Goal: Answer question/provide support: Share knowledge or assist other users

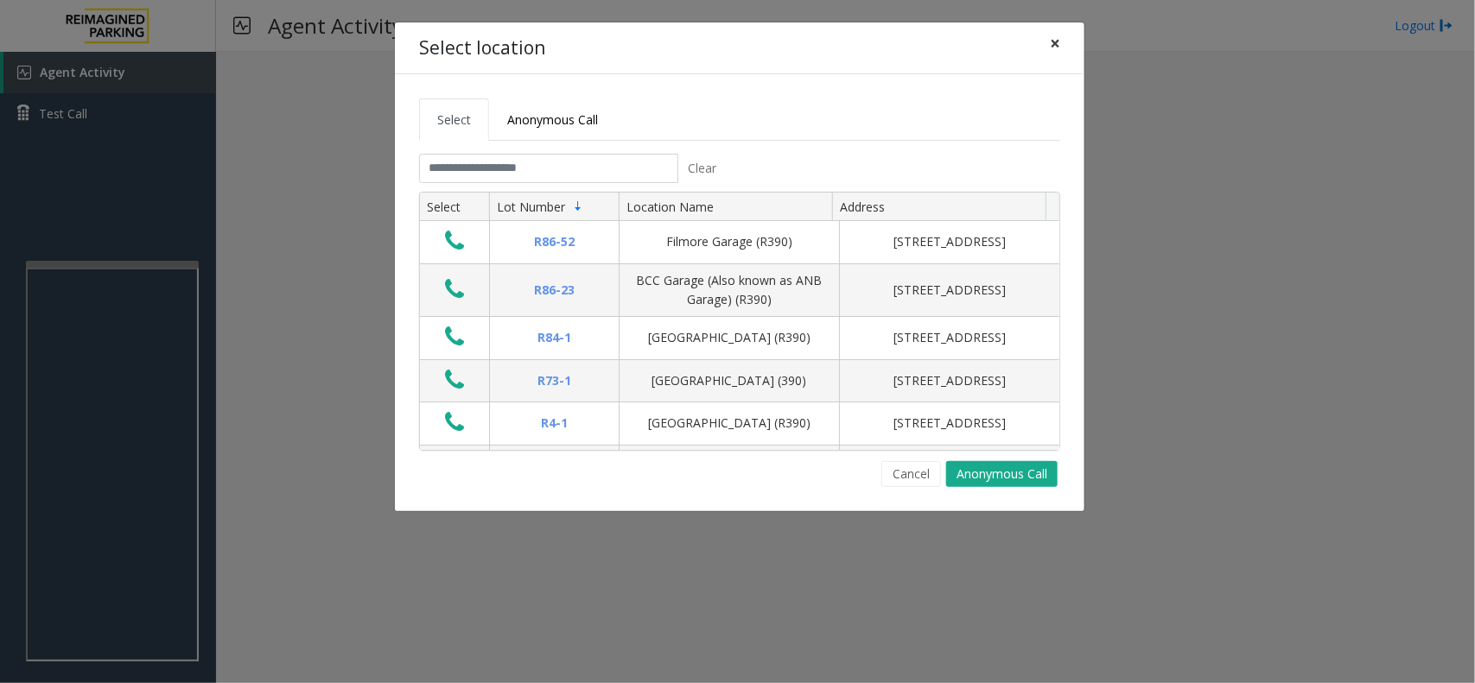
drag, startPoint x: 1050, startPoint y: 50, endPoint x: 472, endPoint y: 286, distance: 624.2
click at [1048, 50] on button "×" at bounding box center [1055, 43] width 35 height 42
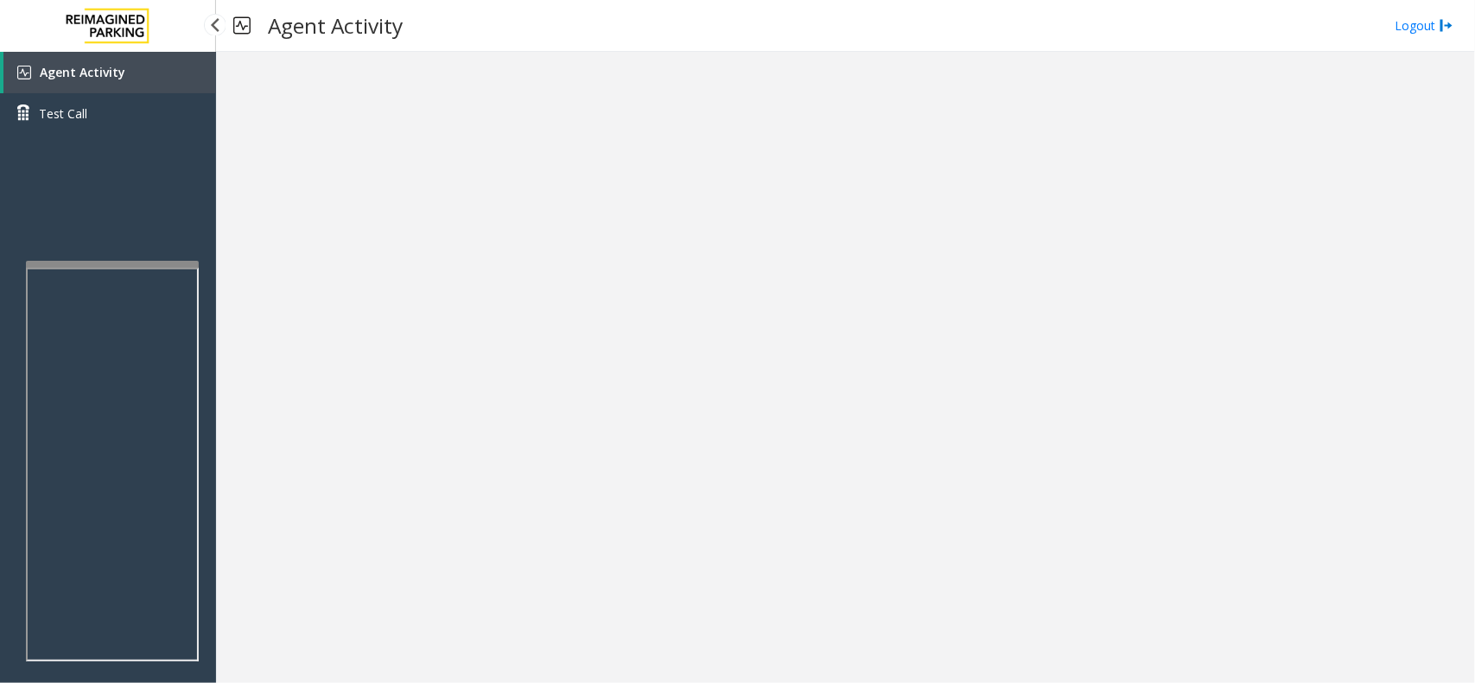
click at [153, 79] on link "Agent Activity" at bounding box center [109, 72] width 213 height 41
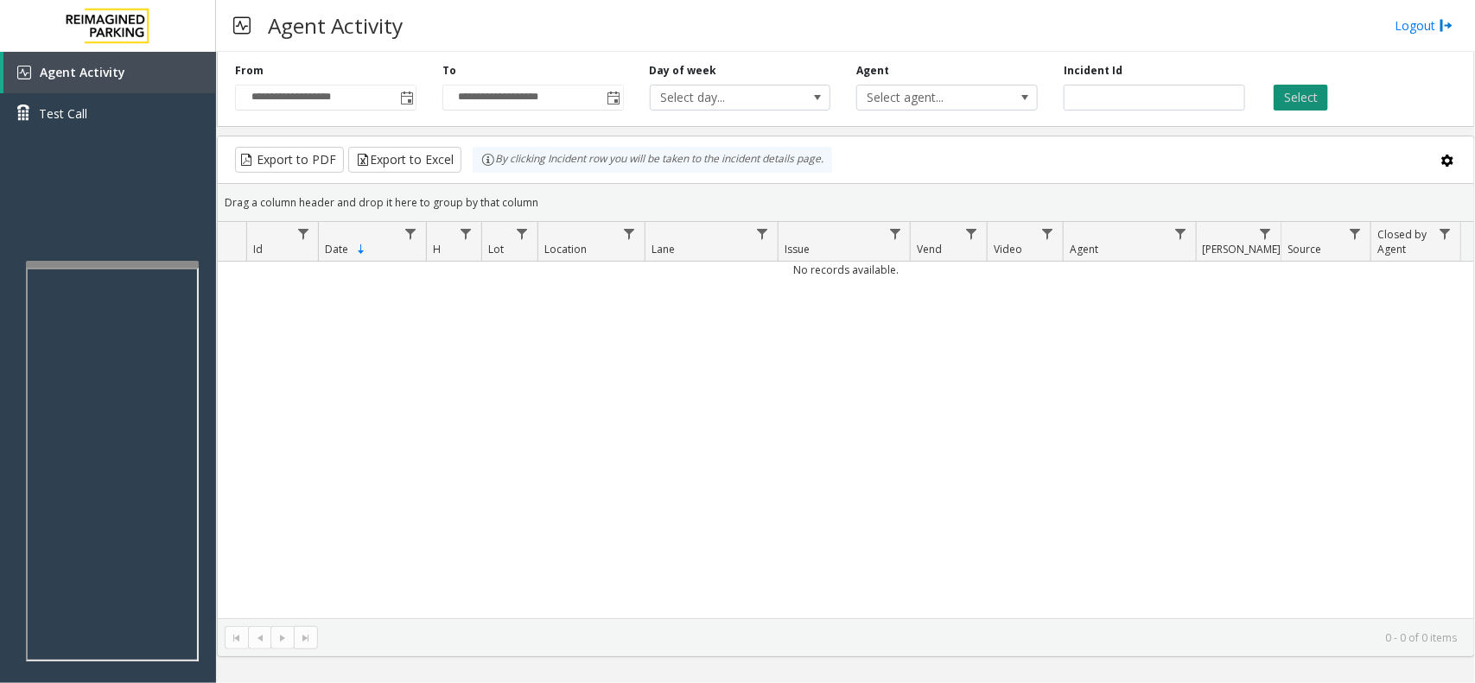
click at [1314, 92] on button "Select" at bounding box center [1300, 98] width 54 height 26
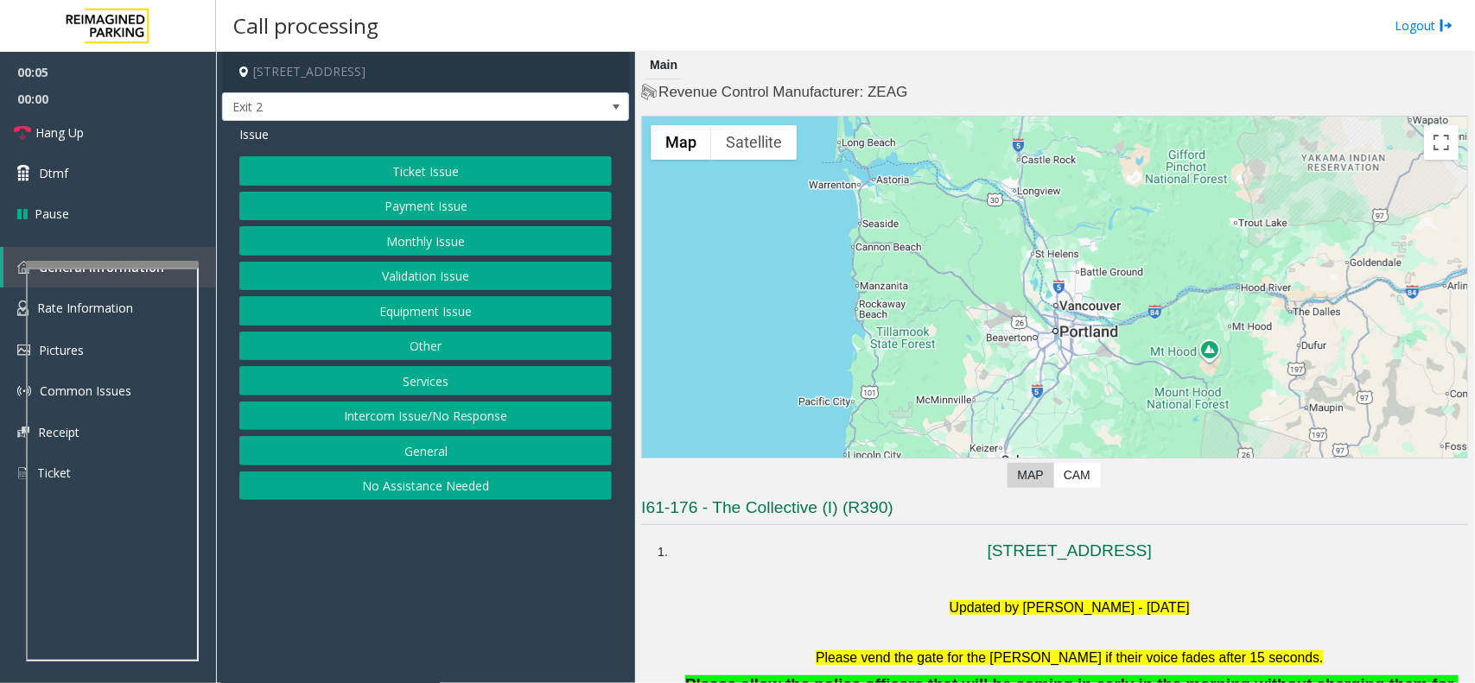
click at [408, 314] on button "Equipment Issue" at bounding box center [425, 310] width 372 height 29
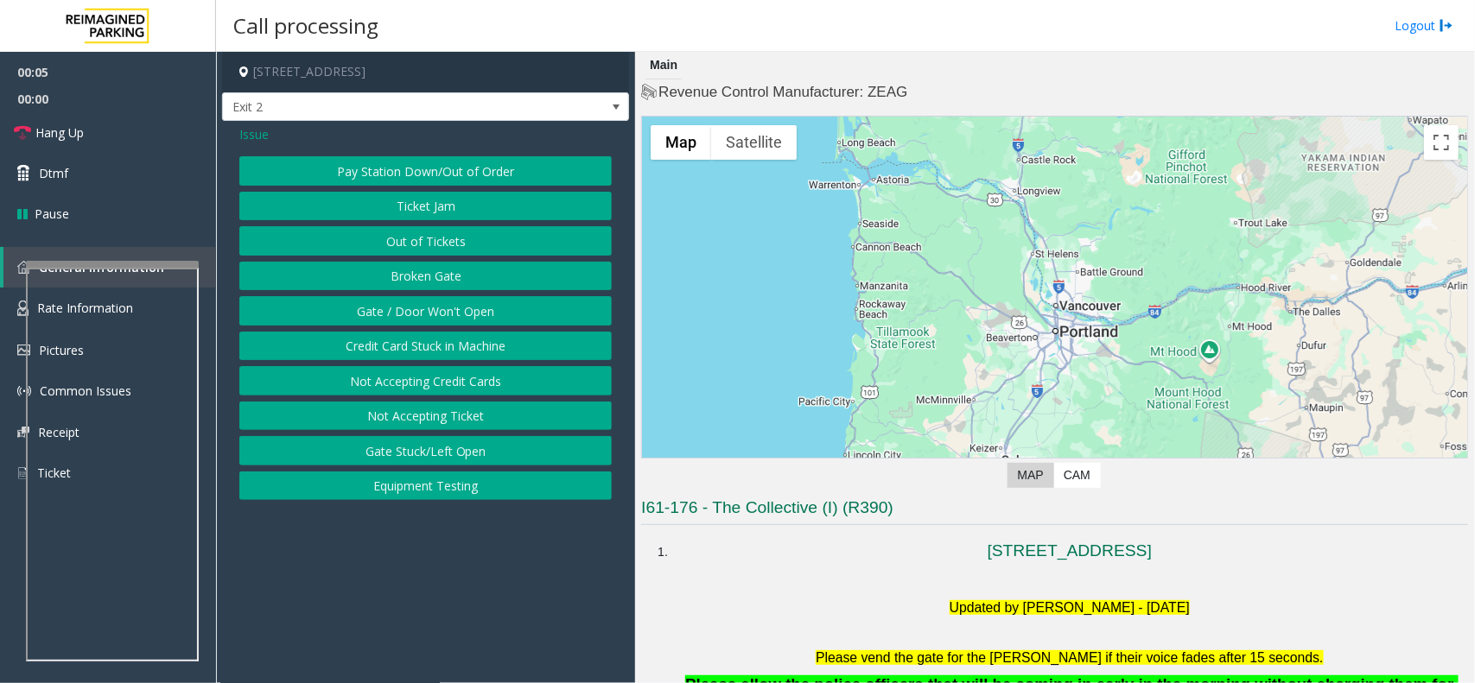
click at [420, 316] on button "Gate / Door Won't Open" at bounding box center [425, 310] width 372 height 29
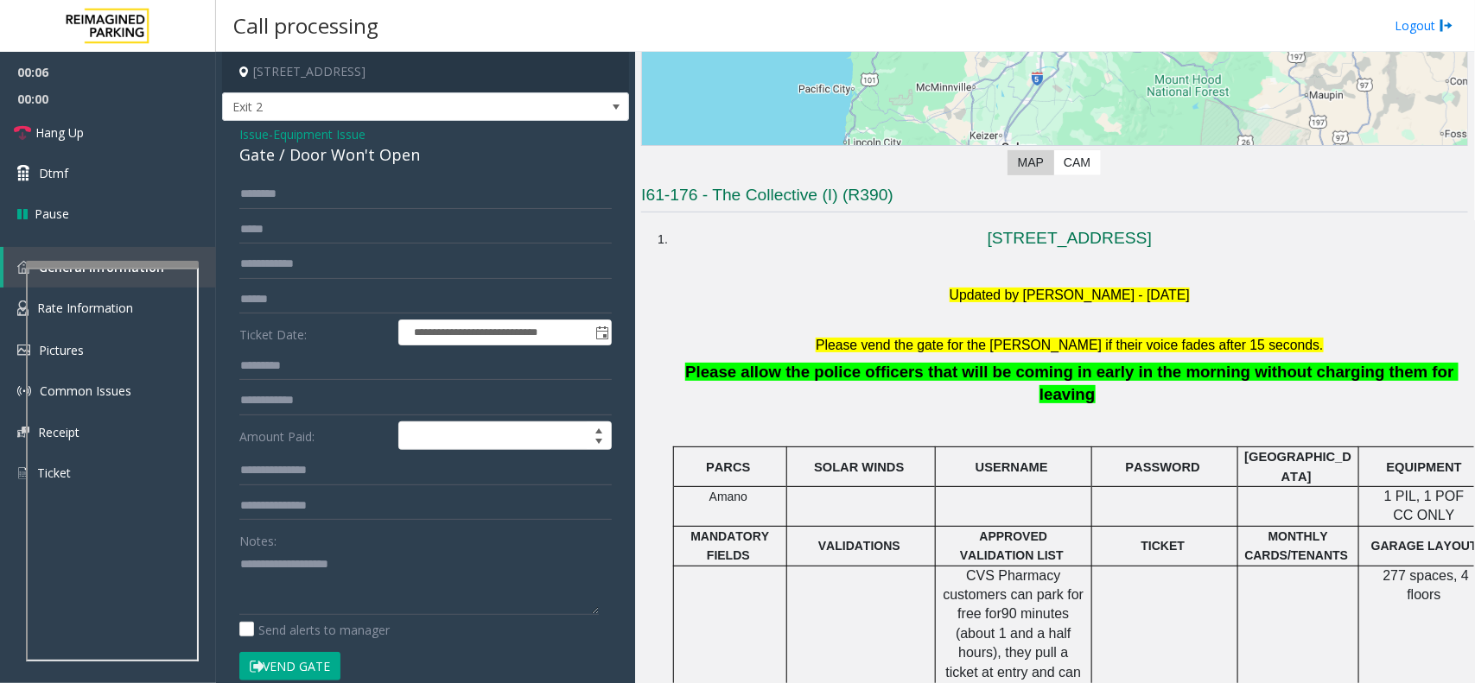
scroll to position [324, 0]
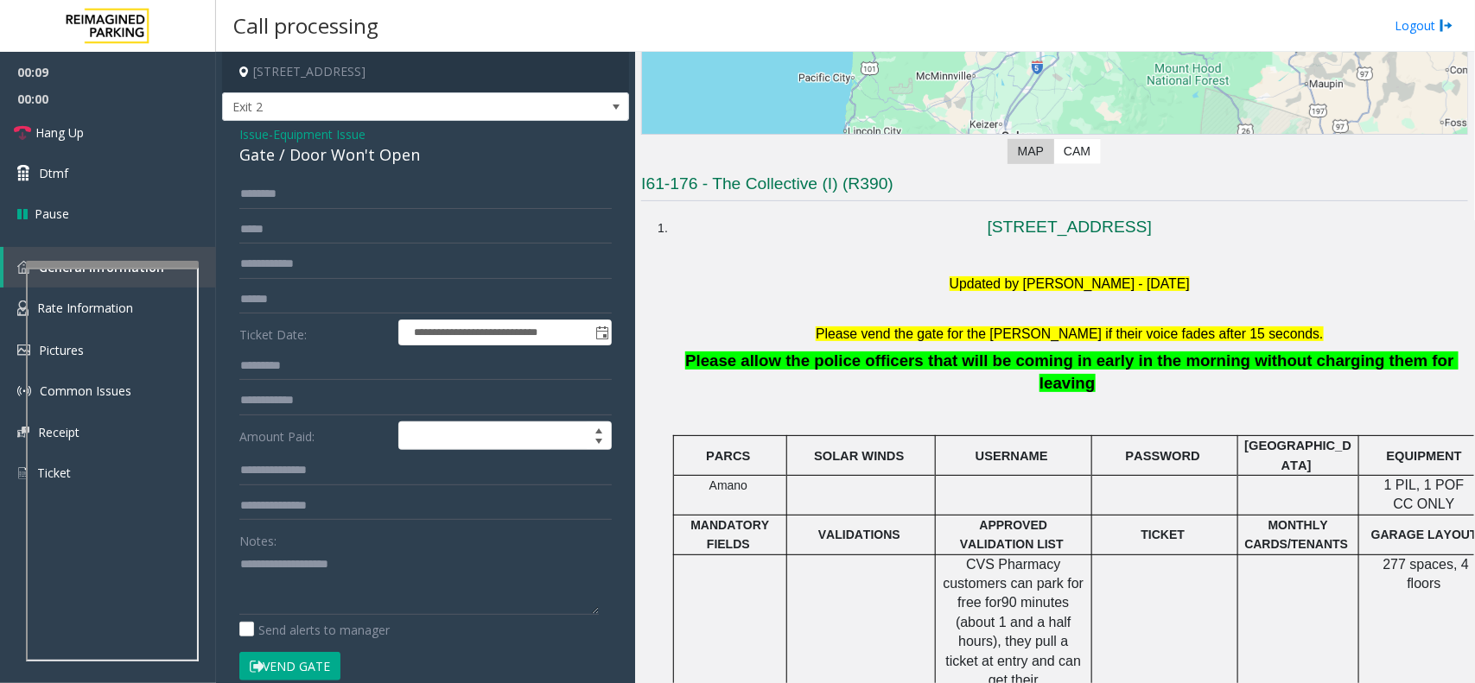
click at [966, 333] on font "Please vend the gate for the [PERSON_NAME] if their voice fades after 15 second…" at bounding box center [1069, 334] width 507 height 15
click at [964, 333] on font "Please vend the gate for the [PERSON_NAME] if their voice fades after 15 second…" at bounding box center [1069, 334] width 507 height 15
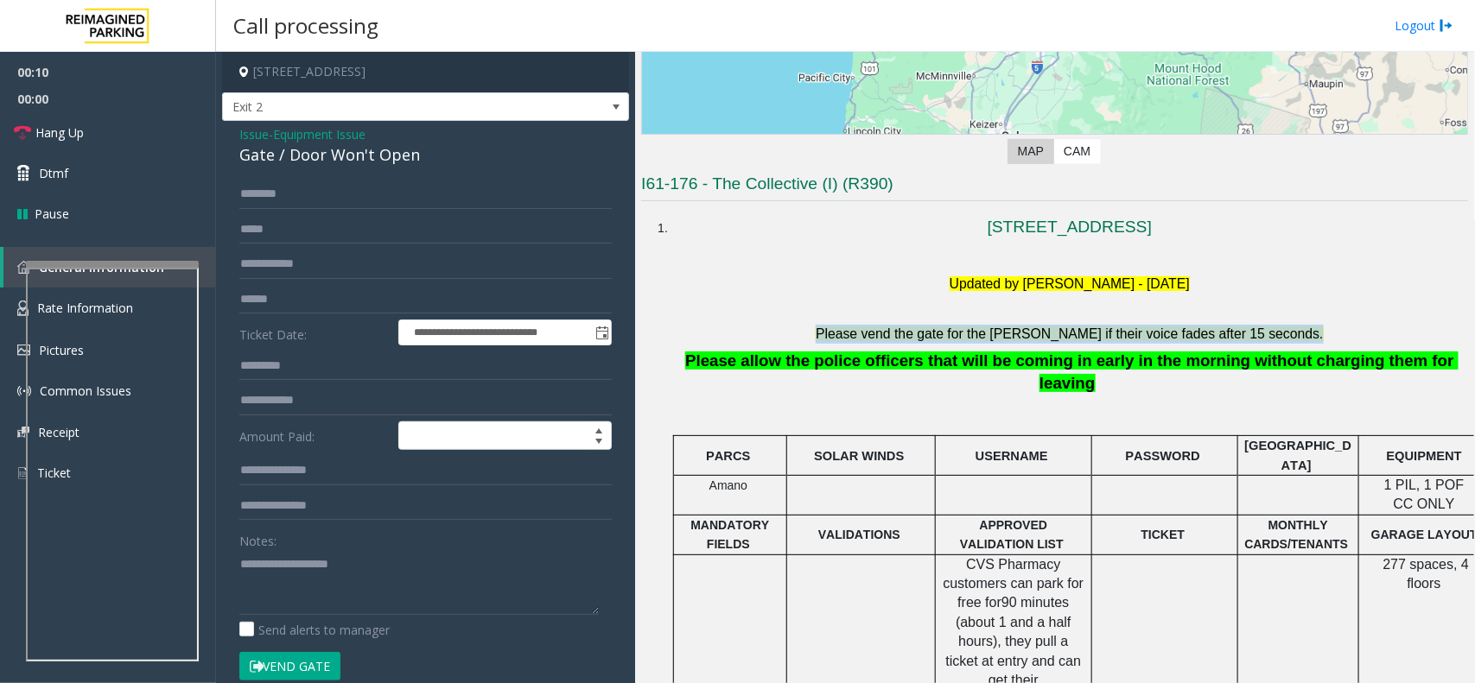
click at [964, 333] on font "Please vend the gate for the [PERSON_NAME] if their voice fades after 15 second…" at bounding box center [1069, 334] width 507 height 15
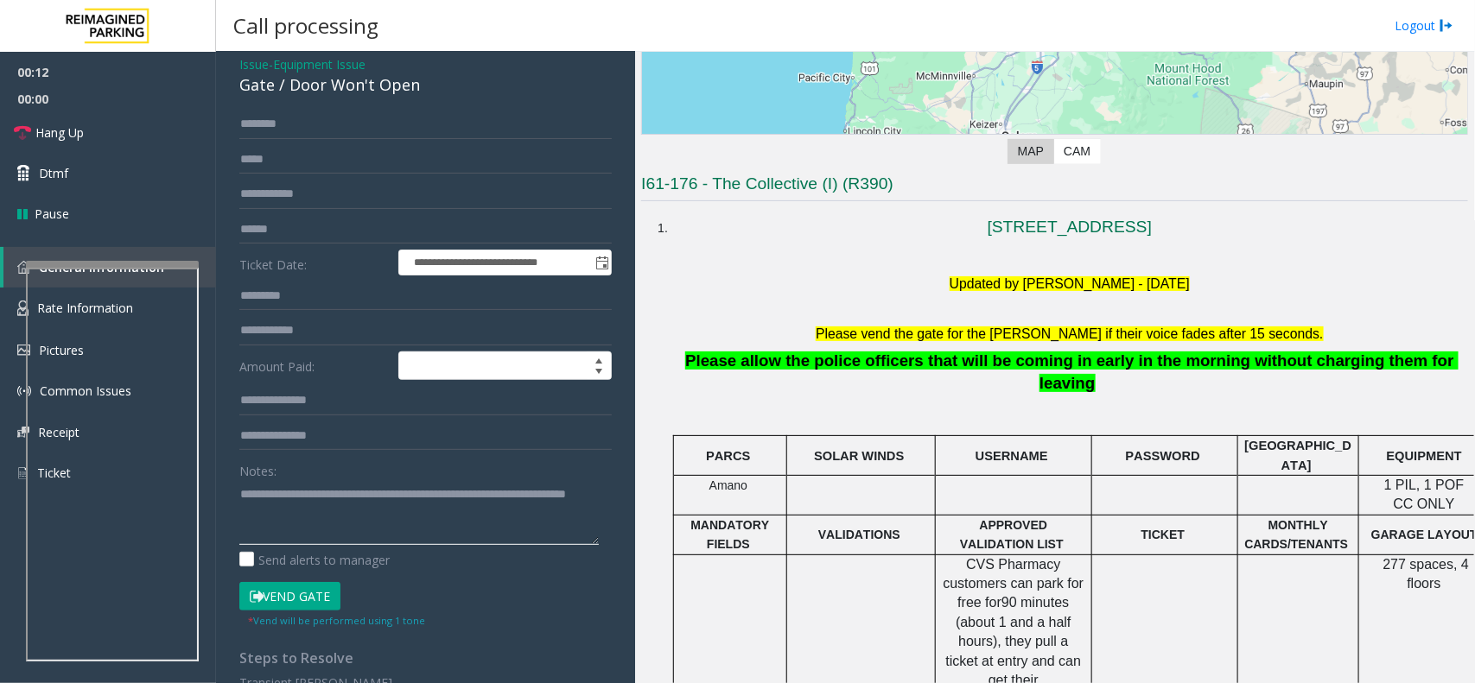
scroll to position [108, 0]
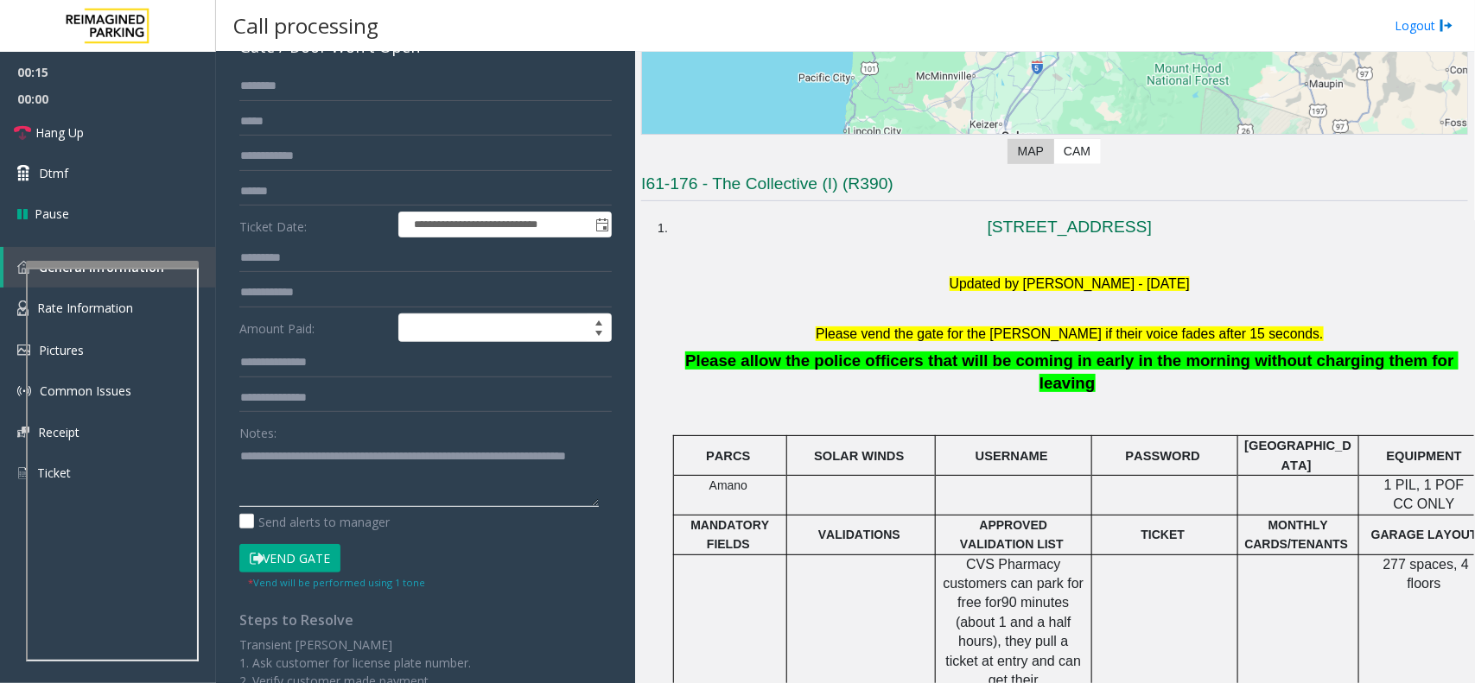
type textarea "**********"
click at [272, 563] on button "Vend Gate" at bounding box center [289, 558] width 101 height 29
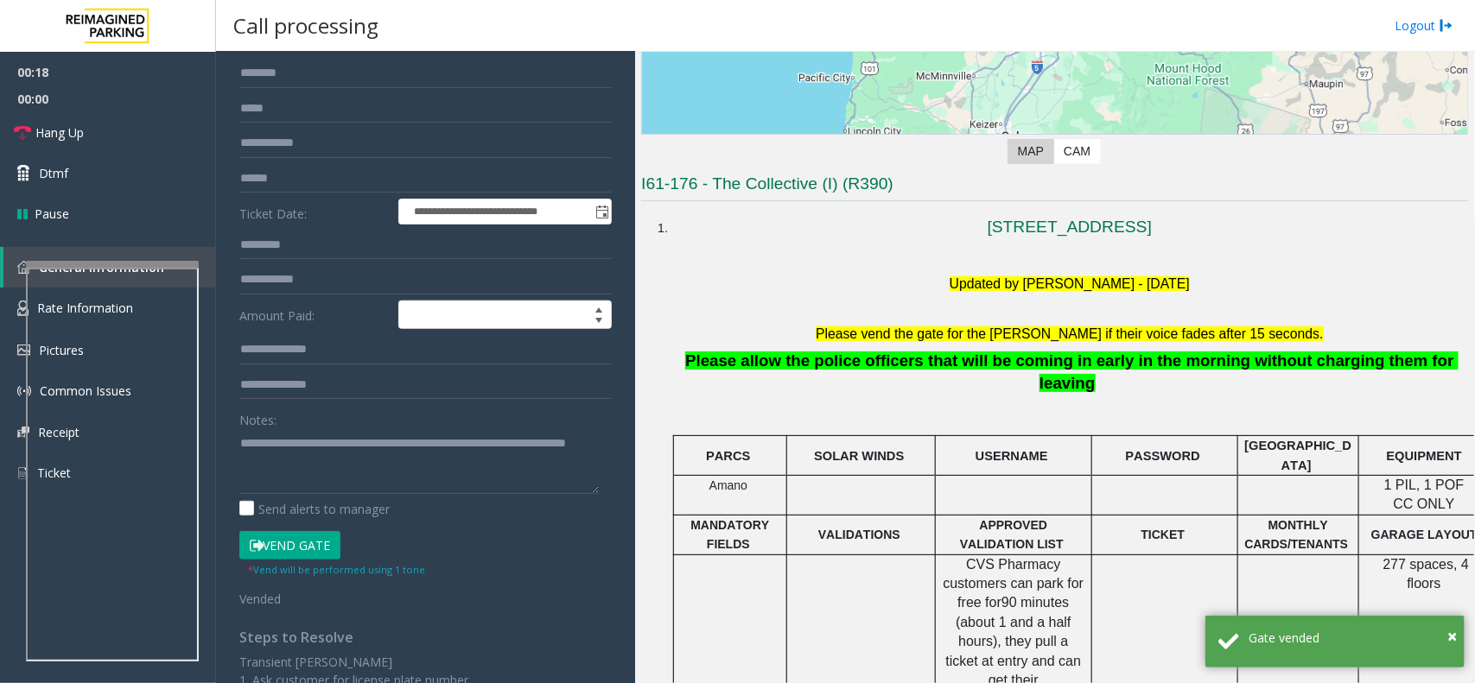
scroll to position [0, 0]
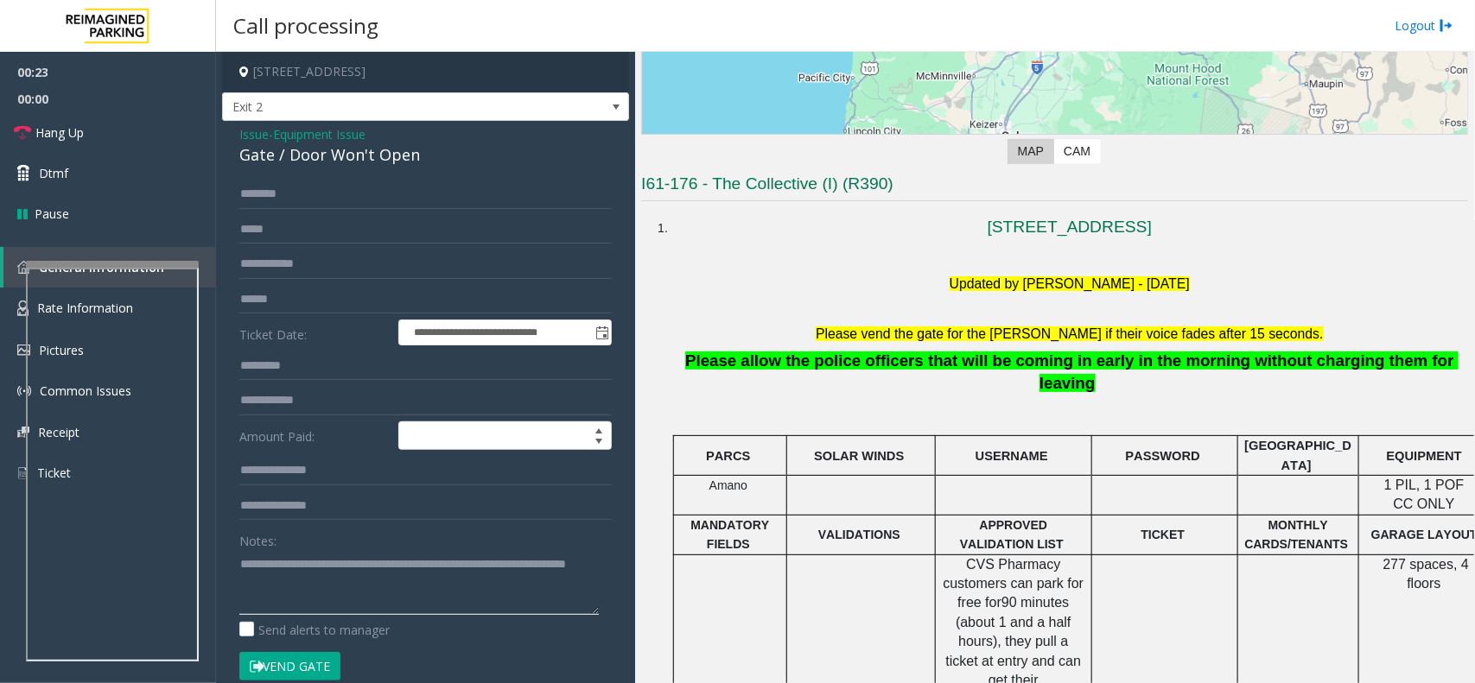
click at [463, 594] on textarea at bounding box center [418, 582] width 359 height 65
click at [112, 136] on link "Hang Up" at bounding box center [108, 132] width 216 height 41
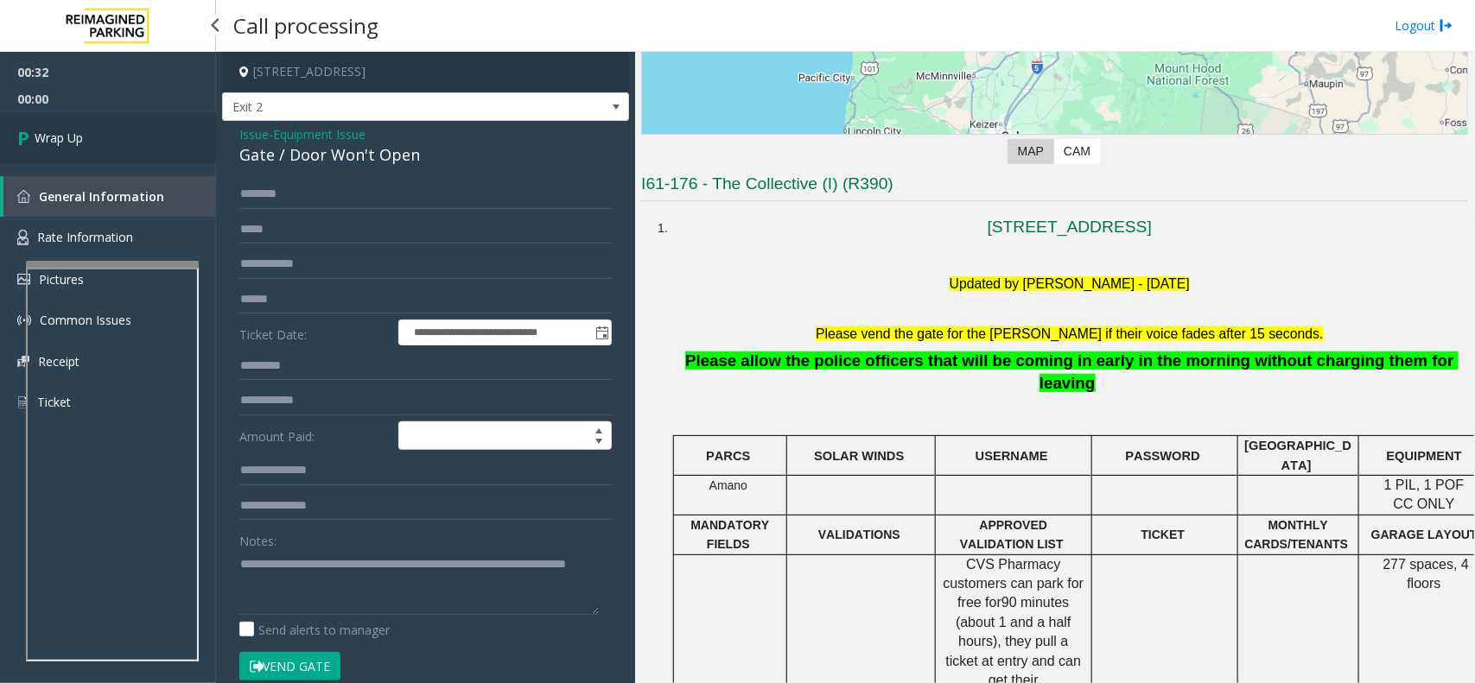
click at [125, 130] on link "Wrap Up" at bounding box center [108, 137] width 216 height 51
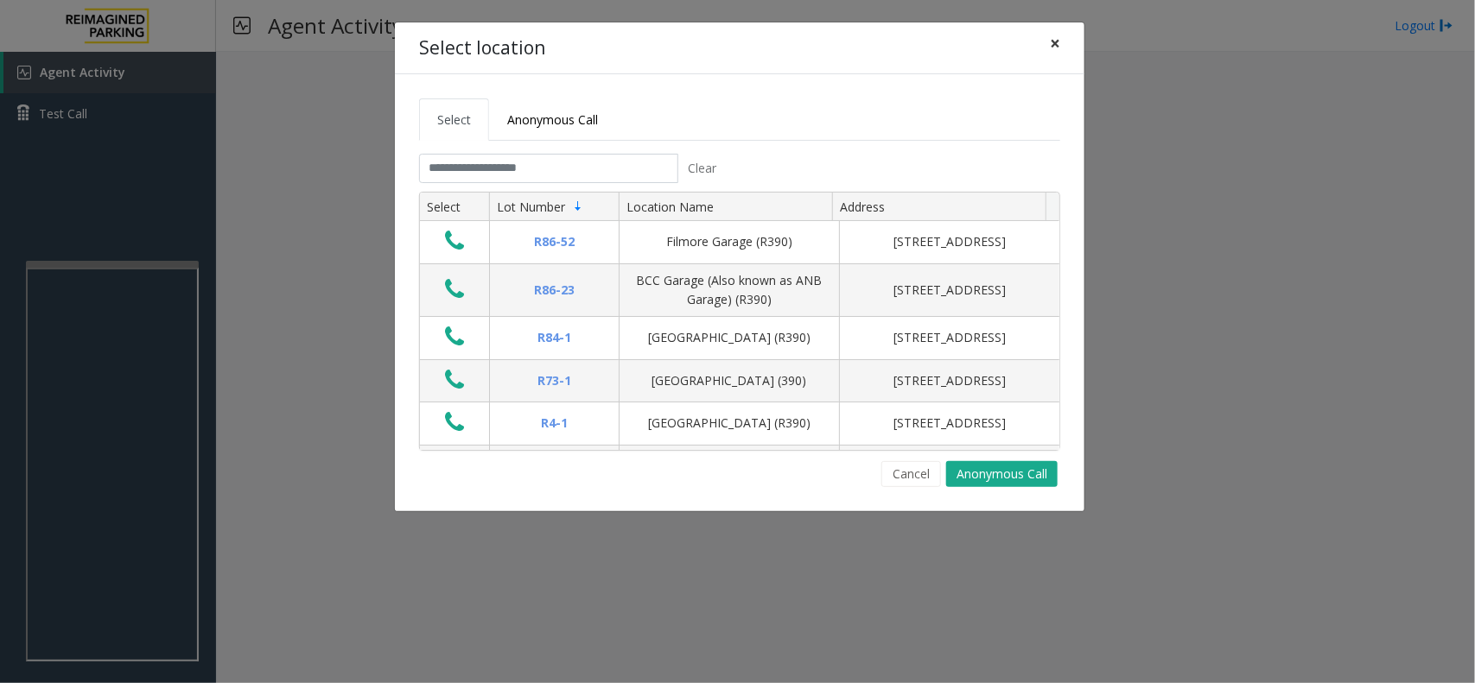
click at [1063, 41] on button "×" at bounding box center [1055, 43] width 35 height 42
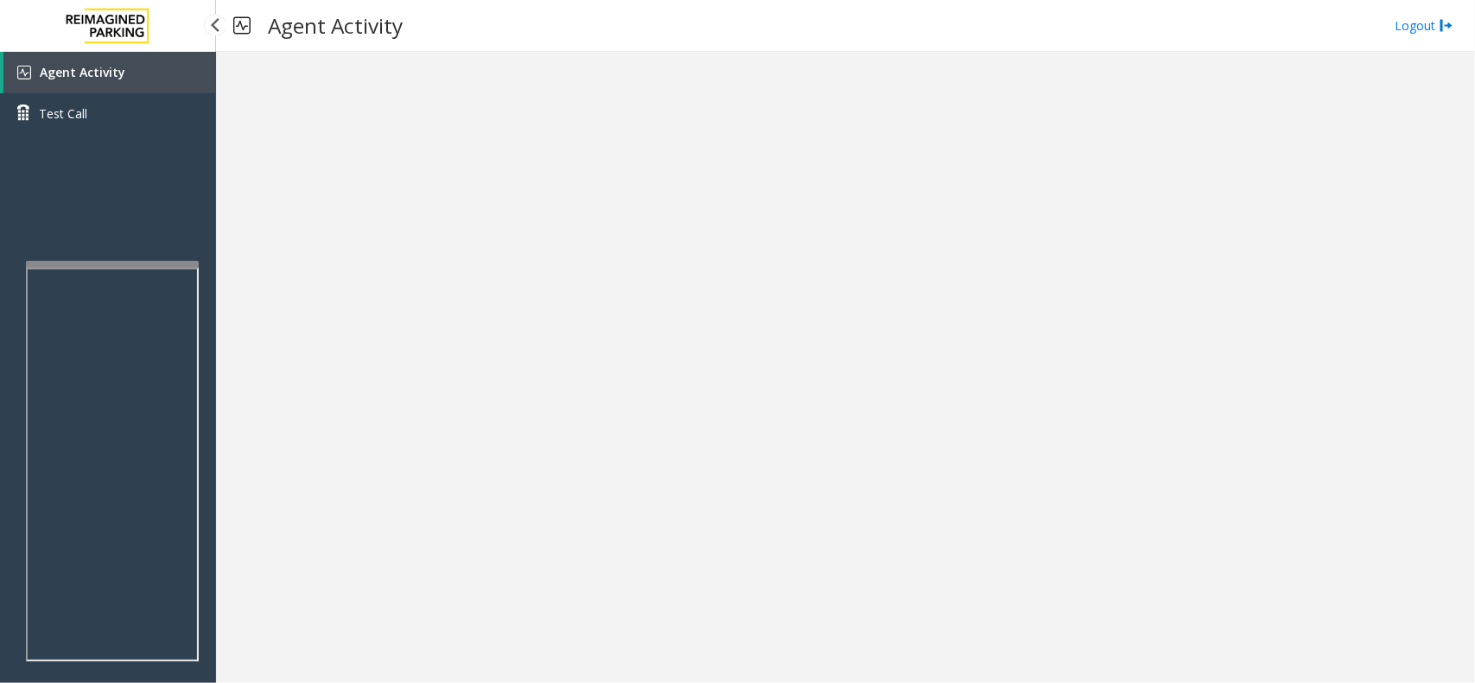
click at [125, 54] on link "Agent Activity" at bounding box center [109, 72] width 213 height 41
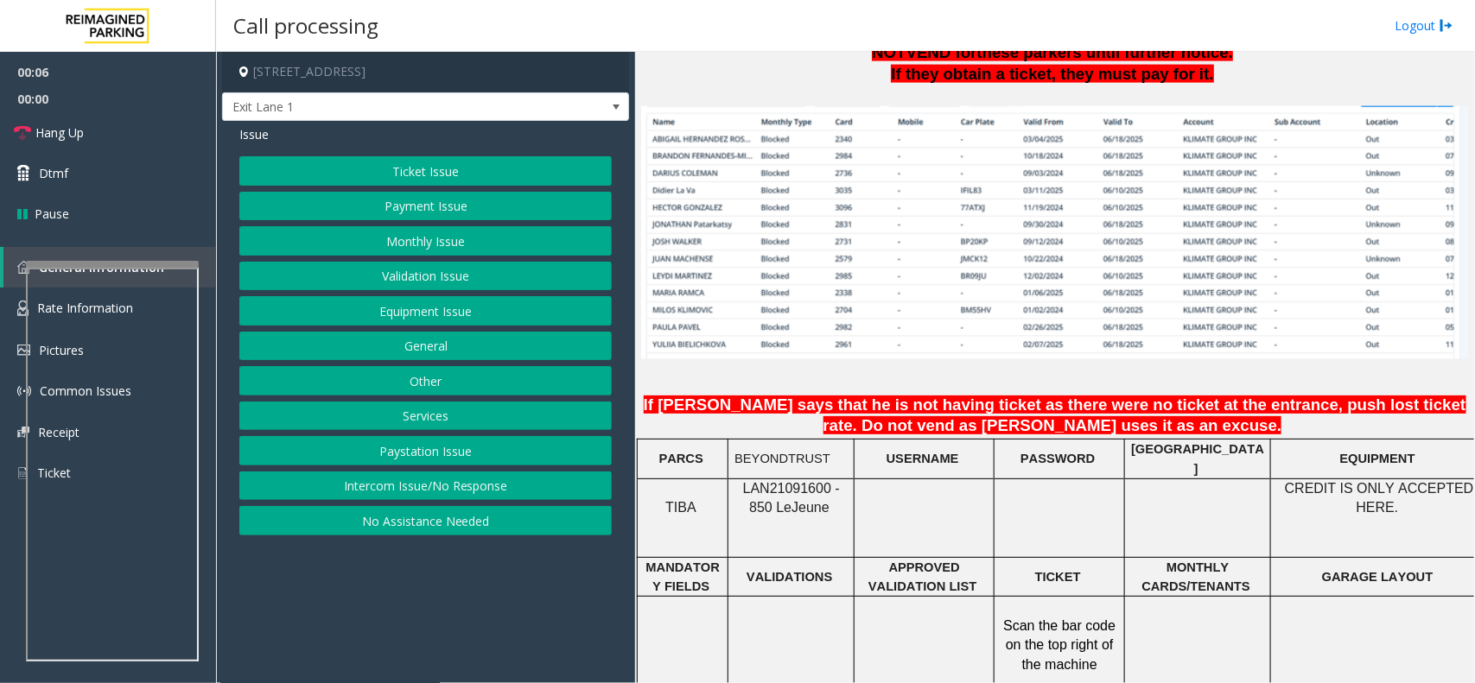
scroll to position [1188, 0]
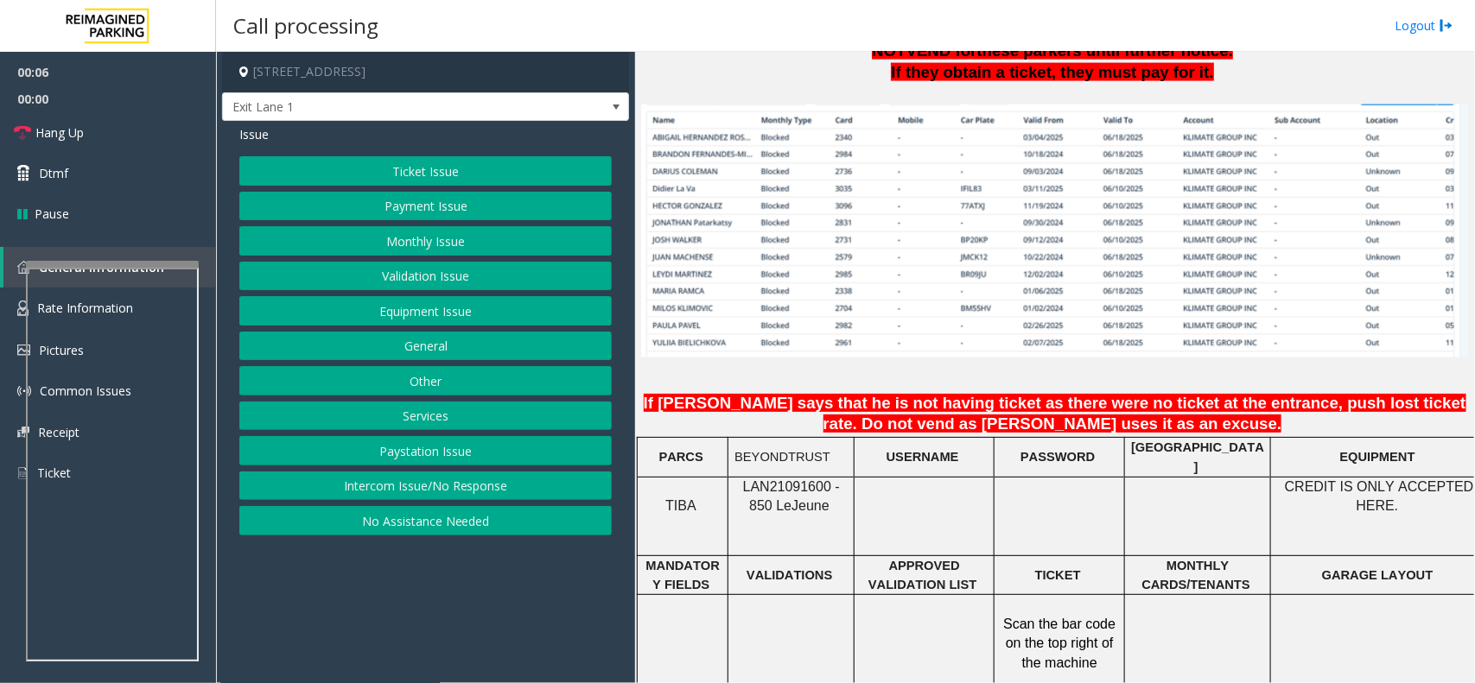
click at [783, 479] on span "LAN21091600 - 850 Le" at bounding box center [791, 496] width 97 height 34
click at [809, 506] on span "Jeune" at bounding box center [810, 506] width 38 height 16
click at [849, 482] on div "LAN21091600 - 850 Le Jeune" at bounding box center [790, 497] width 125 height 39
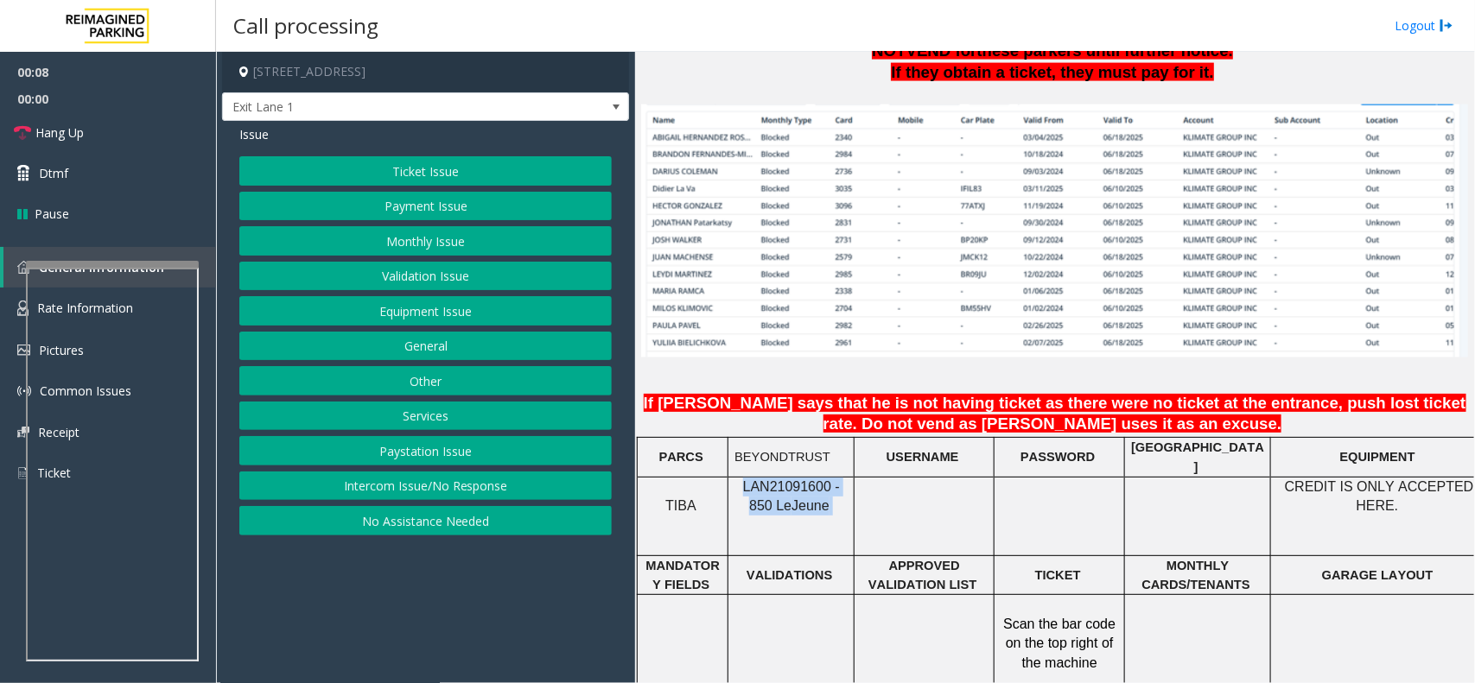
click at [845, 505] on p "LAN21091600 - 850 Le Jeune" at bounding box center [790, 497] width 113 height 39
drag, startPoint x: 849, startPoint y: 479, endPoint x: 739, endPoint y: 479, distance: 110.6
click at [739, 479] on div "LAN21091600 - 850 Le Jeune" at bounding box center [790, 497] width 125 height 39
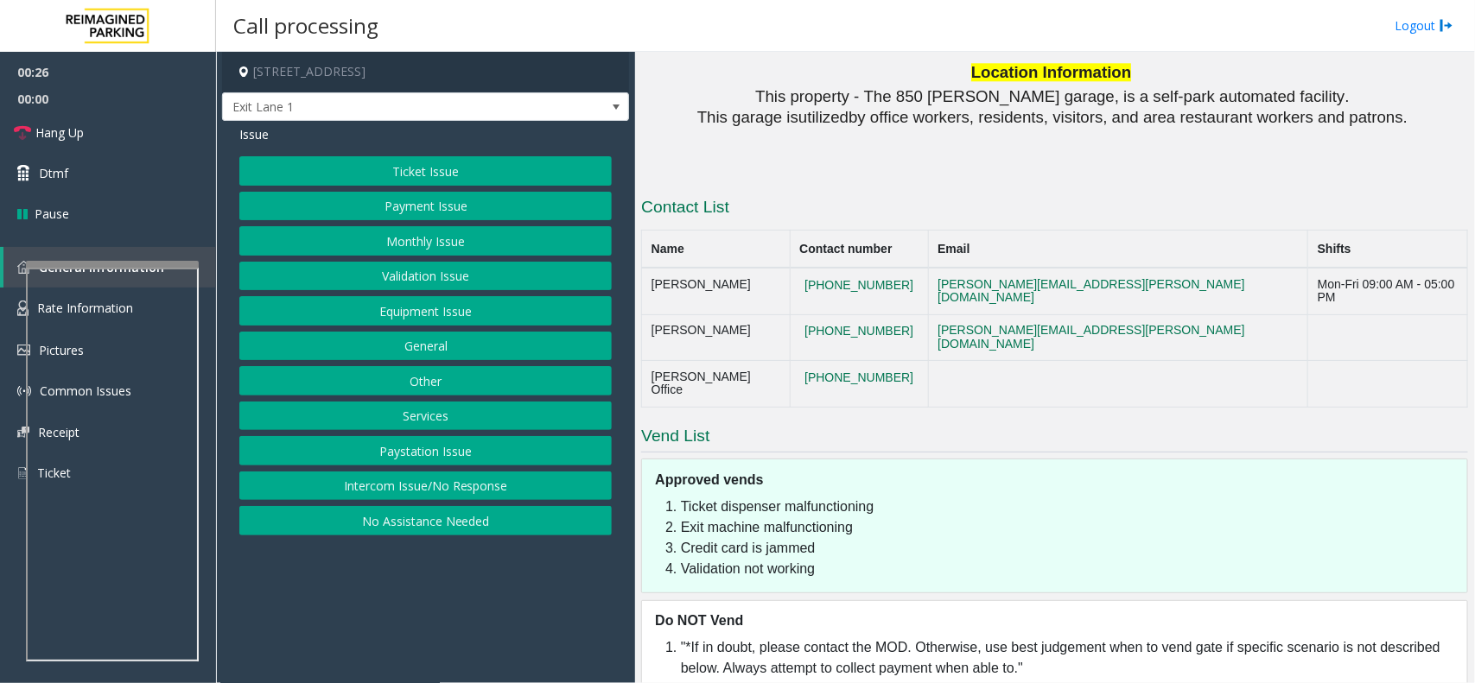
scroll to position [1574, 0]
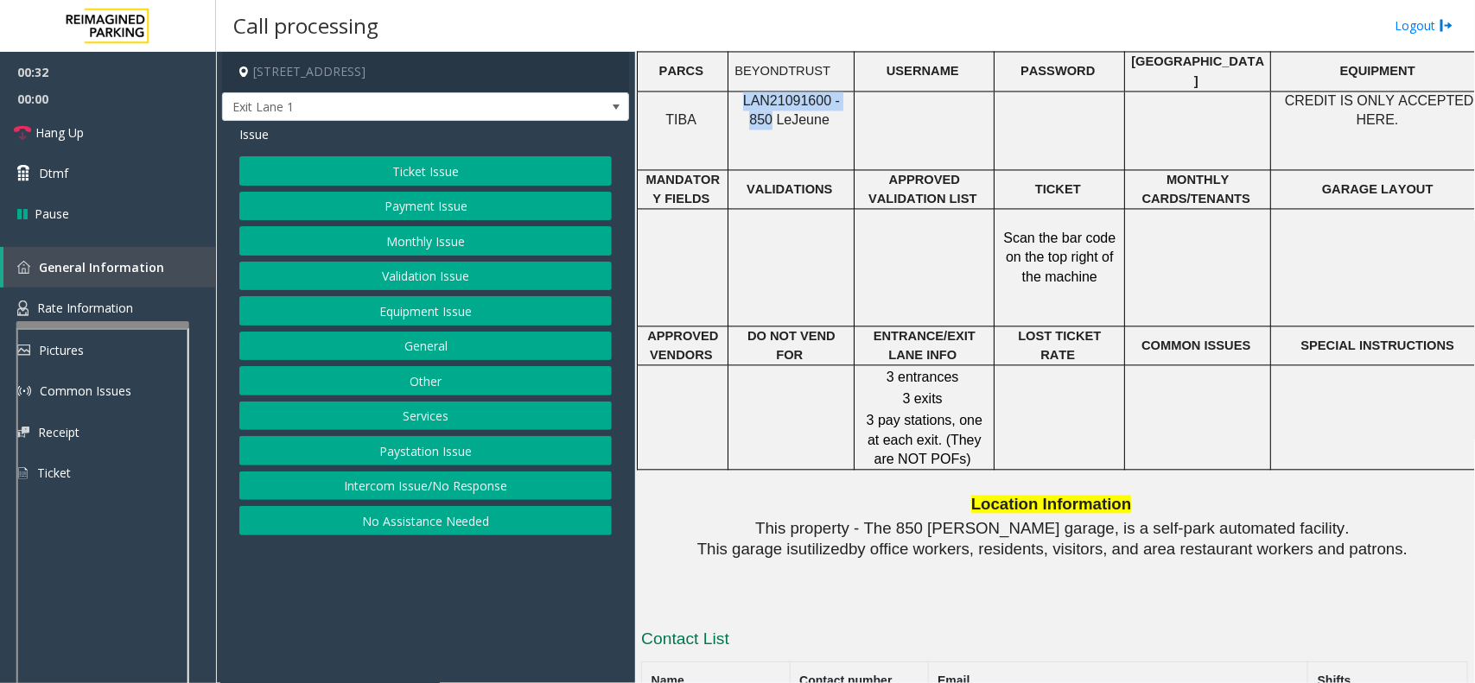
click at [121, 321] on div at bounding box center [102, 324] width 173 height 7
click at [119, 303] on span "Rate Information" at bounding box center [85, 308] width 96 height 16
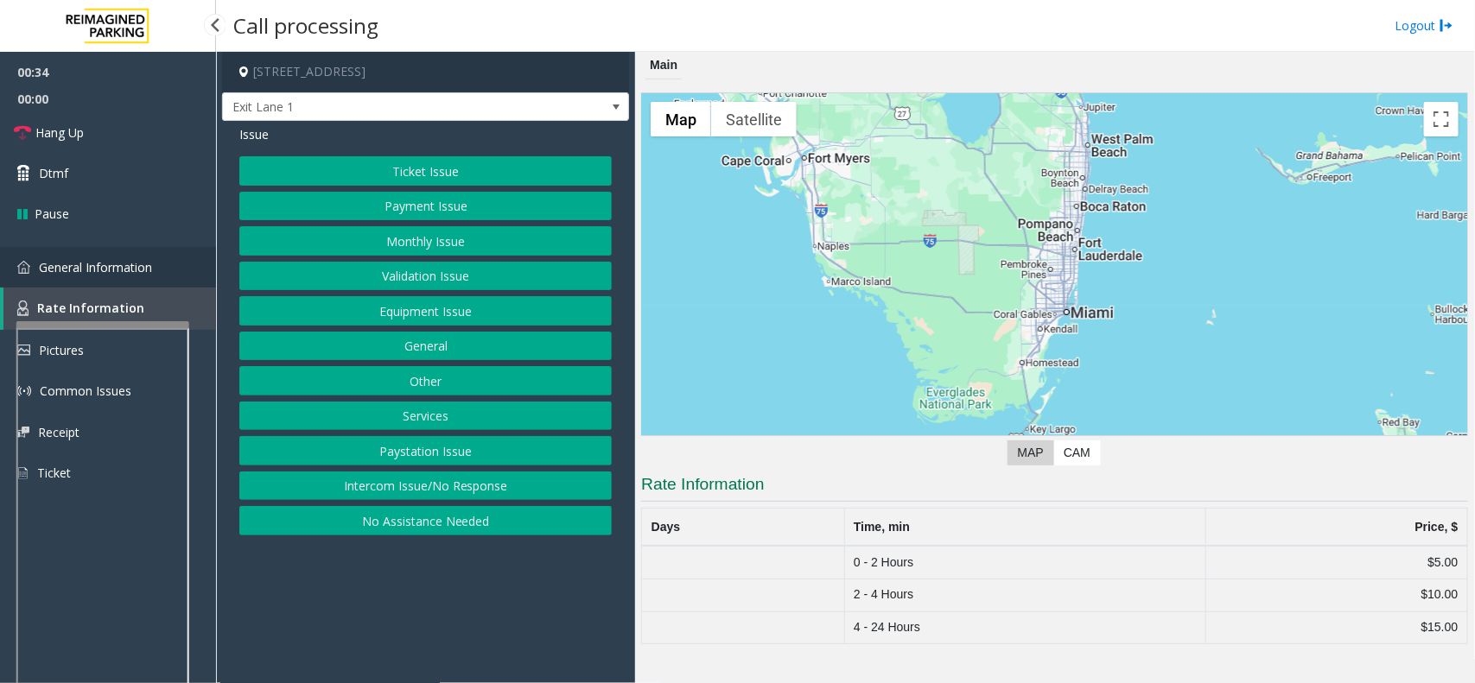
click at [143, 261] on span "General Information" at bounding box center [95, 267] width 113 height 16
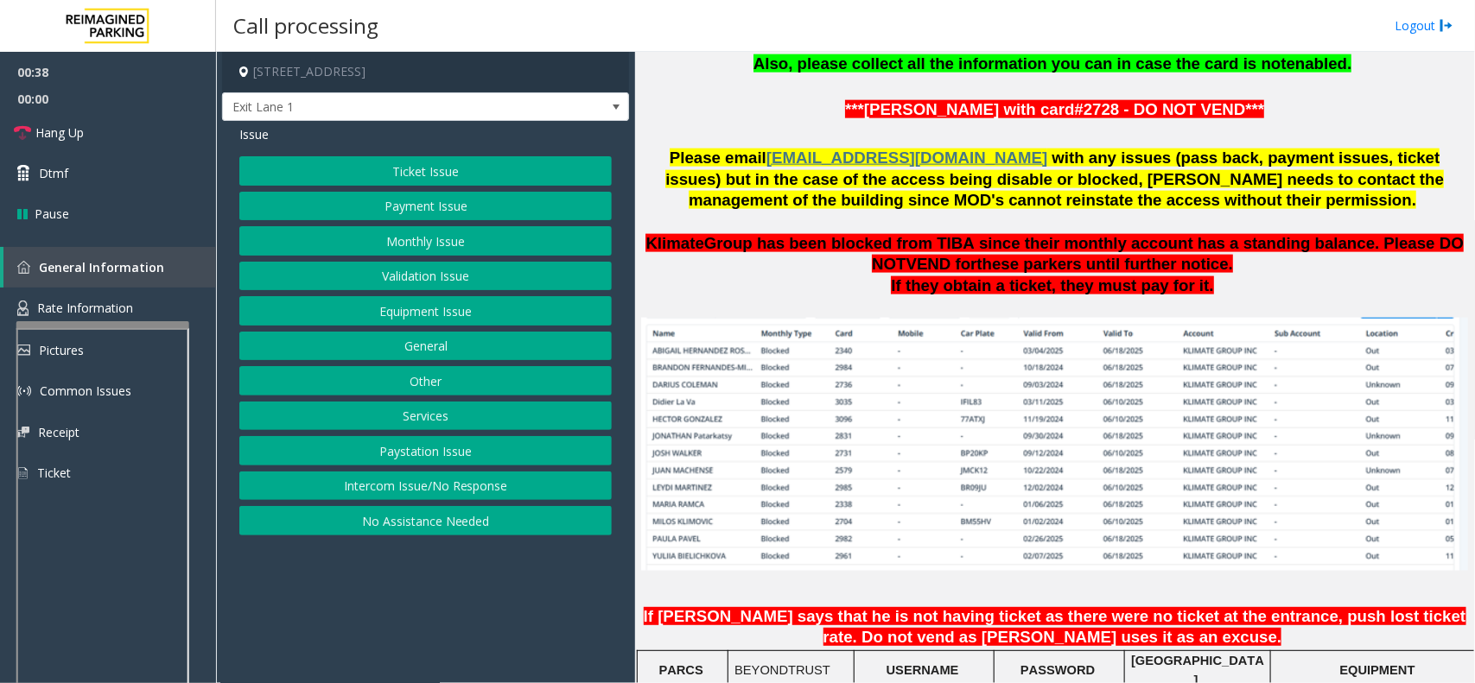
scroll to position [1188, 0]
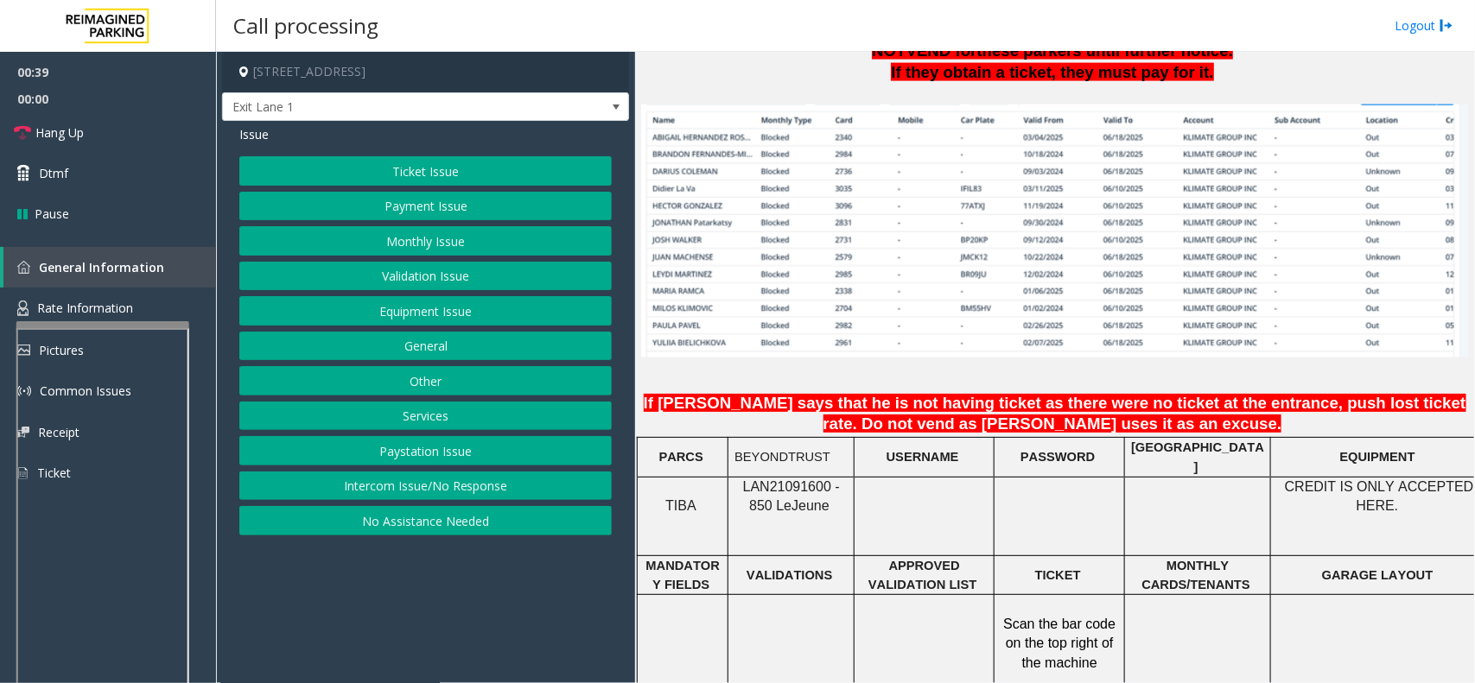
click at [426, 175] on button "Ticket Issue" at bounding box center [425, 170] width 372 height 29
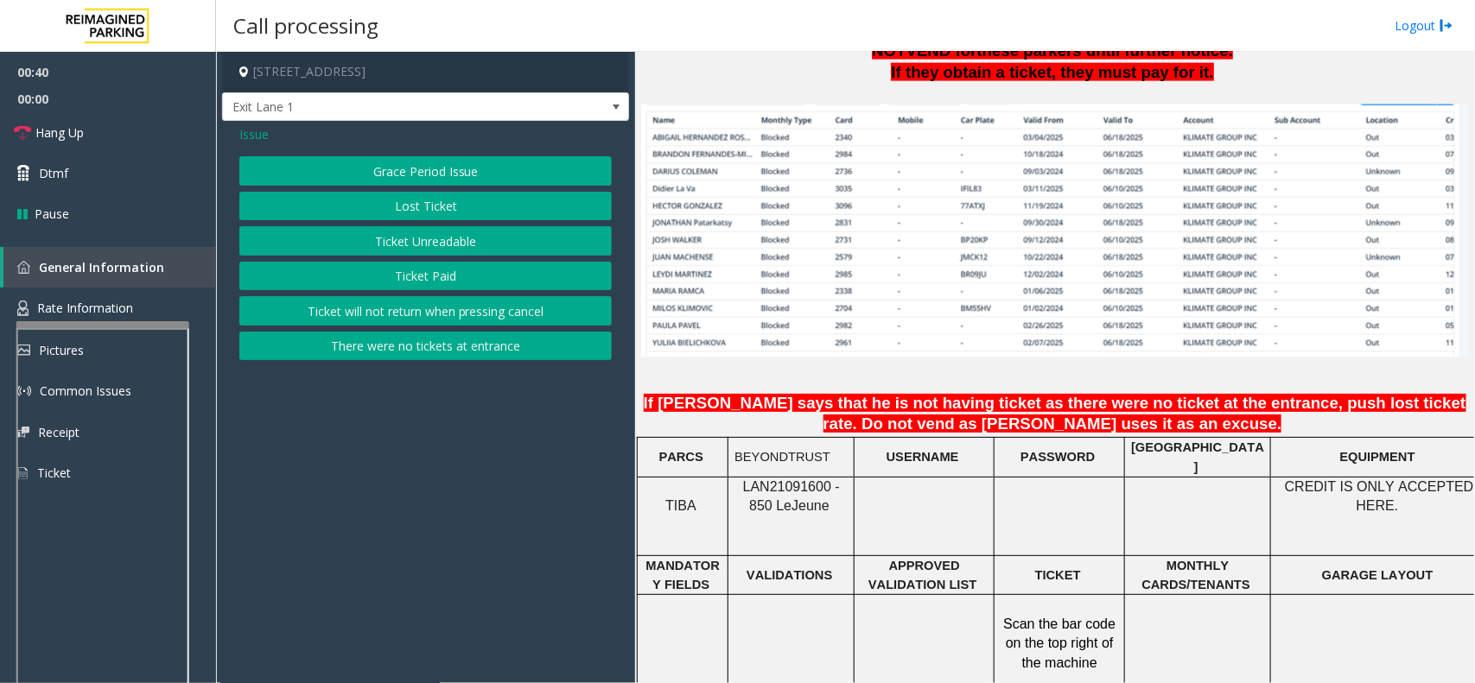
click at [430, 238] on button "Ticket Unreadable" at bounding box center [425, 240] width 372 height 29
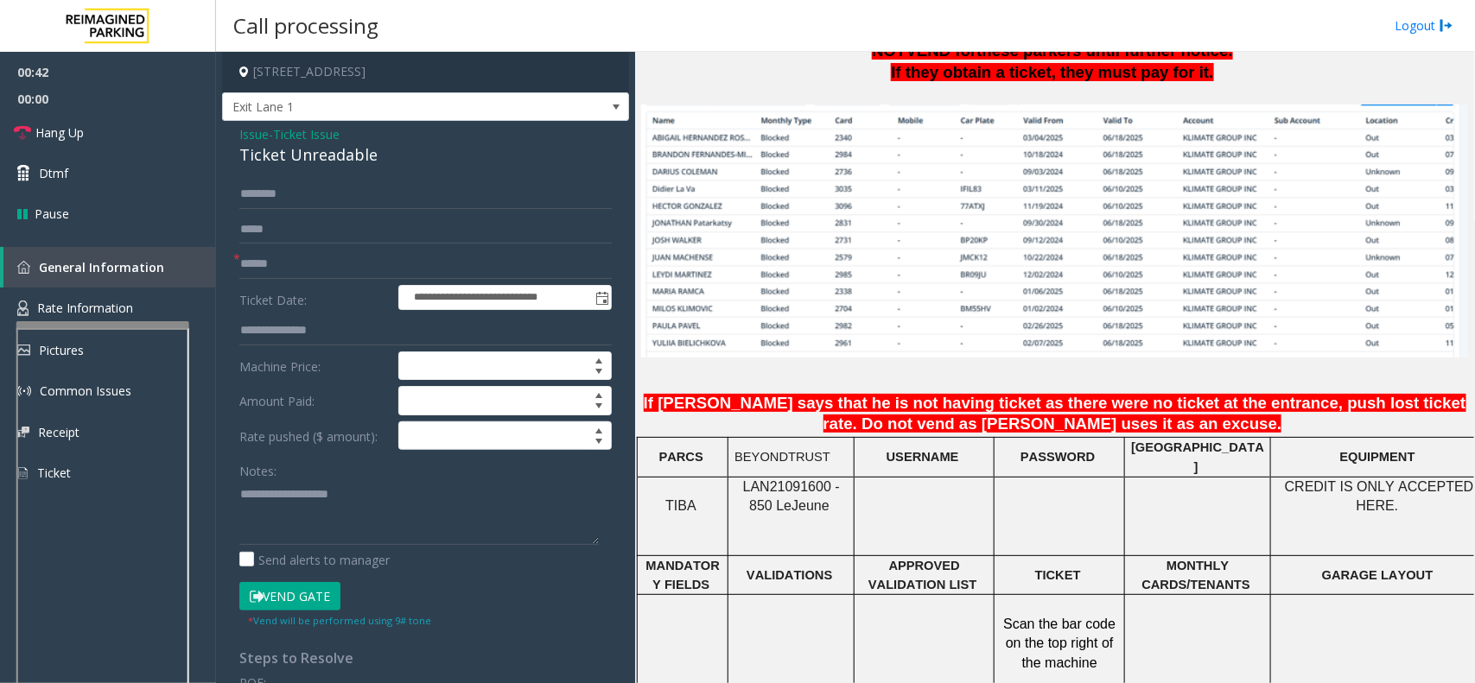
click at [257, 125] on span "Issue" at bounding box center [253, 134] width 29 height 18
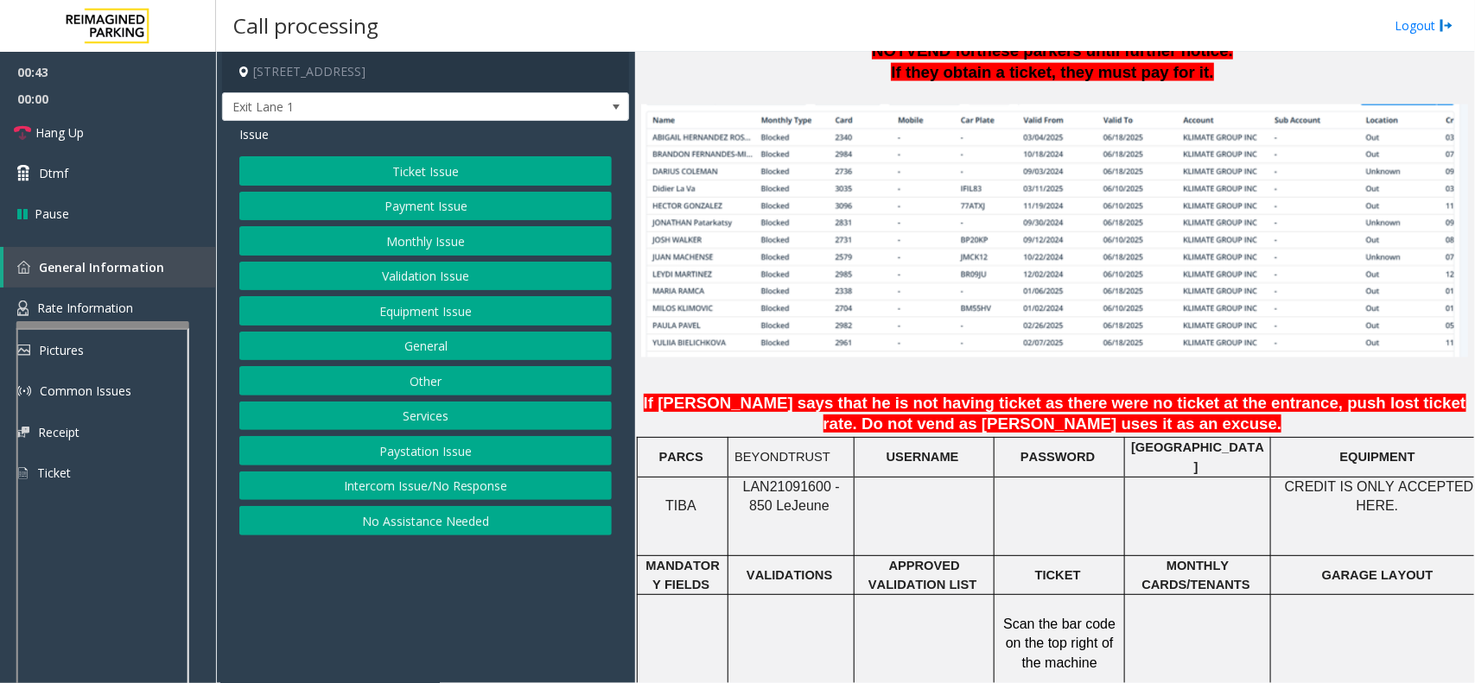
click at [442, 374] on button "Other" at bounding box center [425, 380] width 372 height 29
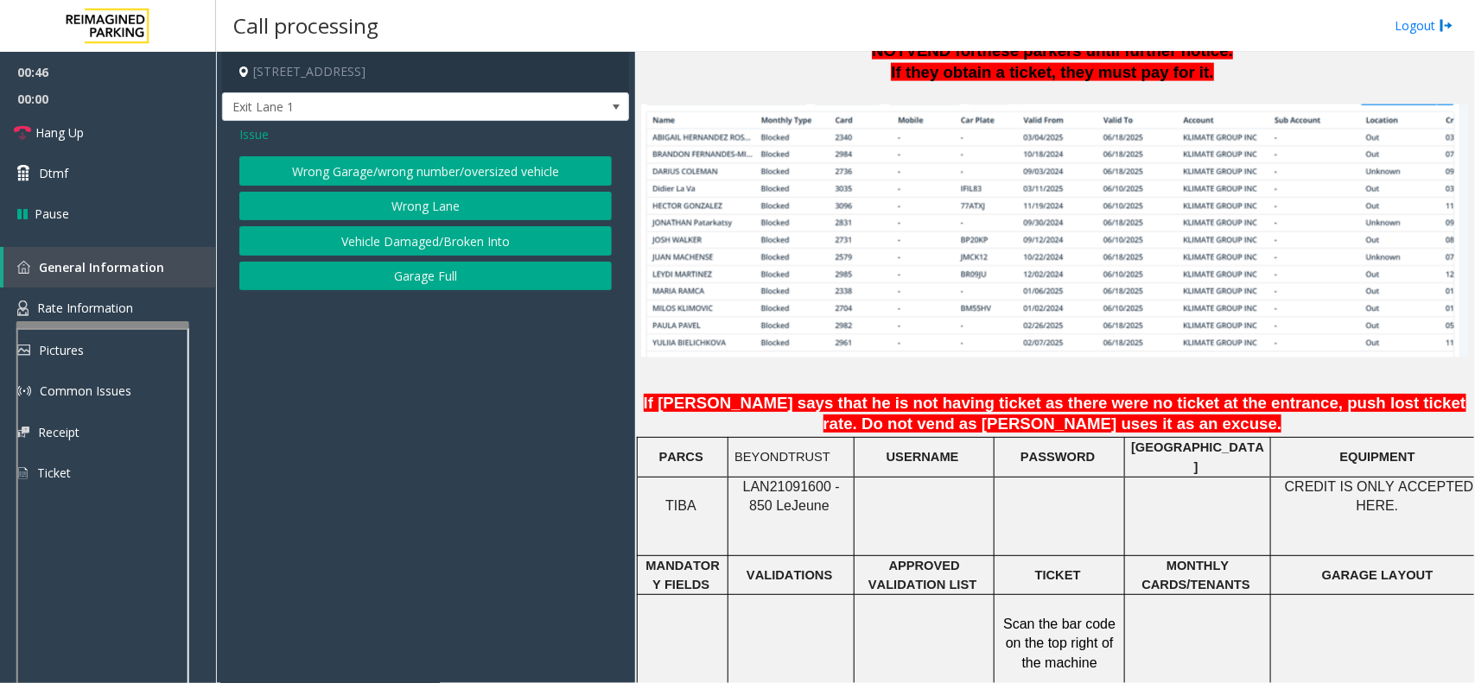
click at [261, 131] on span "Issue" at bounding box center [253, 134] width 29 height 18
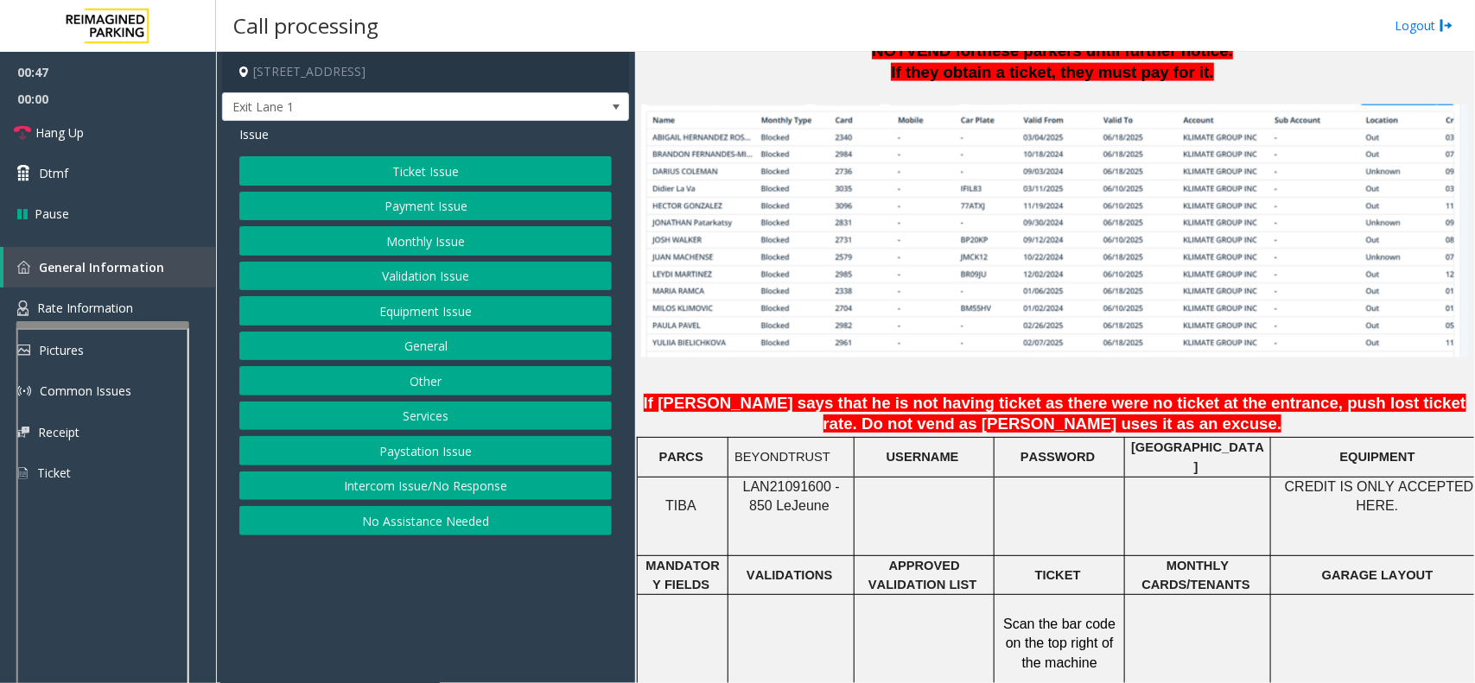
click at [439, 169] on button "Ticket Issue" at bounding box center [425, 170] width 372 height 29
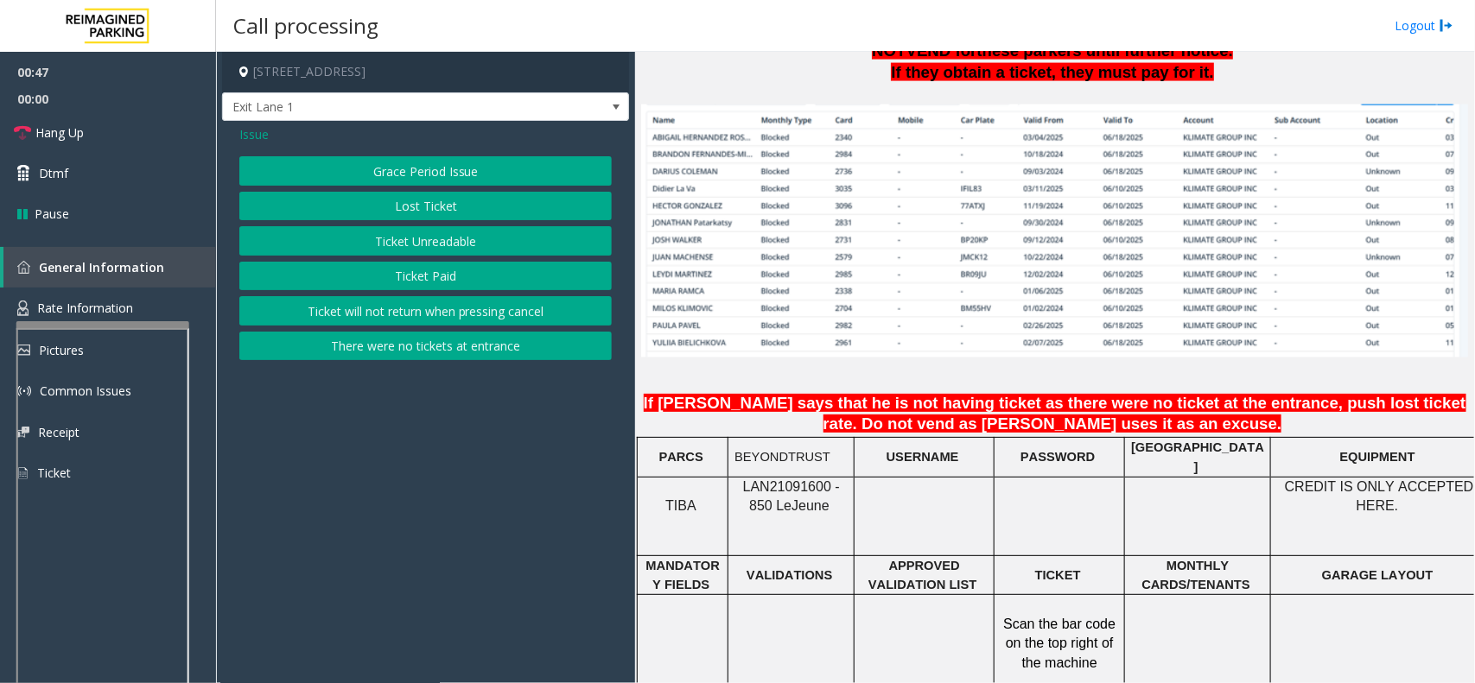
click at [434, 240] on button "Ticket Unreadable" at bounding box center [425, 240] width 372 height 29
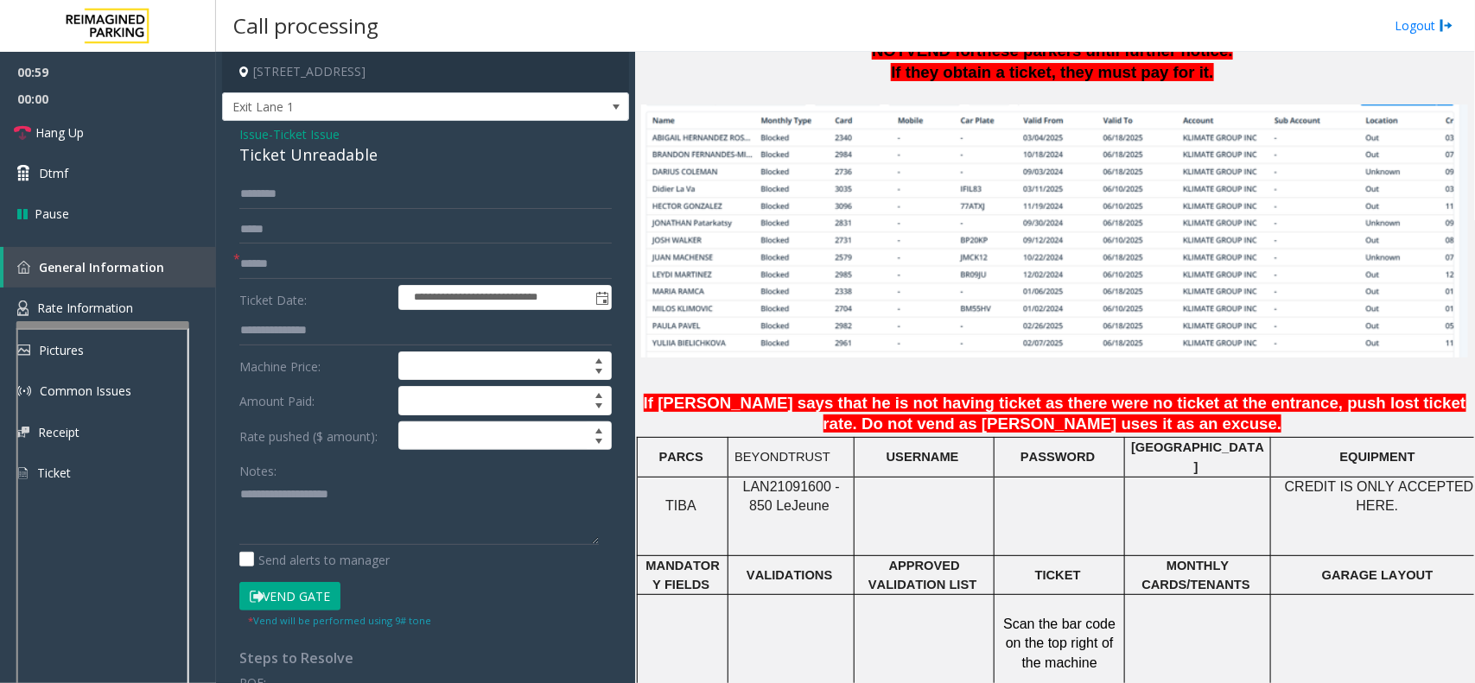
click at [255, 134] on span "Issue" at bounding box center [253, 134] width 29 height 18
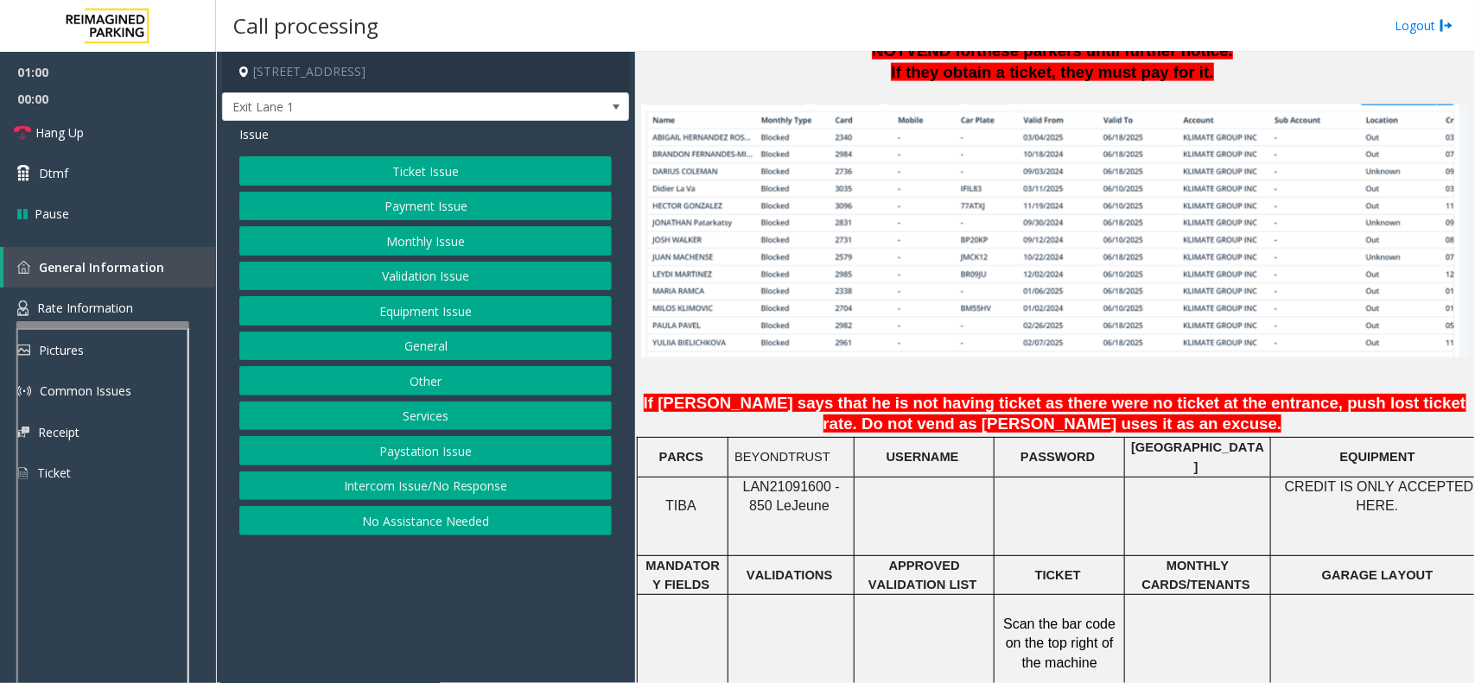
click at [446, 307] on button "Equipment Issue" at bounding box center [425, 310] width 372 height 29
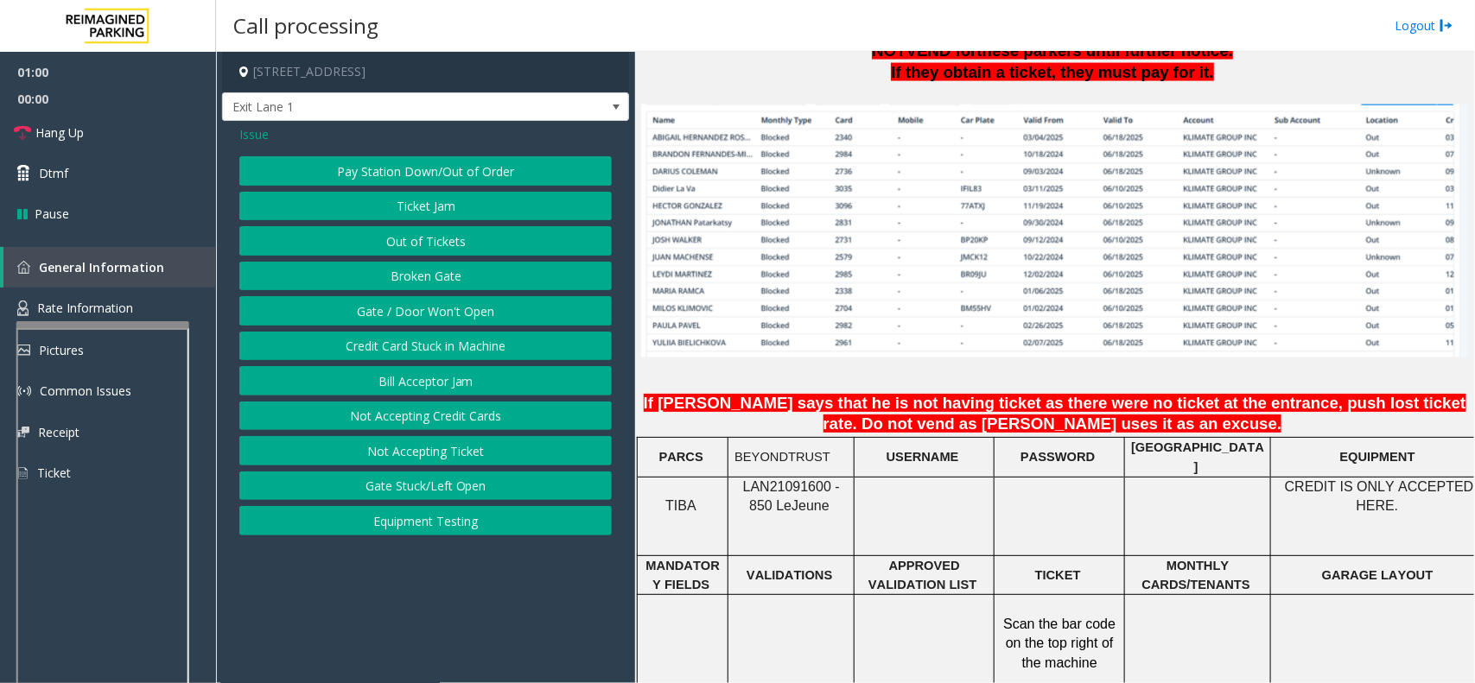
drag, startPoint x: 438, startPoint y: 296, endPoint x: 437, endPoint y: 320, distance: 23.3
click at [439, 296] on div "Pay Station Down/Out of Order Ticket Jam Out of Tickets [GEOGRAPHIC_DATA] / Doo…" at bounding box center [425, 345] width 372 height 379
click at [436, 309] on button "Gate / Door Won't Open" at bounding box center [425, 310] width 372 height 29
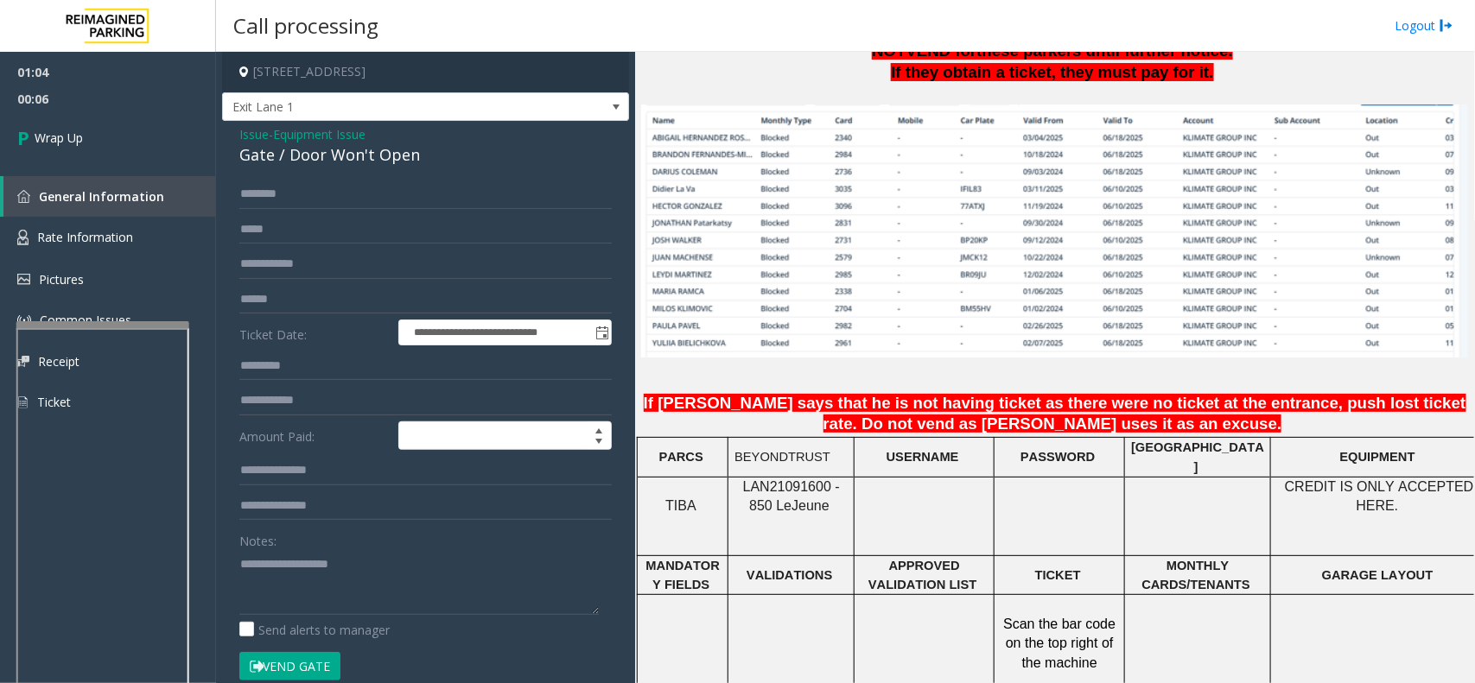
drag, startPoint x: 222, startPoint y: 598, endPoint x: 234, endPoint y: 598, distance: 12.1
click at [223, 598] on div "**********" at bounding box center [425, 549] width 407 height 857
paste textarea "**********"
drag, startPoint x: 262, startPoint y: 593, endPoint x: 270, endPoint y: 584, distance: 11.6
click at [263, 593] on textarea at bounding box center [418, 582] width 359 height 65
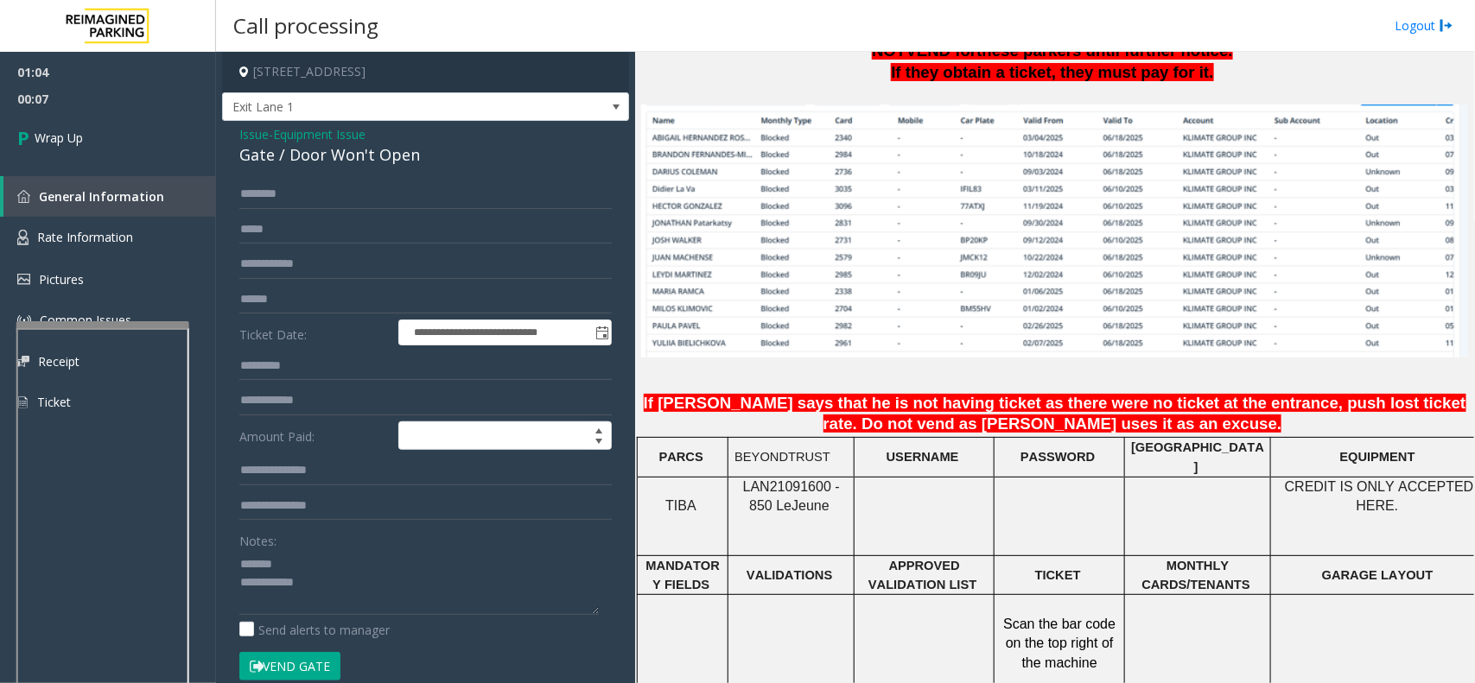
click at [346, 162] on div "Gate / Door Won't Open" at bounding box center [425, 154] width 372 height 23
click at [347, 162] on div "Gate / Door Won't Open" at bounding box center [425, 154] width 372 height 23
copy div "Gate / Door Won't Open"
paste textarea "**********"
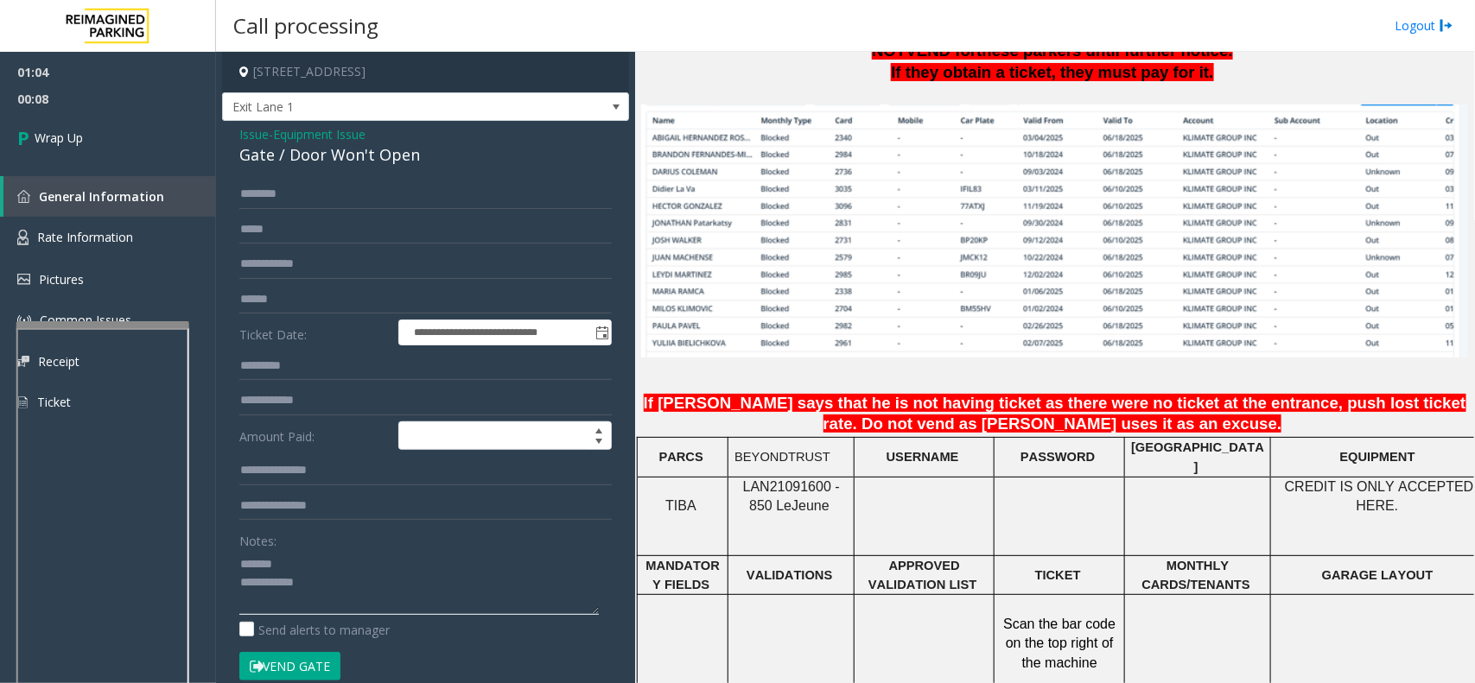
click at [327, 560] on textarea at bounding box center [418, 582] width 359 height 65
drag, startPoint x: 361, startPoint y: 589, endPoint x: 367, endPoint y: 598, distance: 10.5
click at [365, 594] on textarea at bounding box center [418, 582] width 359 height 65
drag, startPoint x: 367, startPoint y: 598, endPoint x: 377, endPoint y: 597, distance: 9.5
click at [370, 598] on textarea at bounding box center [418, 582] width 359 height 65
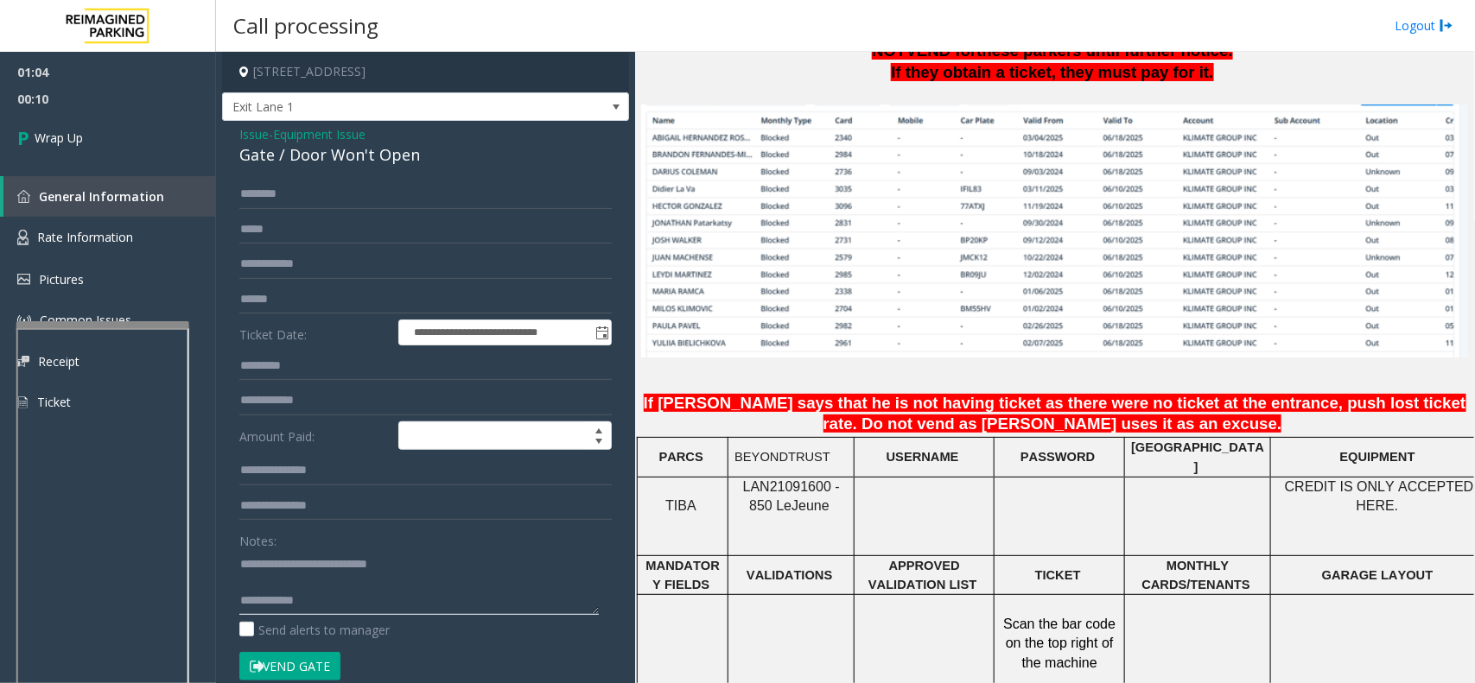
click at [391, 603] on textarea at bounding box center [418, 582] width 359 height 65
type textarea "**********"
click at [252, 128] on span "Issue" at bounding box center [253, 134] width 29 height 18
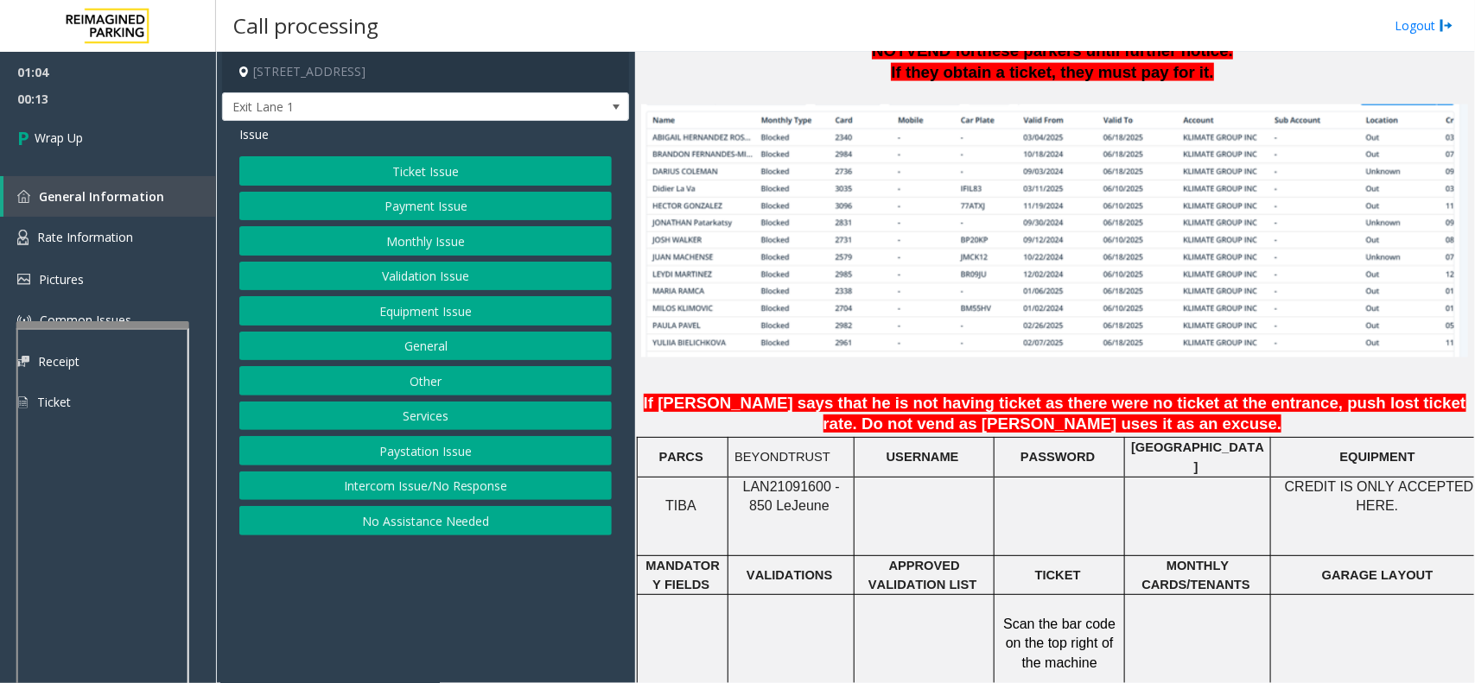
click at [439, 524] on button "No Assistance Needed" at bounding box center [425, 520] width 372 height 29
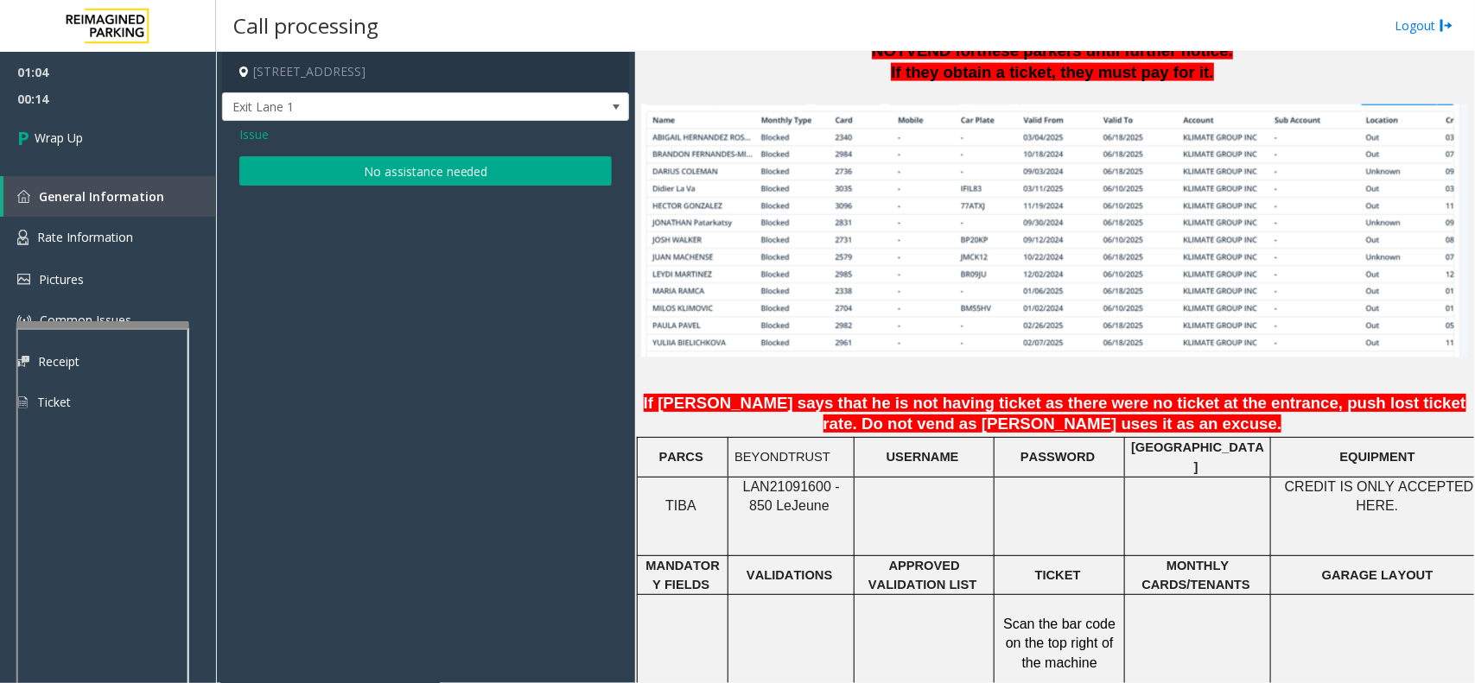
click at [316, 174] on button "No assistance needed" at bounding box center [425, 170] width 372 height 29
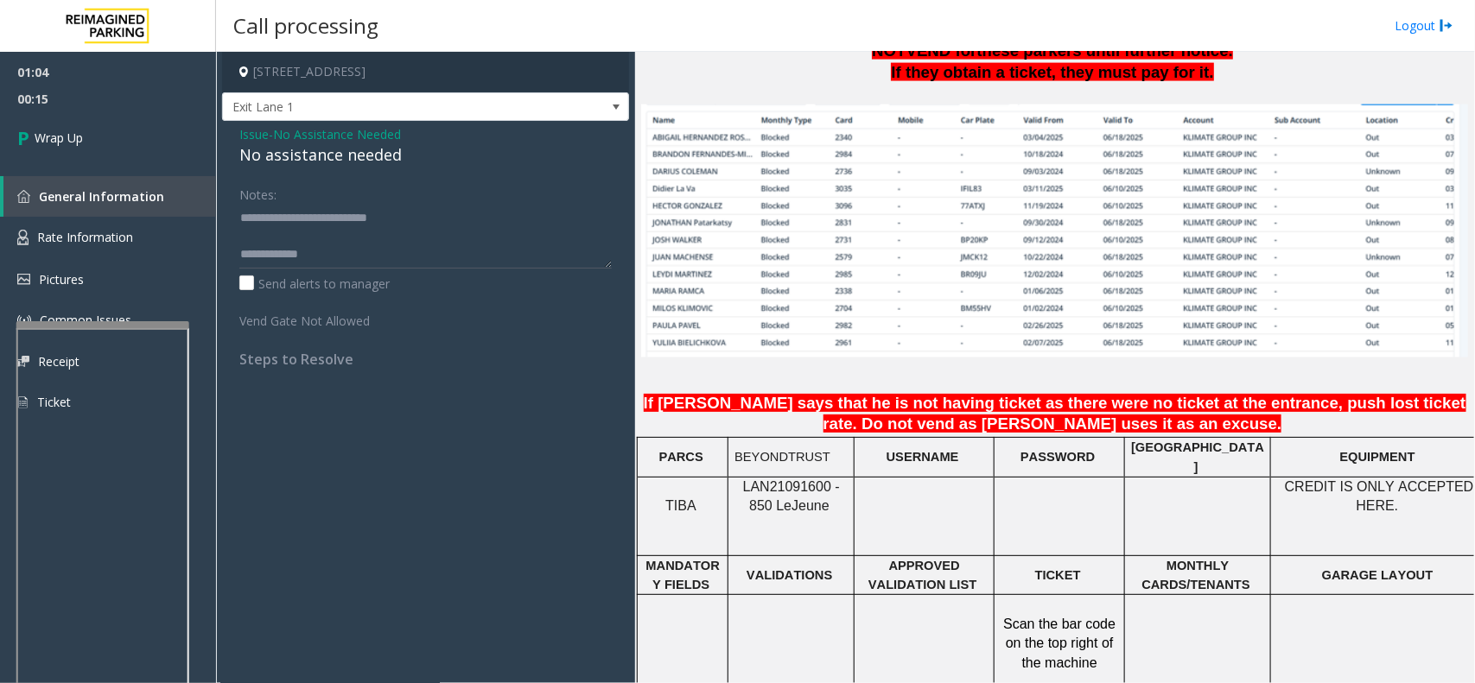
click at [292, 161] on div "No assistance needed" at bounding box center [425, 154] width 372 height 23
copy div "No assistance needed"
click at [346, 262] on textarea at bounding box center [425, 236] width 372 height 65
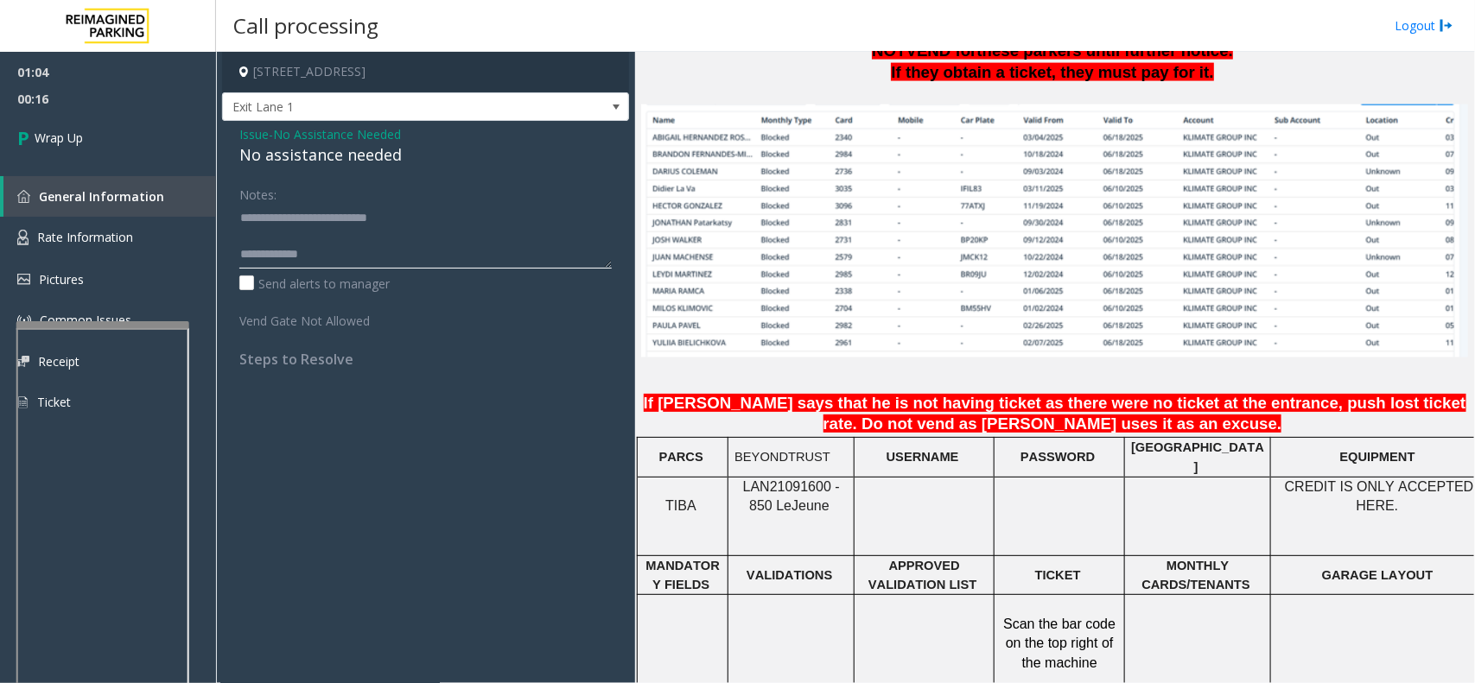
paste textarea "**********"
type textarea "**********"
click at [249, 136] on span "Issue" at bounding box center [253, 134] width 29 height 18
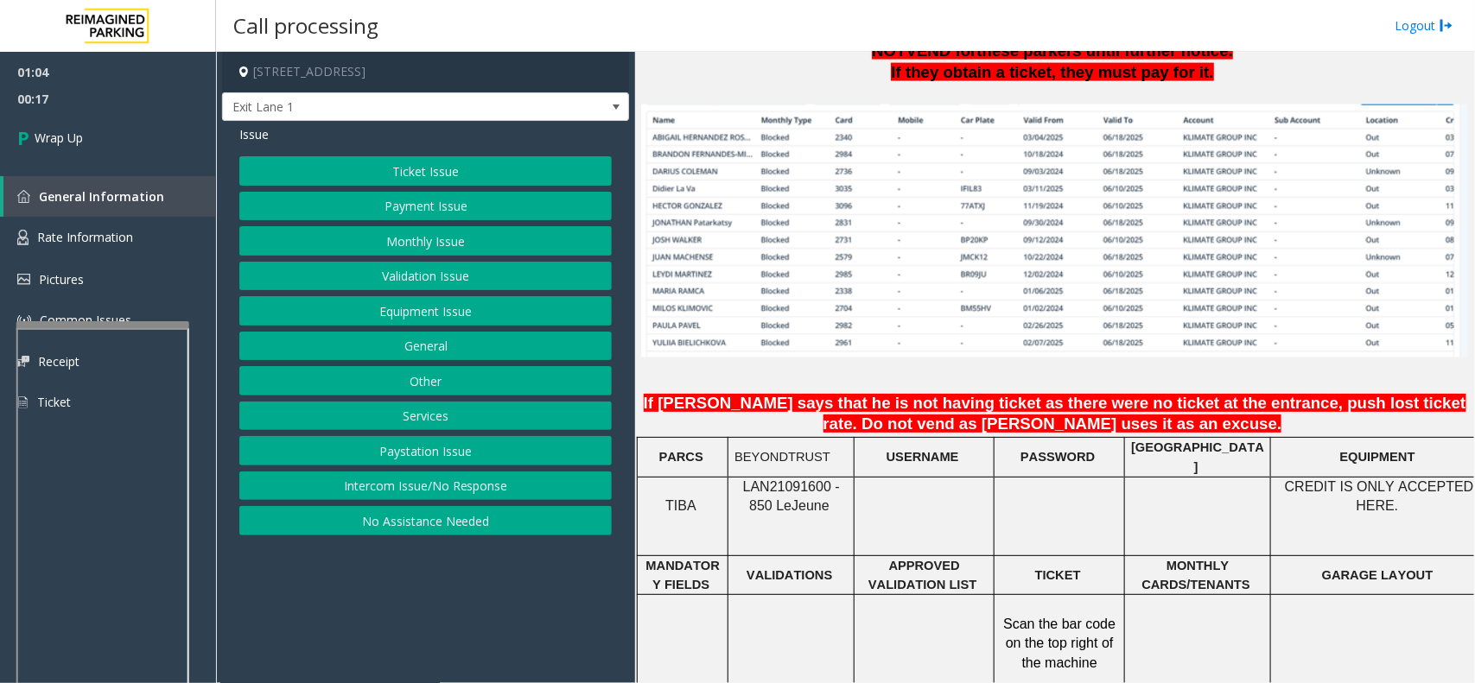
click at [442, 308] on button "Equipment Issue" at bounding box center [425, 310] width 372 height 29
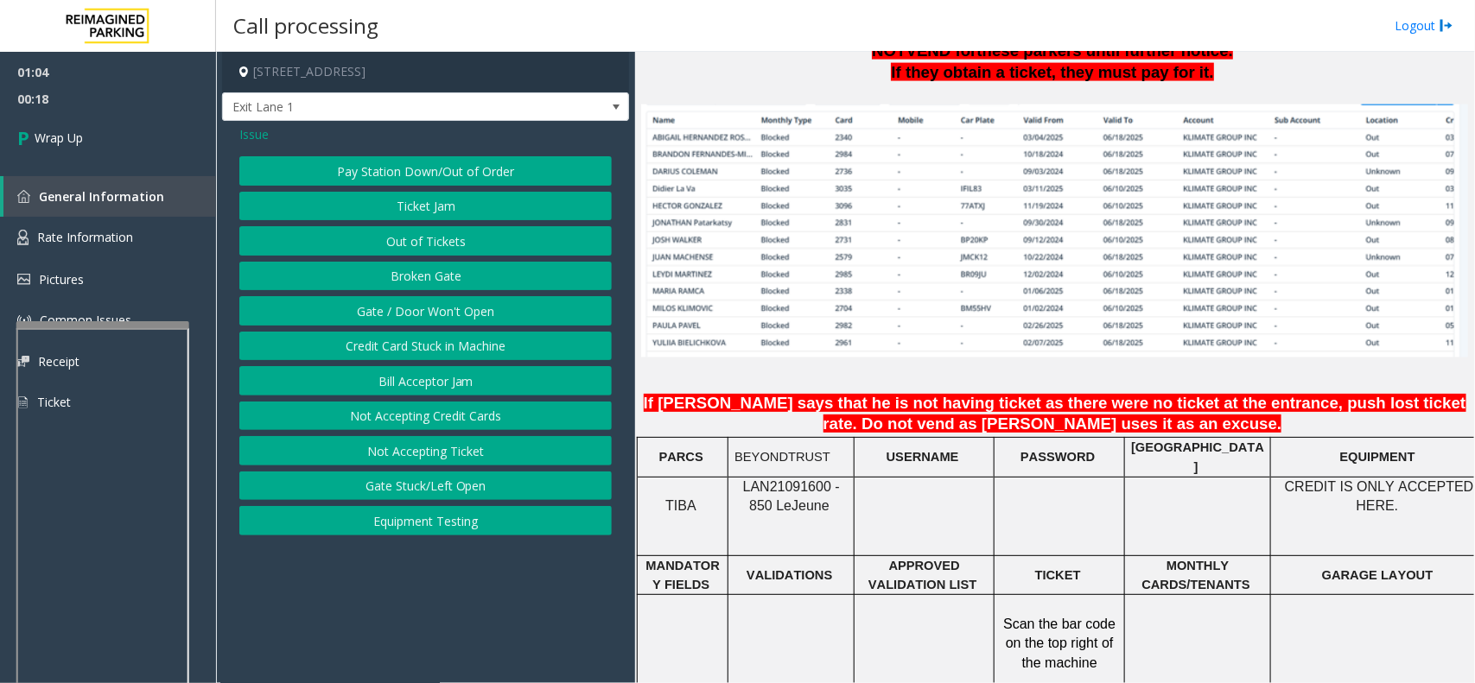
click at [442, 313] on button "Gate / Door Won't Open" at bounding box center [425, 310] width 372 height 29
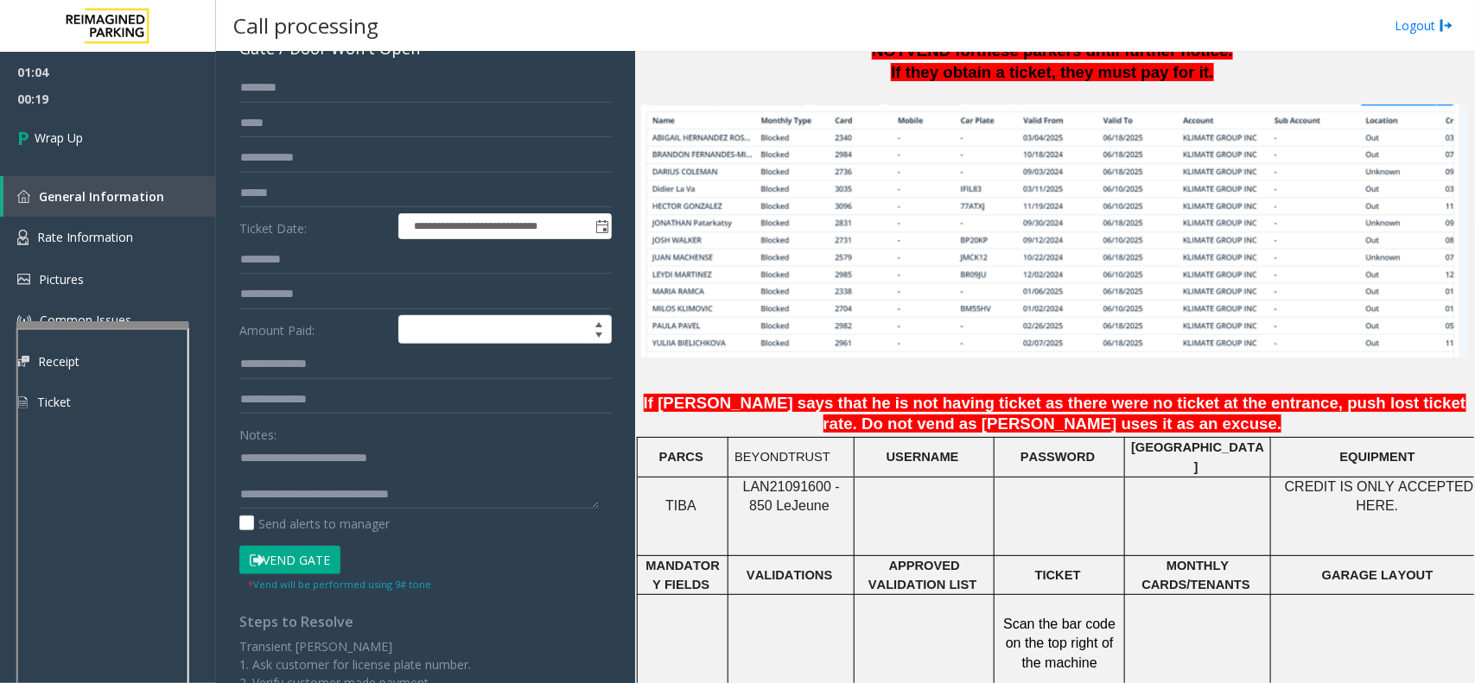
scroll to position [0, 0]
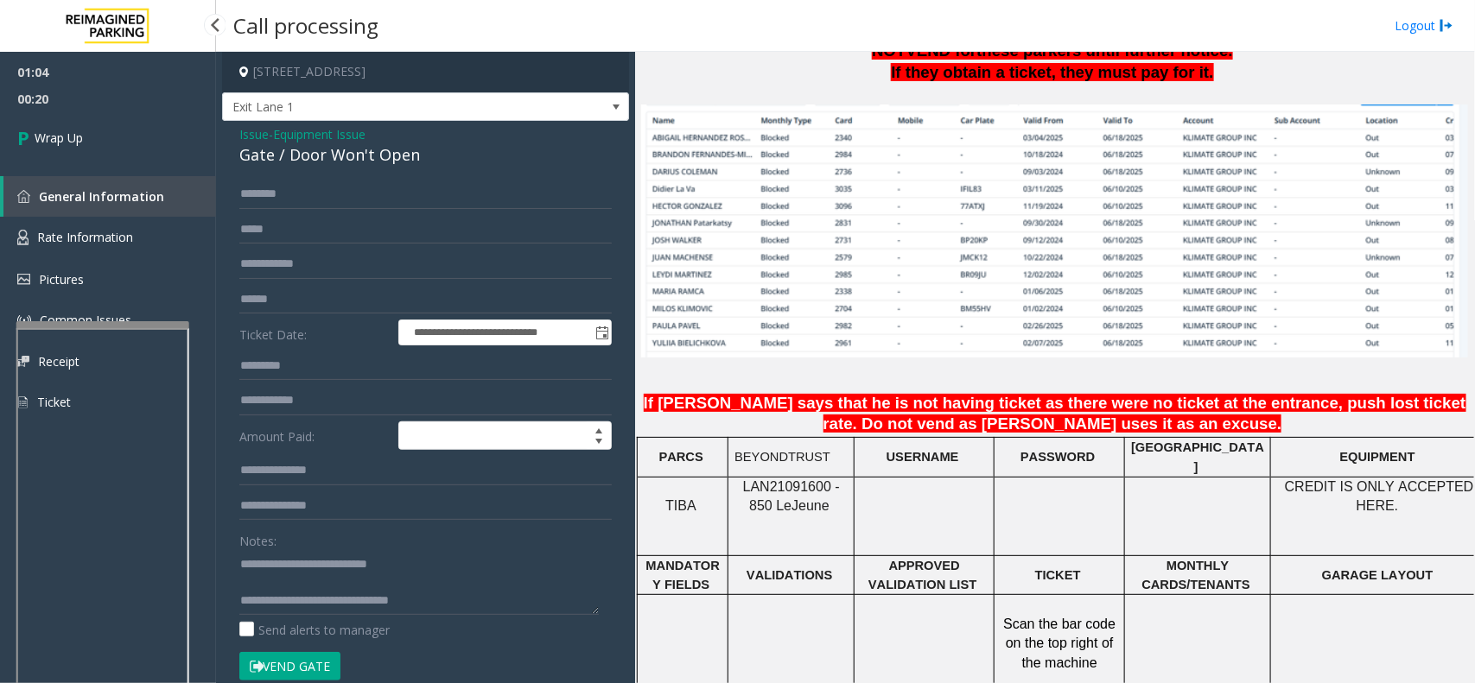
click at [74, 96] on span "00:20" at bounding box center [108, 99] width 216 height 27
click at [141, 148] on link "Wrap Up" at bounding box center [108, 137] width 216 height 51
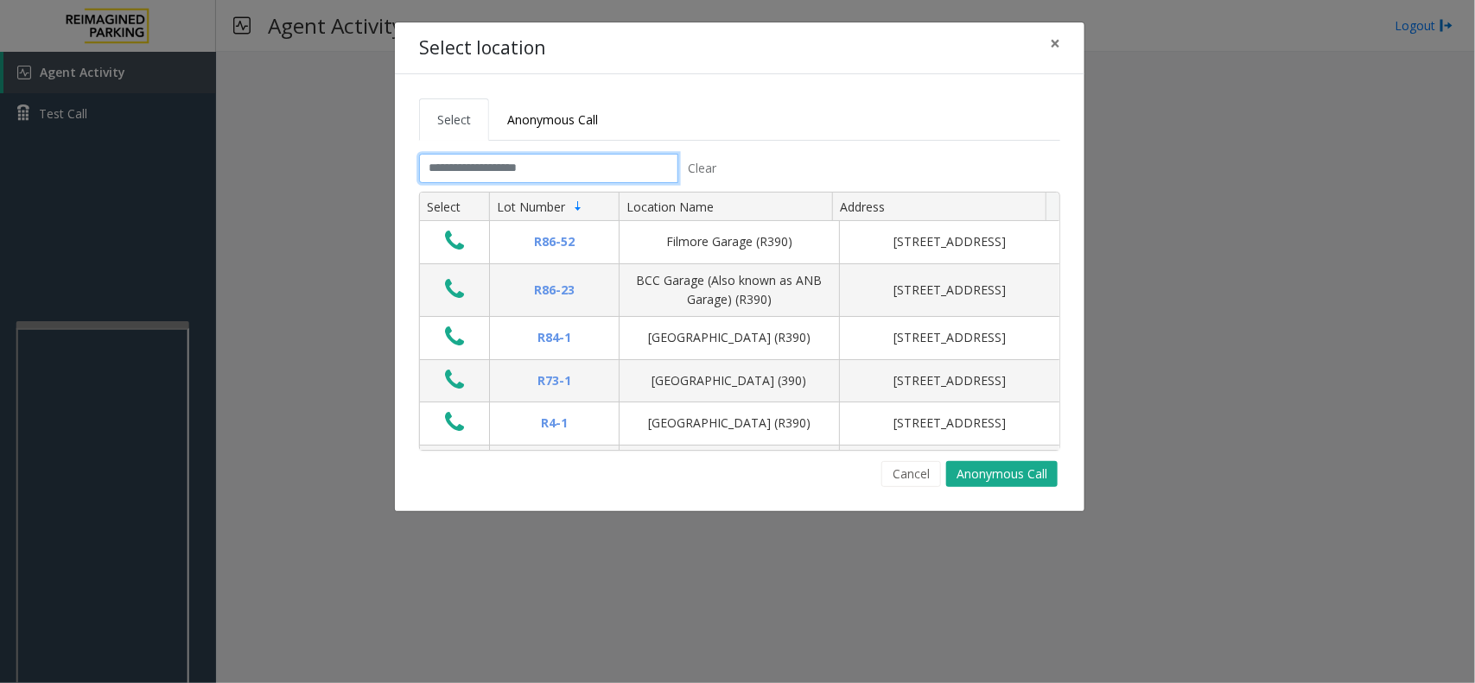
click at [545, 166] on input "text" at bounding box center [548, 168] width 259 height 29
drag, startPoint x: 1050, startPoint y: 40, endPoint x: 905, endPoint y: 164, distance: 191.2
click at [1051, 41] on button "×" at bounding box center [1055, 43] width 35 height 42
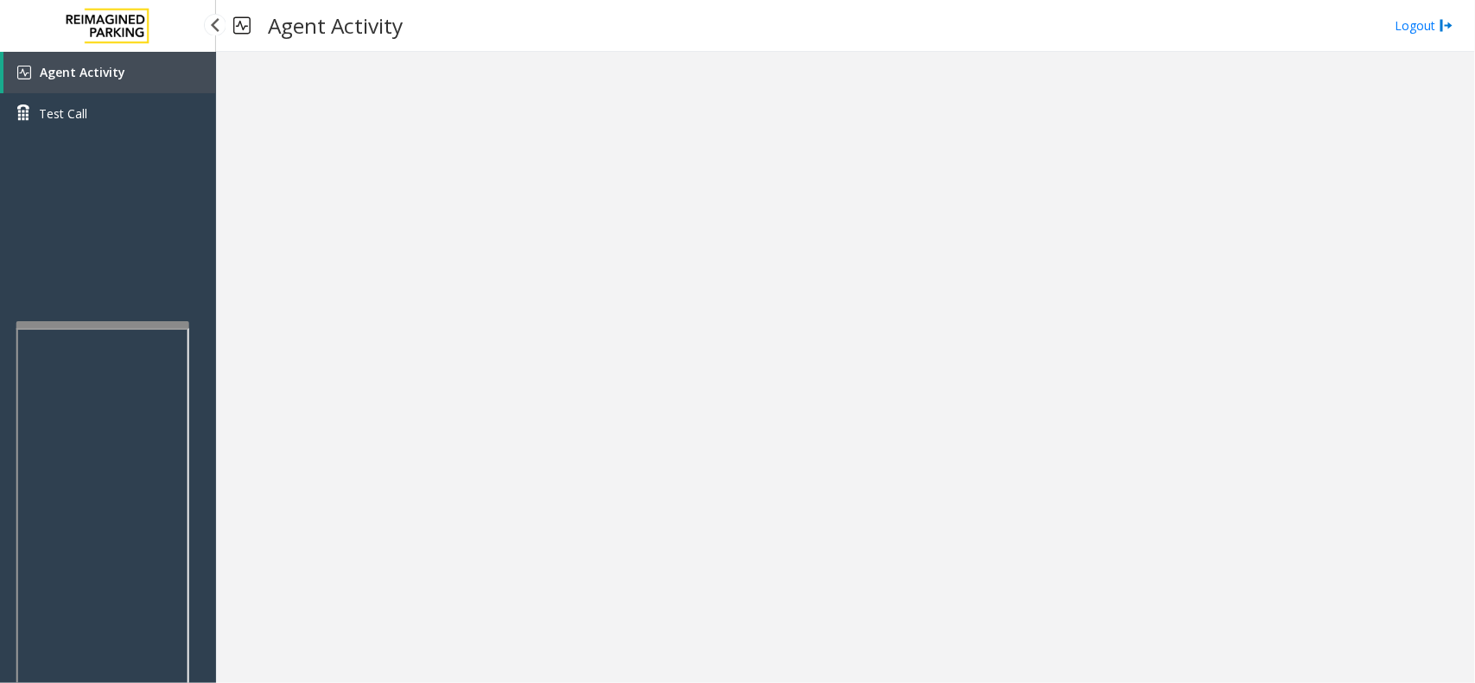
click at [102, 59] on link "Agent Activity" at bounding box center [109, 72] width 213 height 41
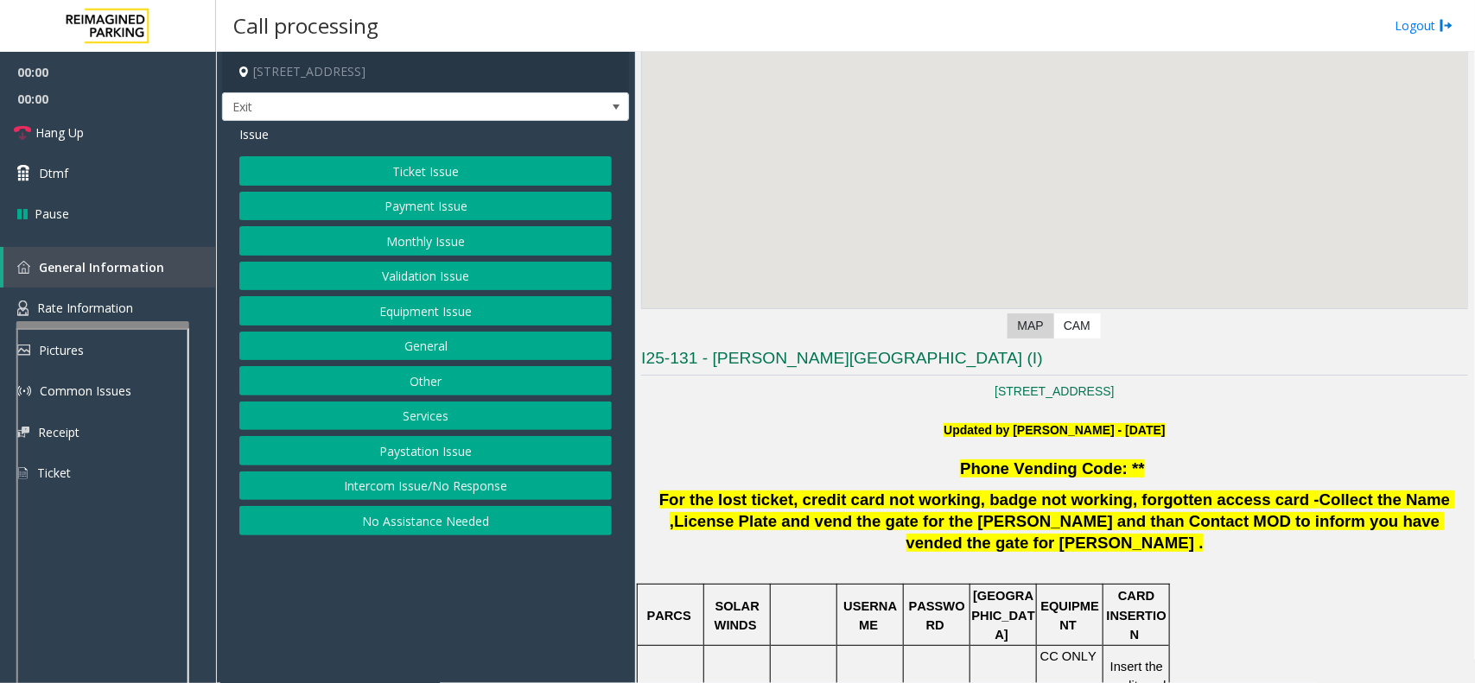
scroll to position [324, 0]
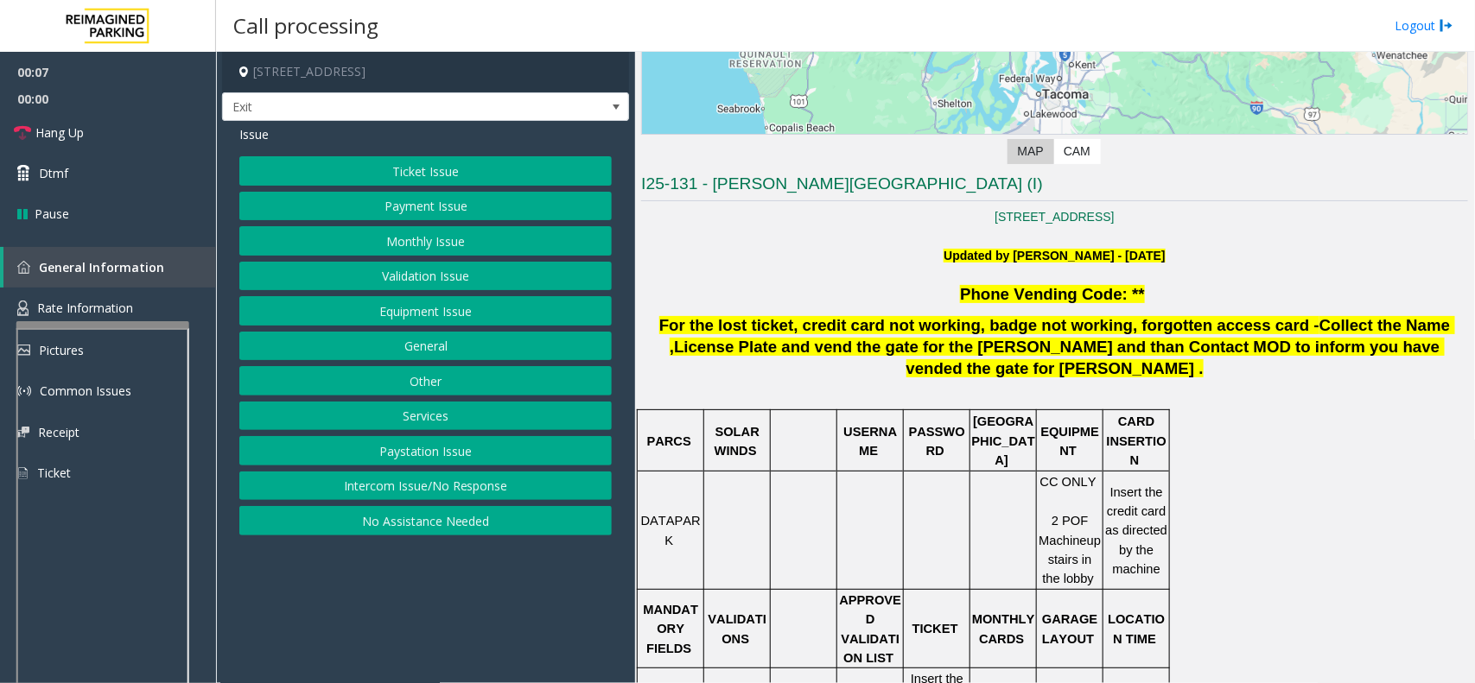
click at [441, 169] on button "Ticket Issue" at bounding box center [425, 170] width 372 height 29
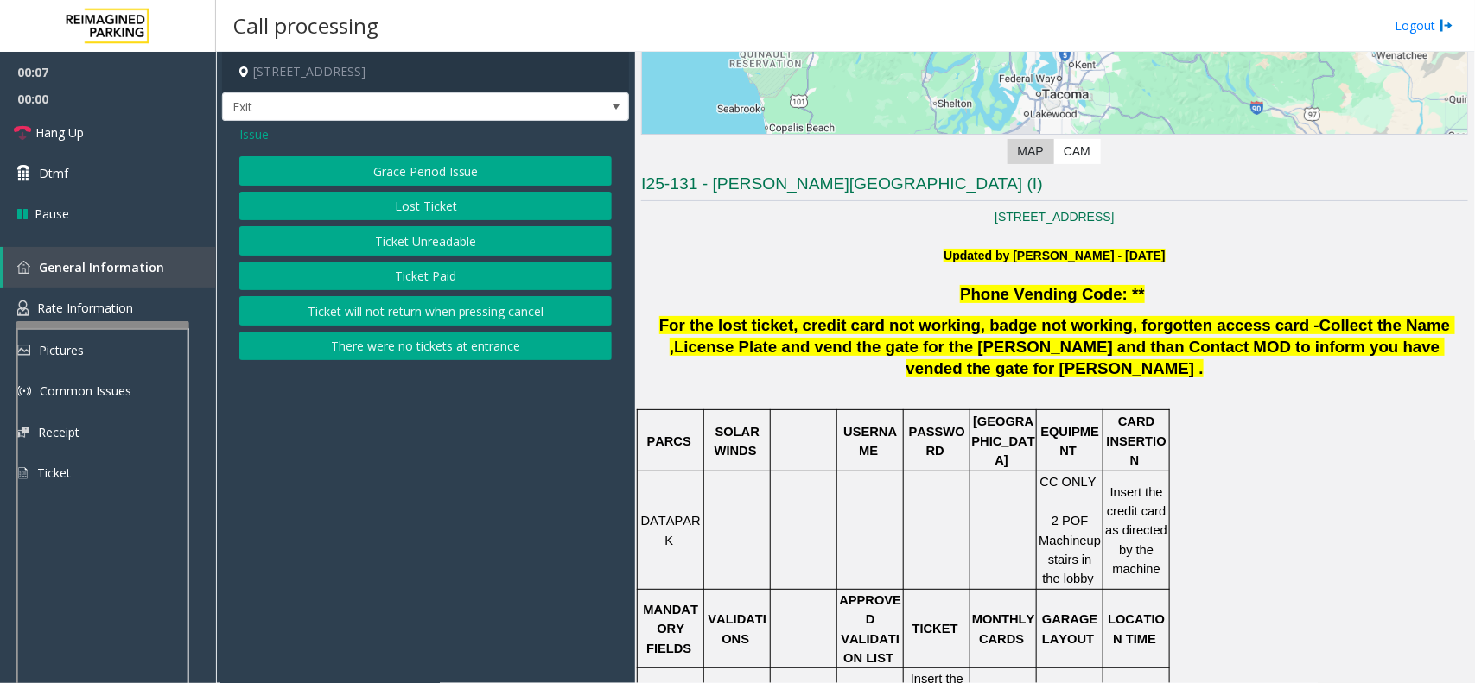
click at [451, 240] on button "Ticket Unreadable" at bounding box center [425, 240] width 372 height 29
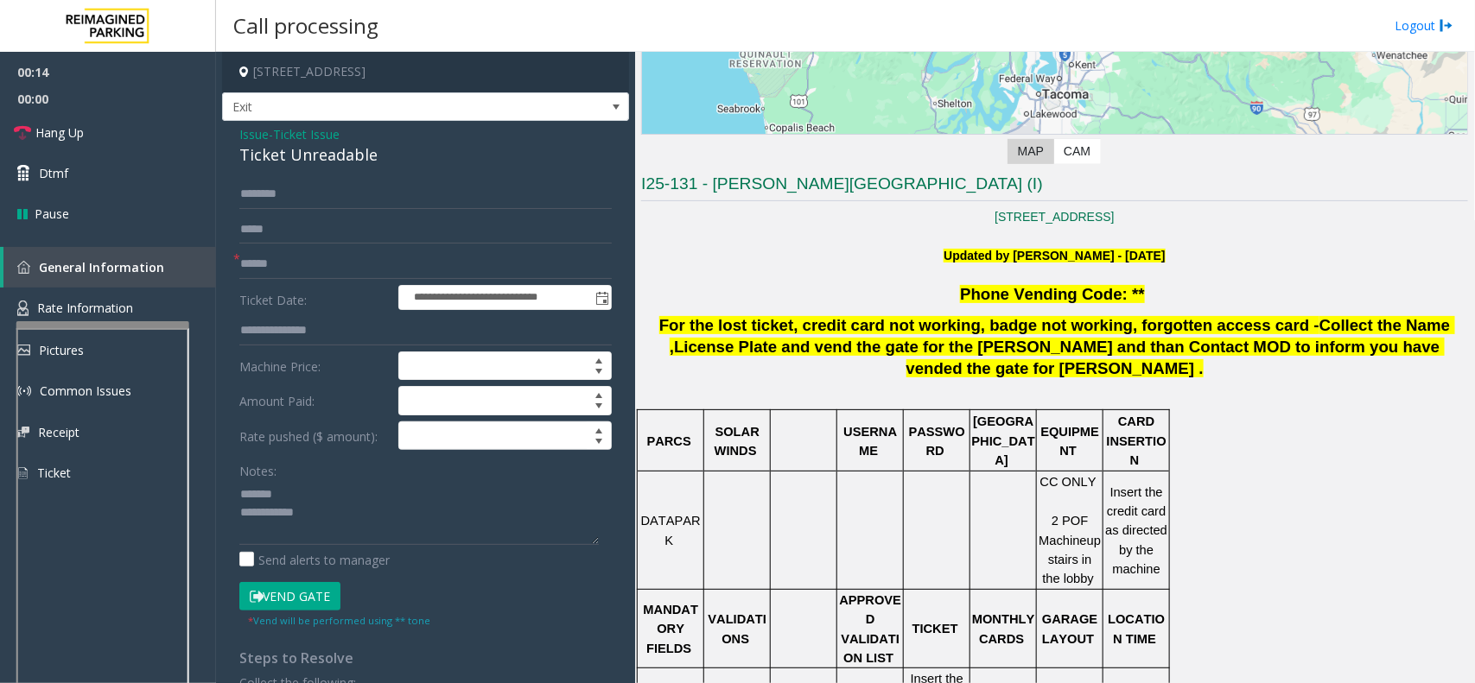
click at [339, 156] on div "Ticket Unreadable" at bounding box center [425, 154] width 372 height 23
type textarea "**********"
click at [290, 269] on input "text" at bounding box center [425, 264] width 372 height 29
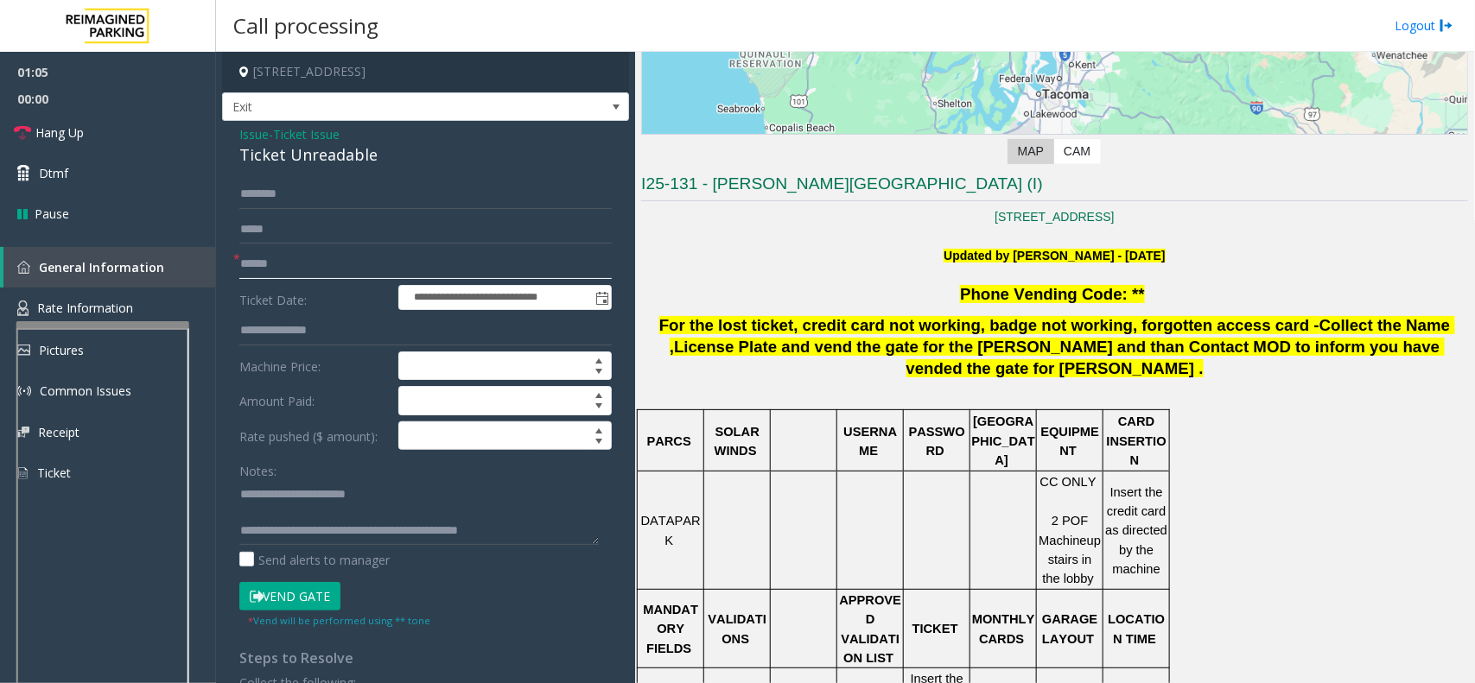
type input "******"
click at [262, 184] on input "text" at bounding box center [425, 194] width 372 height 29
click at [320, 588] on button "Vend Gate" at bounding box center [289, 596] width 101 height 29
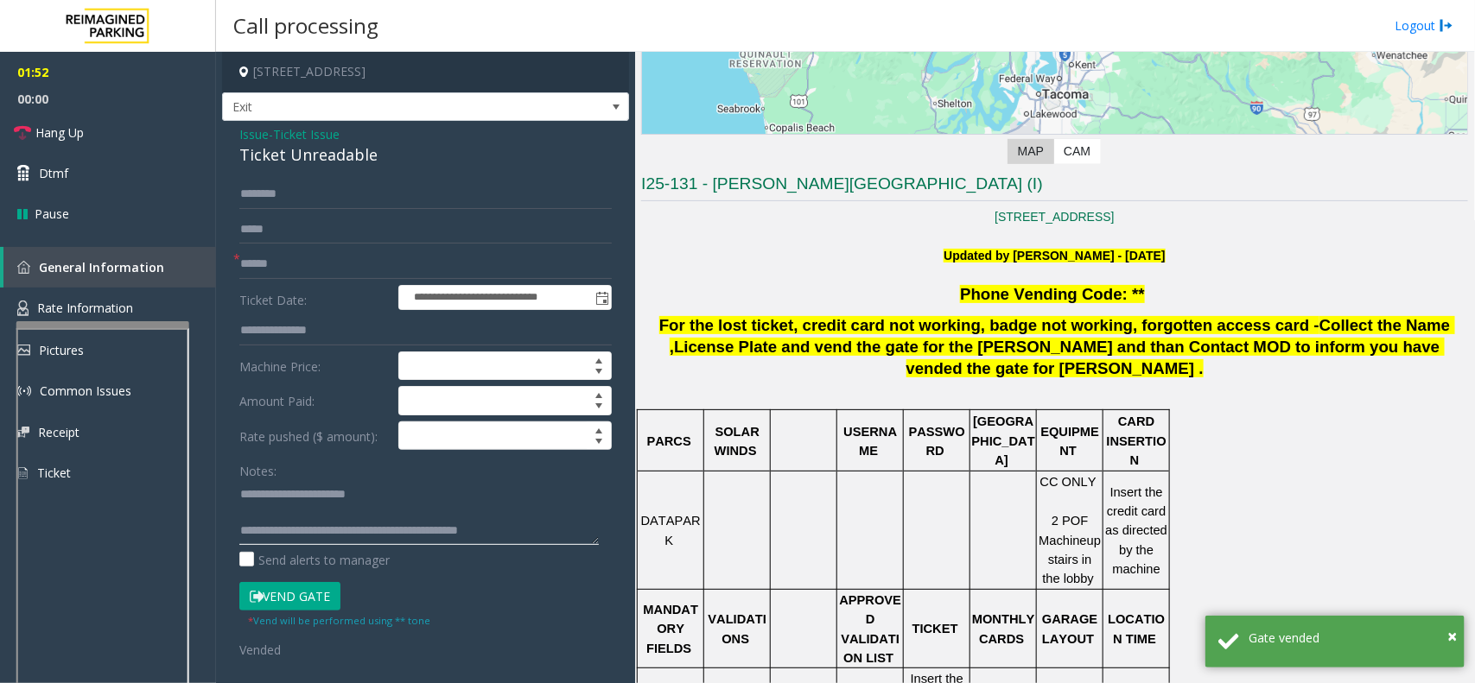
click at [530, 542] on textarea at bounding box center [418, 512] width 359 height 65
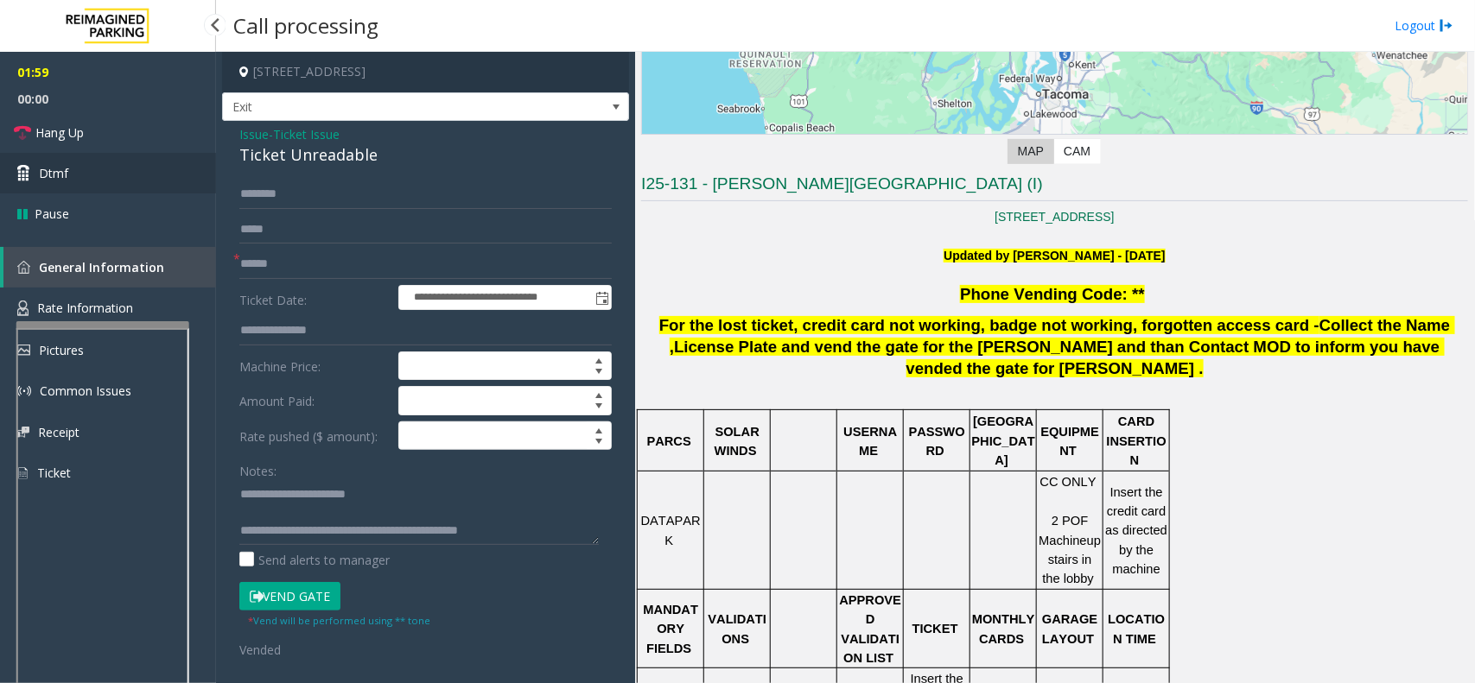
click at [88, 182] on link "Dtmf" at bounding box center [108, 173] width 216 height 41
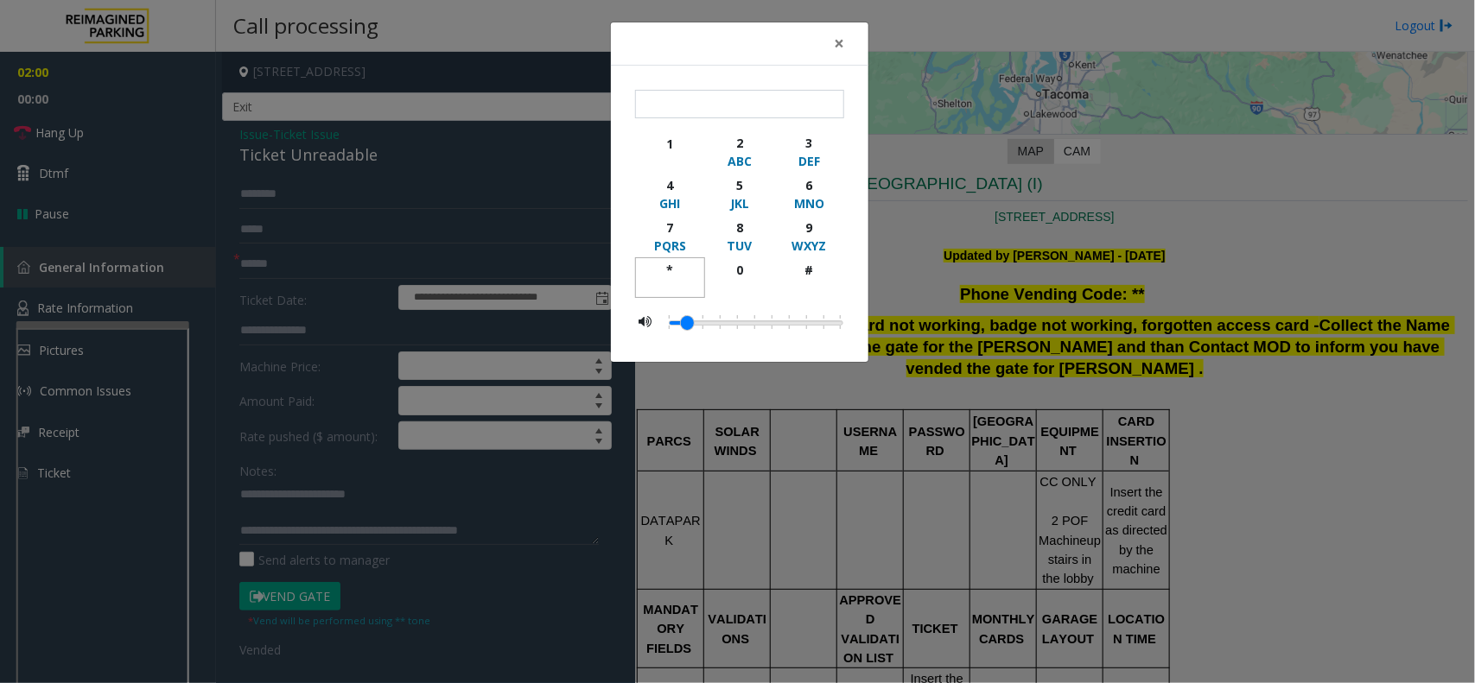
click at [672, 266] on div "*" at bounding box center [670, 270] width 48 height 18
type input "**"
drag, startPoint x: 822, startPoint y: 50, endPoint x: 839, endPoint y: 52, distance: 17.4
click at [828, 50] on button "×" at bounding box center [839, 43] width 35 height 42
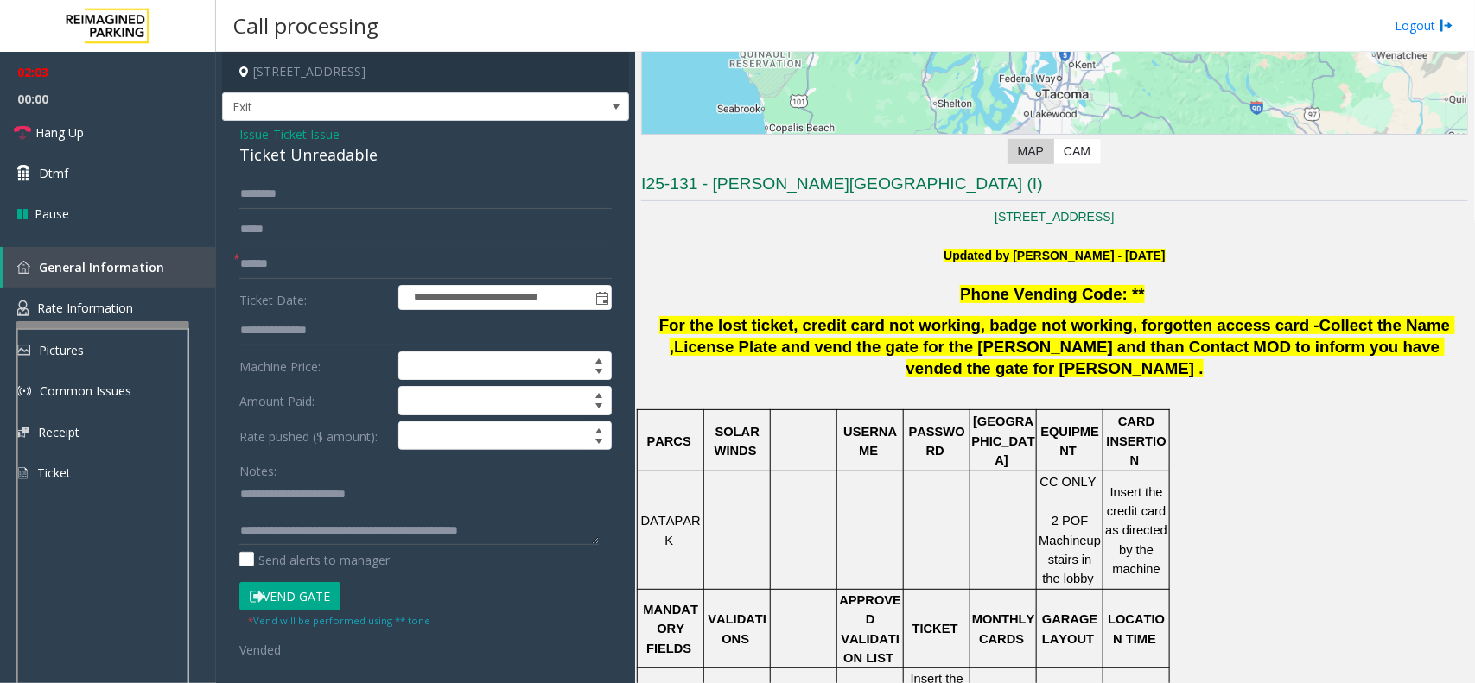
scroll to position [873, 0]
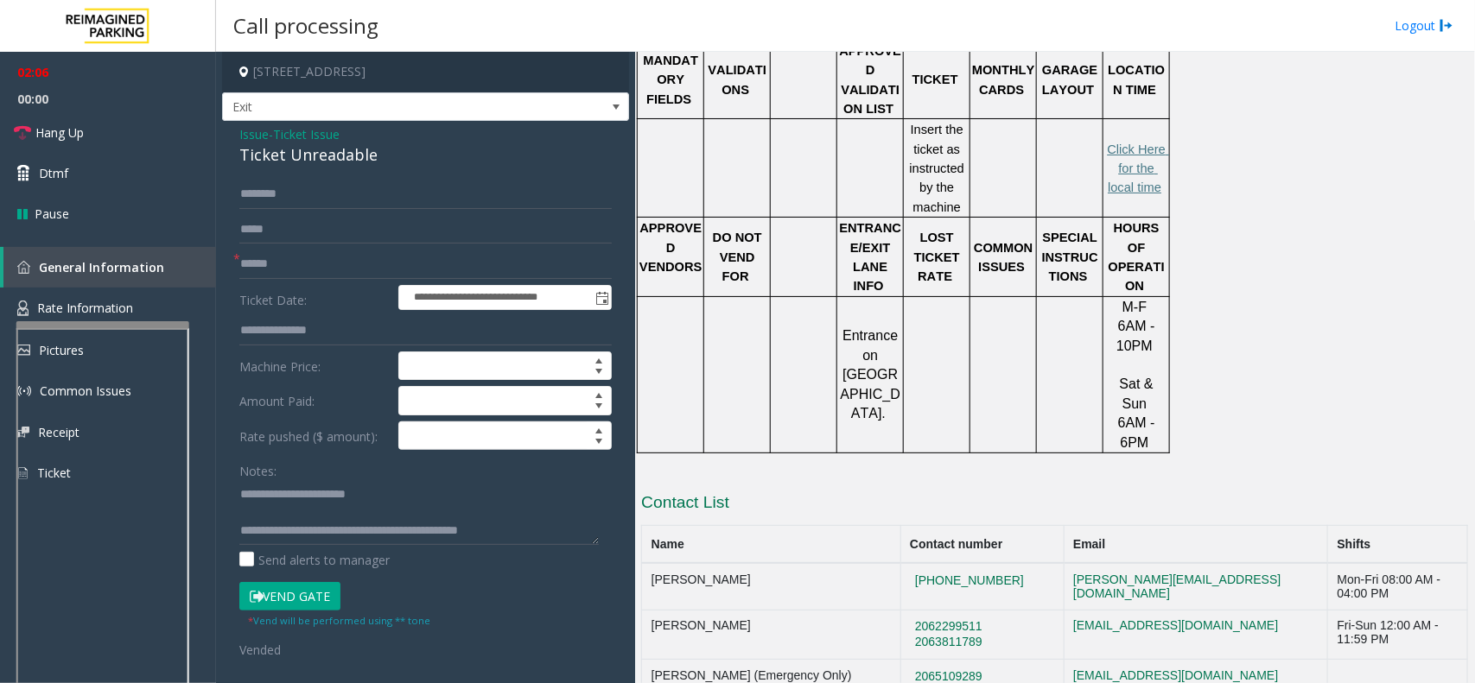
click at [324, 584] on button "Vend Gate" at bounding box center [289, 596] width 101 height 29
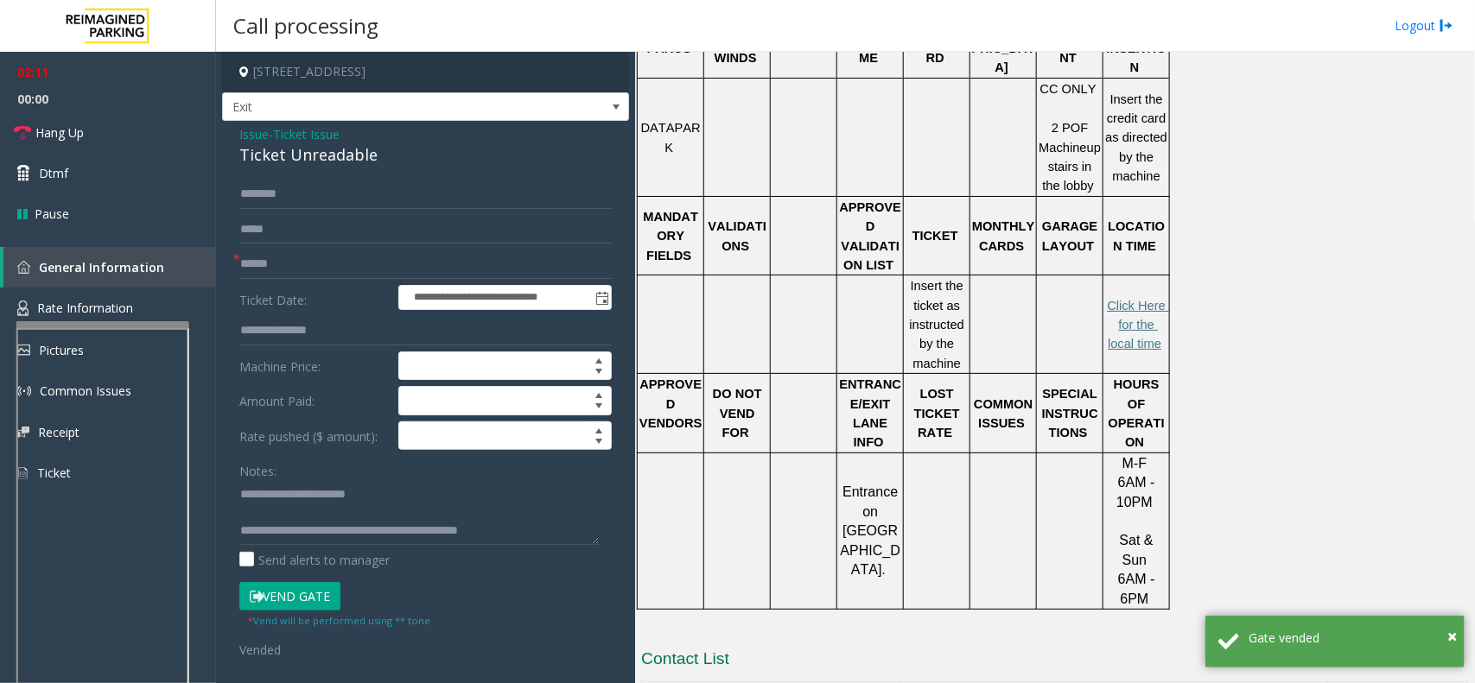
scroll to position [441, 0]
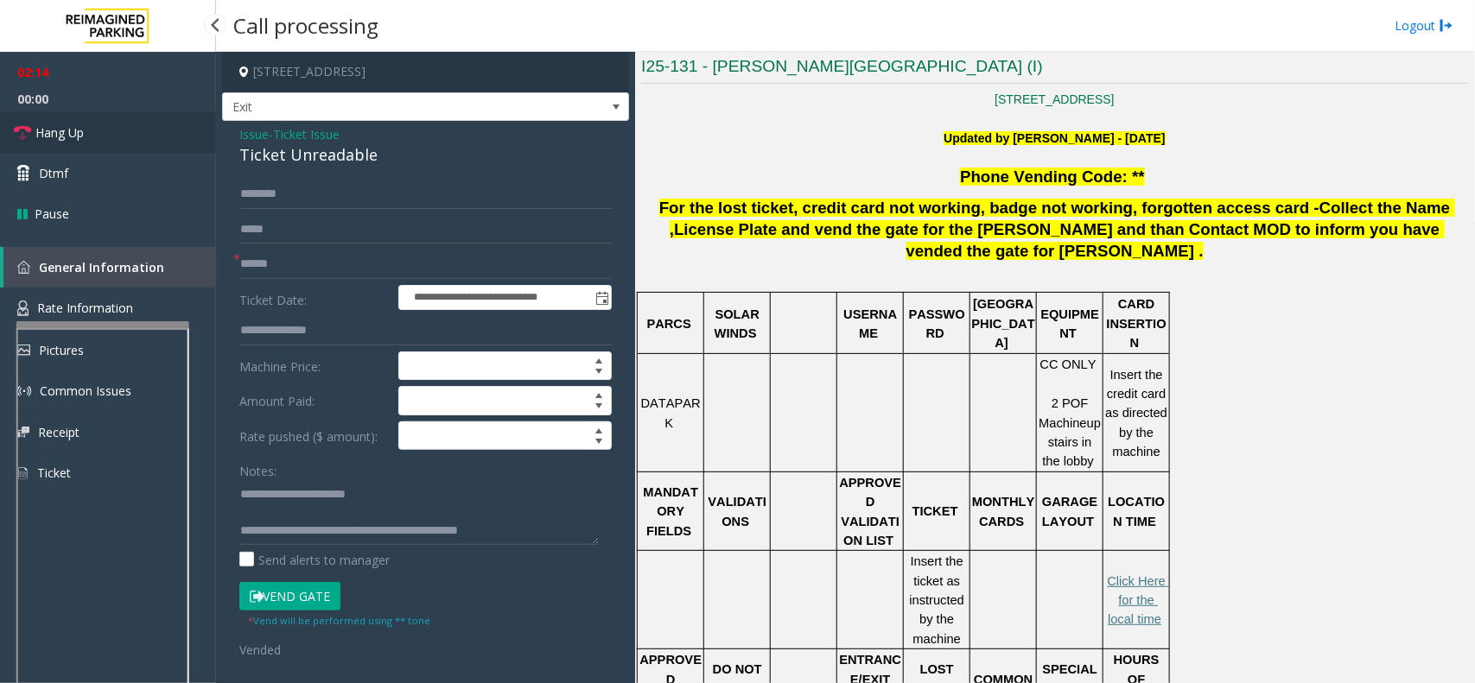
click at [123, 127] on link "Hang Up" at bounding box center [108, 132] width 216 height 41
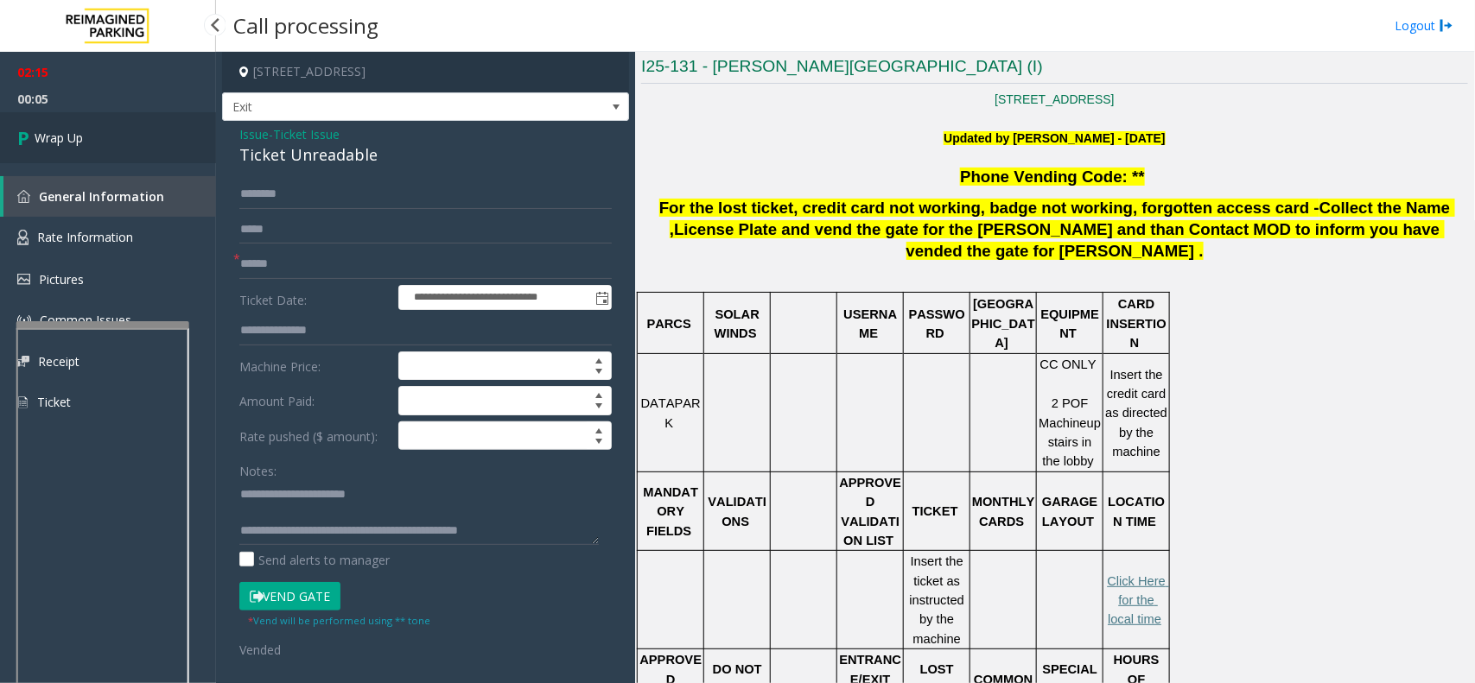
click at [112, 136] on link "Wrap Up" at bounding box center [108, 137] width 216 height 51
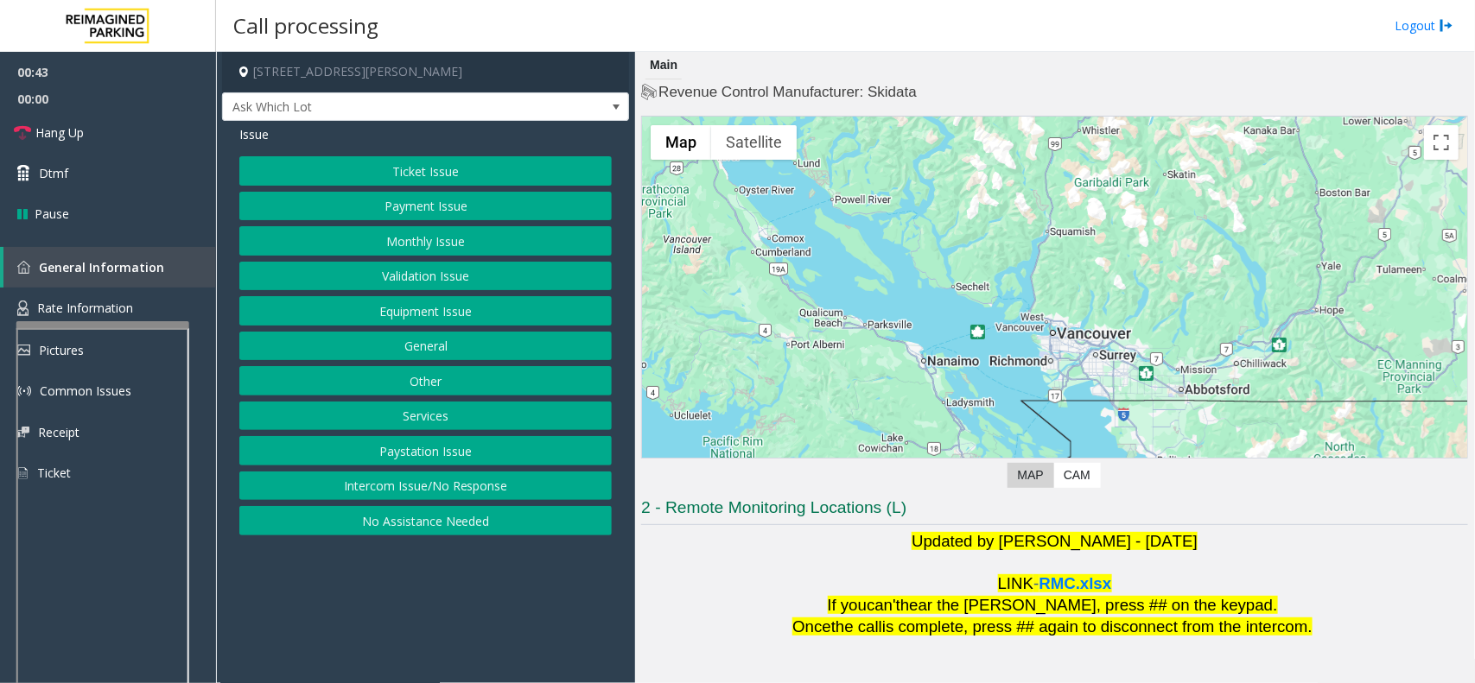
click at [409, 206] on button "Payment Issue" at bounding box center [425, 206] width 372 height 29
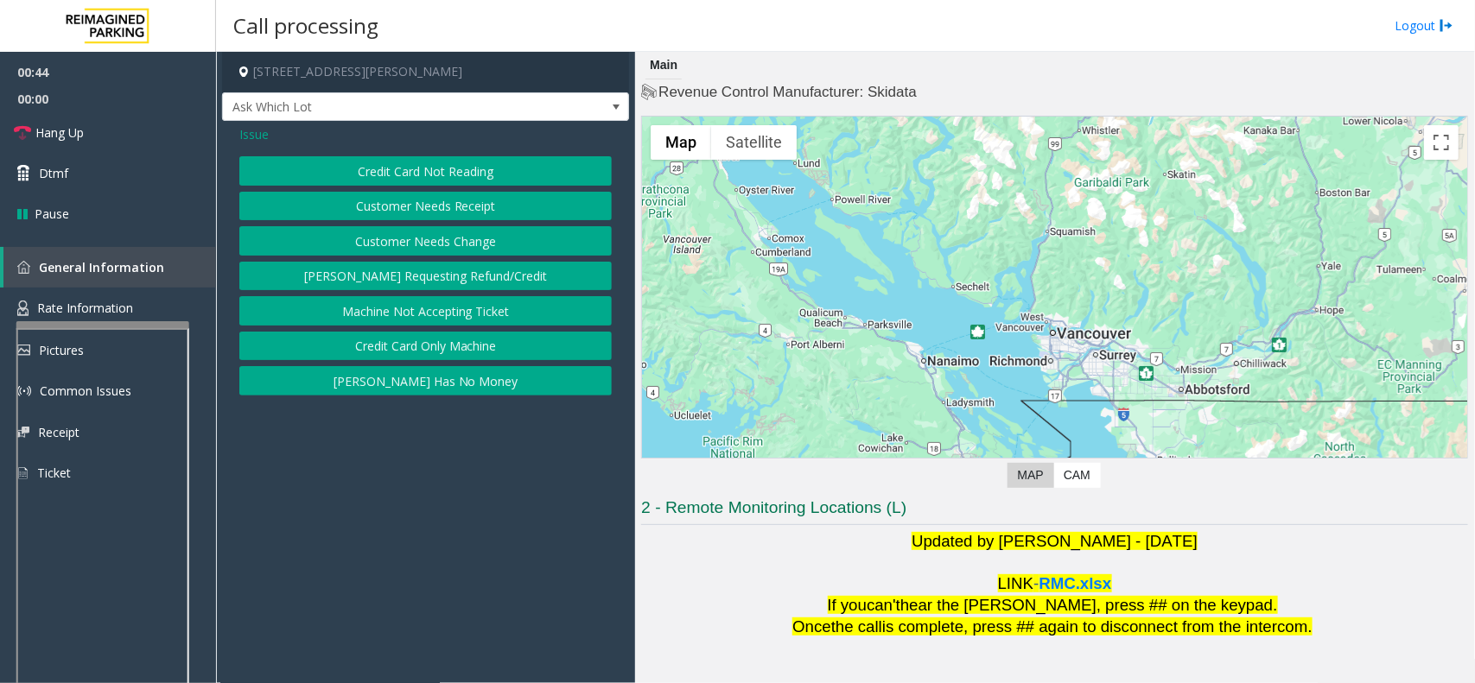
click at [443, 170] on button "Credit Card Not Reading" at bounding box center [425, 170] width 372 height 29
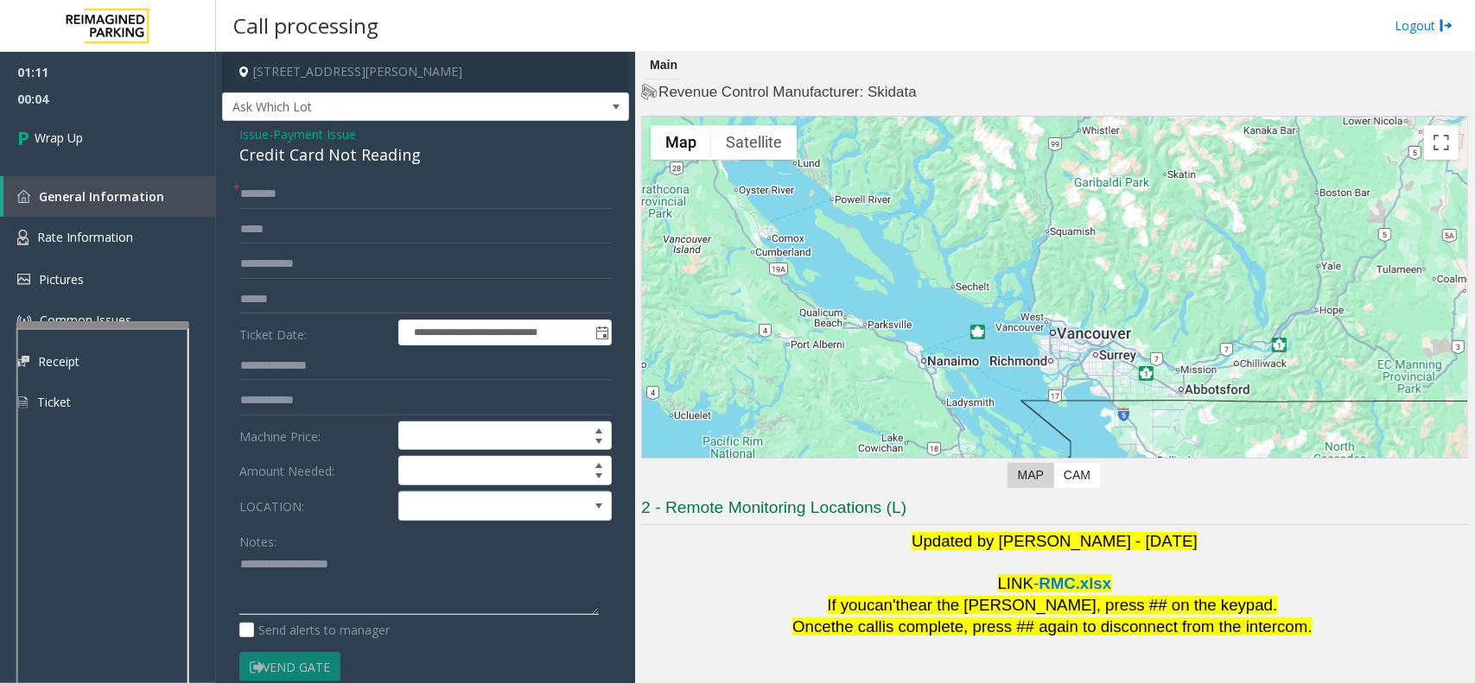
paste textarea "**********"
drag, startPoint x: 377, startPoint y: 568, endPoint x: 381, endPoint y: 546, distance: 22.0
click at [377, 568] on textarea at bounding box center [418, 583] width 359 height 65
click at [370, 156] on div "Credit Card Not Reading" at bounding box center [425, 154] width 372 height 23
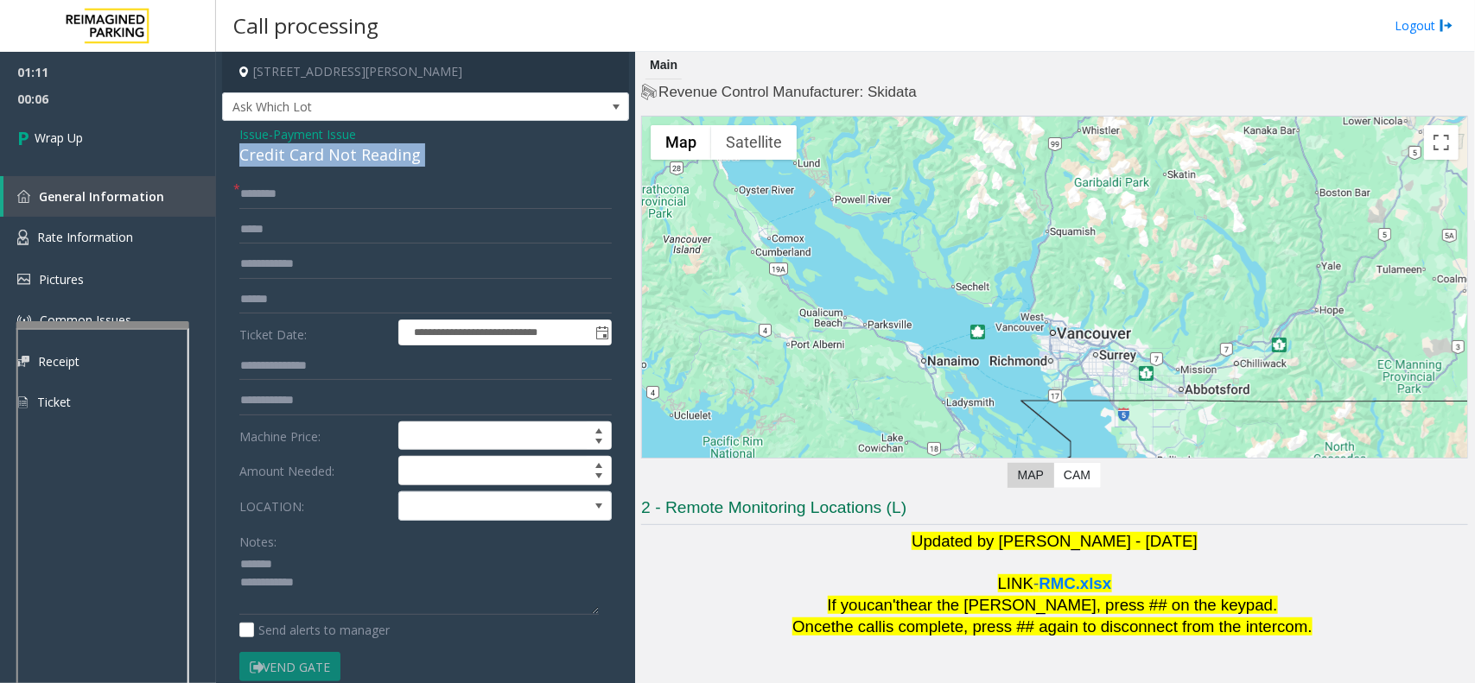
click at [370, 156] on div "Credit Card Not Reading" at bounding box center [425, 154] width 372 height 23
copy div "Credit Card Not Reading"
click at [363, 557] on textarea at bounding box center [418, 583] width 359 height 65
paste textarea "**********"
drag, startPoint x: 390, startPoint y: 601, endPoint x: 399, endPoint y: 606, distance: 10.8
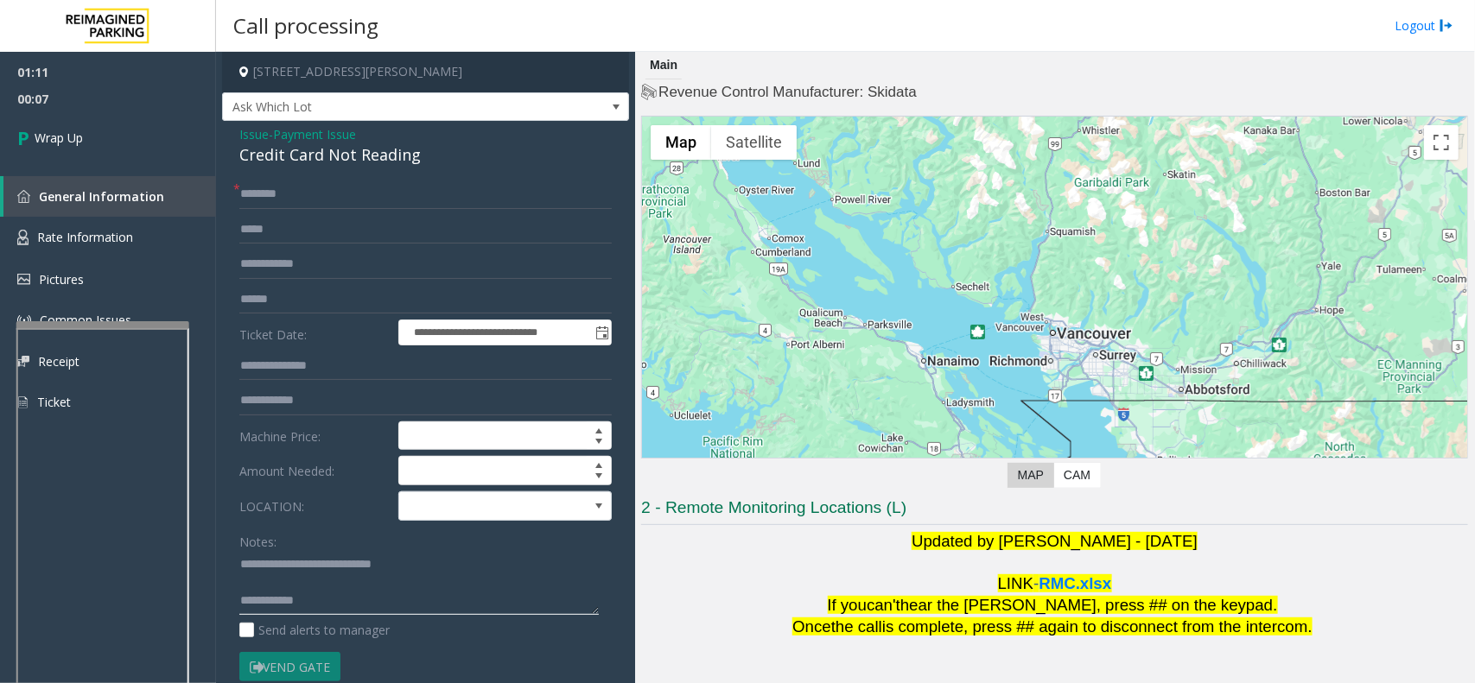
click at [396, 606] on textarea at bounding box center [418, 583] width 359 height 65
type textarea "**********"
click at [243, 197] on input "text" at bounding box center [425, 194] width 372 height 29
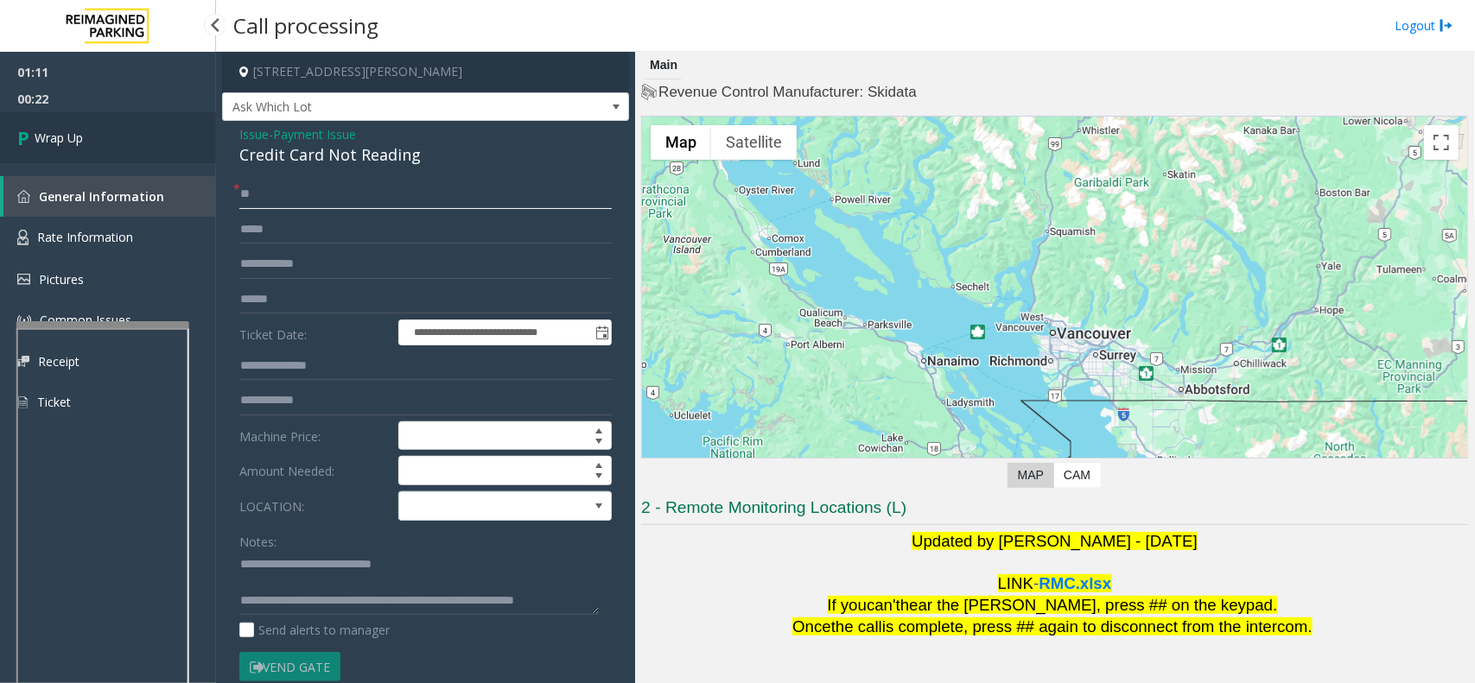
type input "**"
click at [102, 130] on link "Wrap Up" at bounding box center [108, 137] width 216 height 51
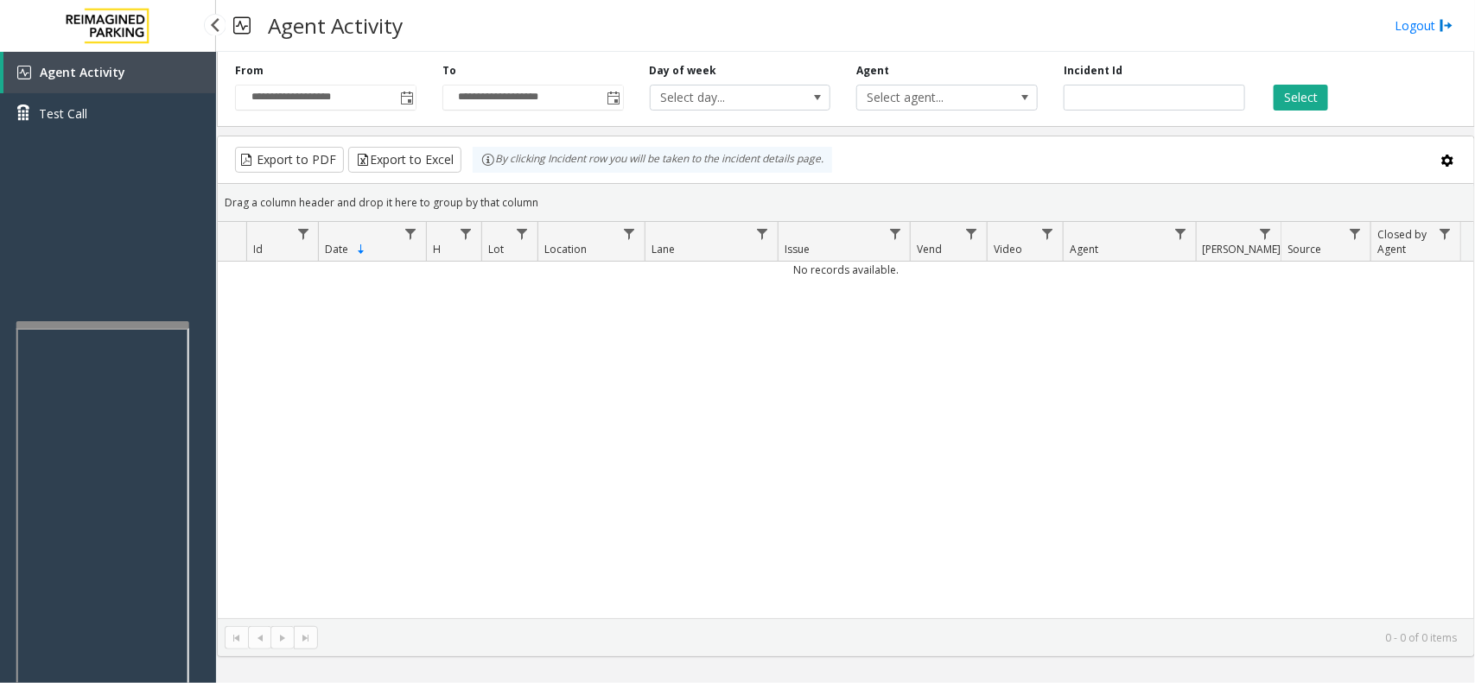
click at [154, 79] on link "Agent Activity" at bounding box center [109, 72] width 213 height 41
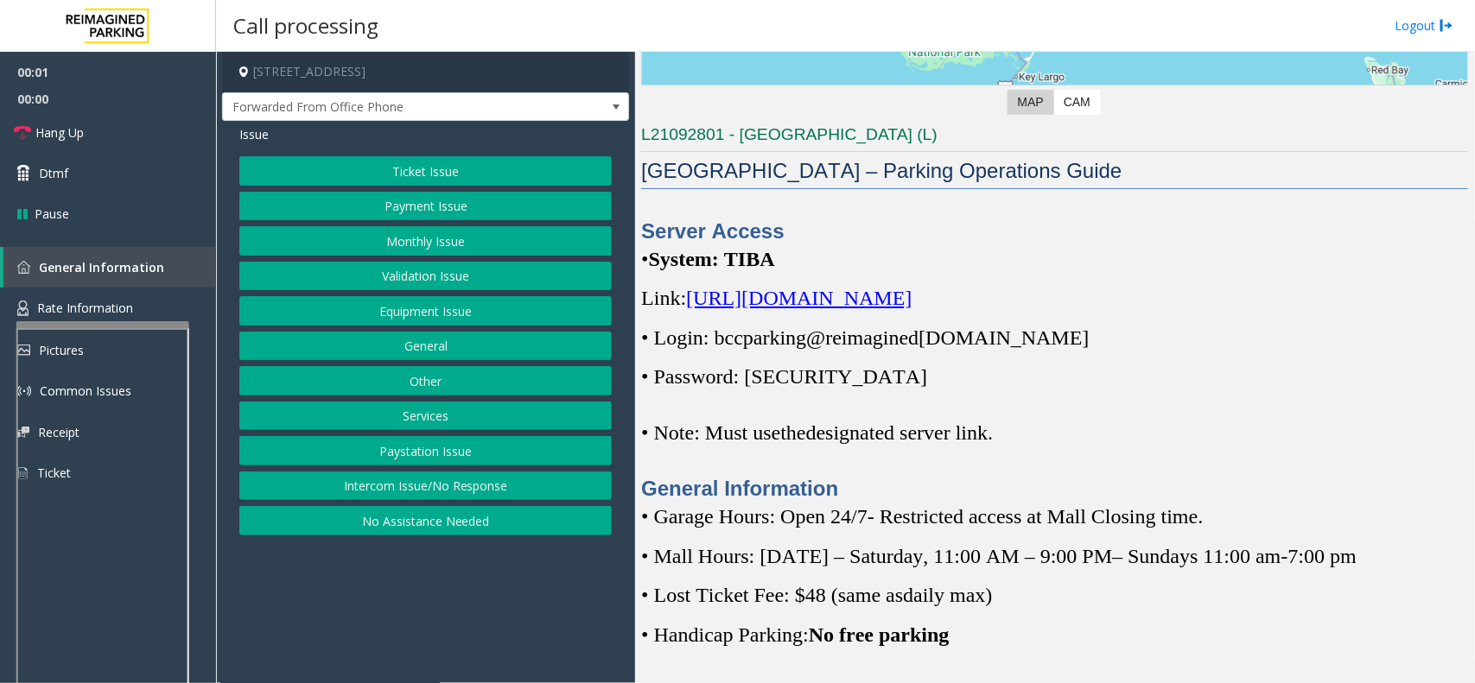
scroll to position [432, 0]
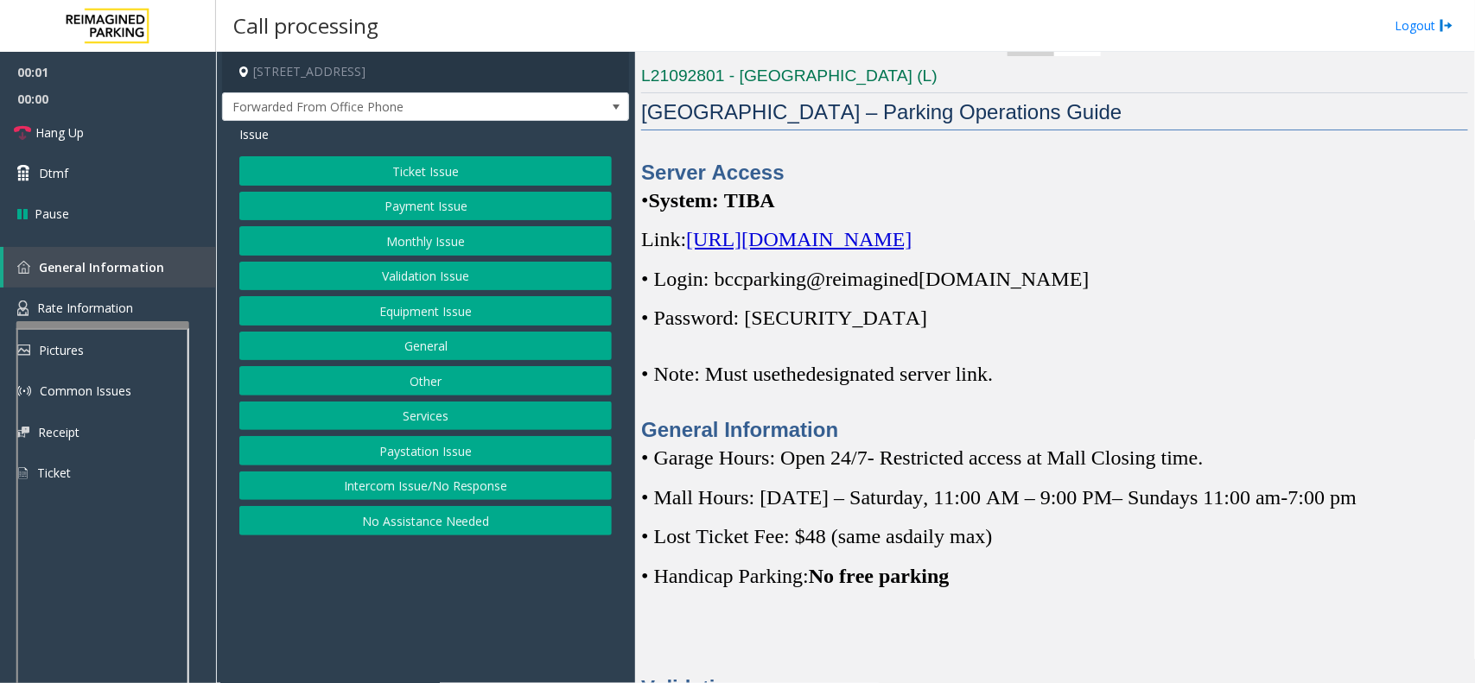
click at [852, 238] on span "[URL][DOMAIN_NAME]" at bounding box center [798, 239] width 225 height 22
drag, startPoint x: 715, startPoint y: 279, endPoint x: 1087, endPoint y: 288, distance: 371.6
click at [1087, 288] on p "• Login: bccparking@re imagined [DOMAIN_NAME]" at bounding box center [1054, 279] width 827 height 28
copy p "bccparking@re imagined [DOMAIN_NAME]"
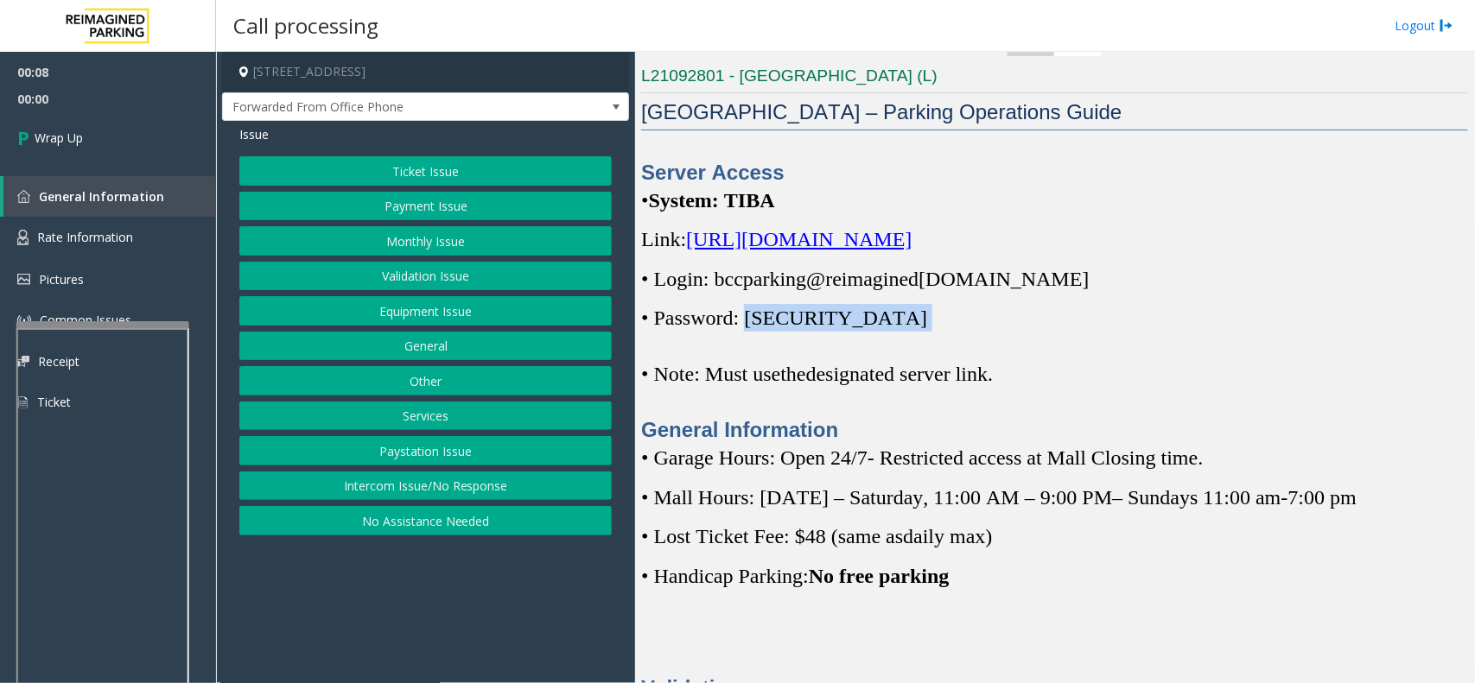
drag, startPoint x: 756, startPoint y: 324, endPoint x: 840, endPoint y: 314, distance: 84.4
click at [840, 314] on p "• Password: [SECURITY_DATA]" at bounding box center [1054, 318] width 827 height 28
copy p "Parking1!"
click at [339, 492] on button "Intercom Issue/No Response" at bounding box center [425, 486] width 372 height 29
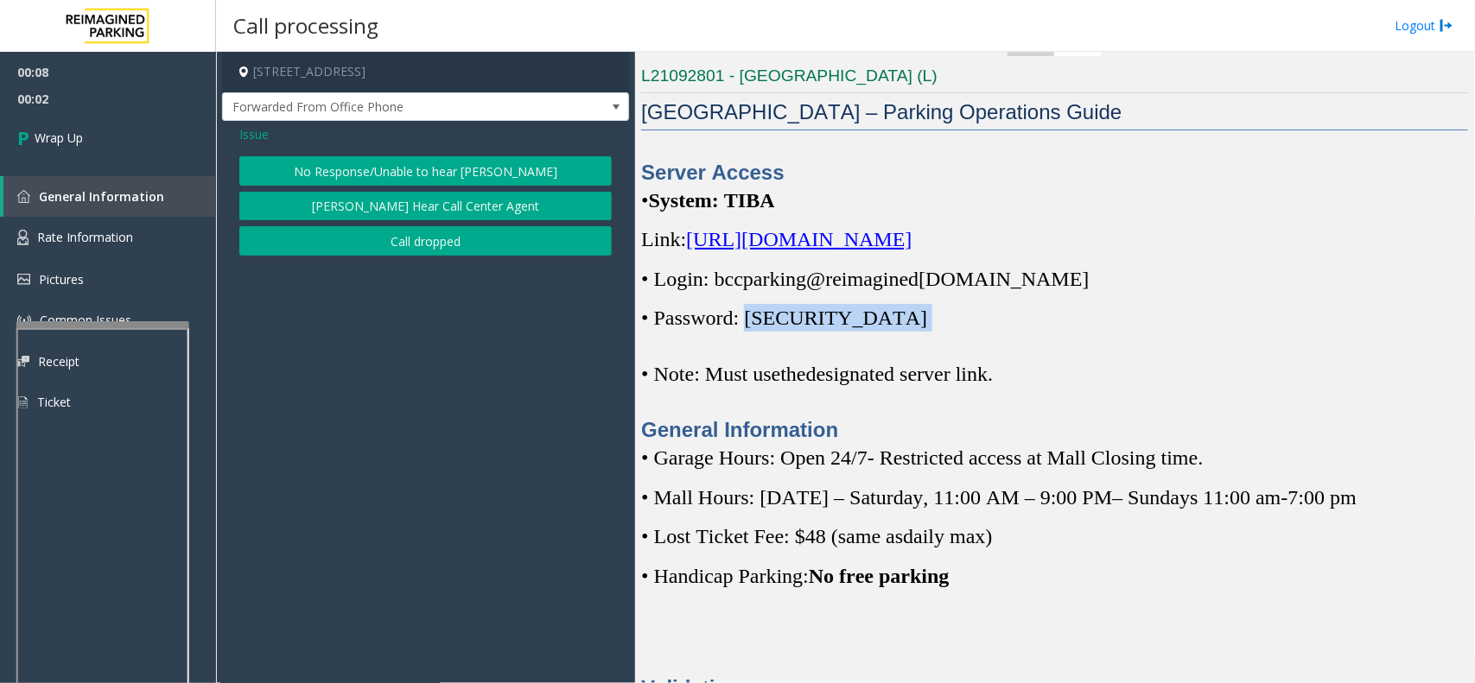
click at [387, 244] on button "Call dropped" at bounding box center [425, 240] width 372 height 29
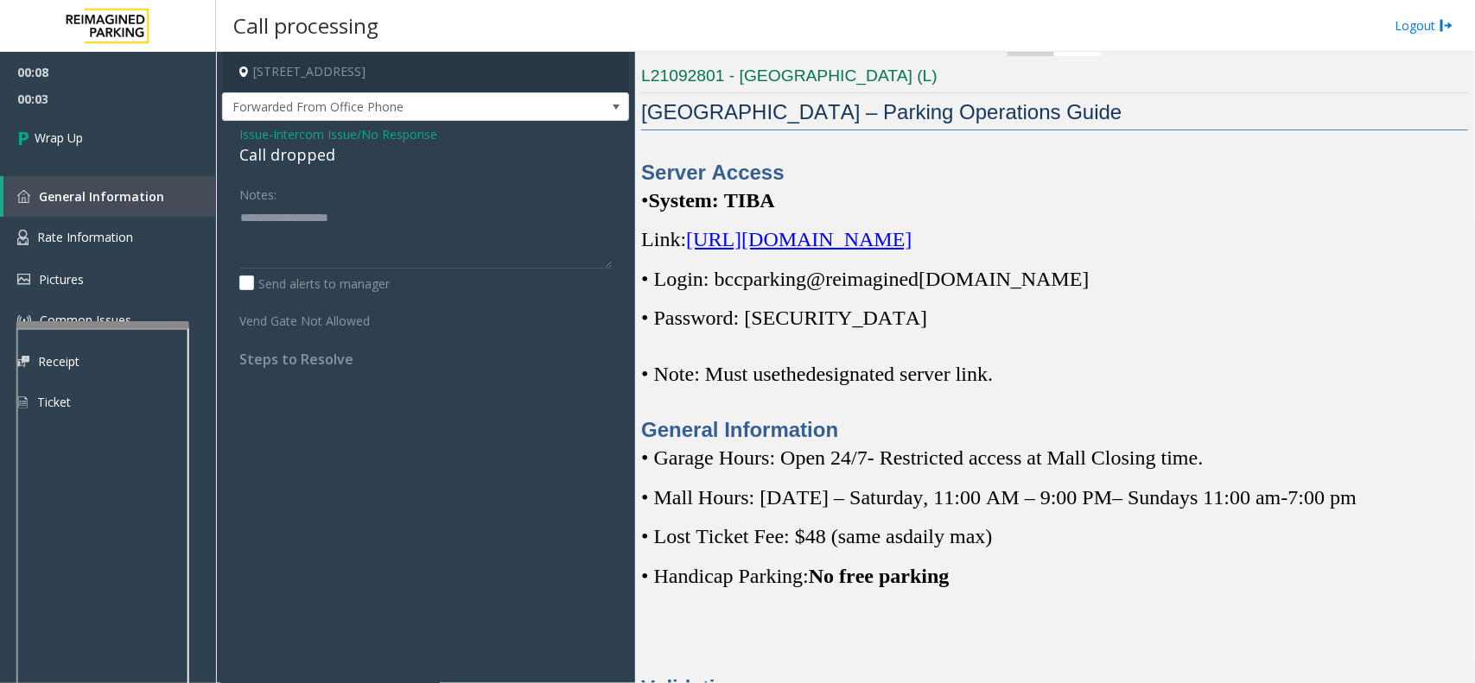
click at [317, 161] on div "Call dropped" at bounding box center [425, 154] width 372 height 23
type textarea "**********"
click at [66, 127] on link "Wrap Up" at bounding box center [108, 137] width 216 height 51
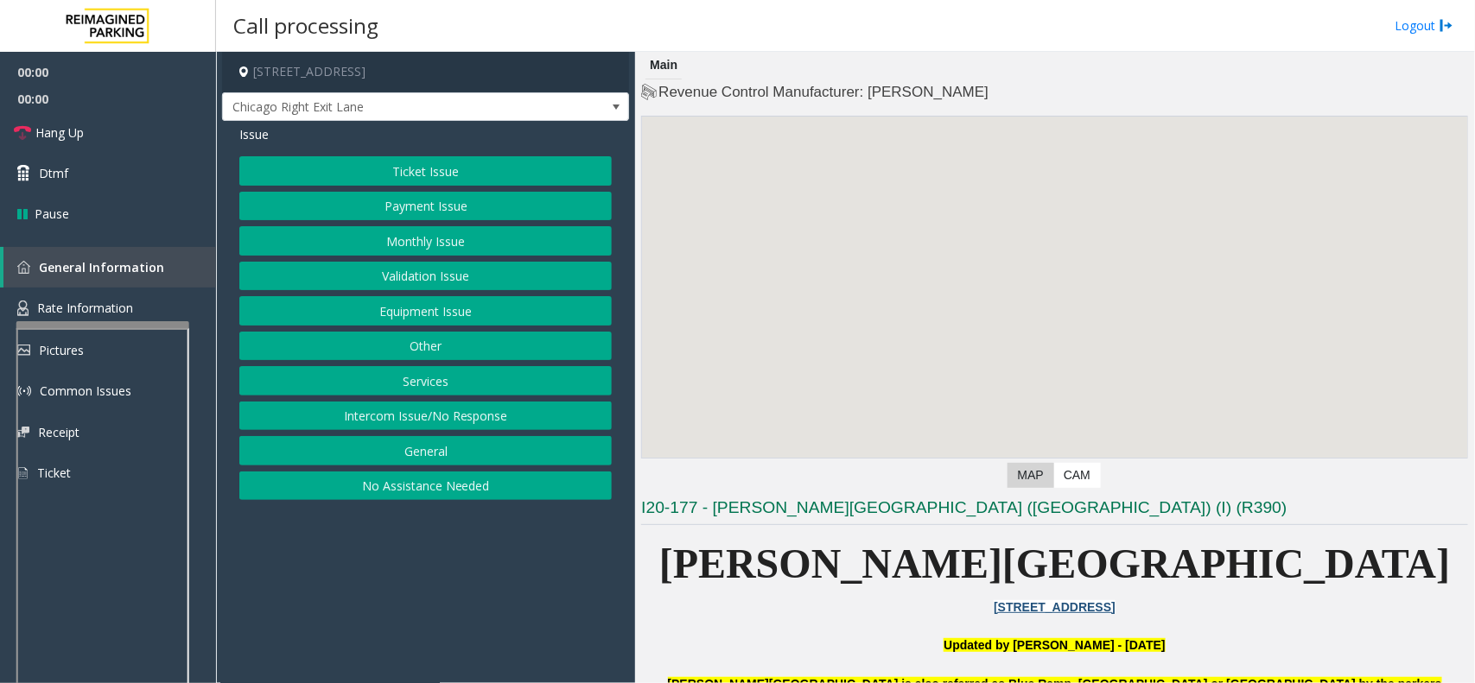
click at [489, 313] on button "Equipment Issue" at bounding box center [425, 310] width 372 height 29
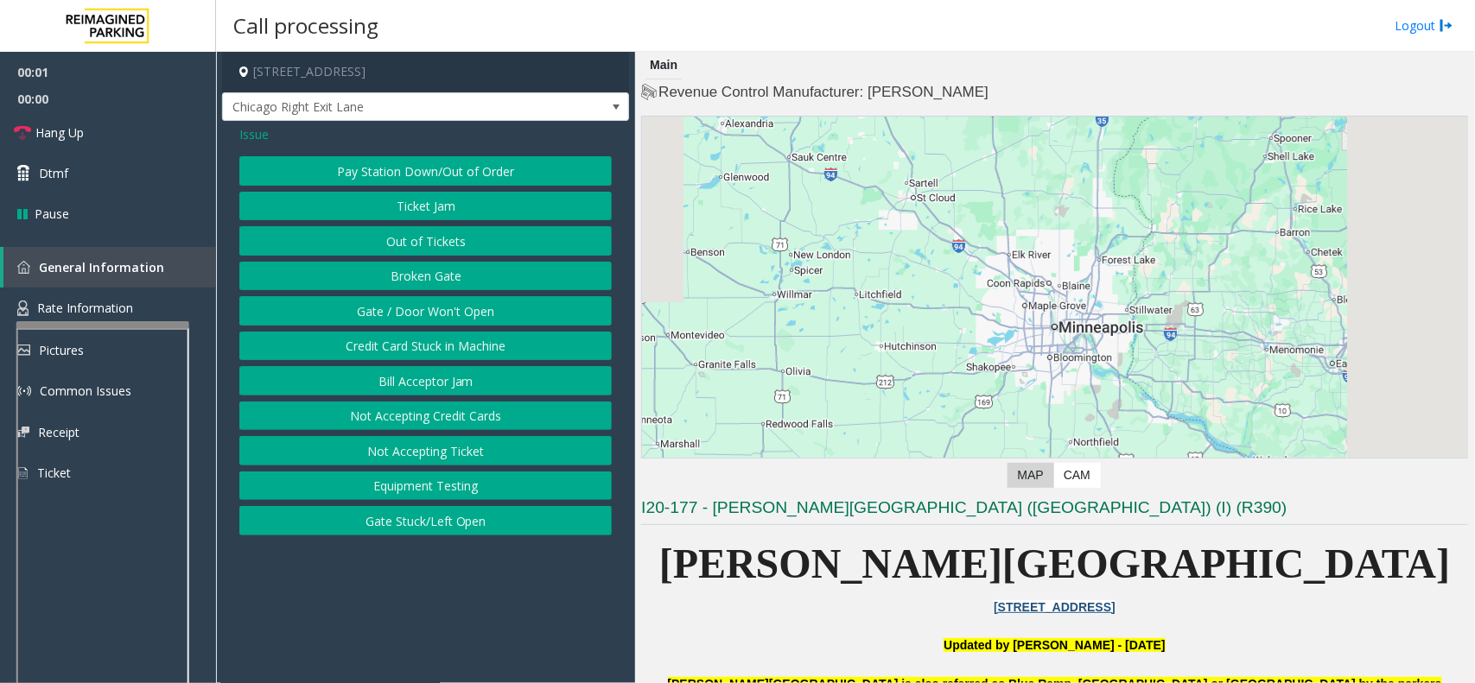
click at [489, 313] on button "Gate / Door Won't Open" at bounding box center [425, 310] width 372 height 29
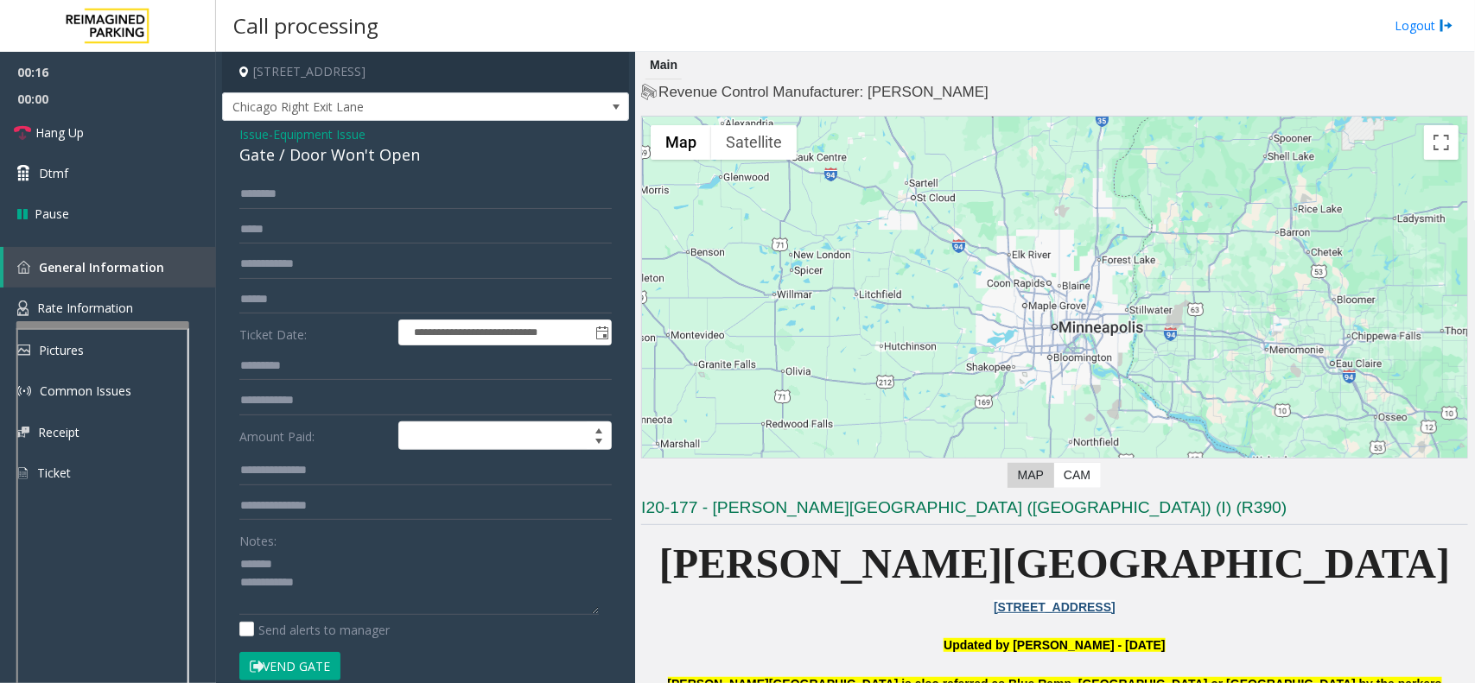
click at [314, 157] on div "Gate / Door Won't Open" at bounding box center [425, 154] width 372 height 23
click at [301, 662] on button "Vend Gate" at bounding box center [289, 666] width 101 height 29
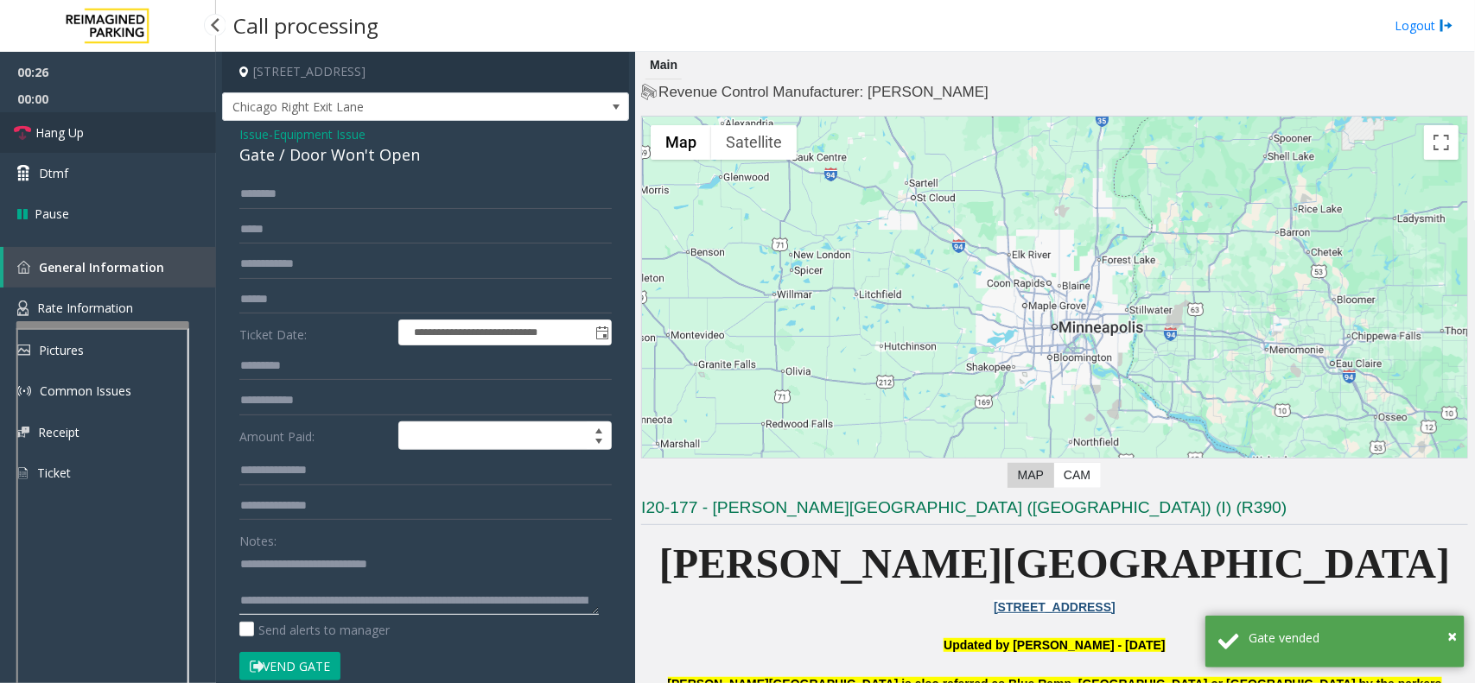
type textarea "**********"
click at [63, 126] on span "Hang Up" at bounding box center [59, 133] width 48 height 18
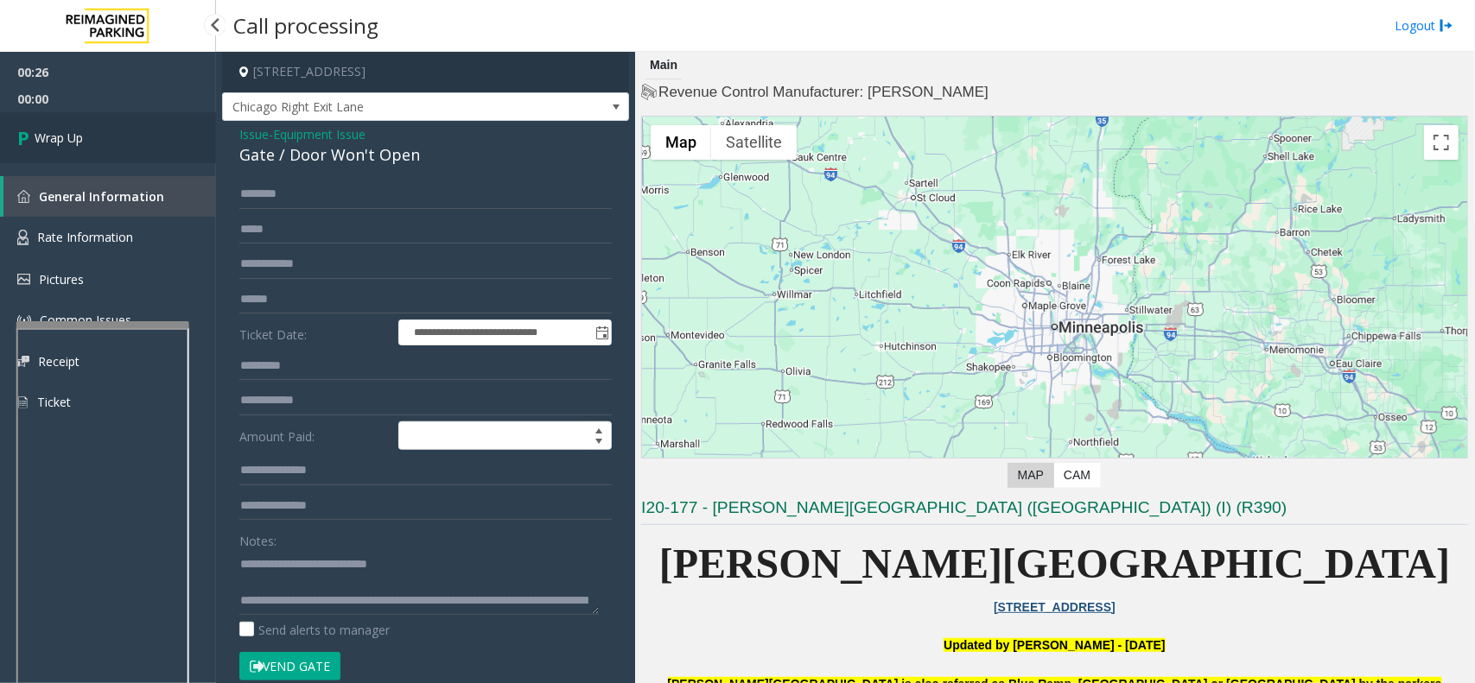
click at [76, 136] on span "Wrap Up" at bounding box center [59, 138] width 48 height 18
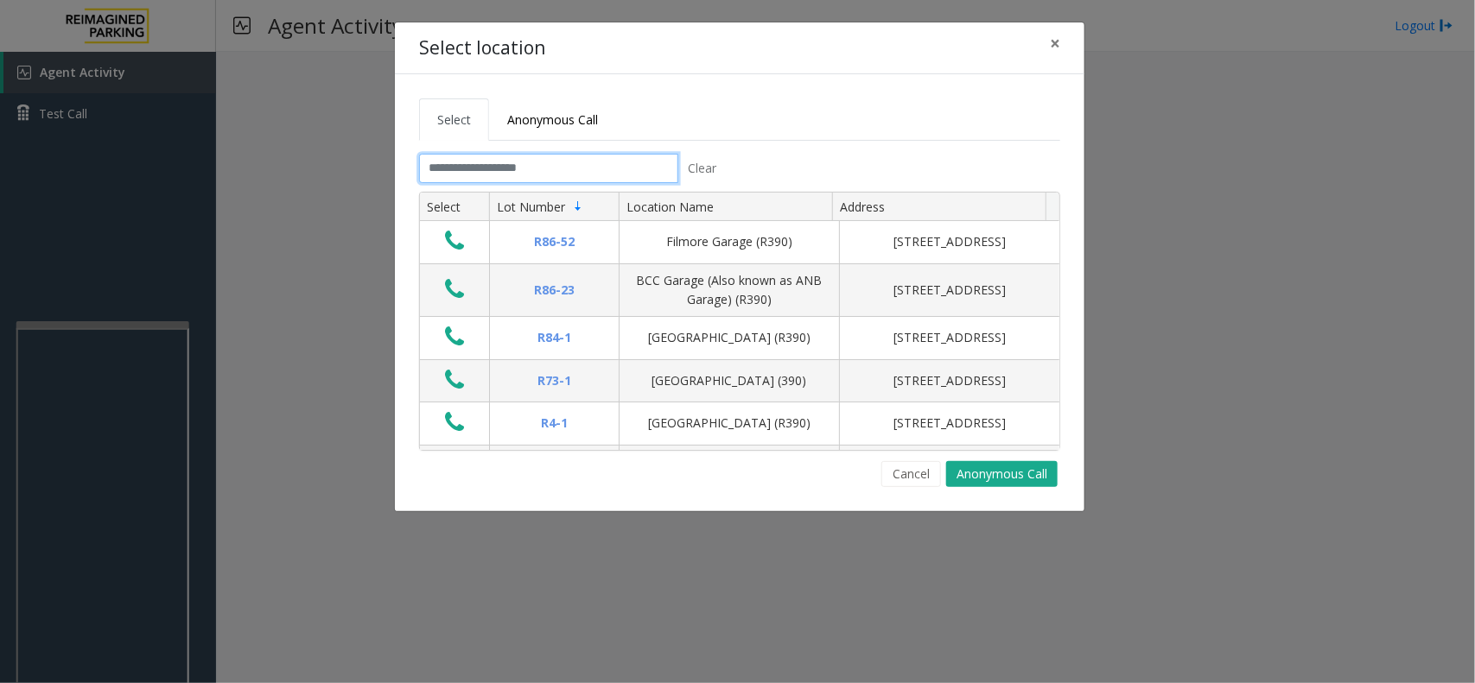
click at [482, 177] on input "text" at bounding box center [548, 168] width 259 height 29
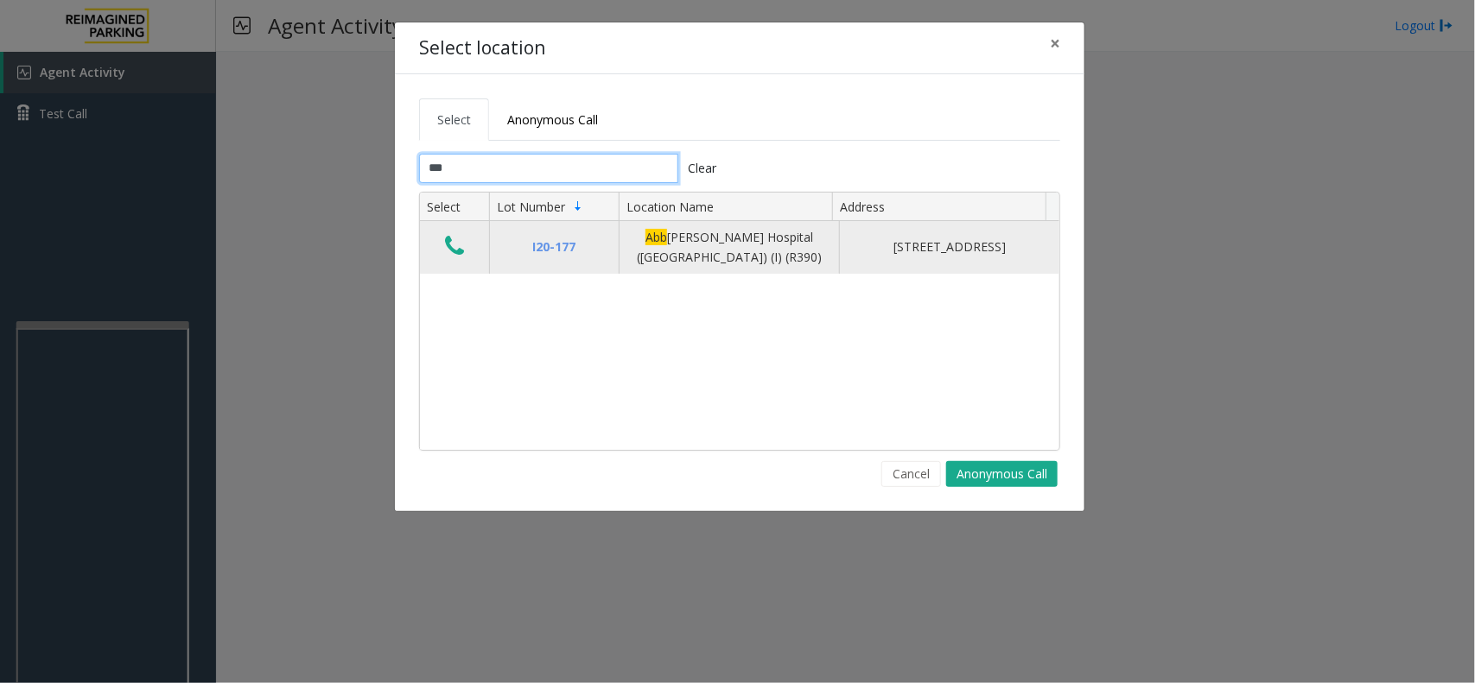
type input "***"
click at [462, 249] on icon "Data table" at bounding box center [454, 246] width 19 height 24
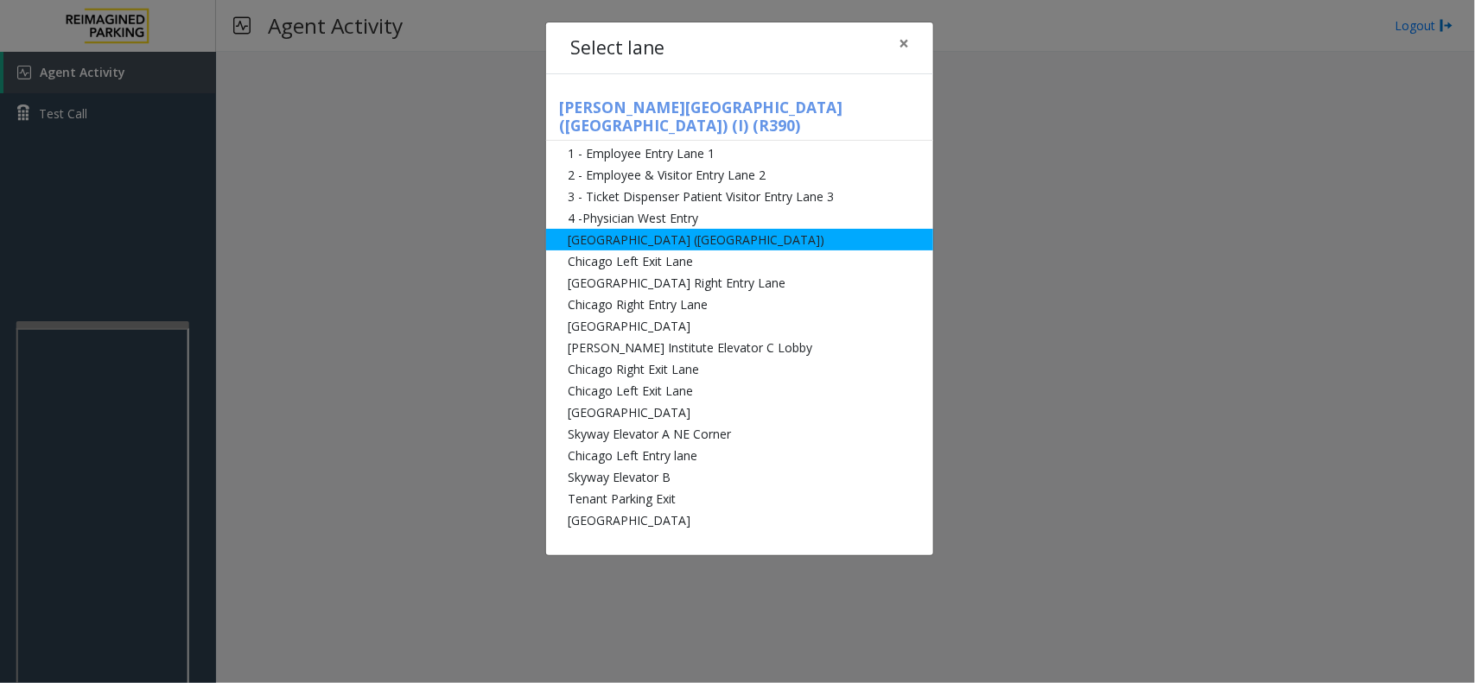
click at [728, 229] on li "[GEOGRAPHIC_DATA] ([GEOGRAPHIC_DATA])" at bounding box center [739, 240] width 387 height 22
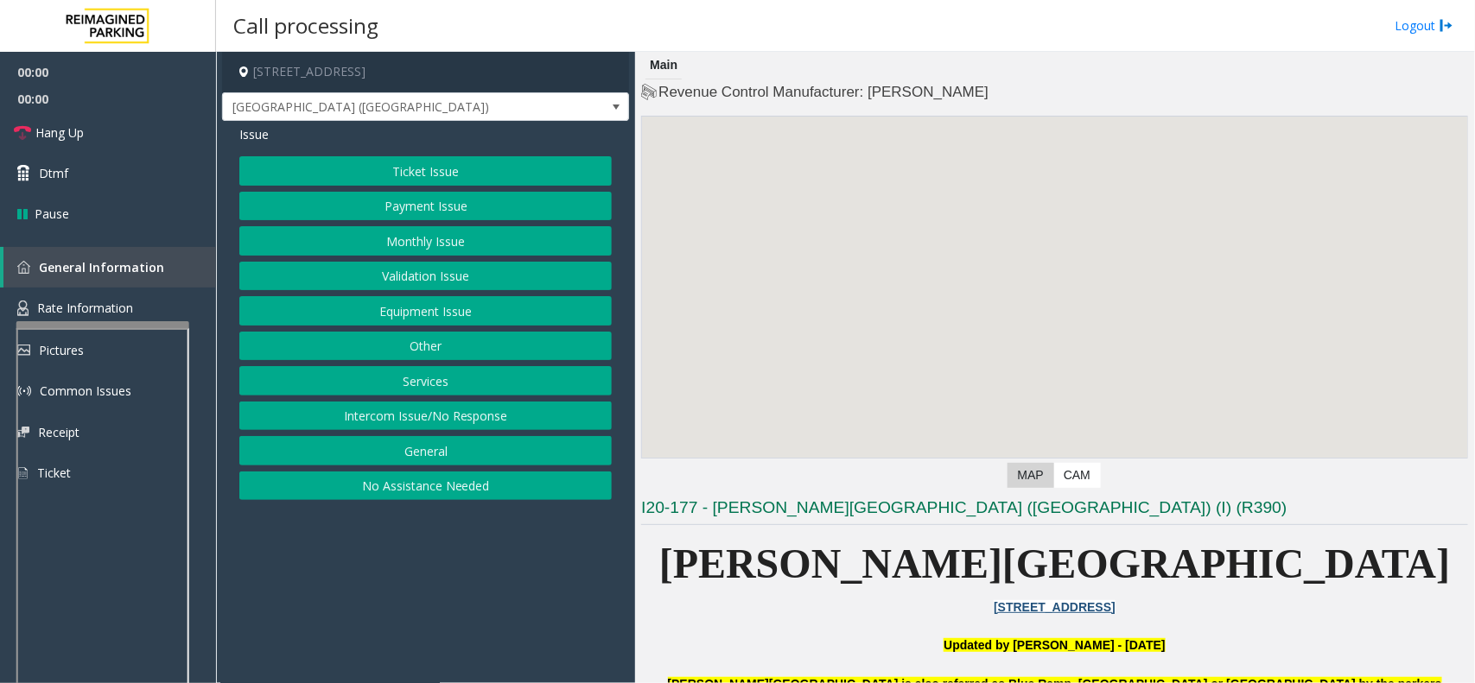
click at [412, 238] on button "Monthly Issue" at bounding box center [425, 240] width 372 height 29
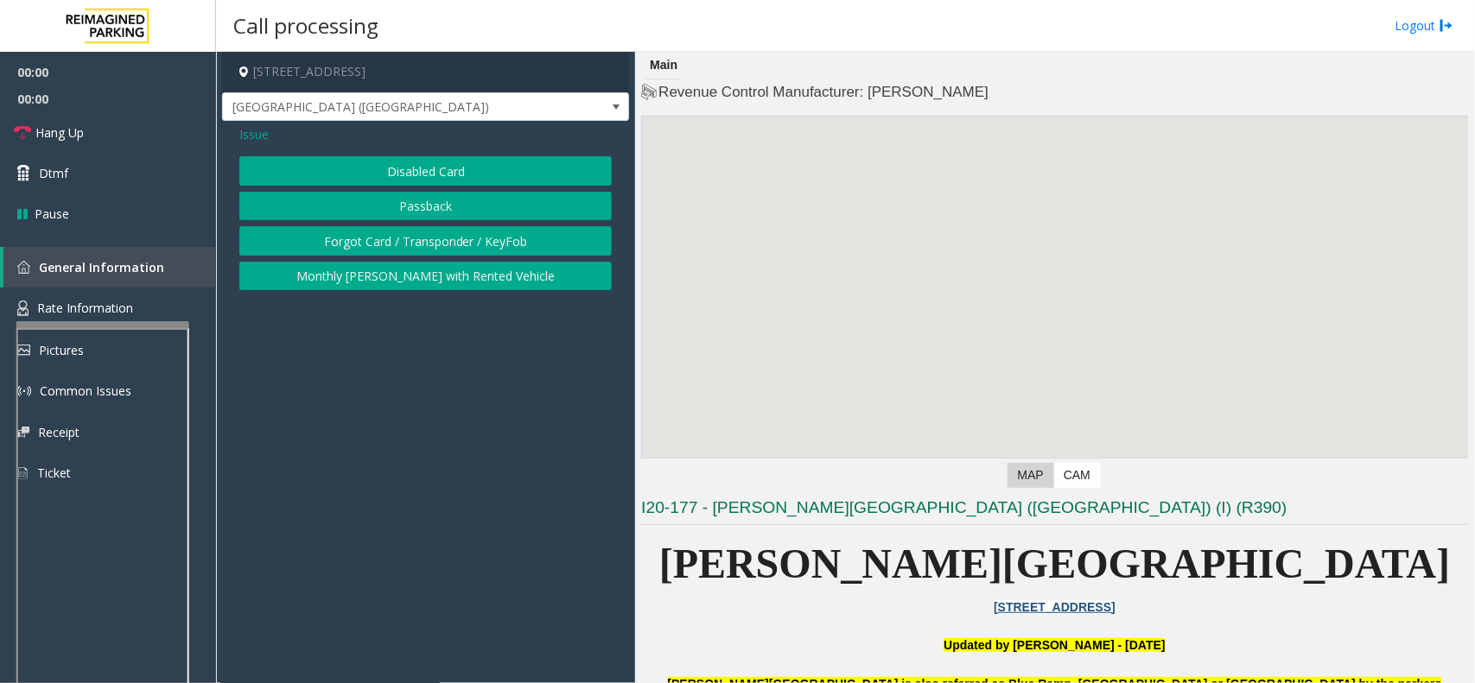
click at [436, 173] on button "Disabled Card" at bounding box center [425, 170] width 372 height 29
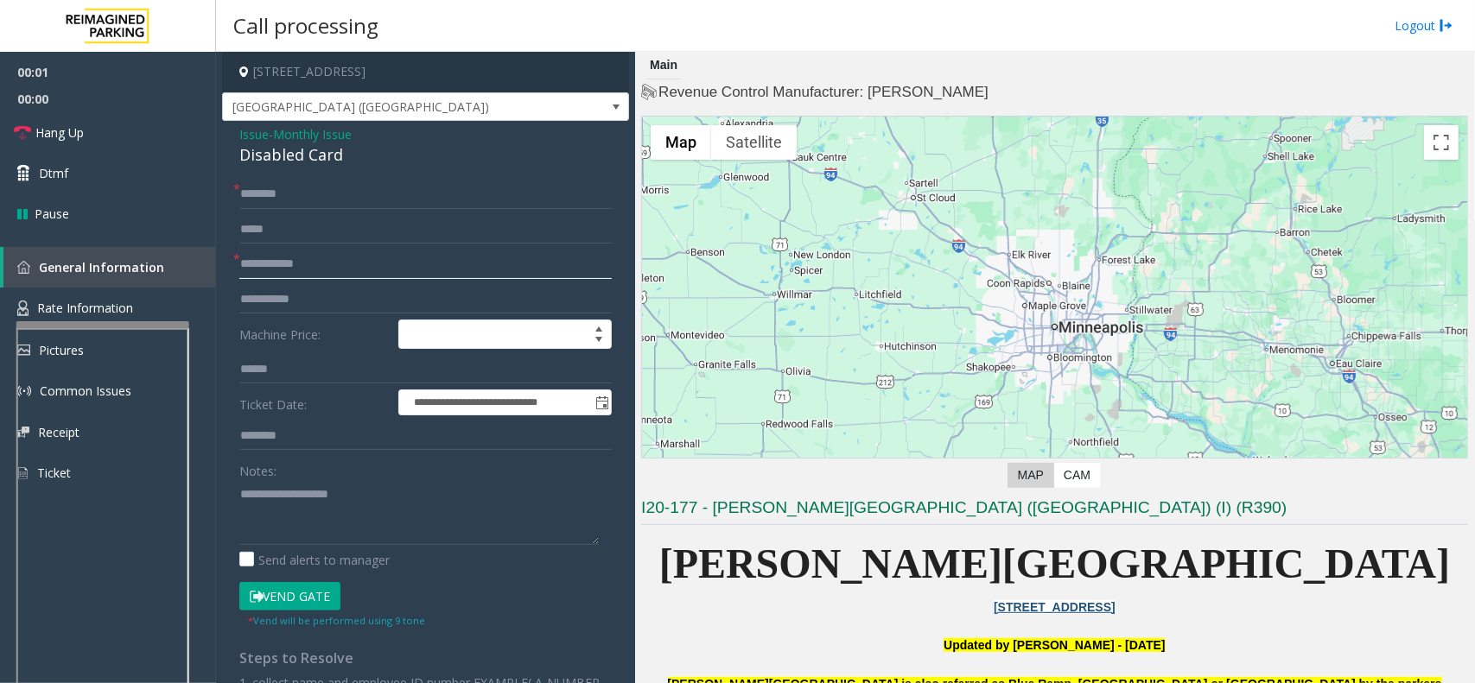
click at [303, 268] on input "text" at bounding box center [425, 264] width 372 height 29
type input "*"
click at [300, 528] on textarea at bounding box center [418, 512] width 359 height 65
paste textarea "**********"
click at [305, 153] on div "Disabled Card" at bounding box center [425, 154] width 372 height 23
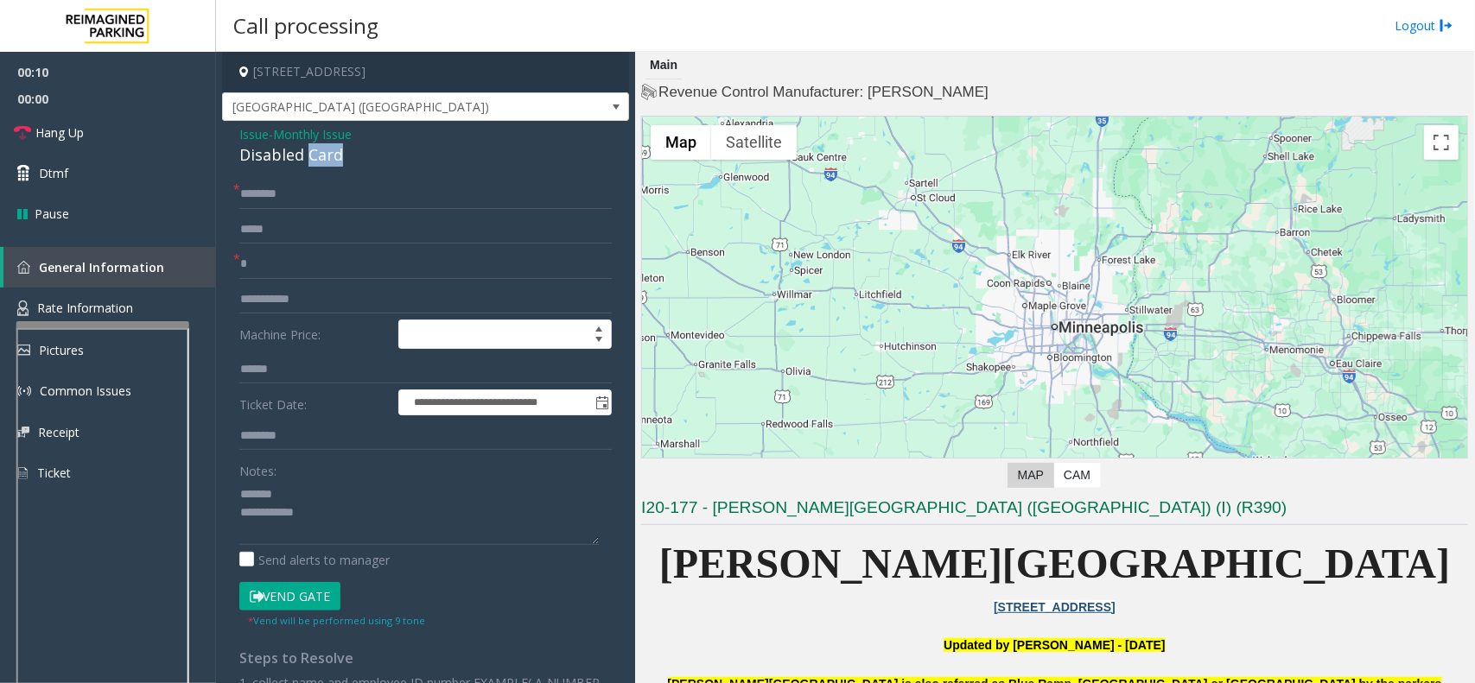
click at [305, 153] on div "Disabled Card" at bounding box center [425, 154] width 372 height 23
drag, startPoint x: 305, startPoint y: 153, endPoint x: 301, endPoint y: 510, distance: 356.8
click at [305, 154] on div "Disabled Card" at bounding box center [425, 154] width 372 height 23
copy div "Disabled Card"
click at [295, 590] on button "Vend Gate" at bounding box center [289, 596] width 101 height 29
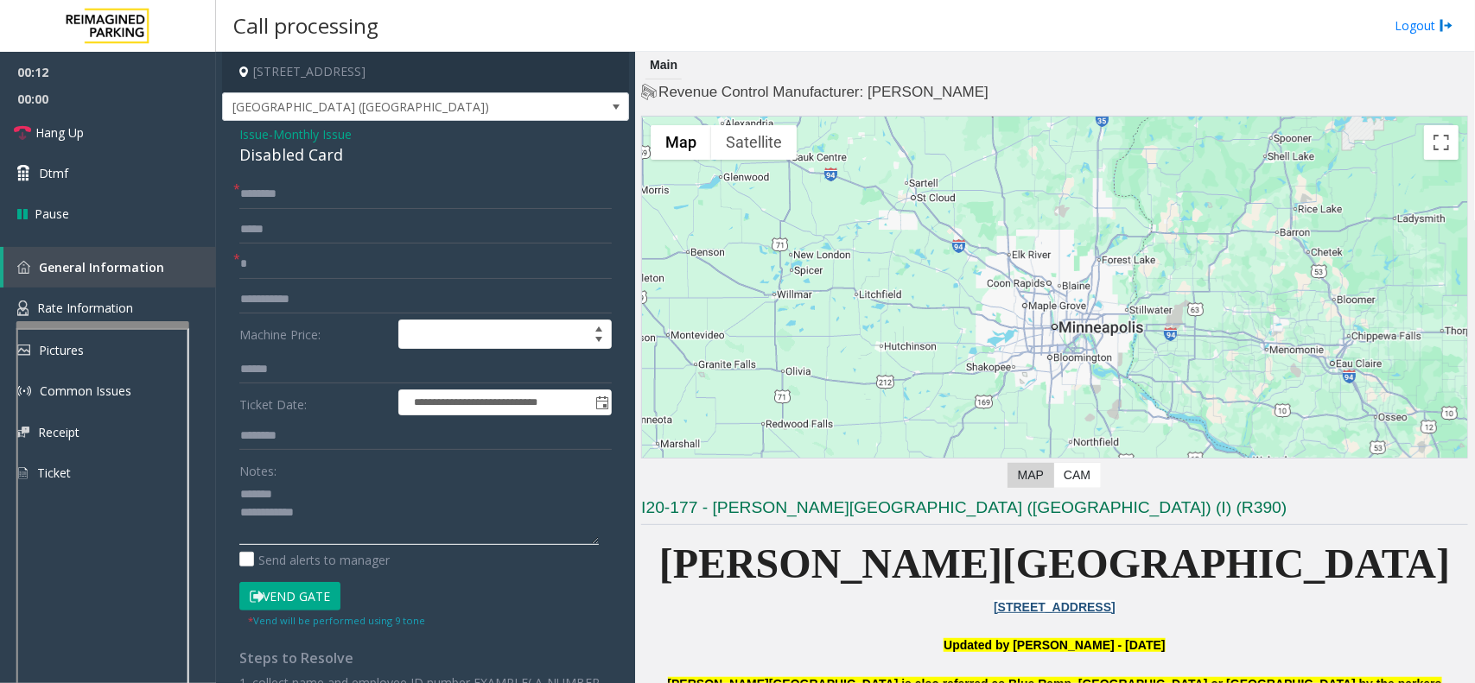
click at [322, 481] on textarea at bounding box center [418, 512] width 359 height 65
paste textarea "**********"
click at [479, 524] on textarea at bounding box center [418, 512] width 359 height 65
paste textarea "**********"
click at [307, 506] on textarea at bounding box center [418, 512] width 359 height 65
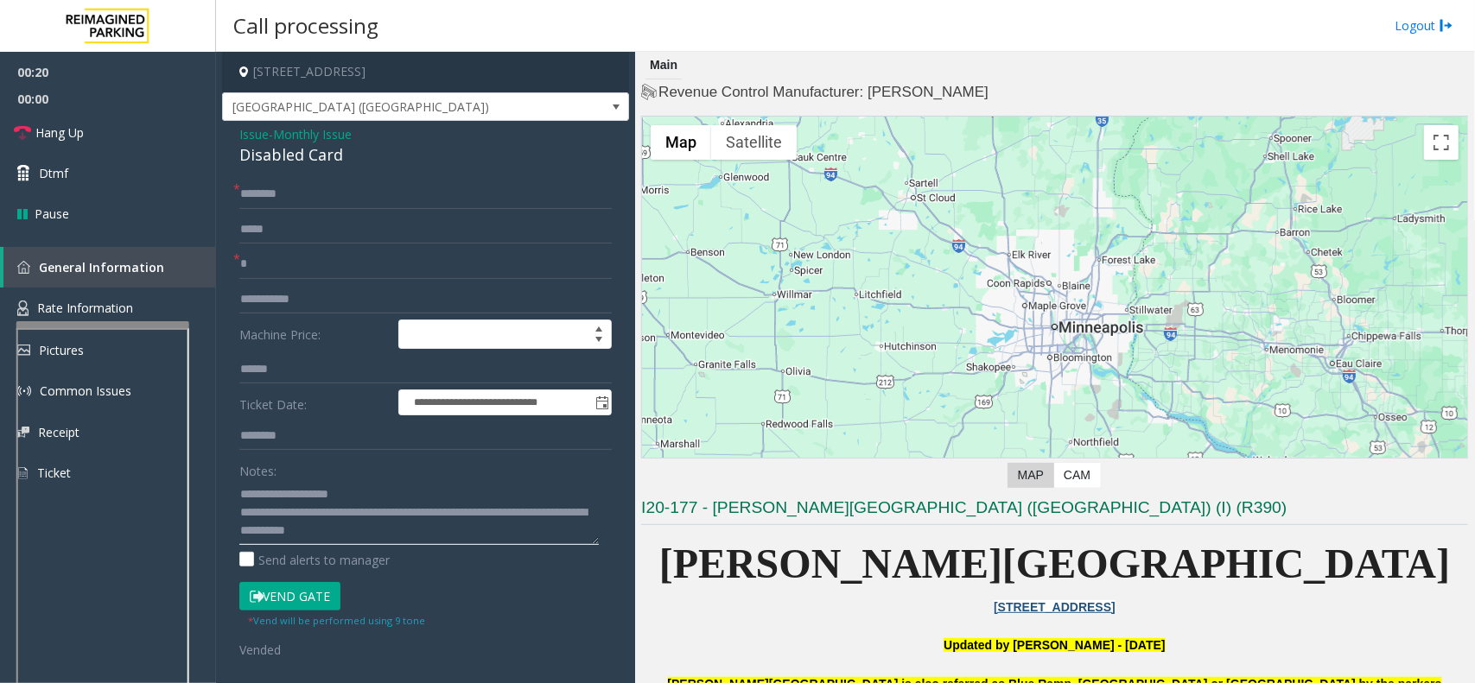
type textarea "**********"
click at [276, 259] on input "*" at bounding box center [425, 264] width 372 height 29
type input "**"
click at [273, 195] on input "text" at bounding box center [425, 194] width 372 height 29
type input "**"
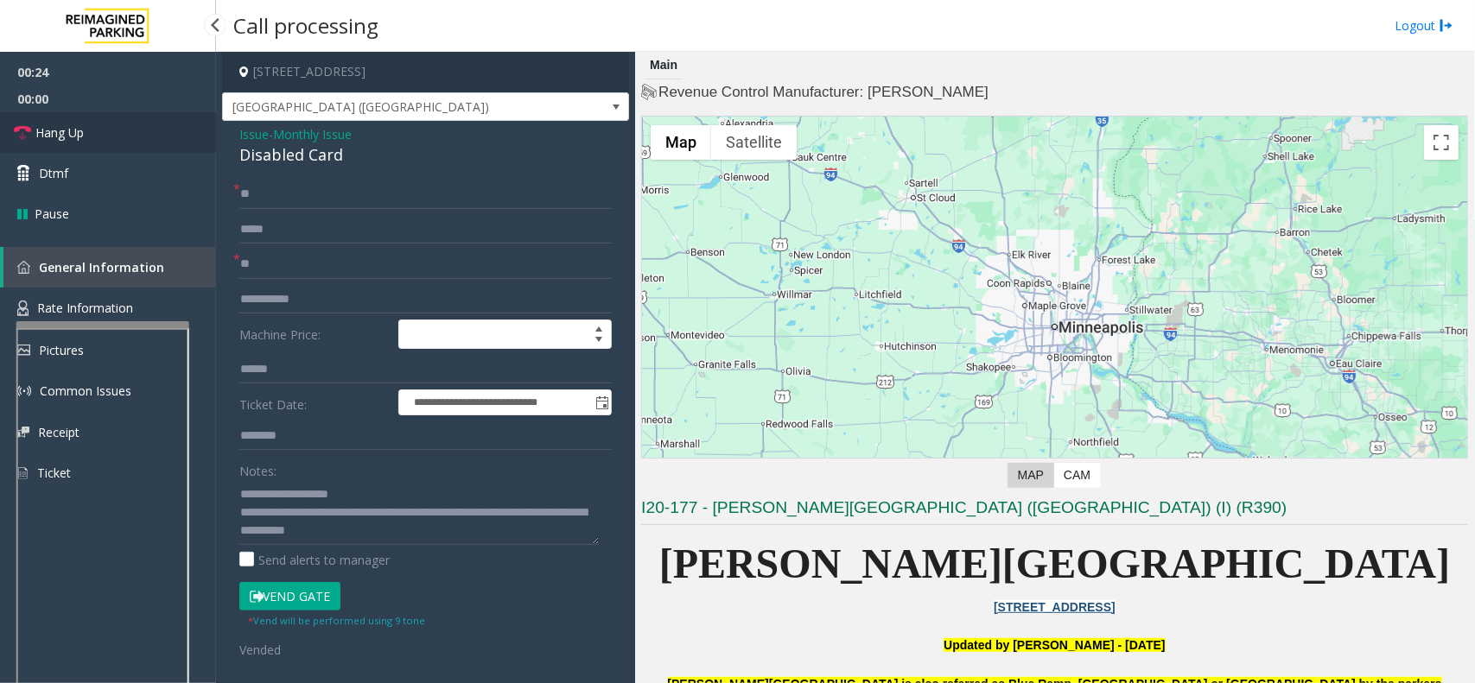
click at [131, 121] on link "Hang Up" at bounding box center [108, 132] width 216 height 41
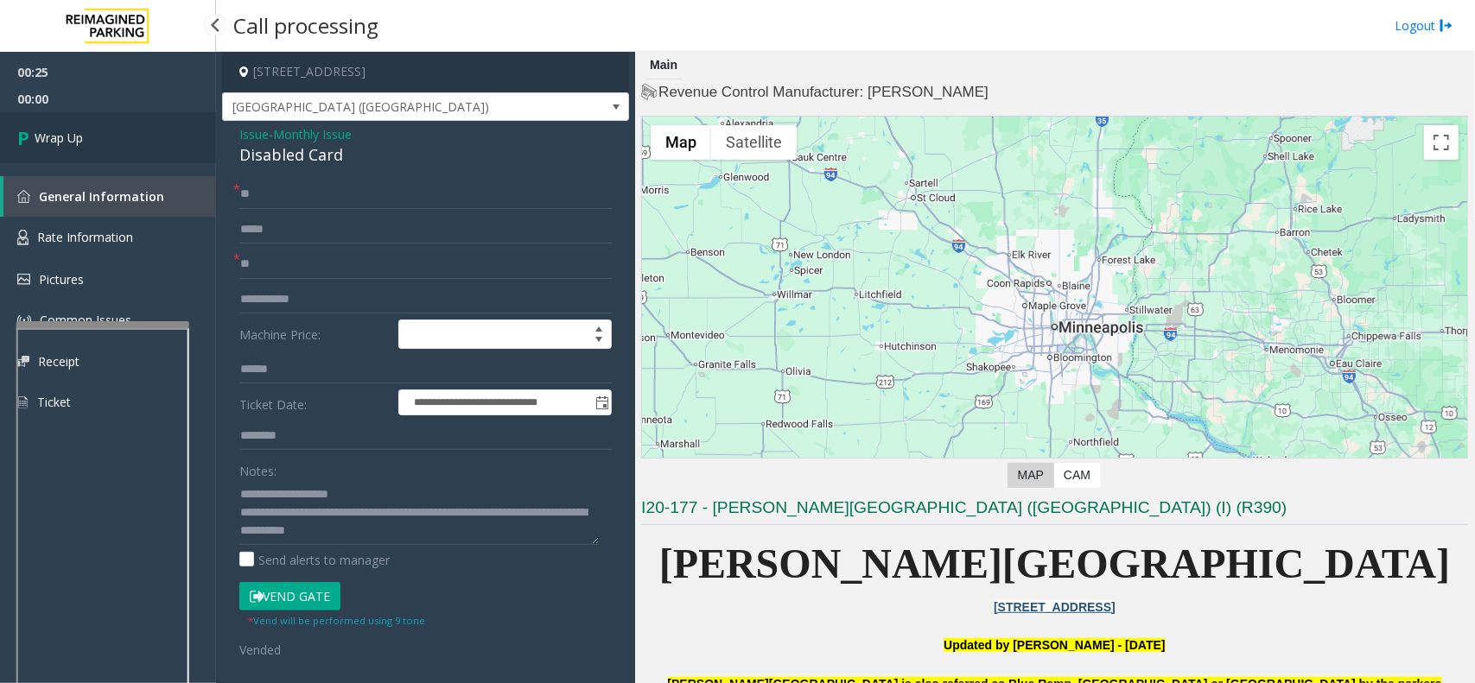
click at [131, 125] on link "Wrap Up" at bounding box center [108, 137] width 216 height 51
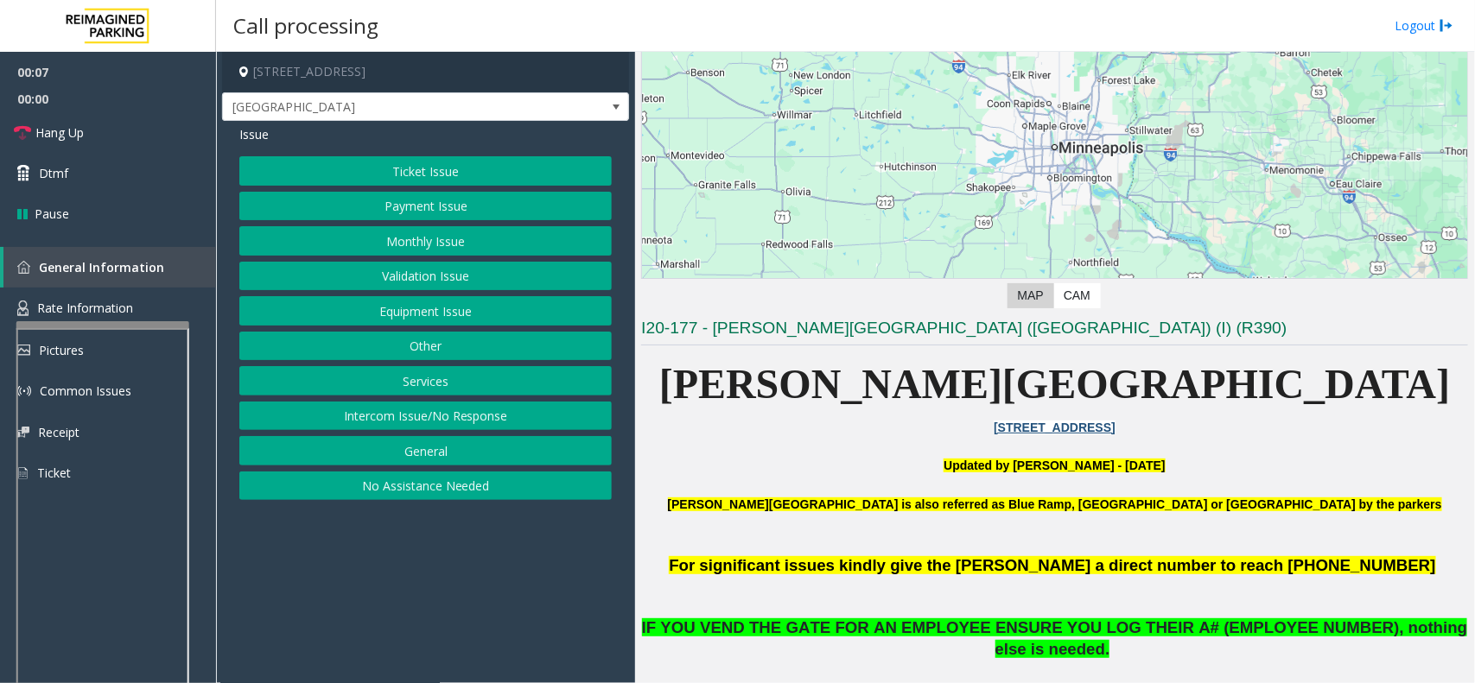
scroll to position [324, 0]
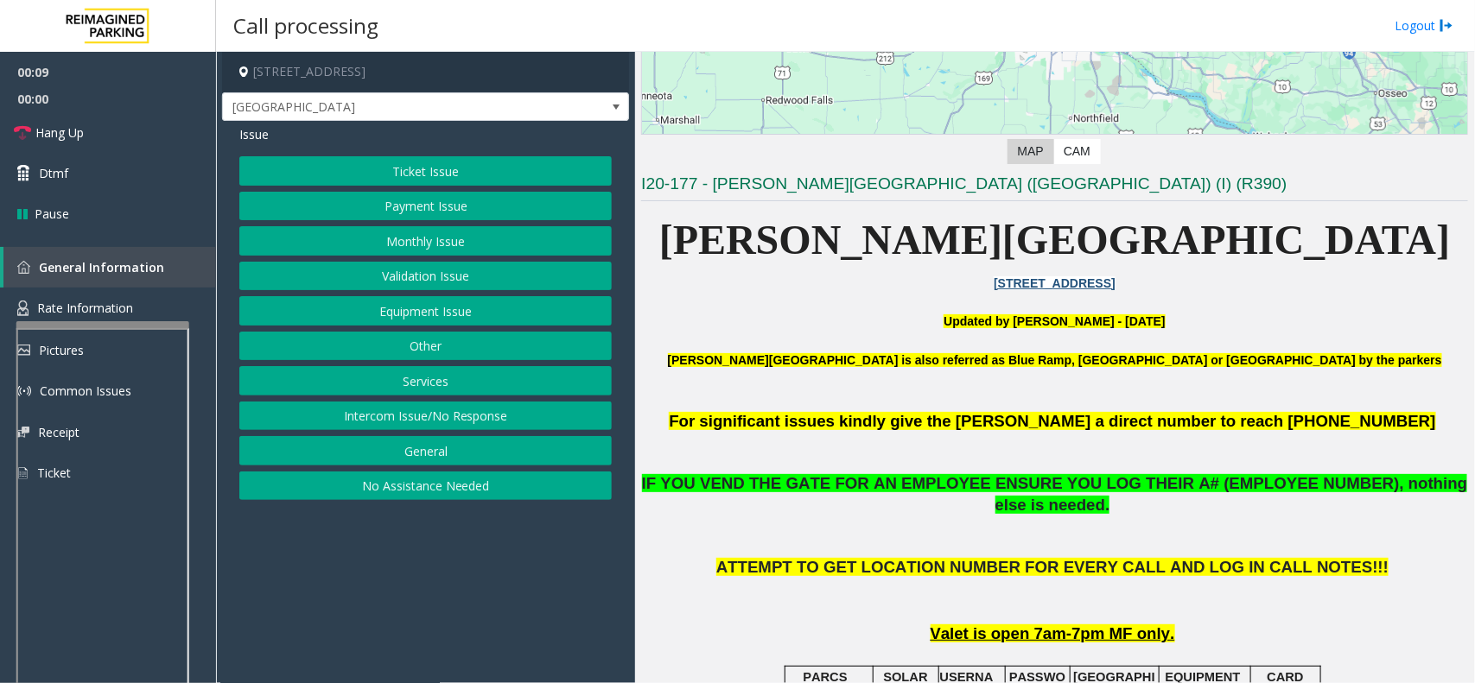
click at [422, 321] on button "Equipment Issue" at bounding box center [425, 310] width 372 height 29
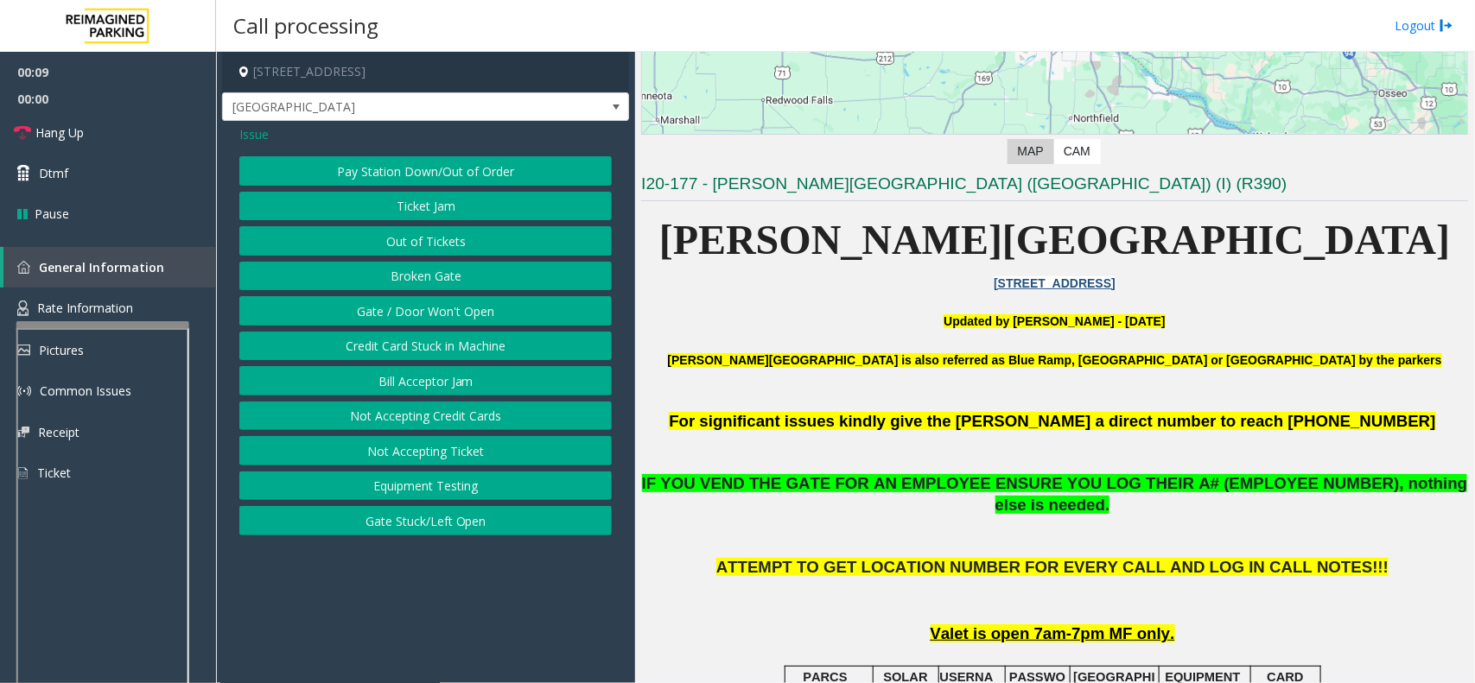
click at [425, 316] on button "Gate / Door Won't Open" at bounding box center [425, 310] width 372 height 29
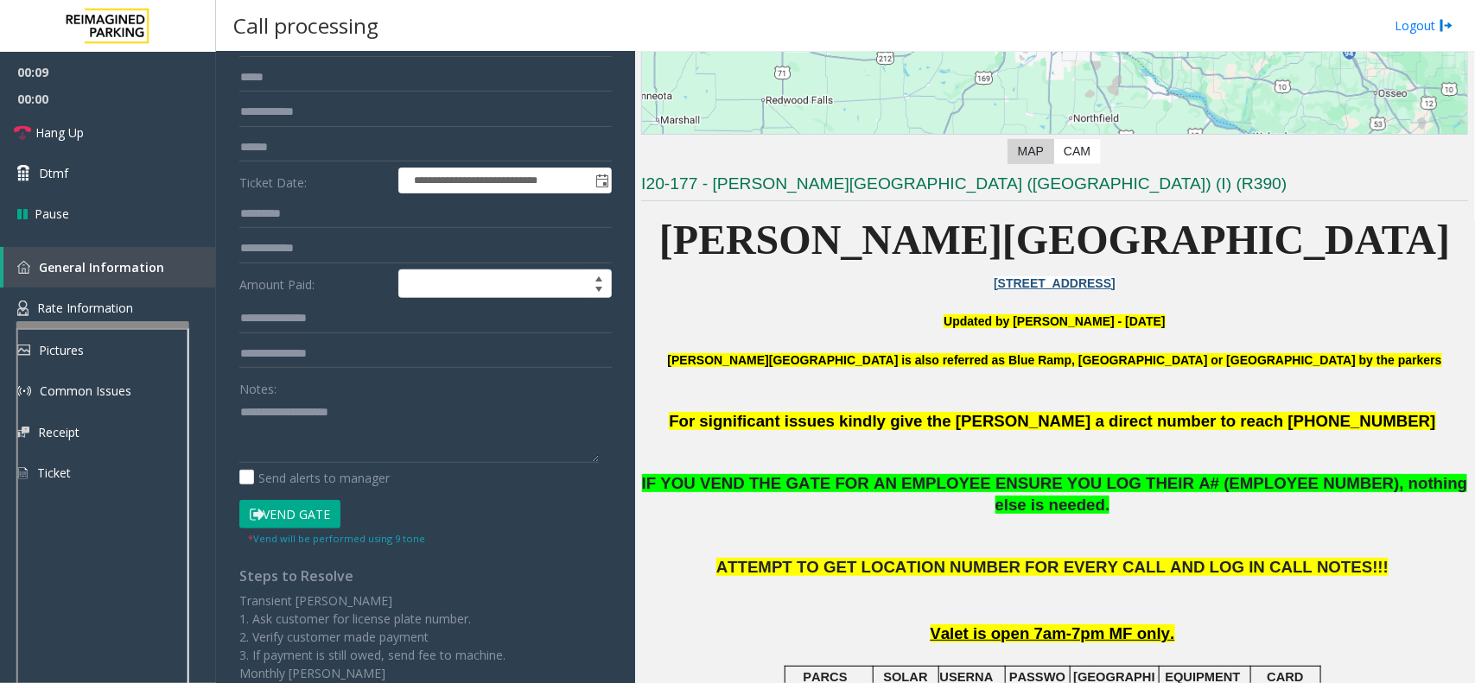
scroll to position [314, 0]
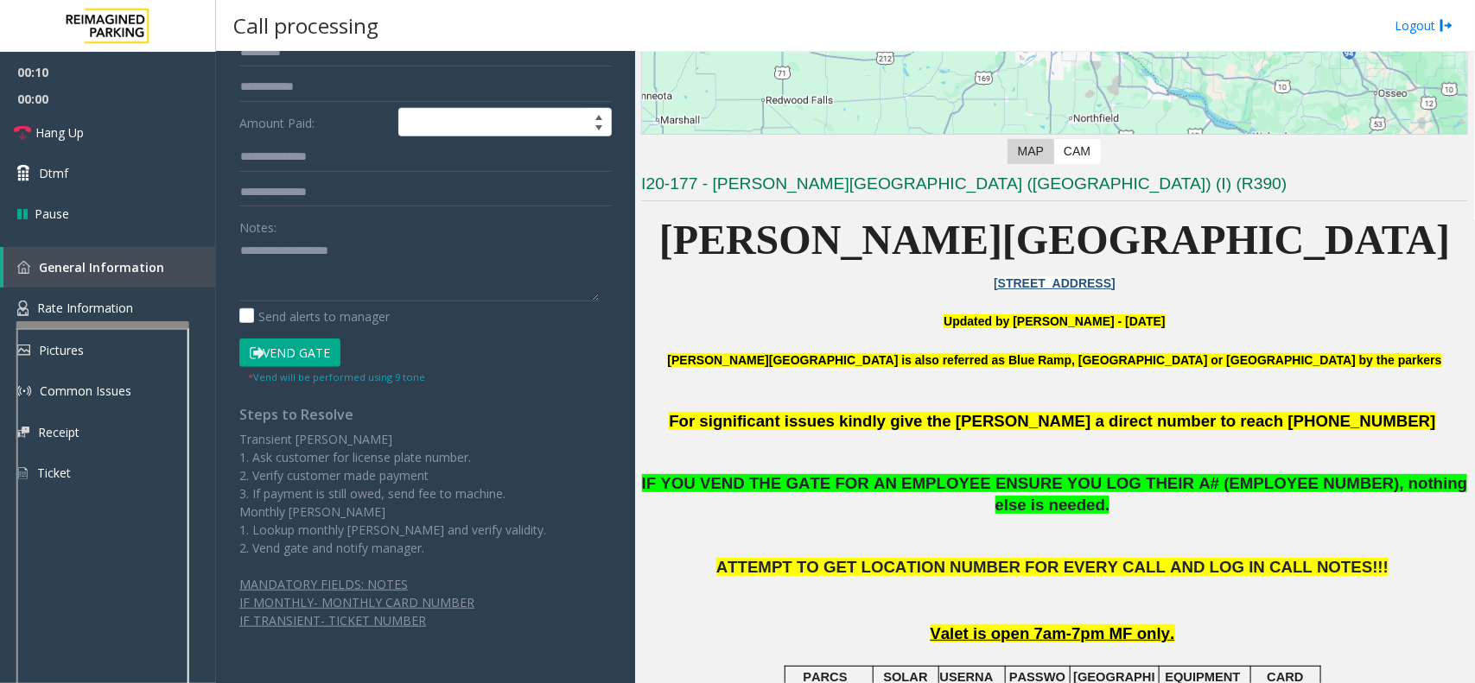
click at [294, 346] on button "Vend Gate" at bounding box center [289, 353] width 101 height 29
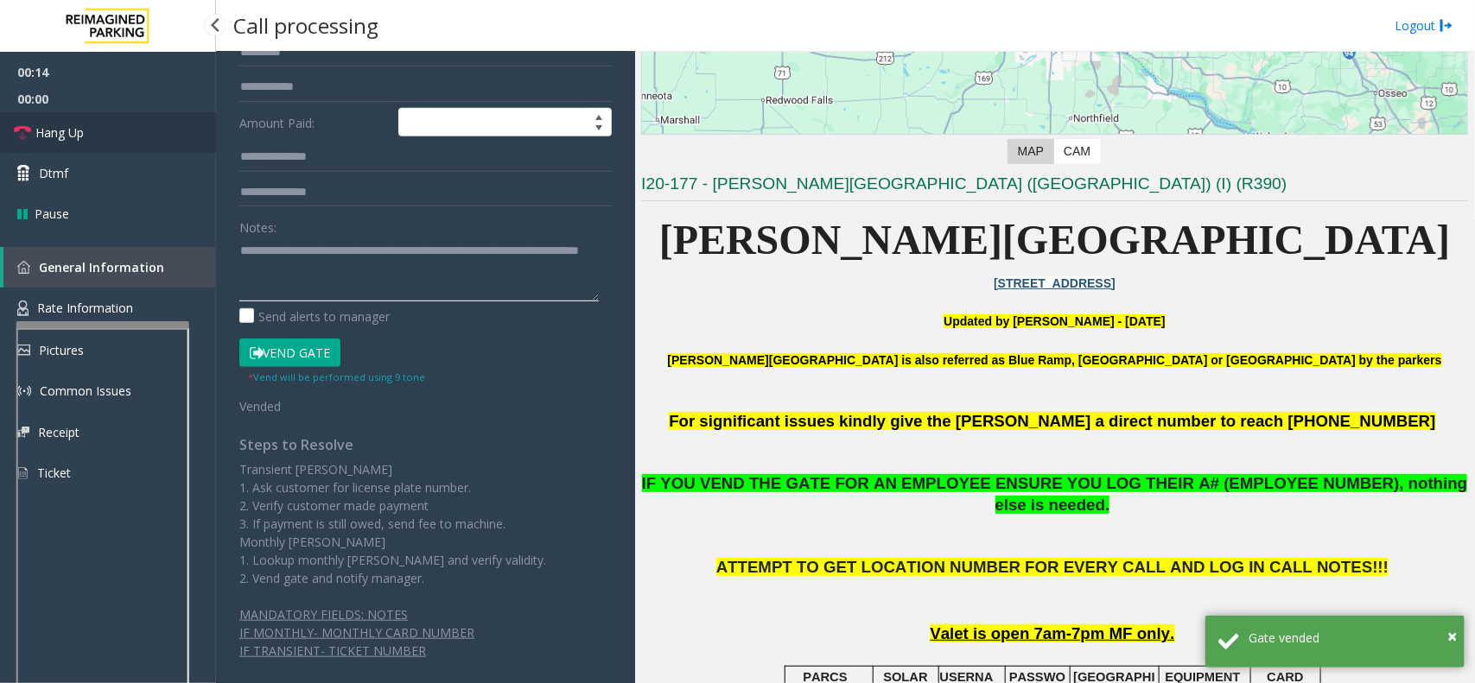
type textarea "**********"
click at [50, 119] on link "Hang Up" at bounding box center [108, 132] width 216 height 41
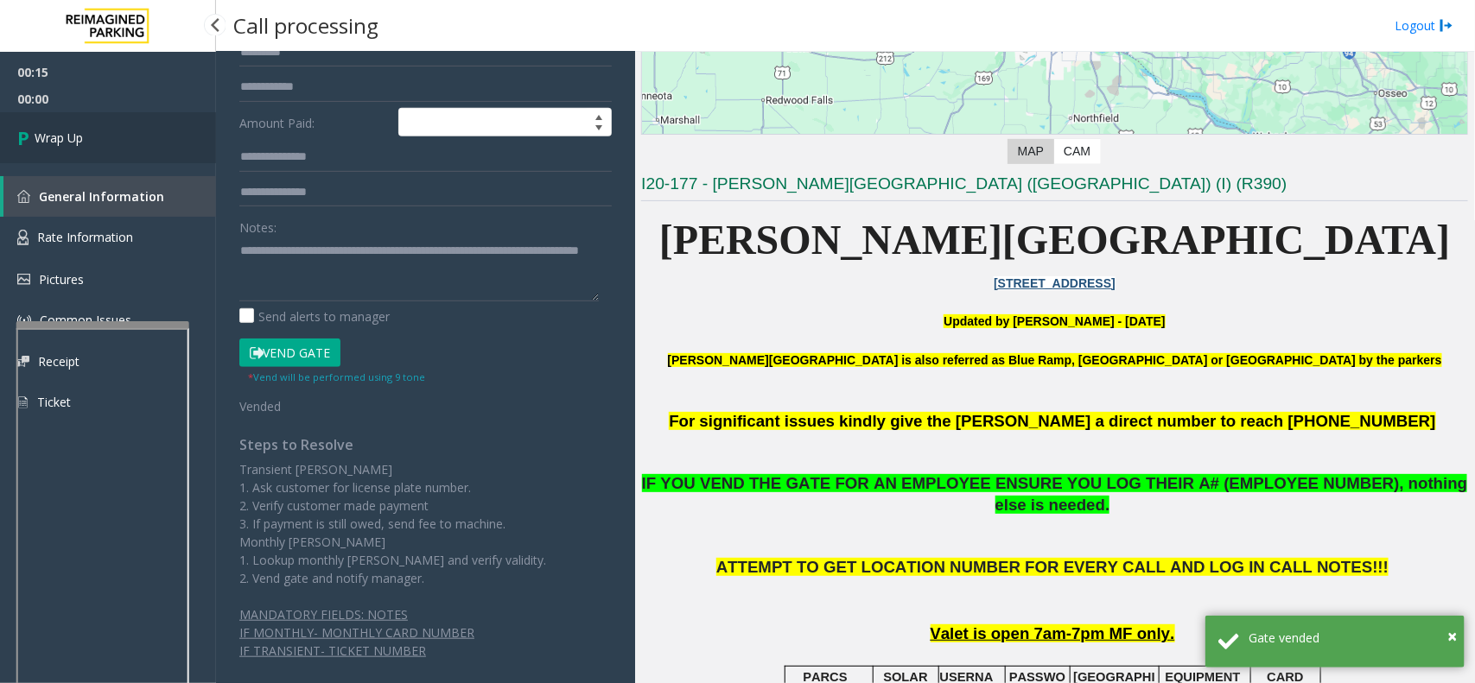
drag, startPoint x: 35, startPoint y: 128, endPoint x: 75, endPoint y: 131, distance: 40.8
click at [35, 130] on span "Wrap Up" at bounding box center [59, 138] width 48 height 18
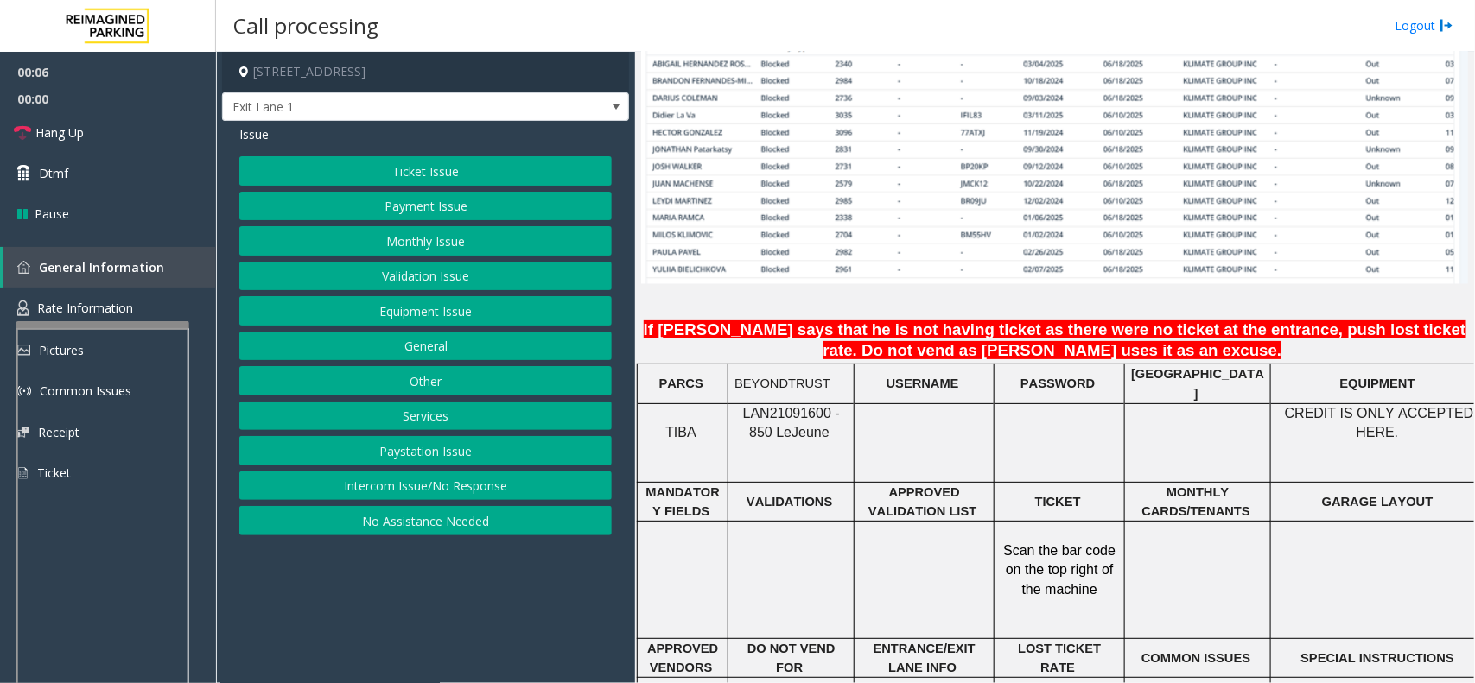
scroll to position [1250, 0]
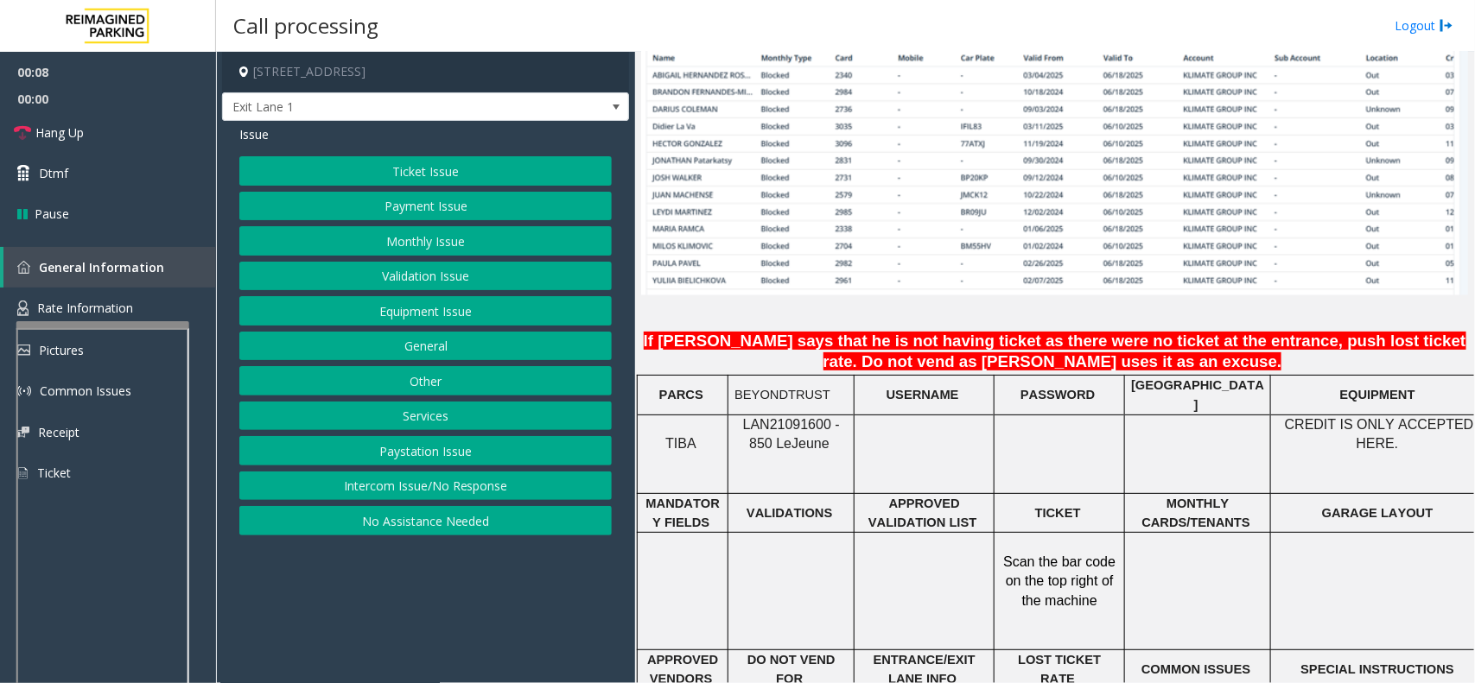
click at [430, 316] on button "Equipment Issue" at bounding box center [425, 310] width 372 height 29
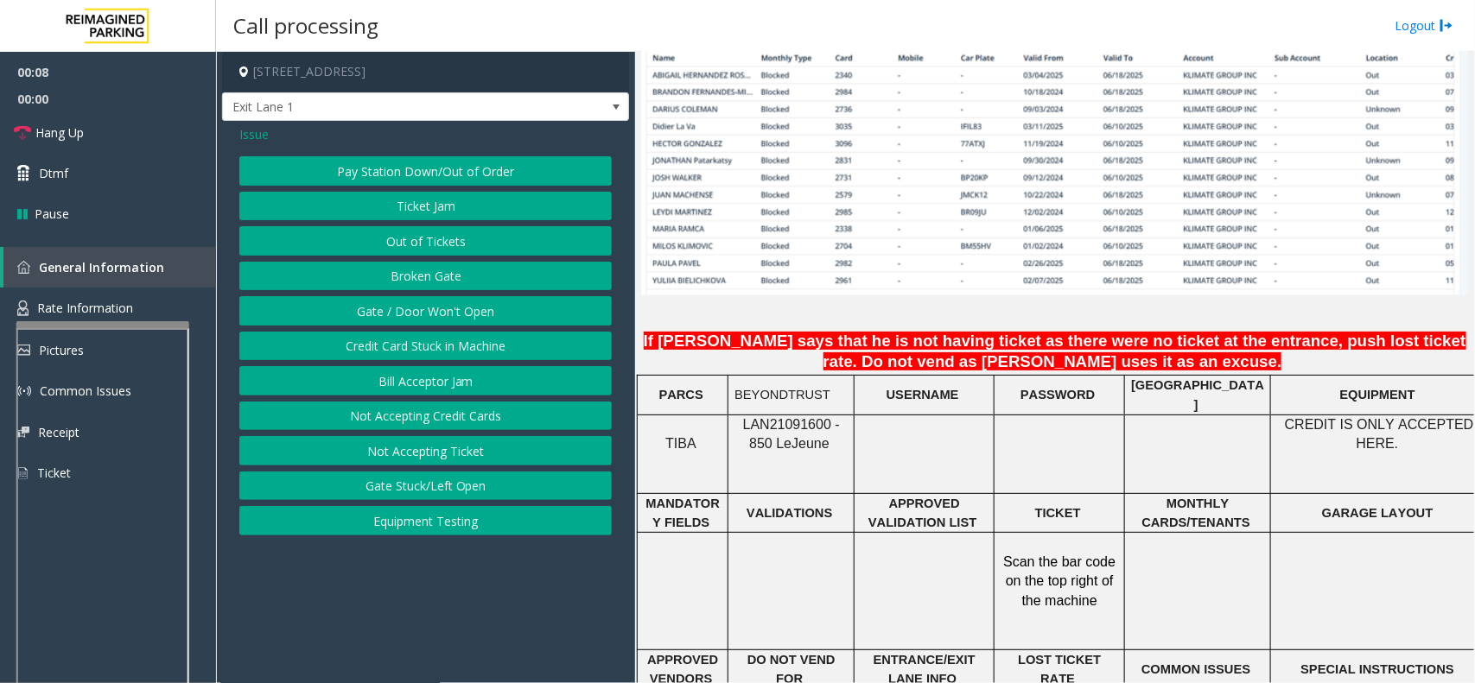
click at [433, 318] on button "Gate / Door Won't Open" at bounding box center [425, 310] width 372 height 29
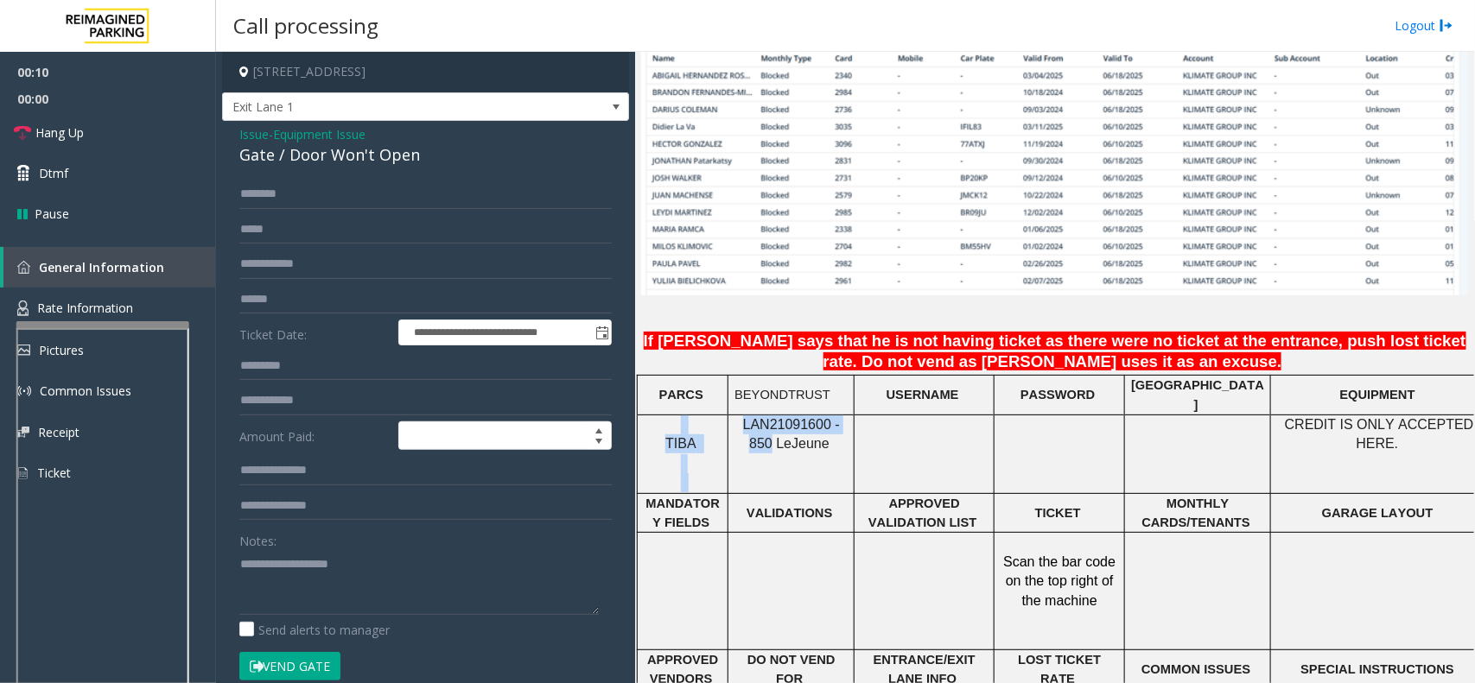
copy tr "TIBA LAN21091600 - 850"
drag, startPoint x: 848, startPoint y: 416, endPoint x: 723, endPoint y: 413, distance: 125.3
click at [723, 416] on tr "TIBA LAN21091600 - 850 Le Jeune CREDIT IS ONLY ACCEPTED HERE. Mag stripe down a…" at bounding box center [1125, 455] width 974 height 79
click at [791, 436] on span "Jeune" at bounding box center [810, 444] width 38 height 16
copy span "LAN21091600 - 850"
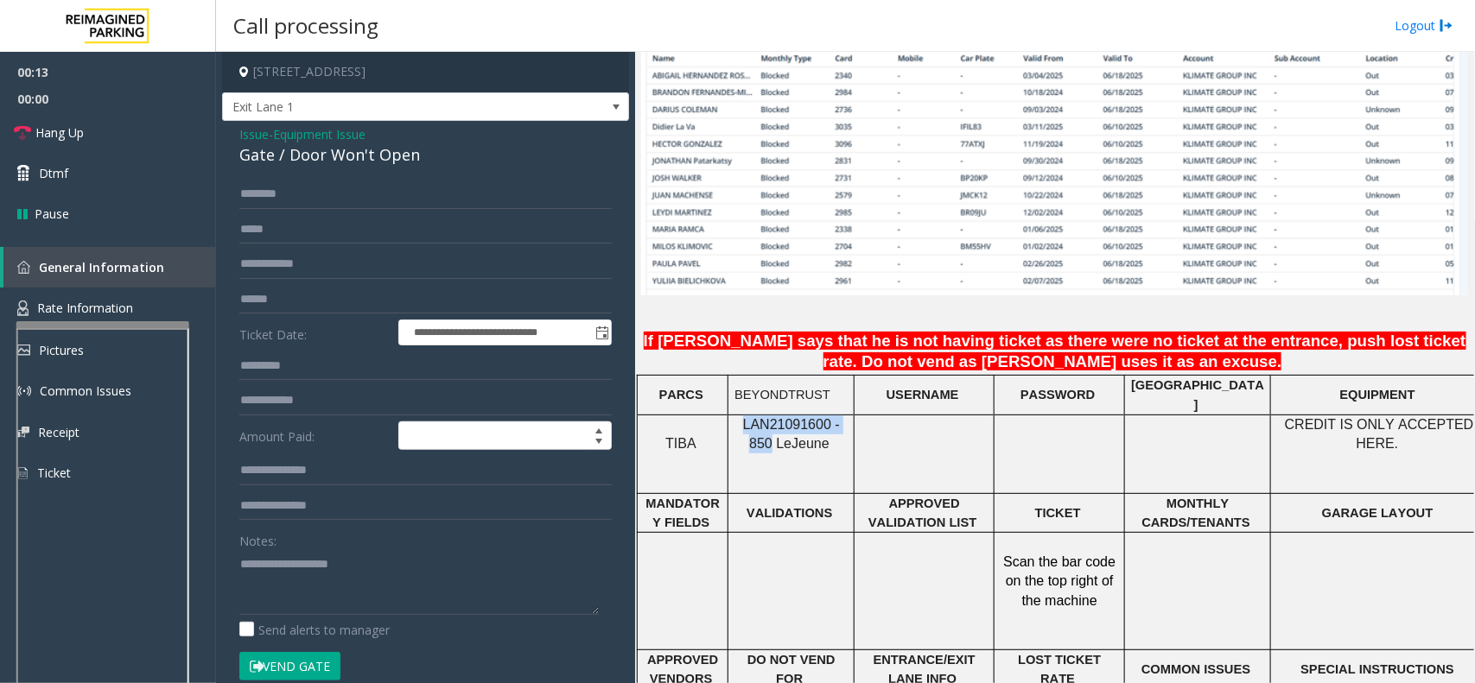
drag, startPoint x: 847, startPoint y: 416, endPoint x: 735, endPoint y: 412, distance: 111.5
click at [743, 417] on span "LAN21091600 - 850 Le" at bounding box center [791, 434] width 97 height 34
click at [291, 667] on button "Vend Gate" at bounding box center [289, 666] width 101 height 29
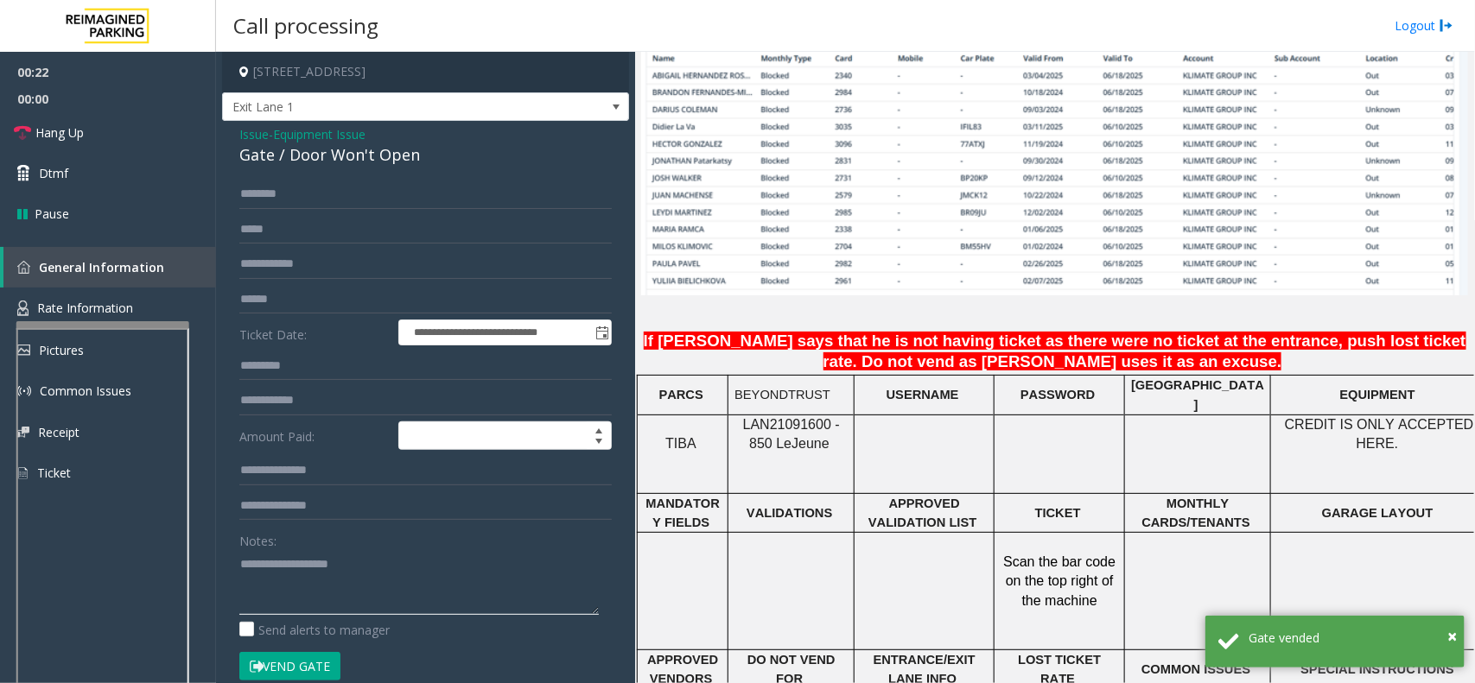
click at [296, 579] on textarea at bounding box center [418, 582] width 359 height 65
paste textarea "**********"
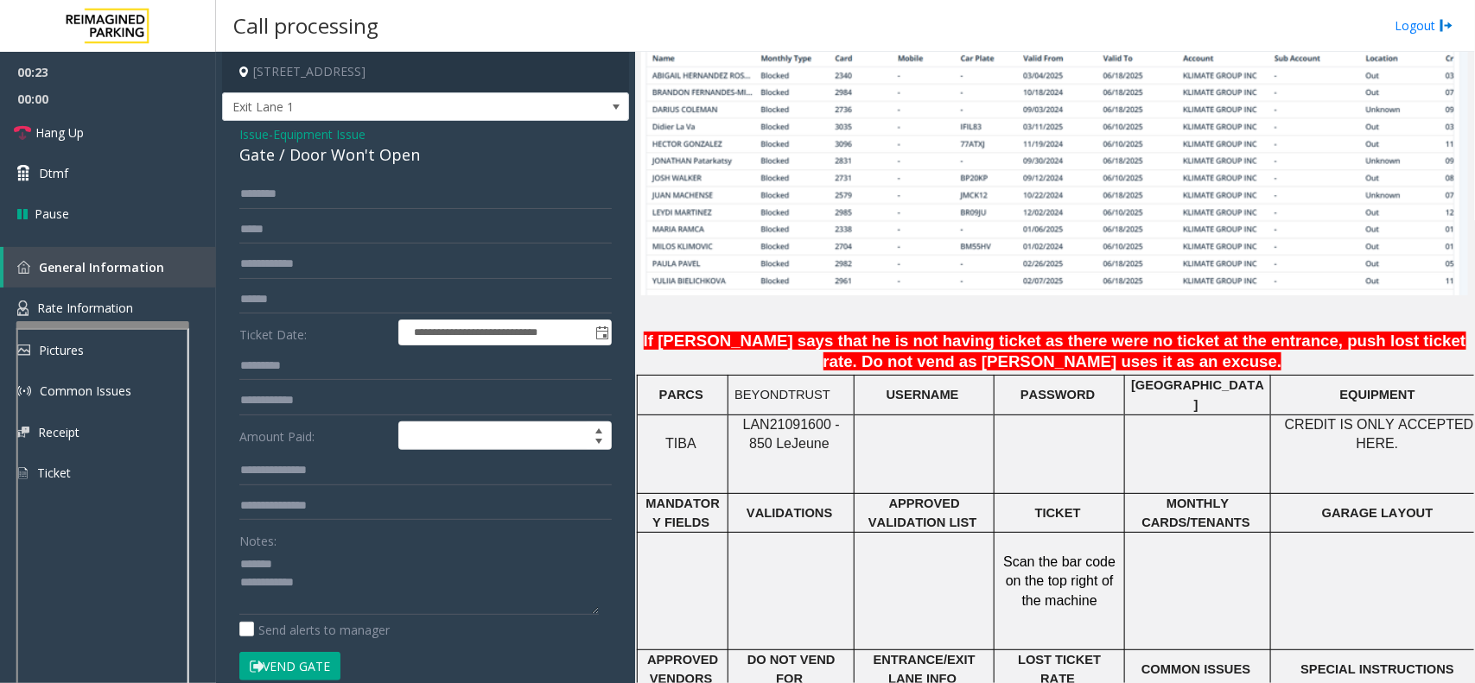
click at [324, 161] on div "Gate / Door Won't Open" at bounding box center [425, 154] width 372 height 23
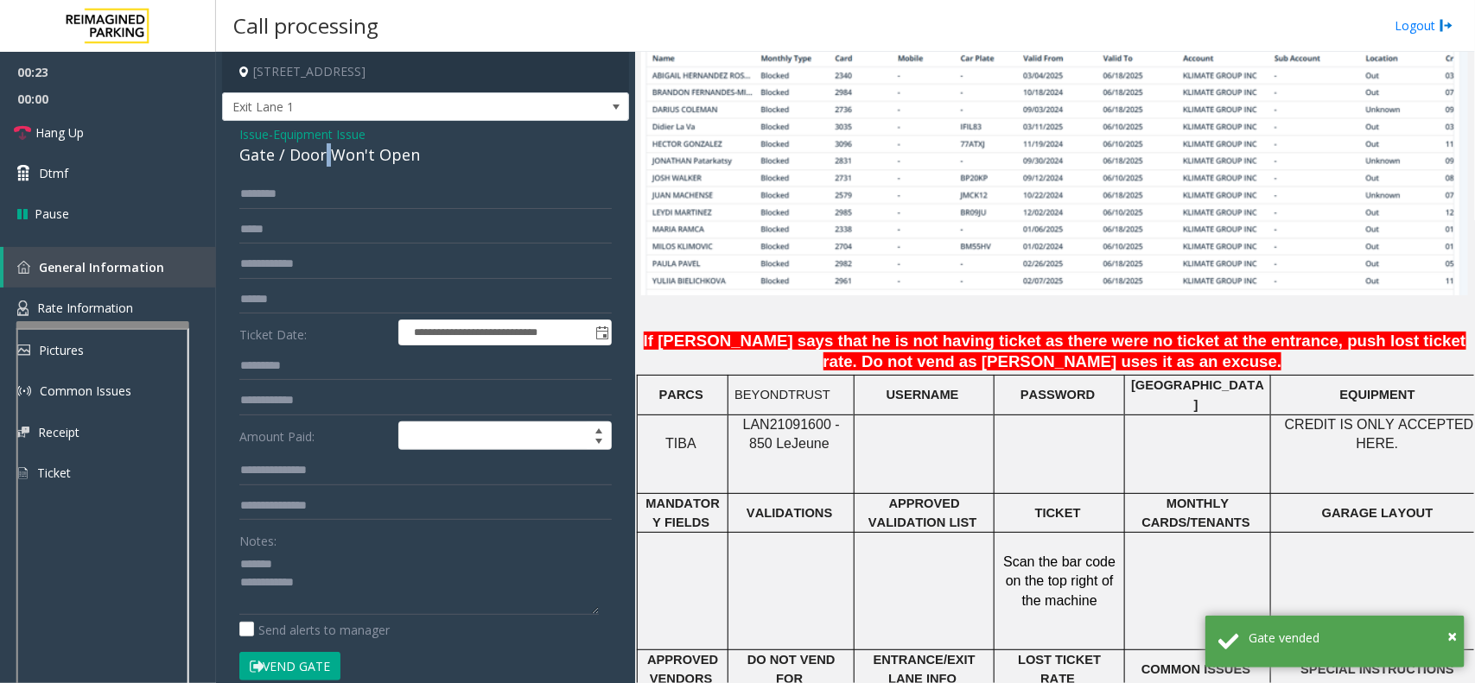
click at [324, 161] on div "Gate / Door Won't Open" at bounding box center [425, 154] width 372 height 23
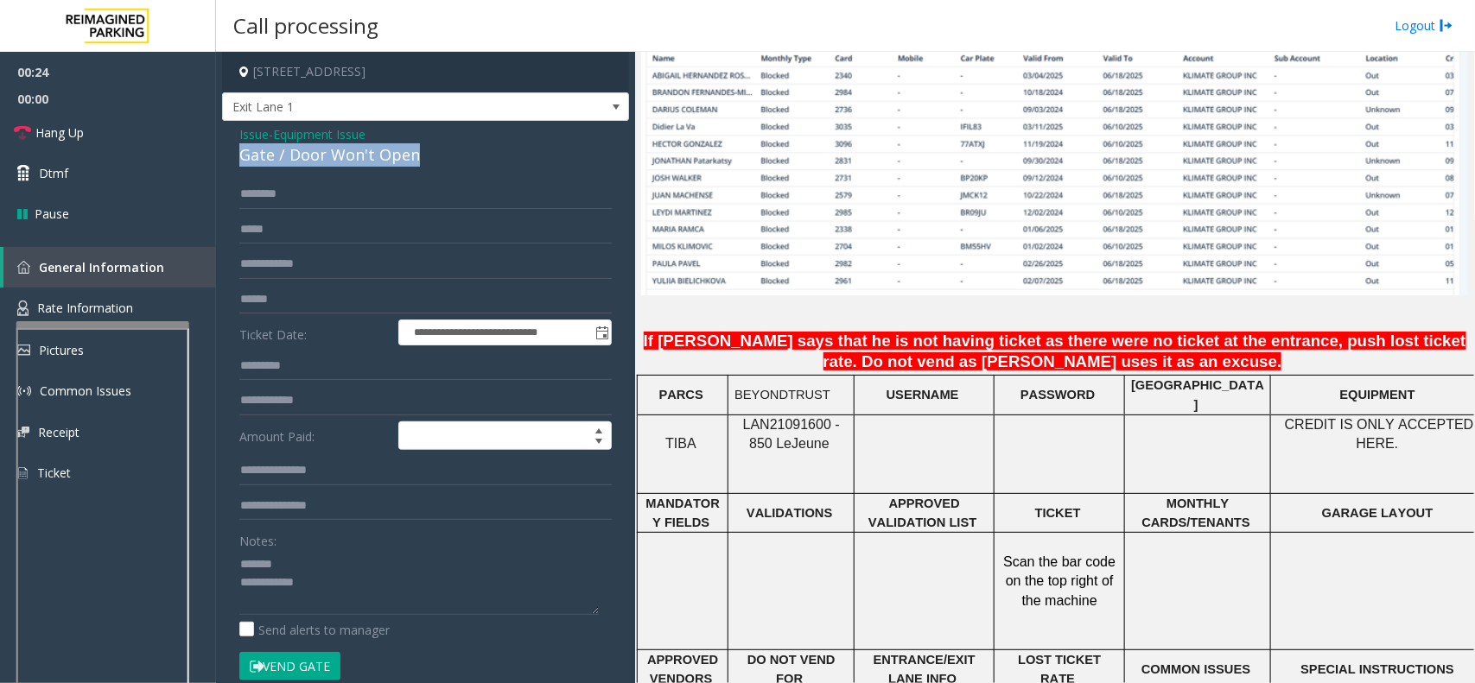
click at [324, 161] on div "Gate / Door Won't Open" at bounding box center [425, 154] width 372 height 23
copy div "Gate / Door Won't Open"
click at [326, 563] on textarea at bounding box center [418, 582] width 359 height 65
paste textarea "**********"
drag, startPoint x: 102, startPoint y: 136, endPoint x: 523, endPoint y: 130, distance: 420.8
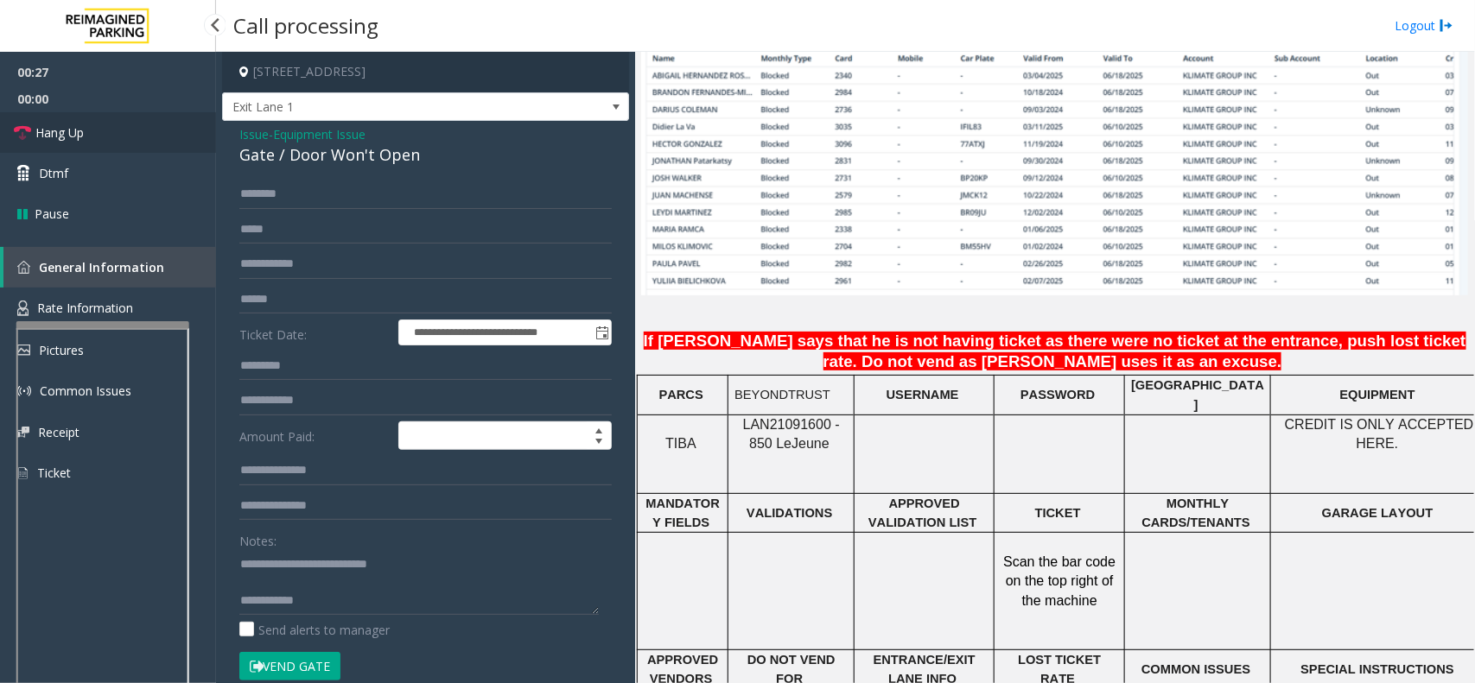
click at [102, 136] on link "Hang Up" at bounding box center [108, 132] width 216 height 41
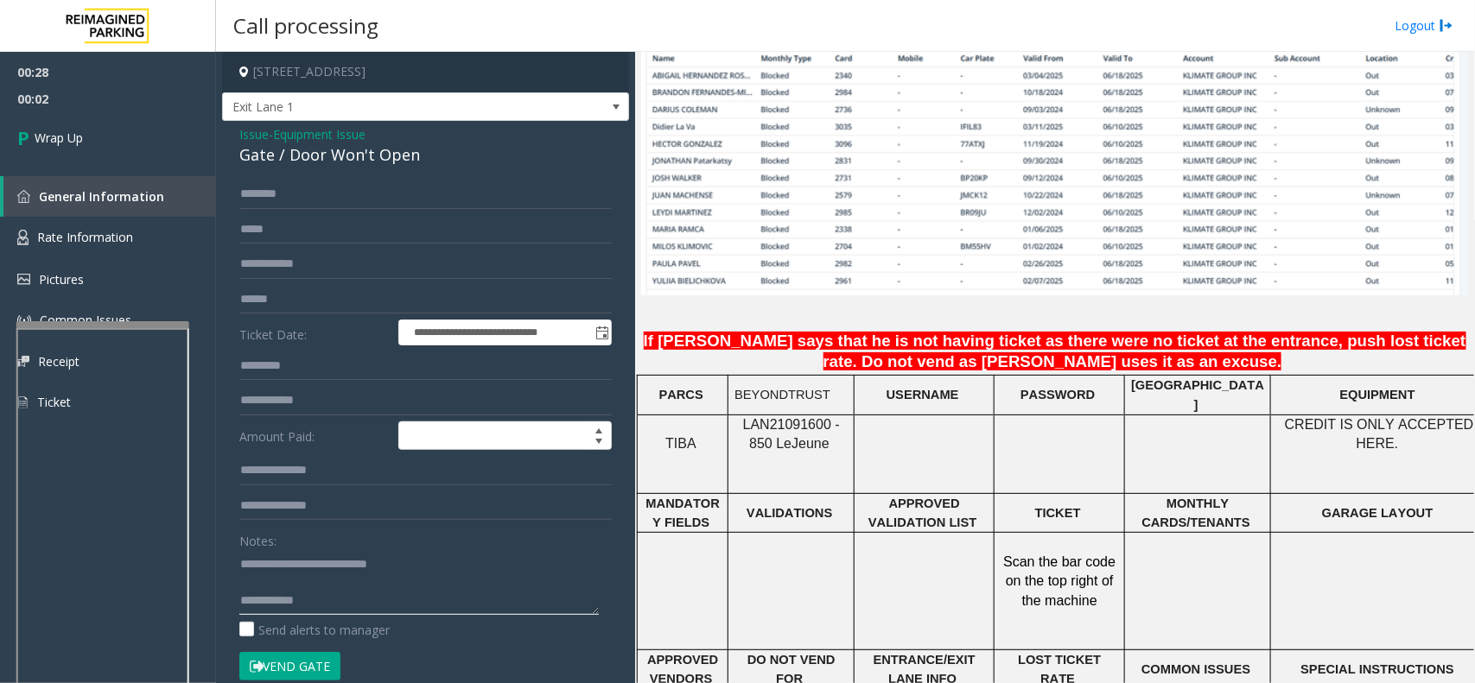
paste textarea
drag, startPoint x: 307, startPoint y: 567, endPoint x: 452, endPoint y: 555, distance: 145.6
click at [452, 555] on textarea at bounding box center [418, 582] width 359 height 65
click at [460, 609] on textarea at bounding box center [418, 582] width 359 height 65
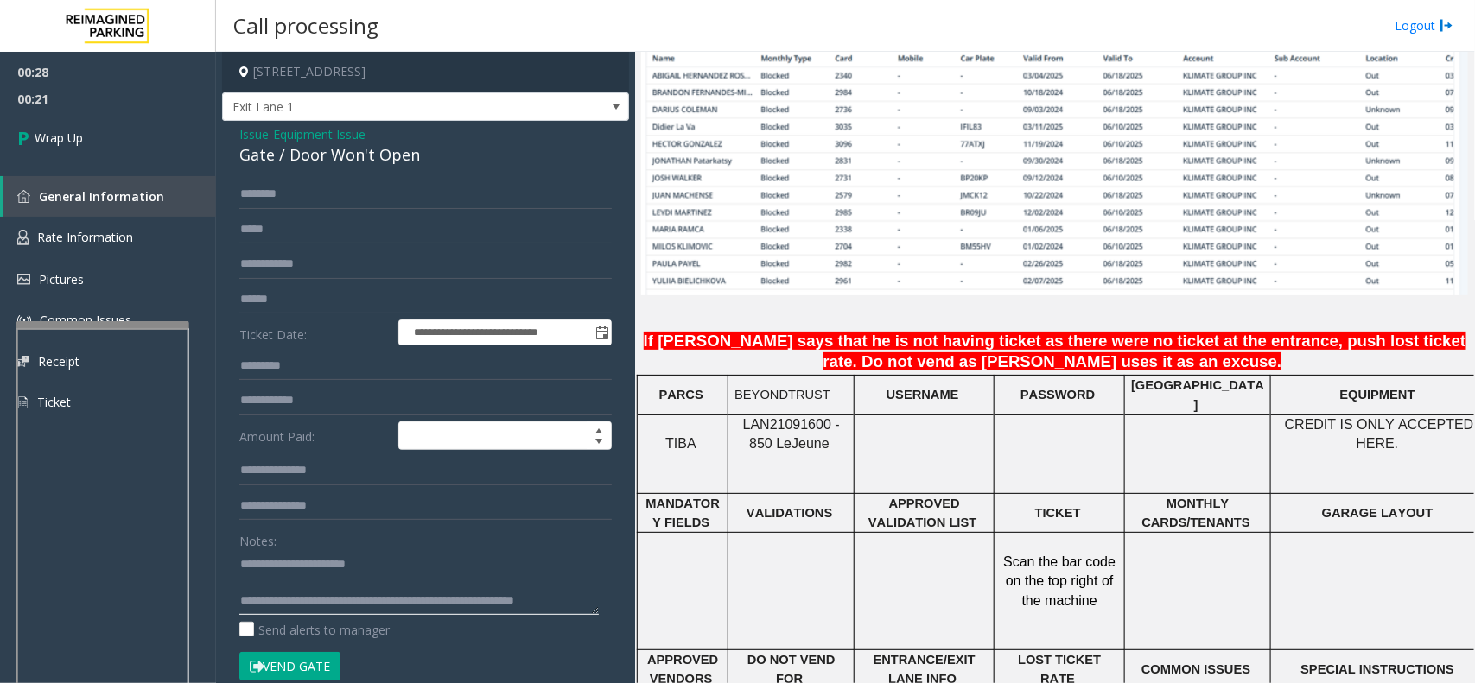
click at [521, 587] on textarea at bounding box center [418, 582] width 359 height 65
type textarea "**********"
click at [59, 136] on span "Wrap Up" at bounding box center [59, 138] width 48 height 18
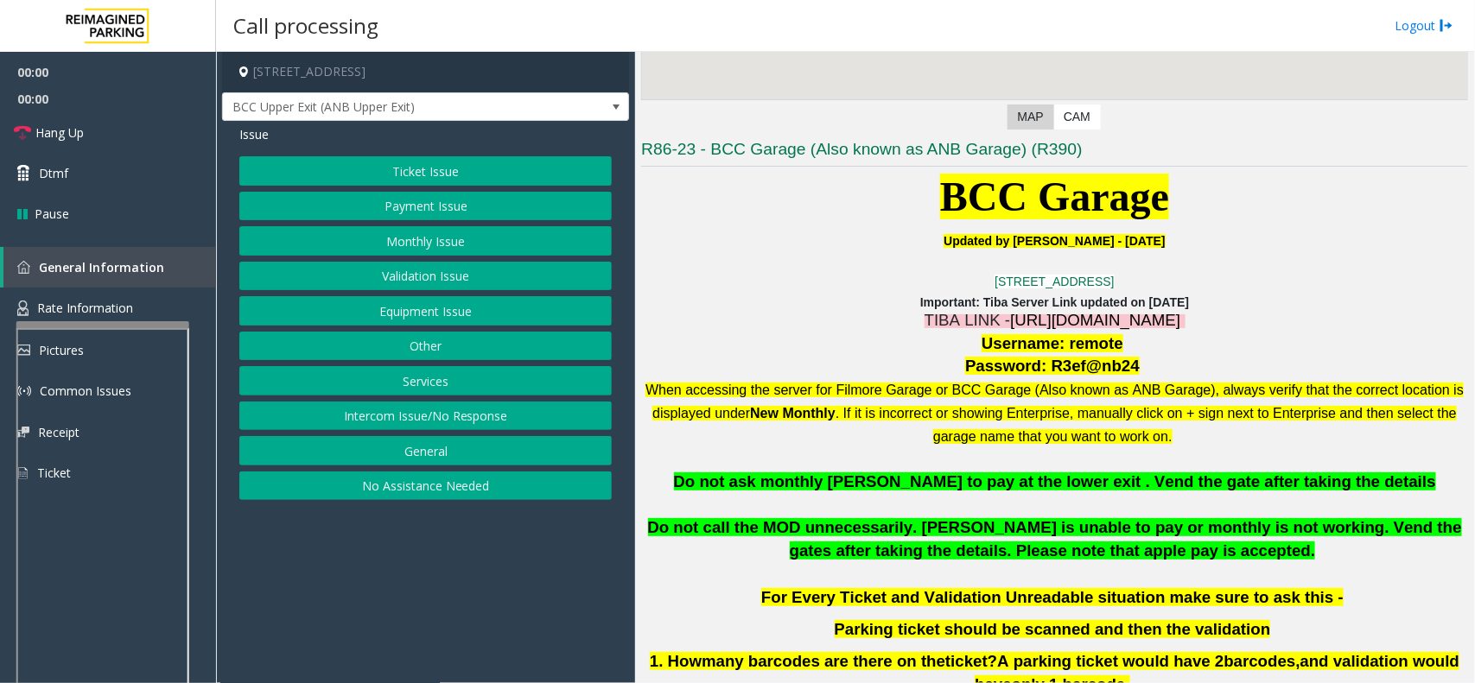
scroll to position [540, 0]
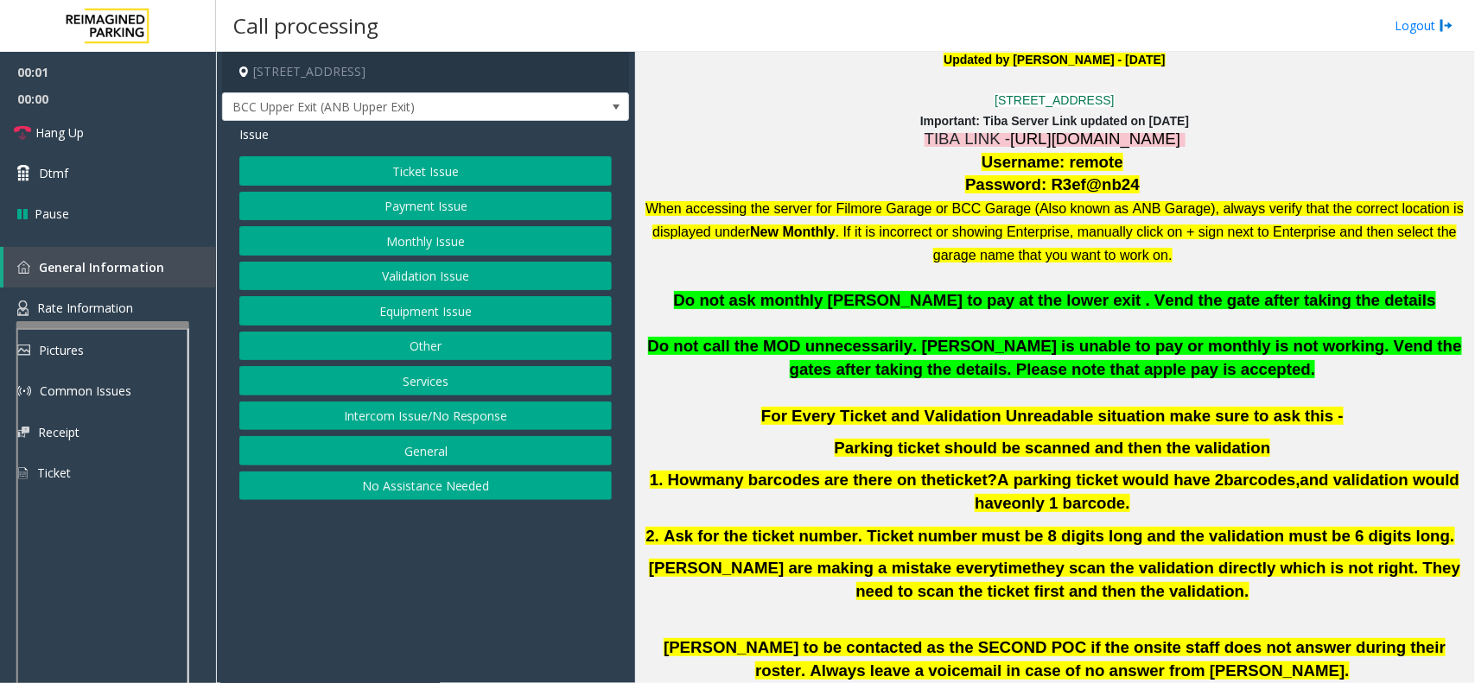
click at [1146, 130] on span "[URL][DOMAIN_NAME]" at bounding box center [1095, 139] width 170 height 18
click at [464, 268] on button "Validation Issue" at bounding box center [425, 276] width 372 height 29
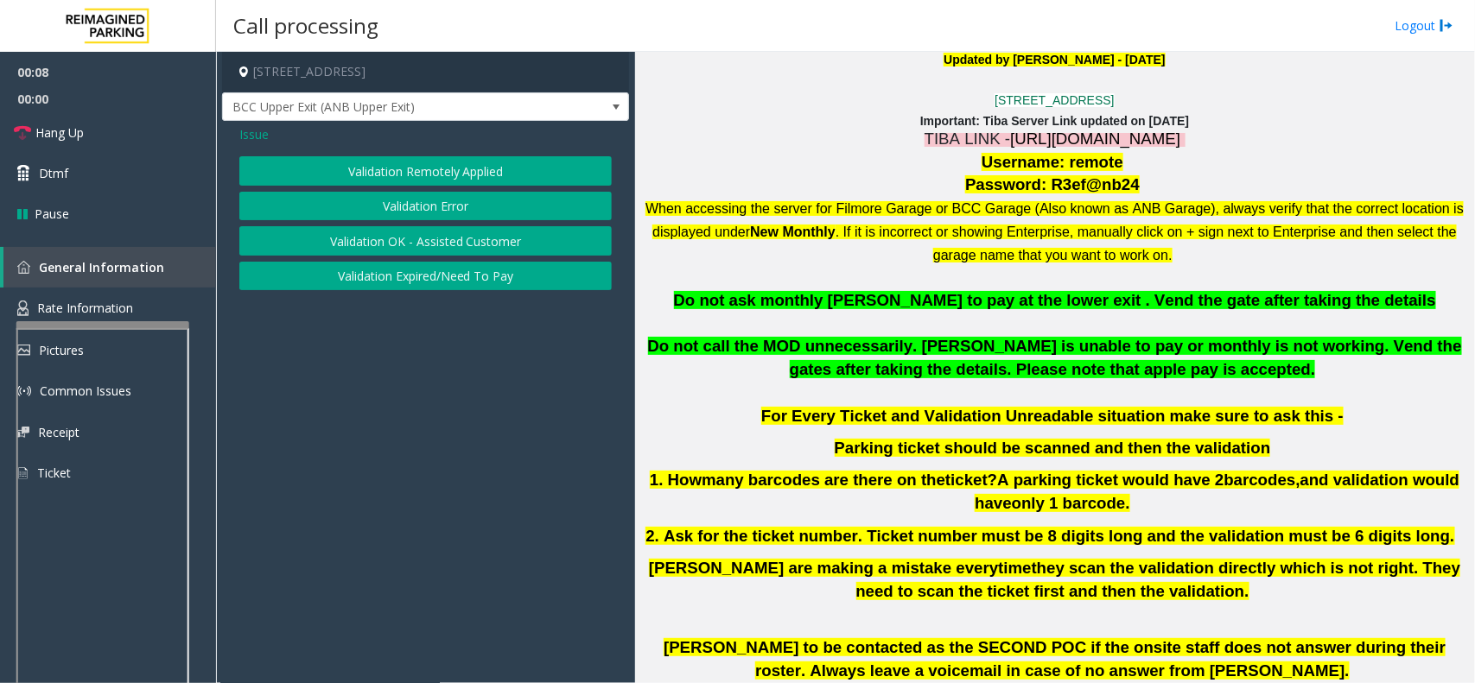
click at [445, 209] on button "Validation Error" at bounding box center [425, 206] width 372 height 29
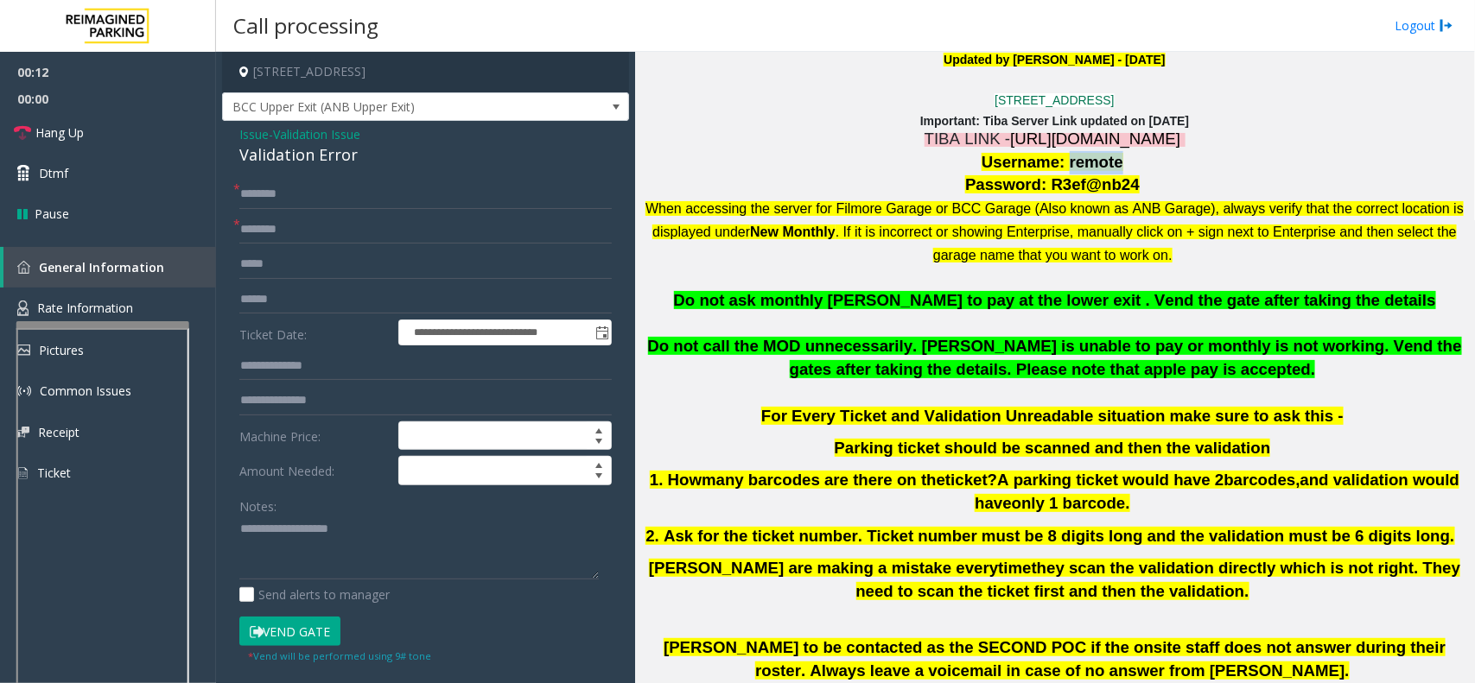
copy span "remote"
drag, startPoint x: 1061, startPoint y: 161, endPoint x: 1107, endPoint y: 161, distance: 45.8
click at [1107, 161] on span "Username: remote" at bounding box center [1052, 162] width 142 height 18
drag, startPoint x: 1046, startPoint y: 180, endPoint x: 1120, endPoint y: 179, distance: 74.3
click at [1120, 179] on span "Password: R3ef@nb24" at bounding box center [1052, 184] width 175 height 18
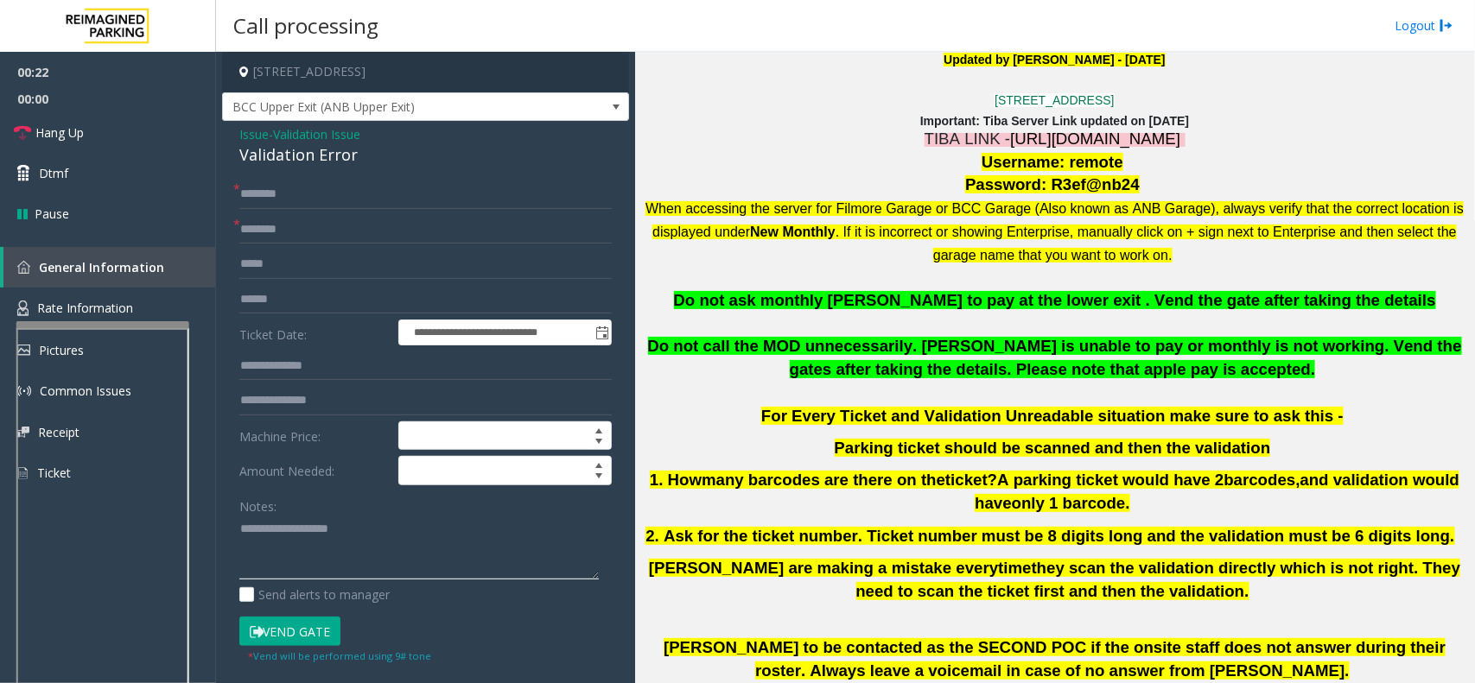
click at [567, 544] on textarea at bounding box center [418, 548] width 359 height 65
paste textarea "**********"
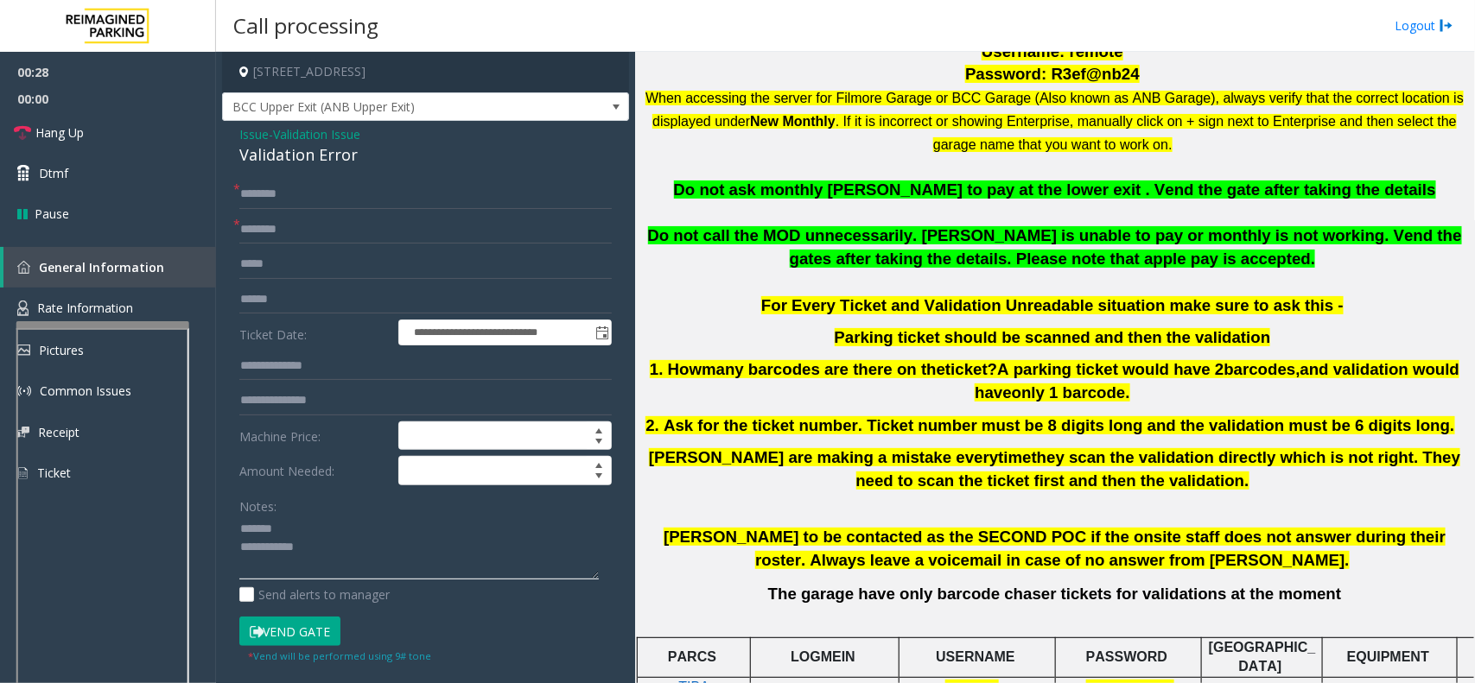
scroll to position [587, 0]
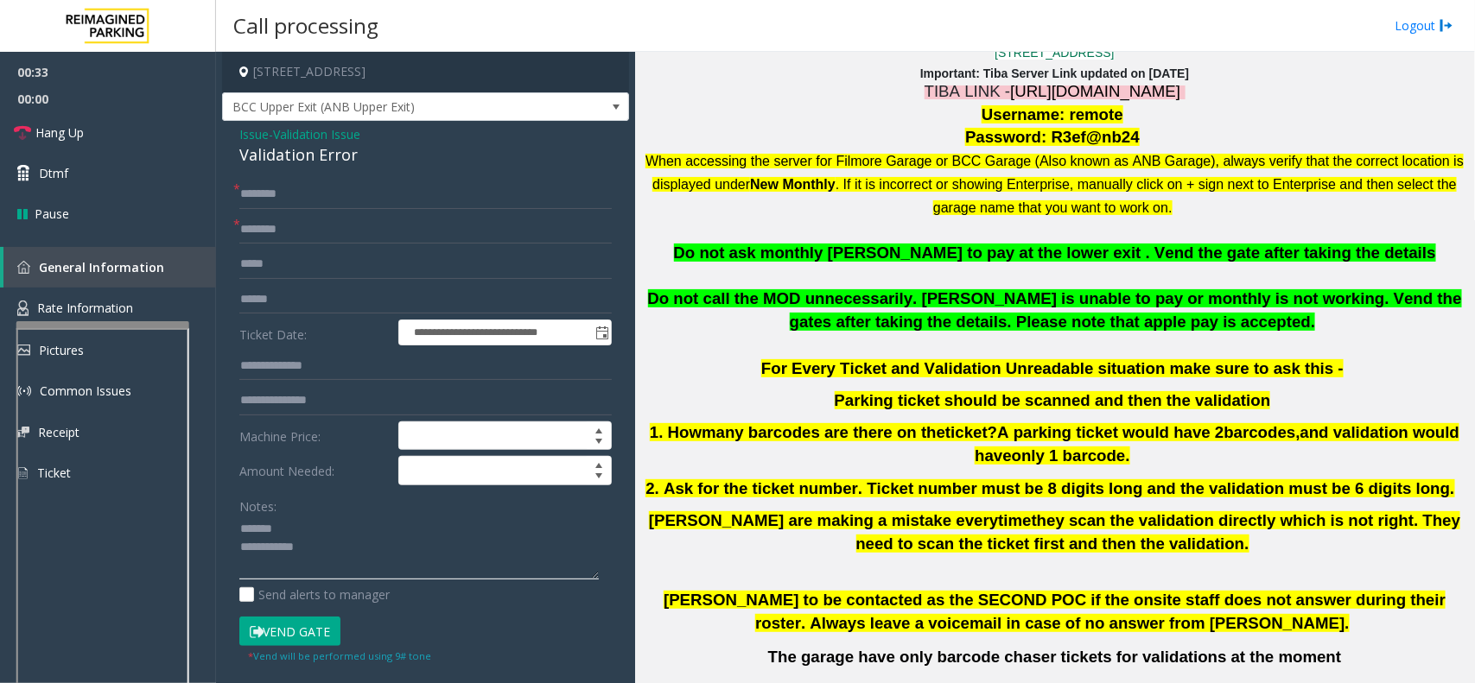
type textarea "**********"
click at [315, 236] on input "text" at bounding box center [425, 229] width 372 height 29
drag, startPoint x: 1045, startPoint y: 140, endPoint x: 1121, endPoint y: 134, distance: 76.3
click at [1121, 134] on p "Password: R3ef@nb24" at bounding box center [1054, 137] width 827 height 23
click at [302, 244] on input "****" at bounding box center [425, 229] width 372 height 29
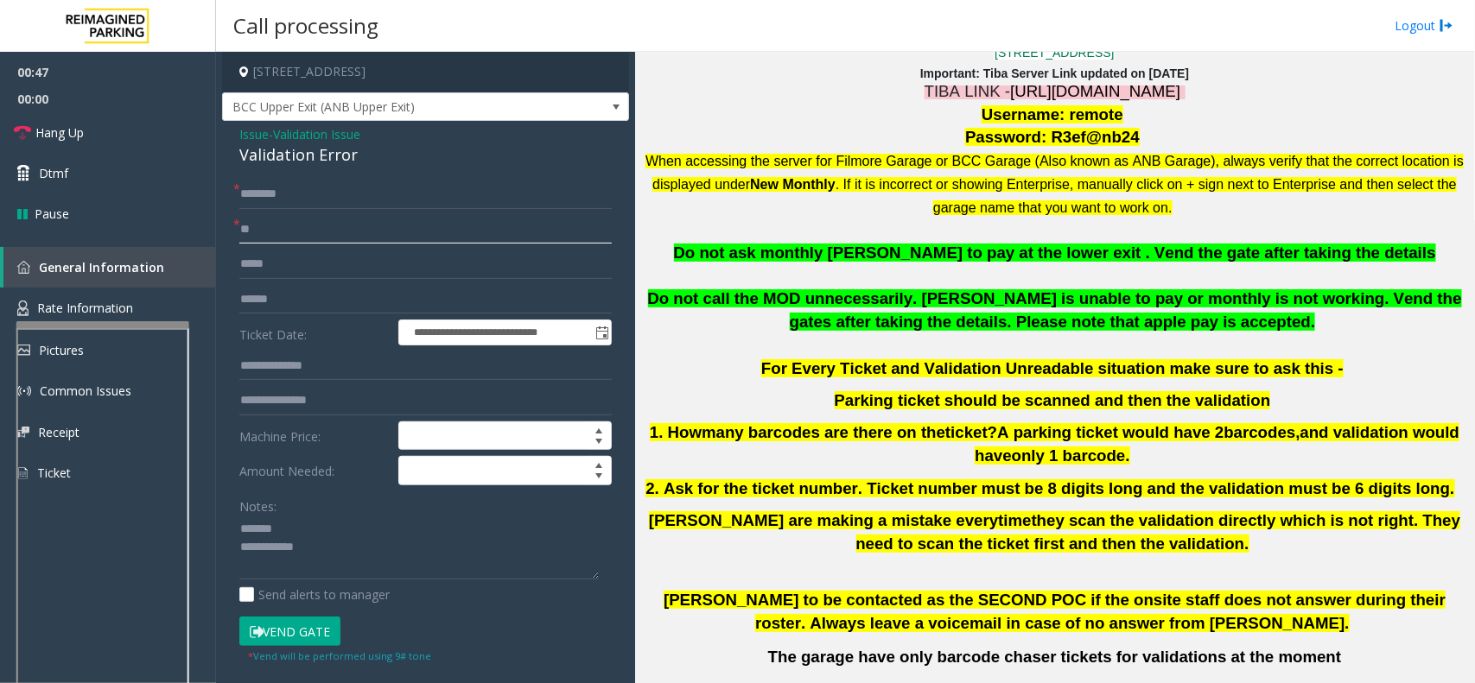
type input "*"
type input "***"
click at [292, 281] on form "**********" at bounding box center [425, 422] width 372 height 485
click at [308, 301] on input "text" at bounding box center [425, 299] width 372 height 29
click at [261, 303] on input "text" at bounding box center [425, 299] width 372 height 29
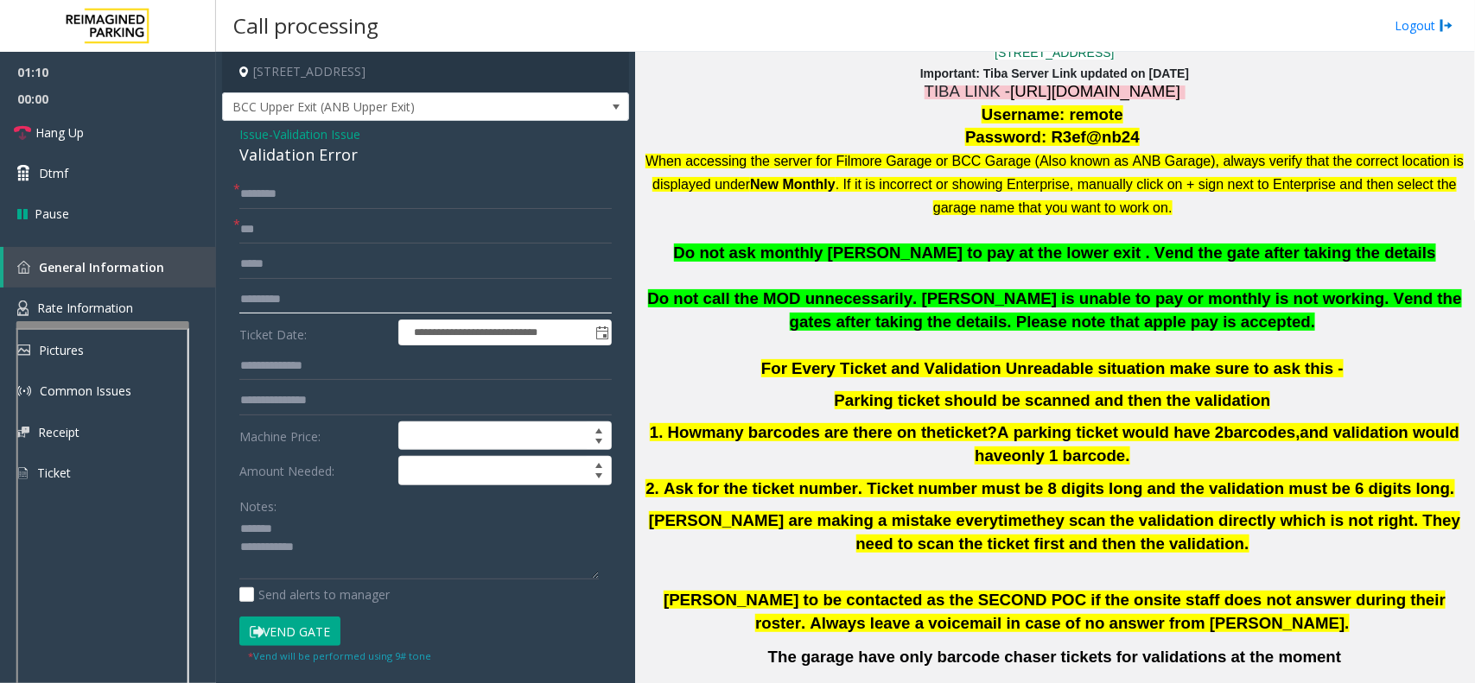
type input "*********"
drag, startPoint x: 335, startPoint y: 376, endPoint x: 356, endPoint y: 376, distance: 20.7
click at [335, 376] on input "text" at bounding box center [425, 366] width 372 height 29
click at [356, 367] on input "text" at bounding box center [425, 366] width 372 height 29
type input "**********"
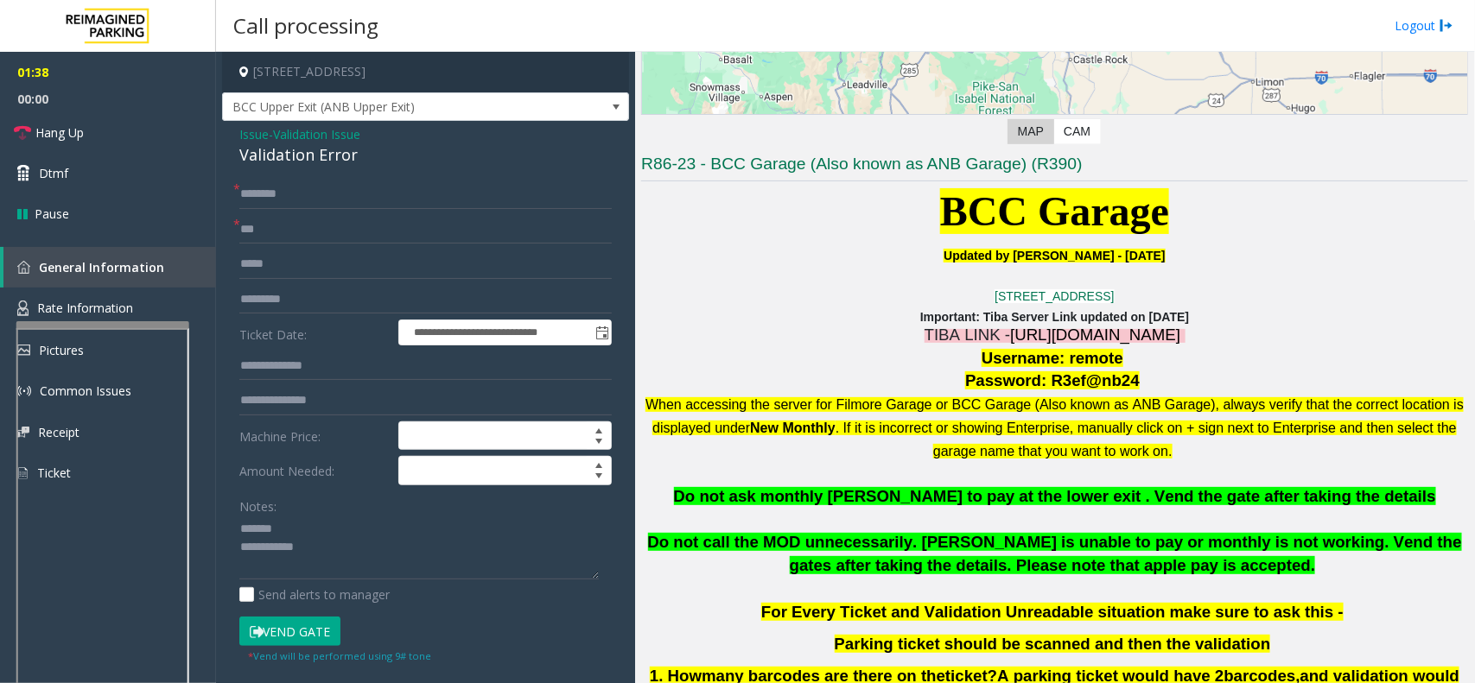
scroll to position [156, 0]
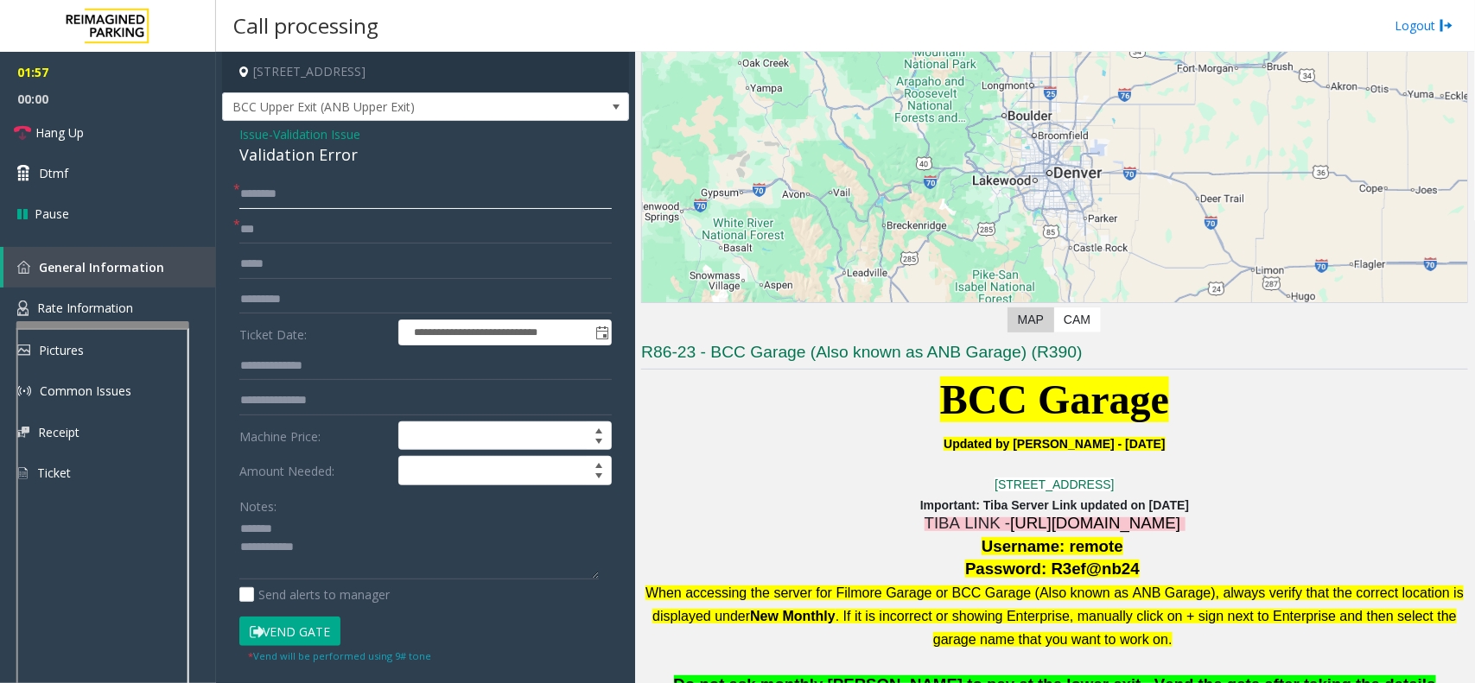
click at [331, 201] on input "text" at bounding box center [425, 194] width 372 height 29
type input "*****"
click at [301, 153] on div "Validation Error" at bounding box center [425, 154] width 372 height 23
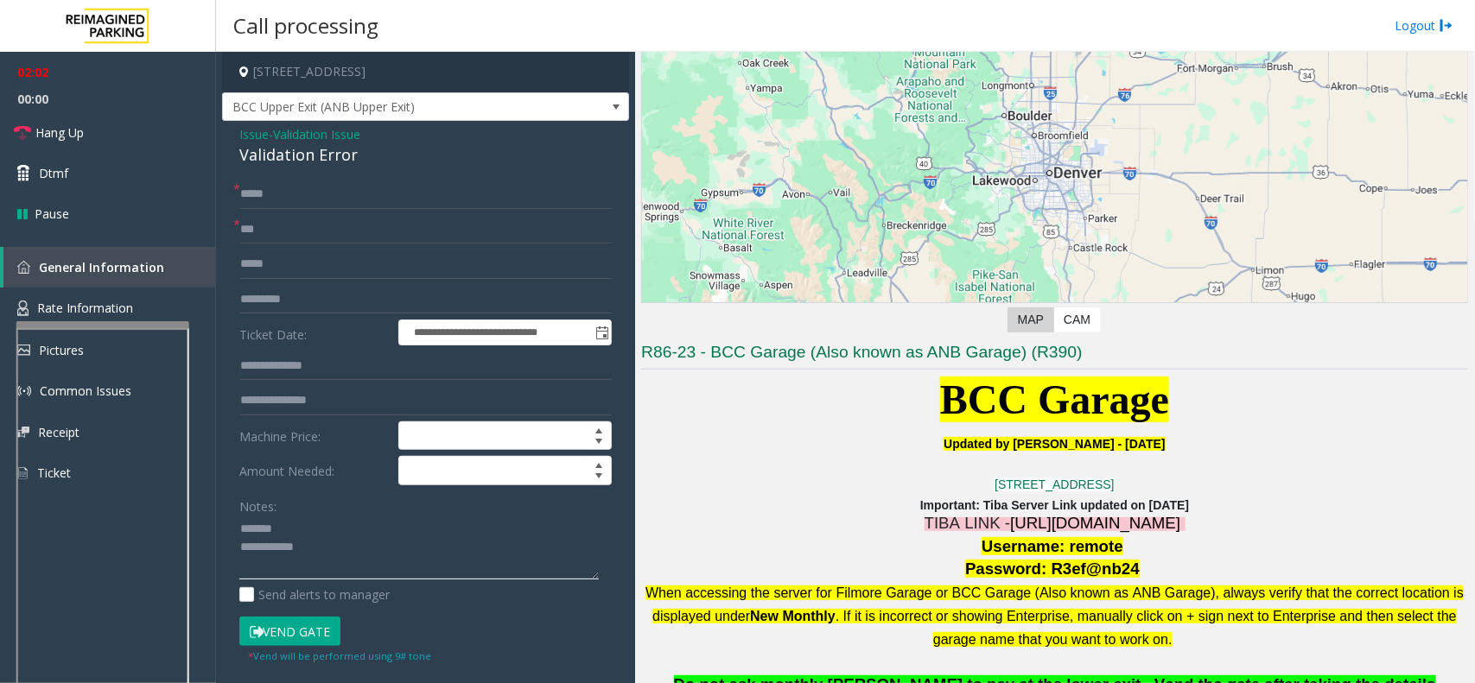
click at [340, 536] on textarea at bounding box center [418, 548] width 359 height 65
paste textarea "**********"
click at [378, 571] on textarea at bounding box center [418, 548] width 359 height 65
paste textarea "**********"
type textarea "**********"
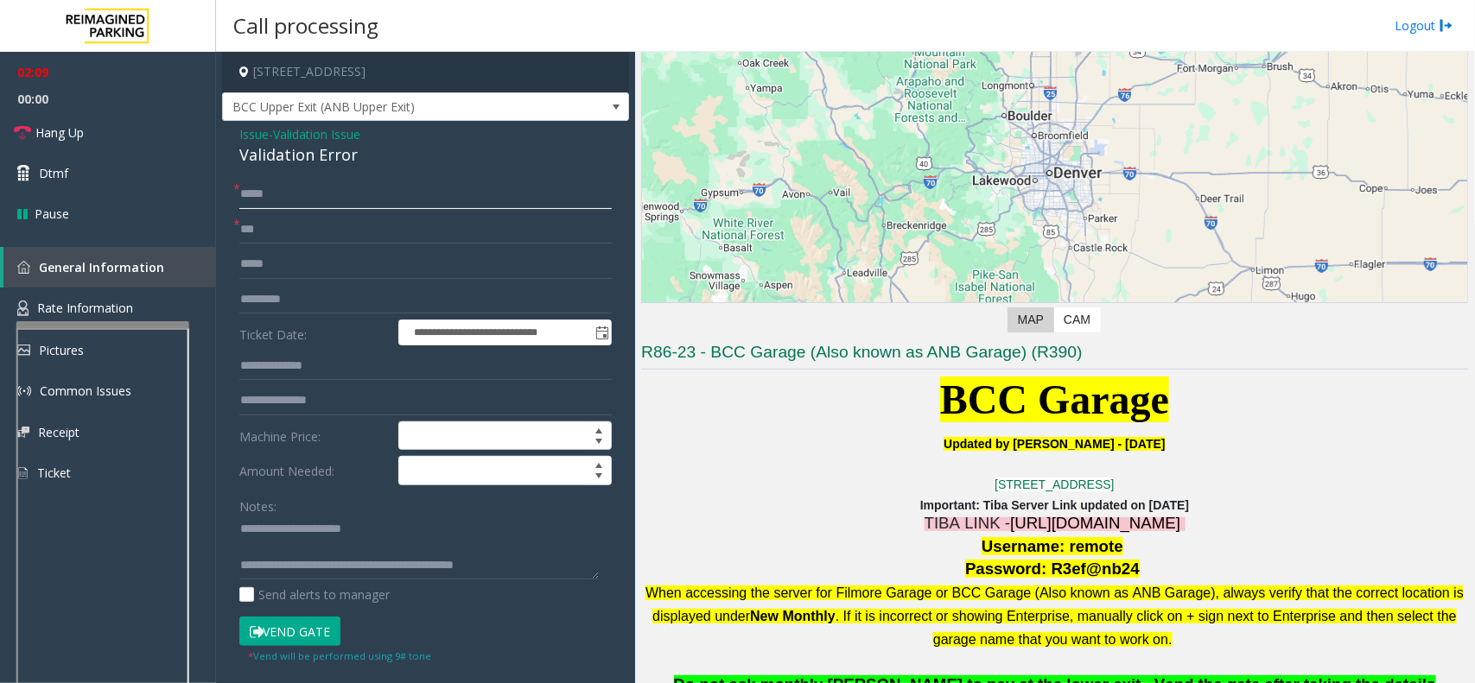
click at [328, 190] on input "*****" at bounding box center [425, 194] width 372 height 29
type input "********"
drag, startPoint x: 296, startPoint y: 627, endPoint x: 342, endPoint y: 619, distance: 46.6
click at [296, 627] on button "Vend Gate" at bounding box center [289, 631] width 101 height 29
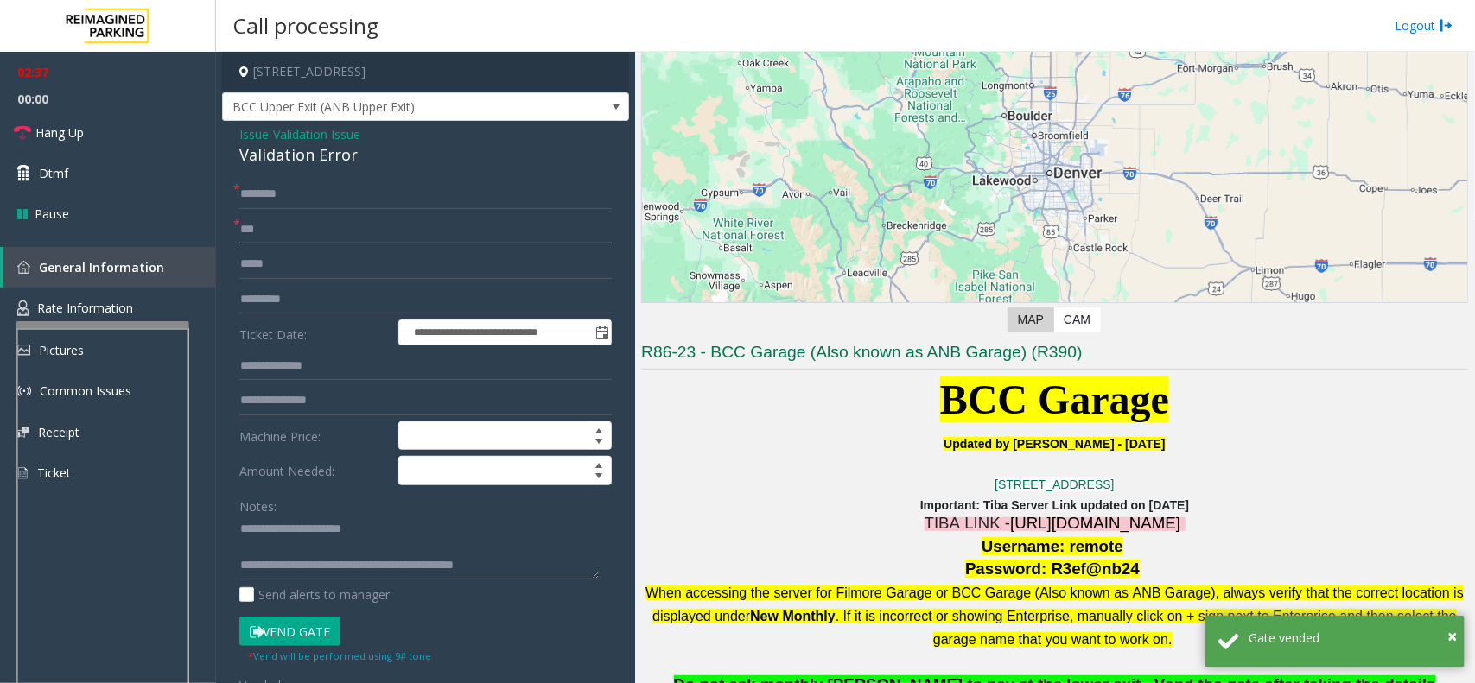
click at [320, 238] on input "***" at bounding box center [425, 229] width 372 height 29
type input "***"
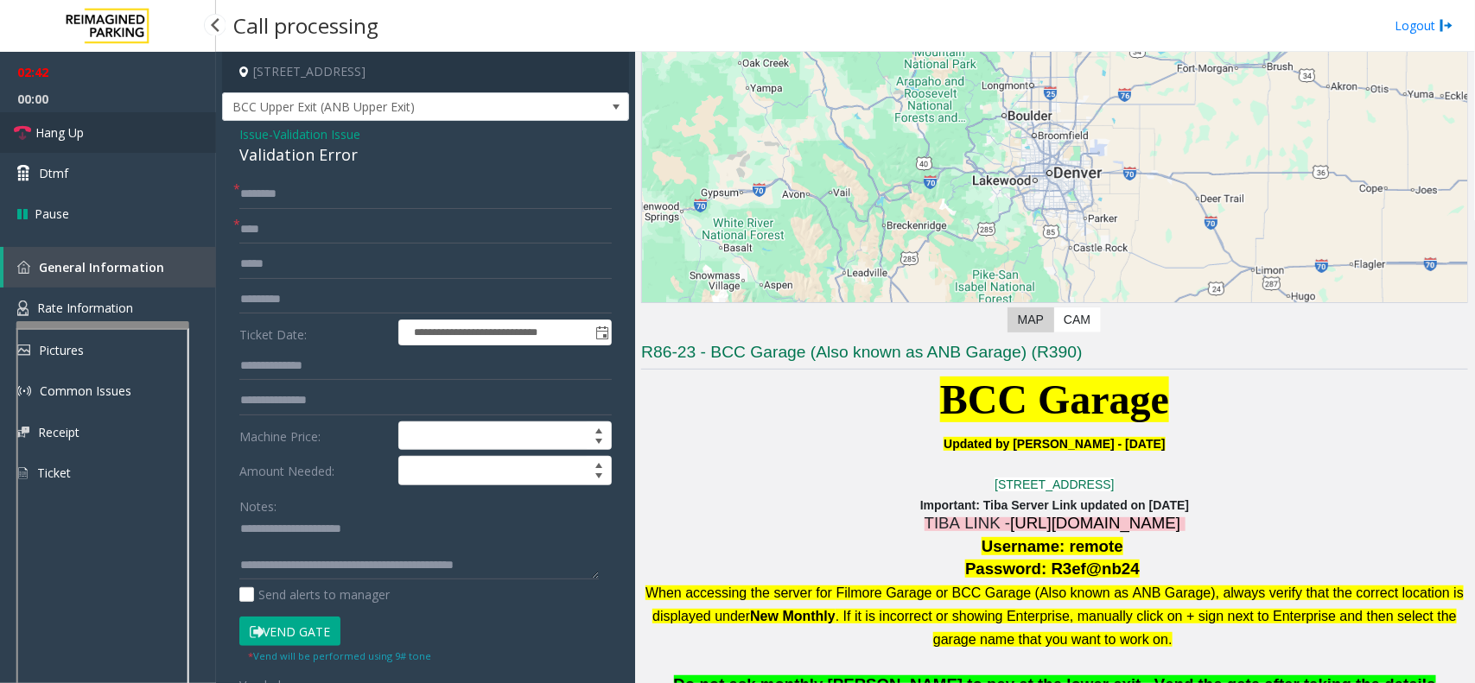
click at [99, 143] on link "Hang Up" at bounding box center [108, 132] width 216 height 41
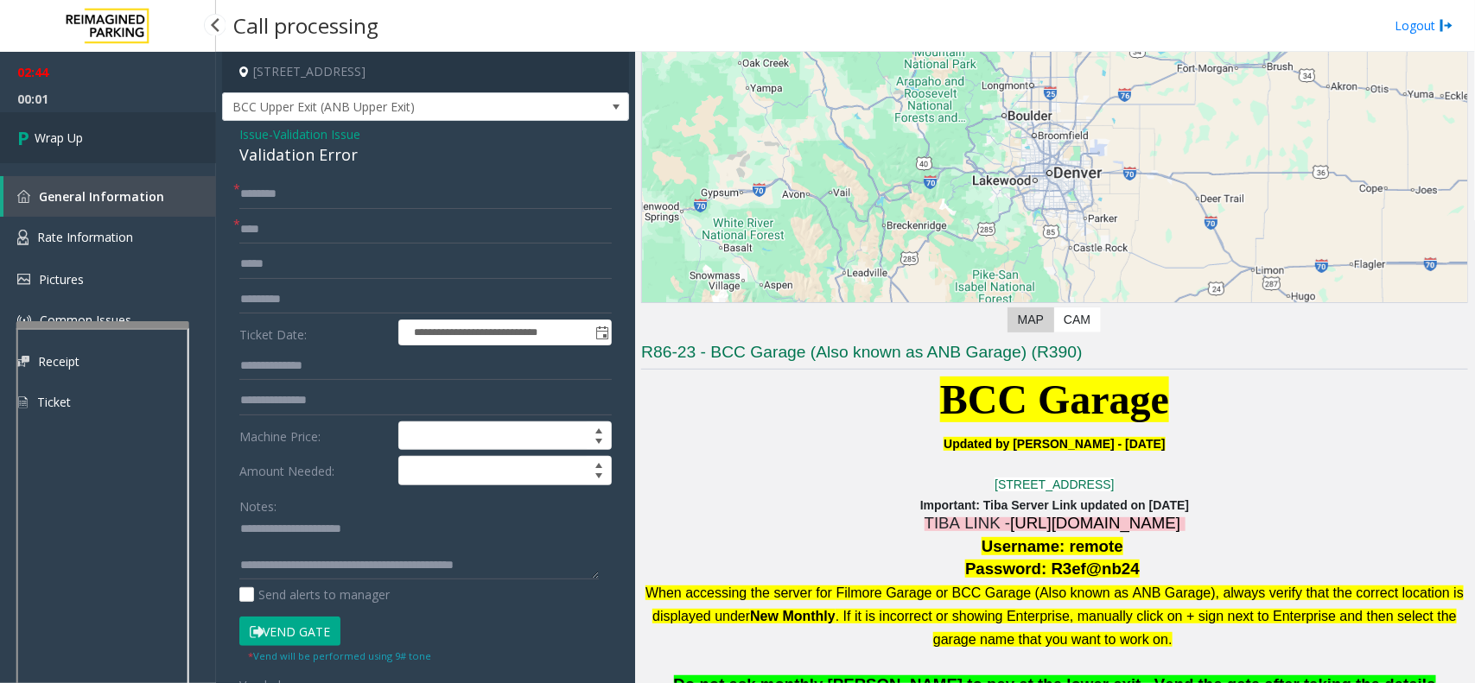
click at [99, 143] on link "Wrap Up" at bounding box center [108, 137] width 216 height 51
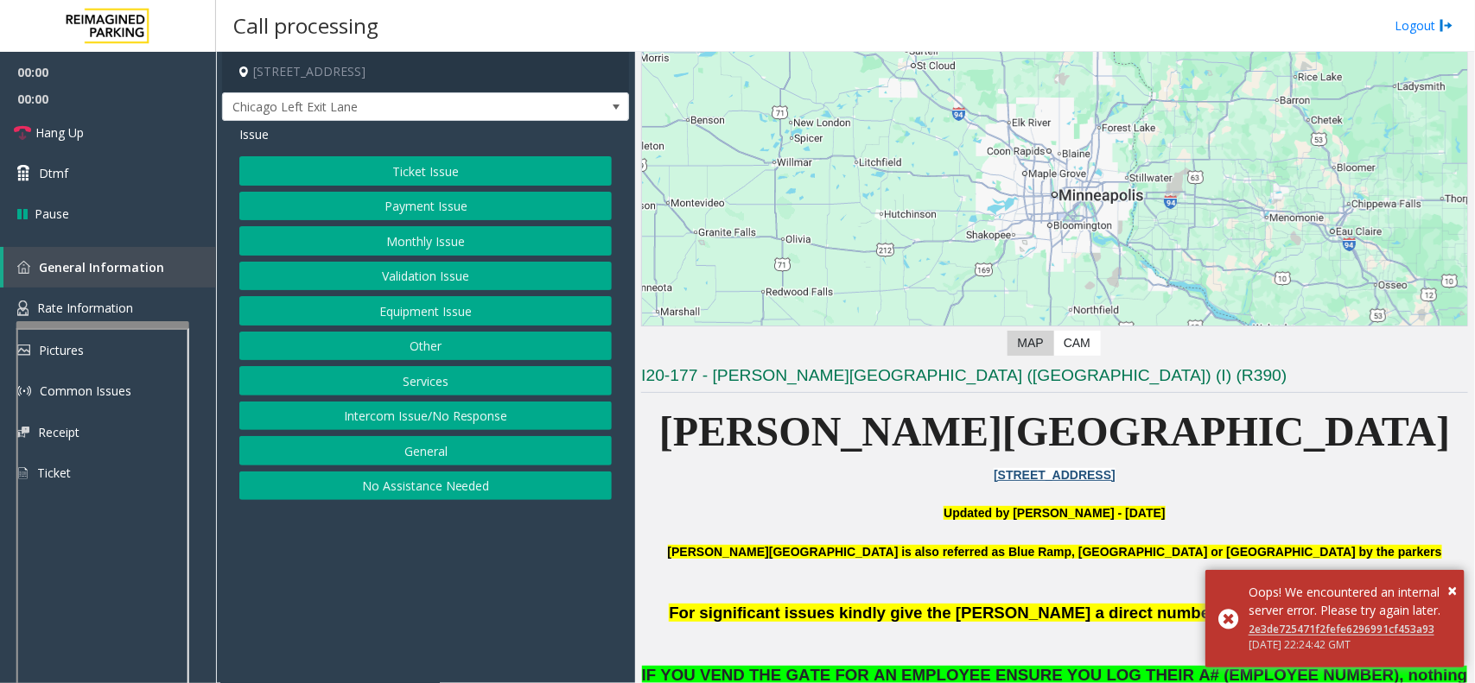
scroll to position [216, 0]
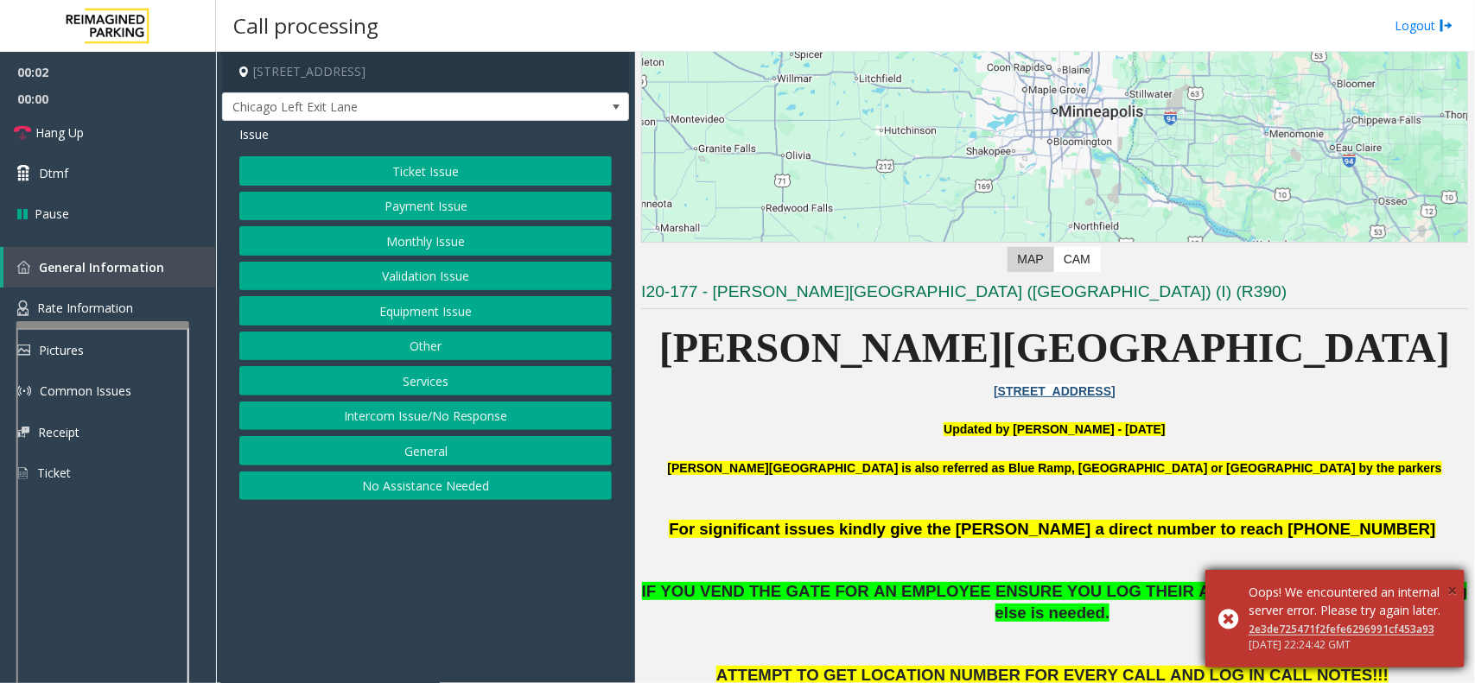
click at [1452, 579] on span "×" at bounding box center [1452, 590] width 10 height 23
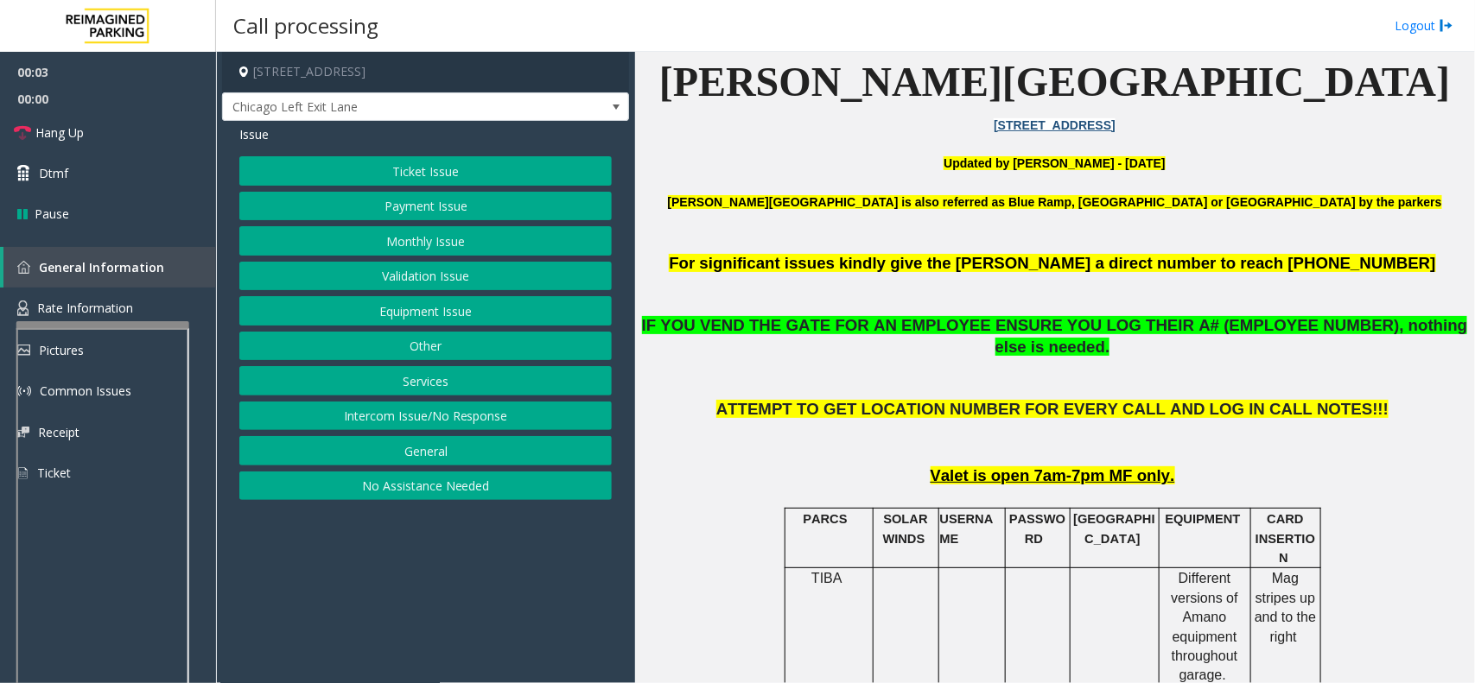
scroll to position [324, 0]
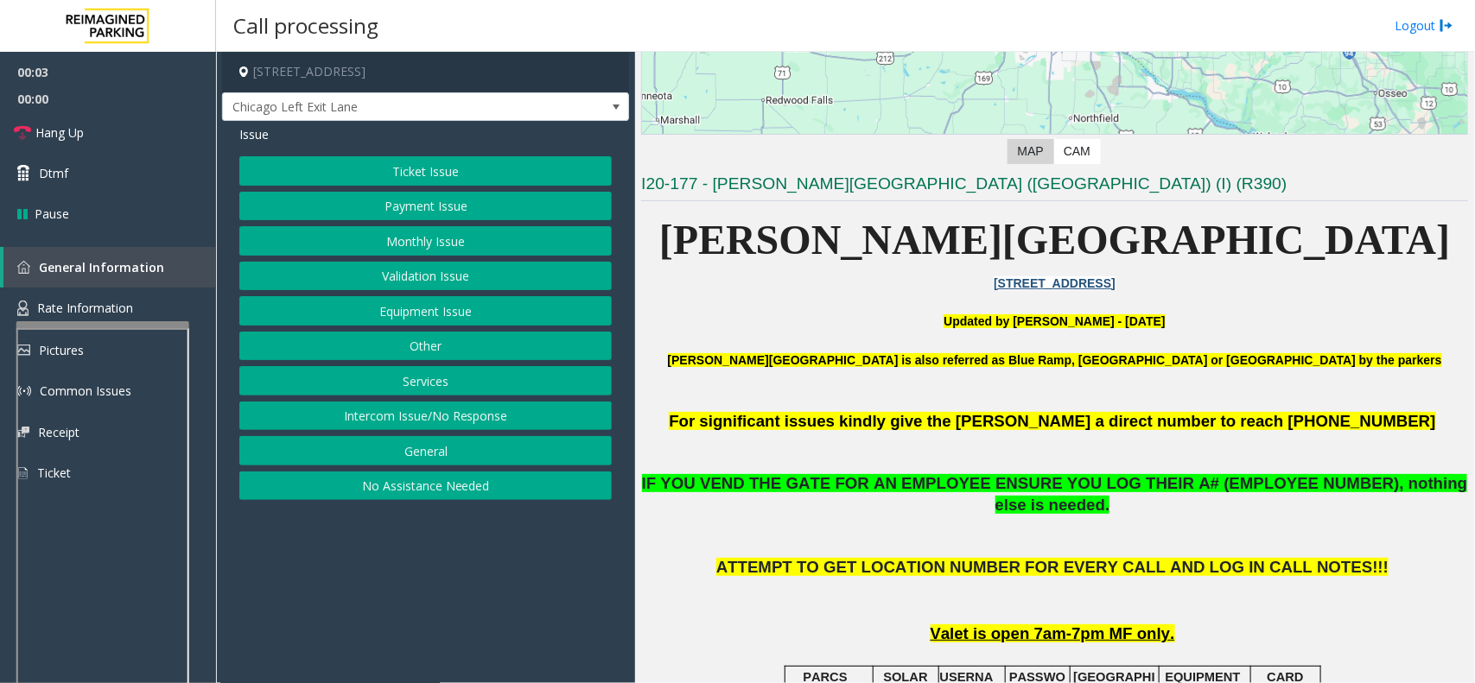
click at [468, 321] on button "Equipment Issue" at bounding box center [425, 310] width 372 height 29
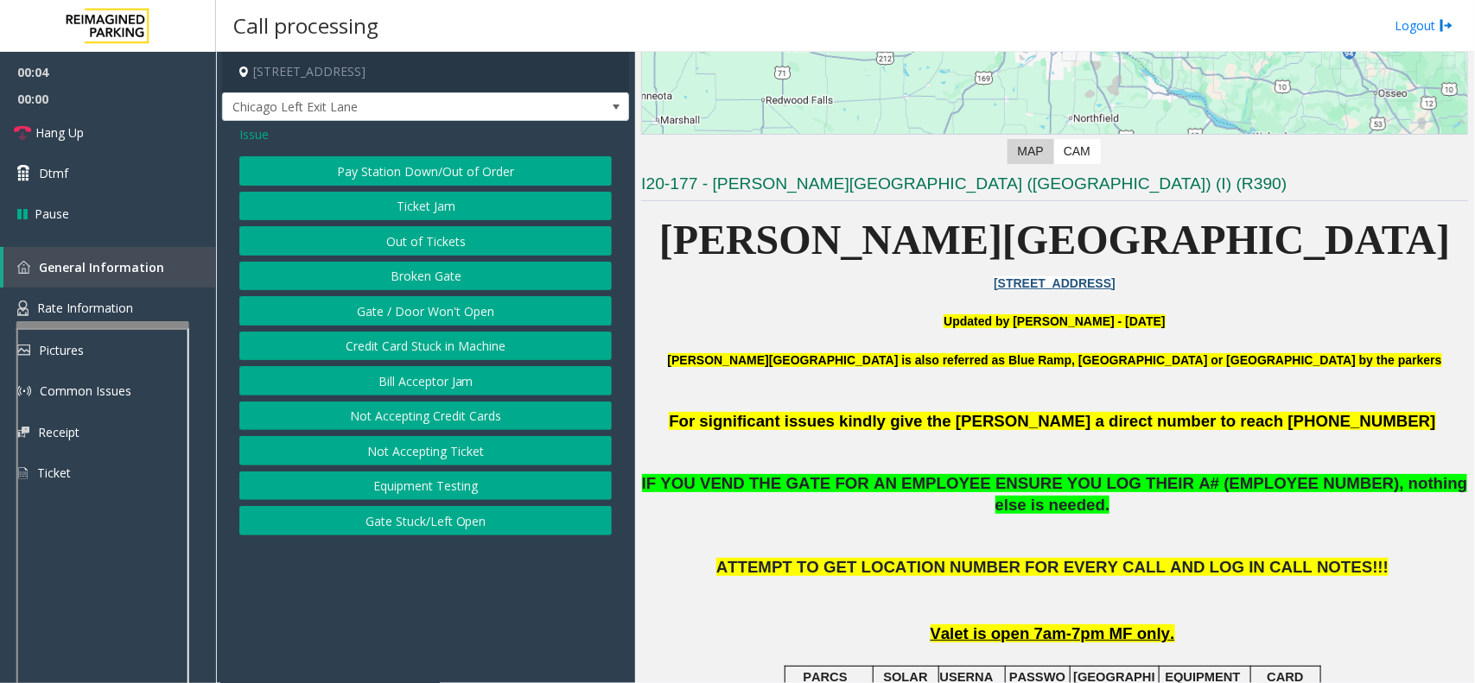
click at [447, 313] on button "Gate / Door Won't Open" at bounding box center [425, 310] width 372 height 29
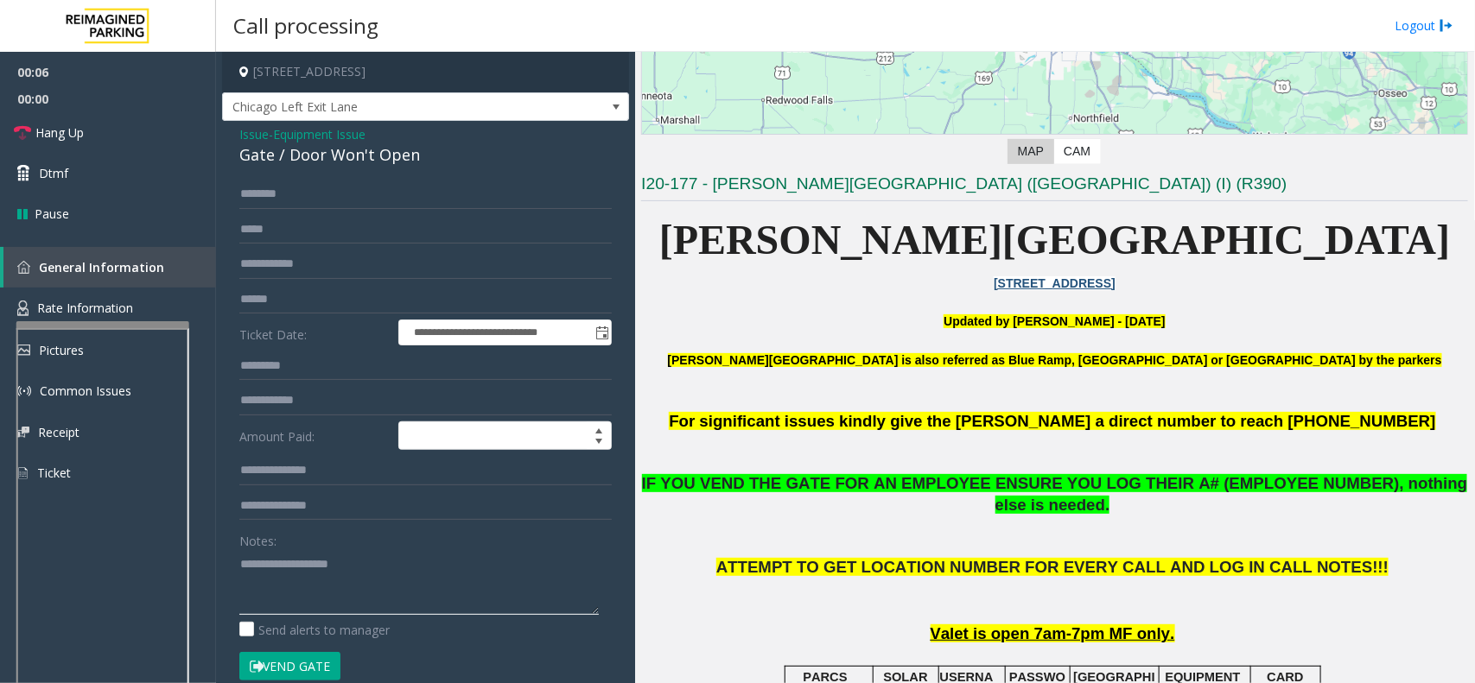
click at [248, 564] on textarea at bounding box center [418, 582] width 359 height 65
paste textarea "**********"
click at [406, 169] on div "**********" at bounding box center [425, 558] width 407 height 875
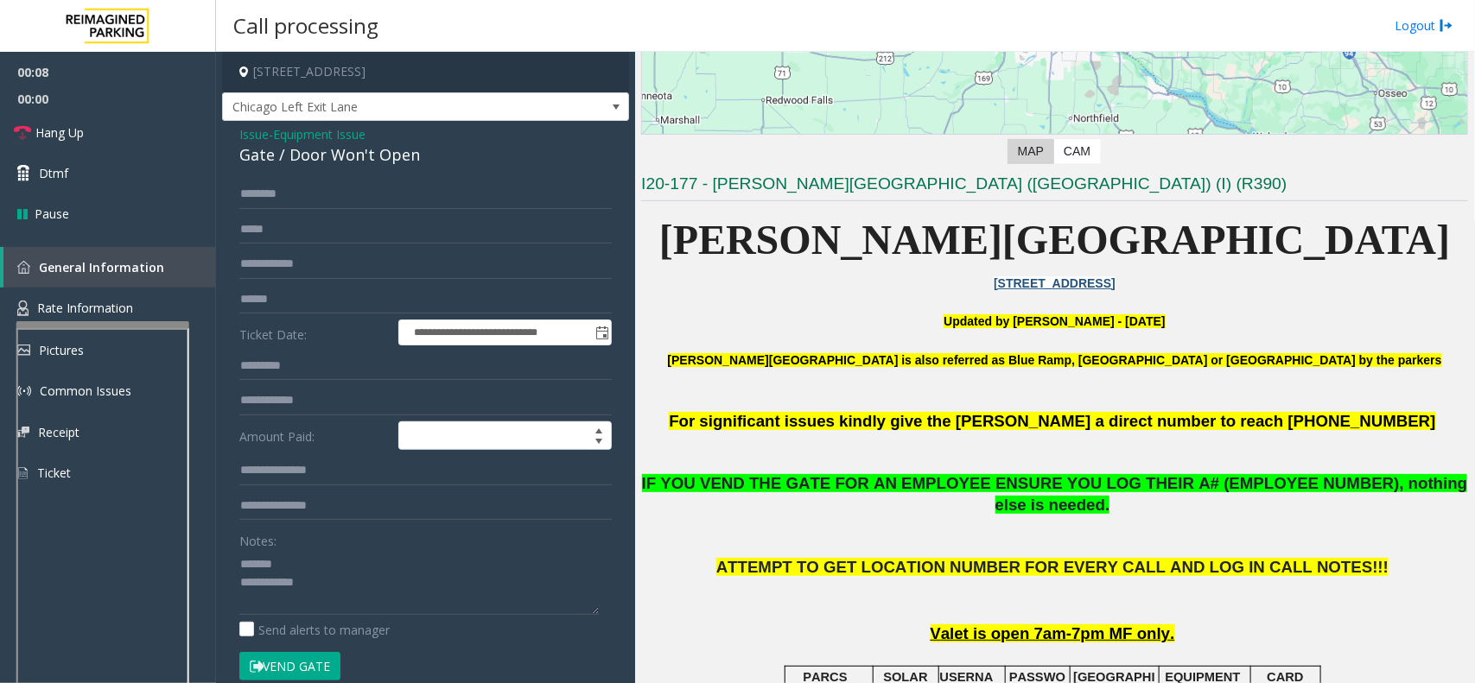
click at [397, 157] on div "Gate / Door Won't Open" at bounding box center [425, 154] width 372 height 23
click at [341, 550] on div "Notes:" at bounding box center [425, 570] width 372 height 89
click at [462, 554] on textarea at bounding box center [418, 582] width 359 height 65
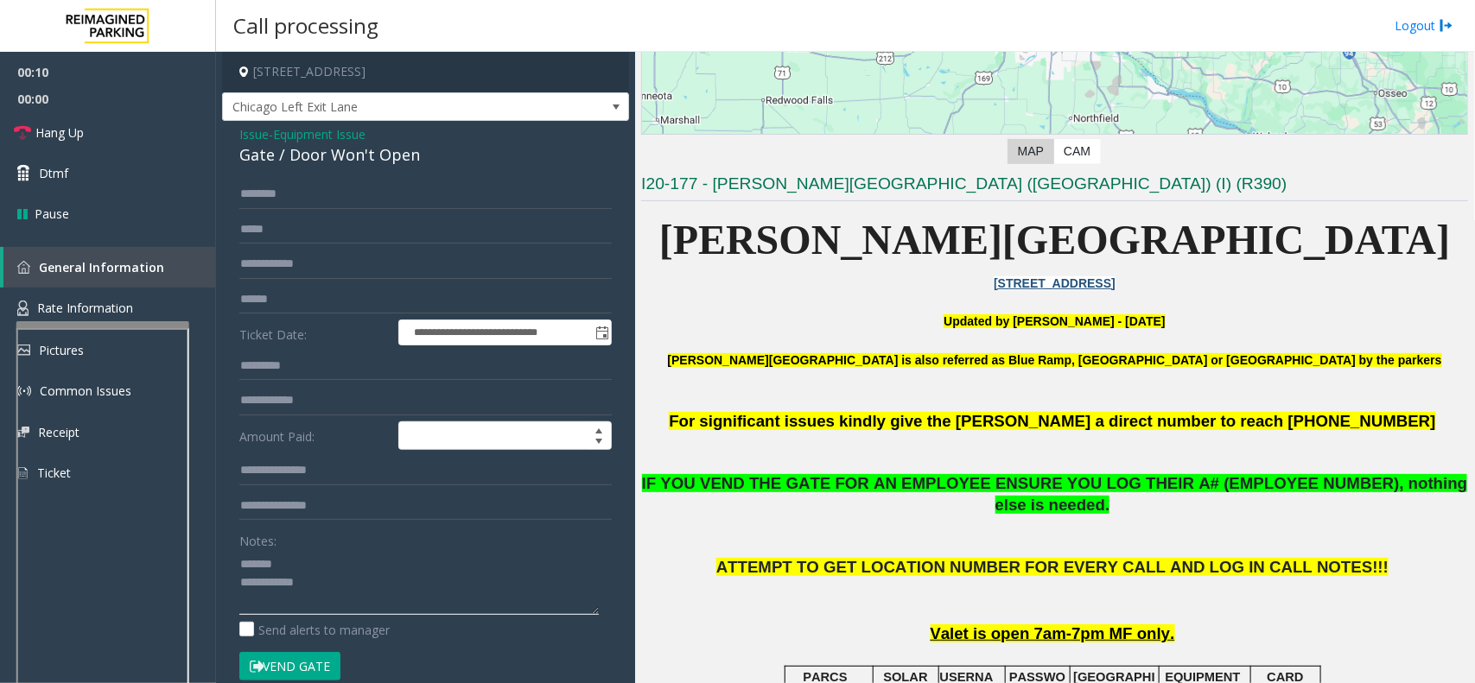
paste textarea "**********"
click at [298, 662] on button "Vend Gate" at bounding box center [289, 666] width 101 height 29
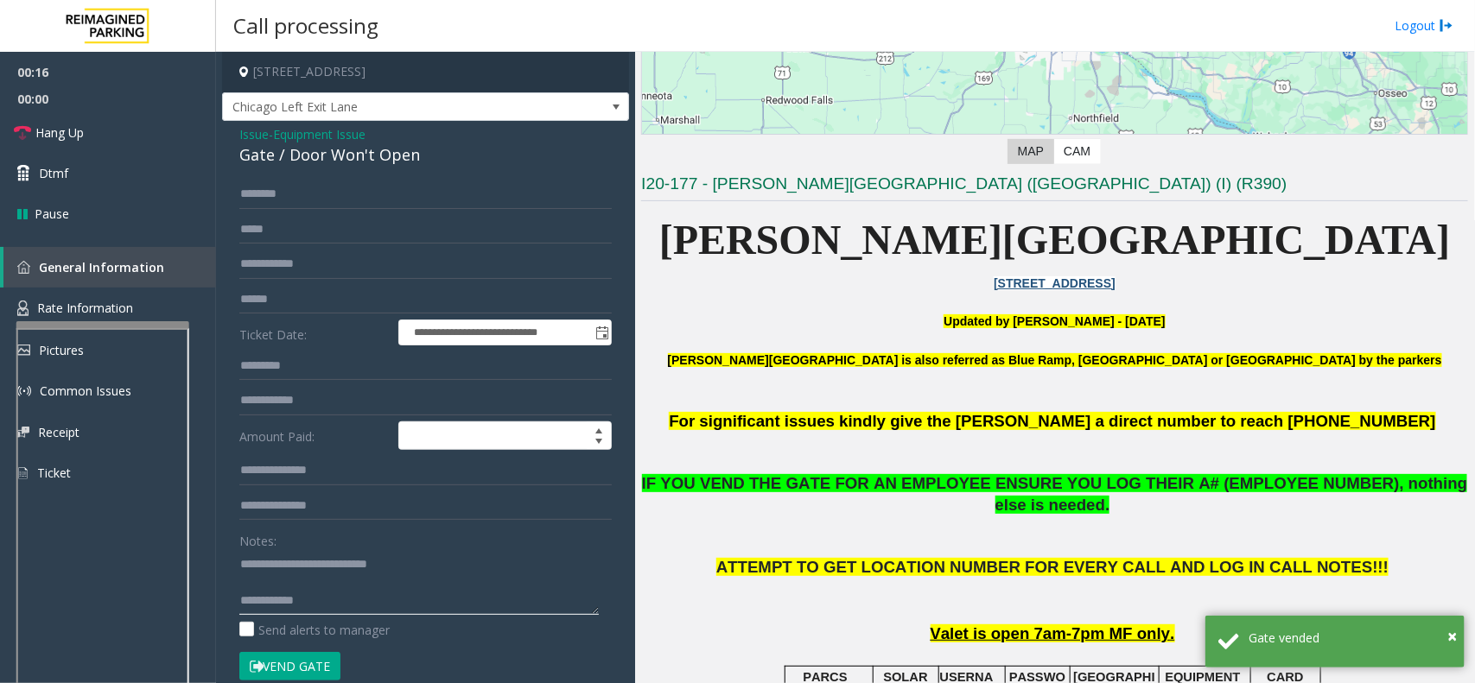
click at [339, 598] on textarea at bounding box center [418, 582] width 359 height 65
paste textarea "**********"
type textarea "**********"
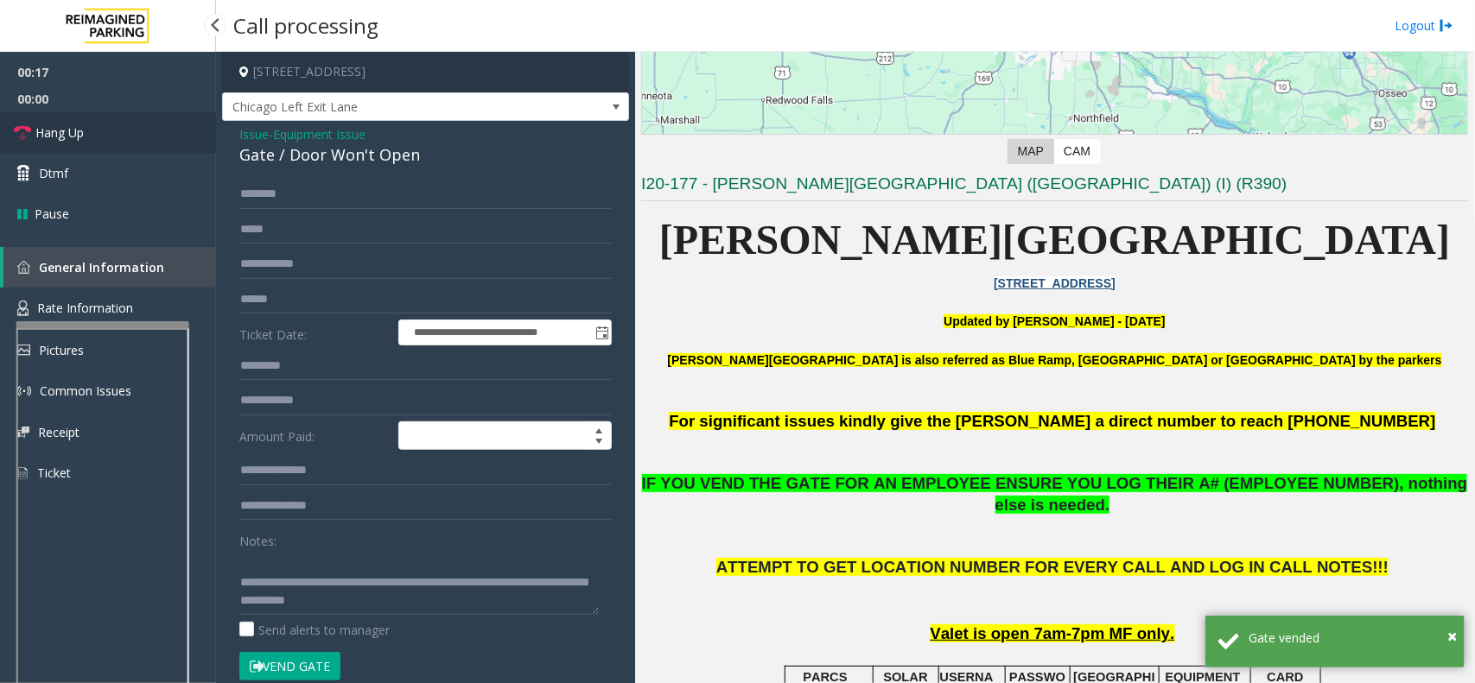
click at [143, 144] on link "Hang Up" at bounding box center [108, 132] width 216 height 41
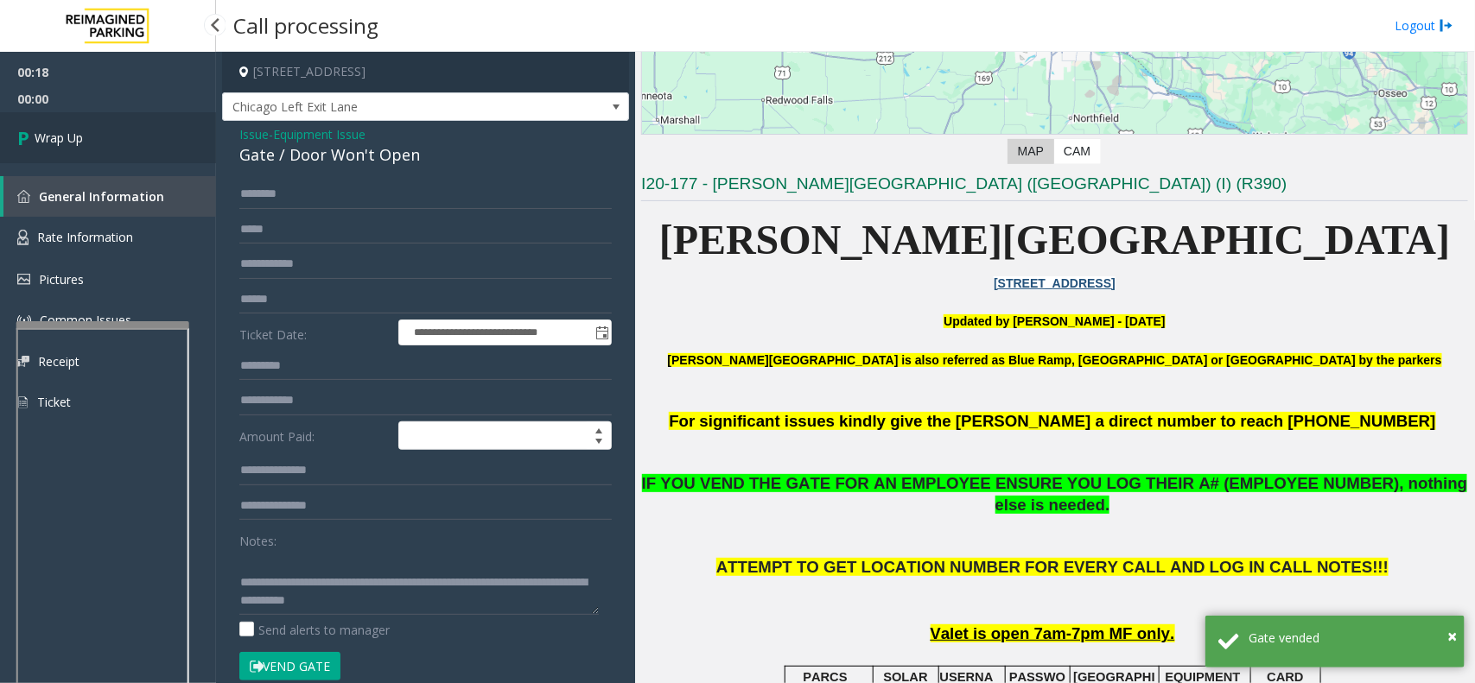
click at [128, 140] on link "Wrap Up" at bounding box center [108, 137] width 216 height 51
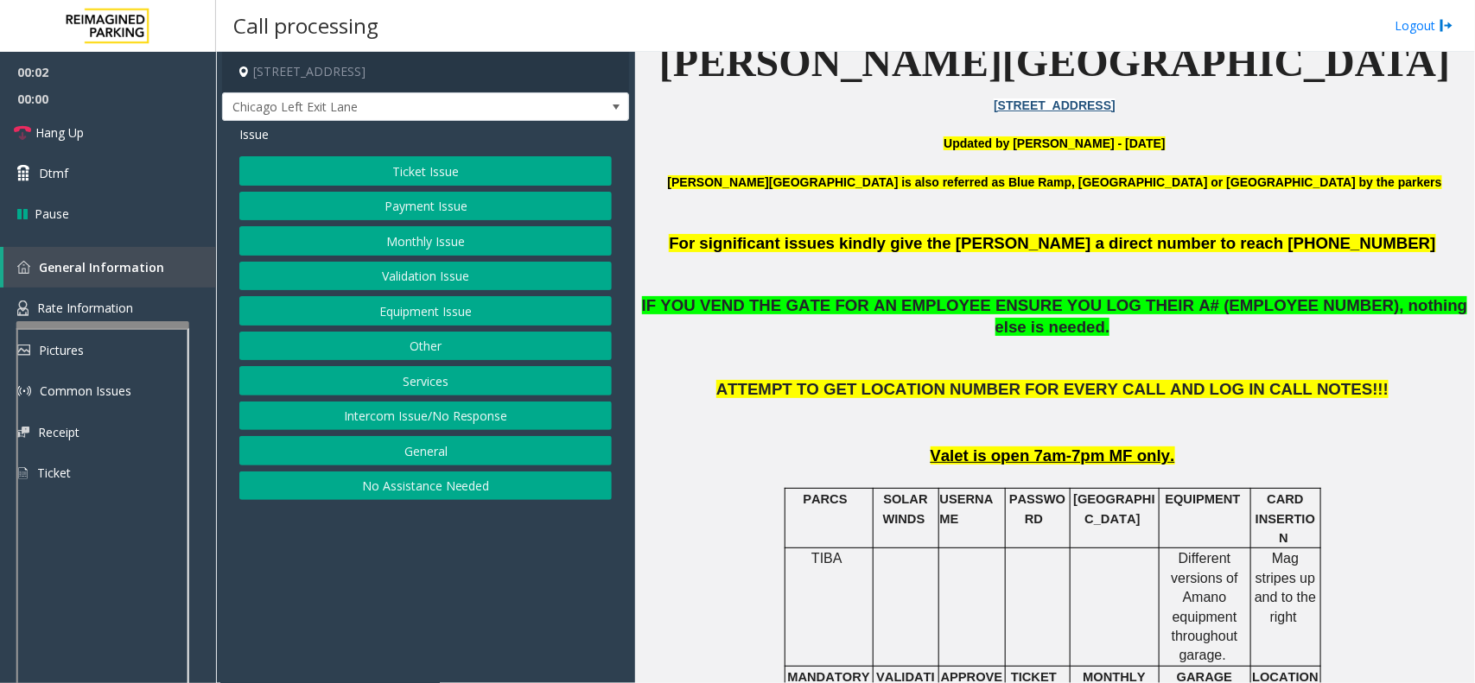
scroll to position [324, 0]
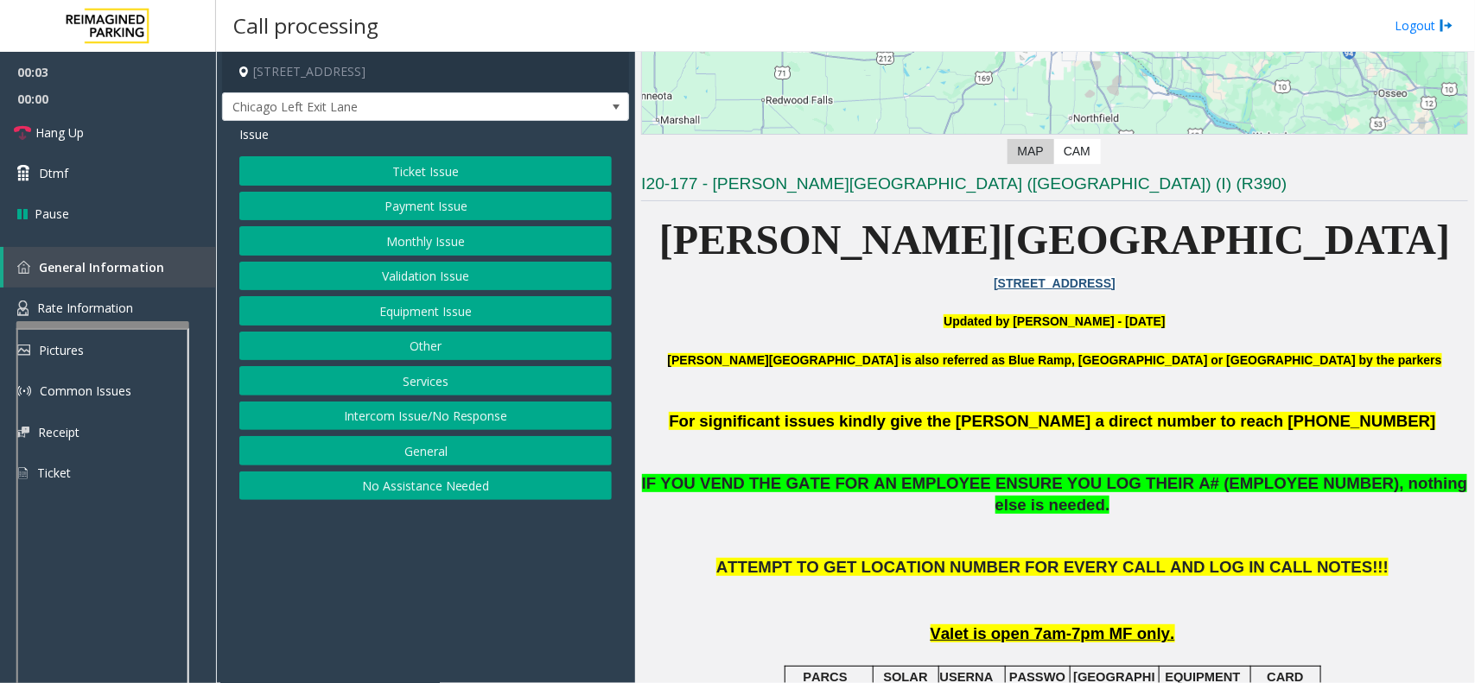
click at [441, 313] on button "Equipment Issue" at bounding box center [425, 310] width 372 height 29
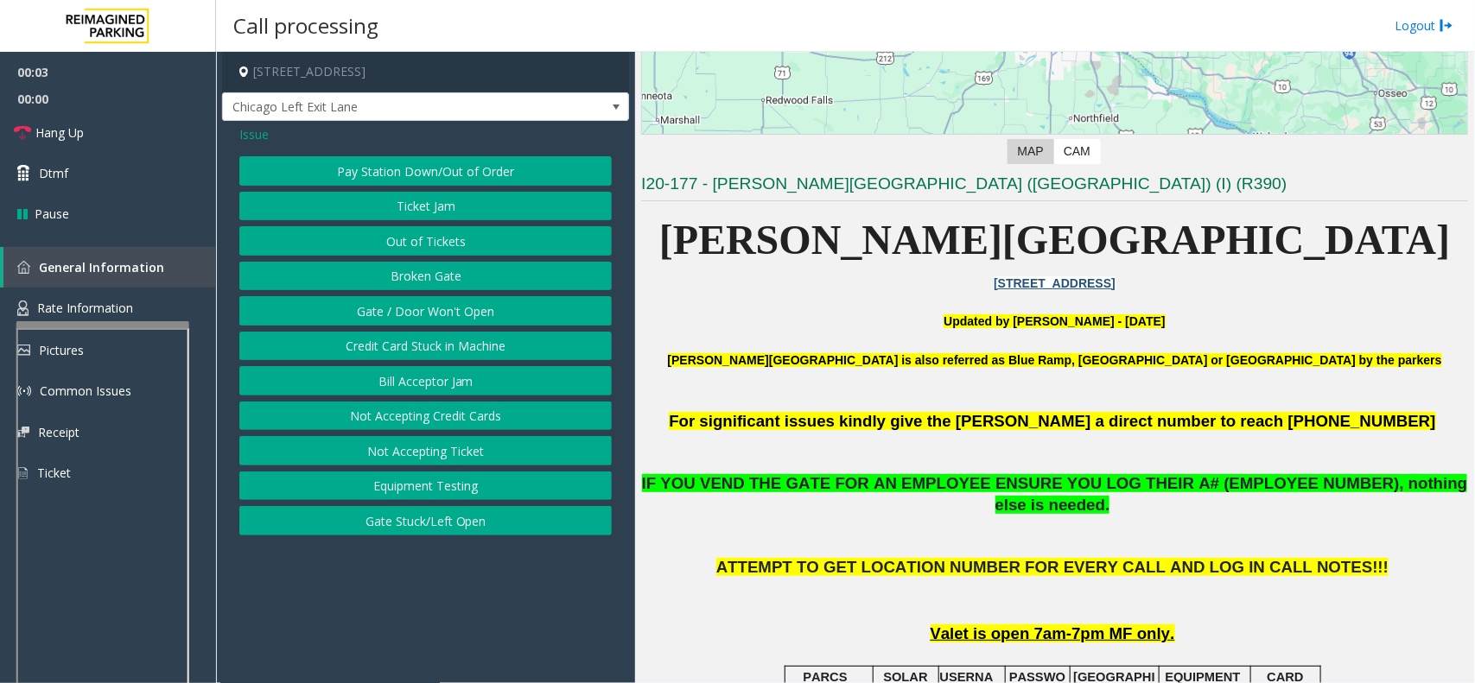
click at [441, 313] on button "Gate / Door Won't Open" at bounding box center [425, 310] width 372 height 29
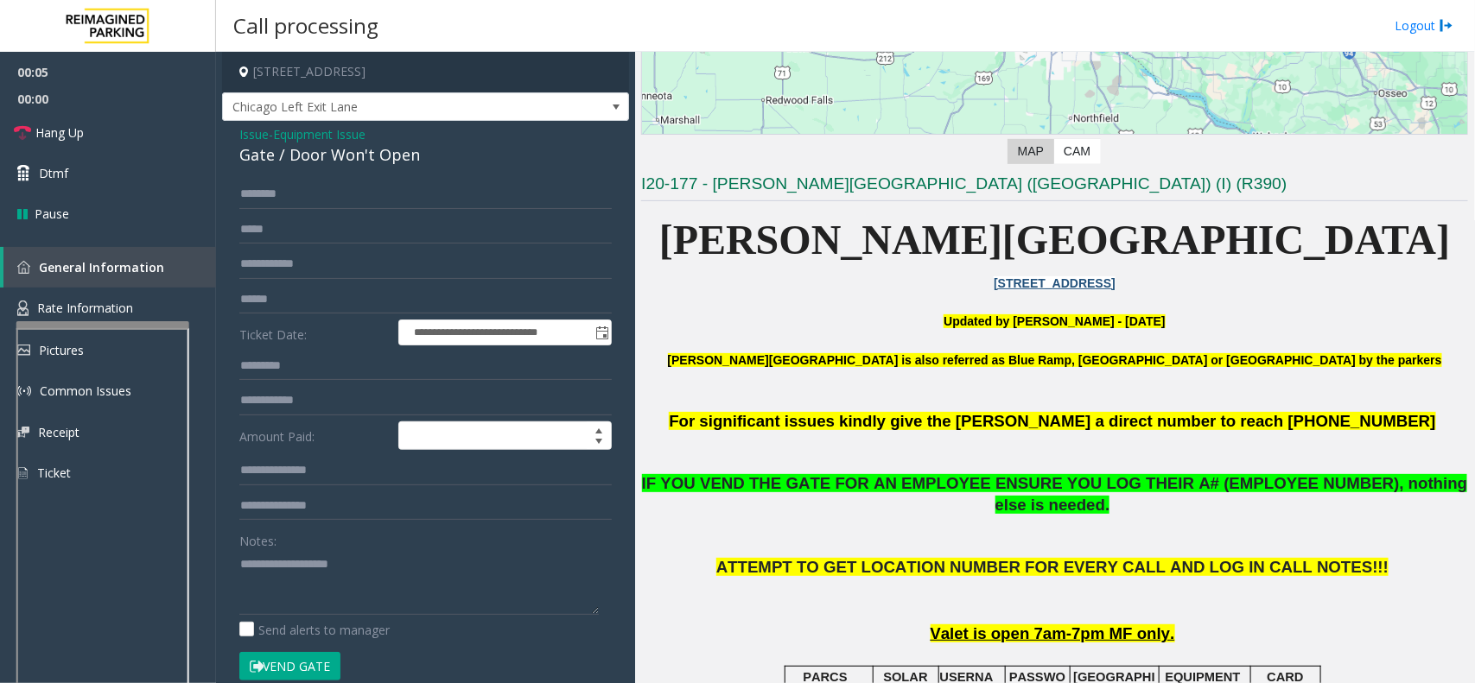
click at [251, 140] on span "Issue" at bounding box center [253, 134] width 29 height 18
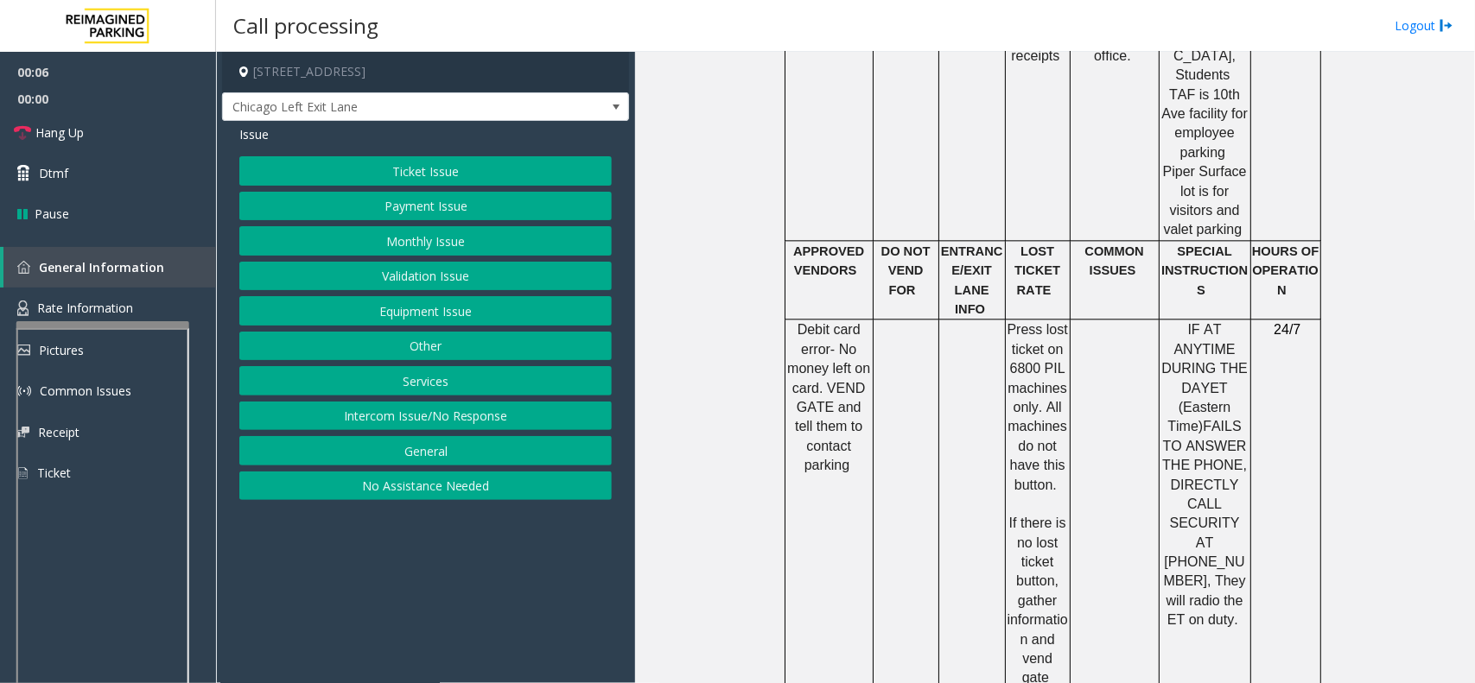
scroll to position [1620, 0]
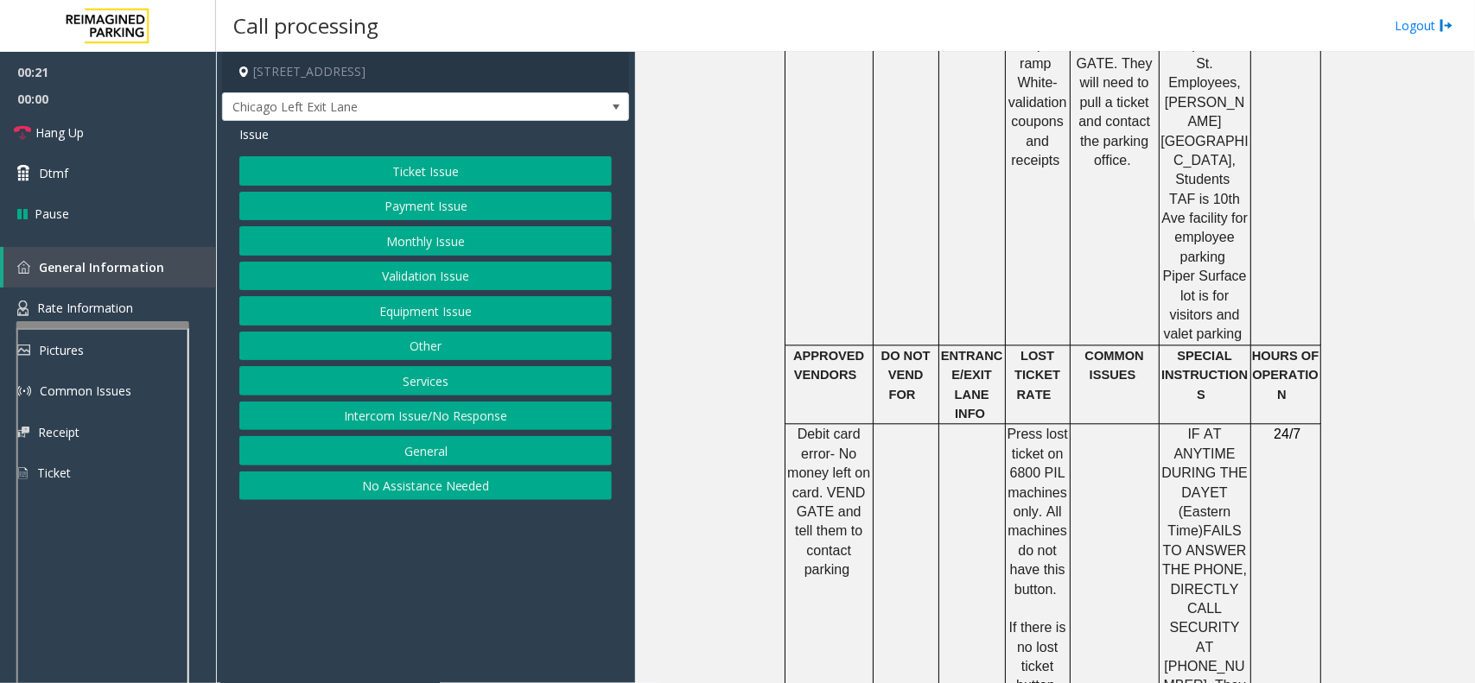
click at [398, 175] on button "Ticket Issue" at bounding box center [425, 170] width 372 height 29
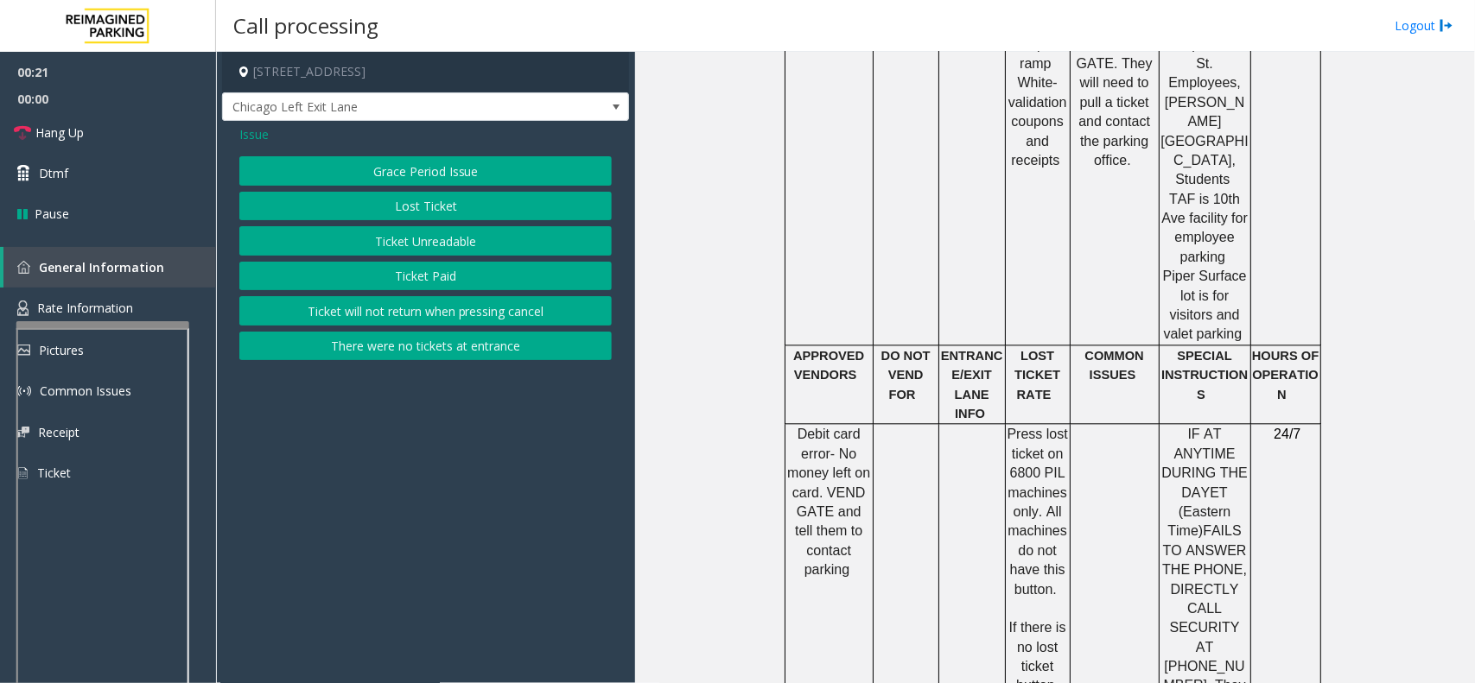
click at [399, 191] on div "Grace Period Issue Lost Ticket Ticket Unreadable Ticket Paid Ticket will not re…" at bounding box center [425, 258] width 372 height 204
click at [399, 219] on button "Lost Ticket" at bounding box center [425, 206] width 372 height 29
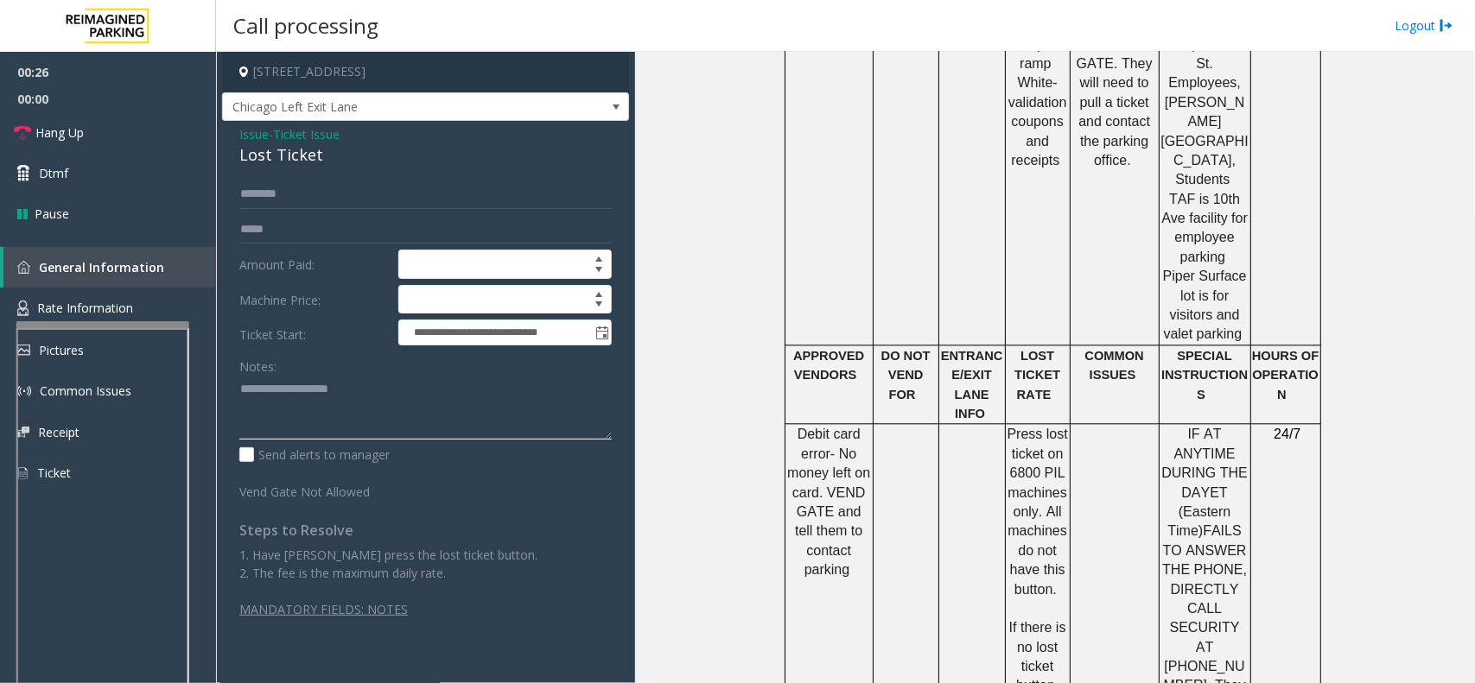
drag, startPoint x: 329, startPoint y: 416, endPoint x: 326, endPoint y: 404, distance: 12.6
click at [329, 416] on textarea at bounding box center [425, 408] width 372 height 65
paste textarea "**********"
type textarea "**********"
click at [246, 134] on span "Issue" at bounding box center [253, 134] width 29 height 18
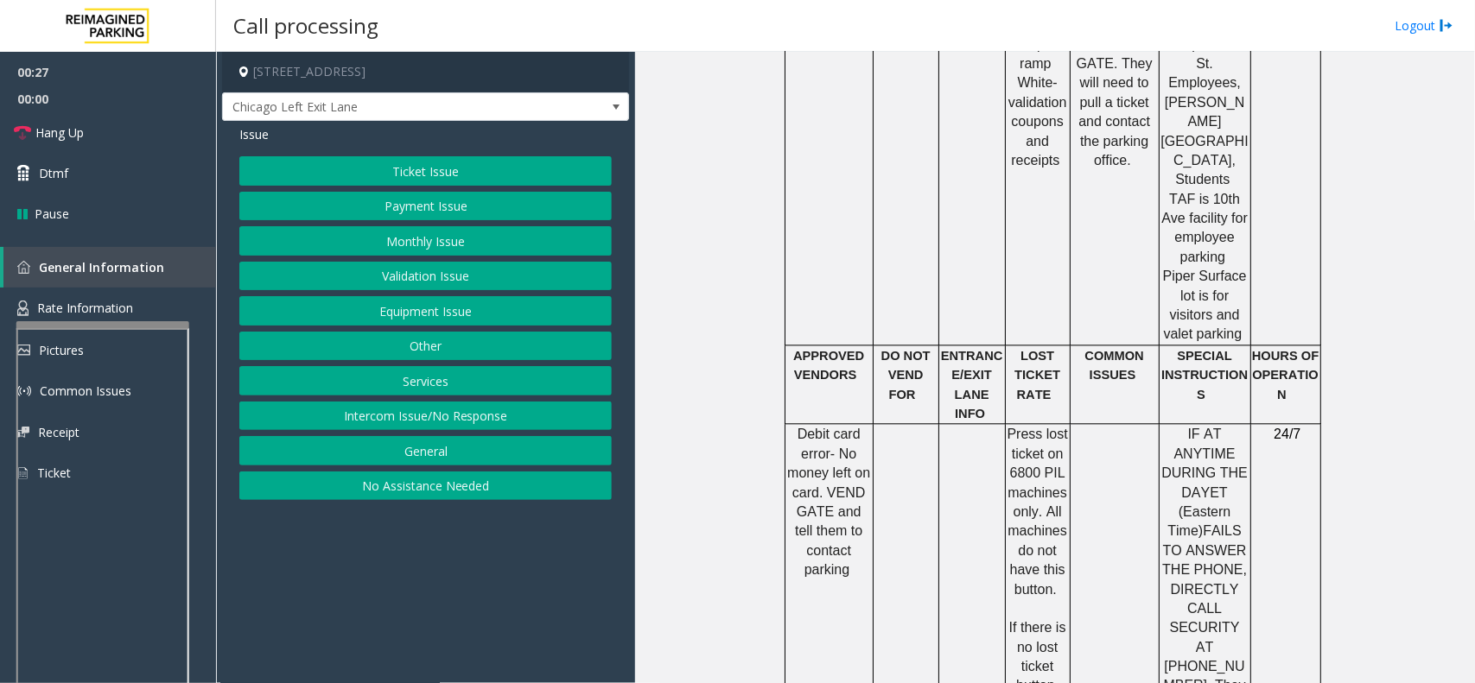
click at [459, 309] on button "Equipment Issue" at bounding box center [425, 310] width 372 height 29
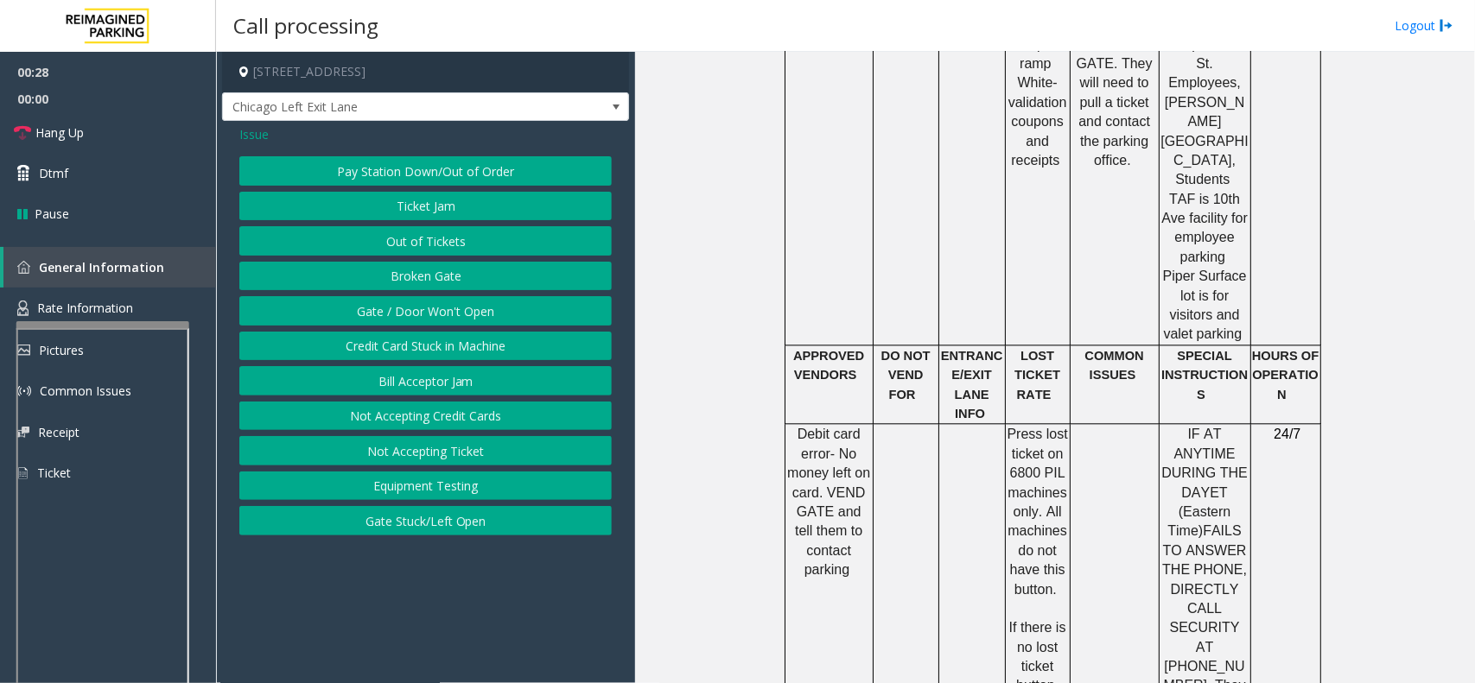
click at [437, 304] on button "Gate / Door Won't Open" at bounding box center [425, 310] width 372 height 29
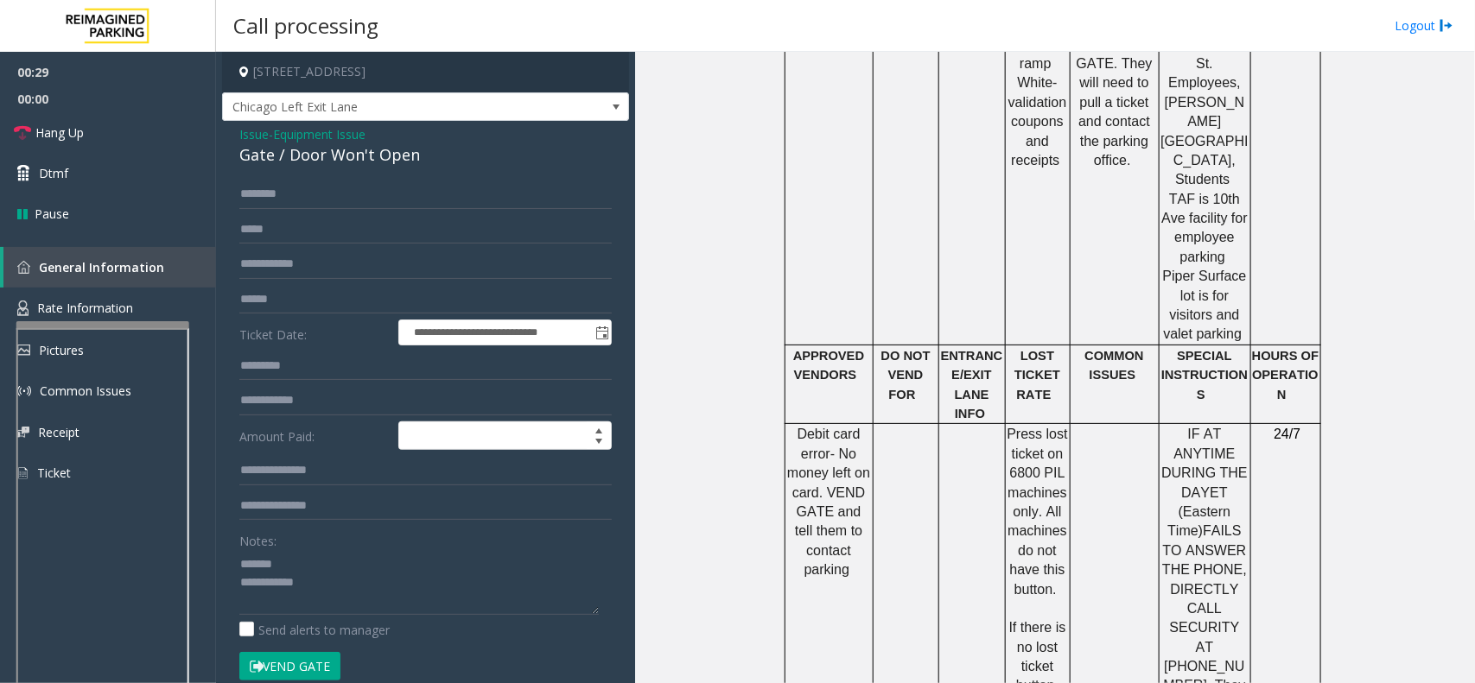
click at [307, 655] on button "Vend Gate" at bounding box center [289, 666] width 101 height 29
click at [307, 657] on button "Vend Gate" at bounding box center [289, 666] width 101 height 29
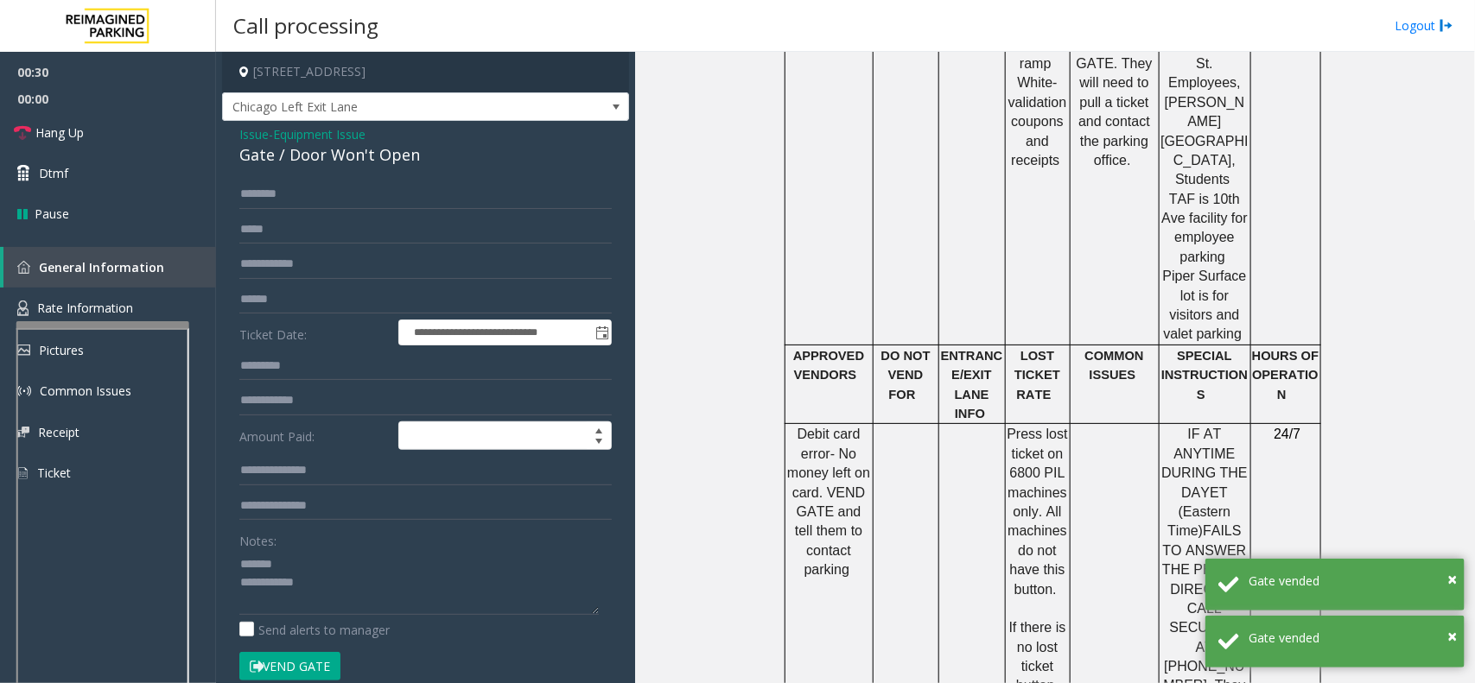
click at [244, 135] on span "Issue" at bounding box center [253, 134] width 29 height 18
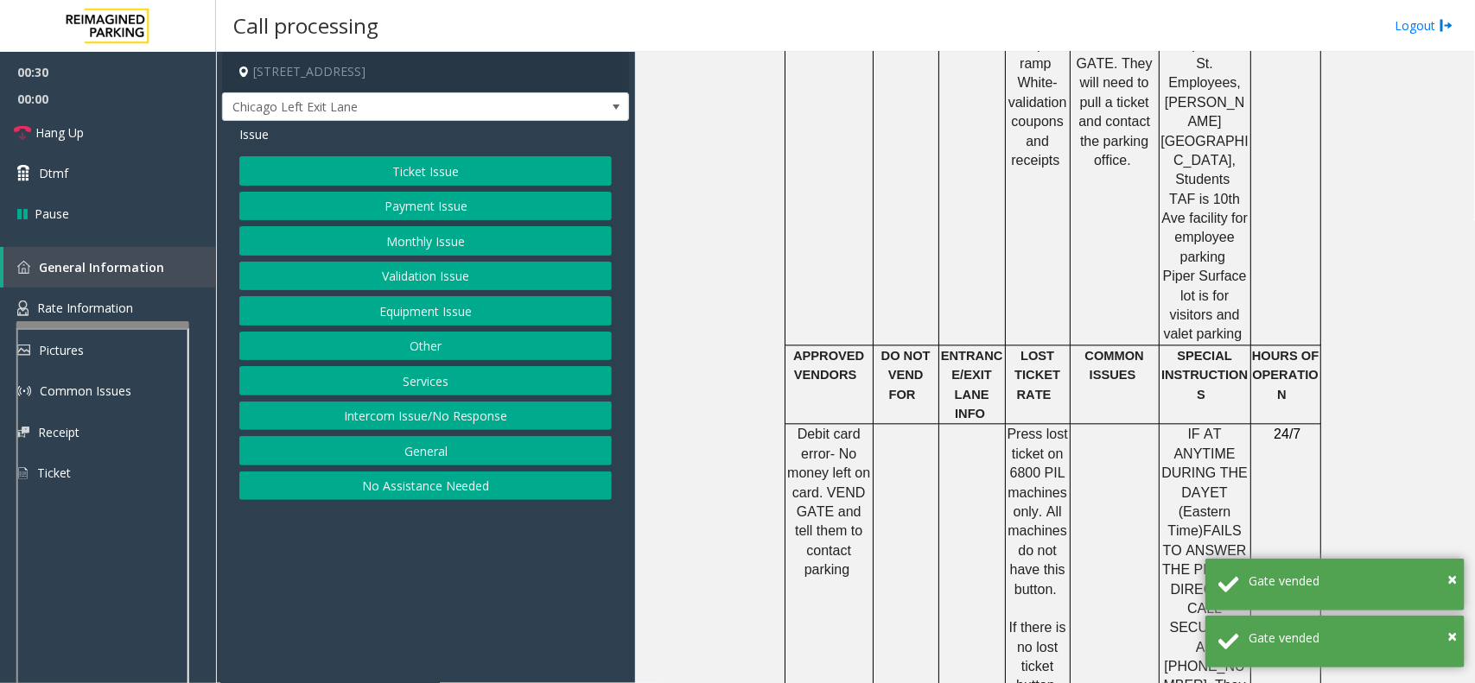
click at [436, 174] on button "Ticket Issue" at bounding box center [425, 170] width 372 height 29
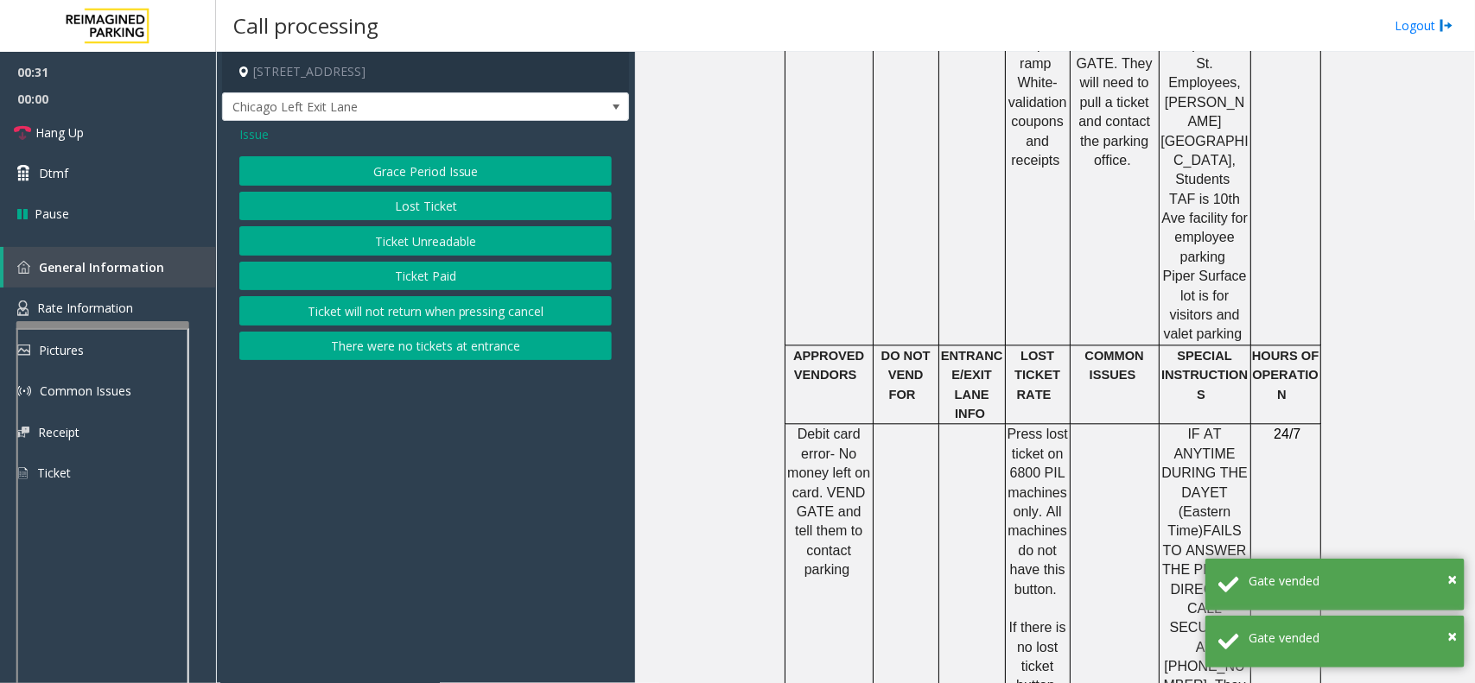
click at [434, 203] on button "Lost Ticket" at bounding box center [425, 206] width 372 height 29
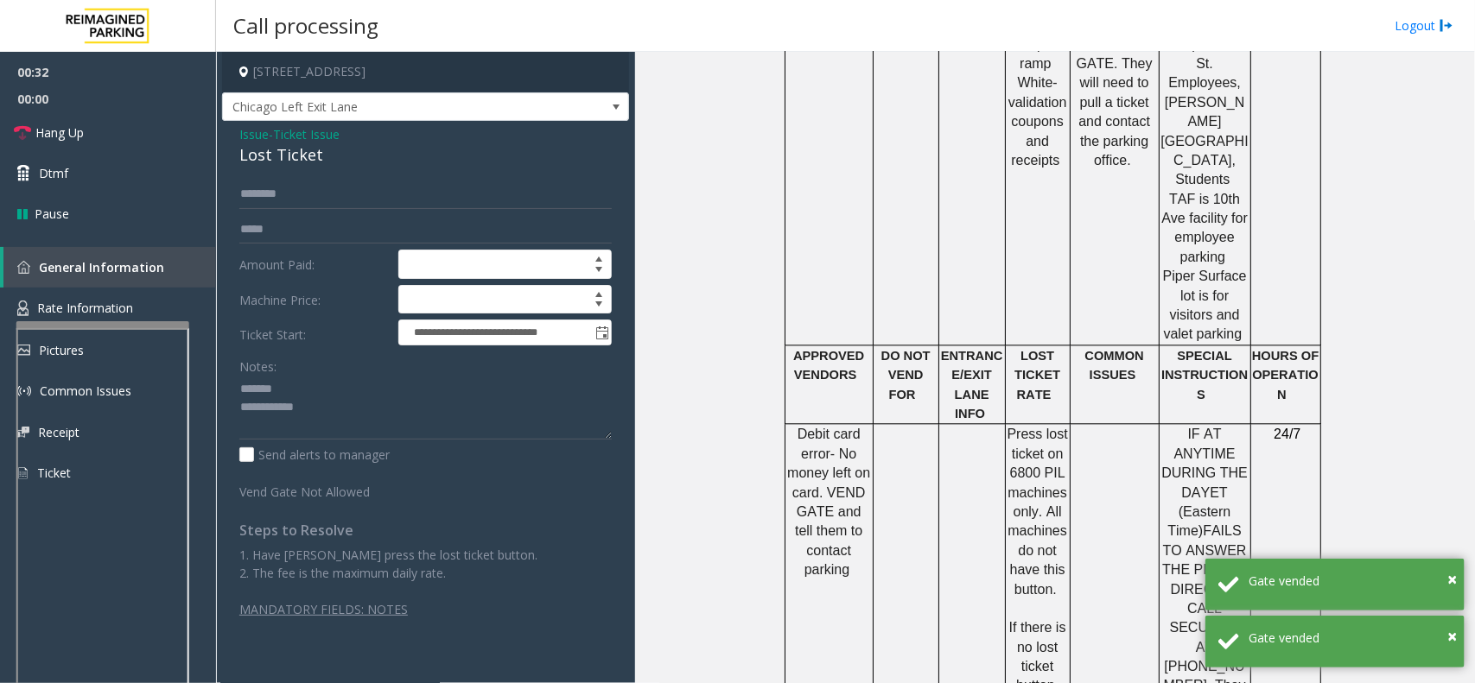
click at [295, 156] on div "Lost Ticket" at bounding box center [425, 154] width 372 height 23
click at [338, 389] on textarea at bounding box center [425, 408] width 372 height 65
paste textarea "**********"
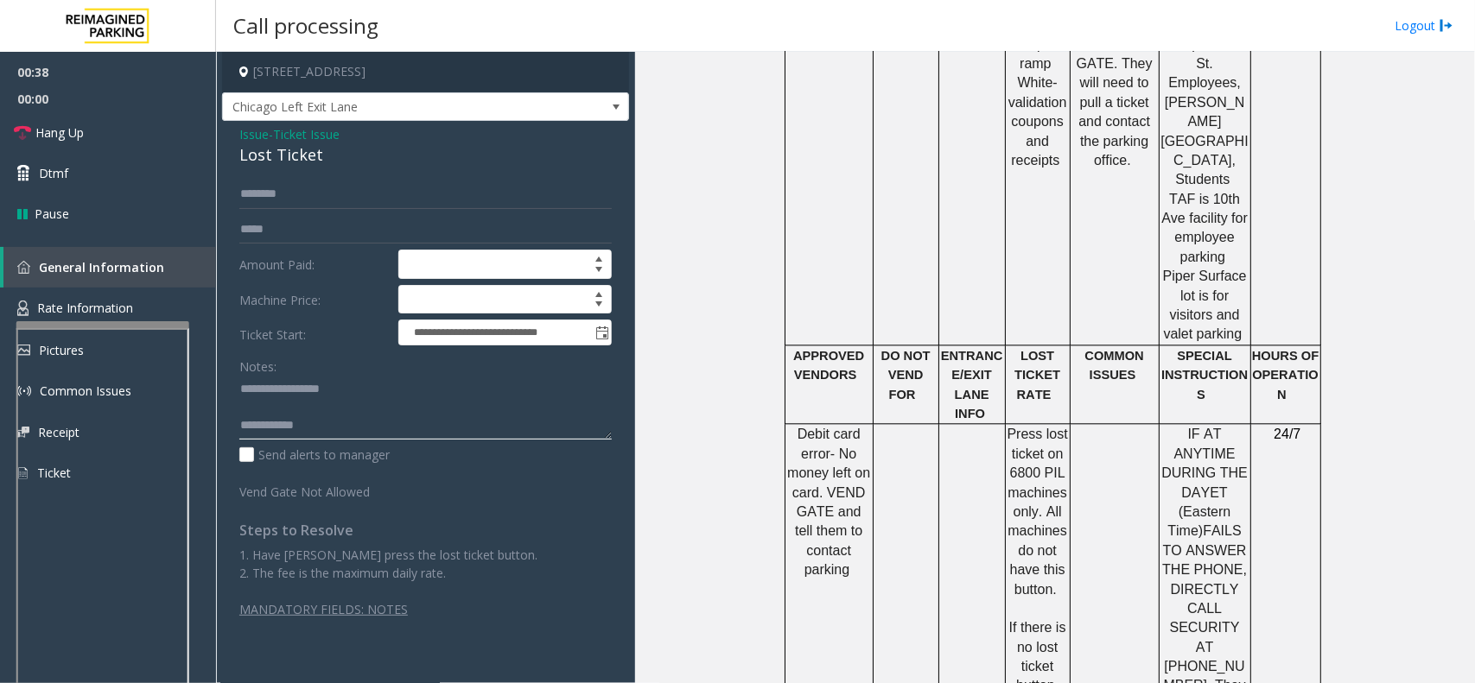
click at [354, 421] on textarea at bounding box center [425, 408] width 372 height 65
paste textarea "**********"
type textarea "**********"
click at [127, 157] on link "Dtmf" at bounding box center [108, 173] width 216 height 41
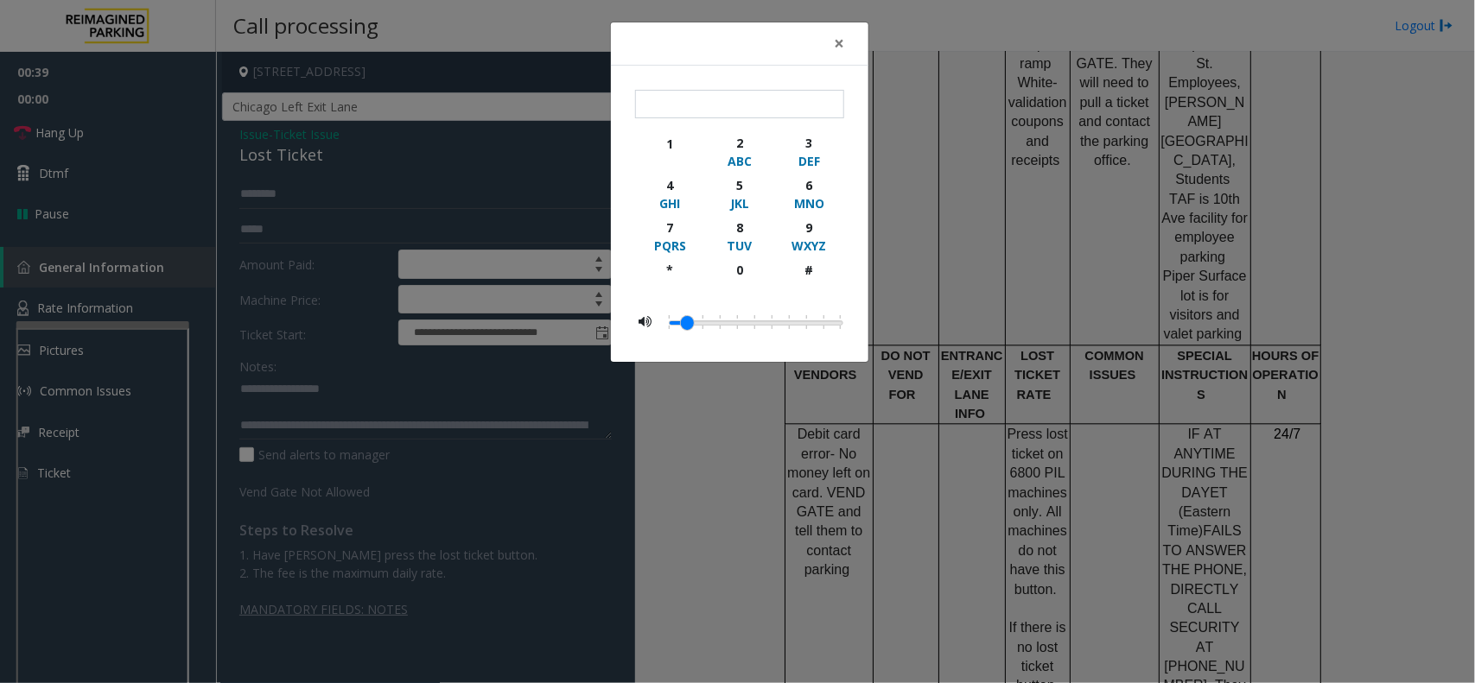
click at [97, 143] on div "× 1 2 ABC 3 DEF 4 GHI 5 JKL 6 MNO 7 PQRS 8 TUV 9 WXYZ * 0 #" at bounding box center [737, 341] width 1475 height 683
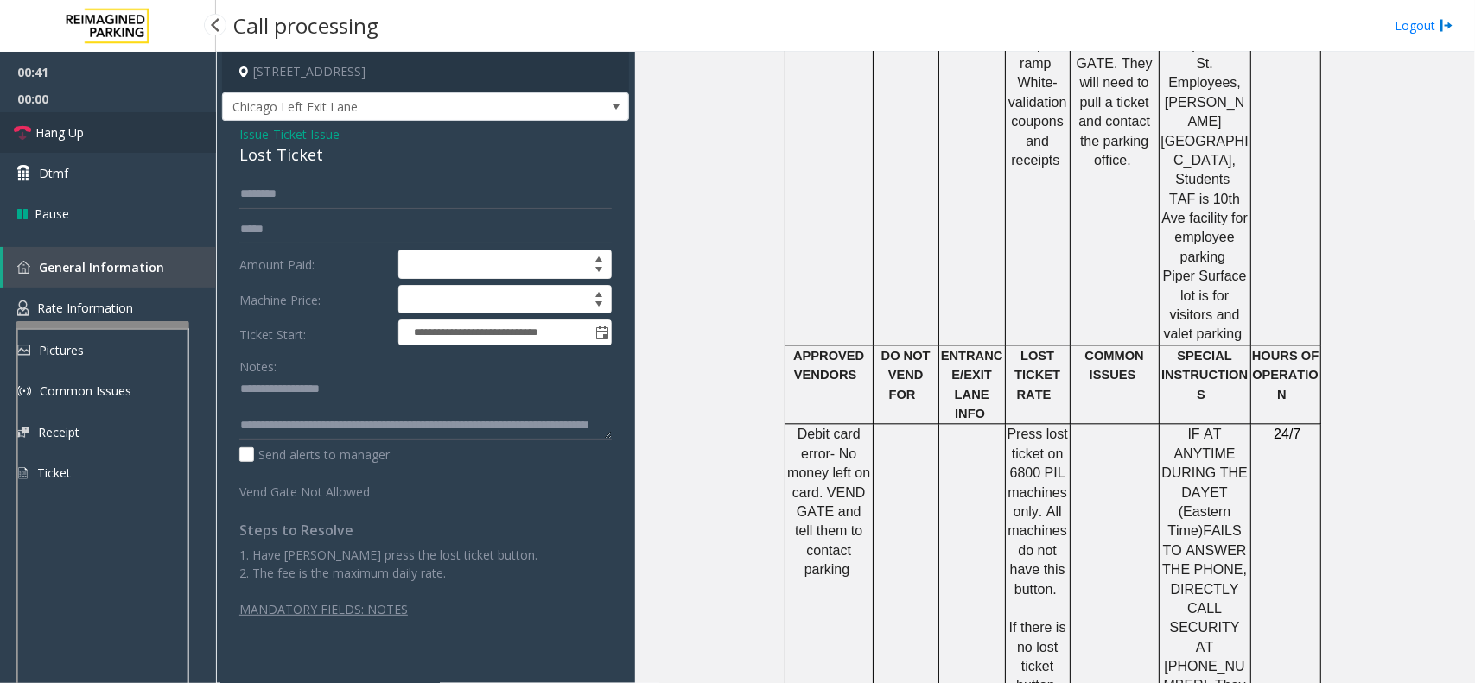
click at [99, 134] on link "Hang Up" at bounding box center [108, 132] width 216 height 41
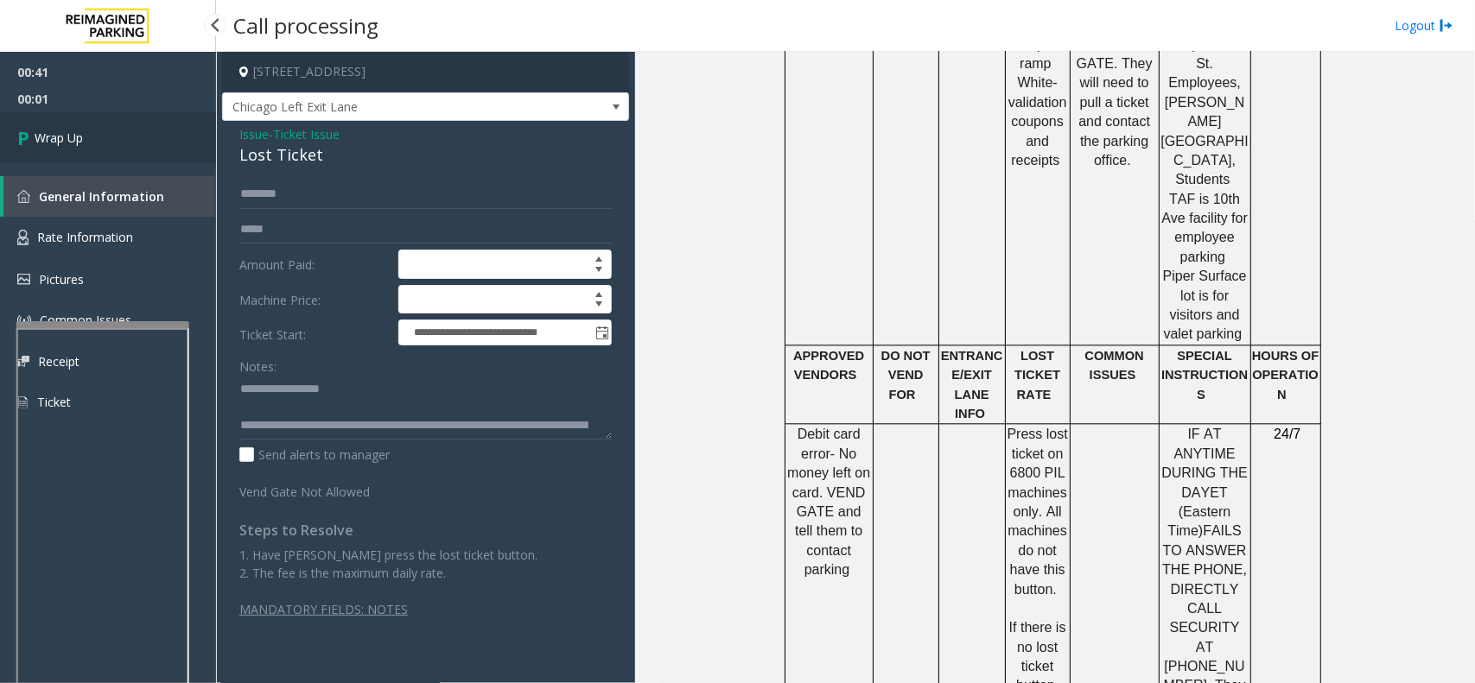
click at [73, 129] on span "Wrap Up" at bounding box center [59, 138] width 48 height 18
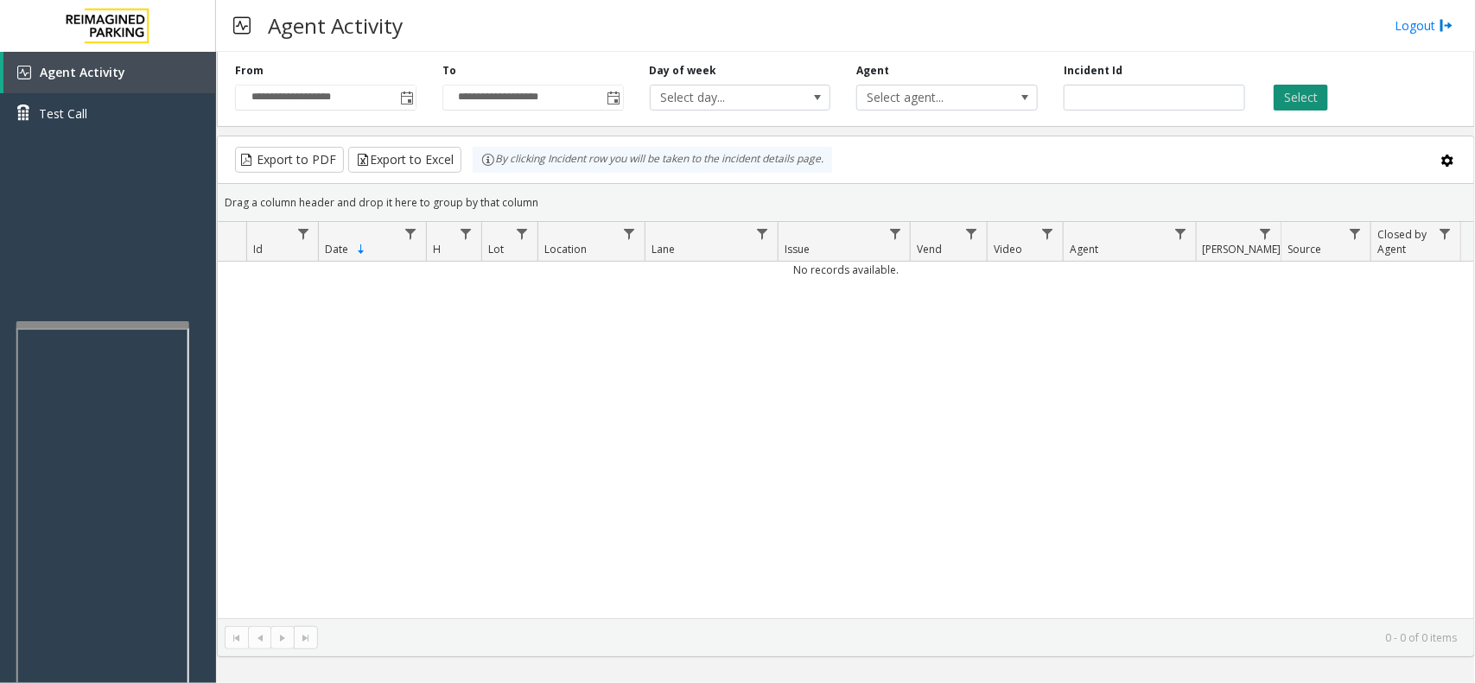
click at [1303, 97] on button "Select" at bounding box center [1300, 98] width 54 height 26
click at [402, 91] on span "Toggle popup" at bounding box center [406, 98] width 19 height 28
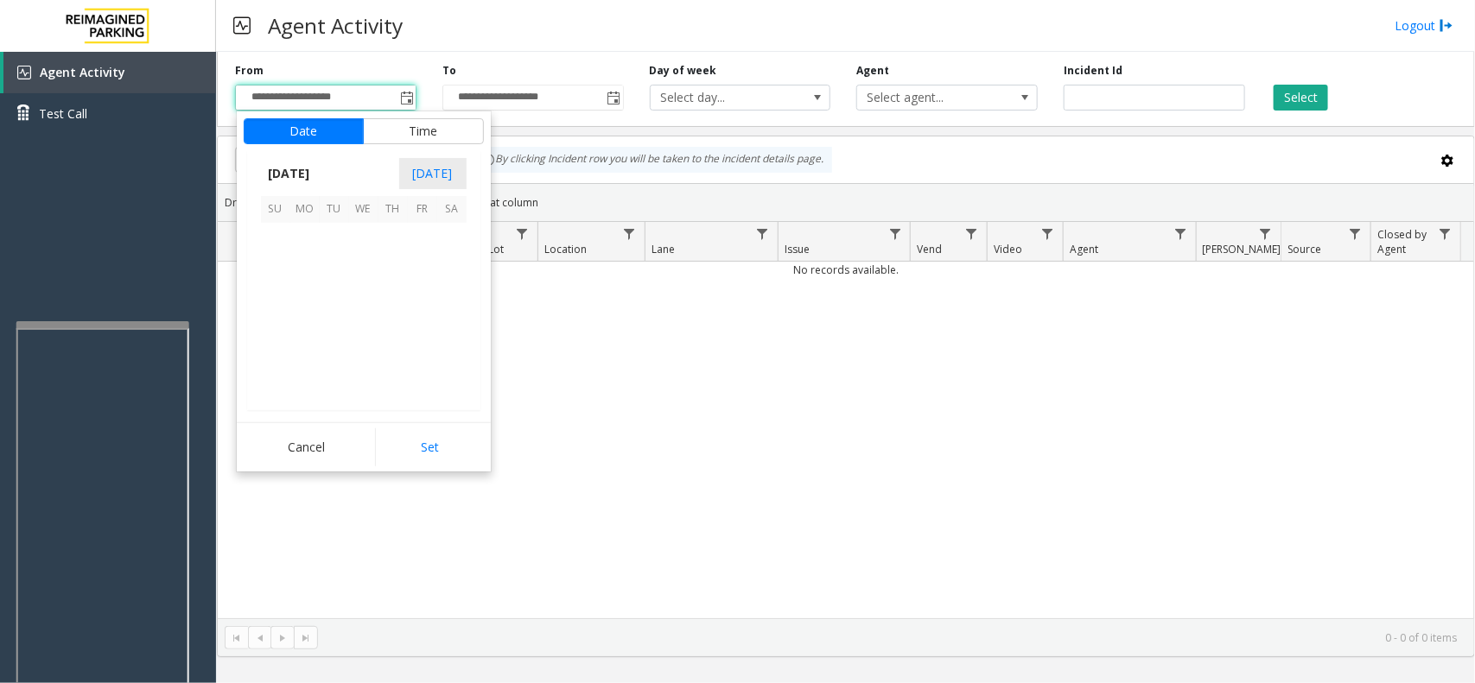
scroll to position [310120, 0]
click at [340, 298] on span "14" at bounding box center [334, 296] width 29 height 29
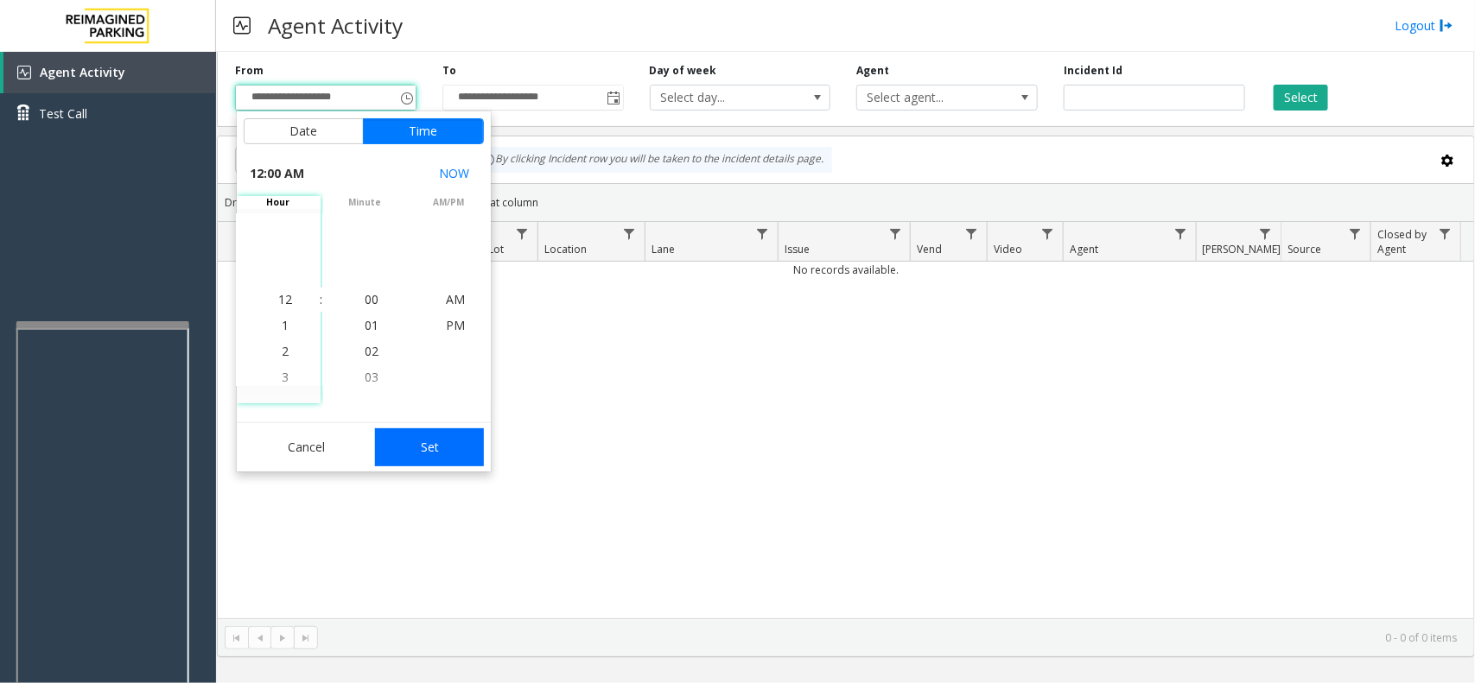
click at [416, 450] on button "Set" at bounding box center [429, 447] width 109 height 38
type input "**********"
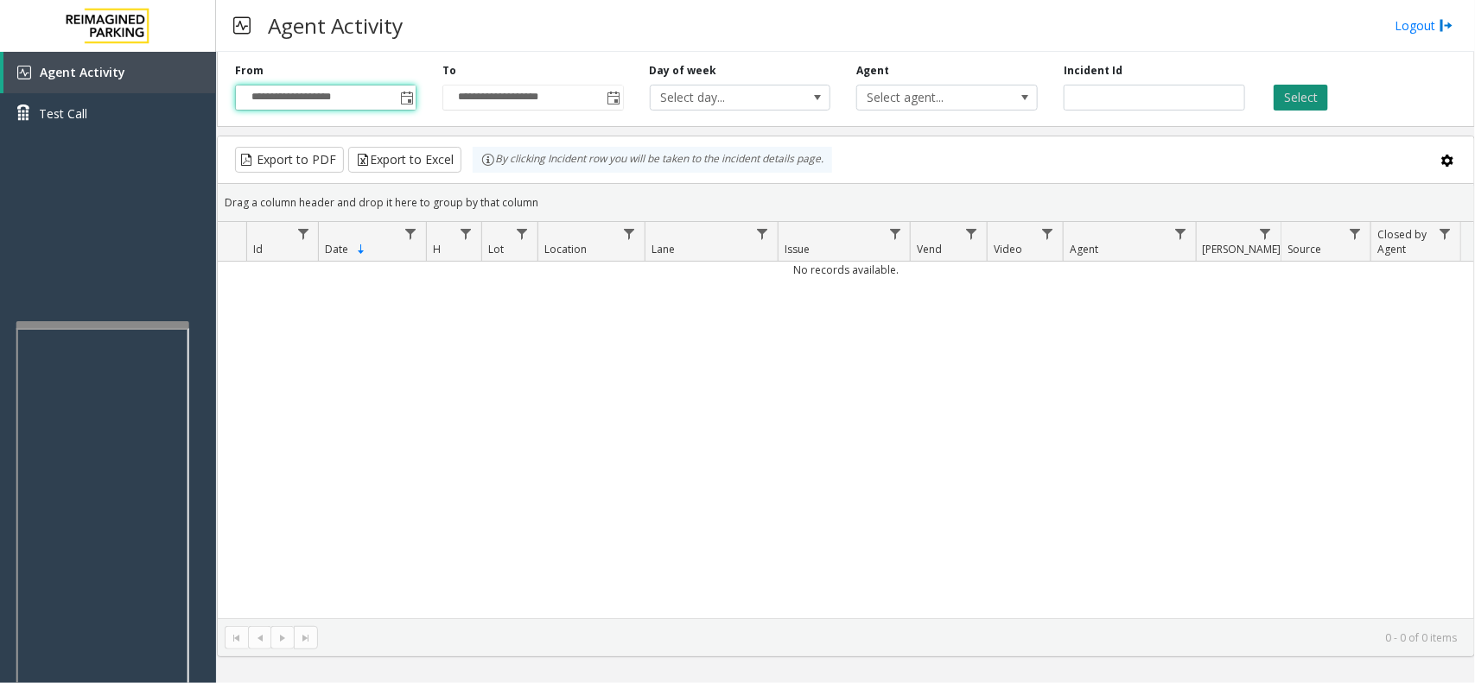
click at [1322, 105] on button "Select" at bounding box center [1300, 98] width 54 height 26
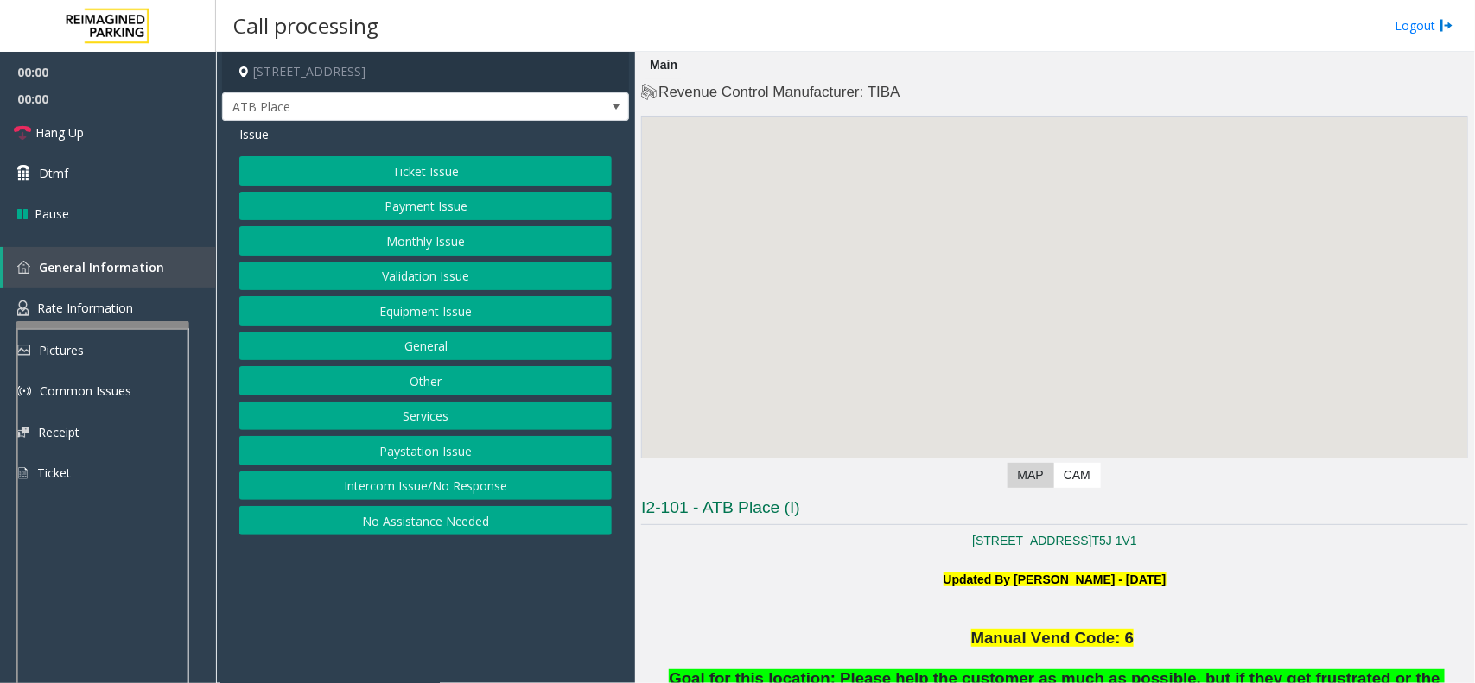
scroll to position [216, 0]
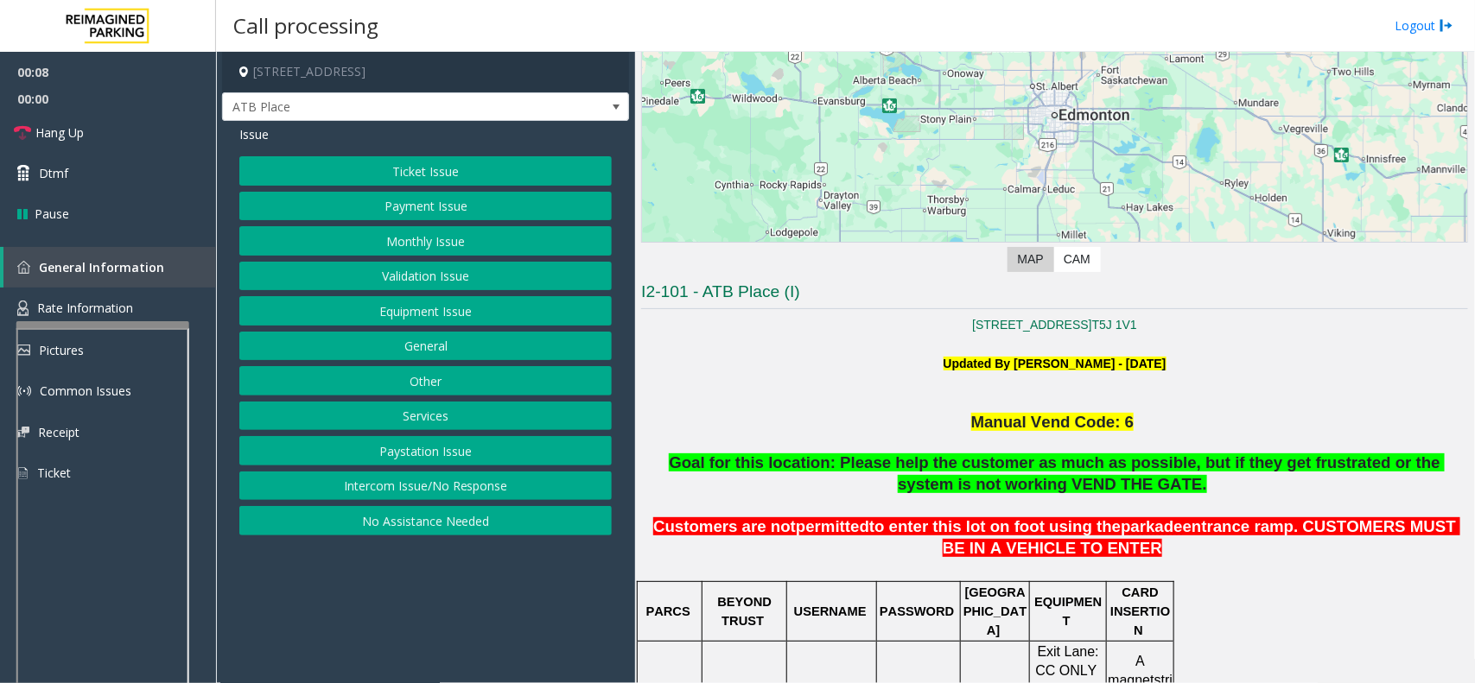
click at [437, 205] on button "Payment Issue" at bounding box center [425, 206] width 372 height 29
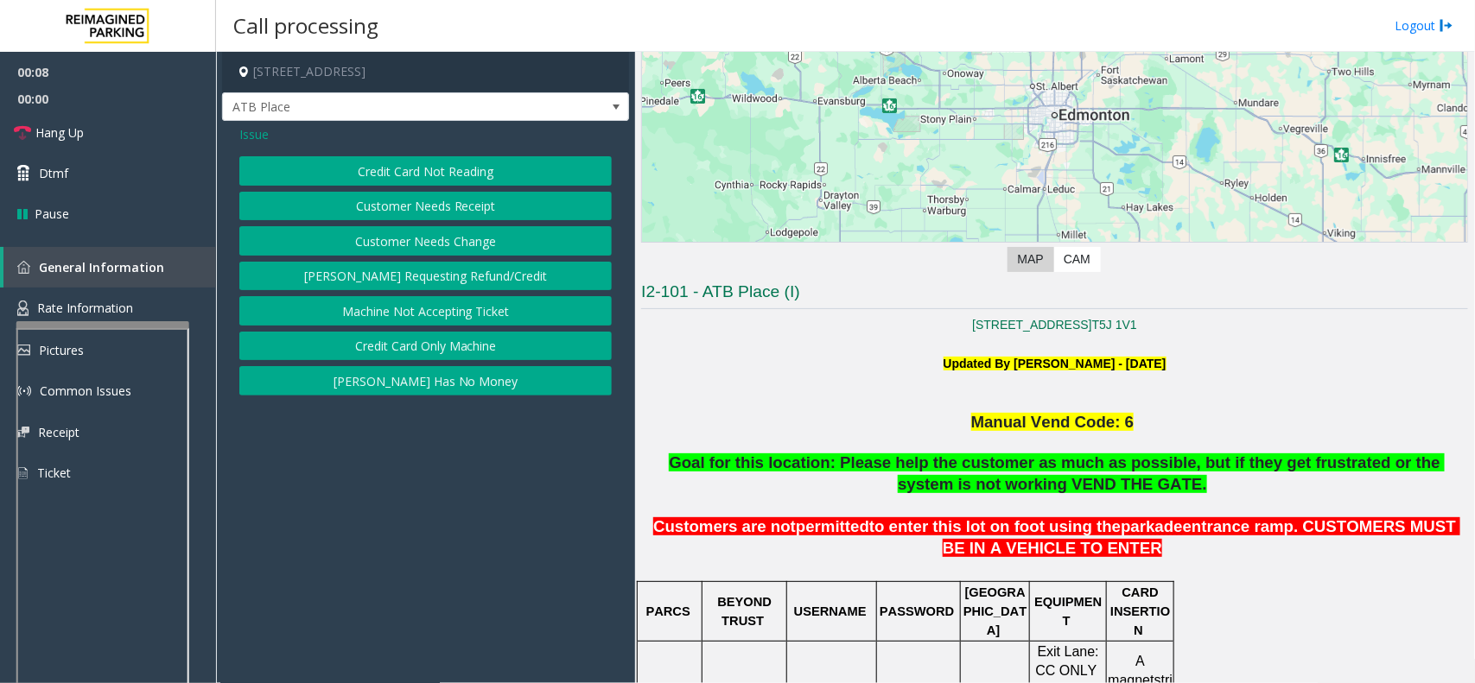
click at [454, 181] on button "Credit Card Not Reading" at bounding box center [425, 170] width 372 height 29
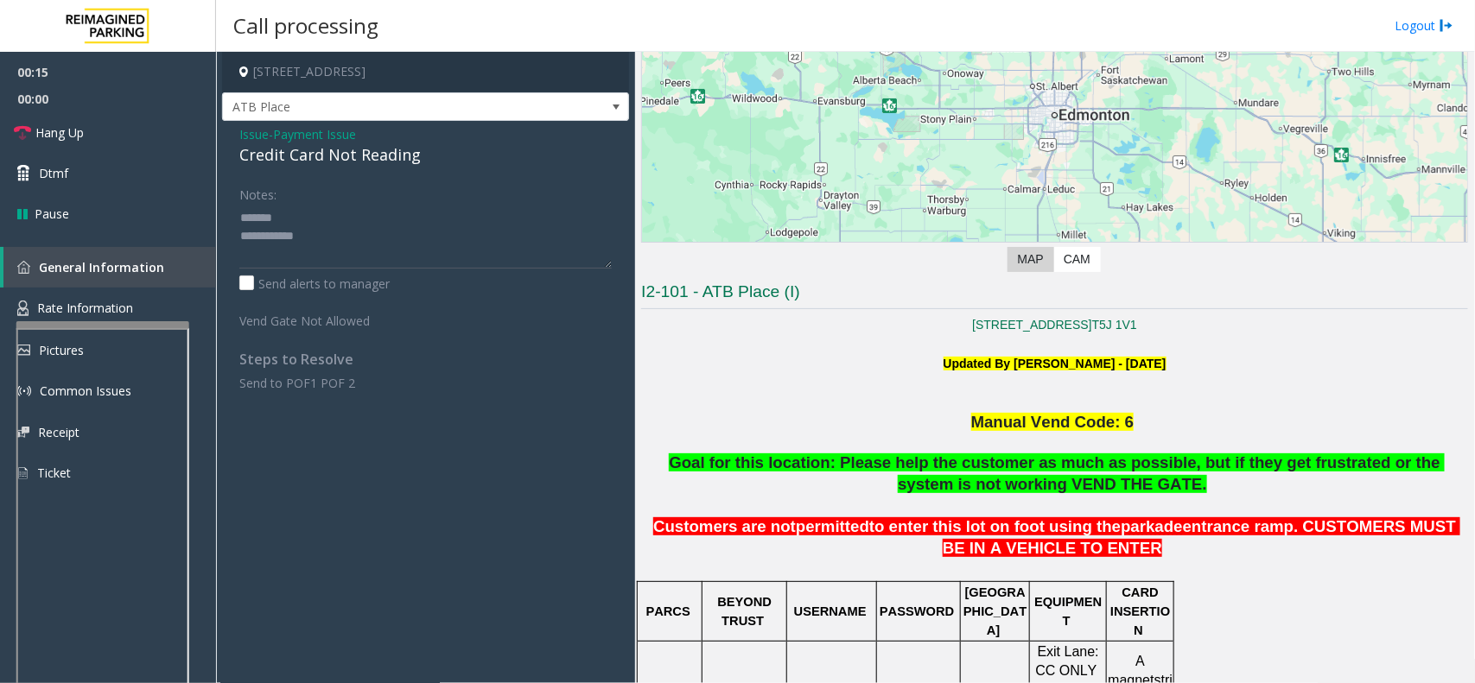
click at [387, 151] on div "Credit Card Not Reading" at bounding box center [425, 154] width 372 height 23
type textarea "**********"
click at [253, 134] on span "Issue" at bounding box center [253, 134] width 29 height 18
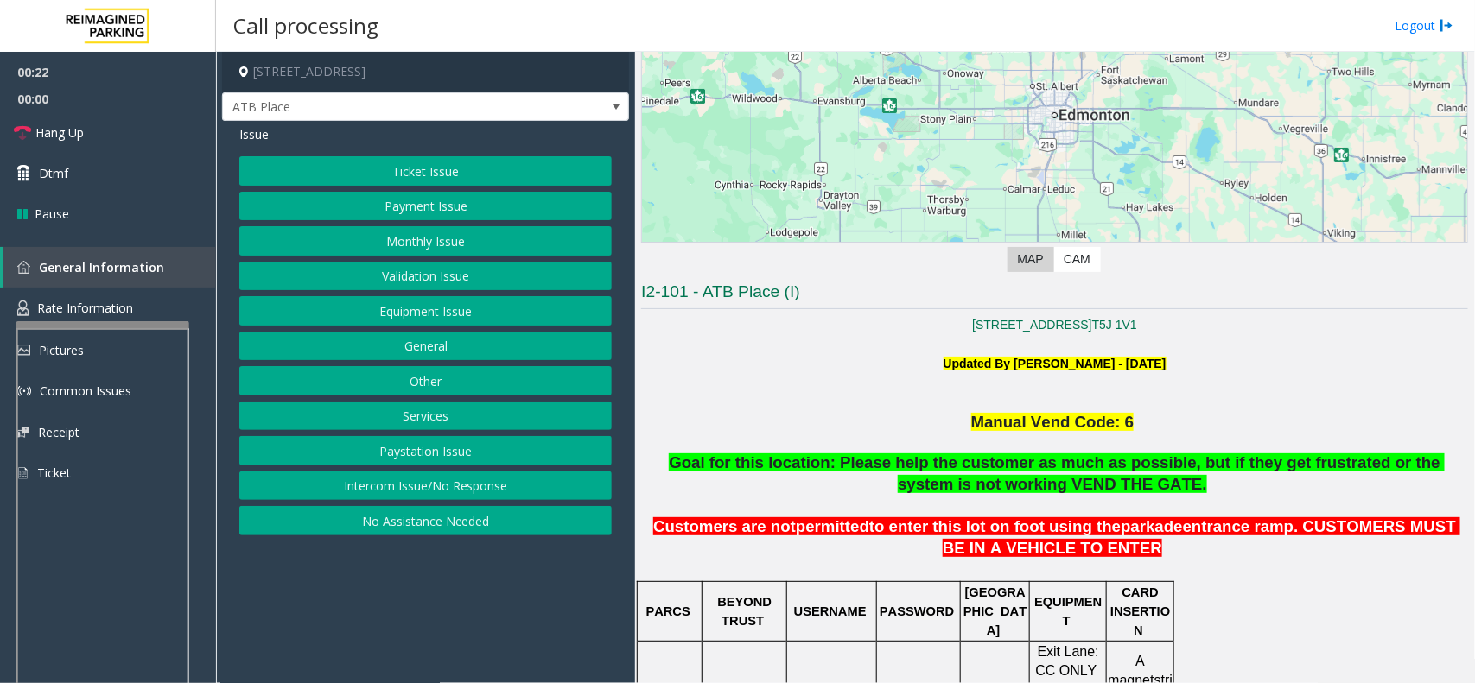
click at [510, 173] on button "Ticket Issue" at bounding box center [425, 170] width 372 height 29
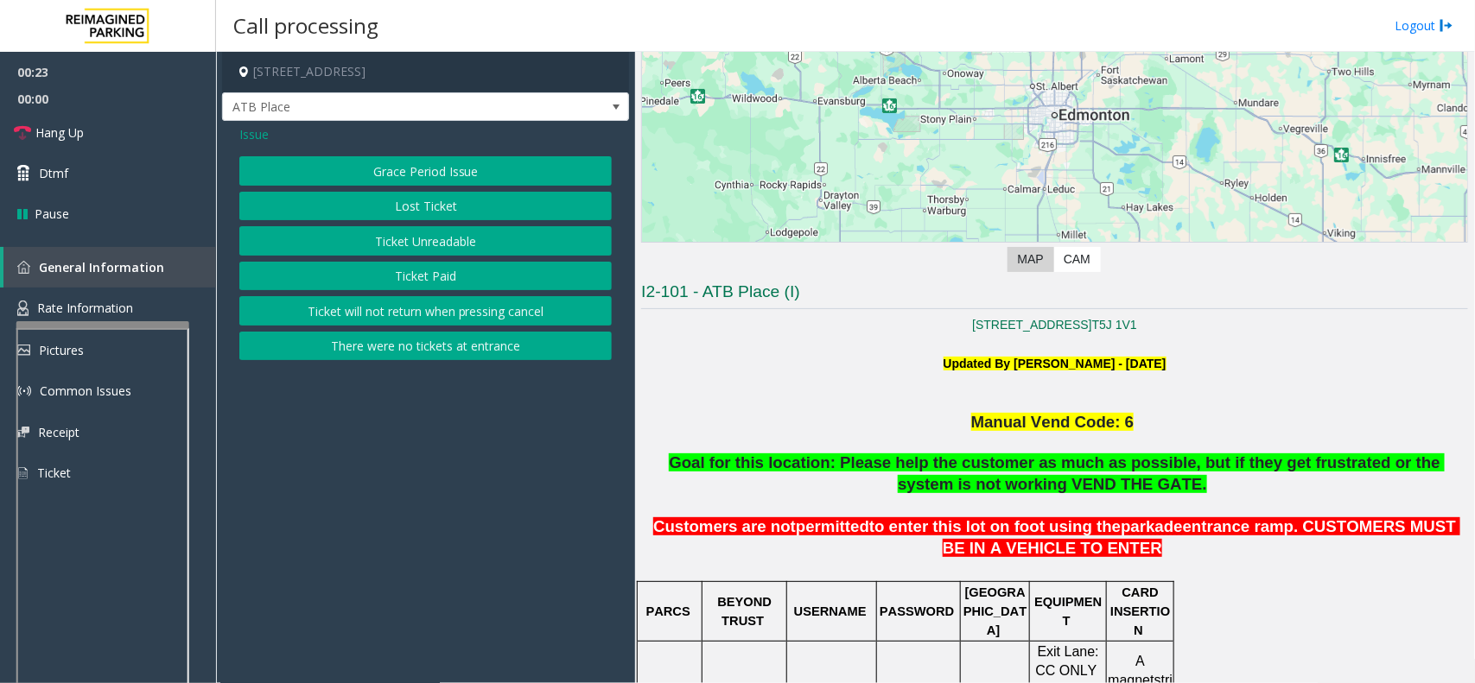
click at [458, 238] on button "Ticket Unreadable" at bounding box center [425, 240] width 372 height 29
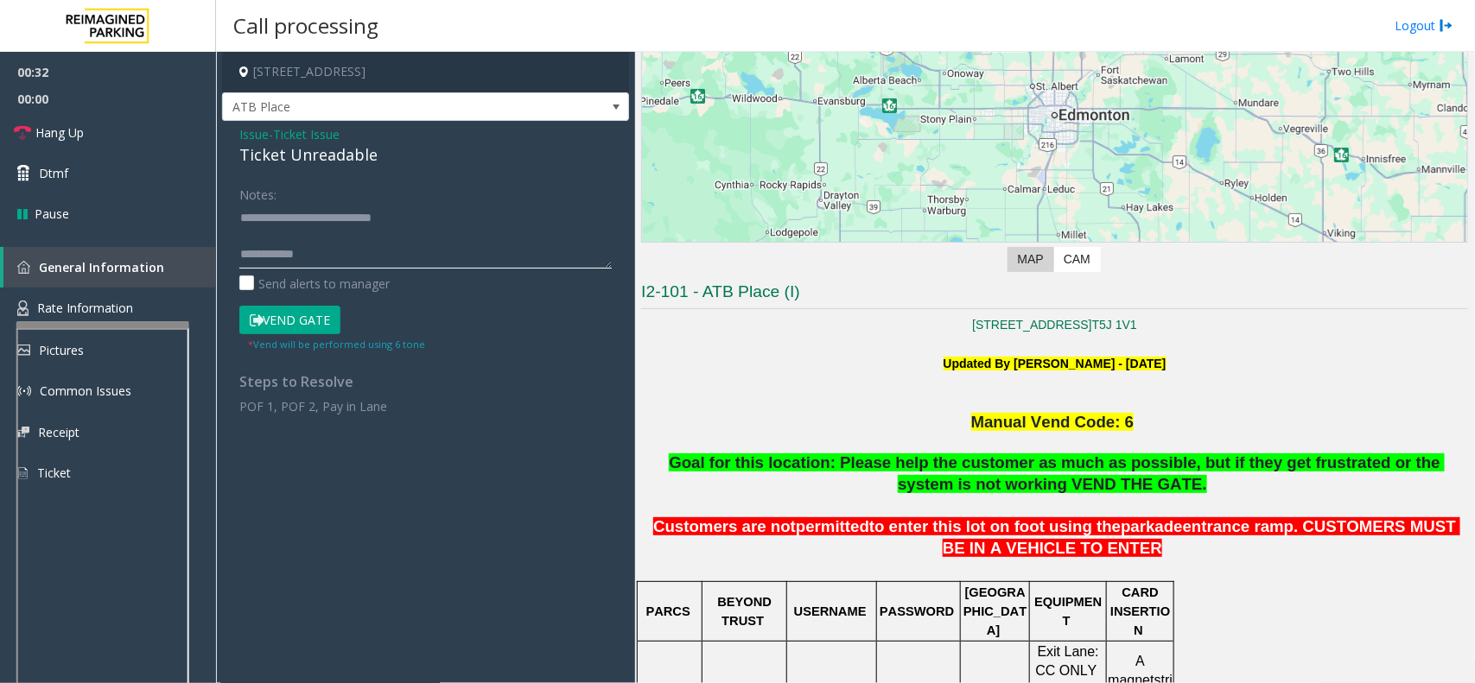
drag, startPoint x: 278, startPoint y: 218, endPoint x: 443, endPoint y: 219, distance: 165.0
click at [443, 219] on textarea at bounding box center [425, 236] width 372 height 65
type textarea "**********"
click at [340, 139] on span "Ticket Issue" at bounding box center [306, 134] width 67 height 18
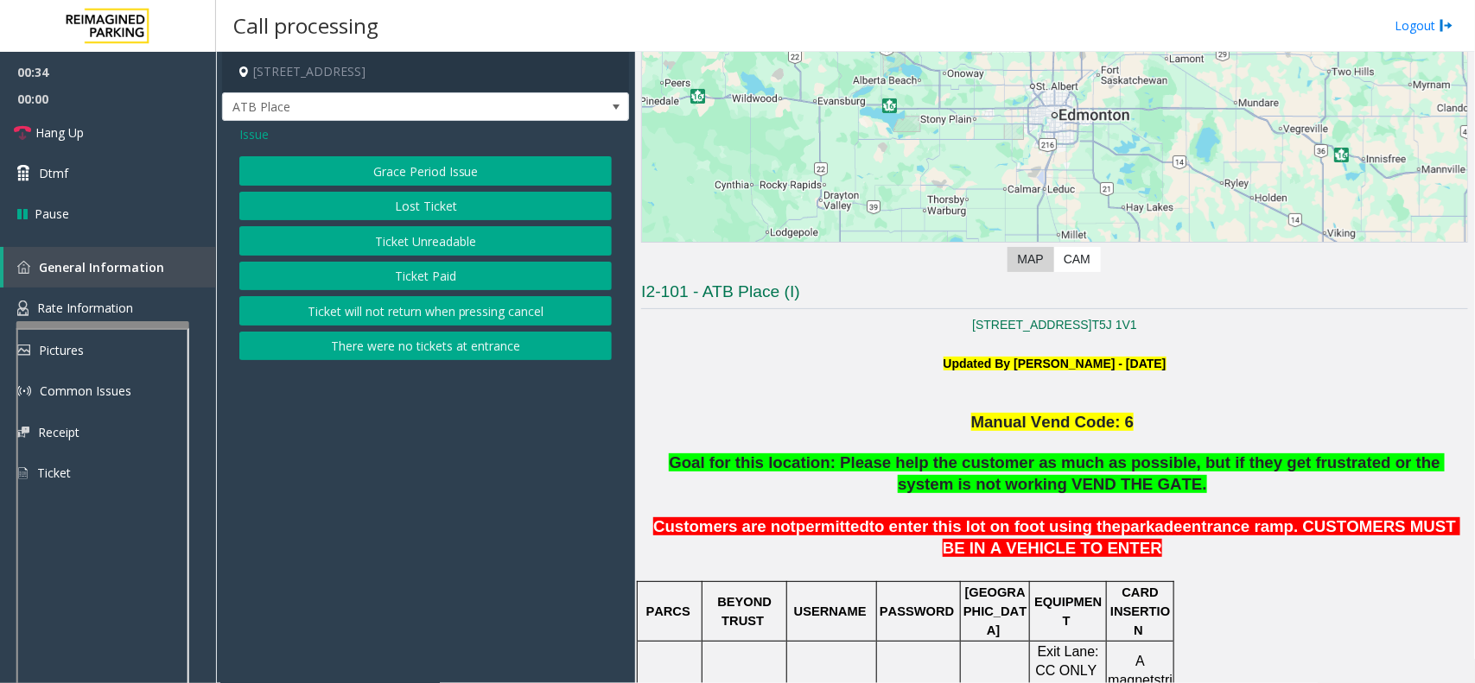
click at [407, 233] on button "Ticket Unreadable" at bounding box center [425, 240] width 372 height 29
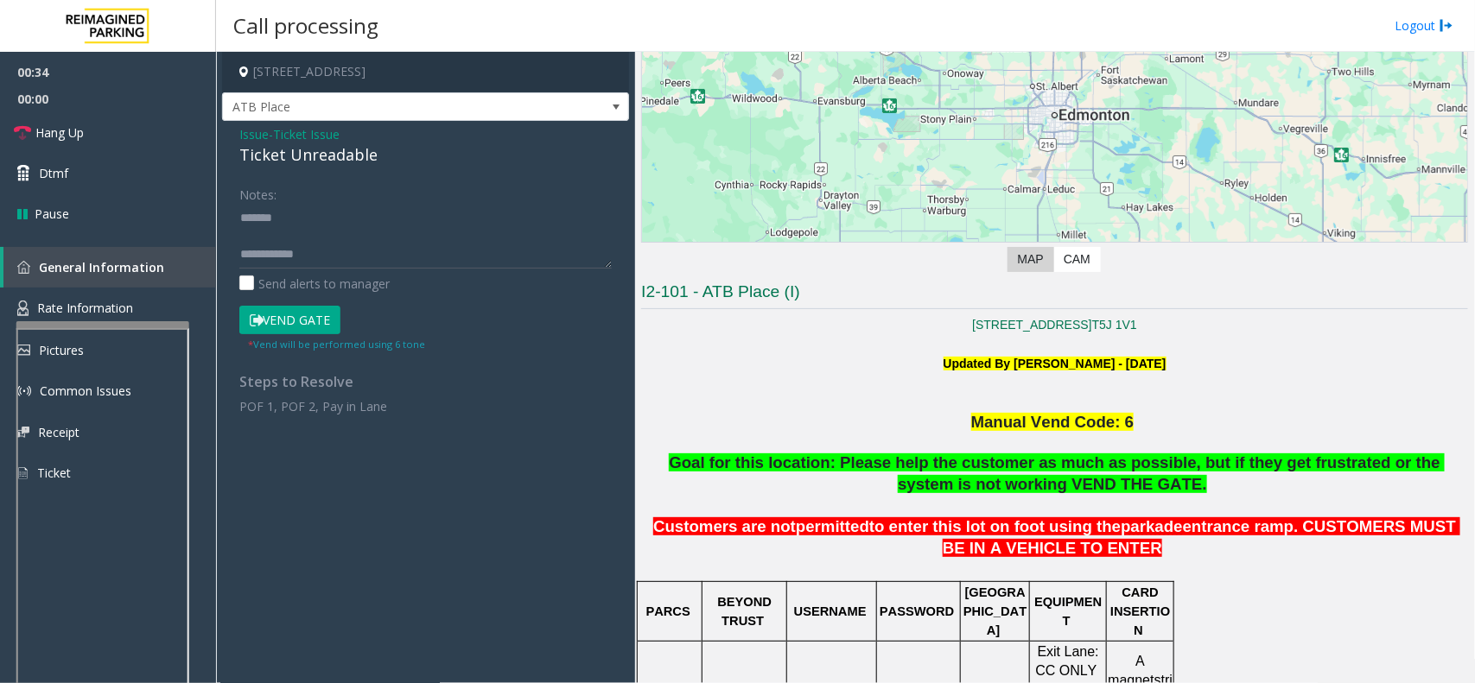
click at [350, 148] on div "Ticket Unreadable" at bounding box center [425, 154] width 372 height 23
paste textarea "**********"
click at [365, 233] on textarea at bounding box center [425, 236] width 372 height 65
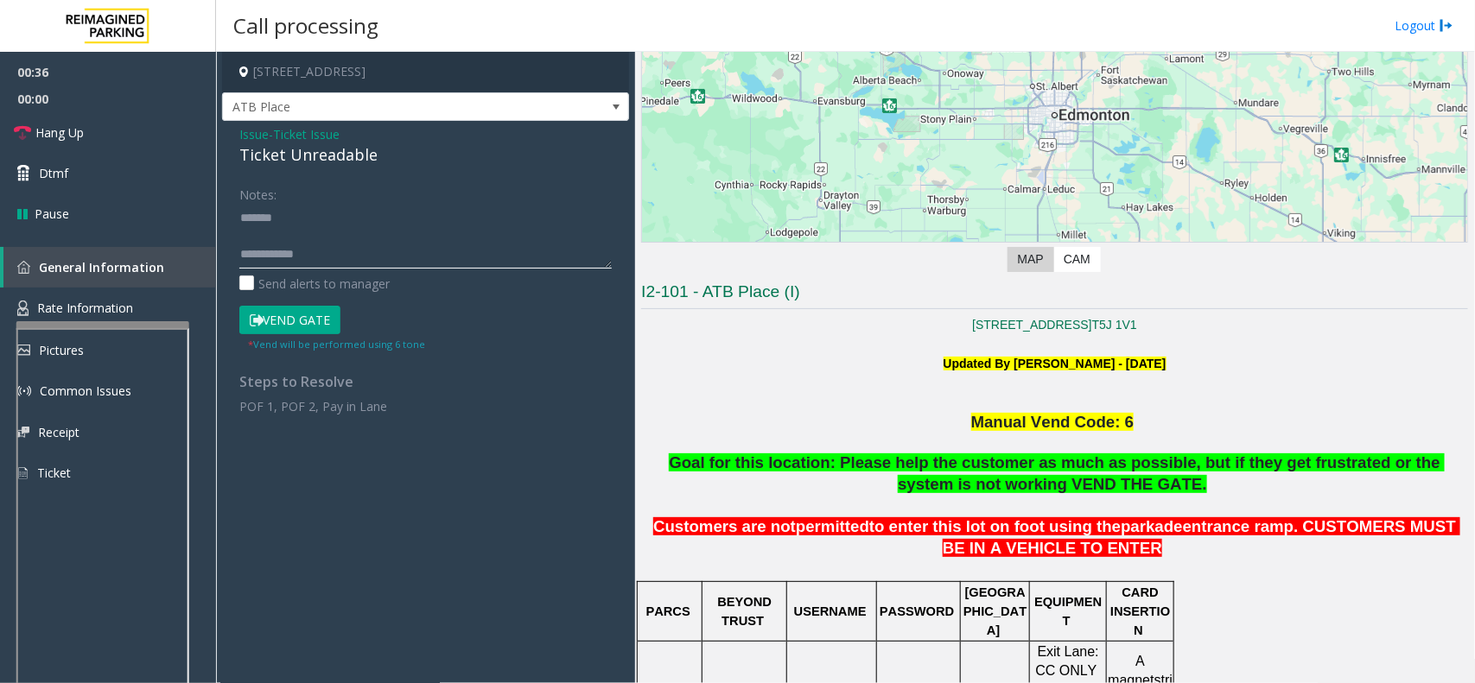
click at [364, 217] on textarea at bounding box center [425, 236] width 372 height 65
paste textarea "**********"
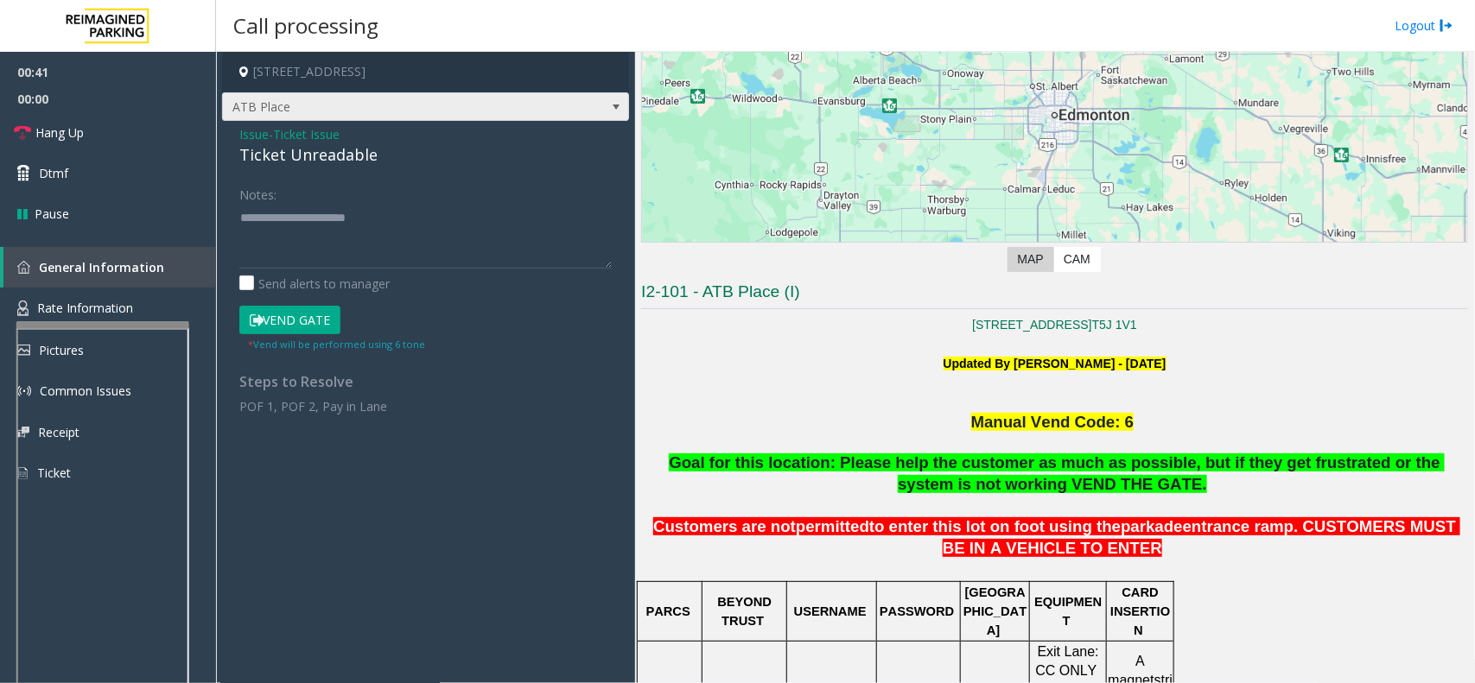
click at [373, 102] on span "ATB Place" at bounding box center [385, 107] width 324 height 28
click at [370, 246] on textarea at bounding box center [425, 236] width 372 height 65
click at [385, 252] on textarea at bounding box center [425, 236] width 372 height 65
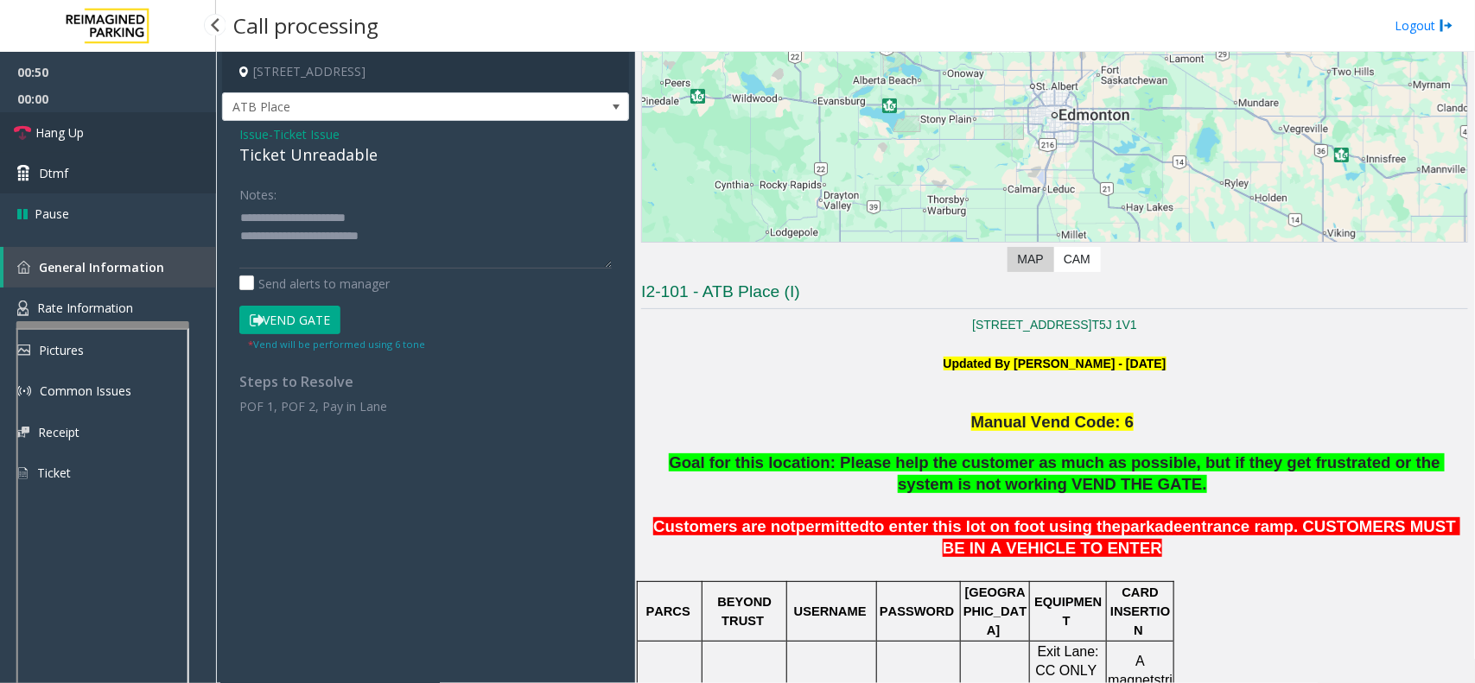
drag, startPoint x: 87, startPoint y: 128, endPoint x: 183, endPoint y: 158, distance: 100.5
click at [87, 128] on link "Hang Up" at bounding box center [108, 132] width 216 height 41
click at [538, 235] on textarea at bounding box center [425, 236] width 372 height 65
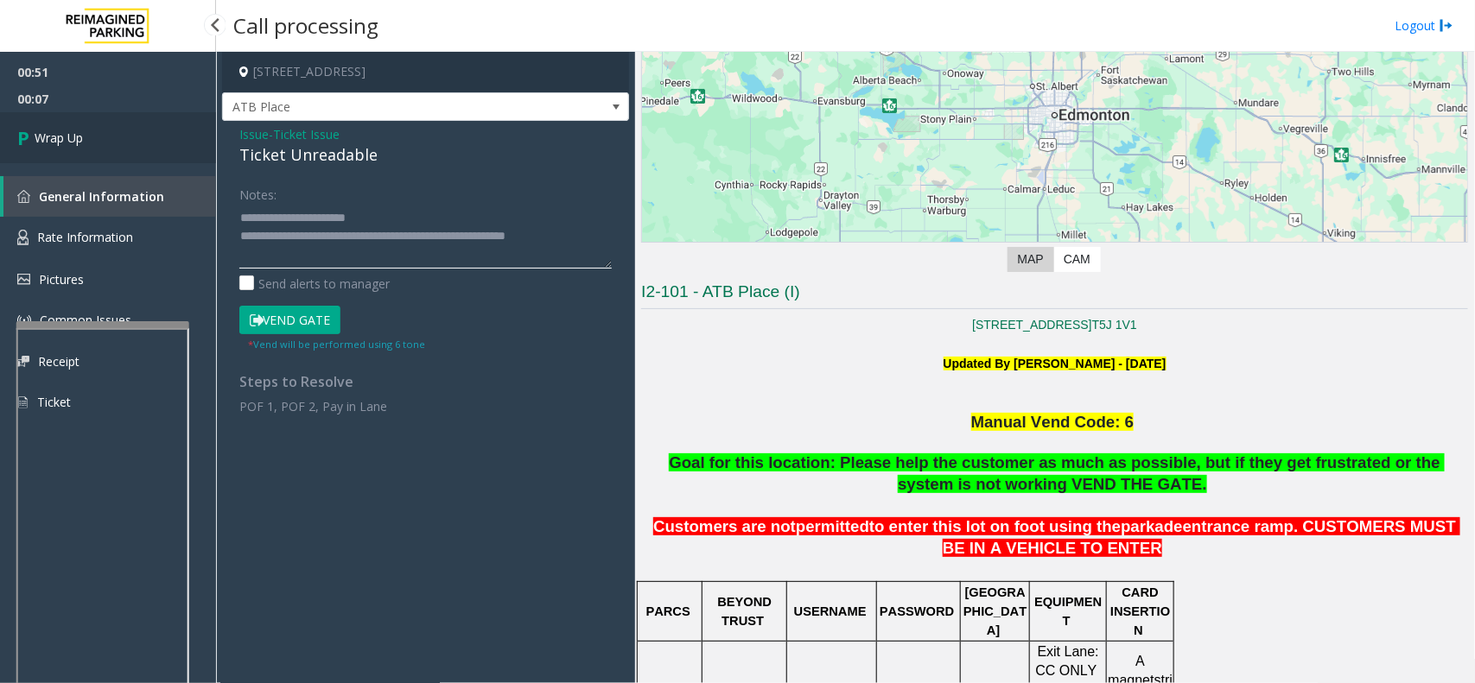
type textarea "**********"
click at [114, 121] on link "Wrap Up" at bounding box center [108, 137] width 216 height 51
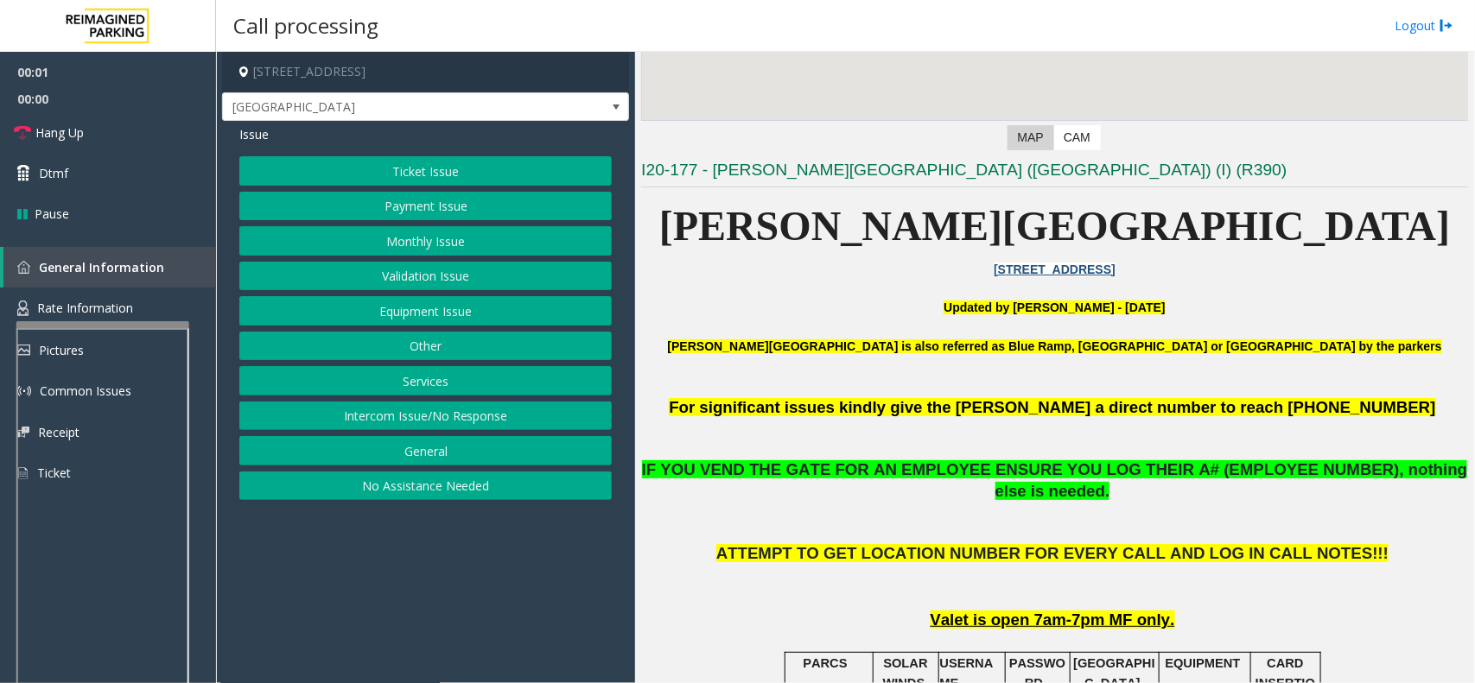
scroll to position [540, 0]
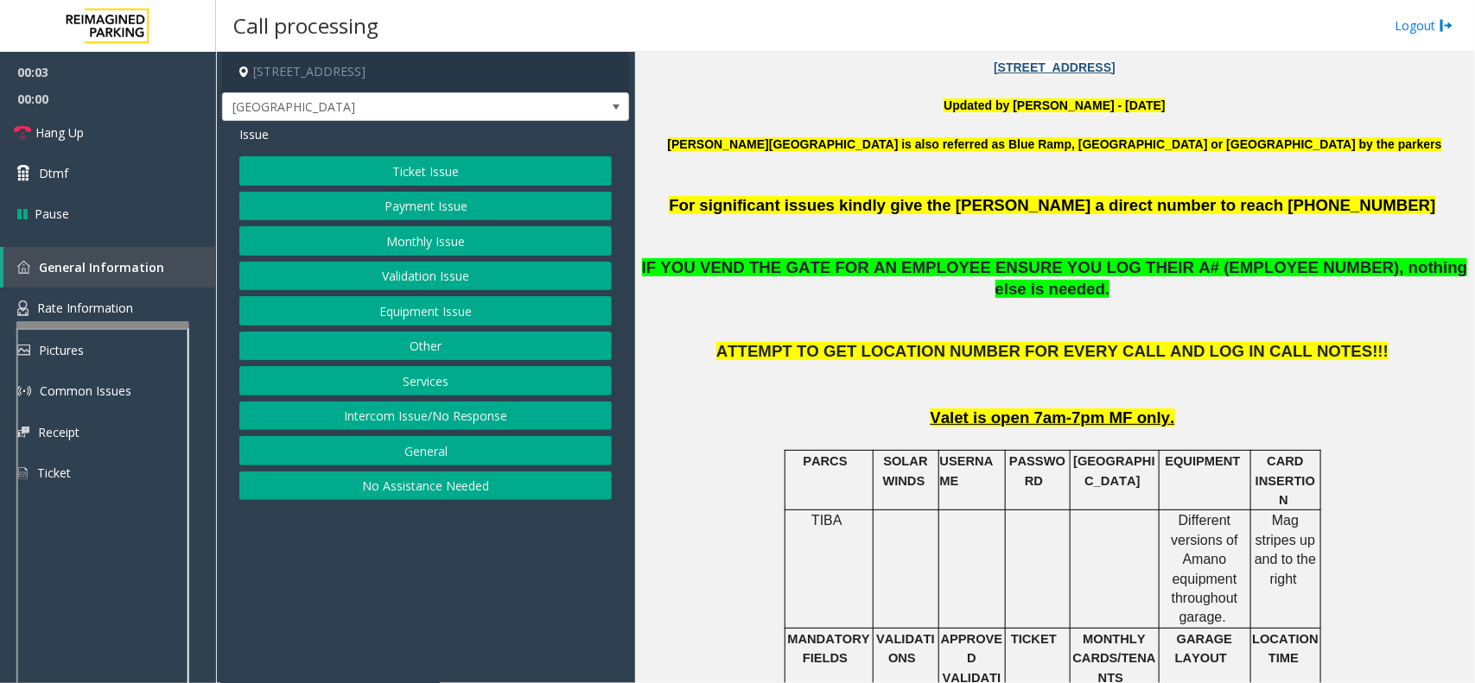
click at [399, 317] on button "Equipment Issue" at bounding box center [425, 310] width 372 height 29
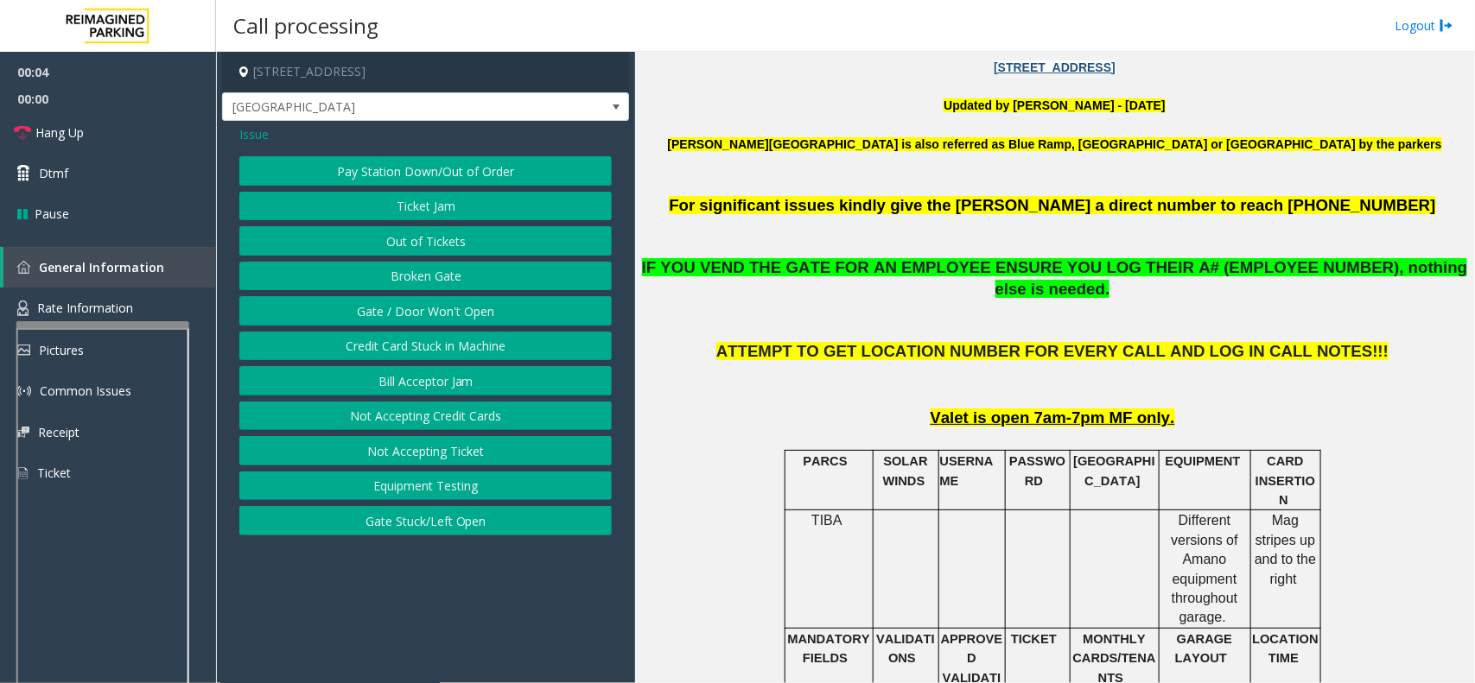
click at [399, 317] on button "Gate / Door Won't Open" at bounding box center [425, 310] width 372 height 29
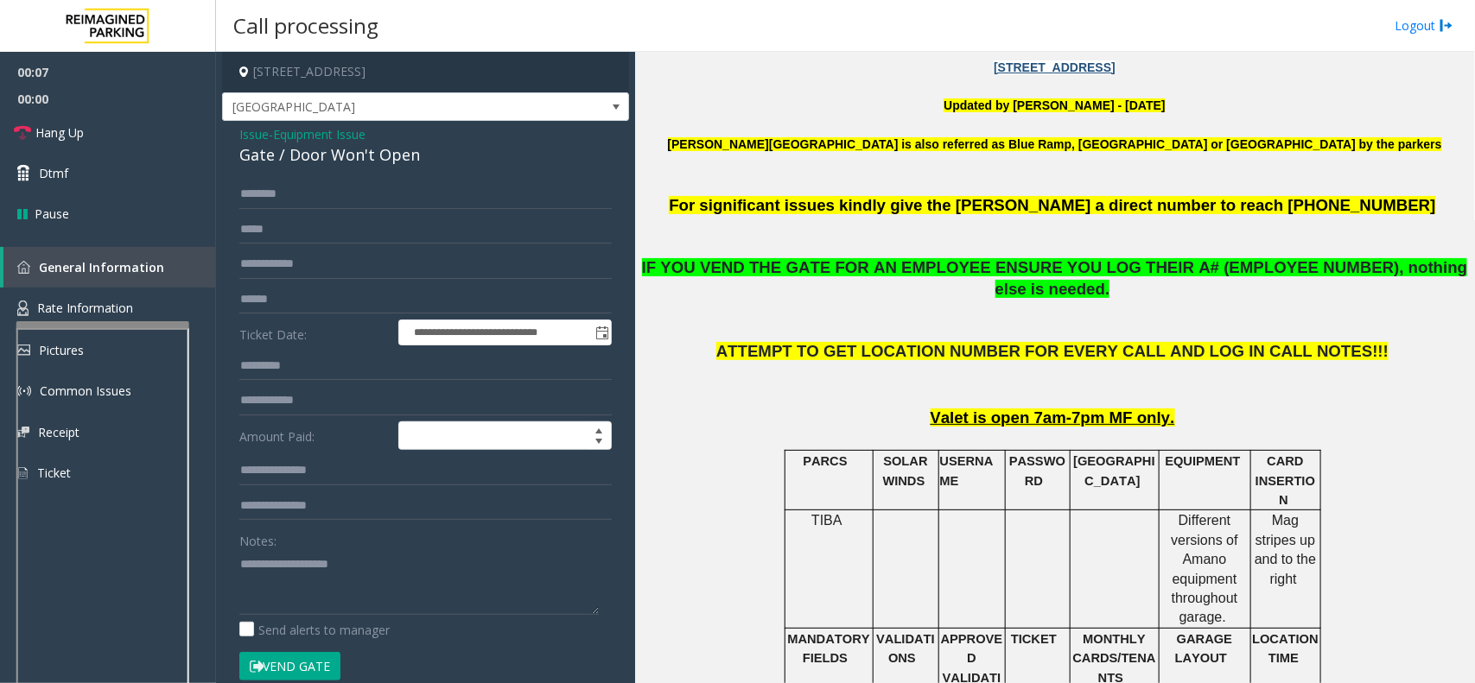
click at [257, 136] on span "Issue" at bounding box center [253, 134] width 29 height 18
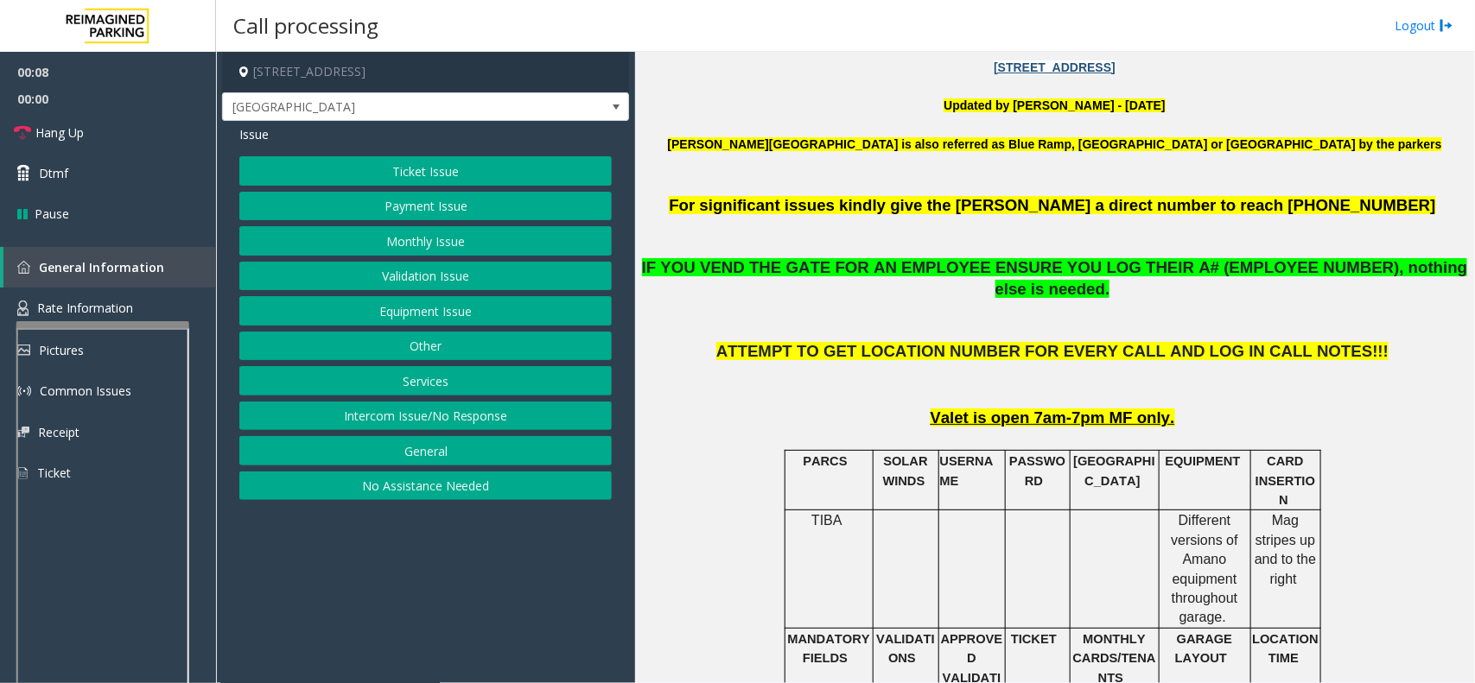
click at [464, 227] on button "Monthly Issue" at bounding box center [425, 240] width 372 height 29
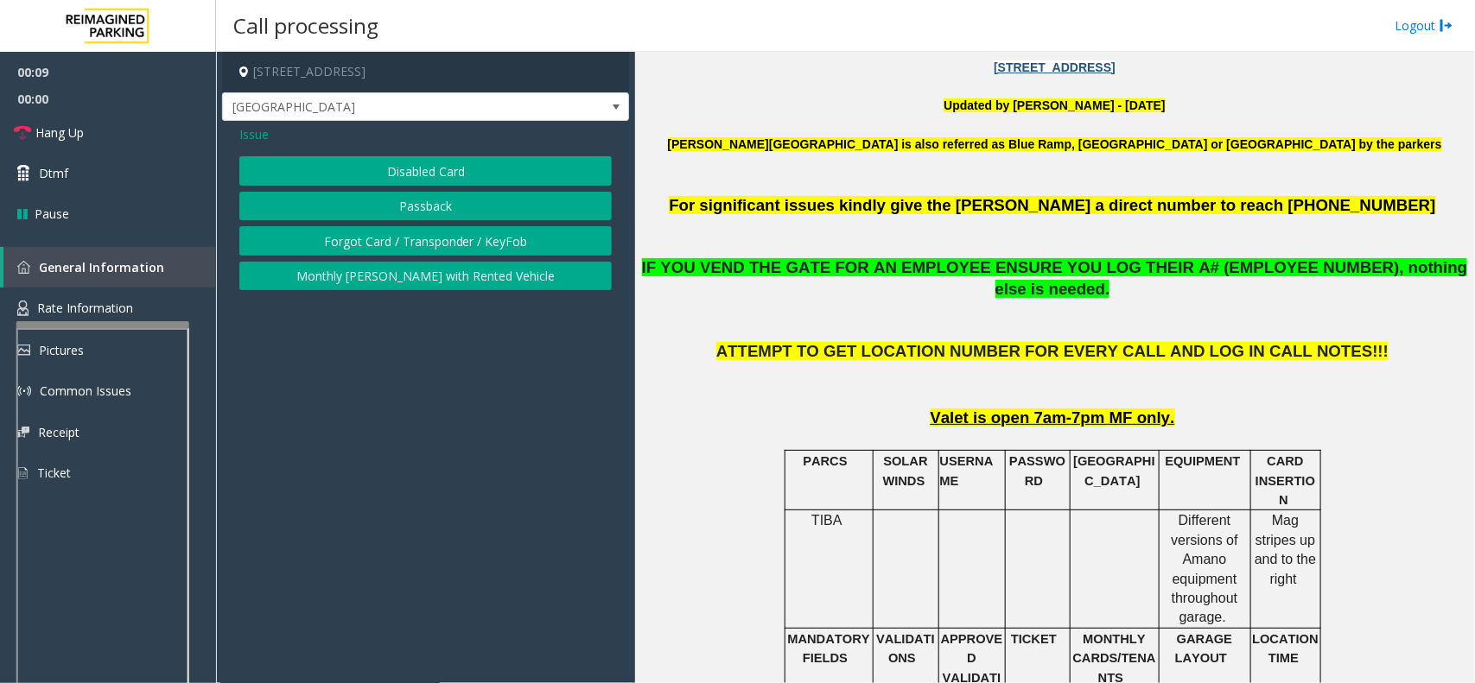
click at [449, 177] on button "Disabled Card" at bounding box center [425, 170] width 372 height 29
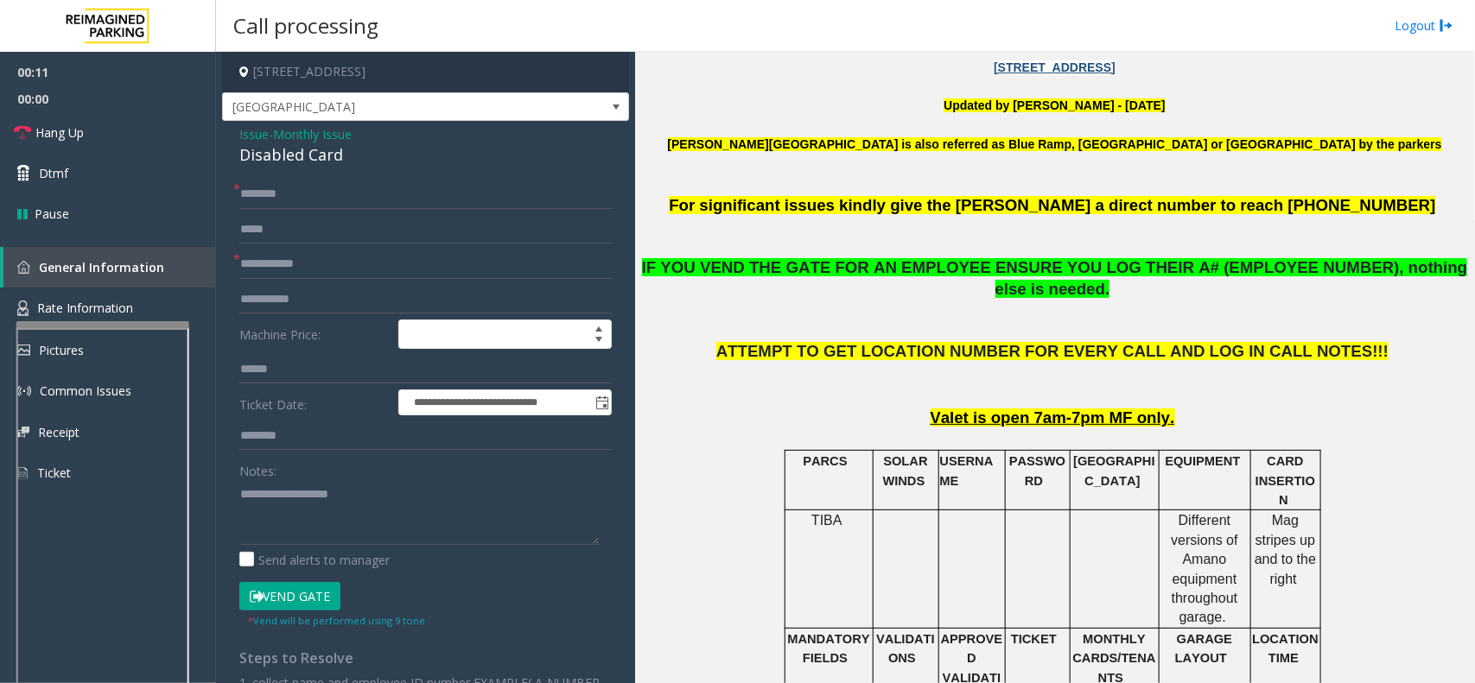
click at [244, 135] on span "Issue" at bounding box center [253, 134] width 29 height 18
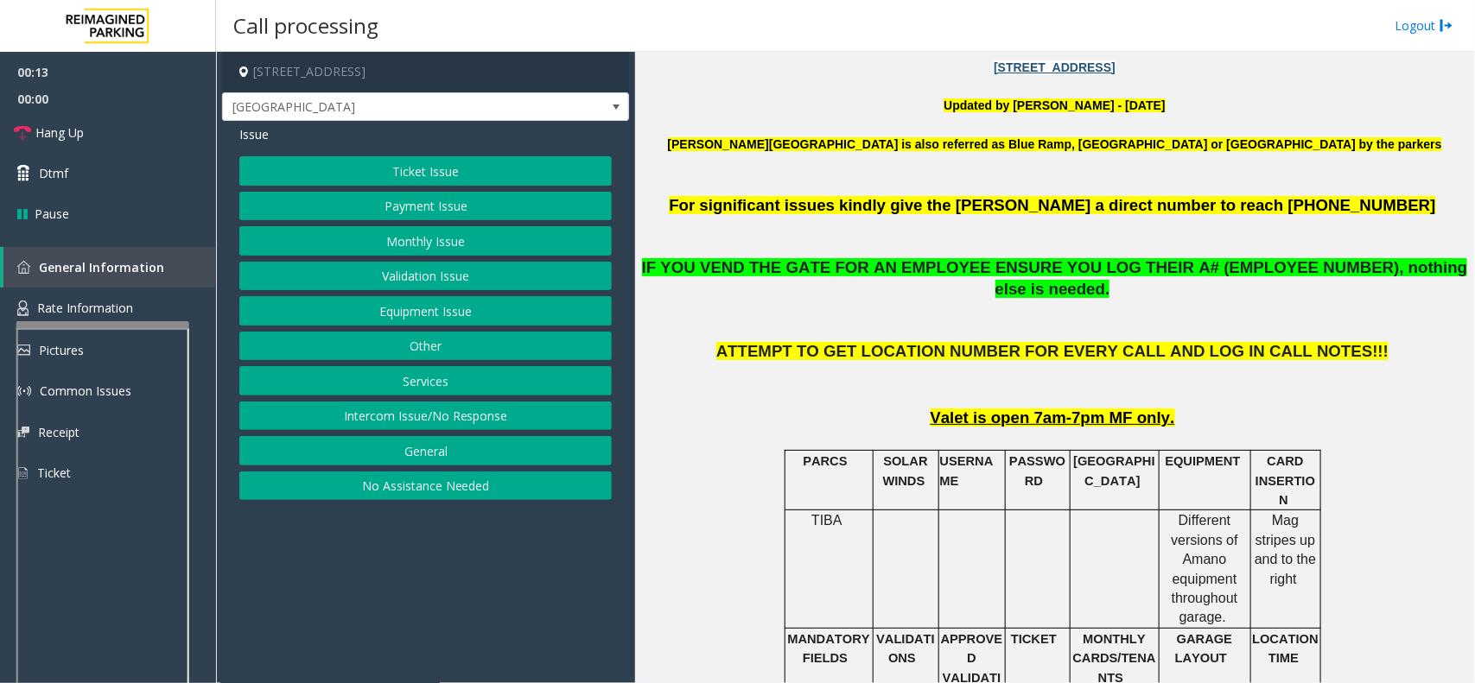
click at [445, 234] on button "Monthly Issue" at bounding box center [425, 240] width 372 height 29
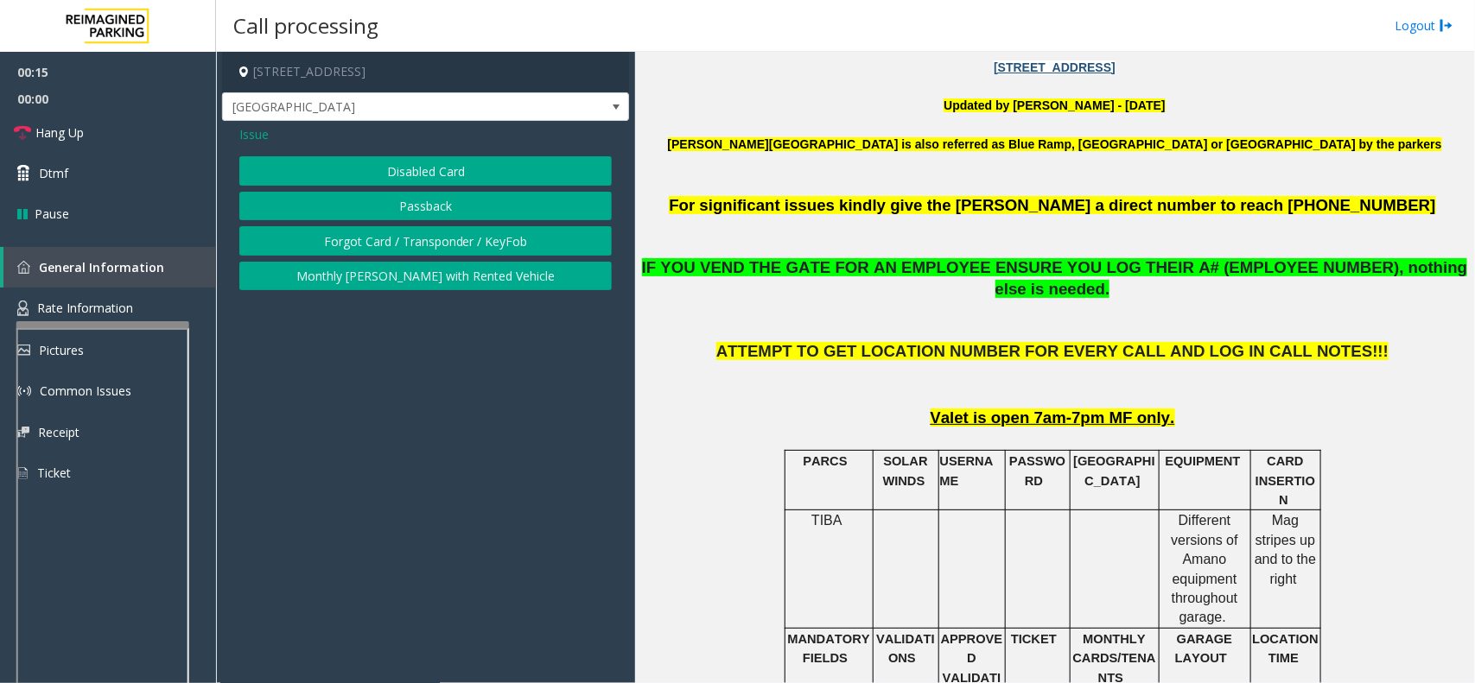
click at [443, 285] on button "Monthly [PERSON_NAME] with Rented Vehicle" at bounding box center [425, 276] width 372 height 29
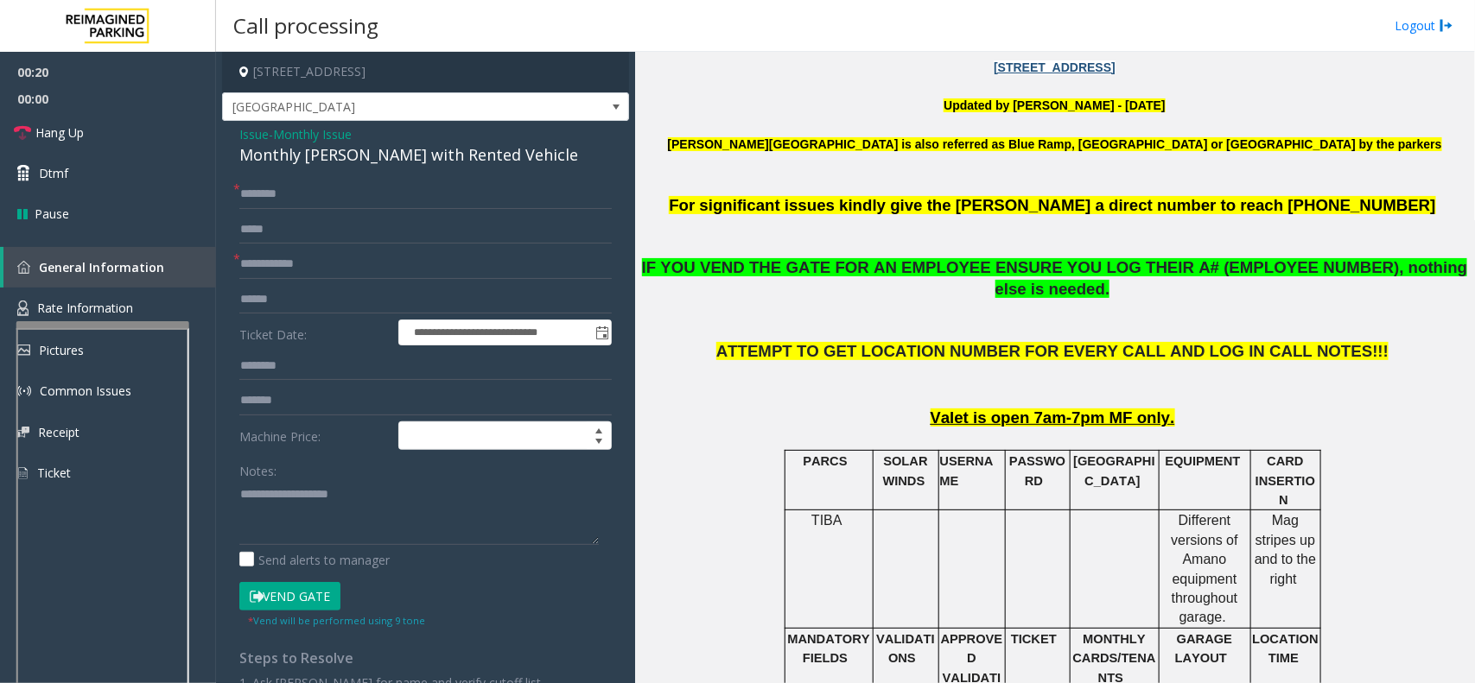
click at [249, 128] on span "Issue" at bounding box center [253, 134] width 29 height 18
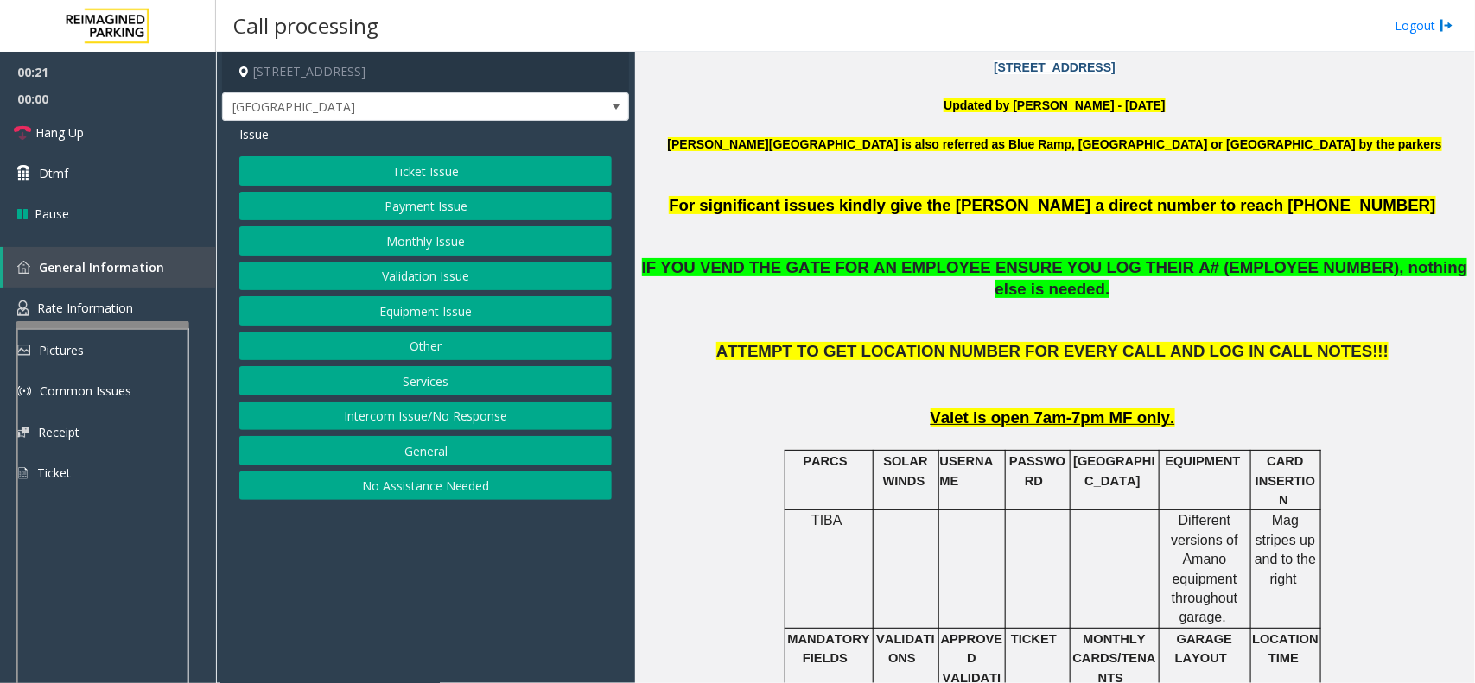
click at [374, 314] on button "Equipment Issue" at bounding box center [425, 310] width 372 height 29
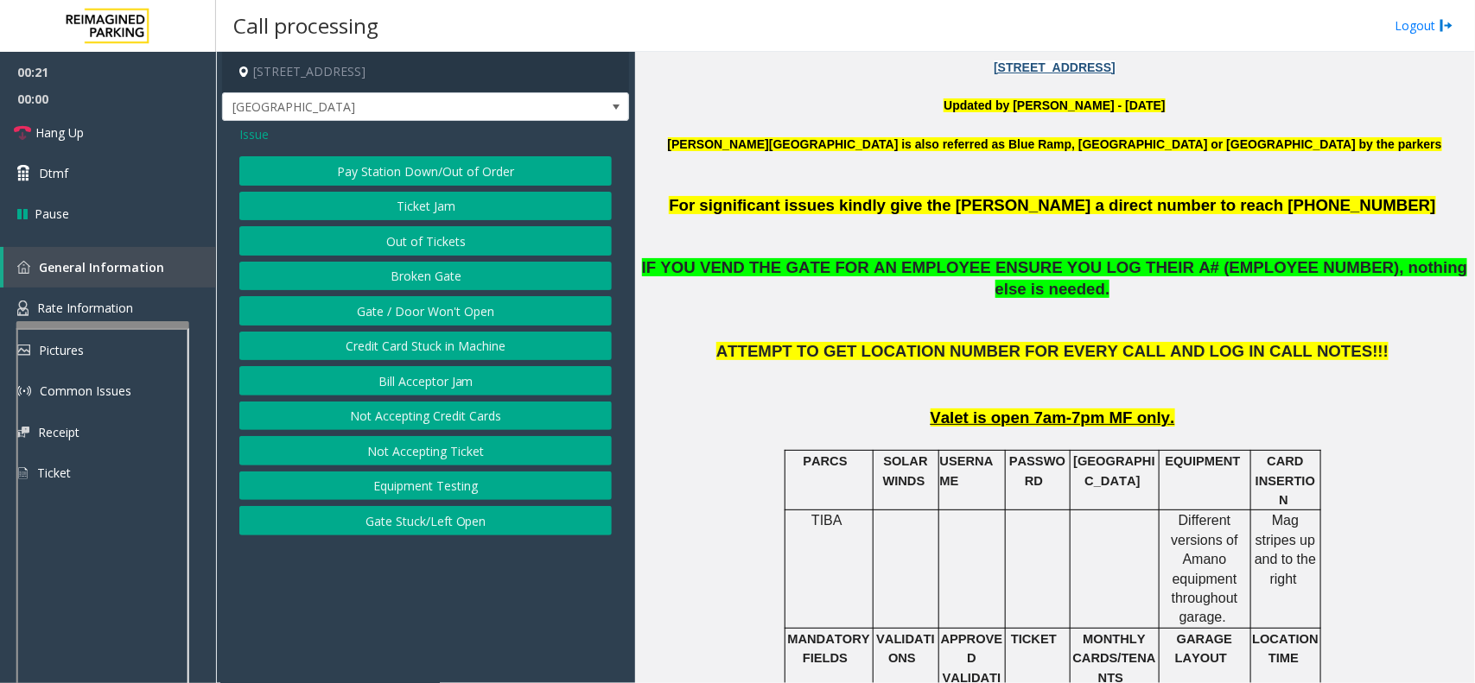
click at [380, 313] on button "Gate / Door Won't Open" at bounding box center [425, 310] width 372 height 29
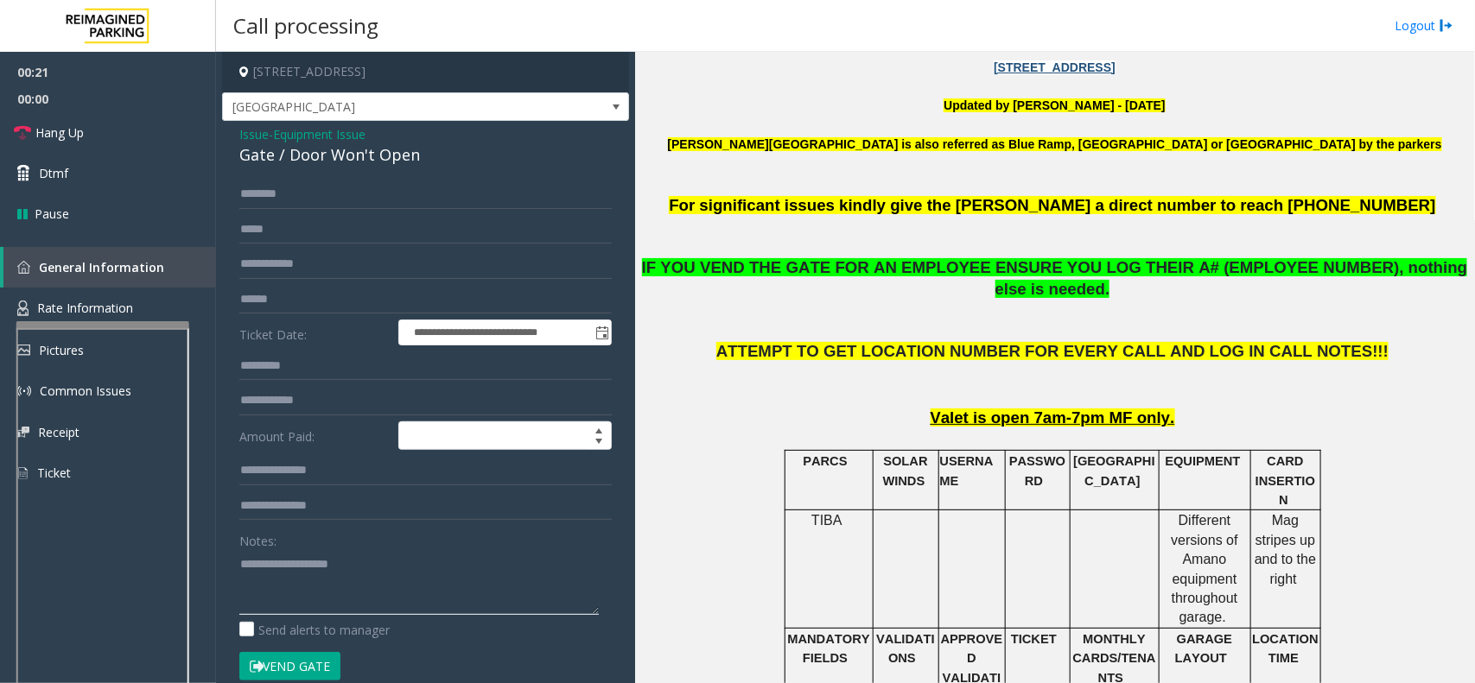
drag, startPoint x: 308, startPoint y: 563, endPoint x: 318, endPoint y: 562, distance: 9.7
click at [315, 562] on textarea at bounding box center [418, 582] width 359 height 65
paste textarea "**********"
click at [360, 158] on div "Gate / Door Won't Open" at bounding box center [425, 154] width 372 height 23
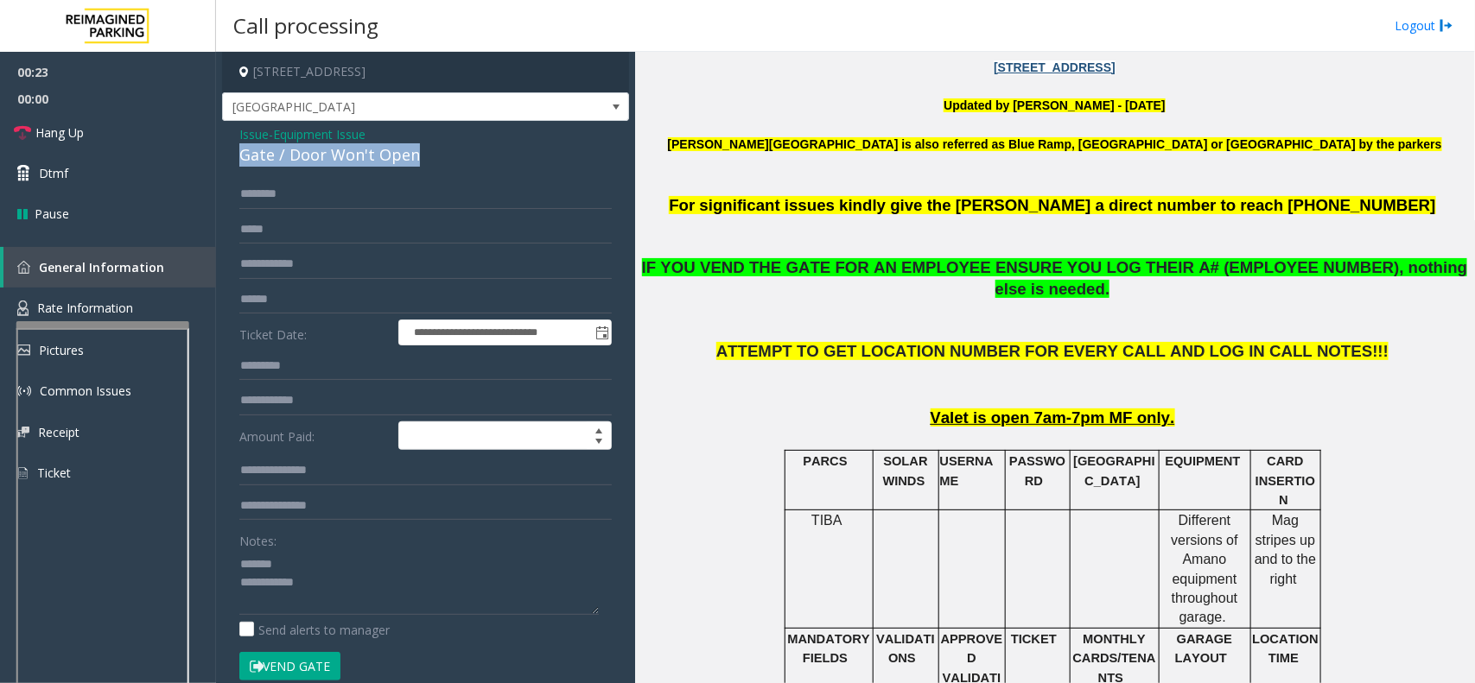
click at [360, 158] on div "Gate / Door Won't Open" at bounding box center [425, 154] width 372 height 23
paste textarea "**********"
click at [346, 555] on textarea at bounding box center [418, 582] width 359 height 65
click at [354, 606] on textarea at bounding box center [418, 582] width 359 height 65
paste textarea "**********"
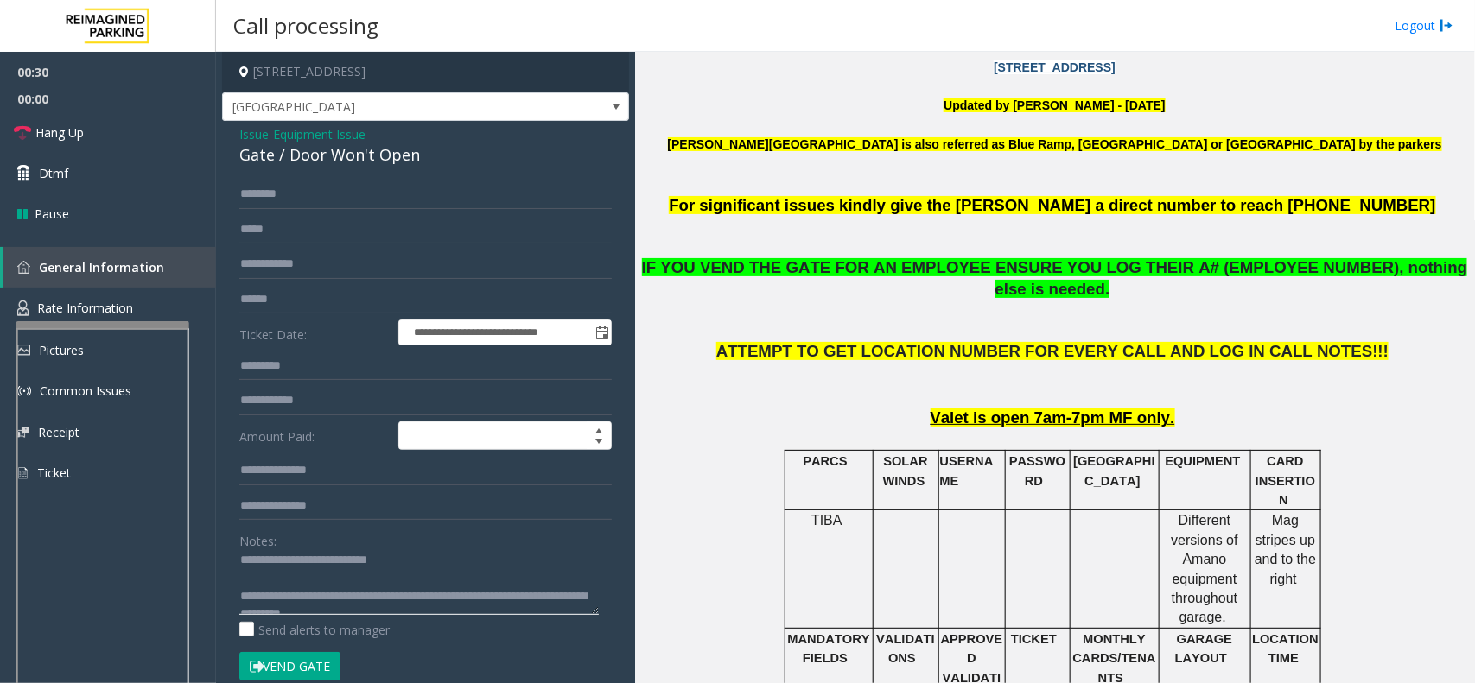
scroll to position [0, 0]
click at [295, 587] on textarea at bounding box center [418, 582] width 359 height 65
type textarea "**********"
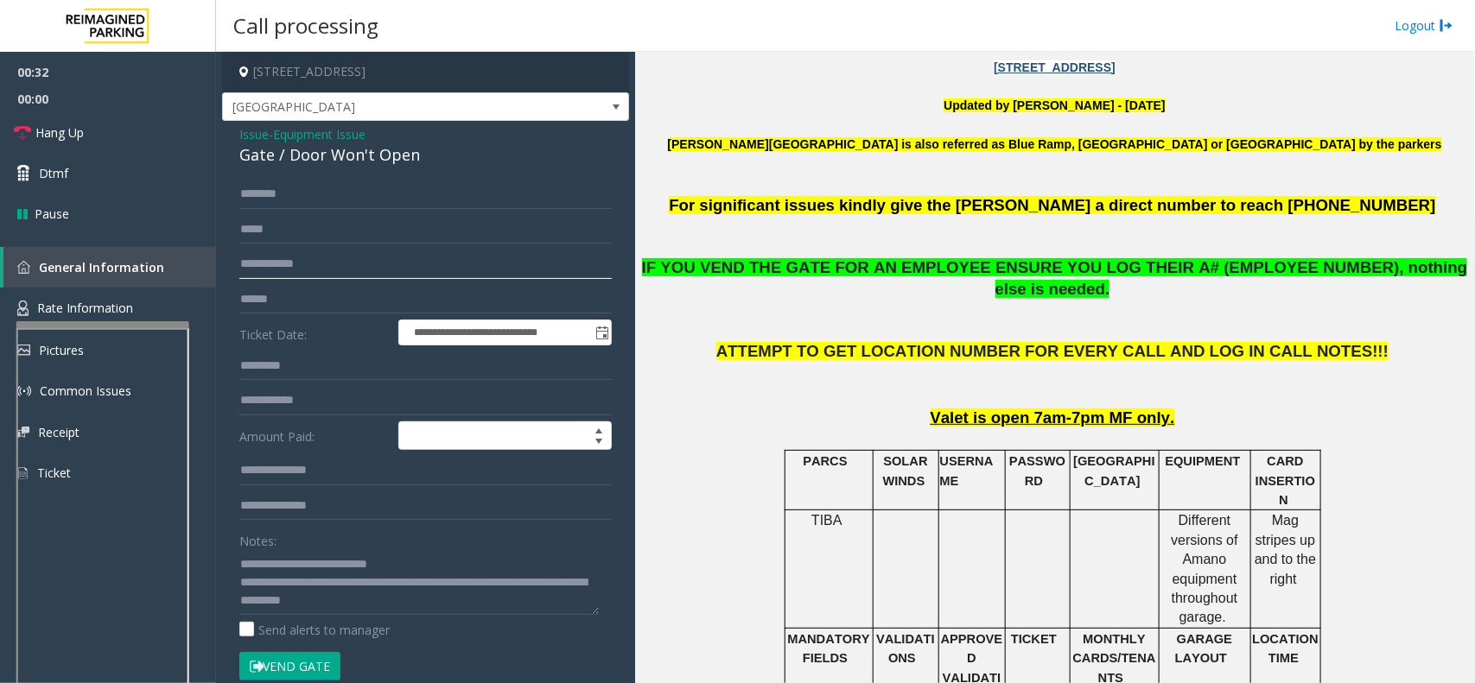
click at [321, 272] on input "text" at bounding box center [425, 264] width 372 height 29
type input "****"
click at [308, 665] on button "Vend Gate" at bounding box center [289, 666] width 101 height 29
click at [296, 244] on input "text" at bounding box center [425, 229] width 372 height 29
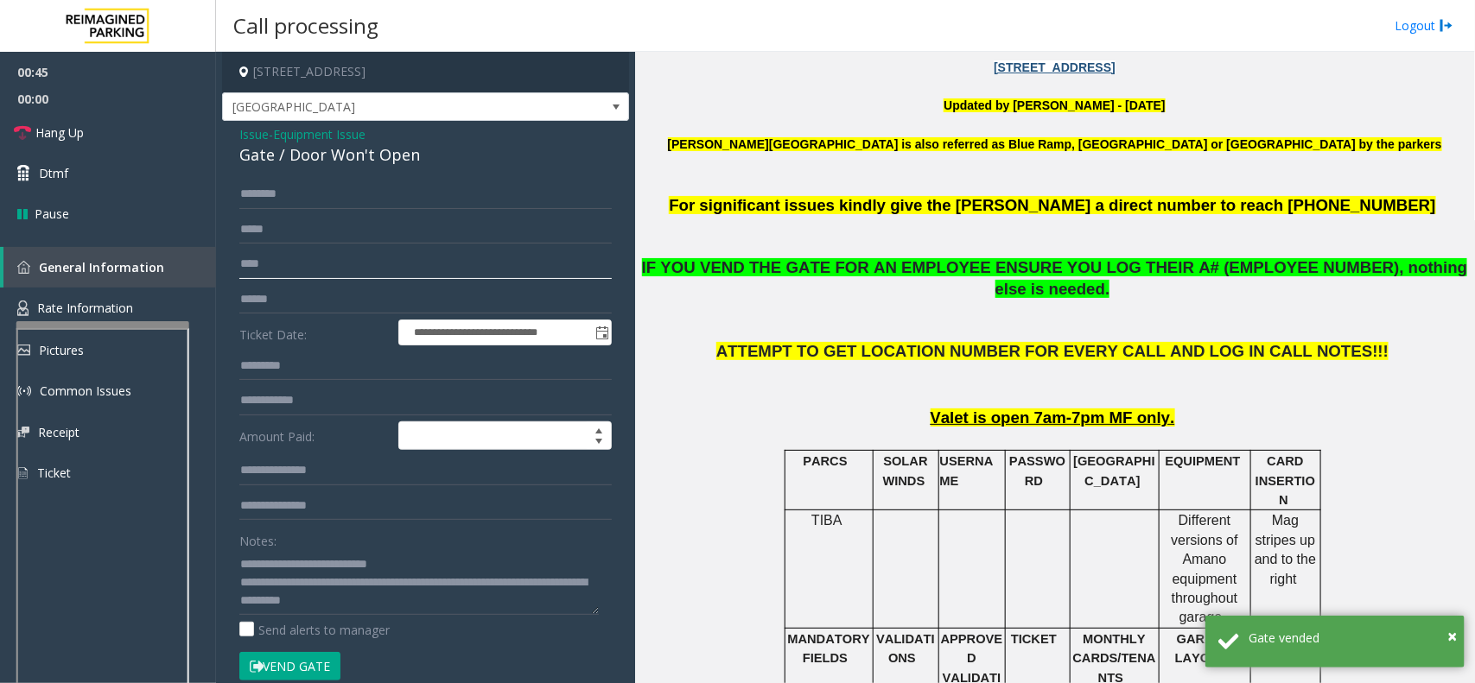
drag, startPoint x: 290, startPoint y: 261, endPoint x: 238, endPoint y: 255, distance: 53.0
click at [239, 255] on input "****" at bounding box center [425, 264] width 372 height 29
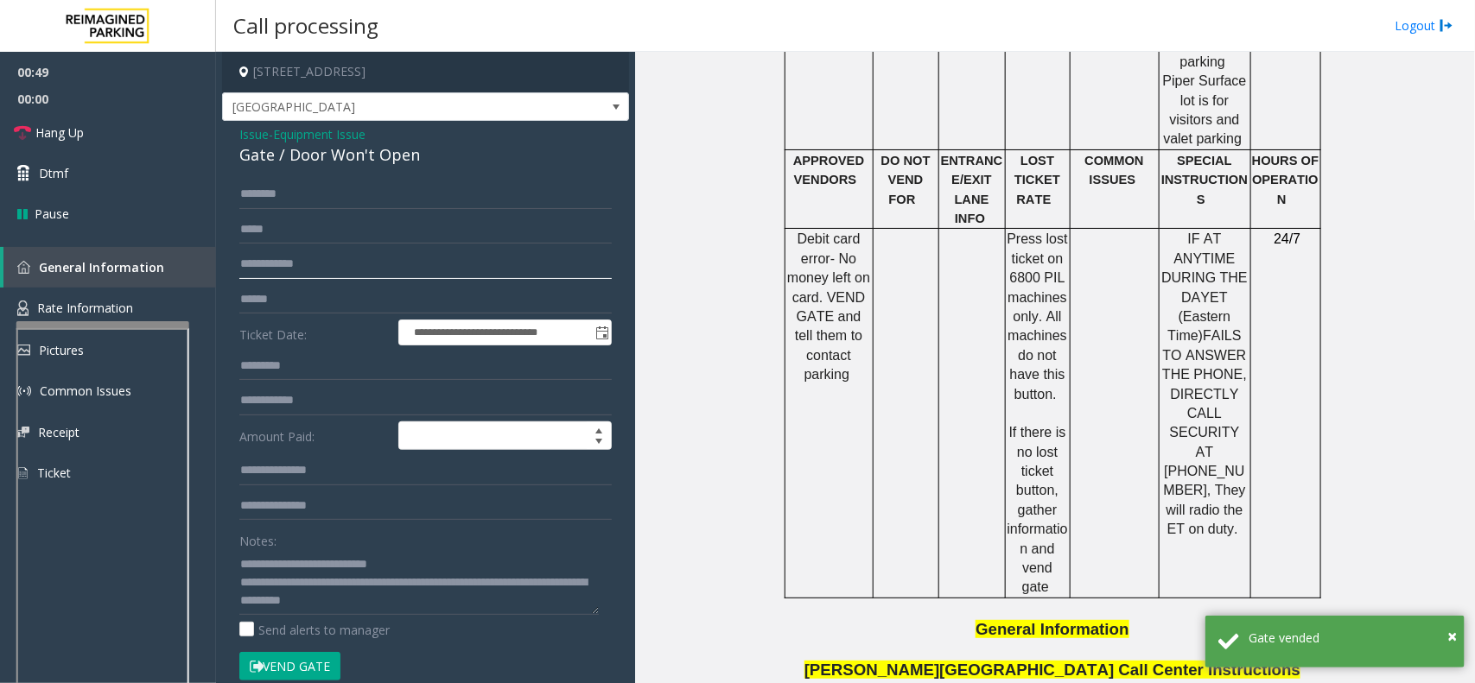
scroll to position [2484, 0]
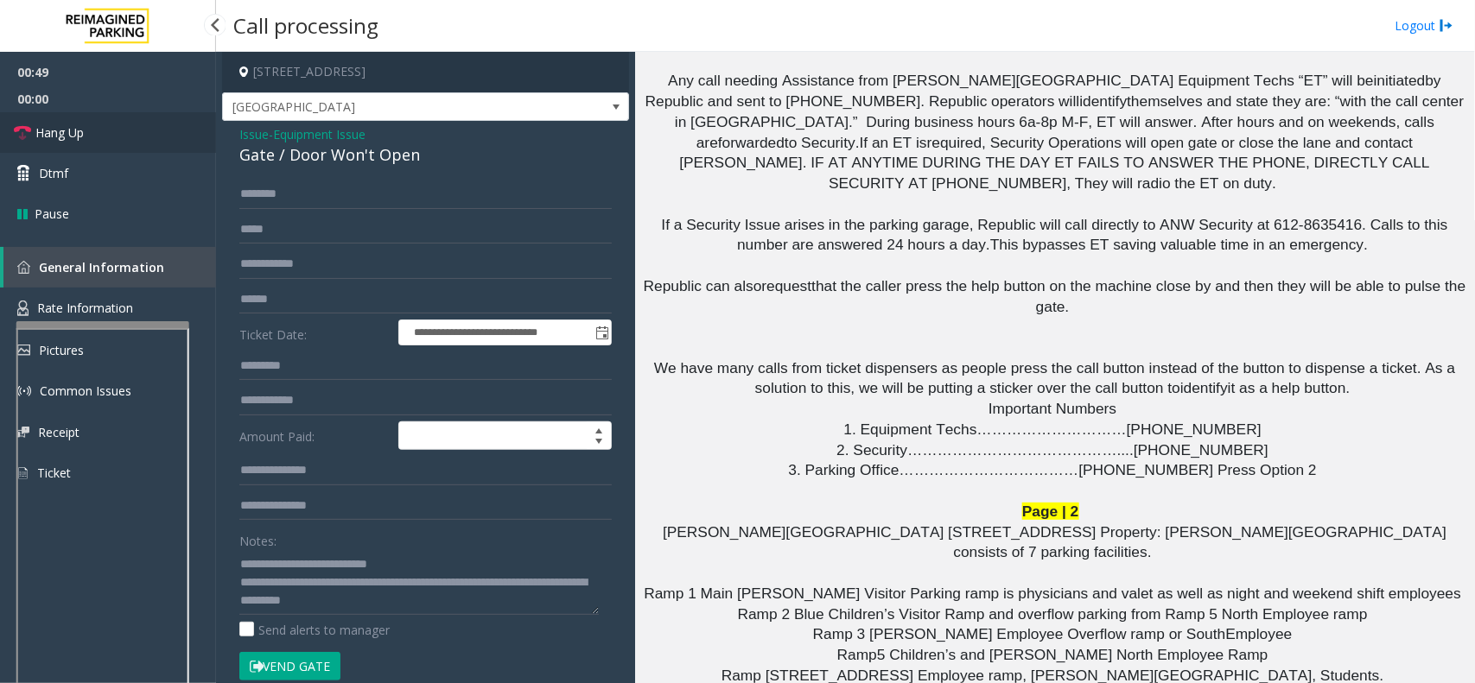
click at [96, 136] on link "Hang Up" at bounding box center [108, 132] width 216 height 41
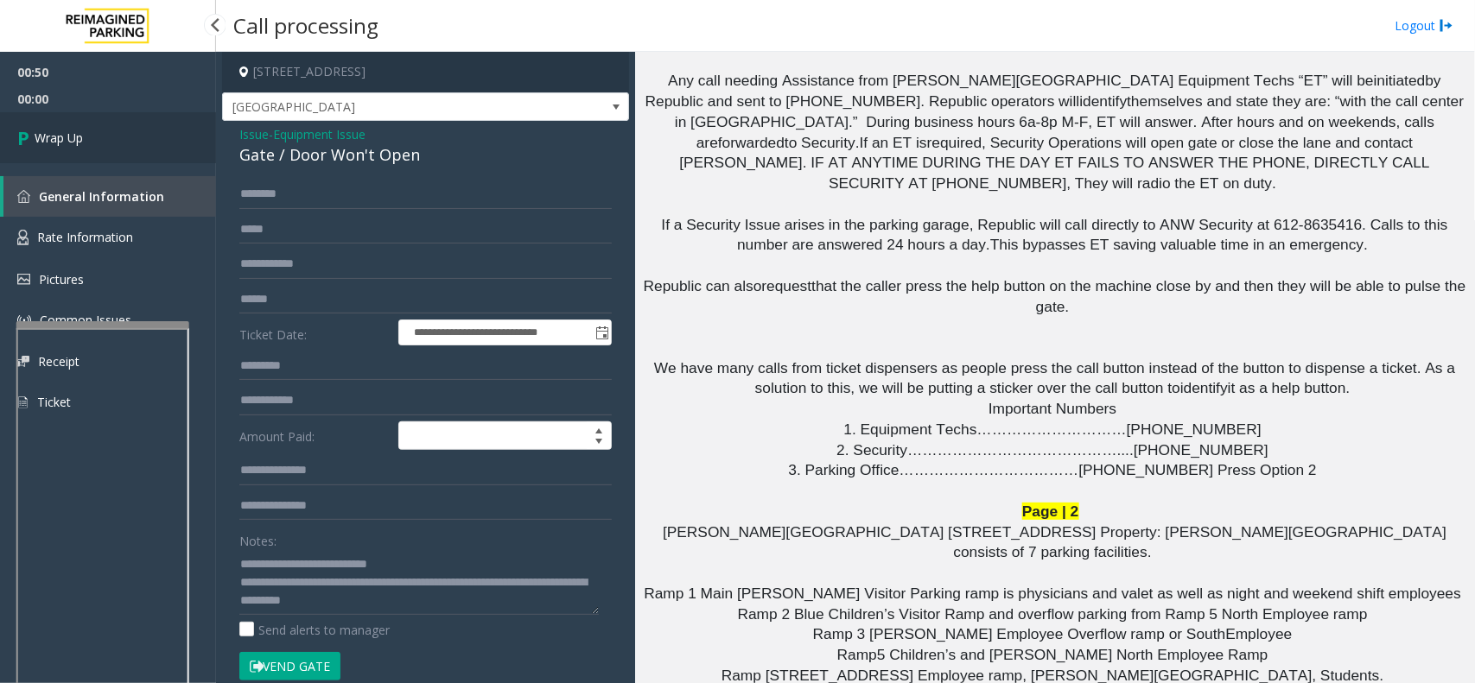
click at [100, 132] on link "Wrap Up" at bounding box center [108, 137] width 216 height 51
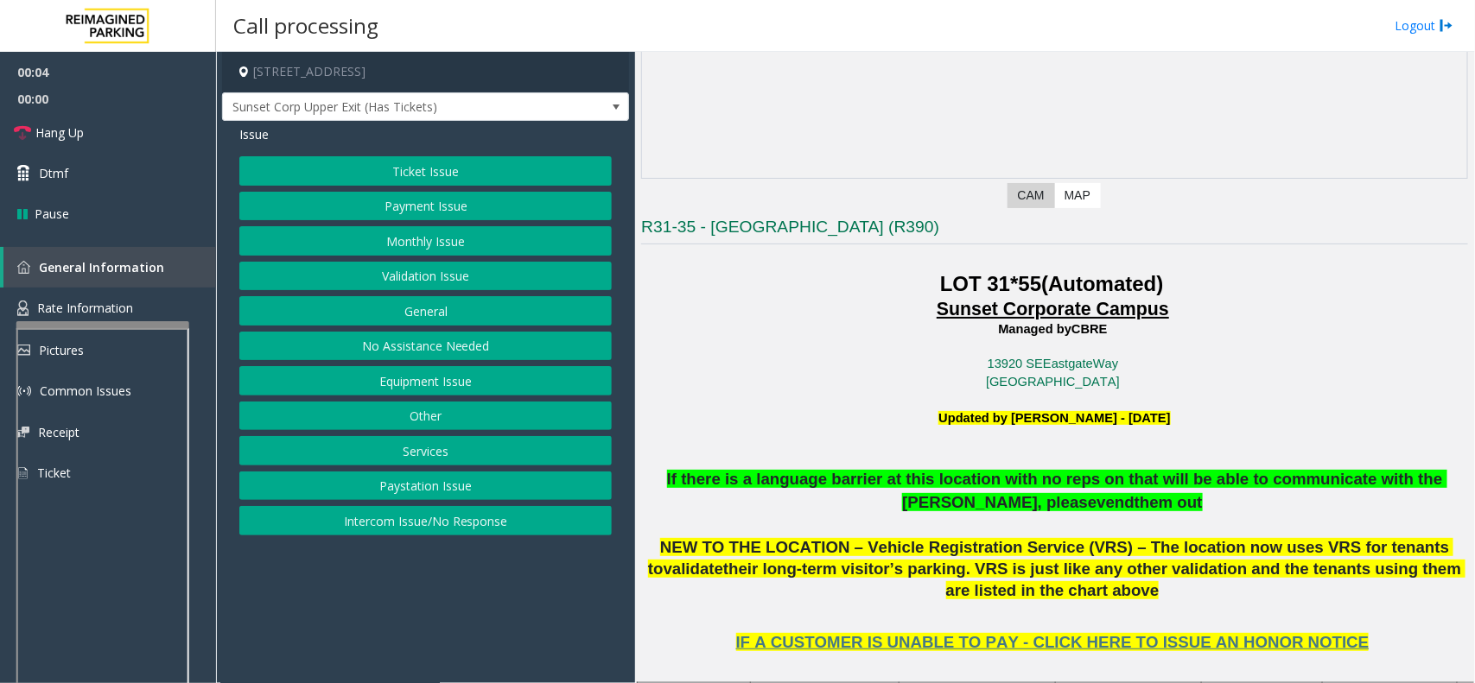
scroll to position [216, 0]
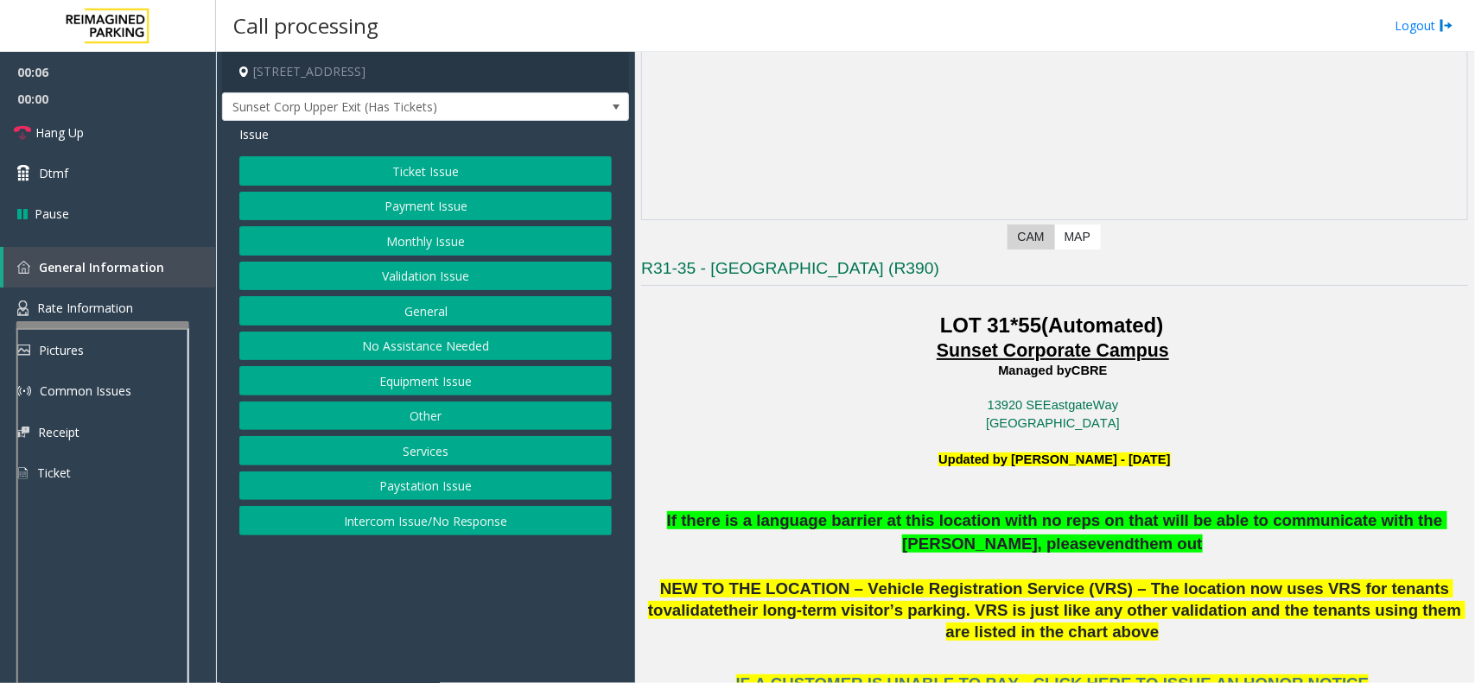
click at [456, 175] on button "Ticket Issue" at bounding box center [425, 170] width 372 height 29
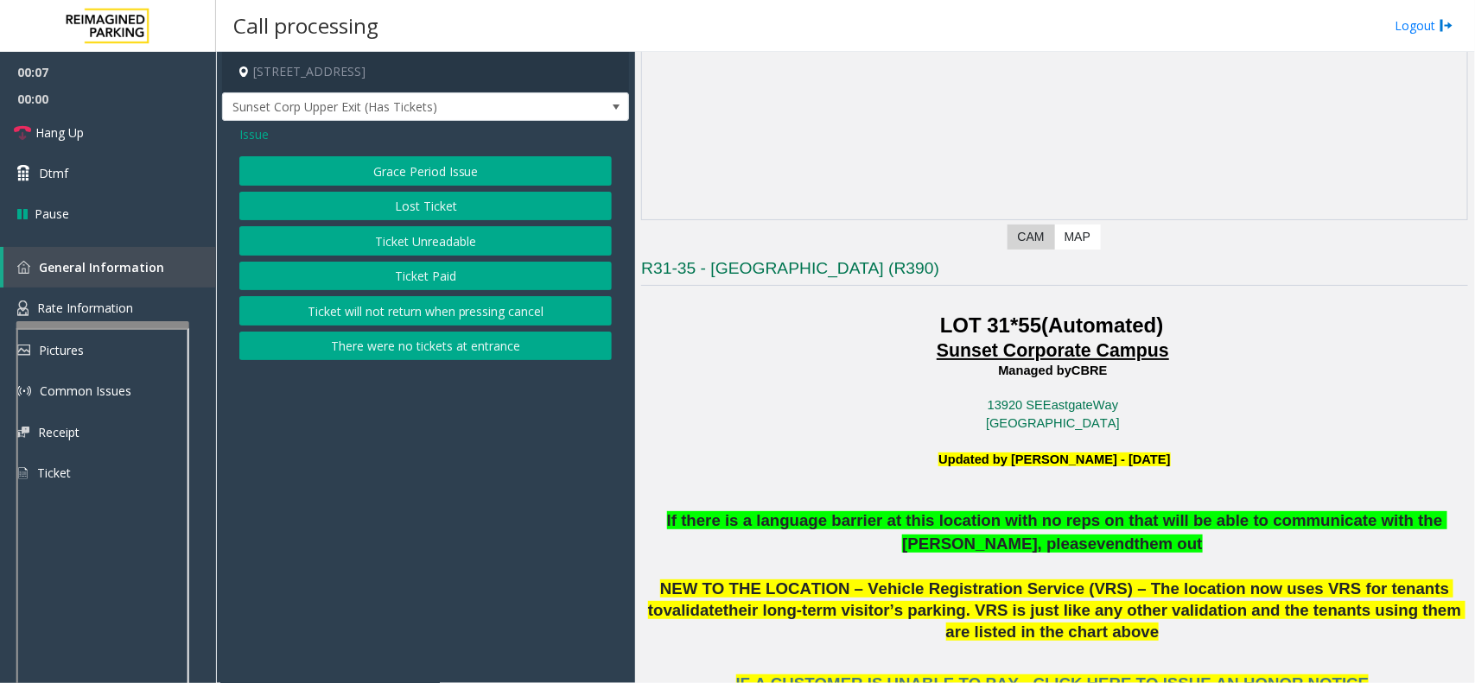
click at [428, 272] on button "Ticket Paid" at bounding box center [425, 276] width 372 height 29
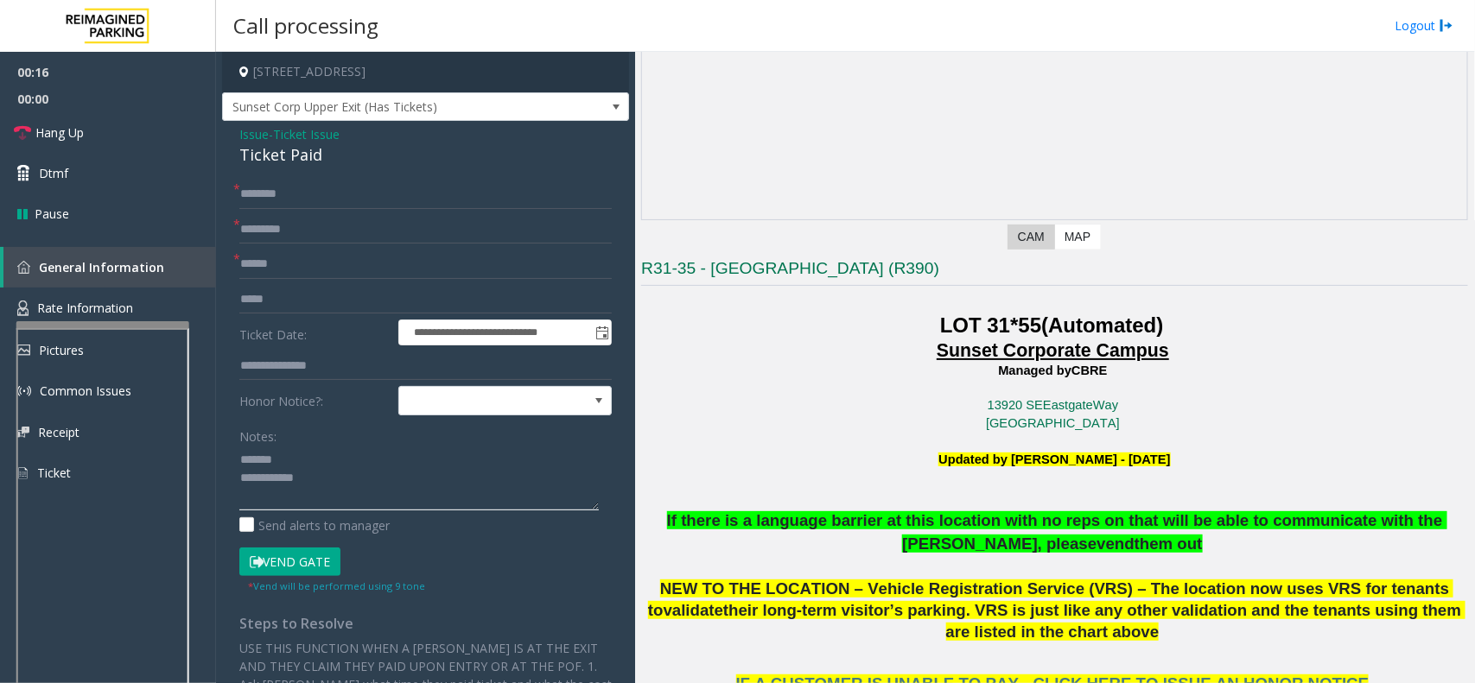
type textarea "**********"
click at [281, 143] on span "Ticket Issue" at bounding box center [306, 134] width 67 height 18
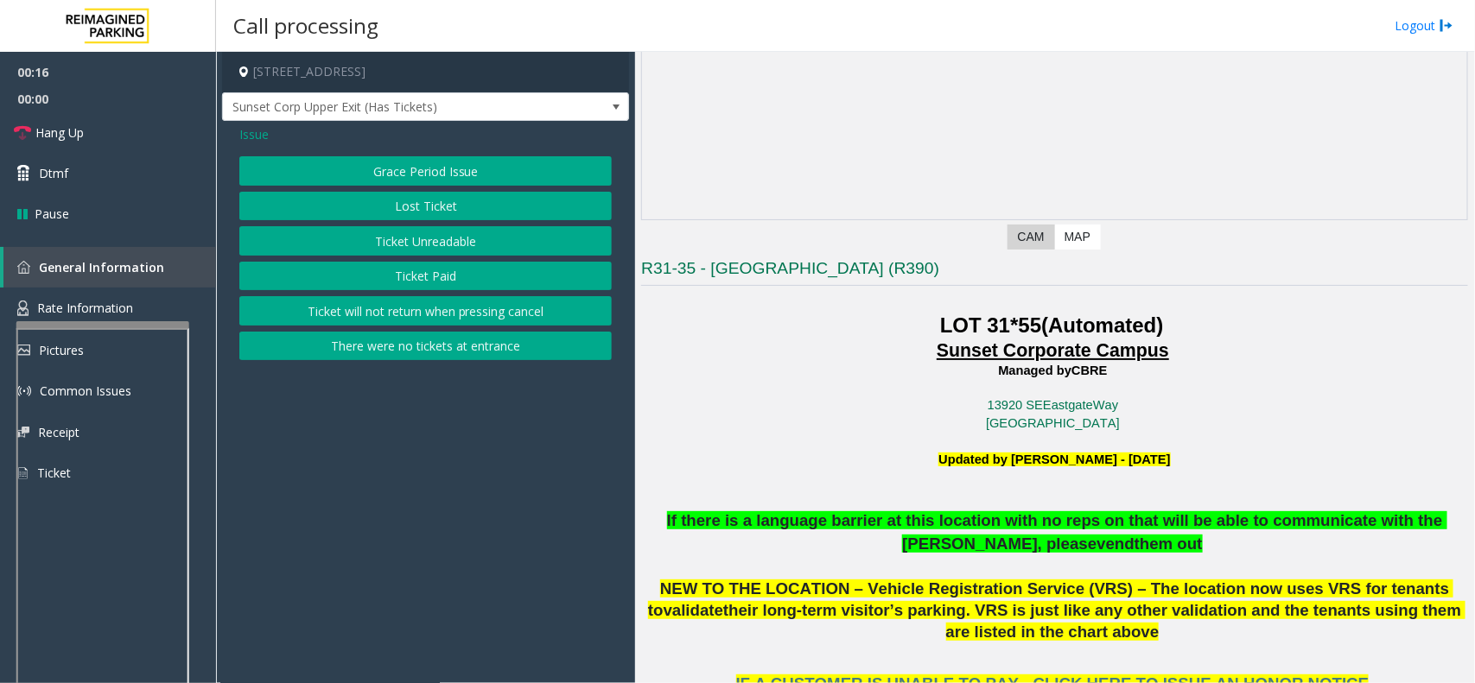
click at [281, 143] on div "Issue" at bounding box center [425, 134] width 372 height 18
click at [436, 270] on button "Ticket Paid" at bounding box center [425, 276] width 372 height 29
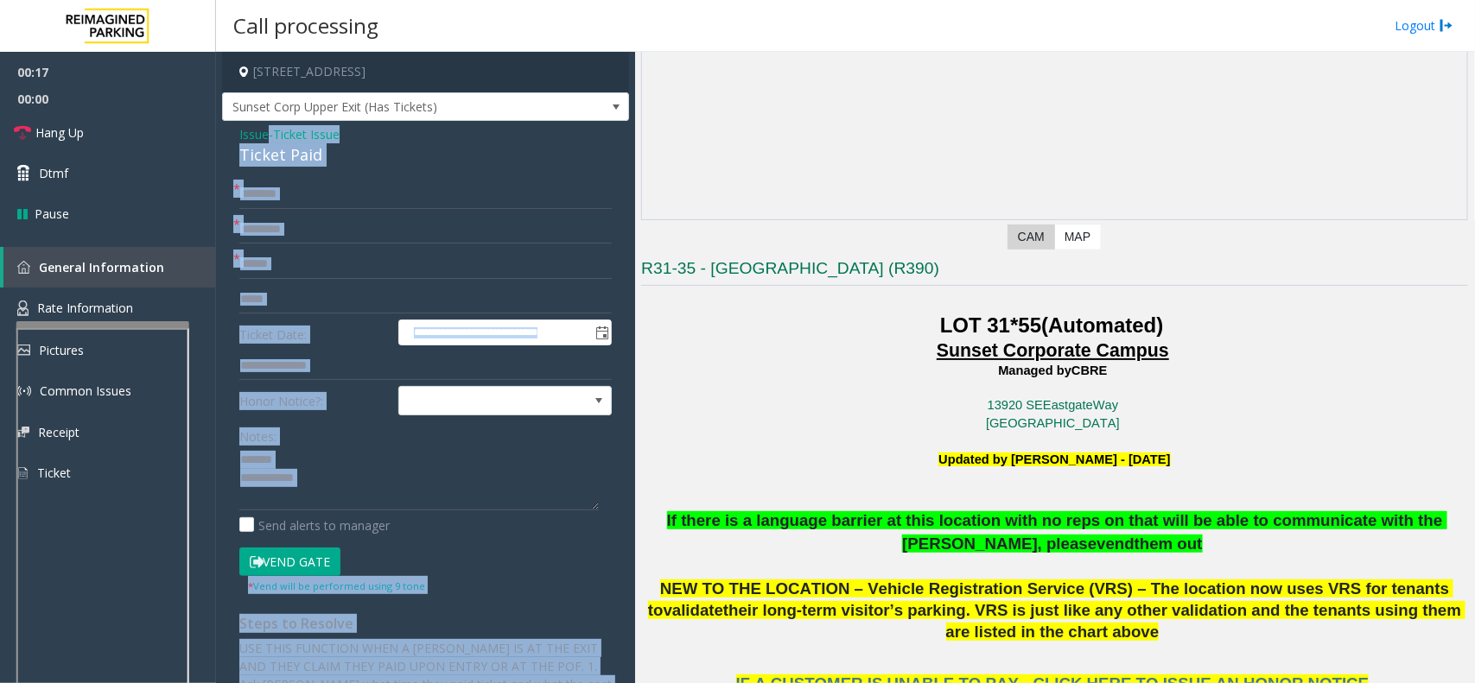
click at [291, 151] on div "Ticket Paid" at bounding box center [425, 154] width 372 height 23
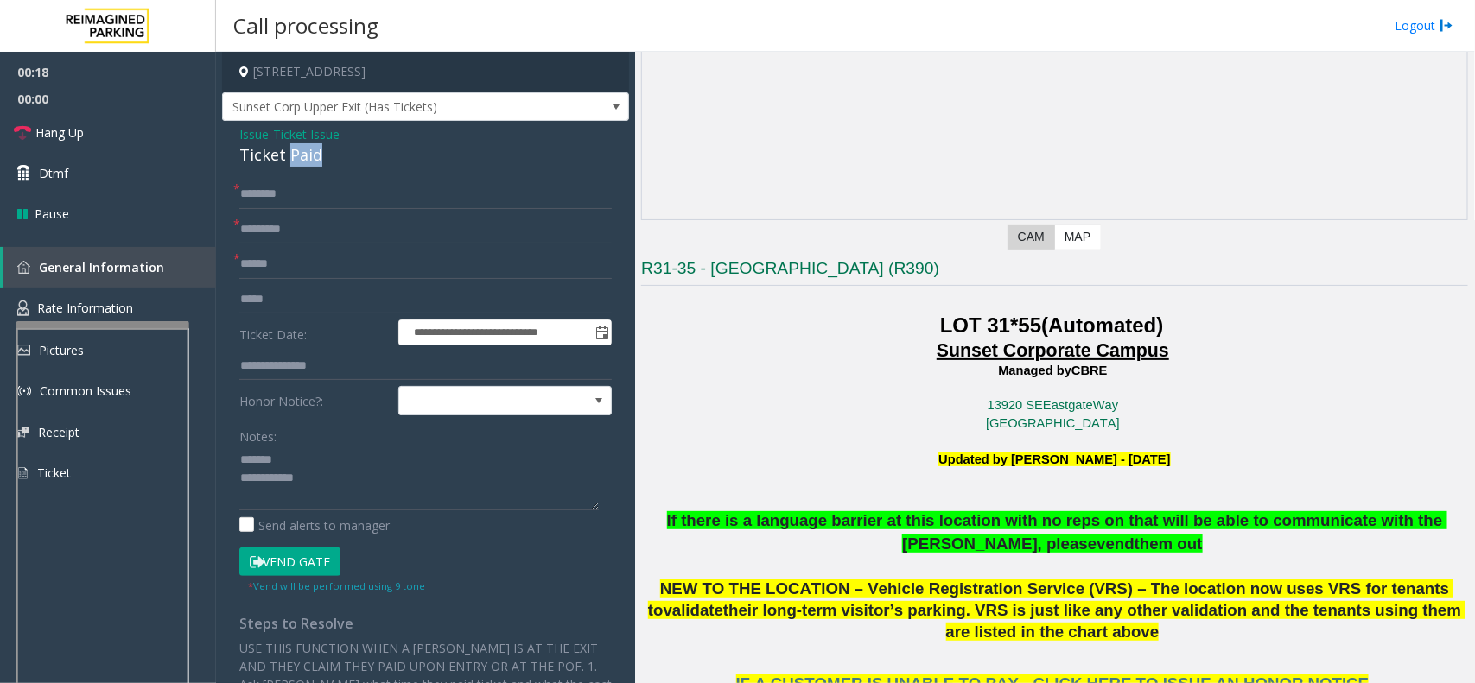
click at [291, 151] on div "Ticket Paid" at bounding box center [425, 154] width 372 height 23
click at [481, 468] on textarea at bounding box center [418, 478] width 359 height 65
click at [321, 478] on textarea at bounding box center [418, 478] width 359 height 65
type textarea "**********"
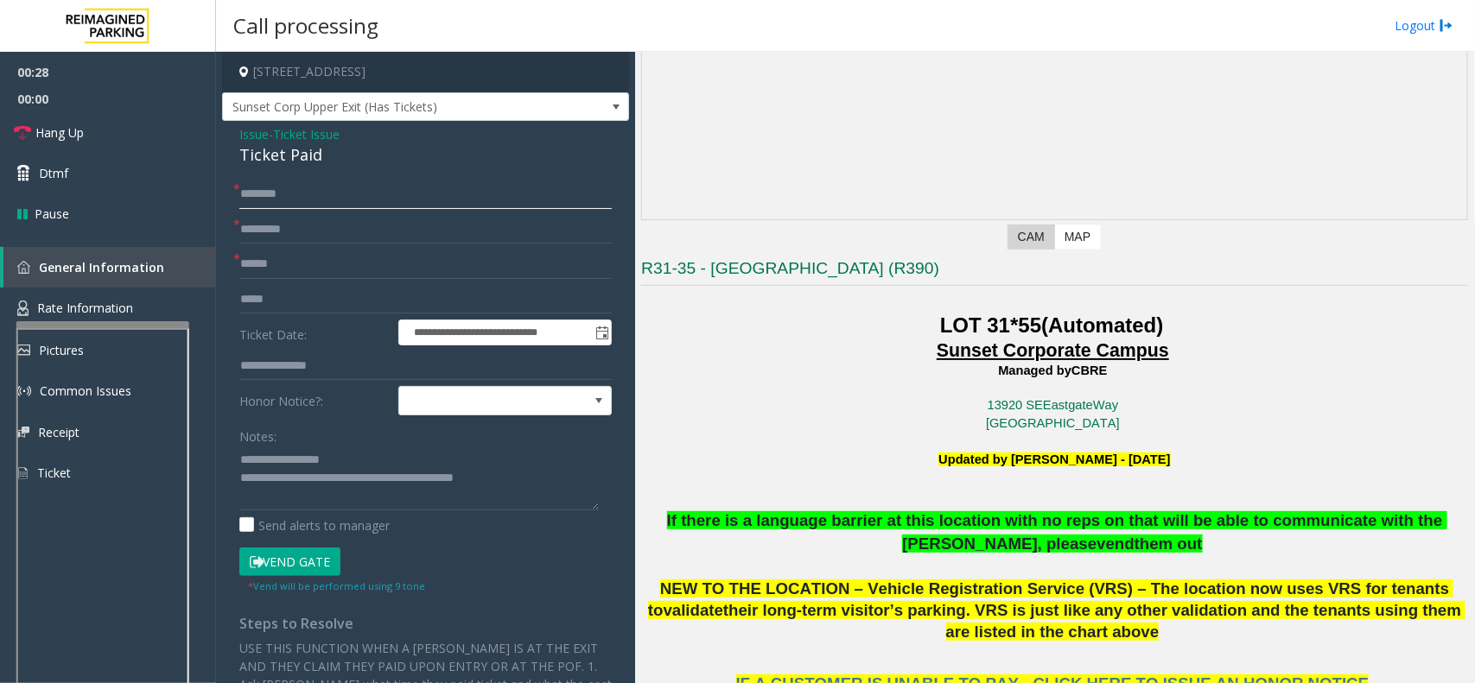
click at [326, 208] on input "text" at bounding box center [425, 194] width 372 height 29
click at [329, 257] on input "text" at bounding box center [425, 264] width 372 height 29
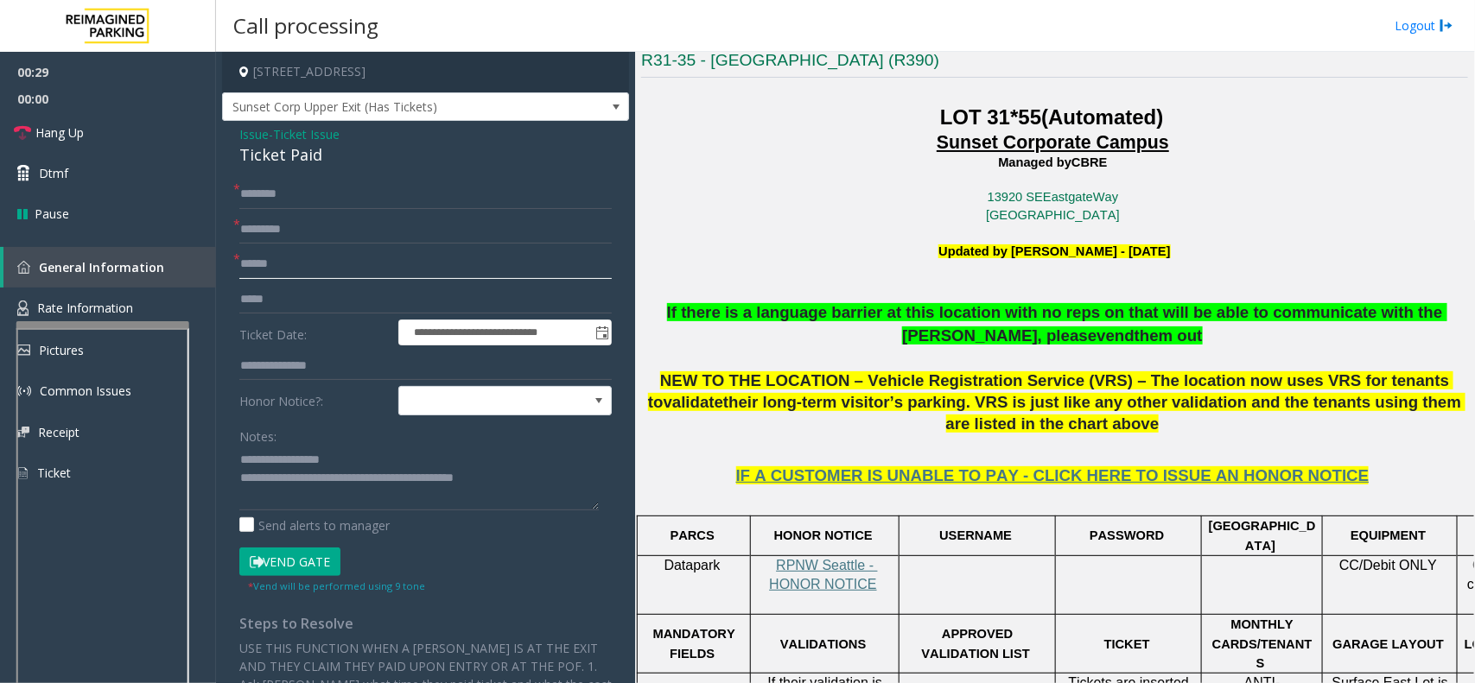
scroll to position [756, 0]
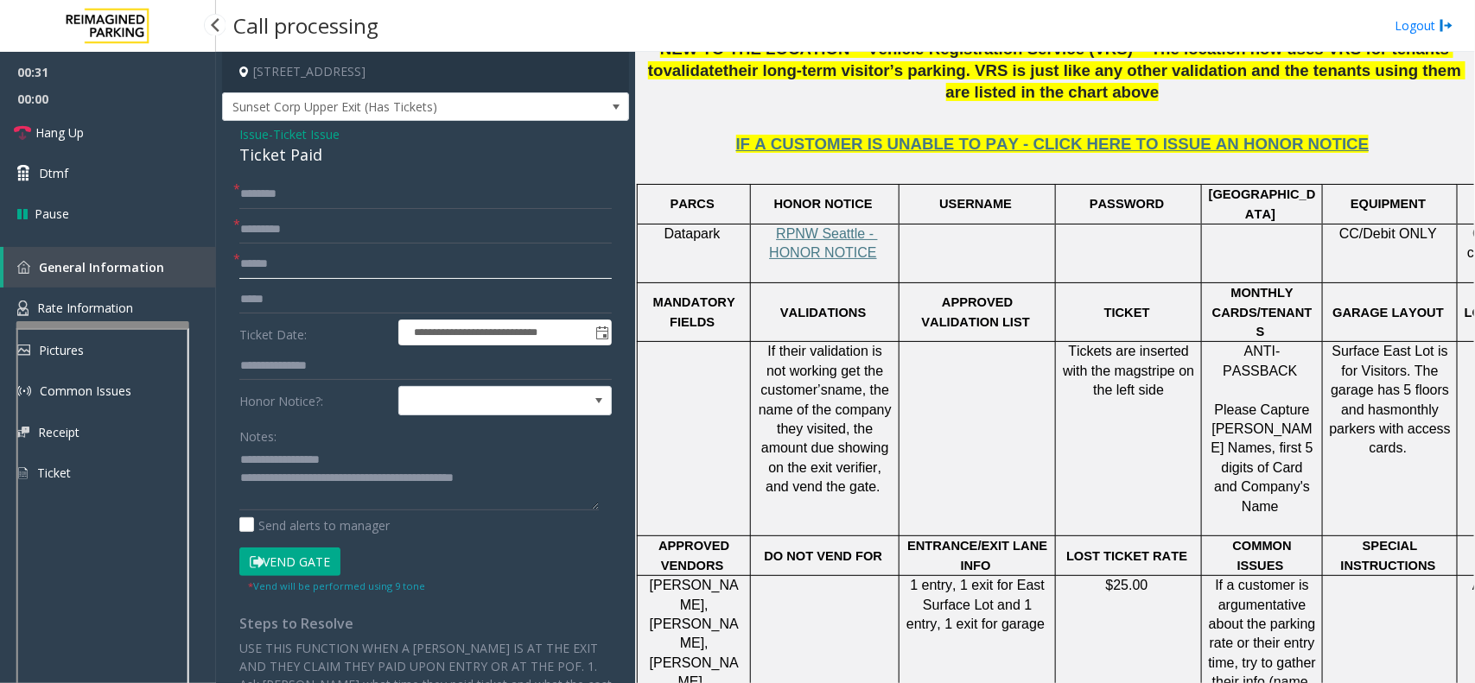
click at [262, 263] on input "text" at bounding box center [425, 264] width 372 height 29
click at [239, 548] on button "Vend Gate" at bounding box center [289, 562] width 101 height 29
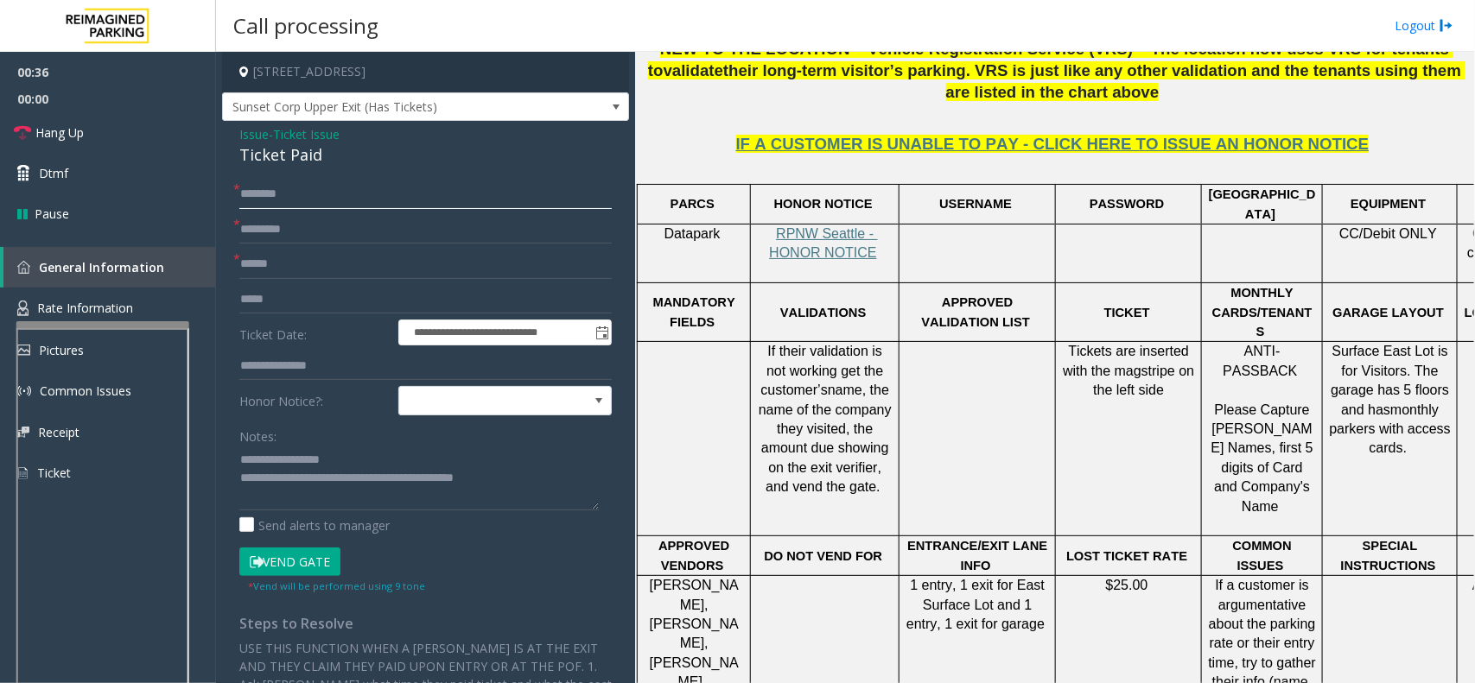
click at [239, 548] on button "Vend Gate" at bounding box center [289, 562] width 101 height 29
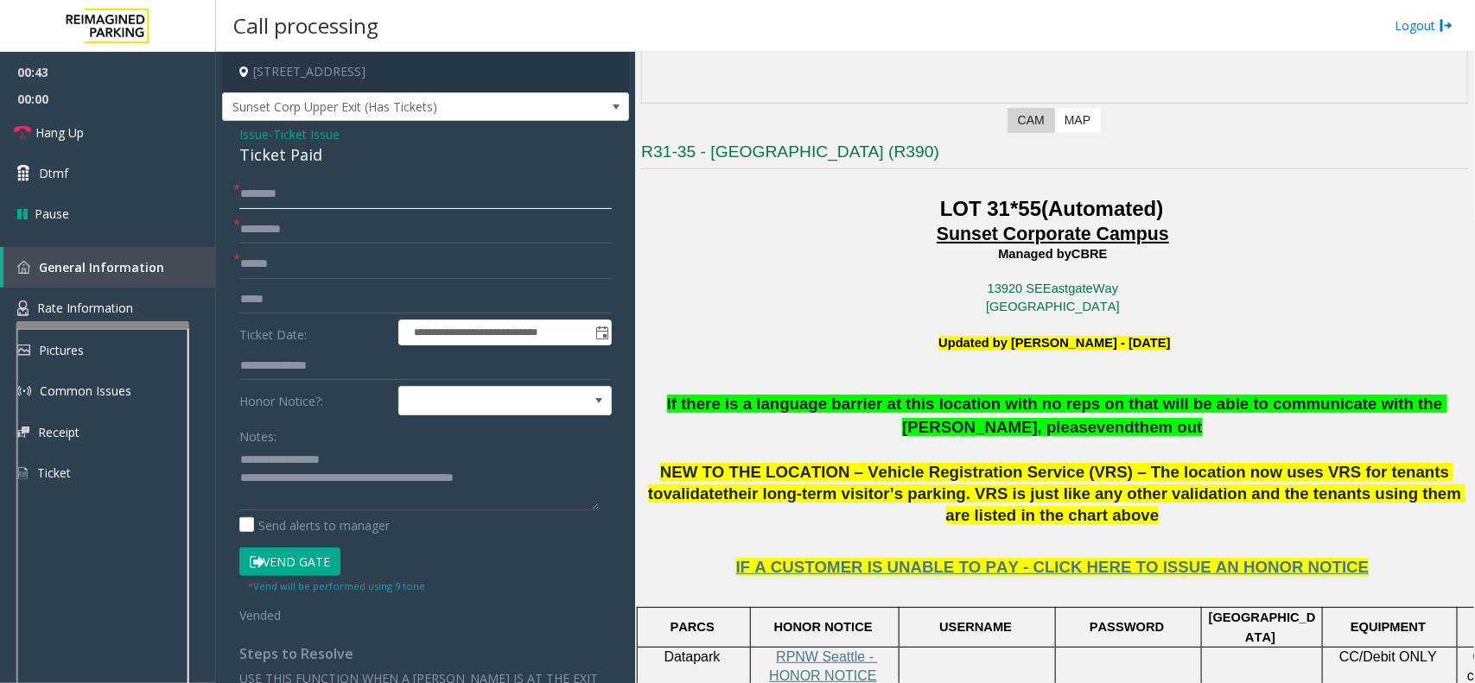
scroll to position [216, 0]
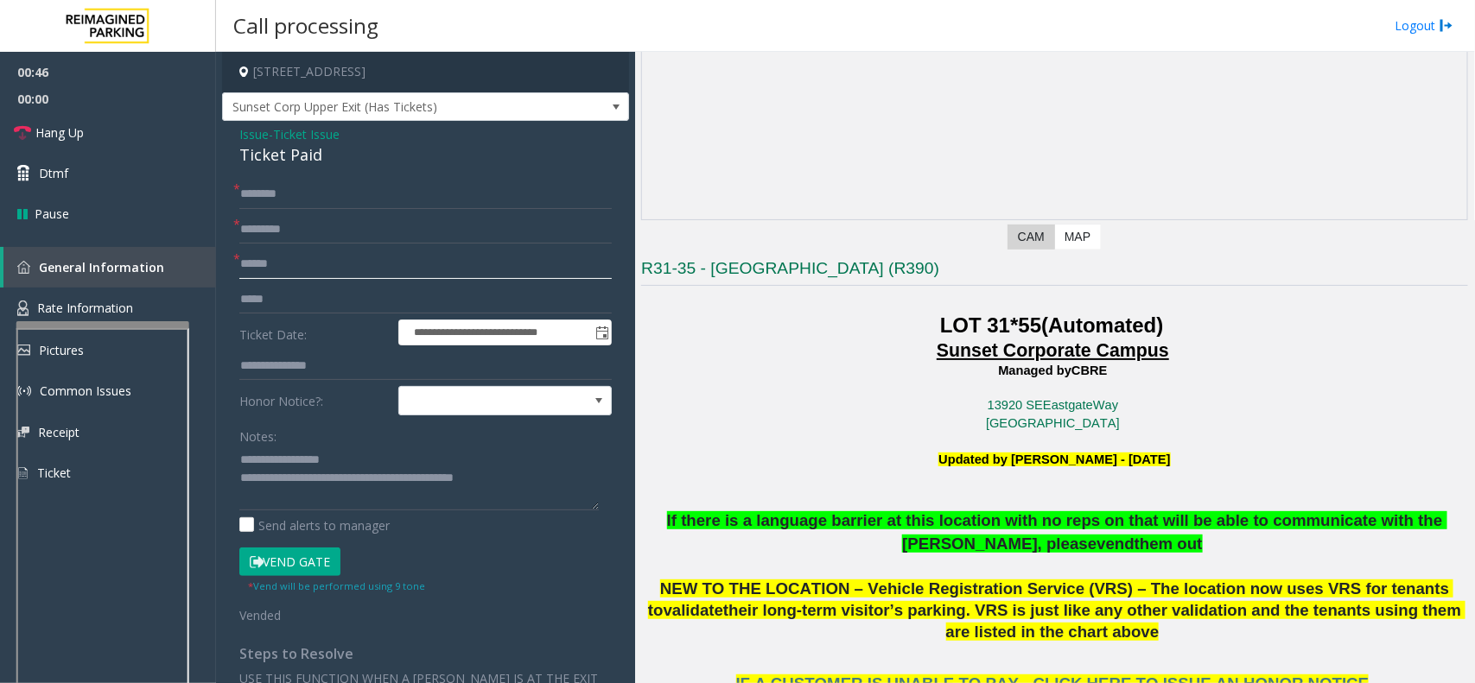
click at [329, 257] on input "text" at bounding box center [425, 264] width 372 height 29
click at [303, 269] on input "text" at bounding box center [425, 264] width 372 height 29
type input "******"
click at [544, 478] on textarea at bounding box center [418, 478] width 359 height 65
type textarea "**********"
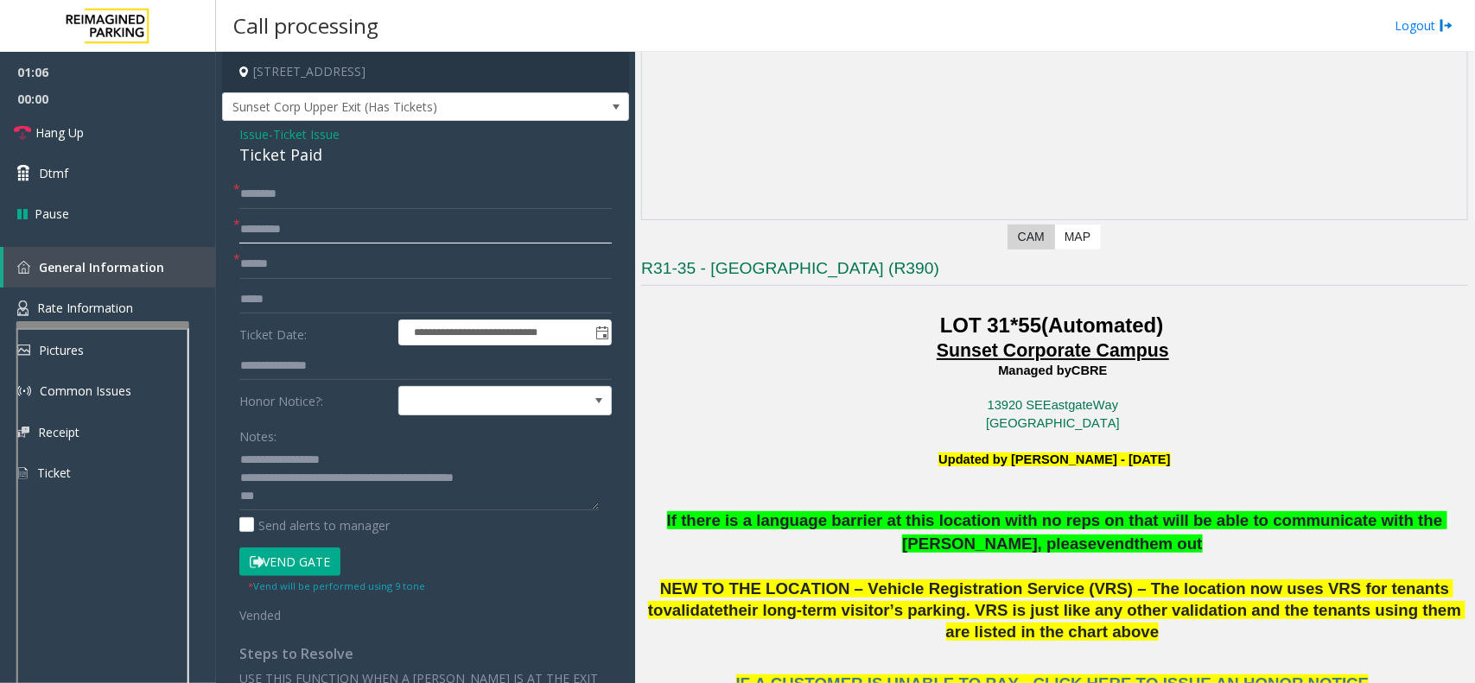
click at [331, 226] on input "text" at bounding box center [425, 229] width 372 height 29
type input "**"
click at [318, 195] on input "text" at bounding box center [425, 194] width 372 height 29
click at [312, 191] on input "text" at bounding box center [425, 194] width 372 height 29
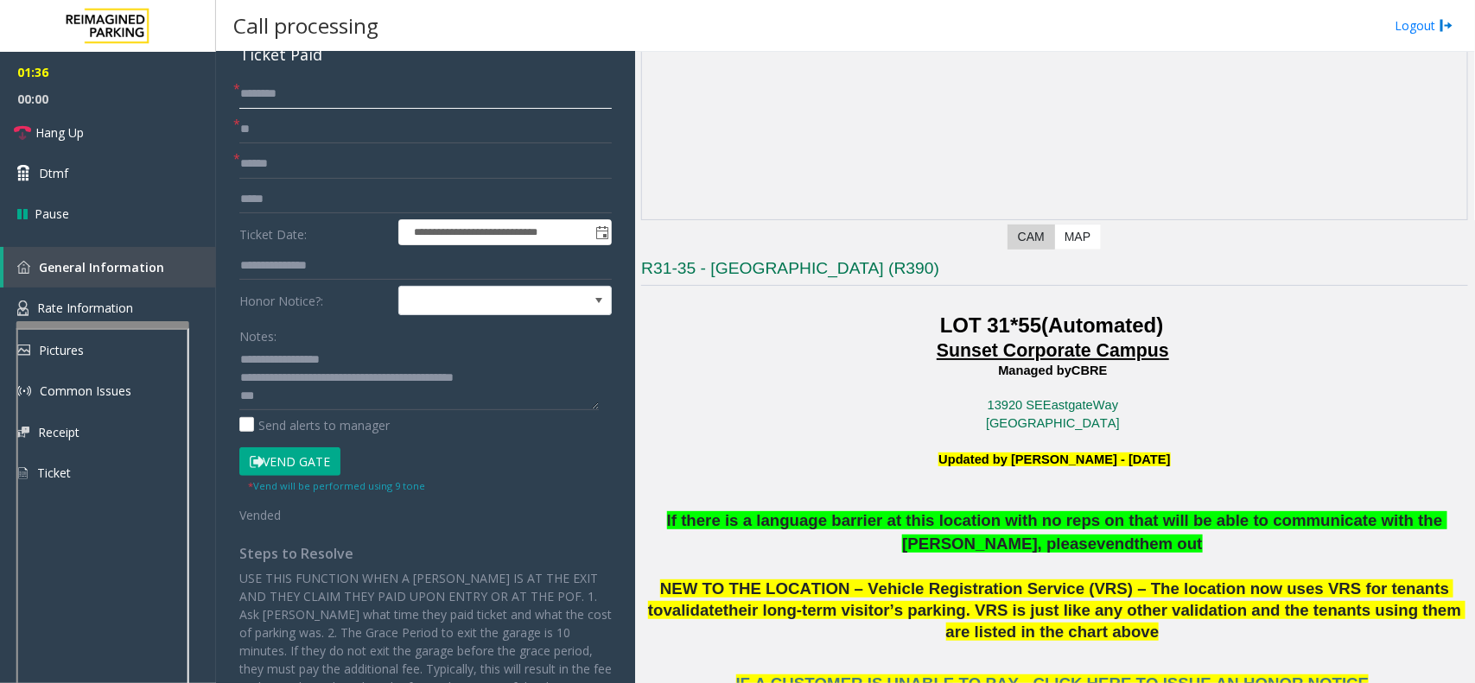
scroll to position [0, 0]
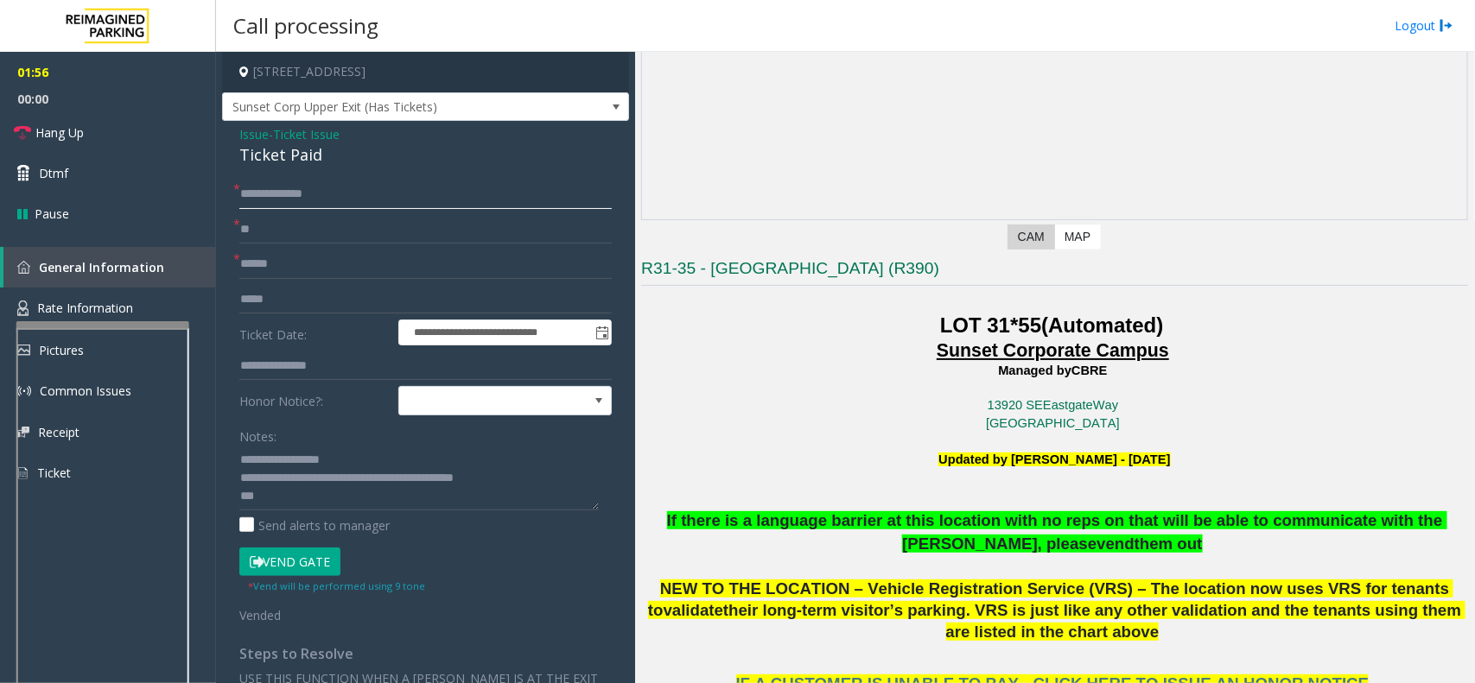
type input "**********"
click at [337, 369] on input "text" at bounding box center [425, 366] width 372 height 29
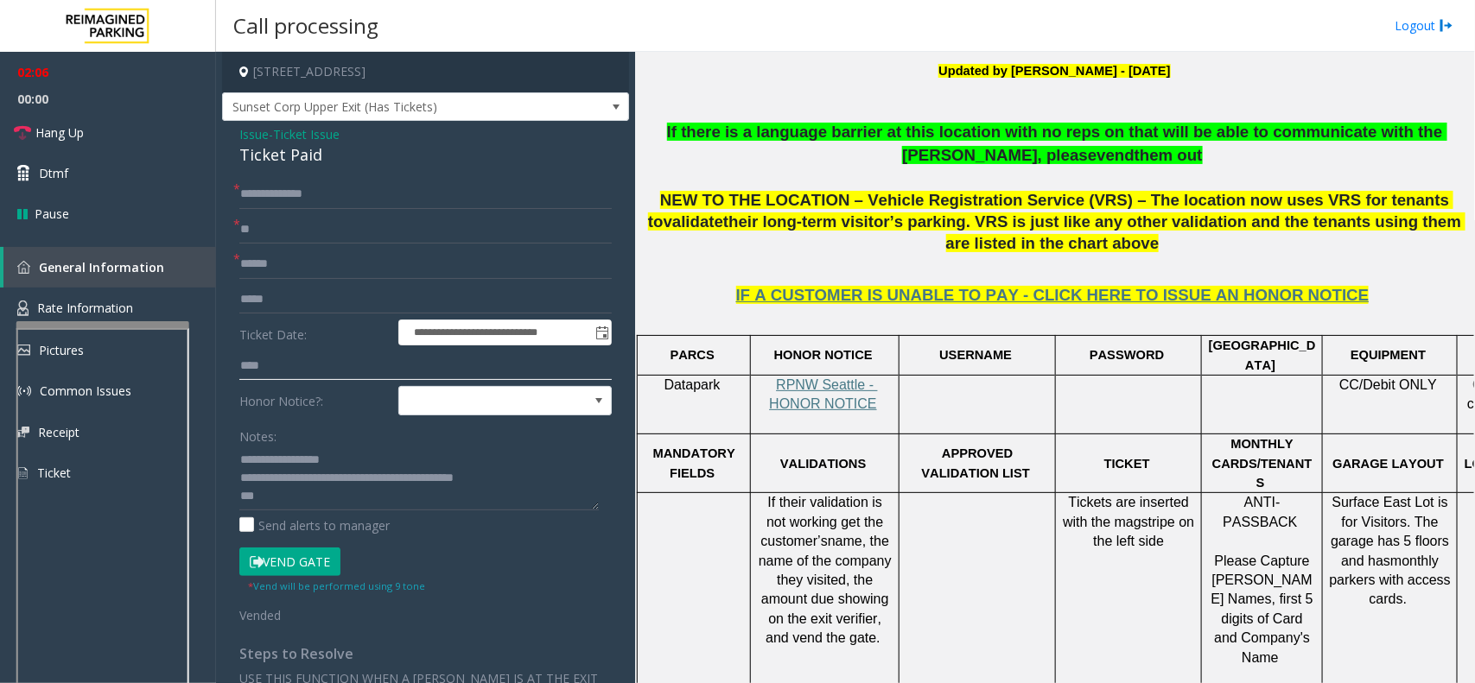
scroll to position [648, 0]
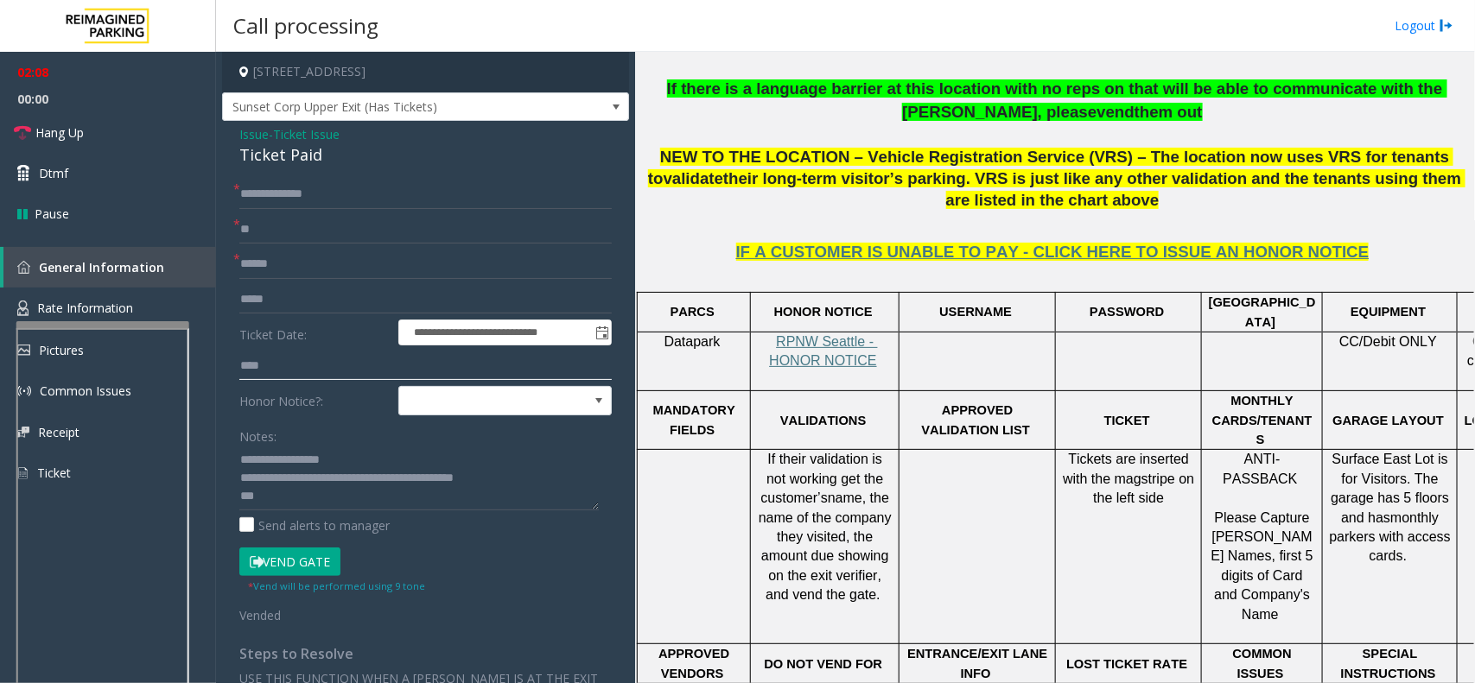
click at [292, 373] on input "***" at bounding box center [425, 366] width 372 height 29
type input "********"
click at [322, 555] on button "Vend Gate" at bounding box center [289, 562] width 101 height 29
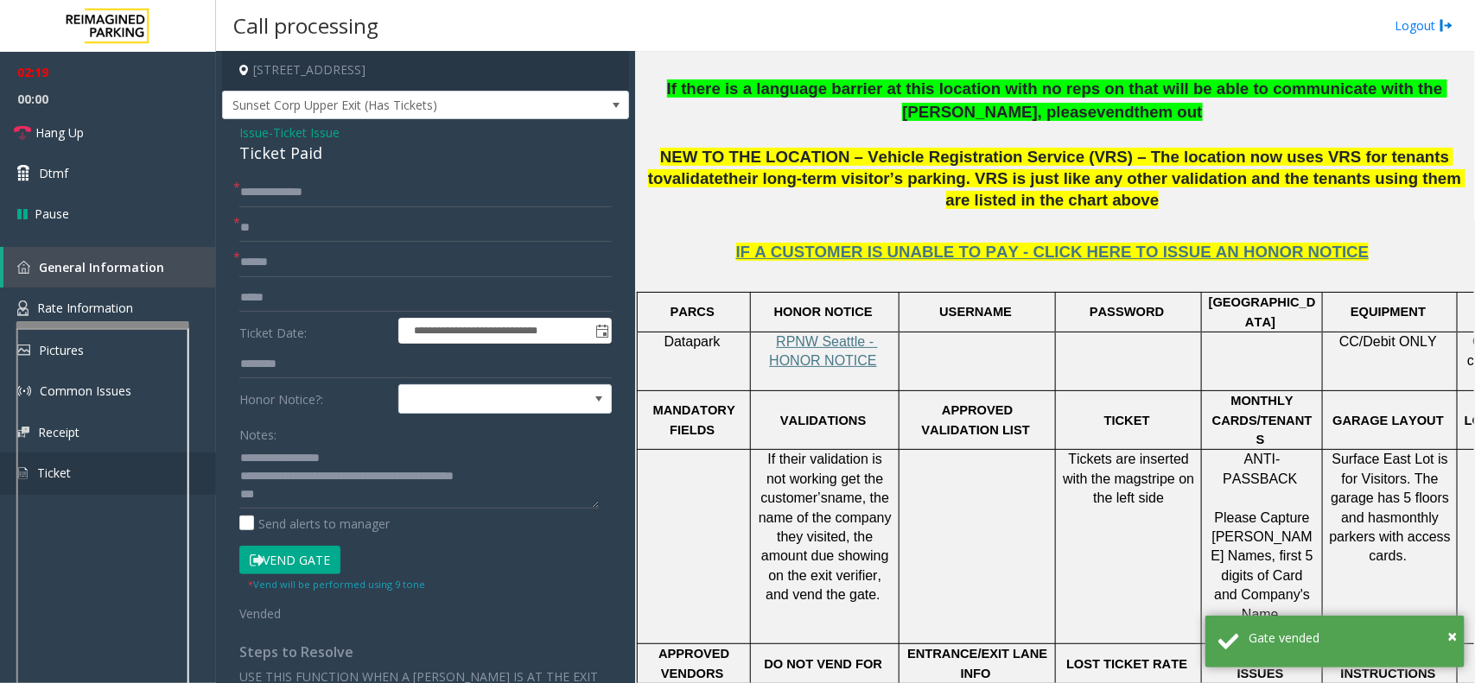
scroll to position [0, 0]
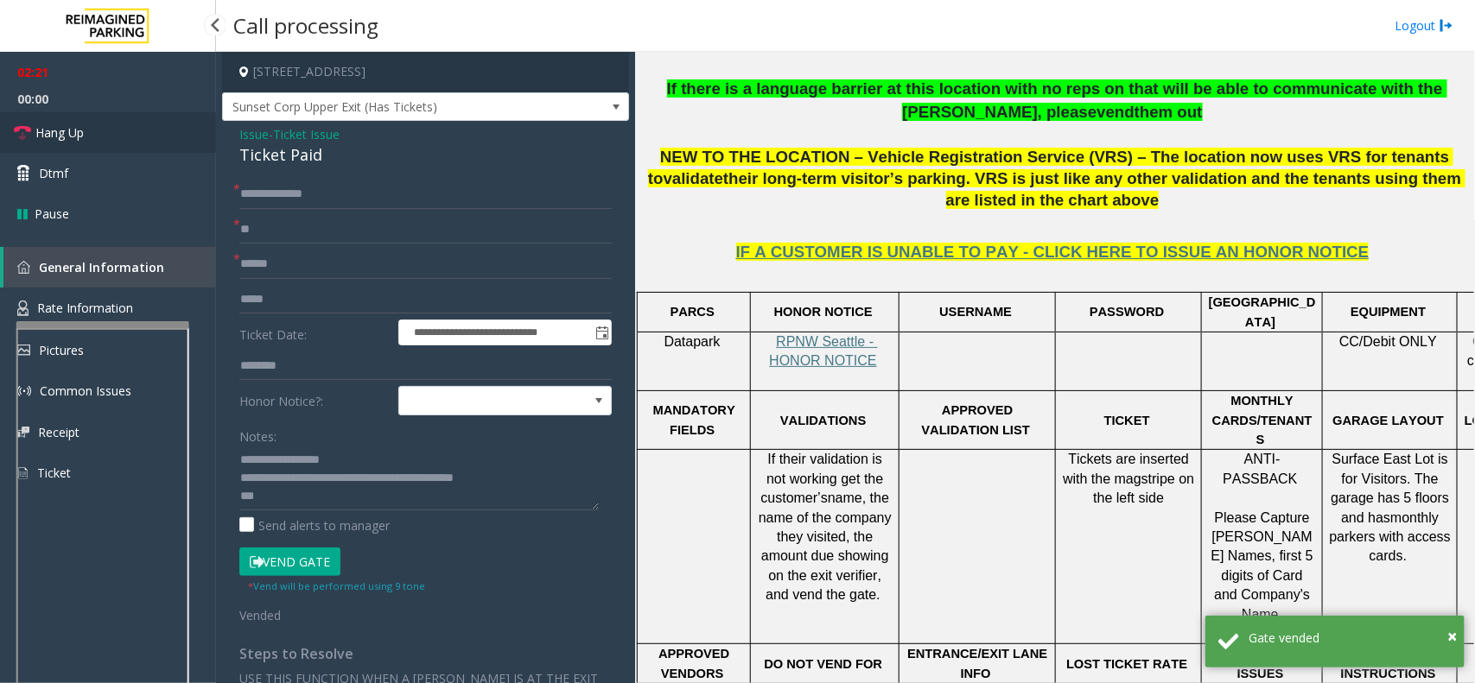
click at [132, 132] on link "Hang Up" at bounding box center [108, 132] width 216 height 41
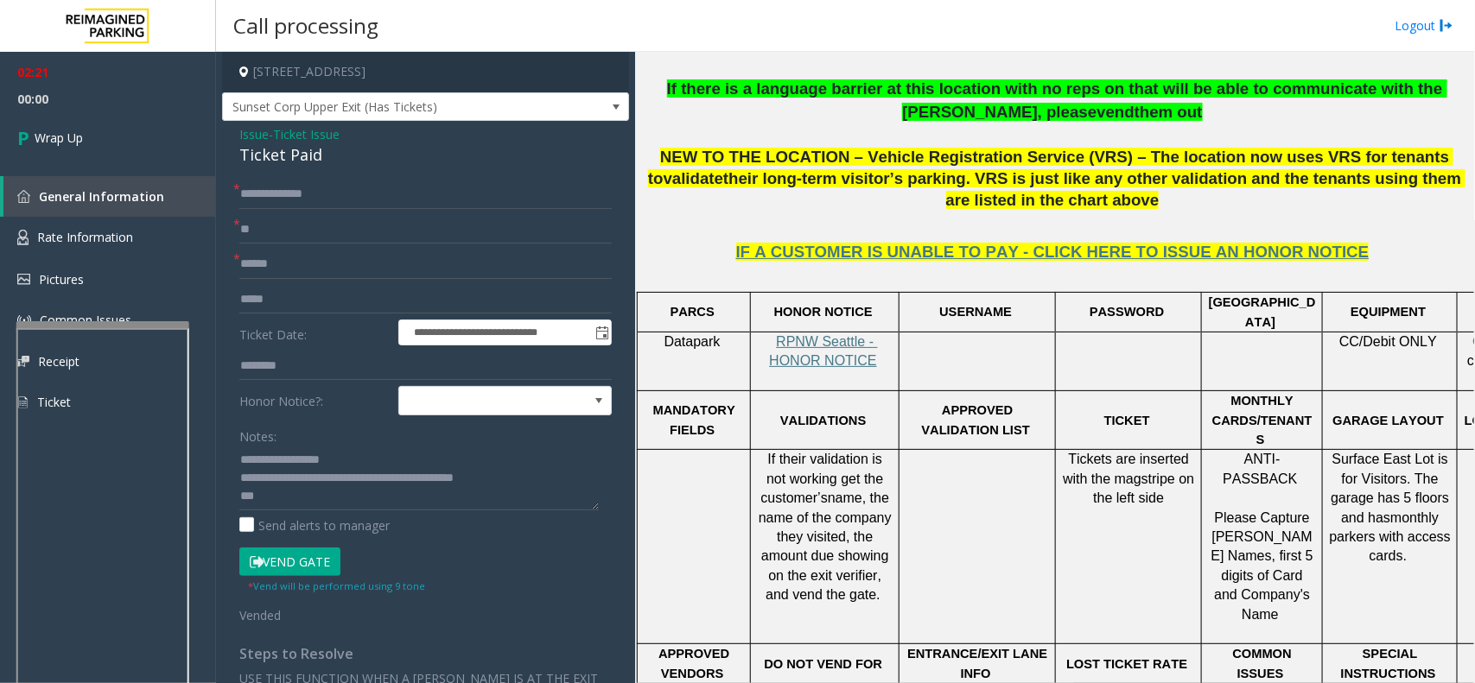
click at [238, 499] on div "**********" at bounding box center [425, 524] width 398 height 689
click at [239, 499] on textarea at bounding box center [418, 478] width 359 height 65
type textarea "**********"
click at [117, 136] on link "Wrap Up" at bounding box center [108, 137] width 216 height 51
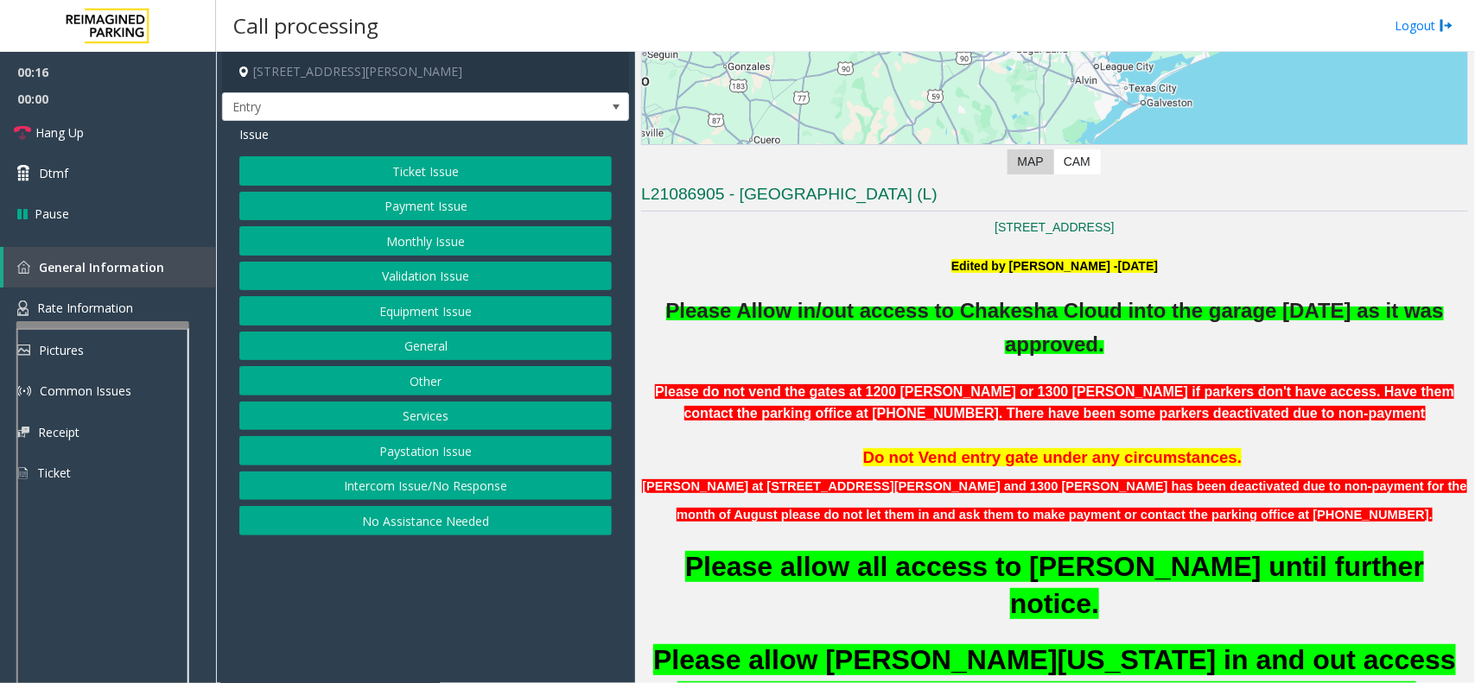
scroll to position [540, 0]
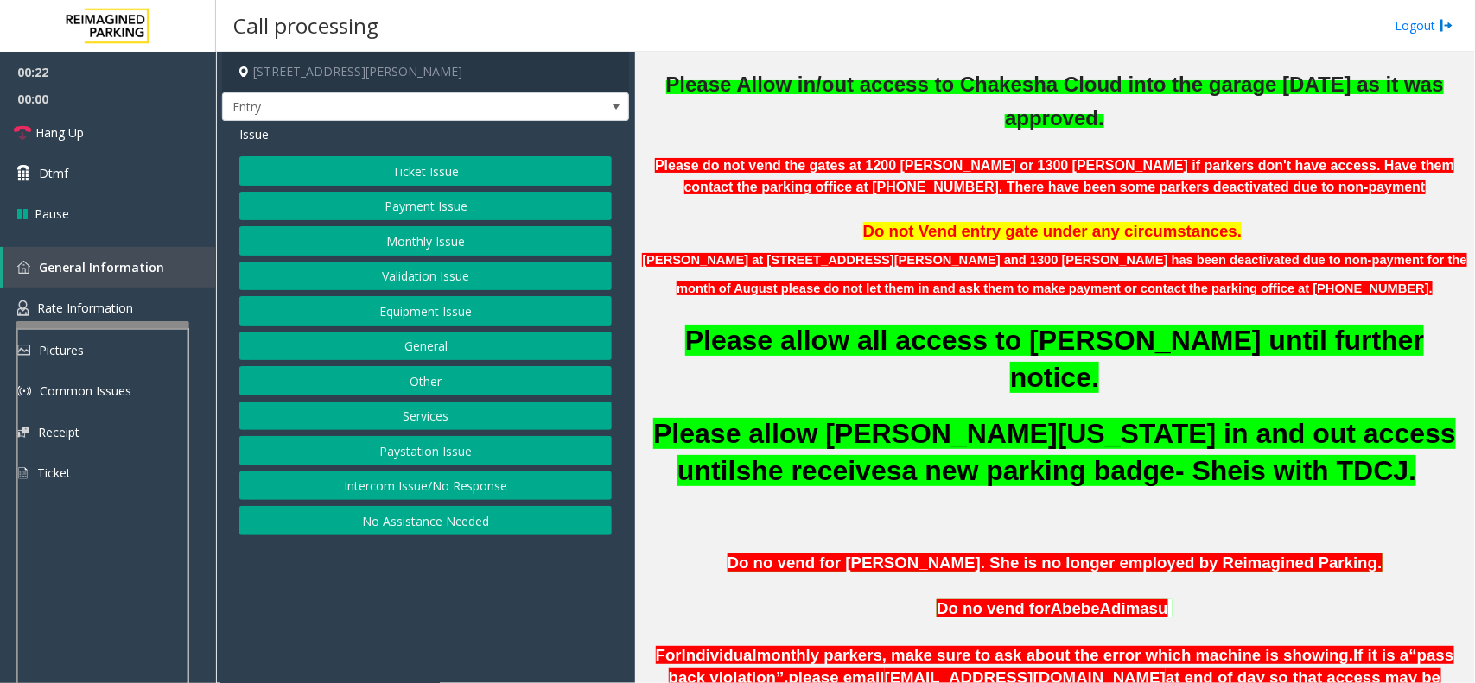
click at [456, 247] on button "Monthly Issue" at bounding box center [425, 240] width 372 height 29
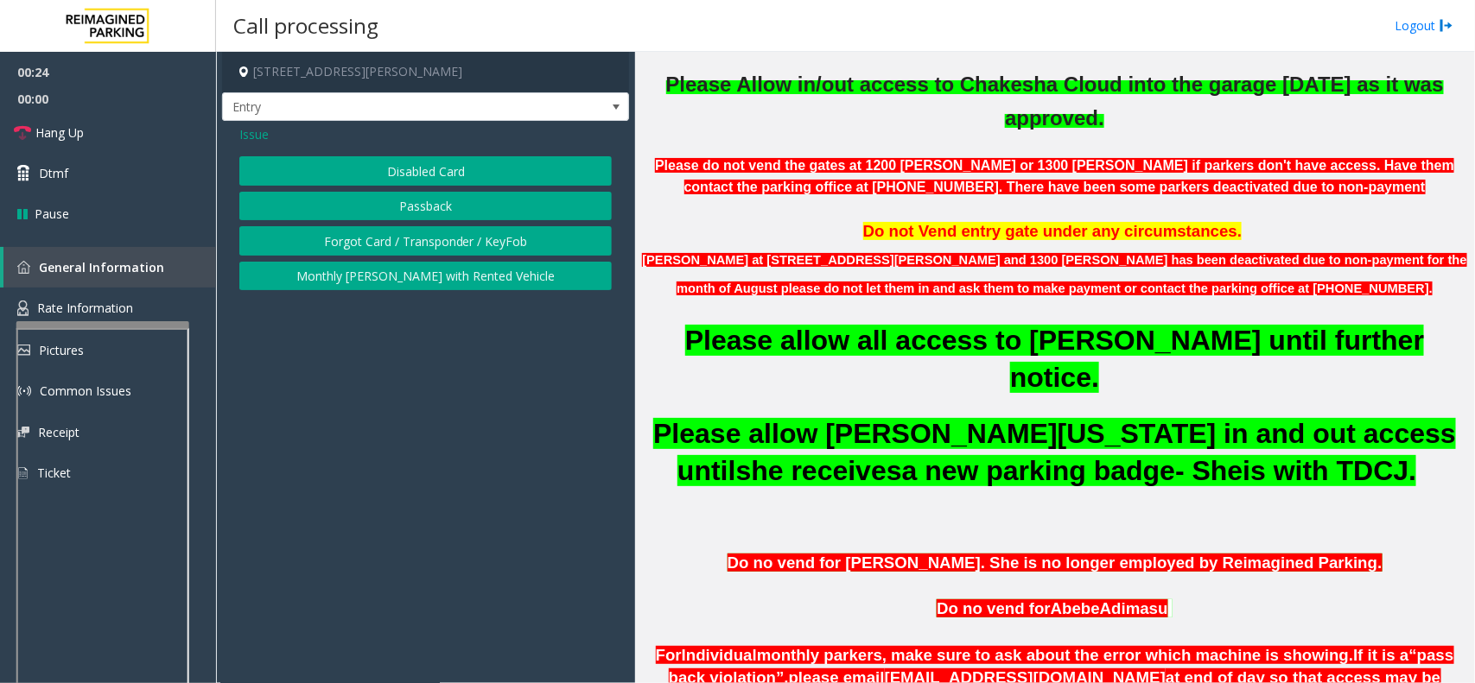
click at [438, 170] on button "Disabled Card" at bounding box center [425, 170] width 372 height 29
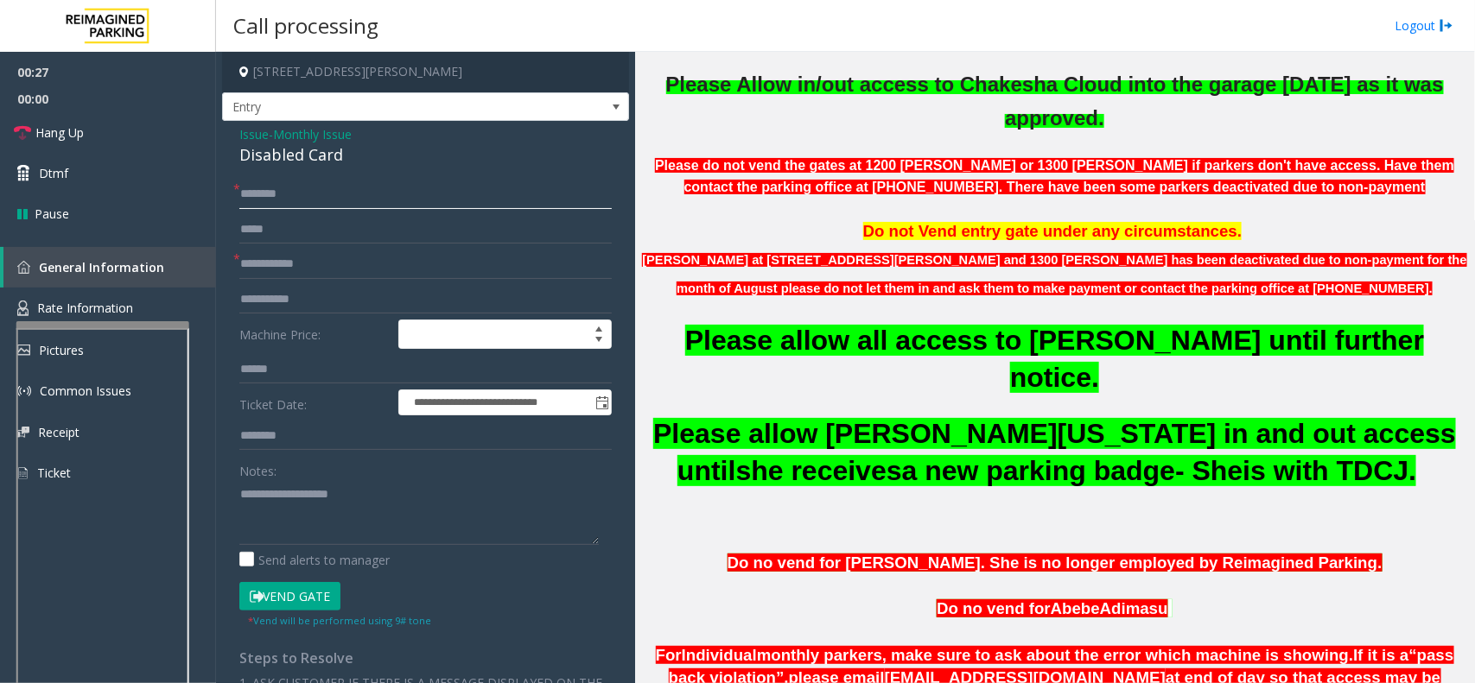
click at [281, 203] on input "text" at bounding box center [425, 194] width 372 height 29
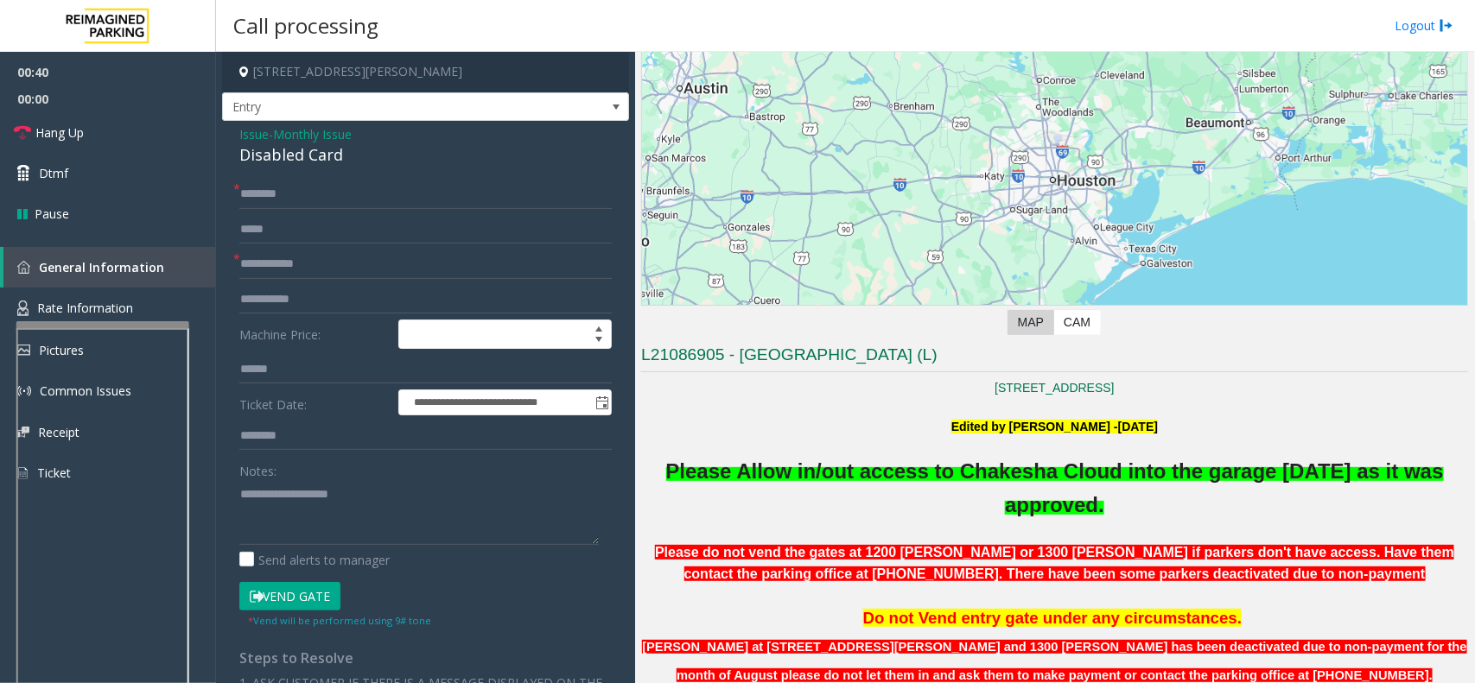
scroll to position [108, 0]
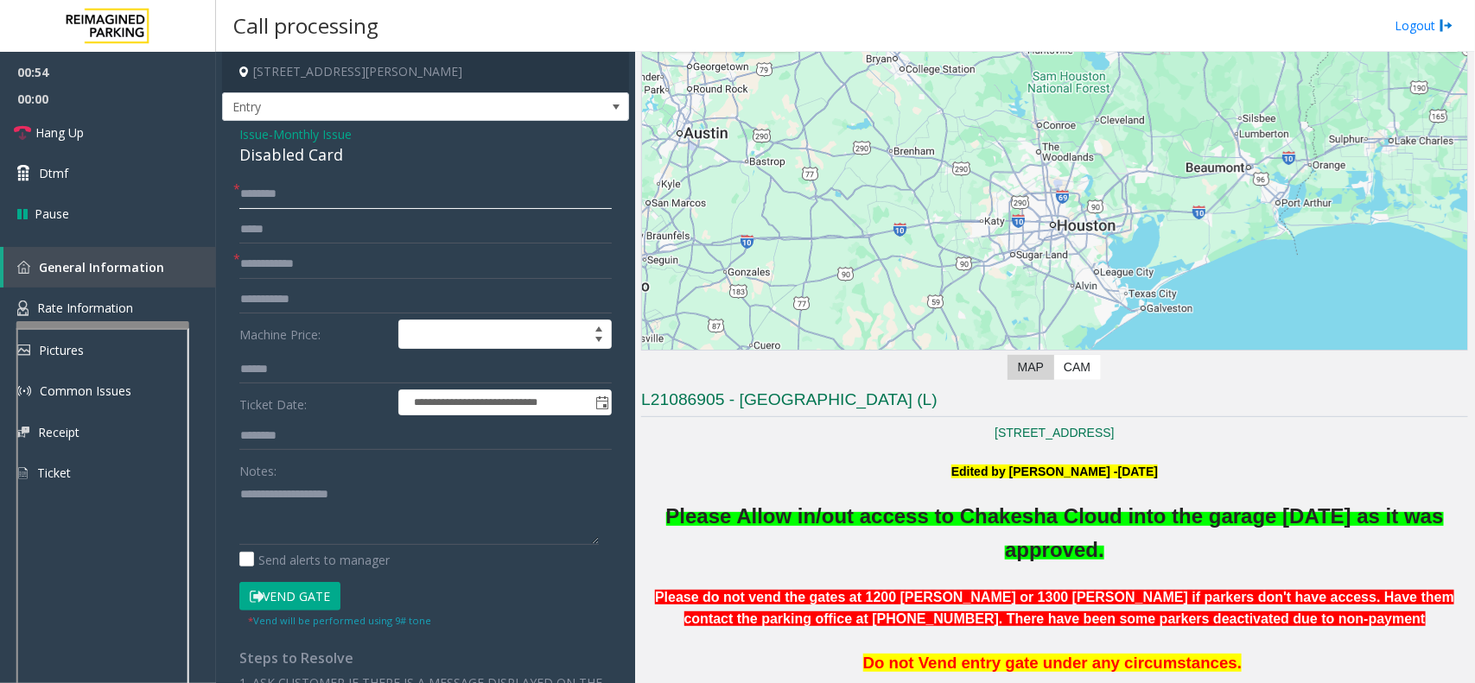
click at [318, 204] on input "text" at bounding box center [425, 194] width 372 height 29
drag, startPoint x: 343, startPoint y: 187, endPoint x: 153, endPoint y: 178, distance: 190.3
click at [123, 164] on app-root "**********" at bounding box center [737, 341] width 1475 height 683
paste input "text"
drag, startPoint x: 325, startPoint y: 204, endPoint x: 130, endPoint y: 196, distance: 195.4
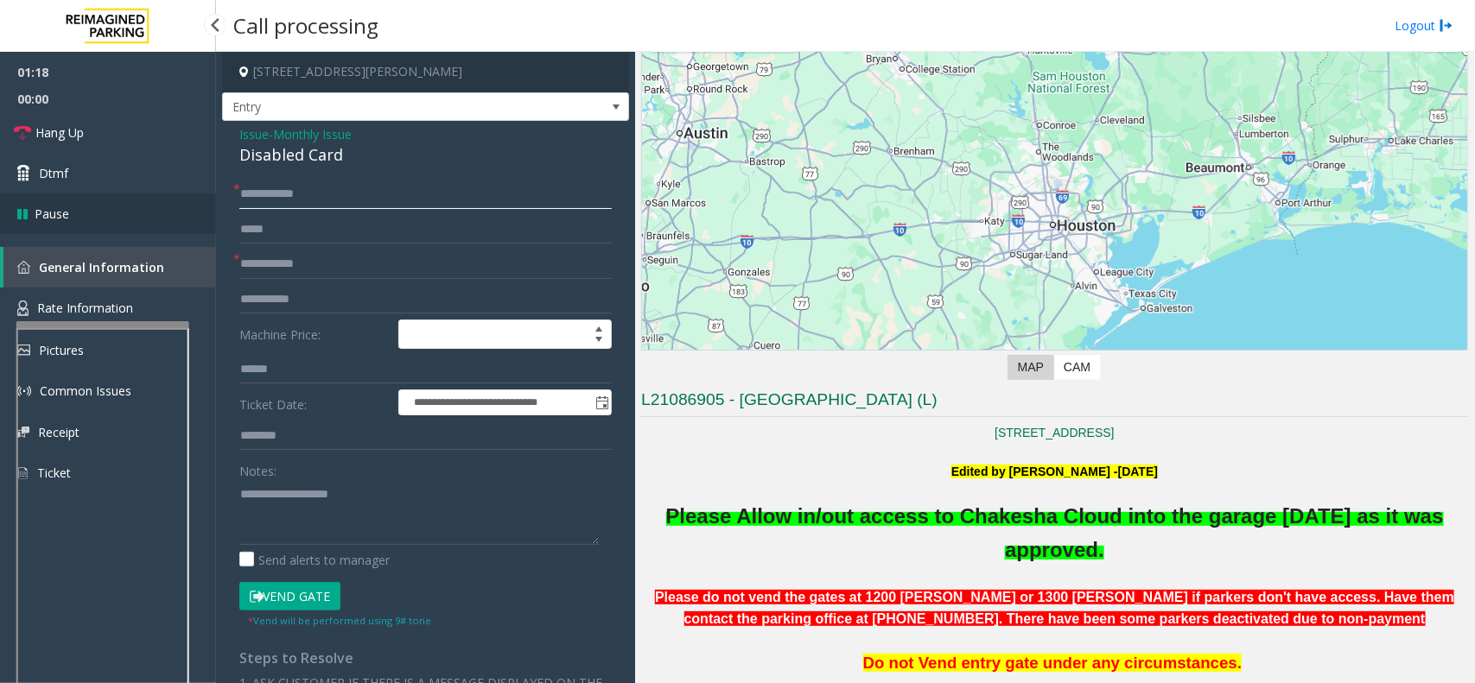
click at [117, 194] on app-root "**********" at bounding box center [737, 341] width 1475 height 683
paste input "text"
type input "**********"
click at [302, 589] on button "Vend Gate" at bounding box center [289, 596] width 101 height 29
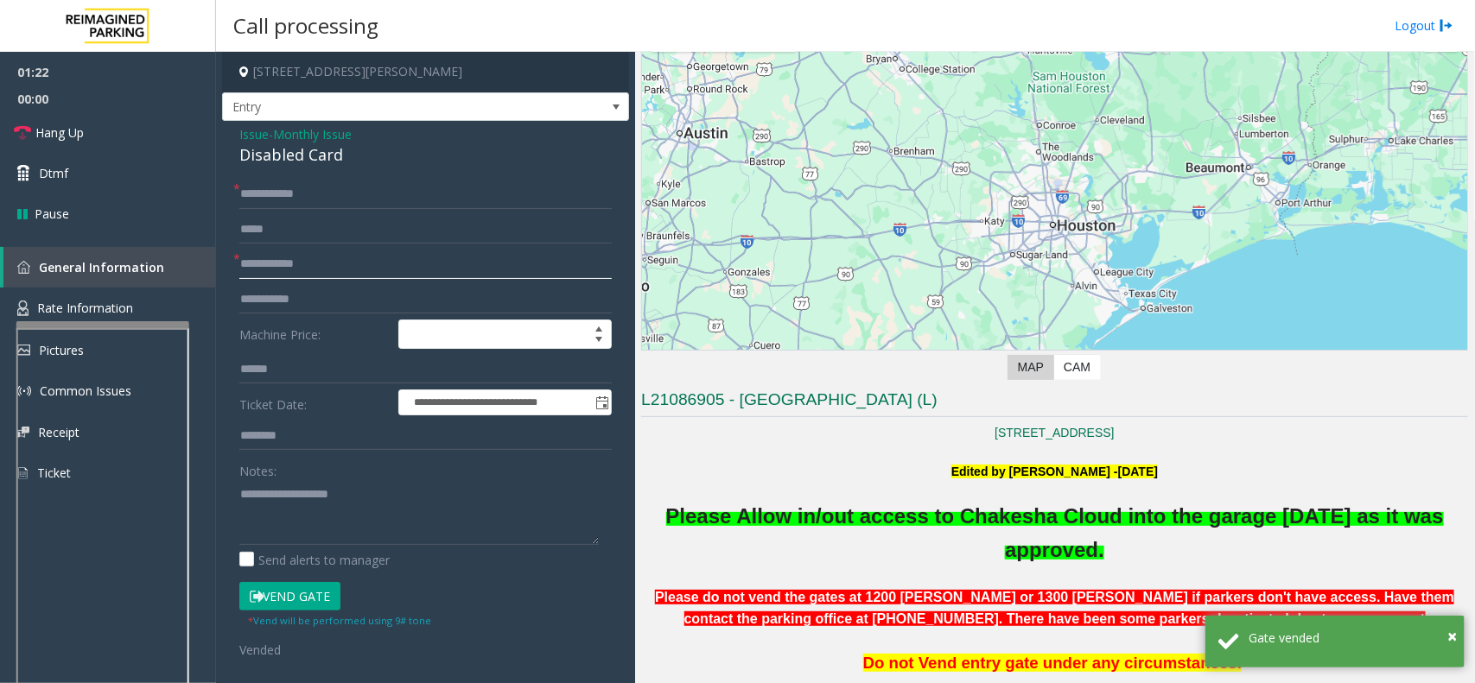
click at [292, 273] on input "text" at bounding box center [425, 264] width 372 height 29
paste input "******"
type input "******"
click at [130, 122] on link "Hang Up" at bounding box center [108, 132] width 216 height 41
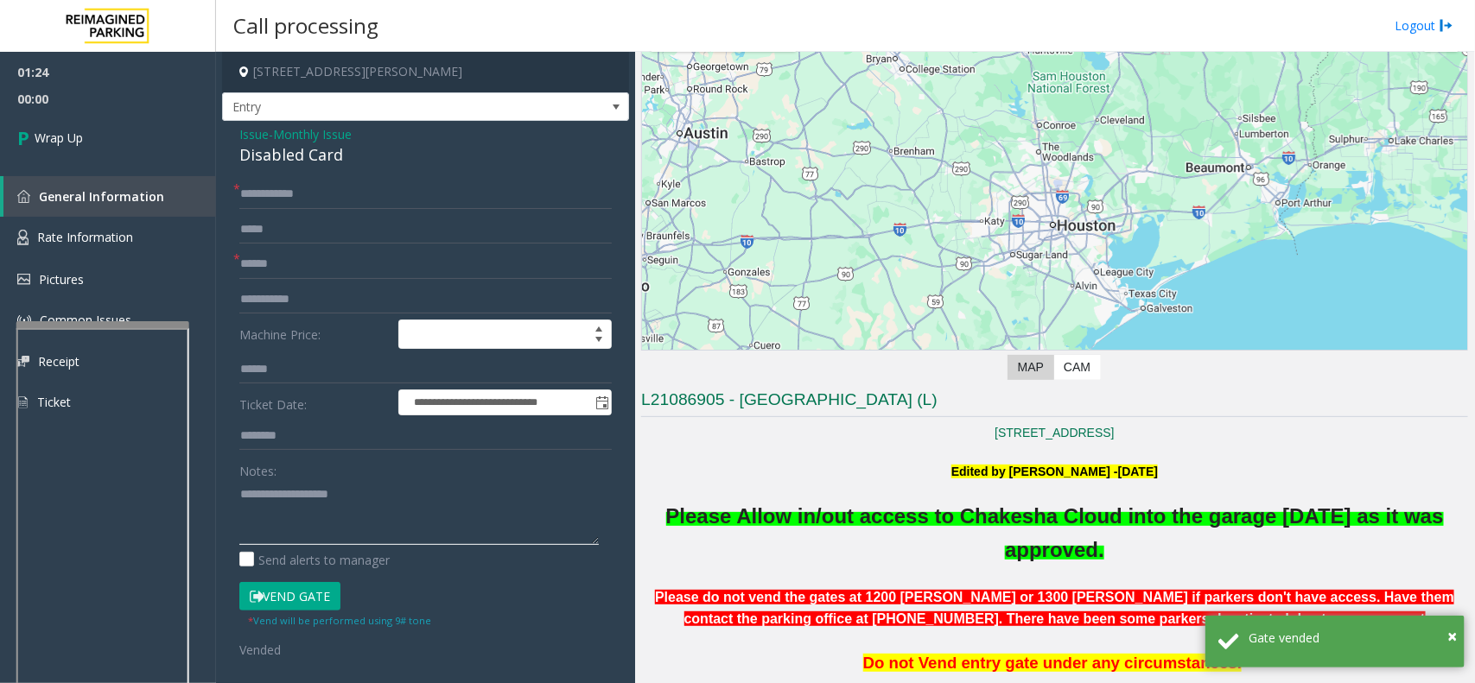
drag, startPoint x: 346, startPoint y: 493, endPoint x: 1453, endPoint y: 124, distance: 1166.8
click at [348, 492] on textarea at bounding box center [418, 512] width 359 height 65
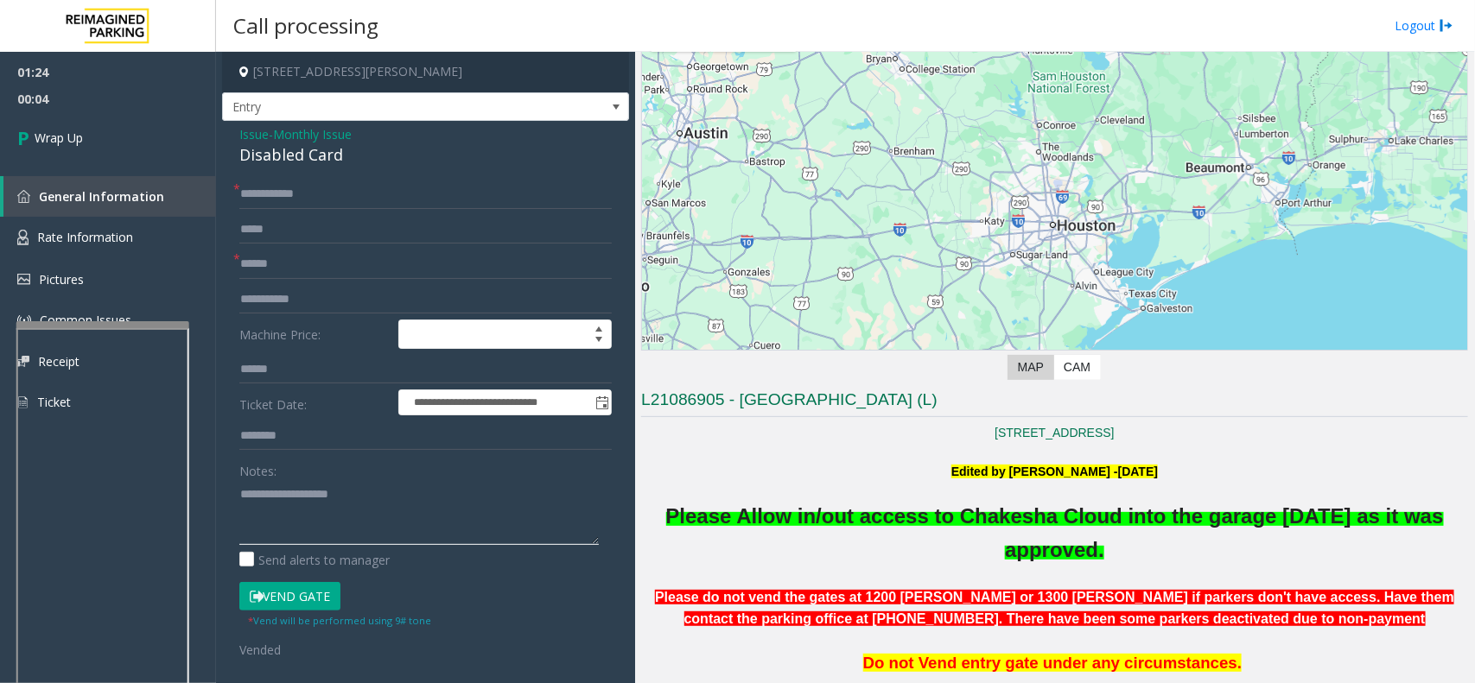
paste textarea "**********"
click at [339, 524] on textarea at bounding box center [418, 512] width 359 height 65
click at [288, 151] on div "Disabled Card" at bounding box center [425, 154] width 372 height 23
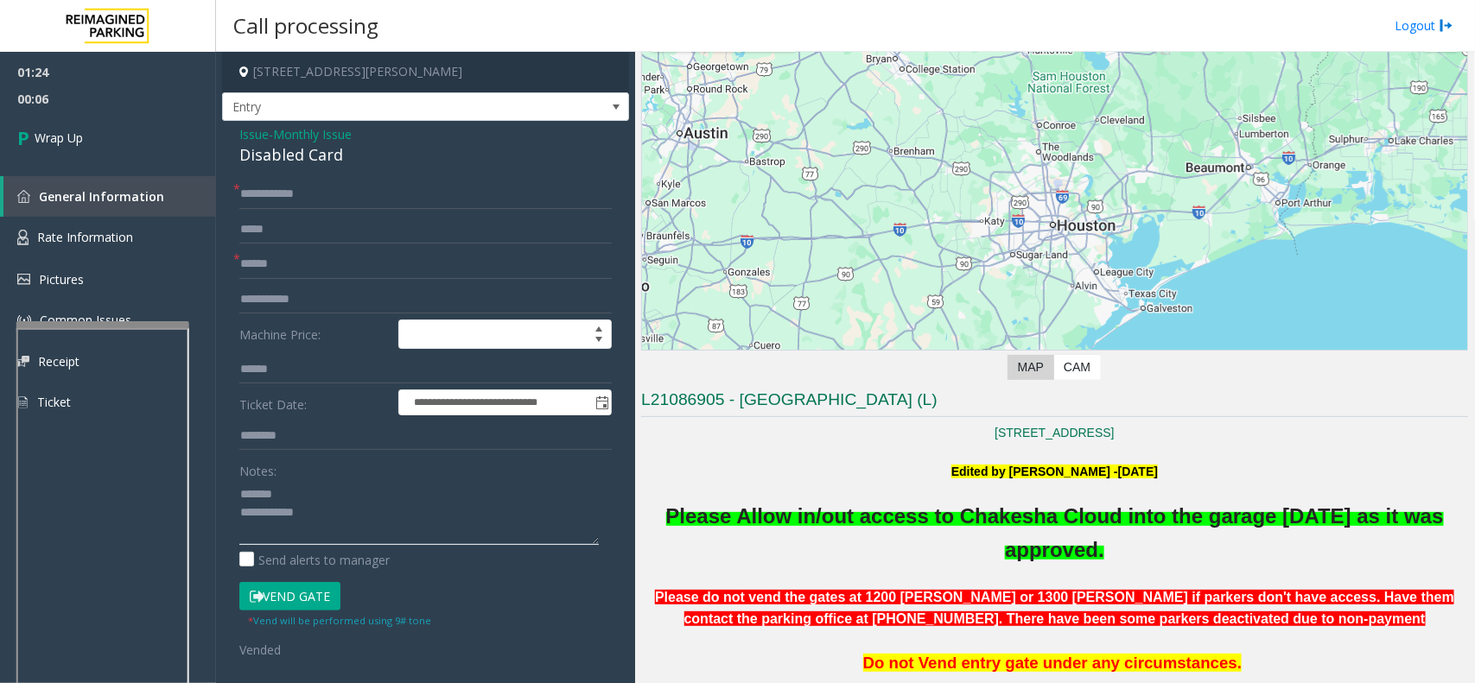
paste textarea "**********"
click at [308, 491] on textarea at bounding box center [418, 512] width 359 height 65
click at [383, 543] on textarea at bounding box center [418, 512] width 359 height 65
paste textarea "**********"
type textarea "**********"
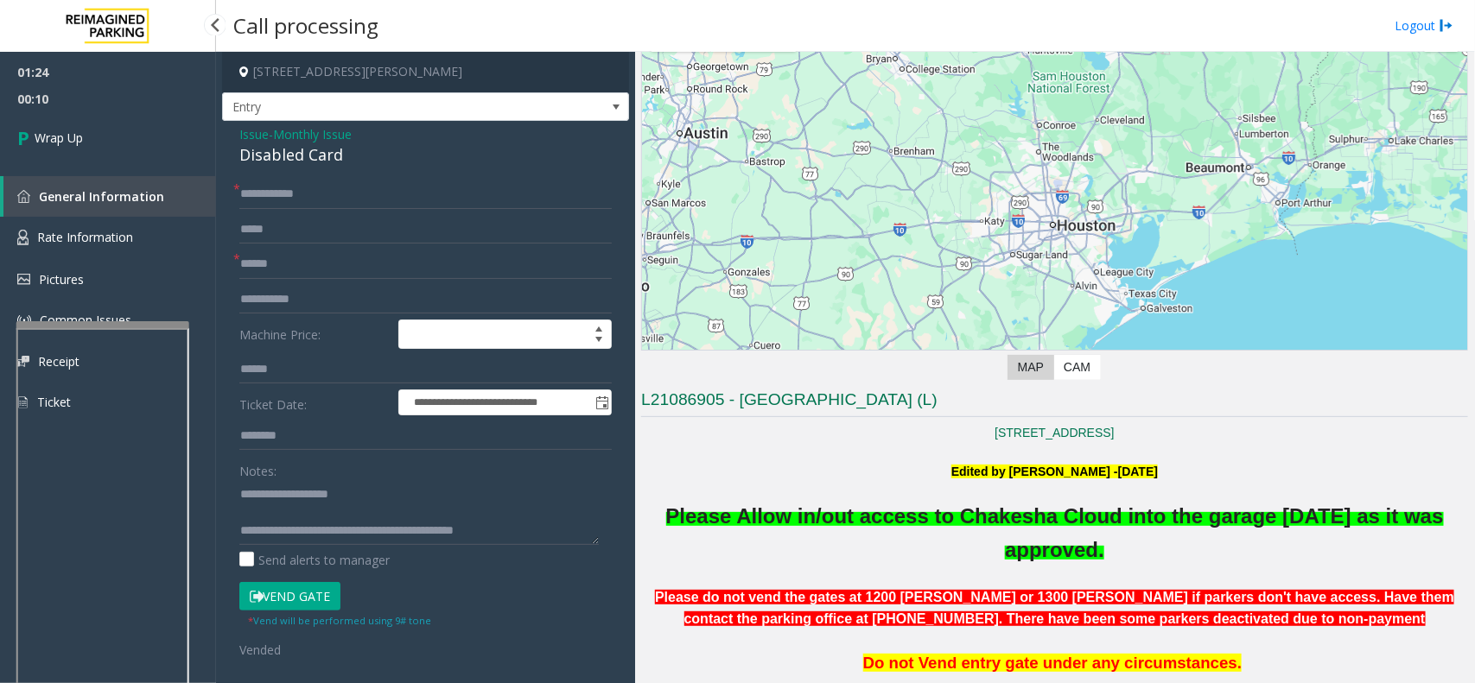
click at [149, 106] on span "00:10" at bounding box center [108, 99] width 216 height 27
click at [112, 149] on link "Wrap Up" at bounding box center [108, 137] width 216 height 51
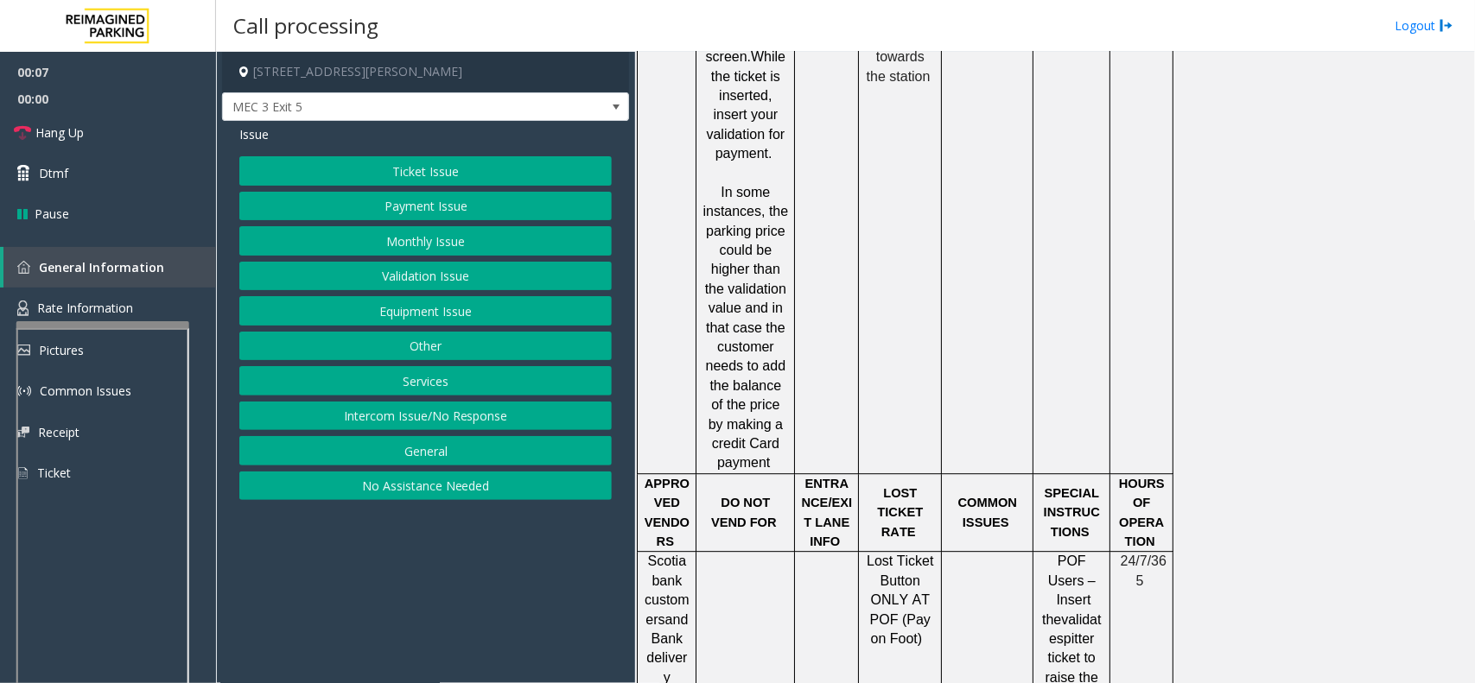
scroll to position [1944, 0]
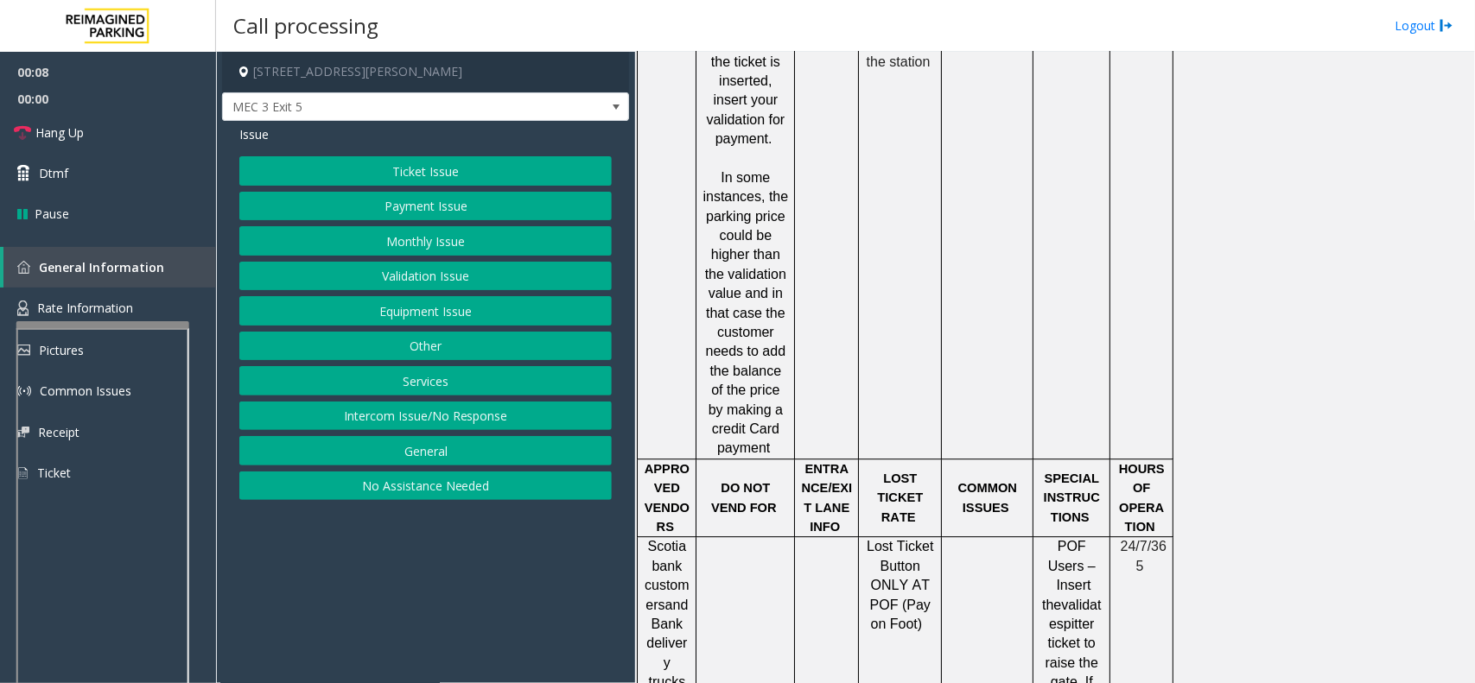
click at [436, 266] on button "Validation Issue" at bounding box center [425, 276] width 372 height 29
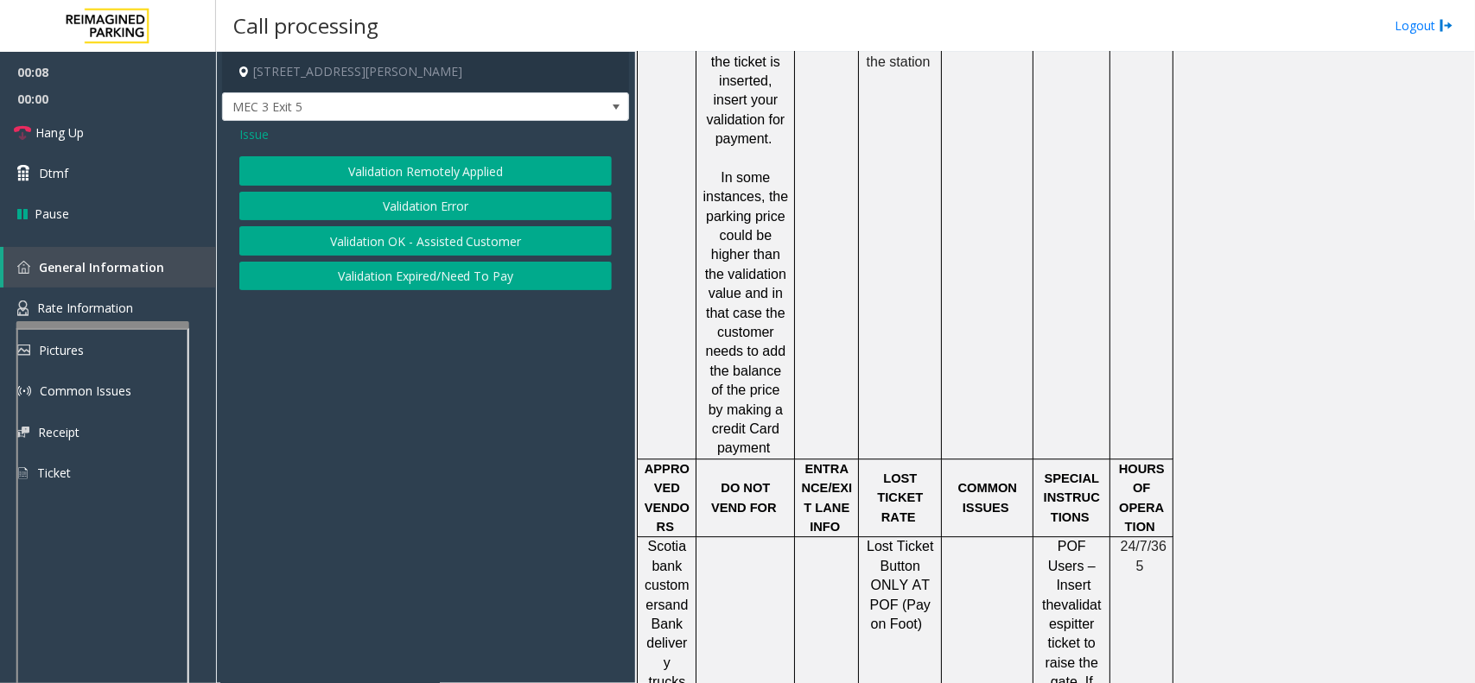
click at [434, 187] on div "Validation Remotely Applied Validation Error Validation OK - Assisted Customer …" at bounding box center [425, 223] width 372 height 134
click at [434, 195] on button "Validation Error" at bounding box center [425, 206] width 372 height 29
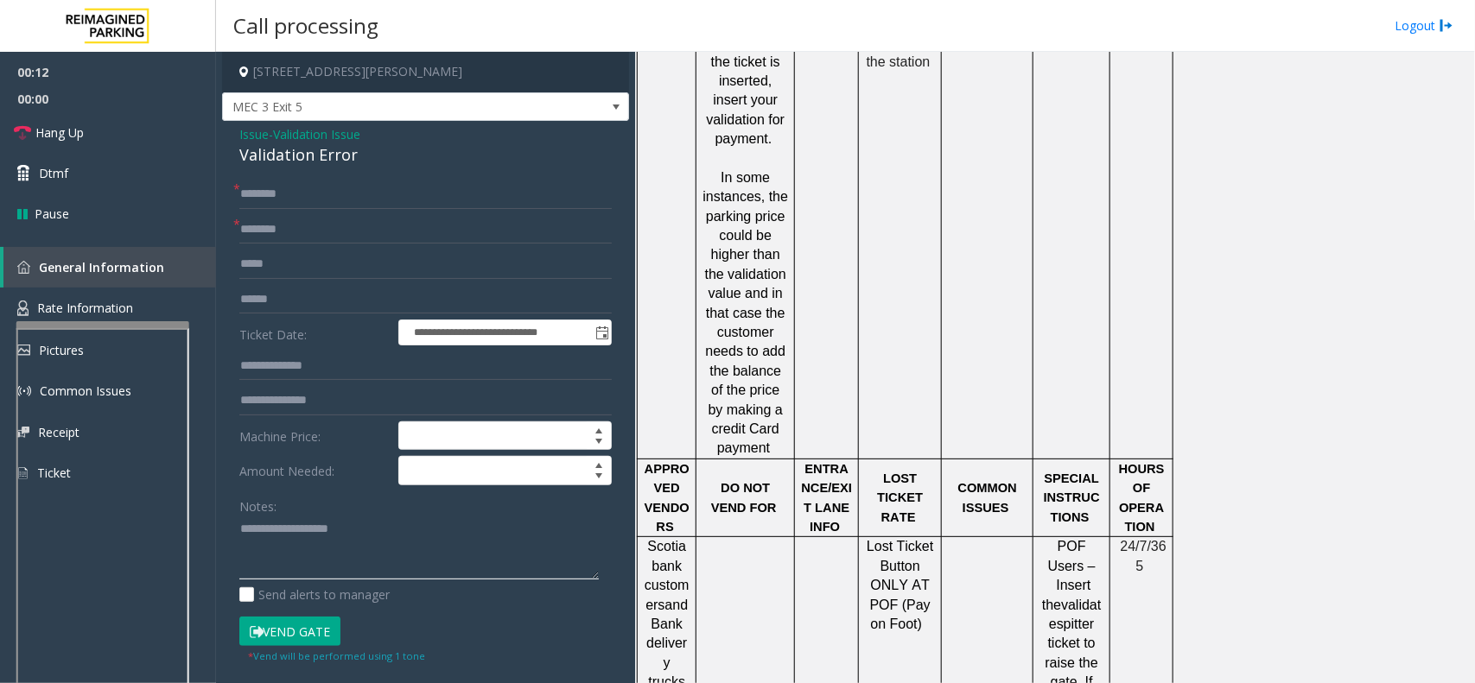
paste textarea "**********"
click at [274, 547] on textarea at bounding box center [418, 548] width 359 height 65
drag, startPoint x: 417, startPoint y: 545, endPoint x: 219, endPoint y: 502, distance: 203.3
click at [219, 502] on app-call-processing-form "**********" at bounding box center [425, 368] width 419 height 632
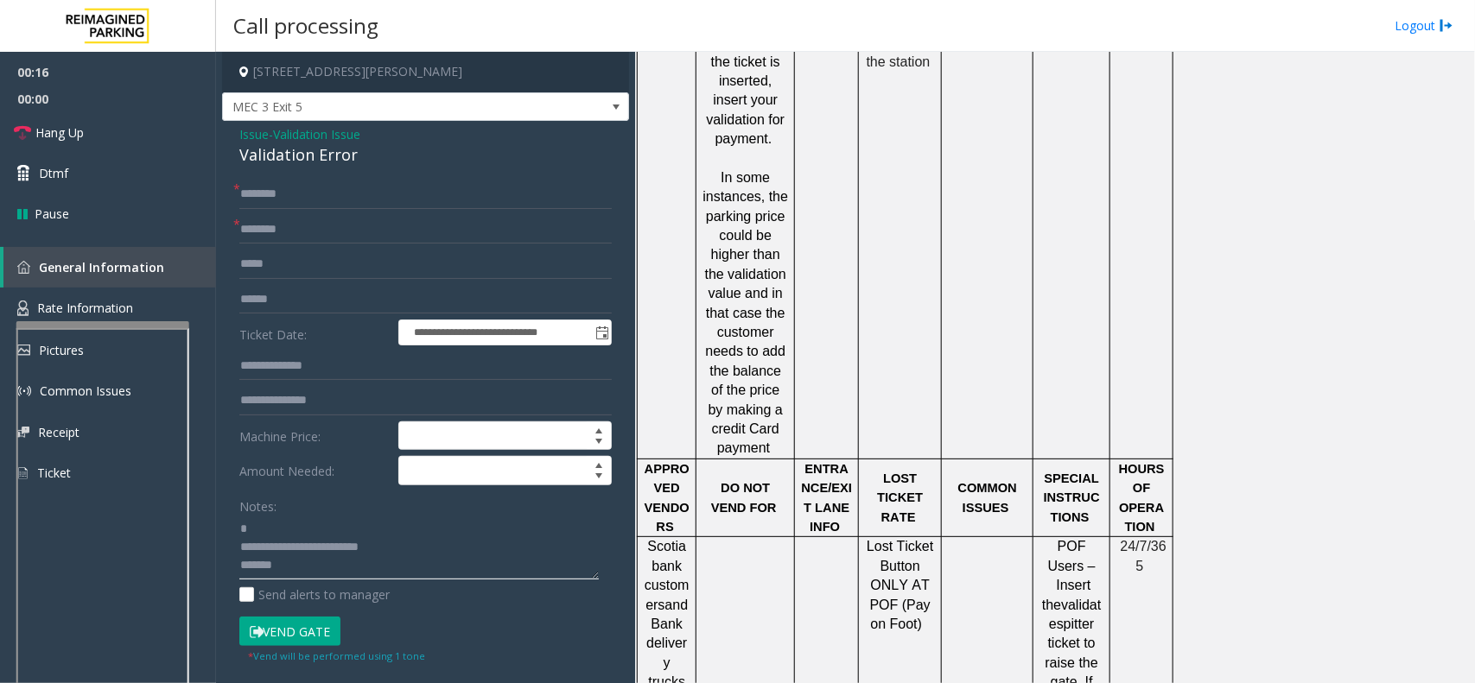
click at [365, 549] on textarea at bounding box center [418, 548] width 359 height 65
drag, startPoint x: 400, startPoint y: 550, endPoint x: 239, endPoint y: 525, distance: 162.6
click at [239, 525] on textarea at bounding box center [418, 548] width 359 height 65
click at [281, 156] on div "Validation Error" at bounding box center [425, 154] width 372 height 23
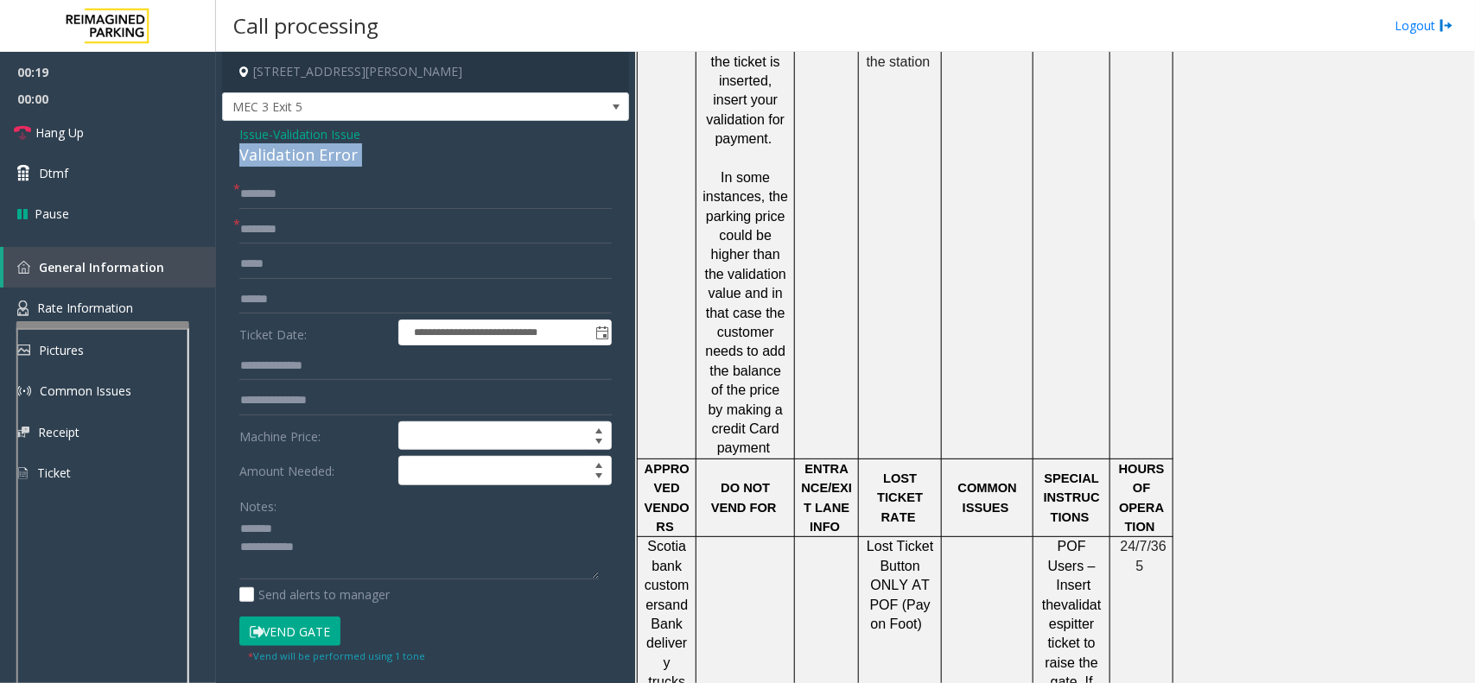
click at [281, 156] on div "Validation Error" at bounding box center [425, 154] width 372 height 23
paste textarea "**********"
click at [333, 519] on textarea at bounding box center [418, 548] width 359 height 65
click at [351, 579] on textarea at bounding box center [418, 548] width 359 height 65
paste textarea "**********"
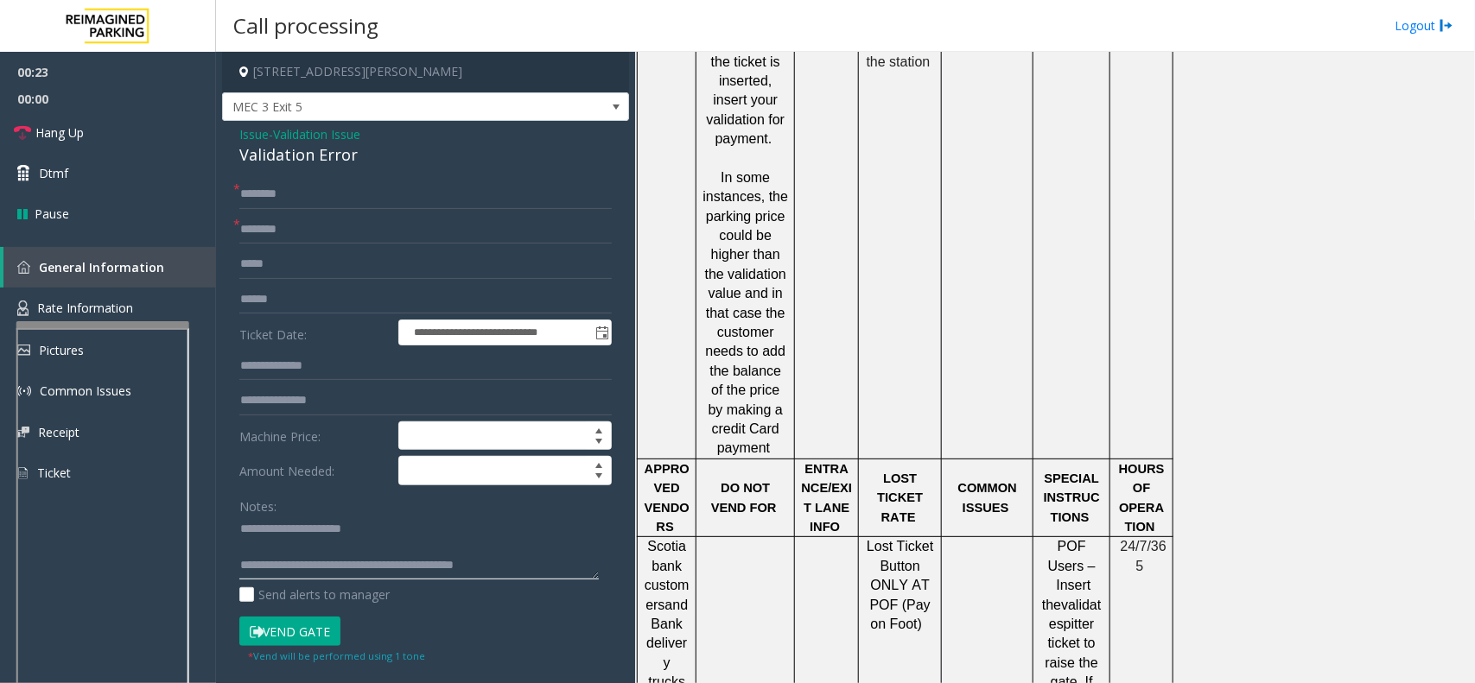
click at [346, 559] on textarea at bounding box center [418, 548] width 359 height 65
click at [344, 554] on textarea at bounding box center [418, 548] width 359 height 65
type textarea "**********"
click at [275, 236] on input "text" at bounding box center [425, 229] width 372 height 29
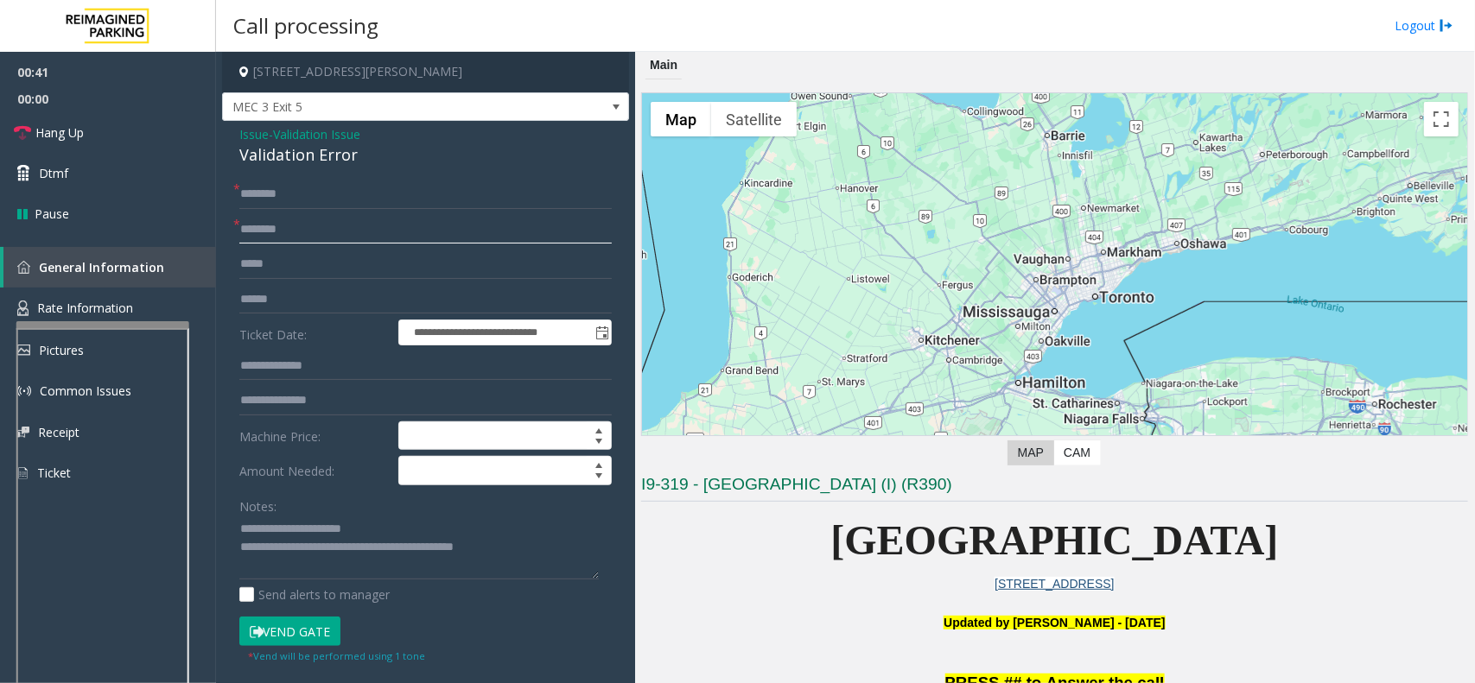
click at [257, 229] on input "text" at bounding box center [425, 229] width 372 height 29
click at [295, 291] on input "text" at bounding box center [425, 299] width 372 height 29
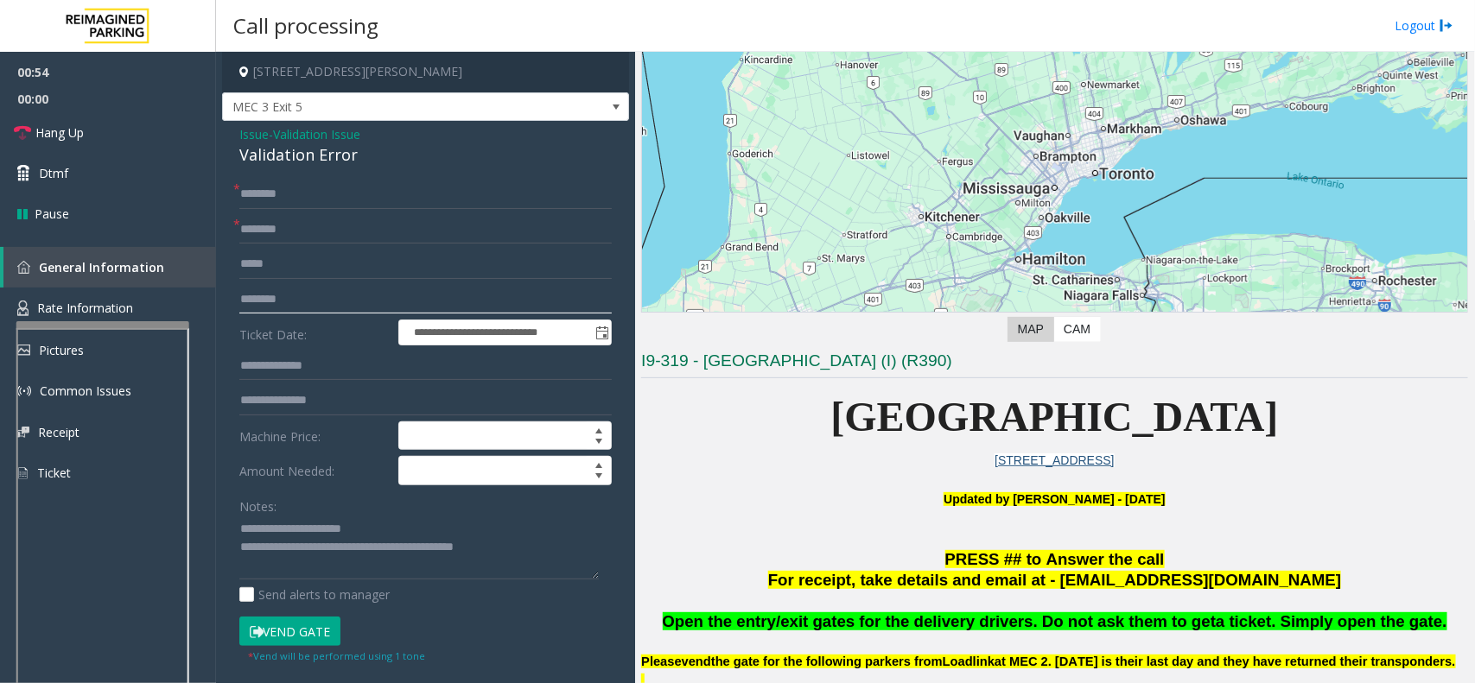
scroll to position [108, 0]
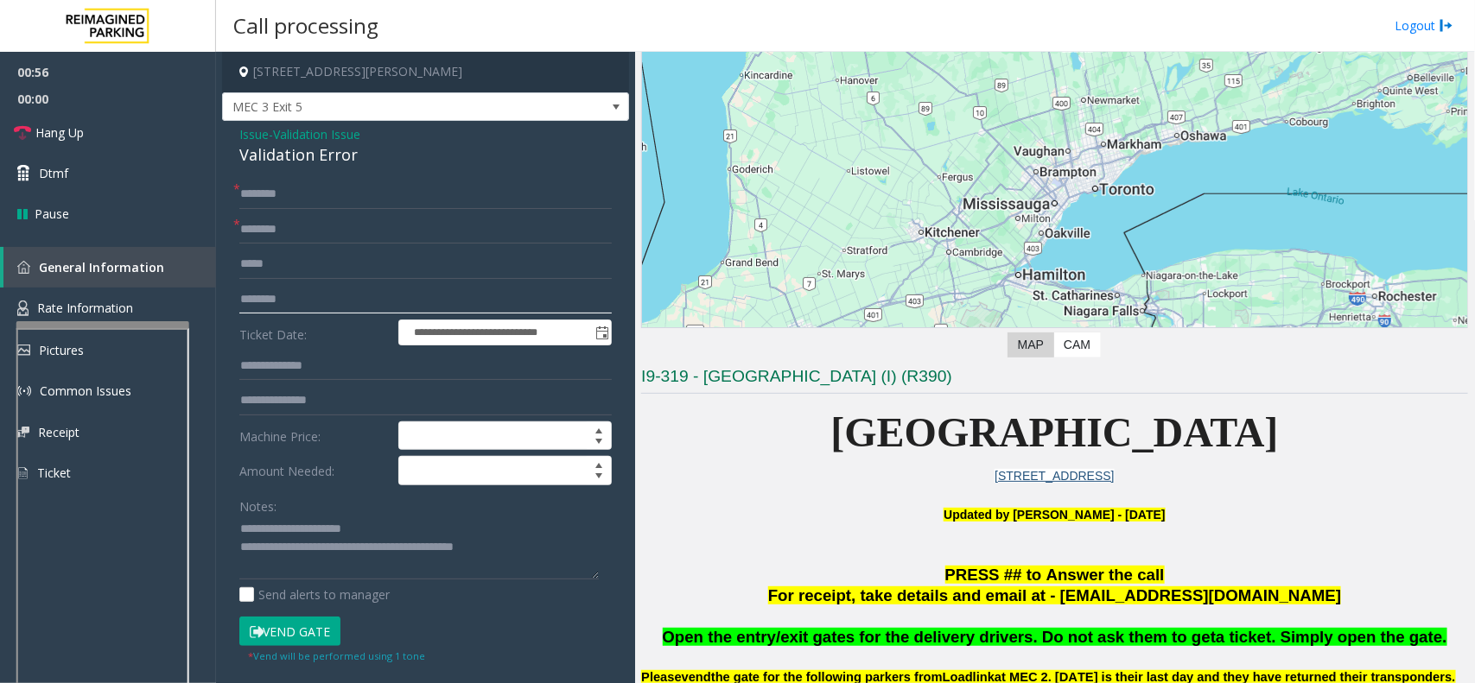
type input "********"
click at [304, 239] on input "text" at bounding box center [425, 229] width 372 height 29
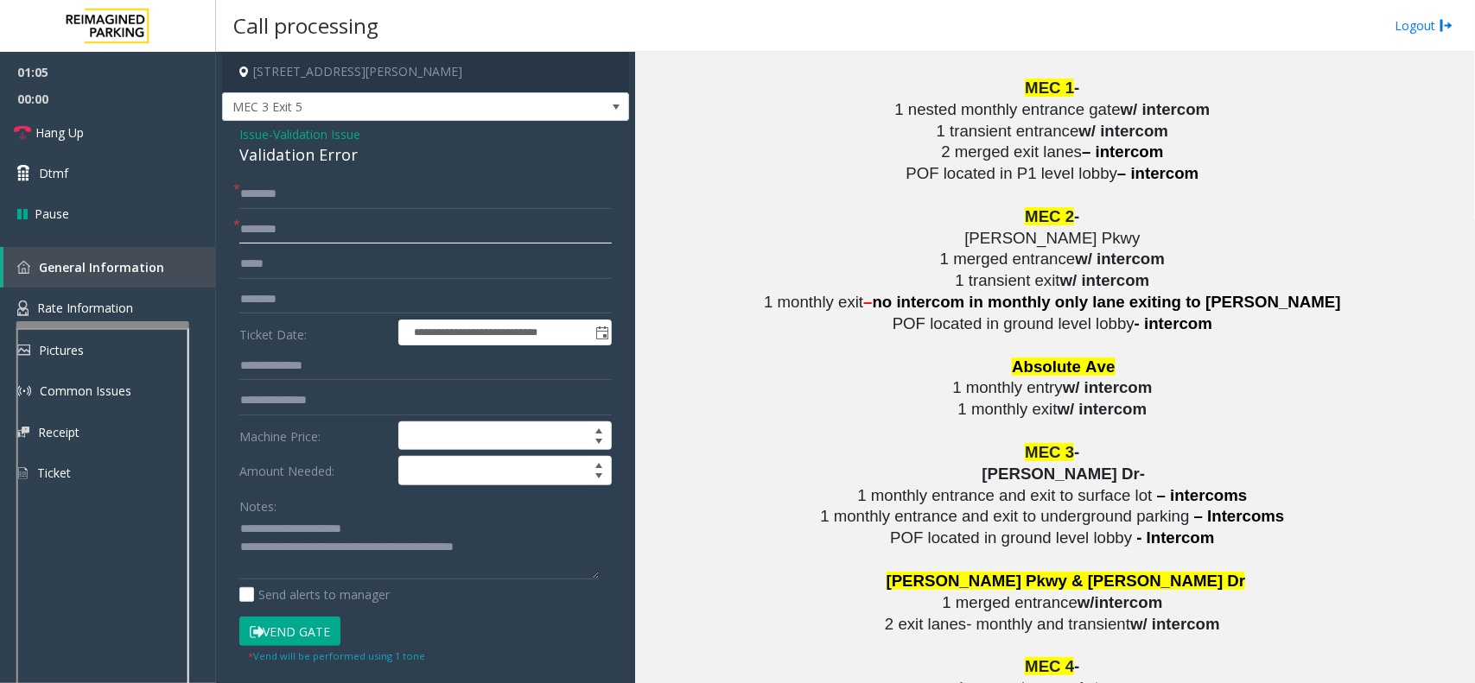
scroll to position [3132, 0]
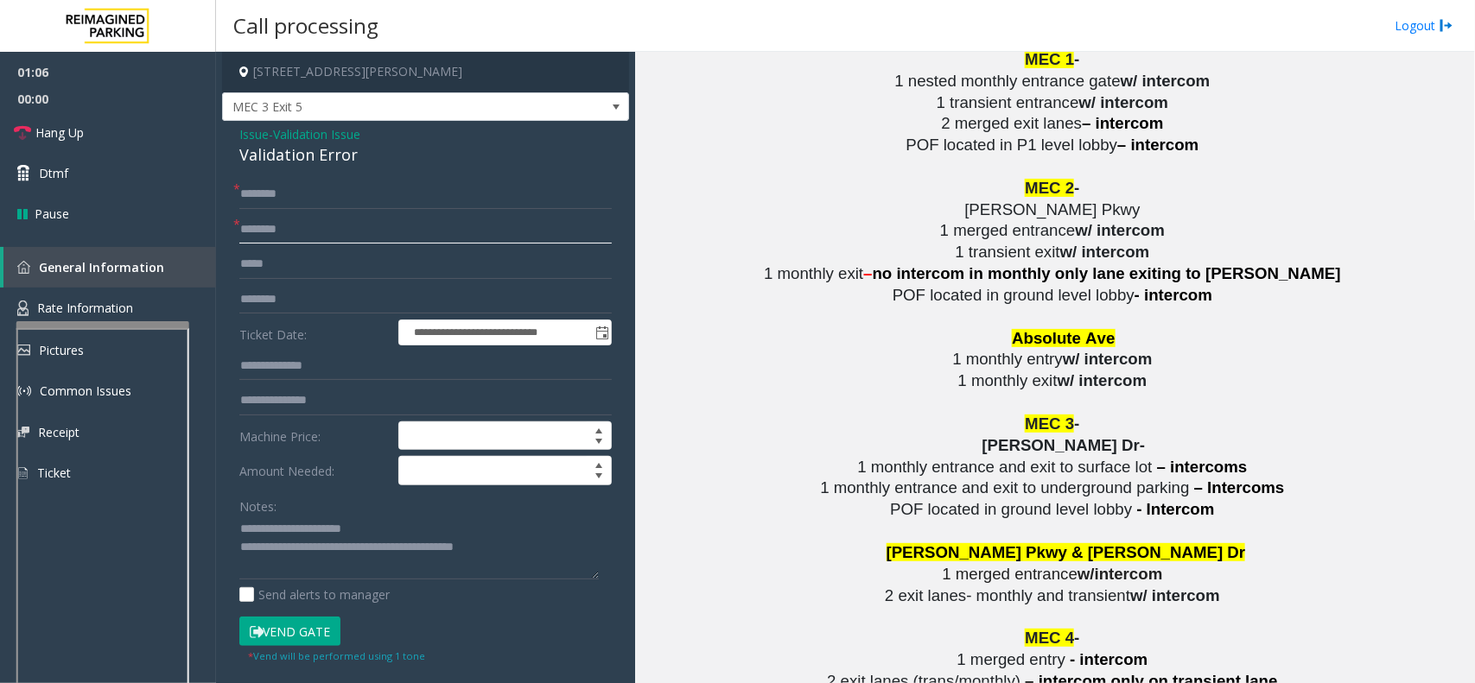
click at [309, 226] on input "text" at bounding box center [425, 229] width 372 height 29
type input "*"
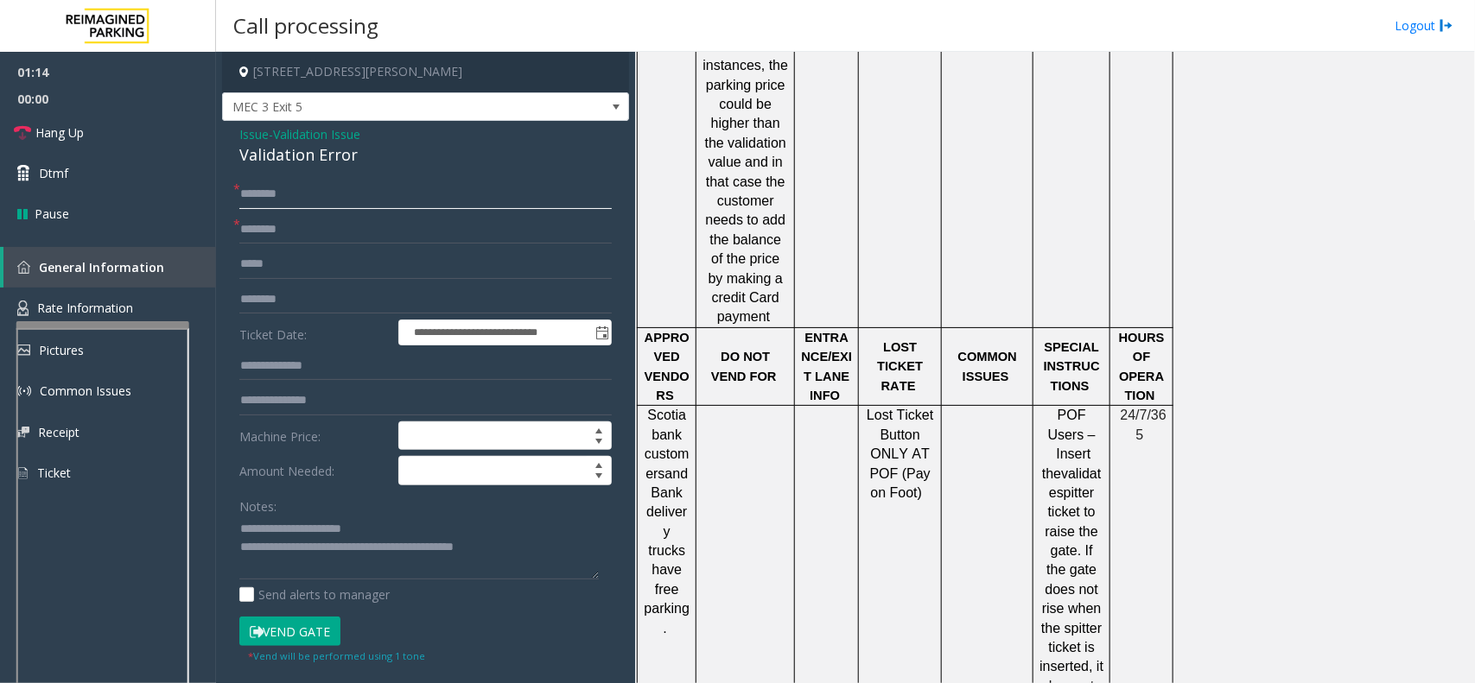
click at [329, 187] on input "text" at bounding box center [425, 194] width 372 height 29
click at [680, 408] on span "Scotiabank customers" at bounding box center [666, 444] width 45 height 73
click at [667, 467] on span "and Bank delivery trucks have free parking." at bounding box center [668, 551] width 48 height 169
drag, startPoint x: 331, startPoint y: 227, endPoint x: 314, endPoint y: 190, distance: 41.0
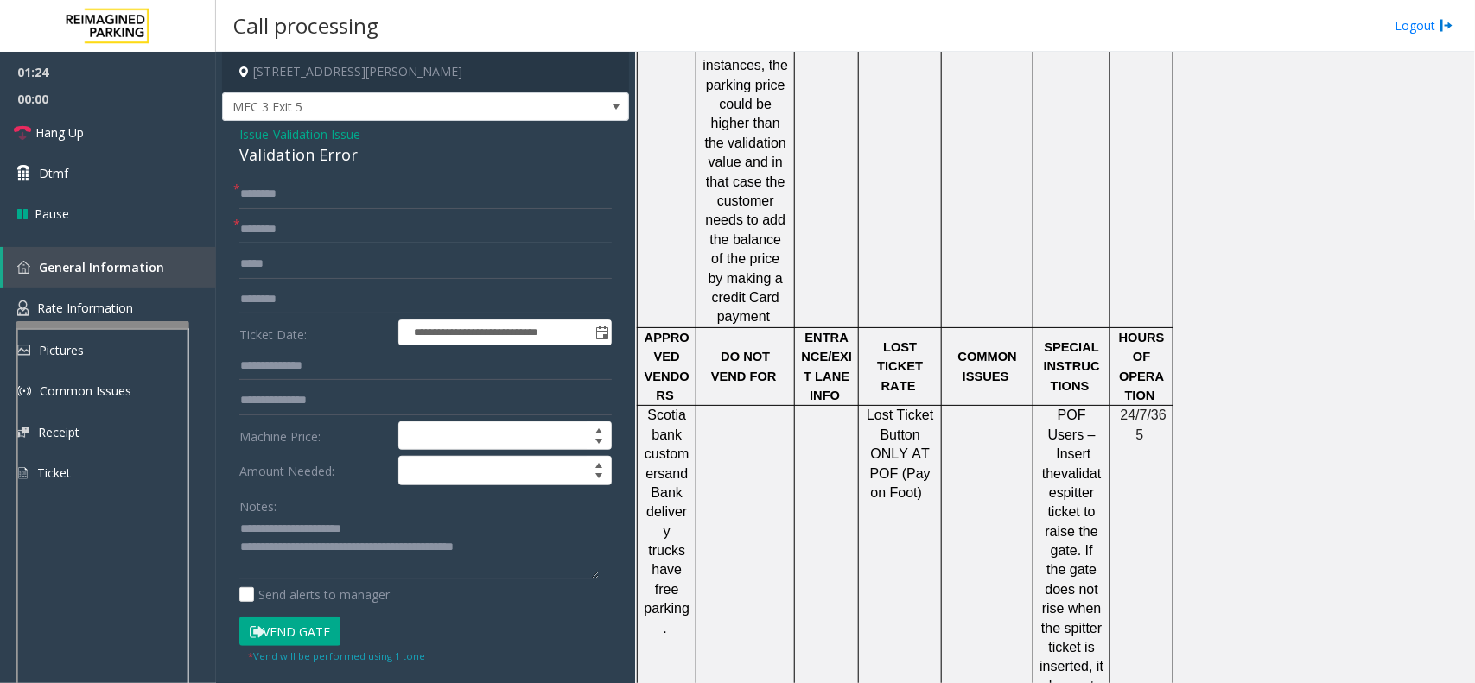
click at [328, 227] on input "text" at bounding box center [425, 229] width 372 height 29
paste input "****"
type input "****"
click at [313, 179] on div "**********" at bounding box center [425, 623] width 407 height 1004
click at [308, 191] on input "text" at bounding box center [425, 194] width 372 height 29
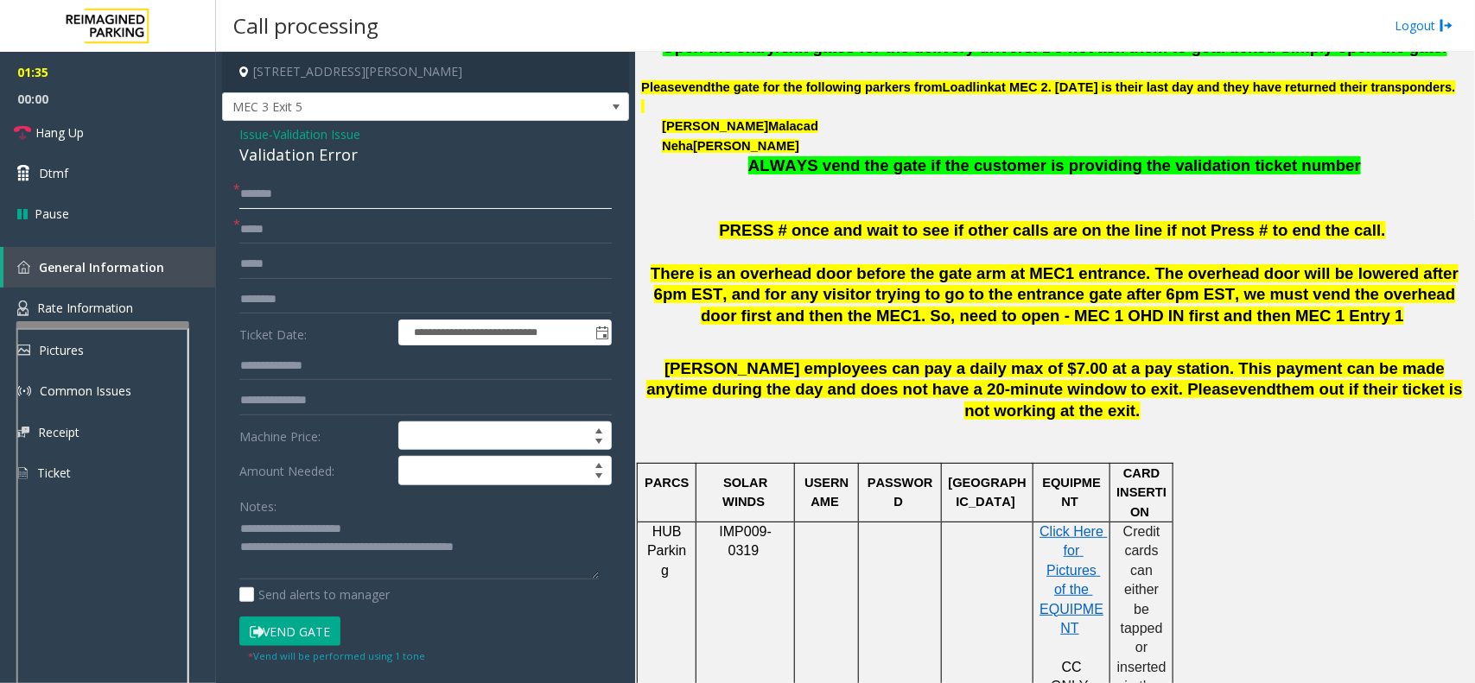
scroll to position [691, 0]
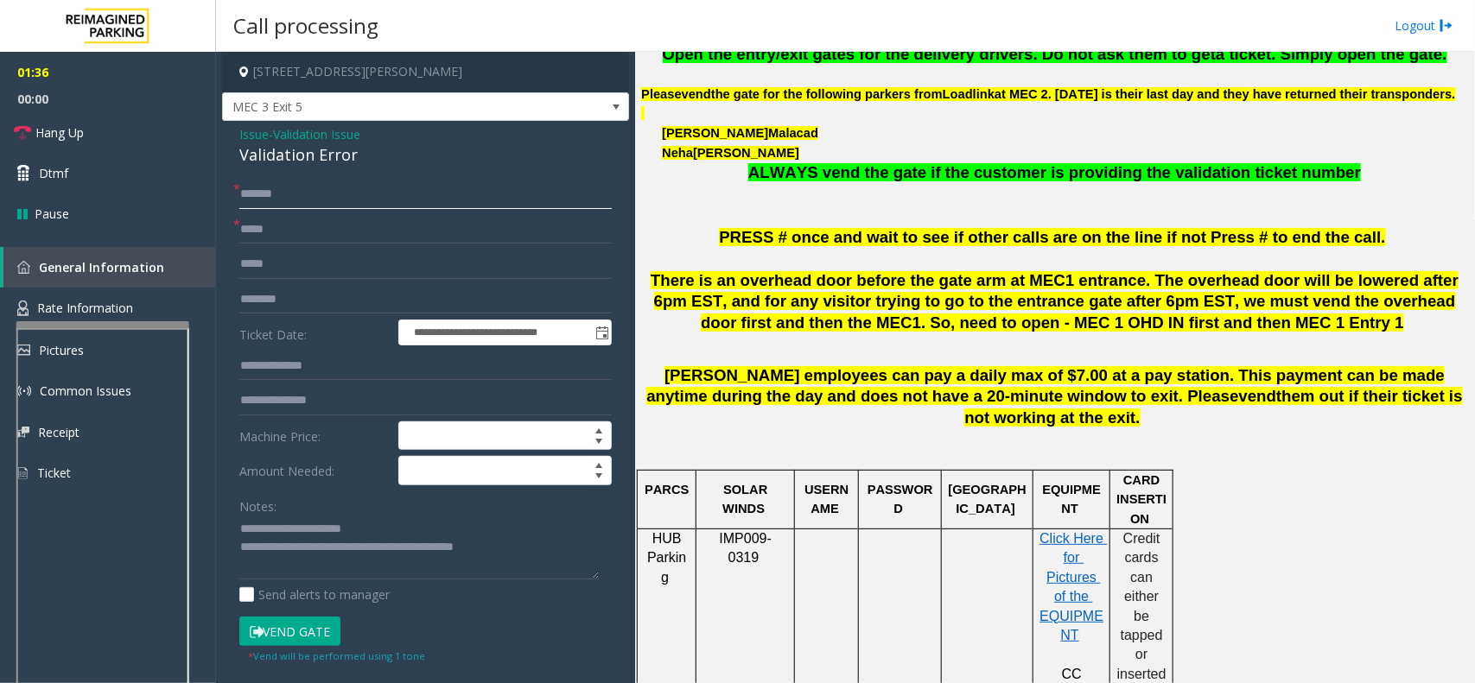
click at [295, 201] on input "*******" at bounding box center [425, 194] width 372 height 29
click at [290, 193] on input "*******" at bounding box center [425, 194] width 372 height 29
drag, startPoint x: 268, startPoint y: 193, endPoint x: 365, endPoint y: 204, distance: 98.3
click at [365, 204] on input "*******" at bounding box center [425, 194] width 372 height 29
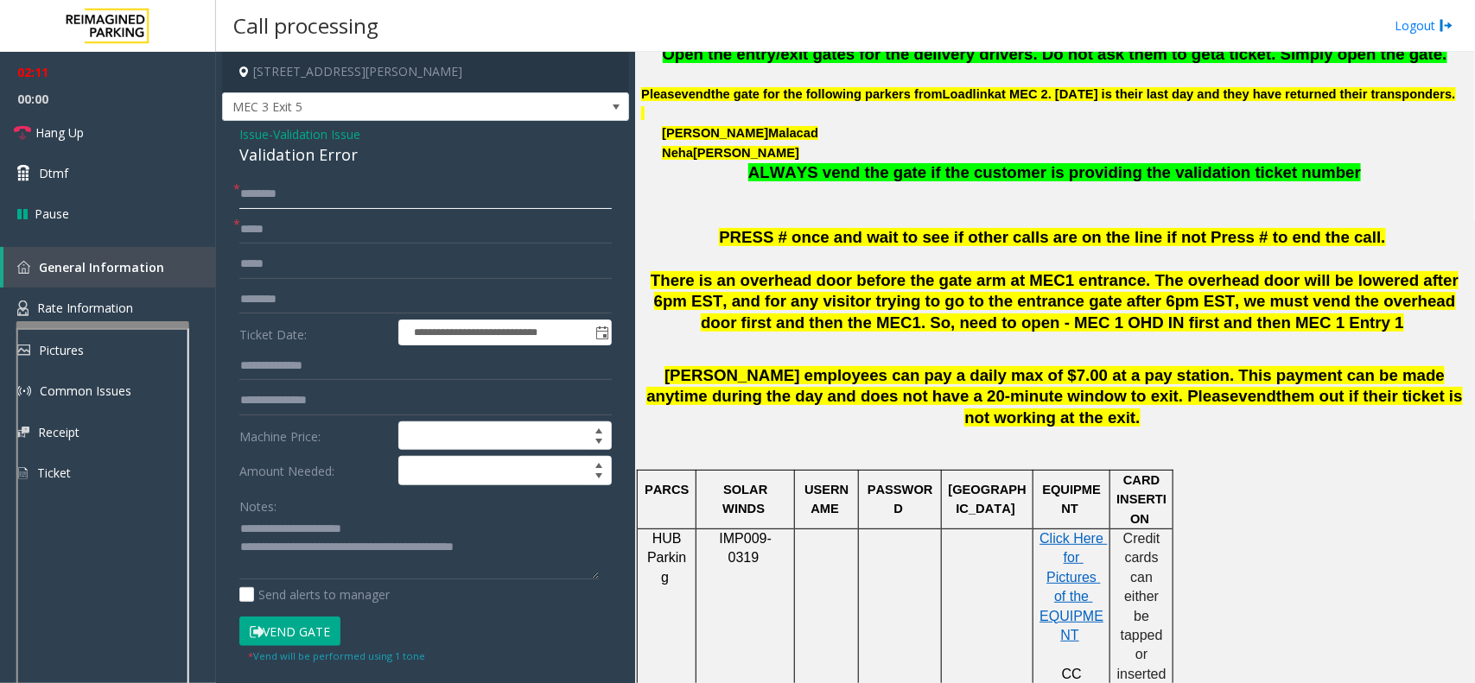
type input "********"
click at [304, 627] on button "Vend Gate" at bounding box center [289, 631] width 101 height 29
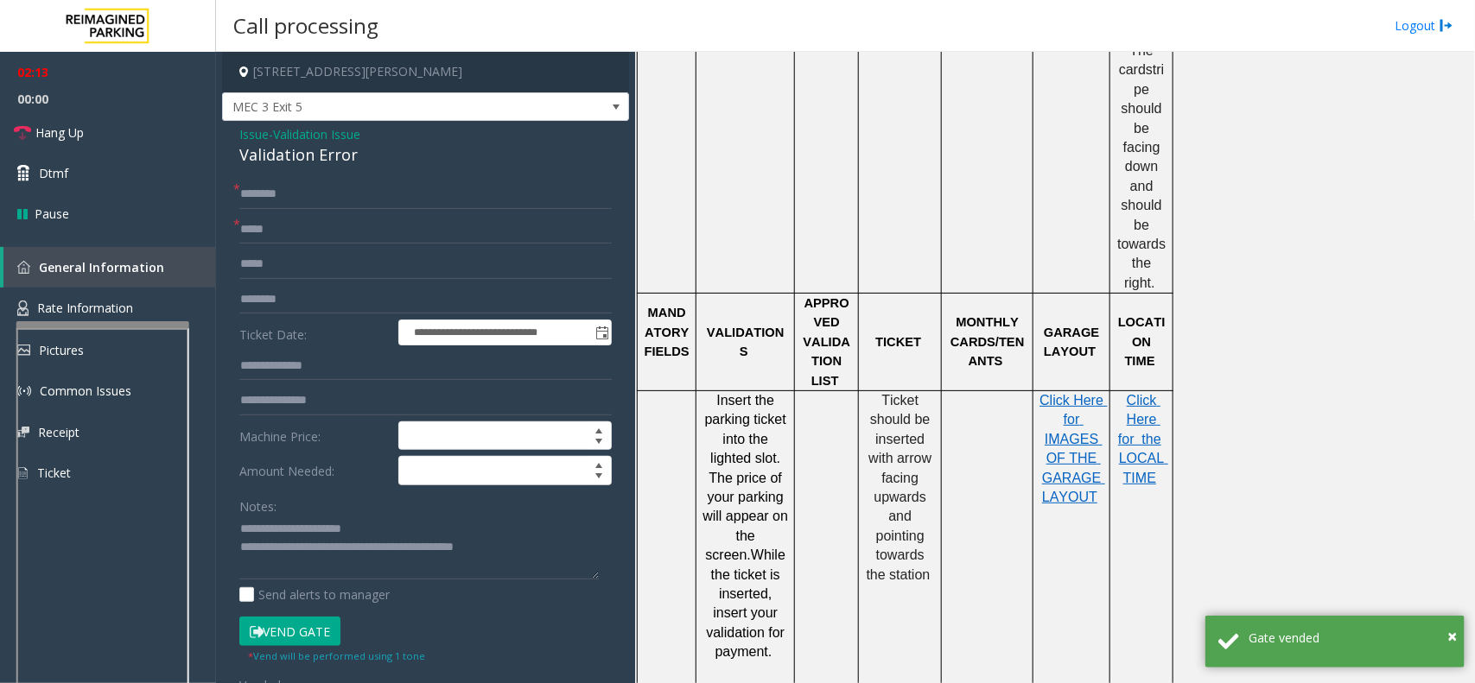
scroll to position [1663, 0]
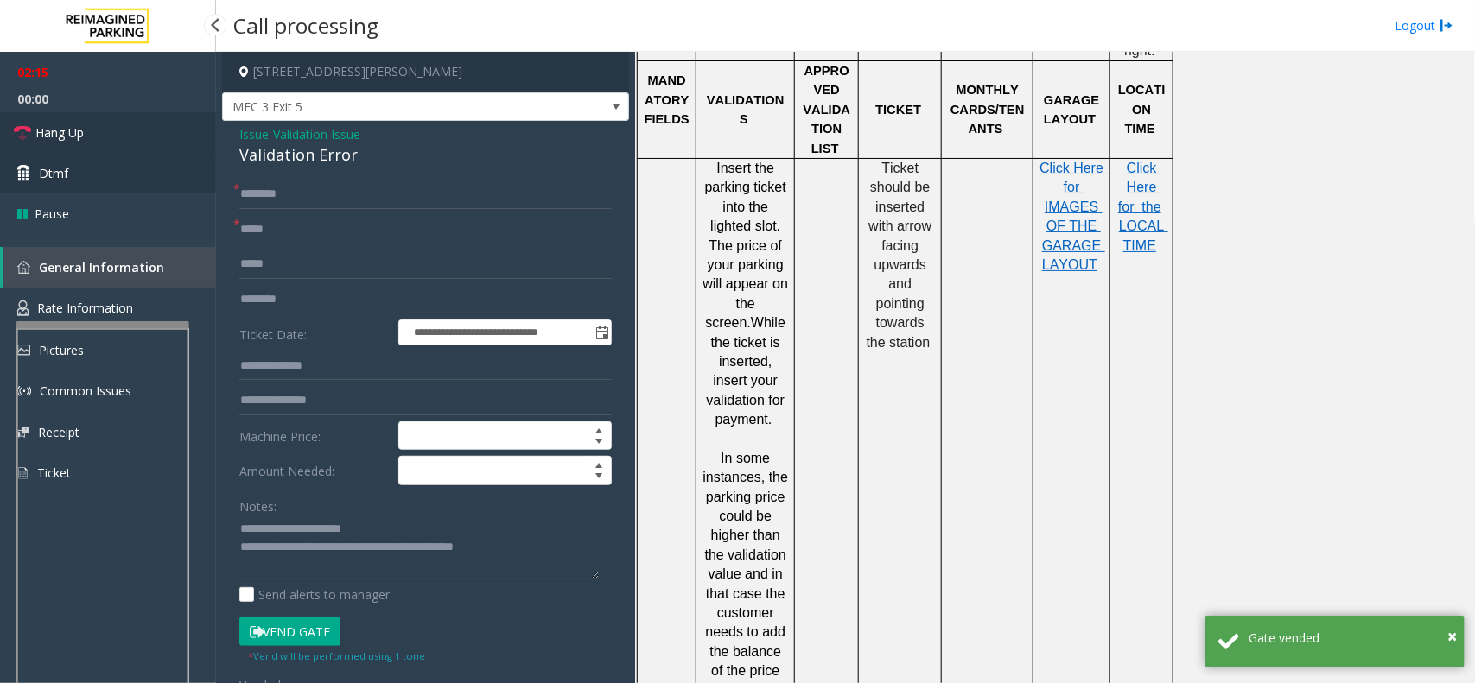
drag, startPoint x: 124, startPoint y: 138, endPoint x: 130, endPoint y: 156, distance: 18.3
click at [124, 138] on link "Hang Up" at bounding box center [108, 132] width 216 height 41
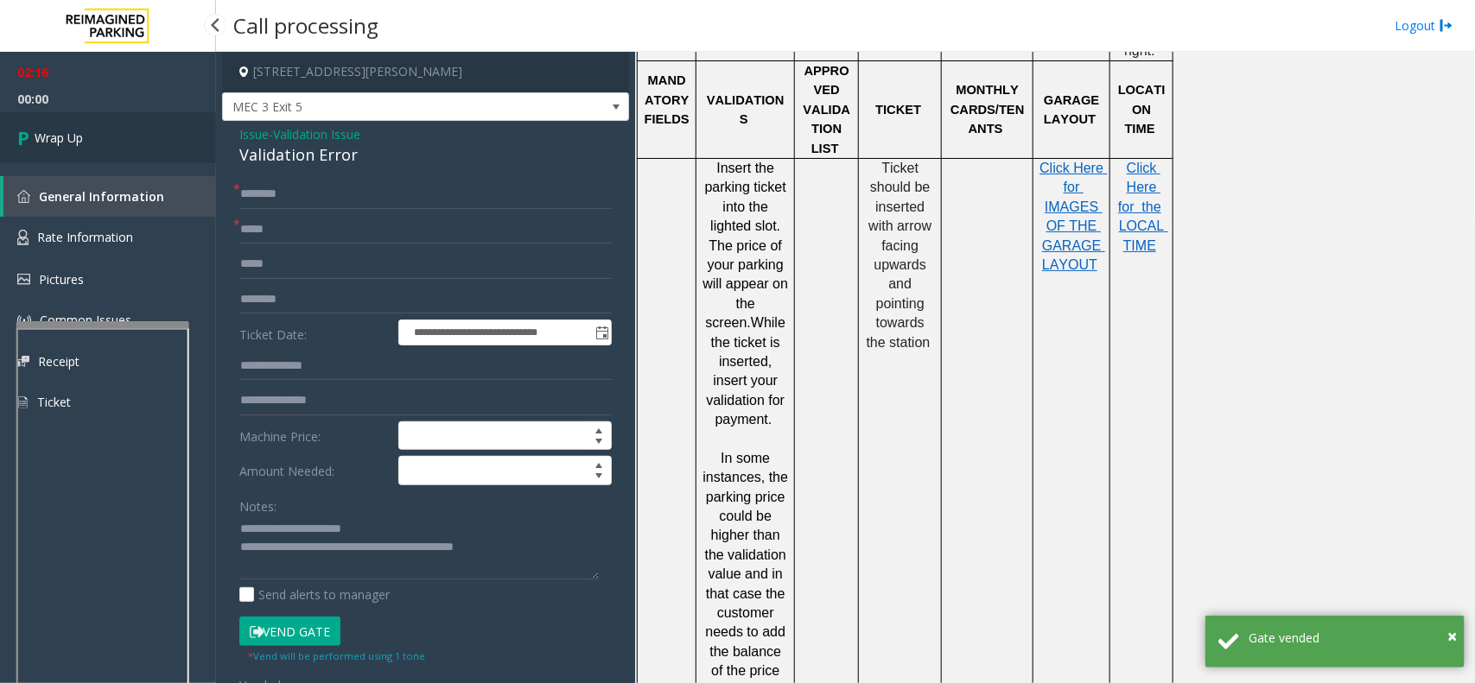
click at [72, 136] on span "Wrap Up" at bounding box center [59, 138] width 48 height 18
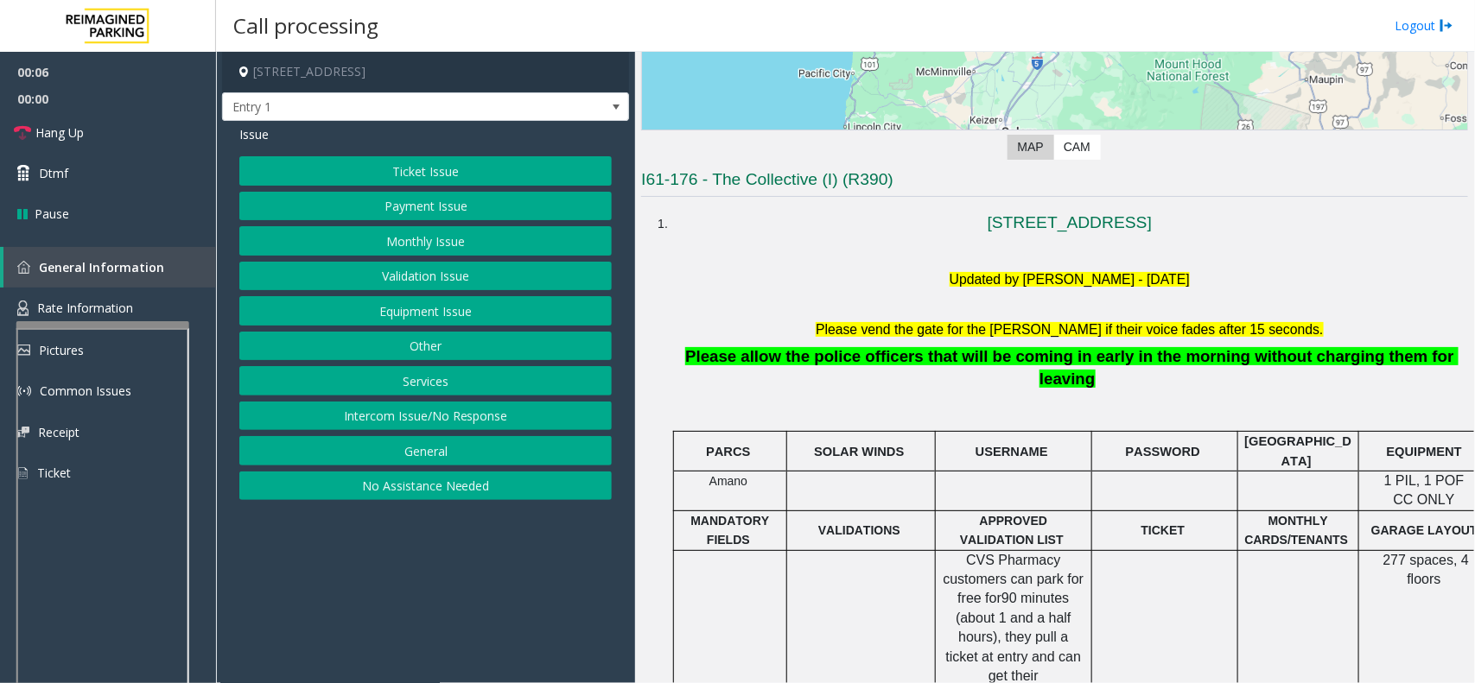
scroll to position [324, 0]
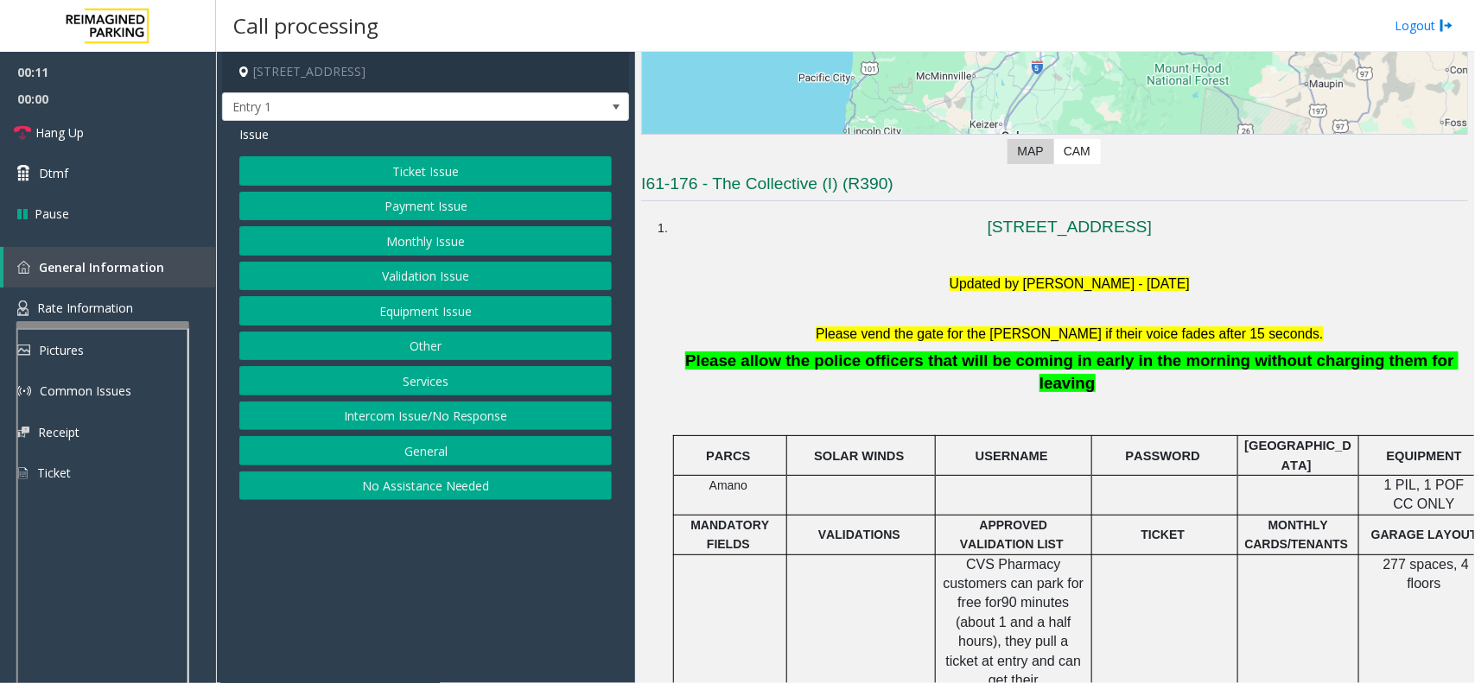
click at [428, 273] on button "Validation Issue" at bounding box center [425, 276] width 372 height 29
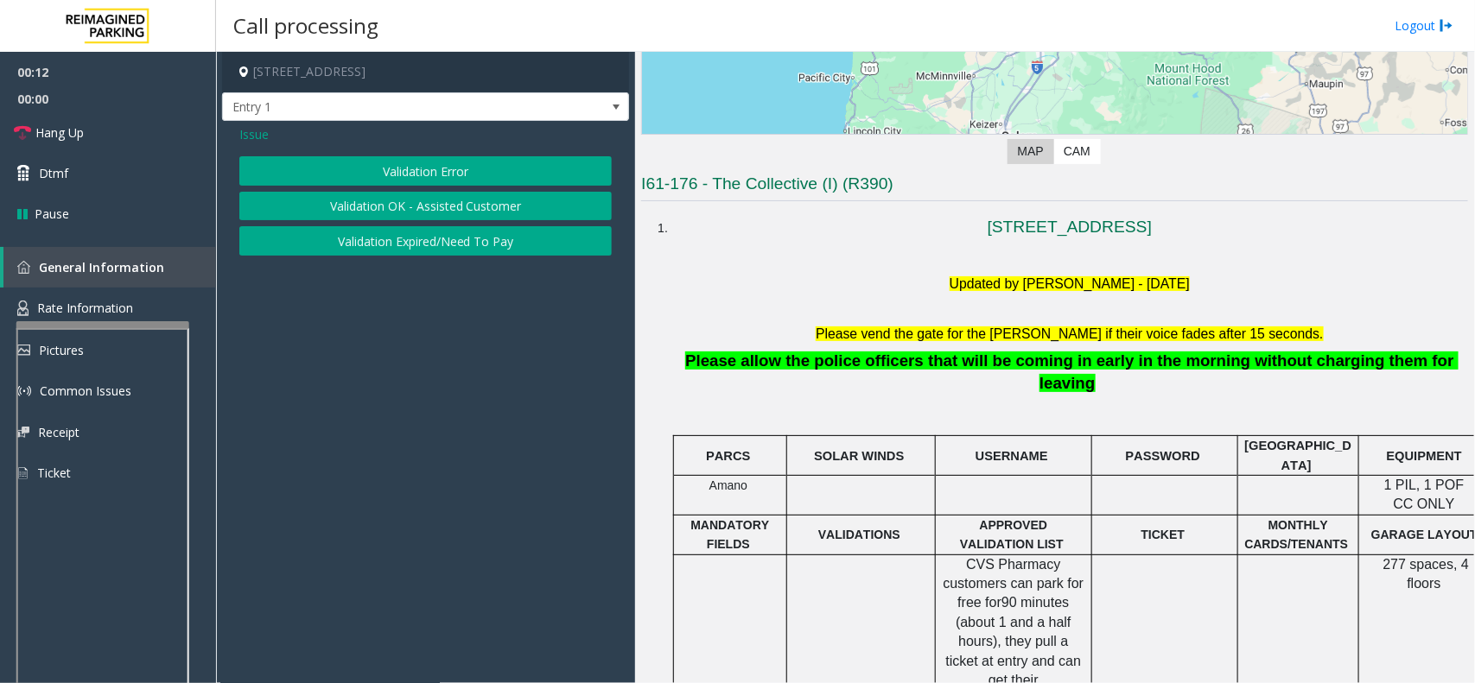
click at [442, 171] on button "Validation Error" at bounding box center [425, 170] width 372 height 29
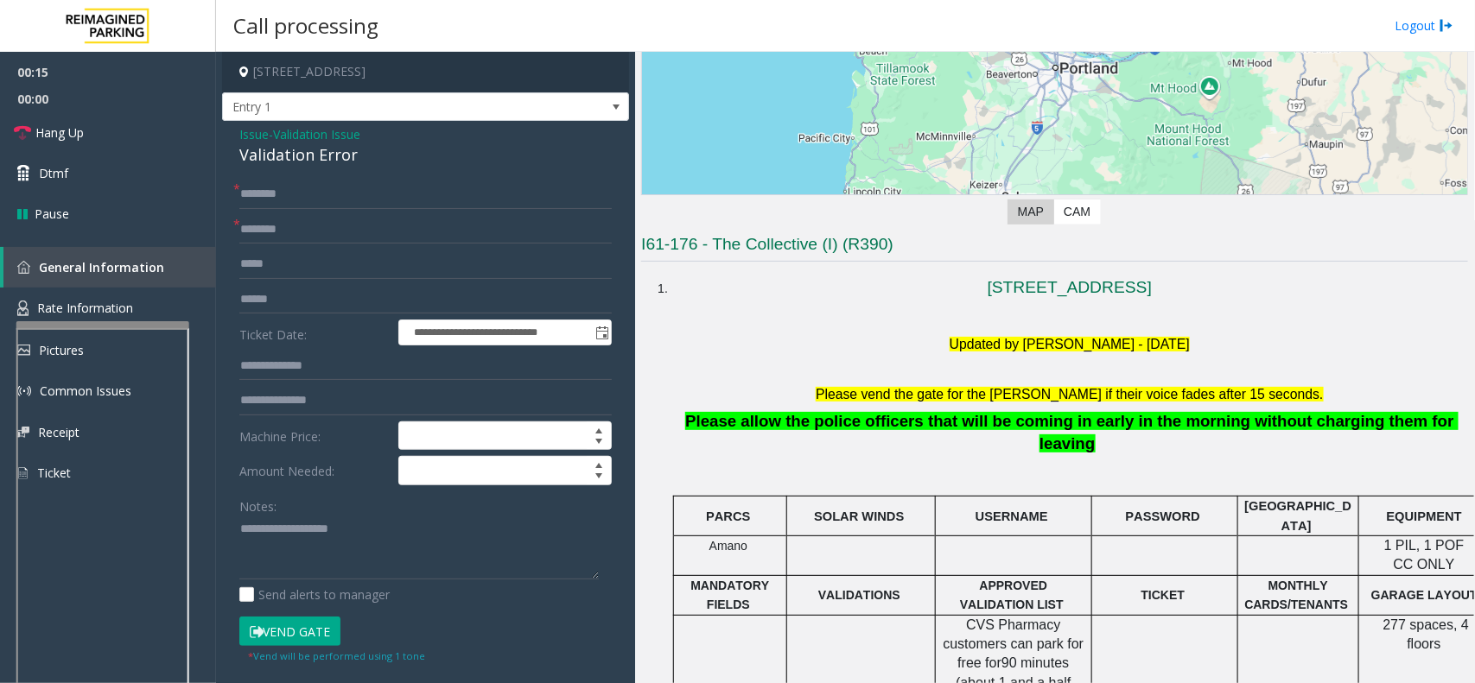
scroll to position [149, 0]
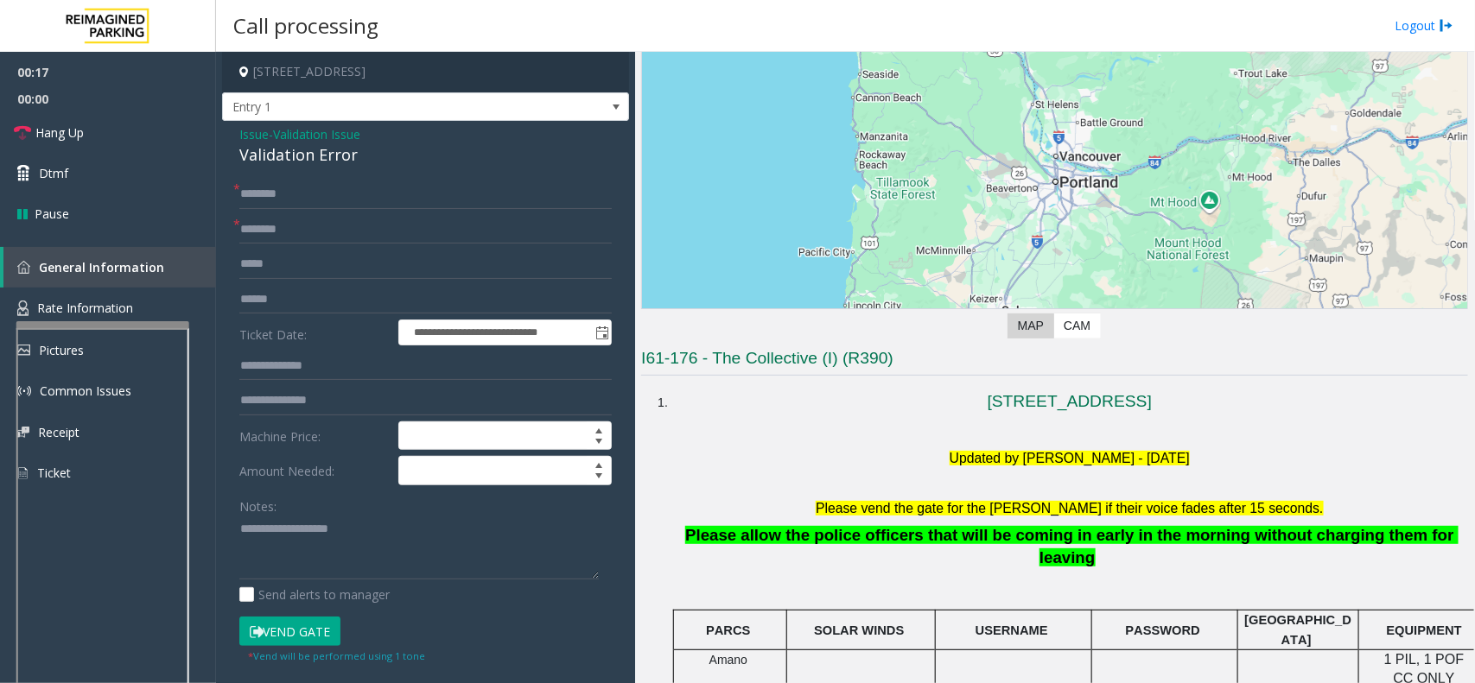
drag, startPoint x: 244, startPoint y: 130, endPoint x: 251, endPoint y: 147, distance: 17.8
click at [244, 130] on span "Issue" at bounding box center [253, 134] width 29 height 18
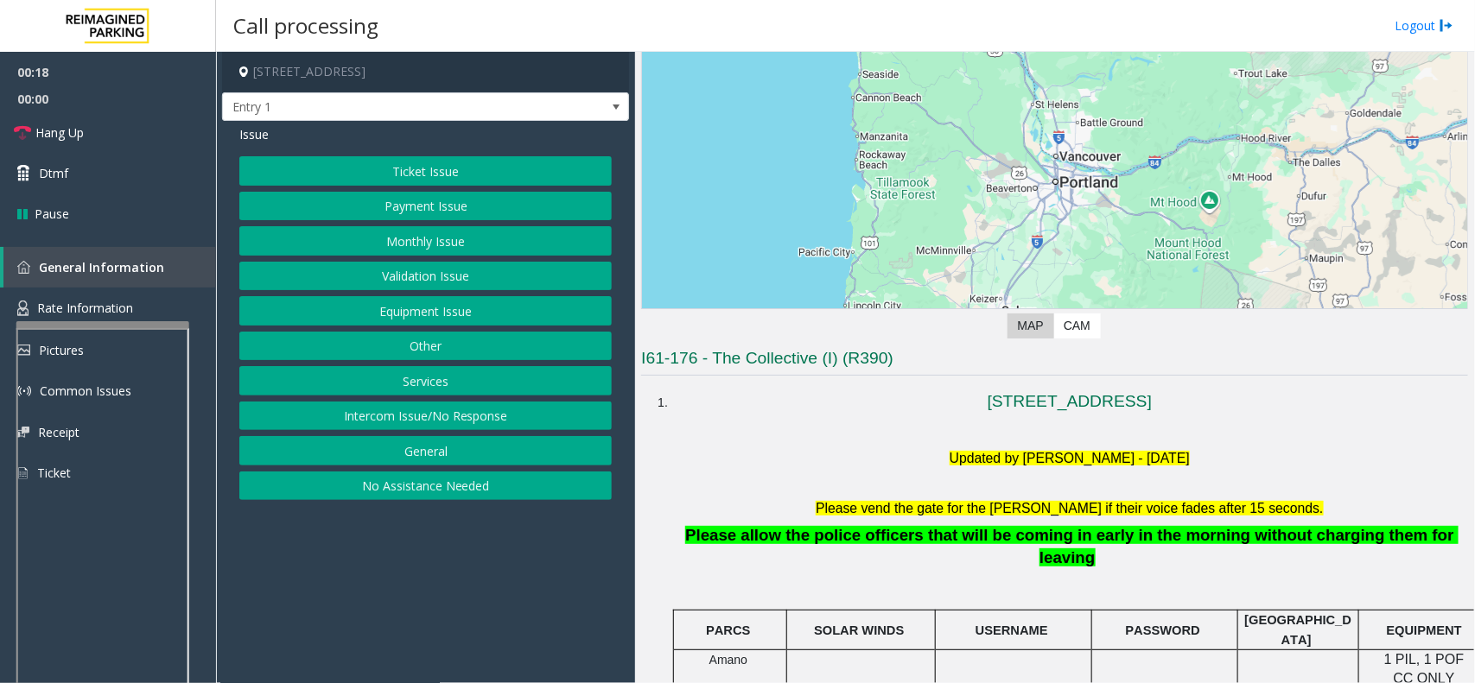
click at [412, 325] on button "Equipment Issue" at bounding box center [425, 310] width 372 height 29
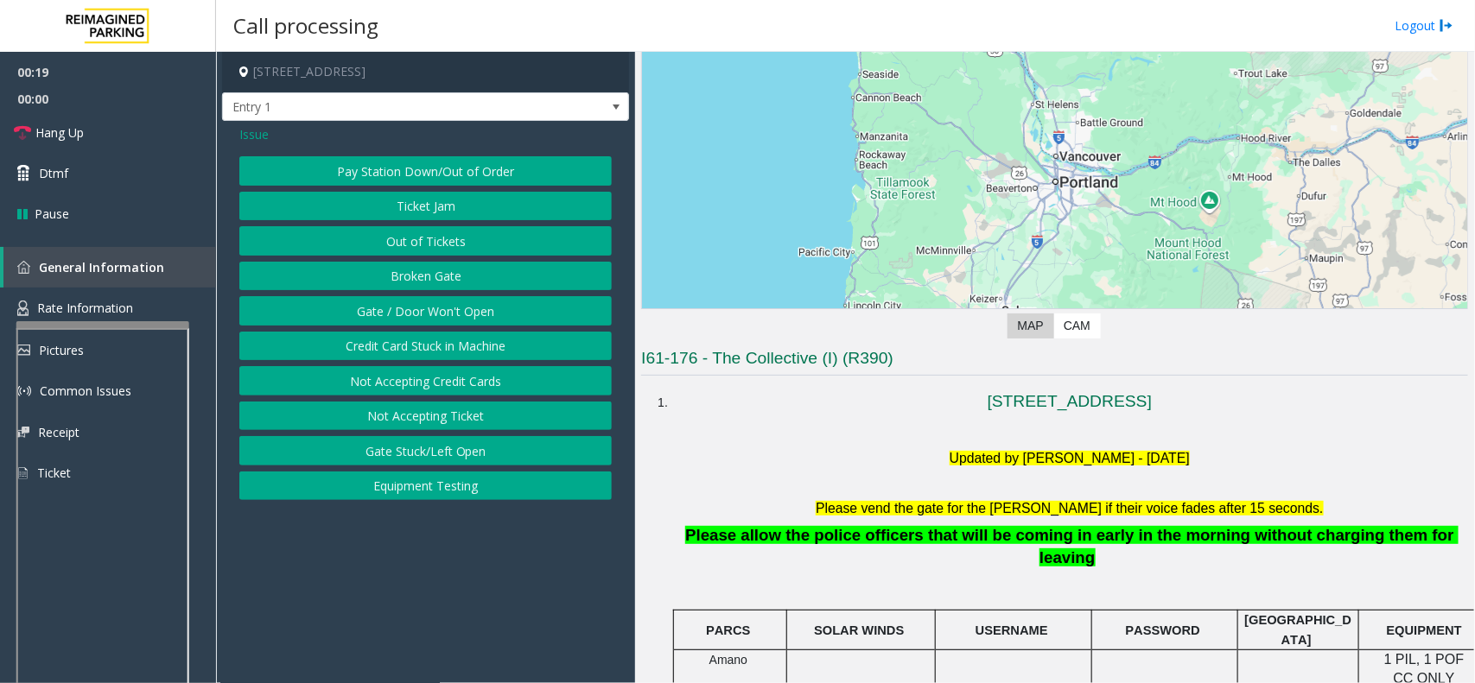
click at [425, 304] on button "Gate / Door Won't Open" at bounding box center [425, 310] width 372 height 29
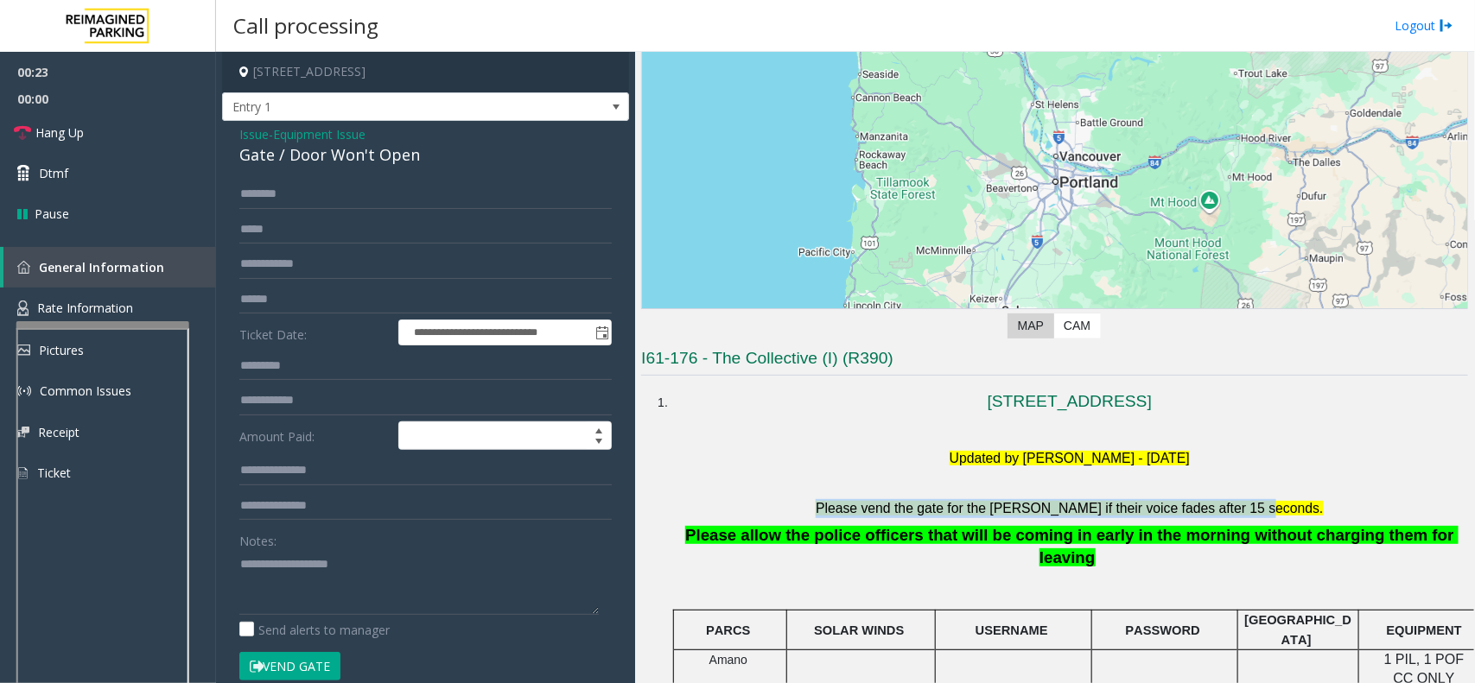
drag, startPoint x: 836, startPoint y: 502, endPoint x: 1283, endPoint y: 495, distance: 446.7
click at [43, 302] on span "Rate Information" at bounding box center [85, 308] width 96 height 16
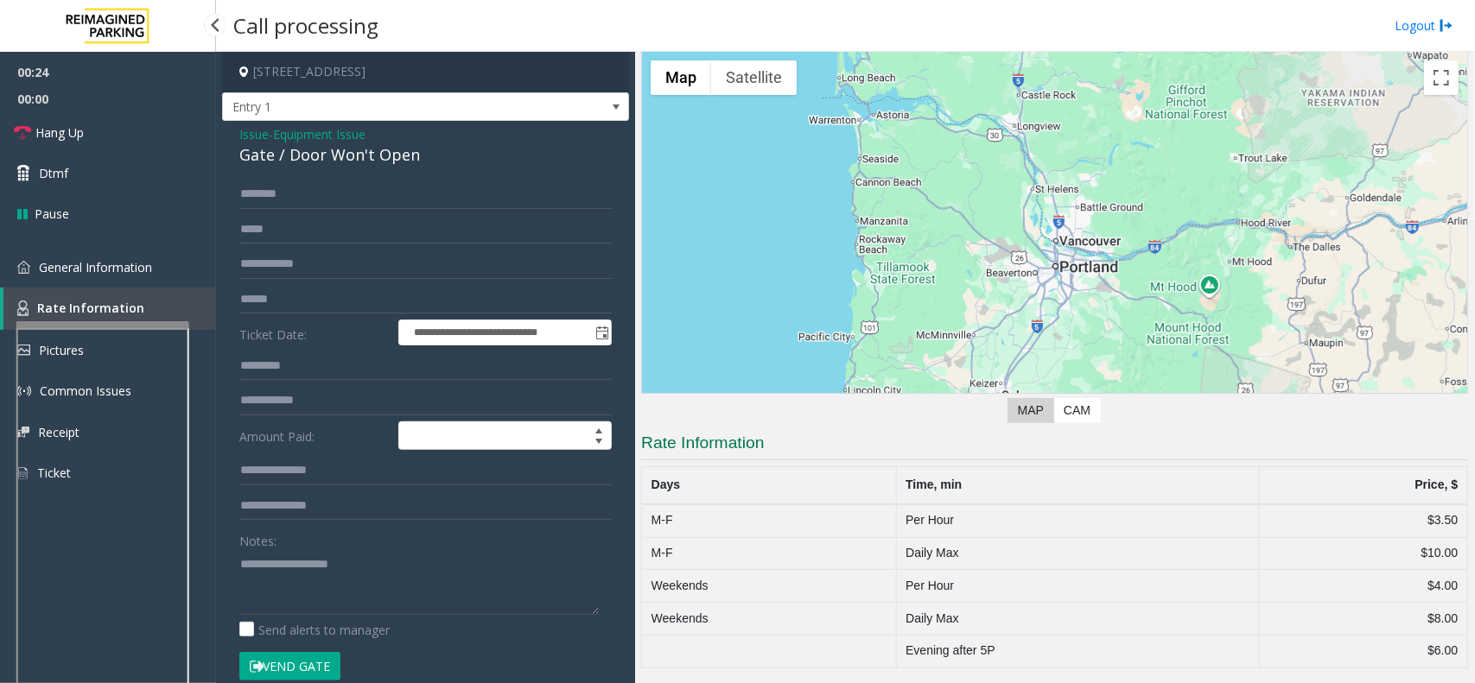
scroll to position [66, 0]
click at [139, 272] on span "General Information" at bounding box center [95, 267] width 113 height 16
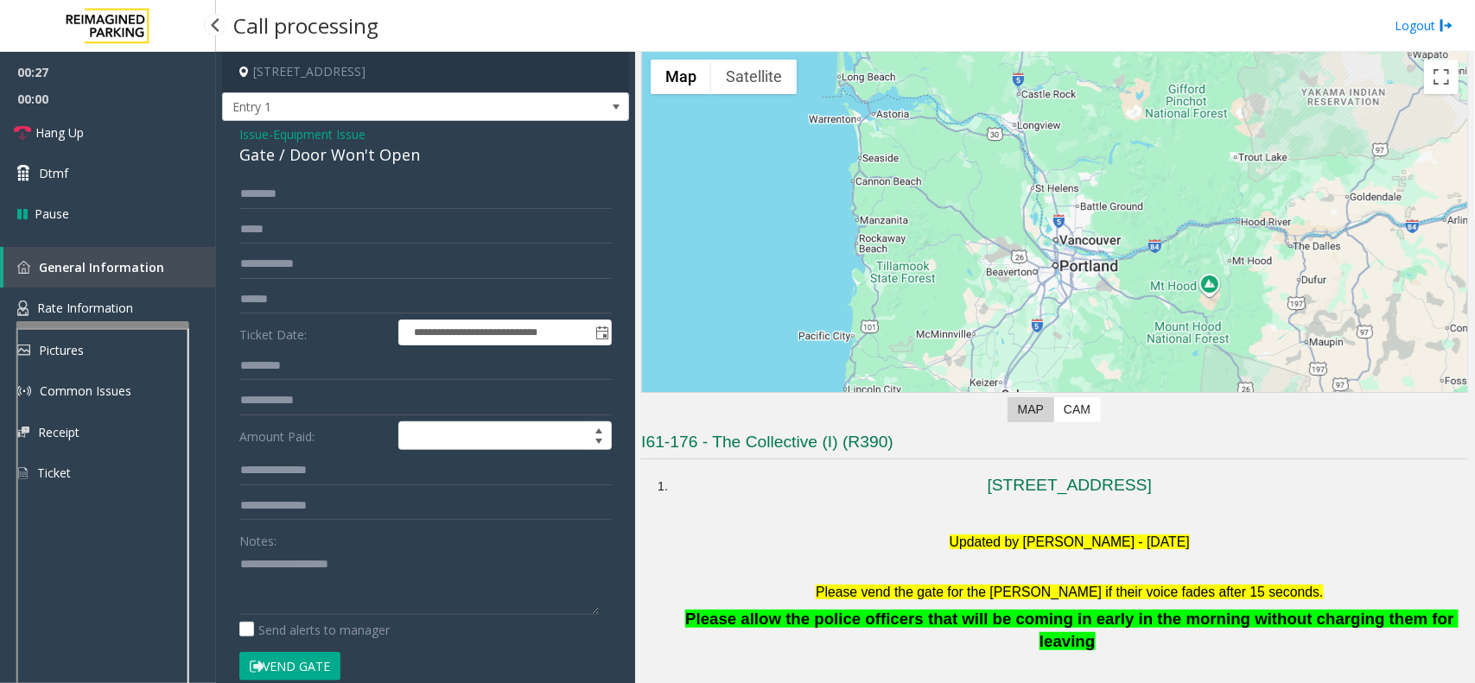
scroll to position [149, 0]
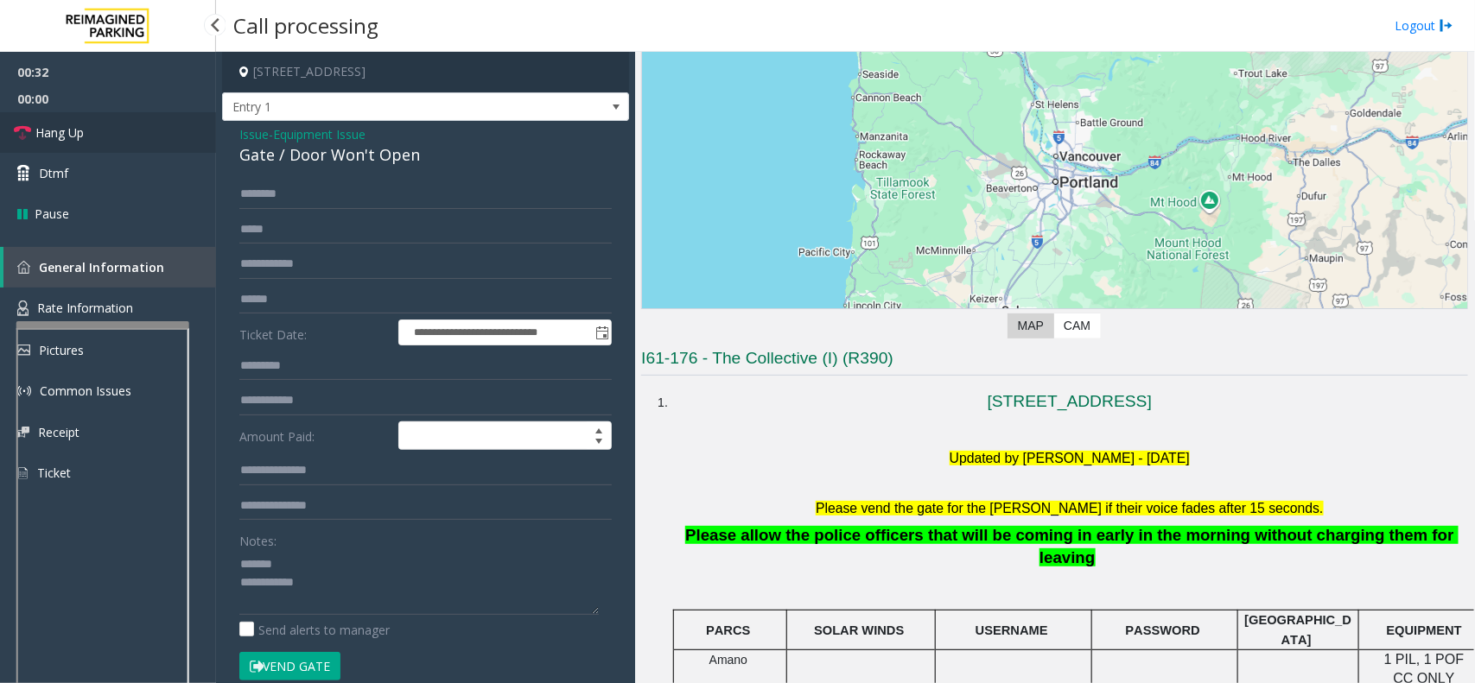
click at [92, 140] on link "Hang Up" at bounding box center [108, 132] width 216 height 41
click at [340, 147] on div "Gate / Door Won't Open" at bounding box center [425, 154] width 372 height 23
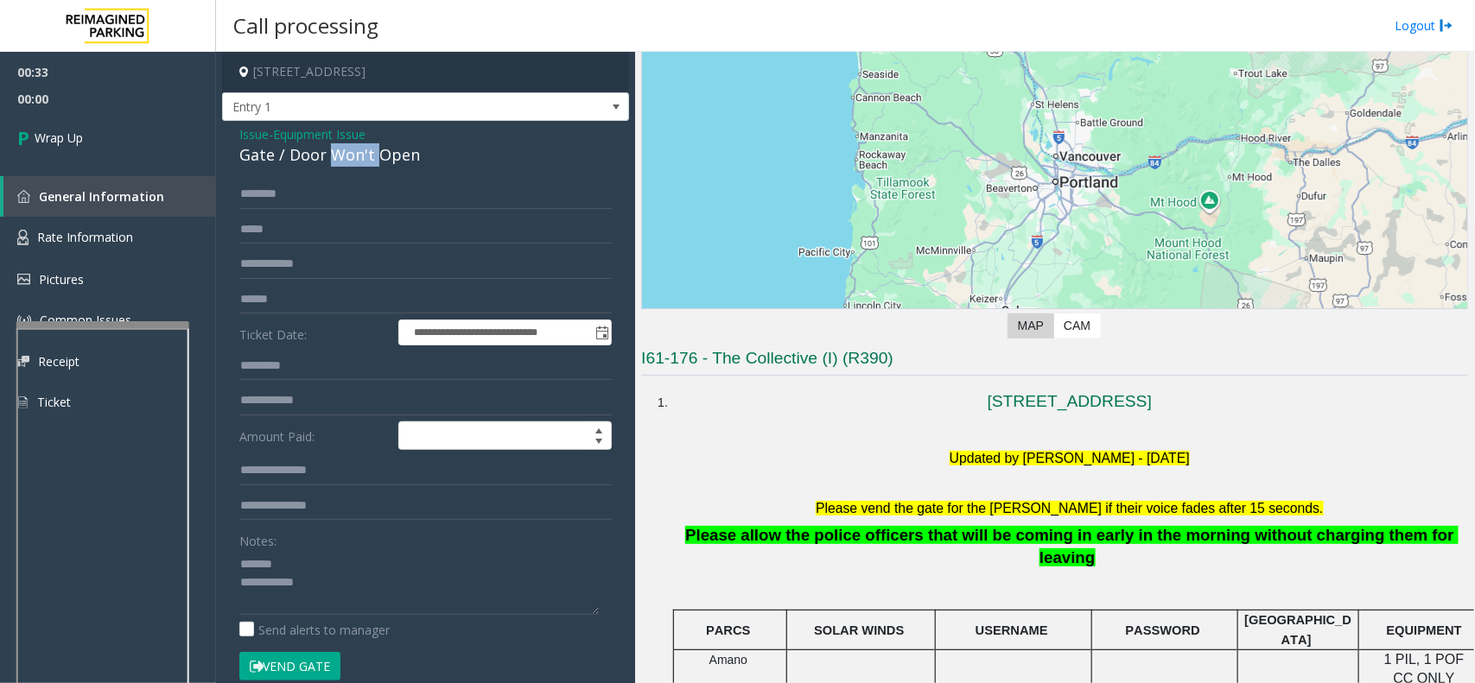
click at [340, 147] on div "Gate / Door Won't Open" at bounding box center [425, 154] width 372 height 23
click at [346, 572] on textarea at bounding box center [418, 582] width 359 height 65
paste textarea "**********"
click at [391, 605] on textarea at bounding box center [418, 582] width 359 height 65
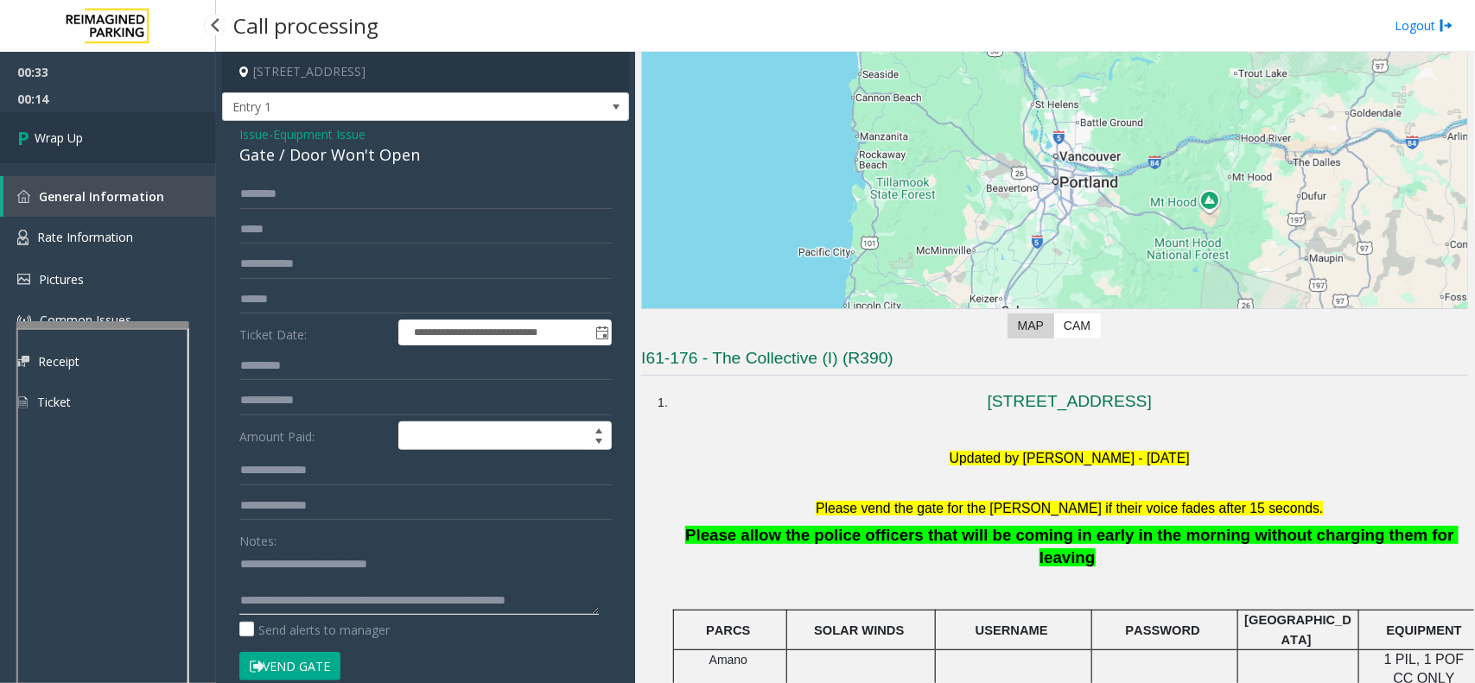
type textarea "**********"
click at [59, 140] on span "Wrap Up" at bounding box center [59, 138] width 48 height 18
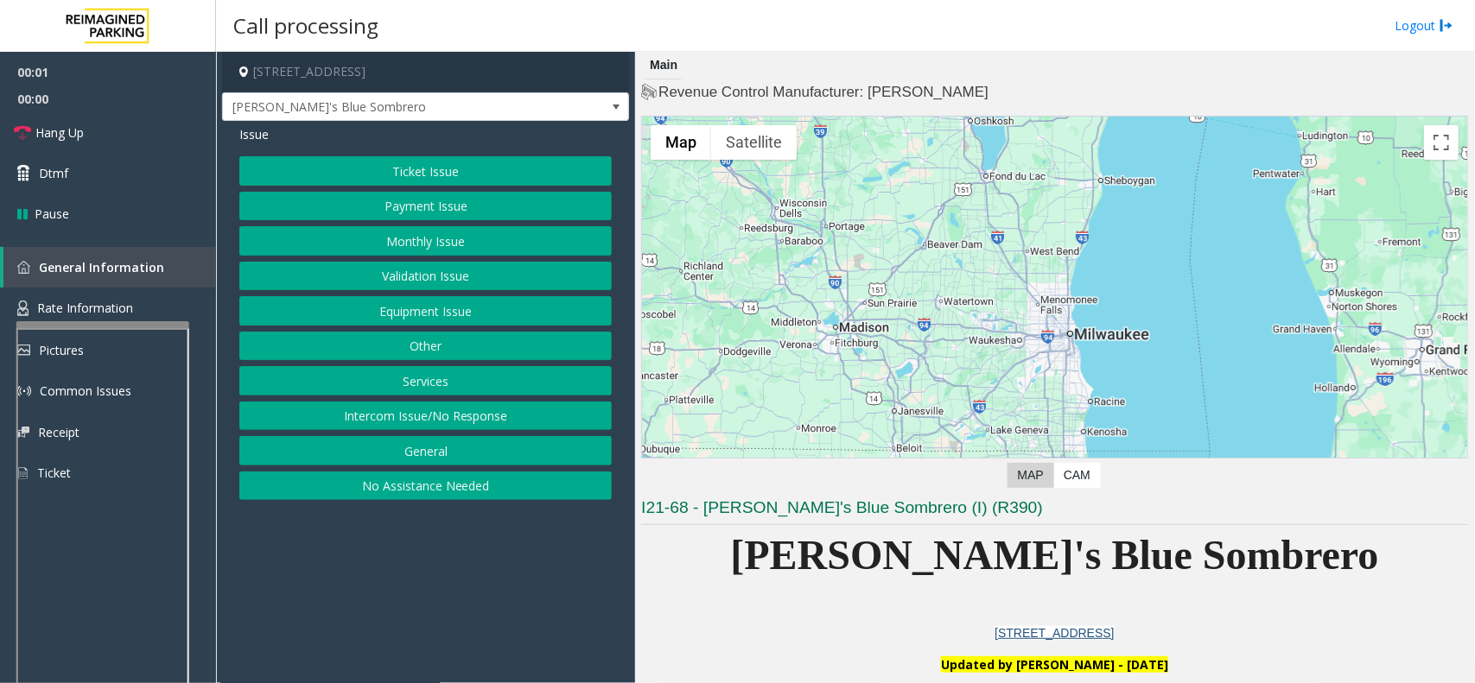
click at [454, 315] on button "Equipment Issue" at bounding box center [425, 310] width 372 height 29
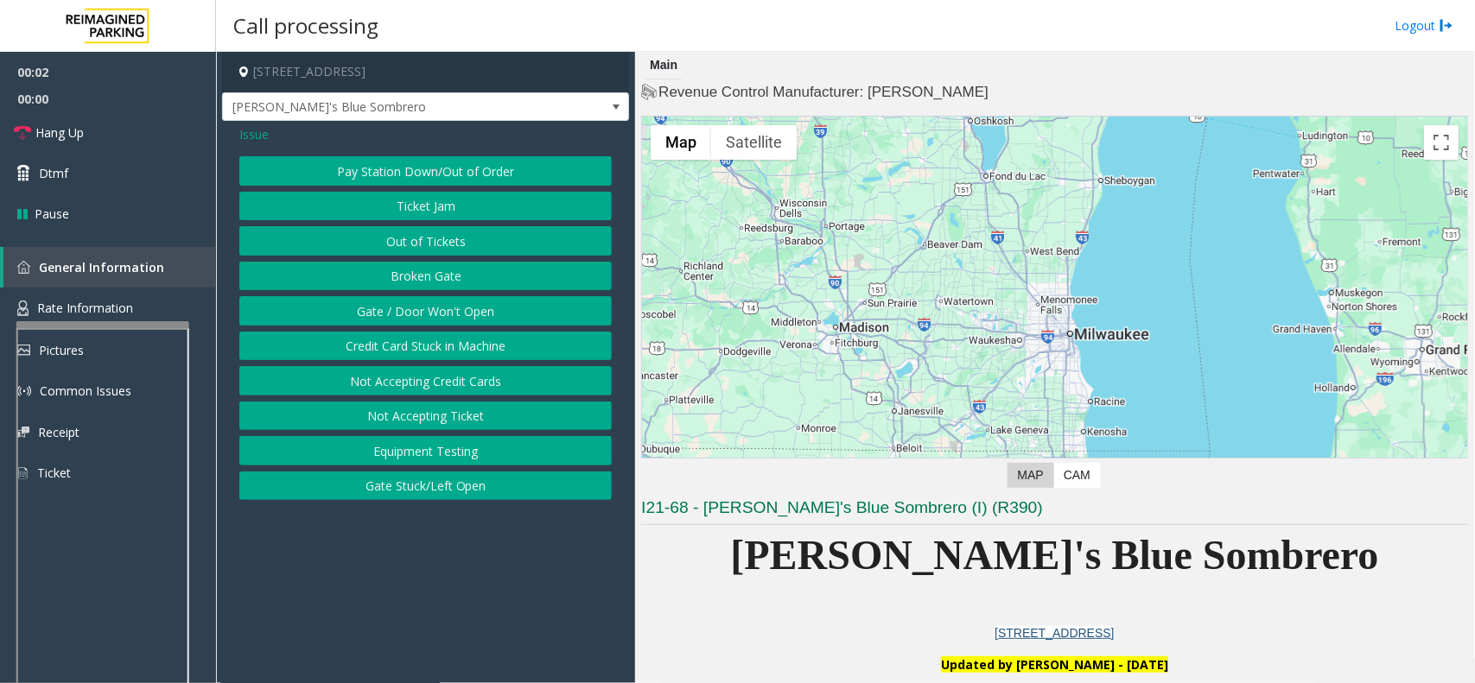
click at [449, 316] on button "Gate / Door Won't Open" at bounding box center [425, 310] width 372 height 29
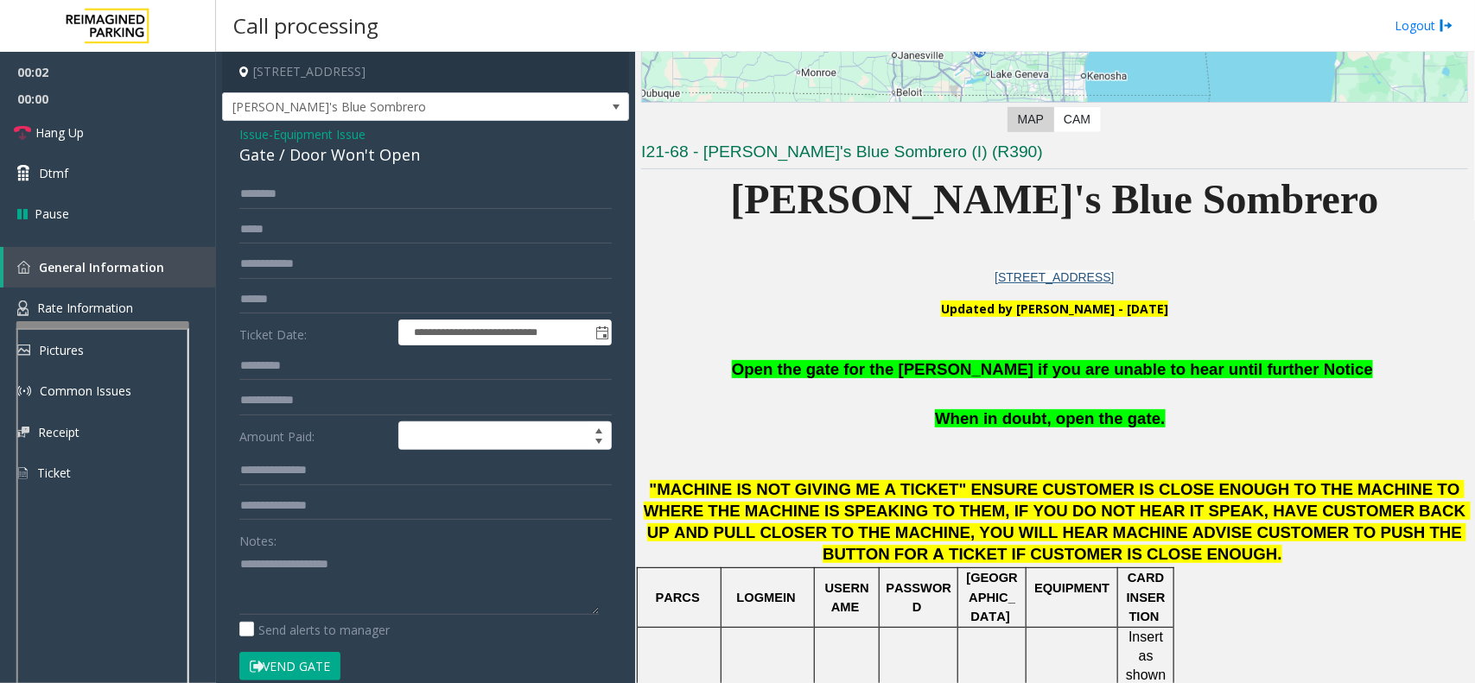
scroll to position [432, 0]
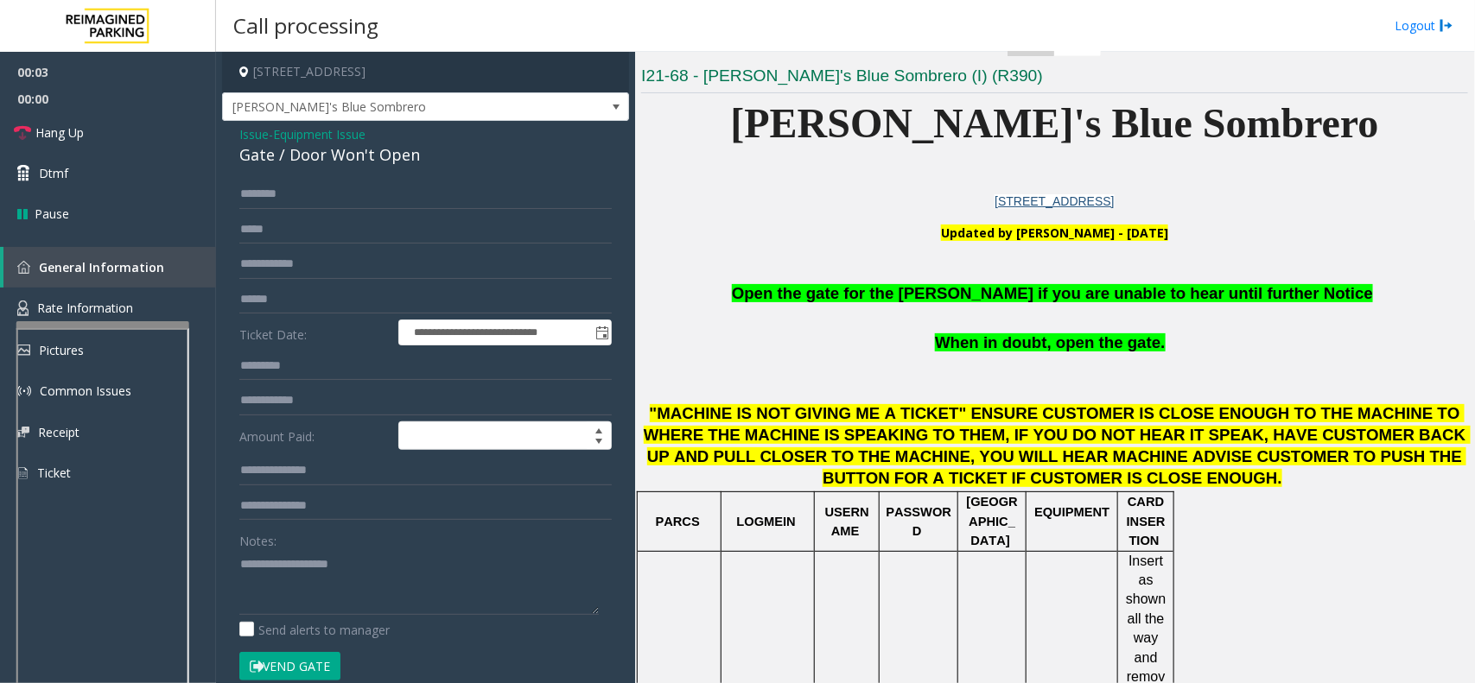
click at [299, 667] on button "Vend Gate" at bounding box center [289, 666] width 101 height 29
click at [1017, 295] on span "Open the gate for the [PERSON_NAME] if you are unable to hear until further Not…" at bounding box center [1052, 293] width 641 height 18
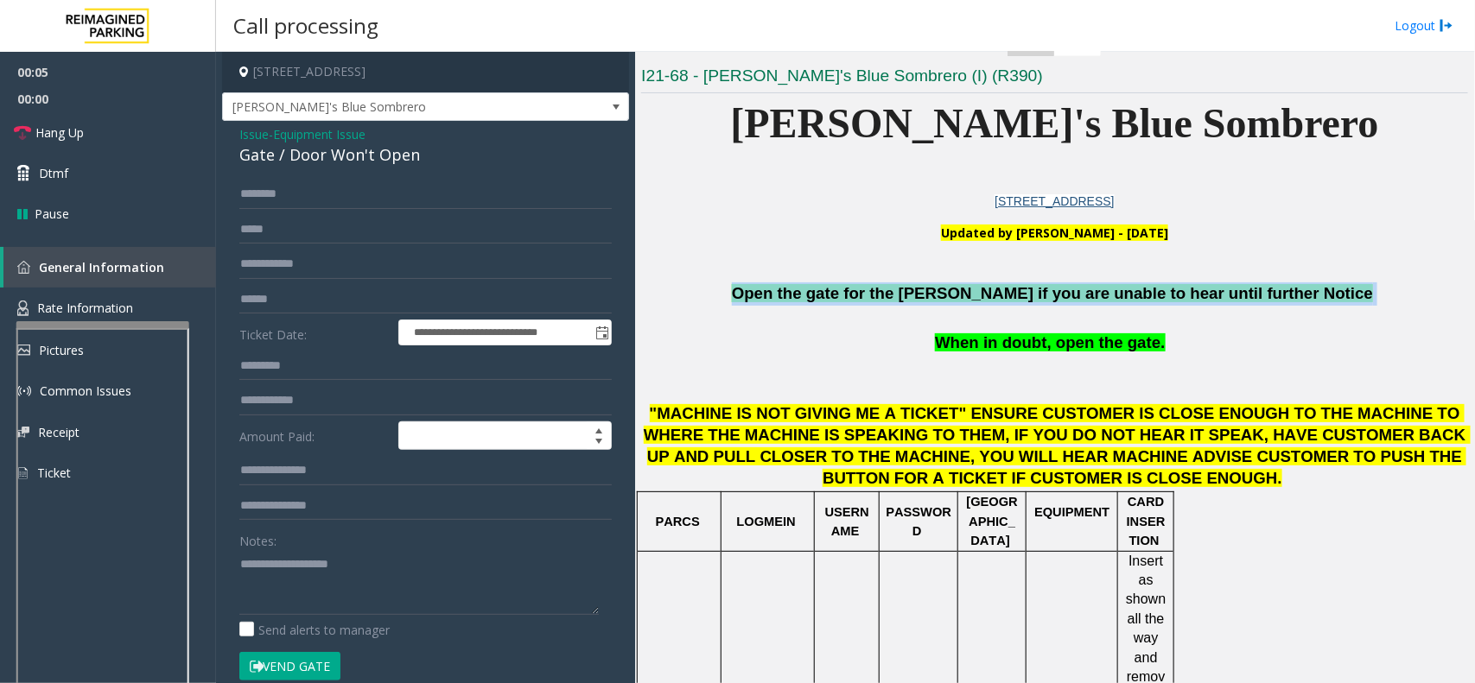
click at [1017, 295] on span "Open the gate for the [PERSON_NAME] if you are unable to hear until further Not…" at bounding box center [1052, 293] width 641 height 18
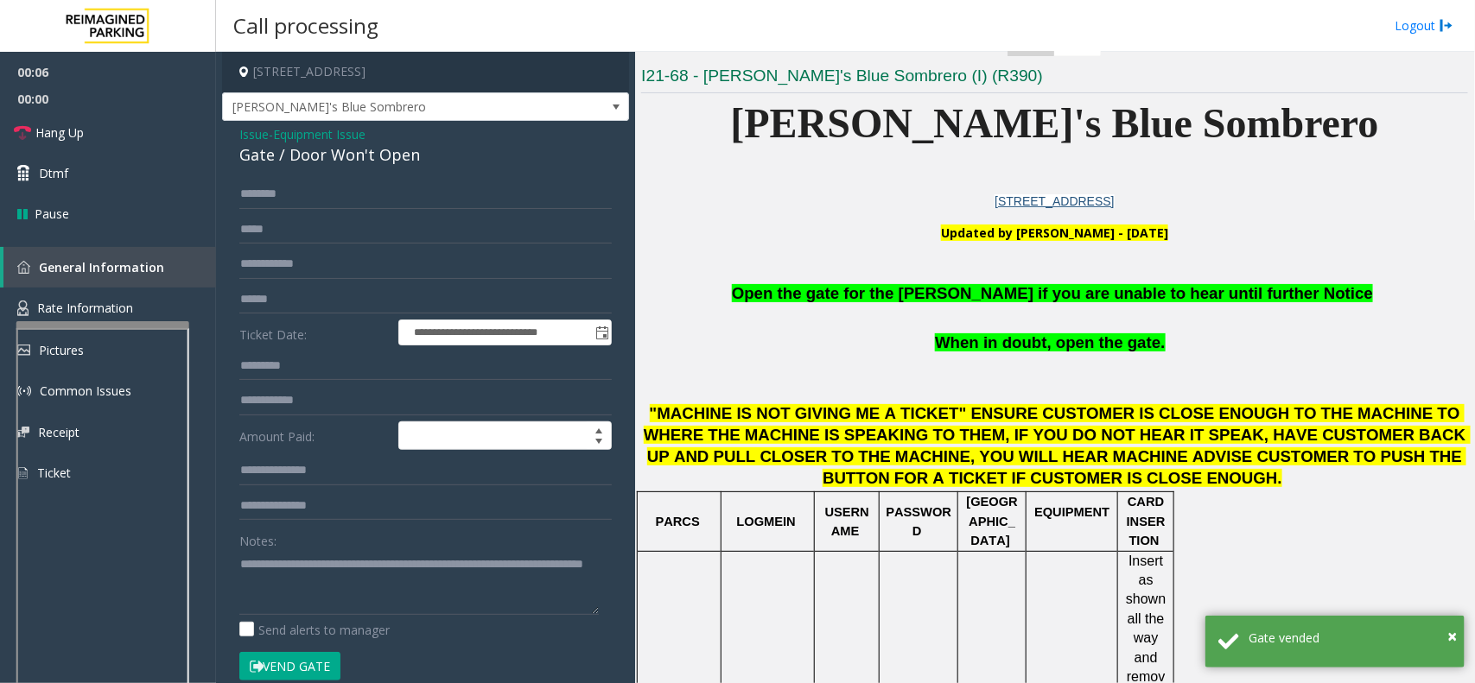
click at [1087, 347] on span "When in doubt, open the gate." at bounding box center [1050, 342] width 230 height 18
click at [1085, 348] on span "When in doubt, open the gate." at bounding box center [1050, 342] width 230 height 18
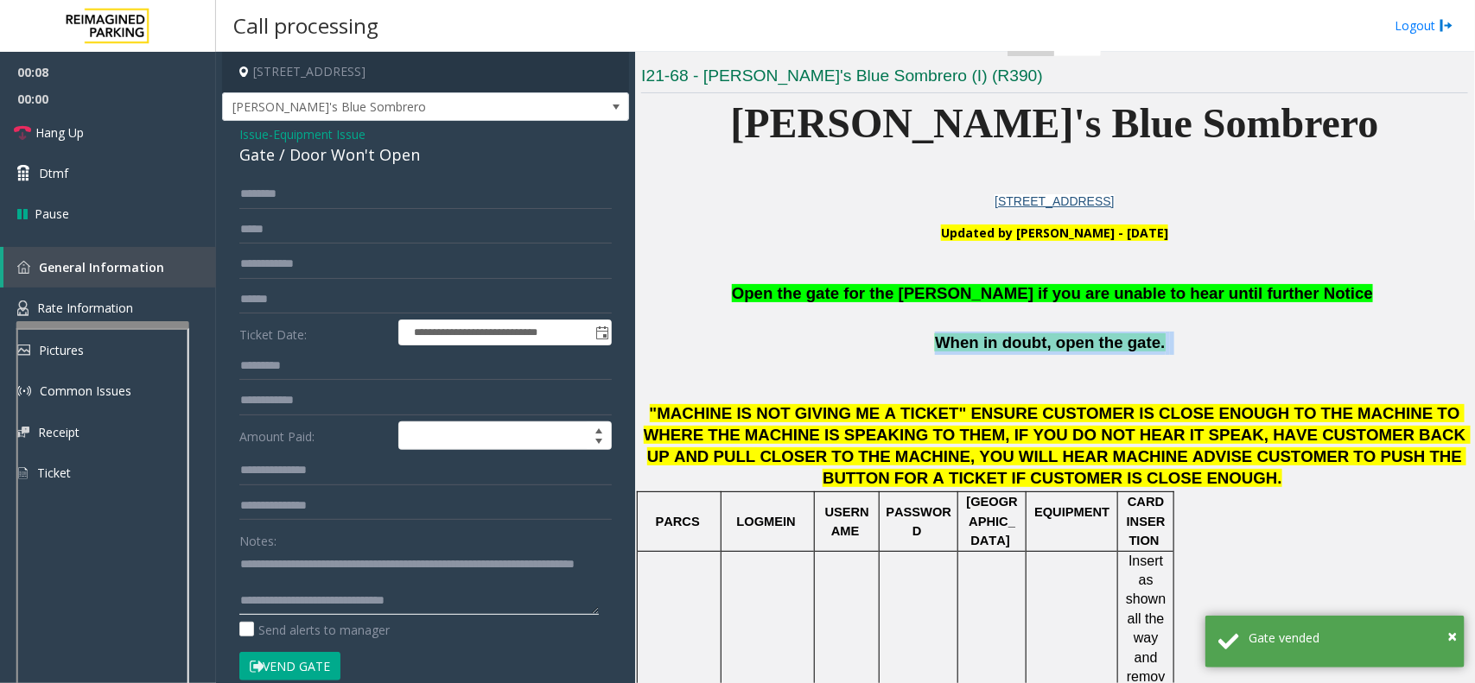
scroll to position [18, 0]
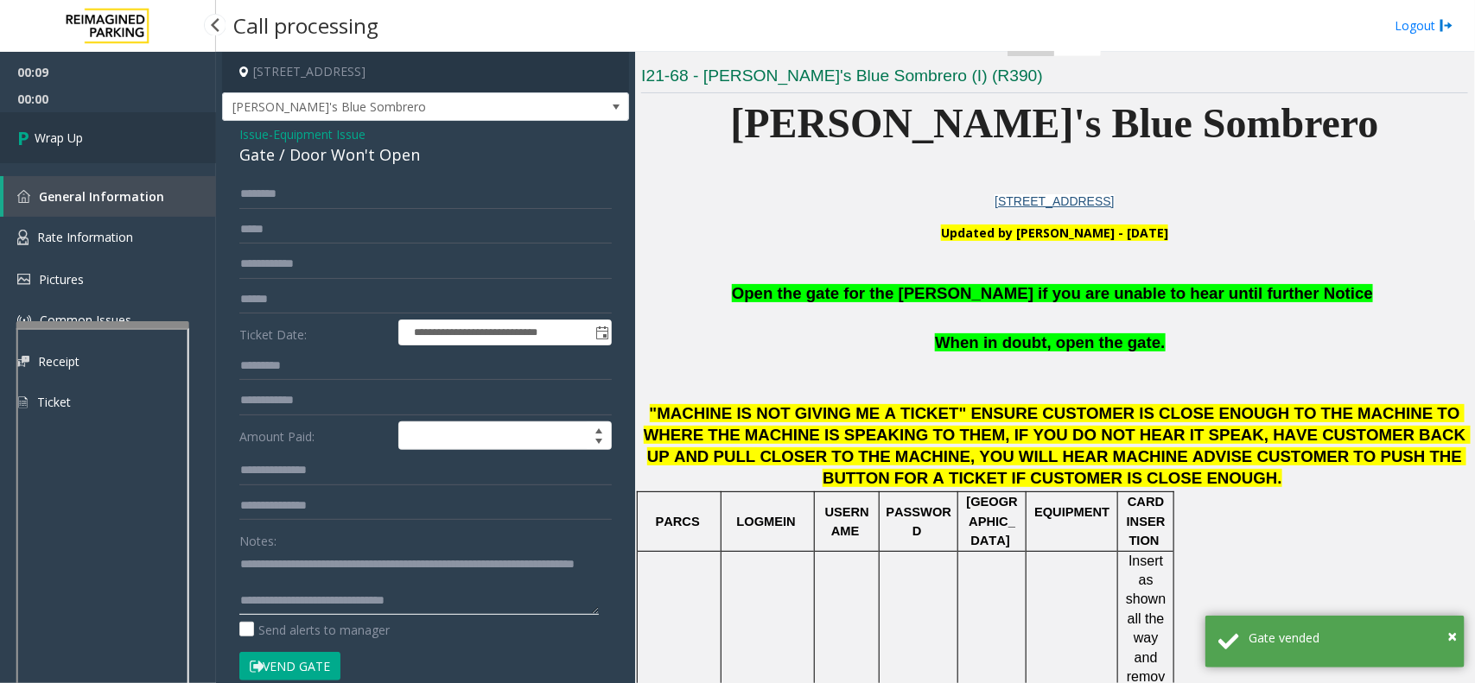
type textarea "**********"
click at [147, 117] on link "Wrap Up" at bounding box center [108, 137] width 216 height 51
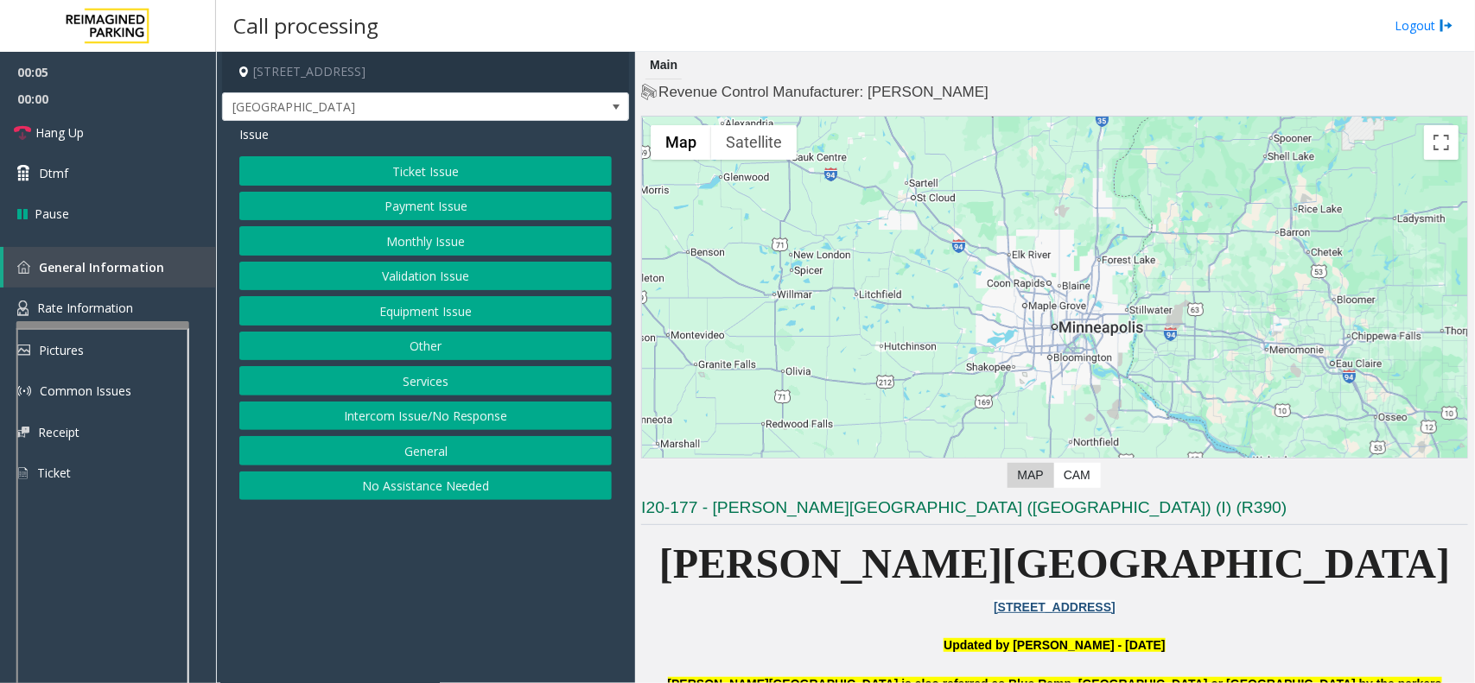
click at [437, 298] on button "Equipment Issue" at bounding box center [425, 310] width 372 height 29
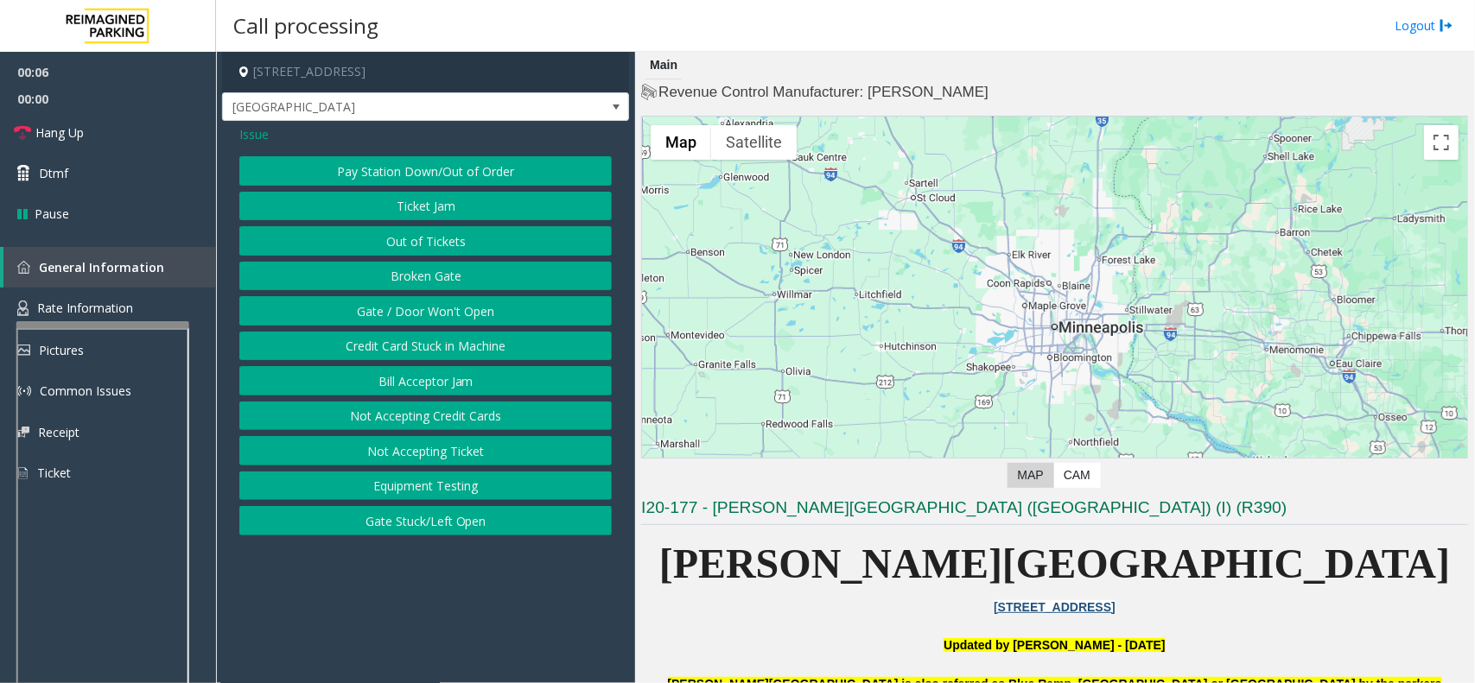
click at [436, 312] on button "Gate / Door Won't Open" at bounding box center [425, 310] width 372 height 29
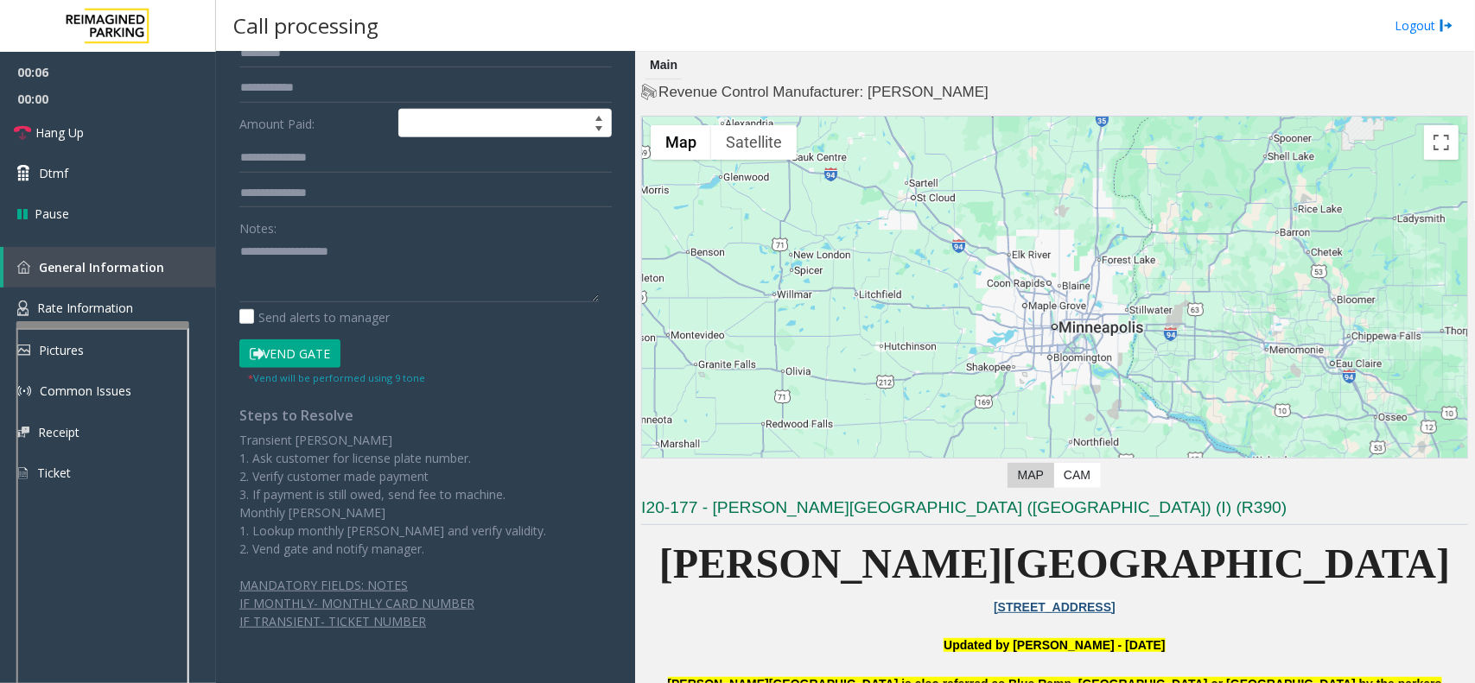
scroll to position [314, 0]
click at [315, 365] on button "Vend Gate" at bounding box center [289, 353] width 101 height 29
click at [315, 359] on button "Vend Gate" at bounding box center [289, 353] width 101 height 29
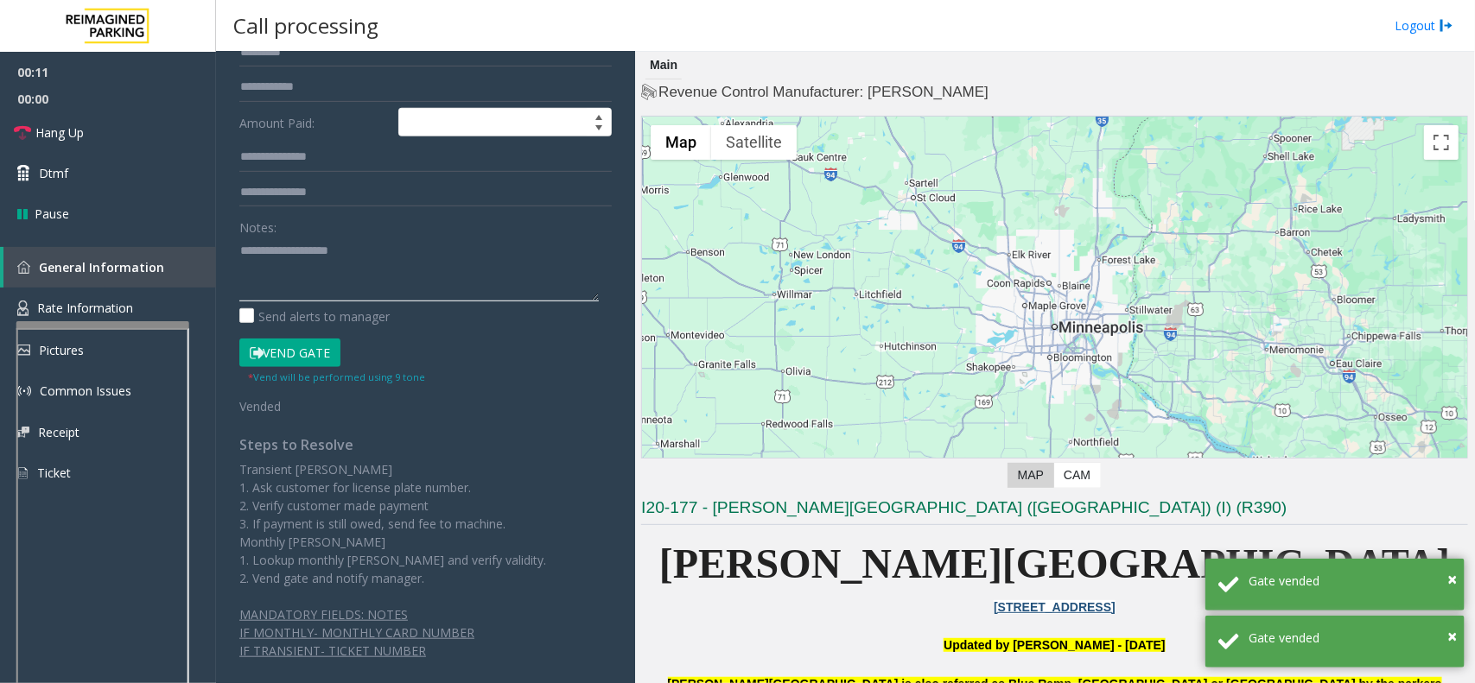
paste textarea "**********"
click at [328, 283] on textarea at bounding box center [418, 269] width 359 height 65
type textarea "**********"
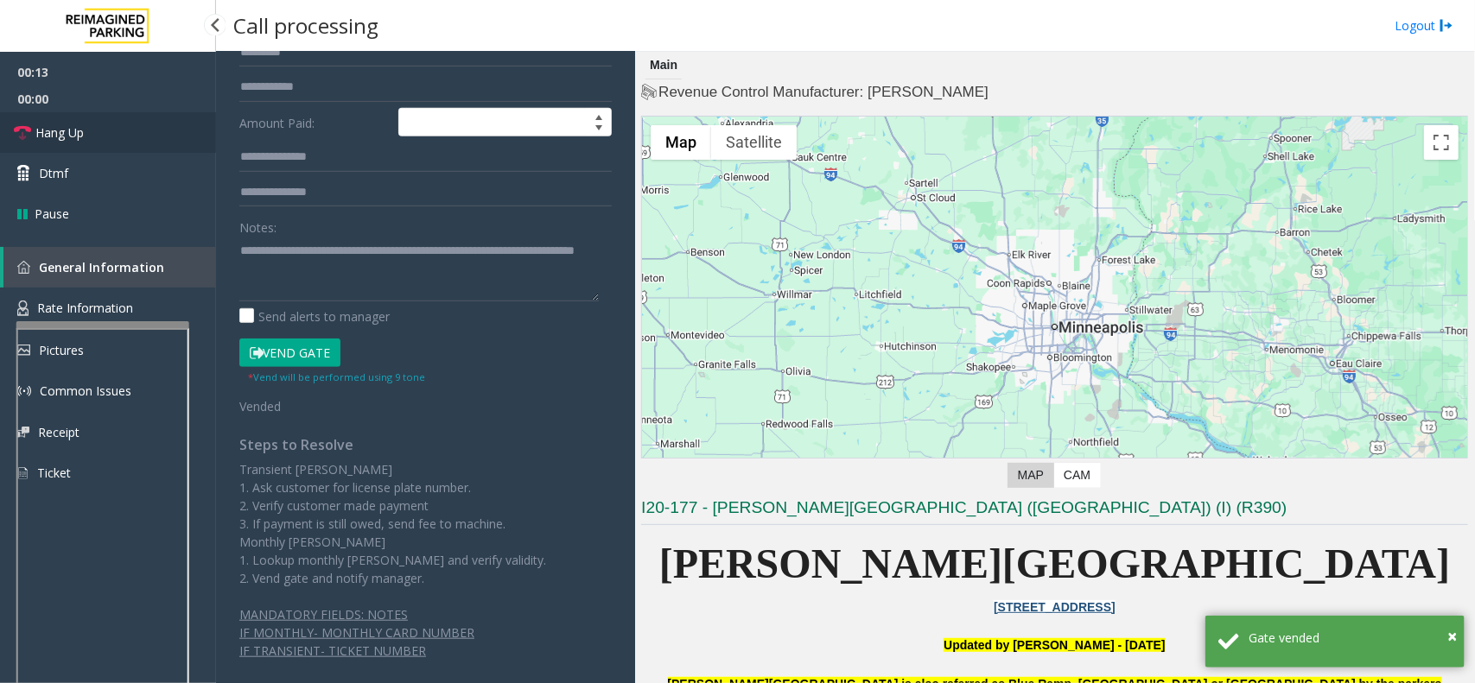
click at [130, 113] on link "Hang Up" at bounding box center [108, 132] width 216 height 41
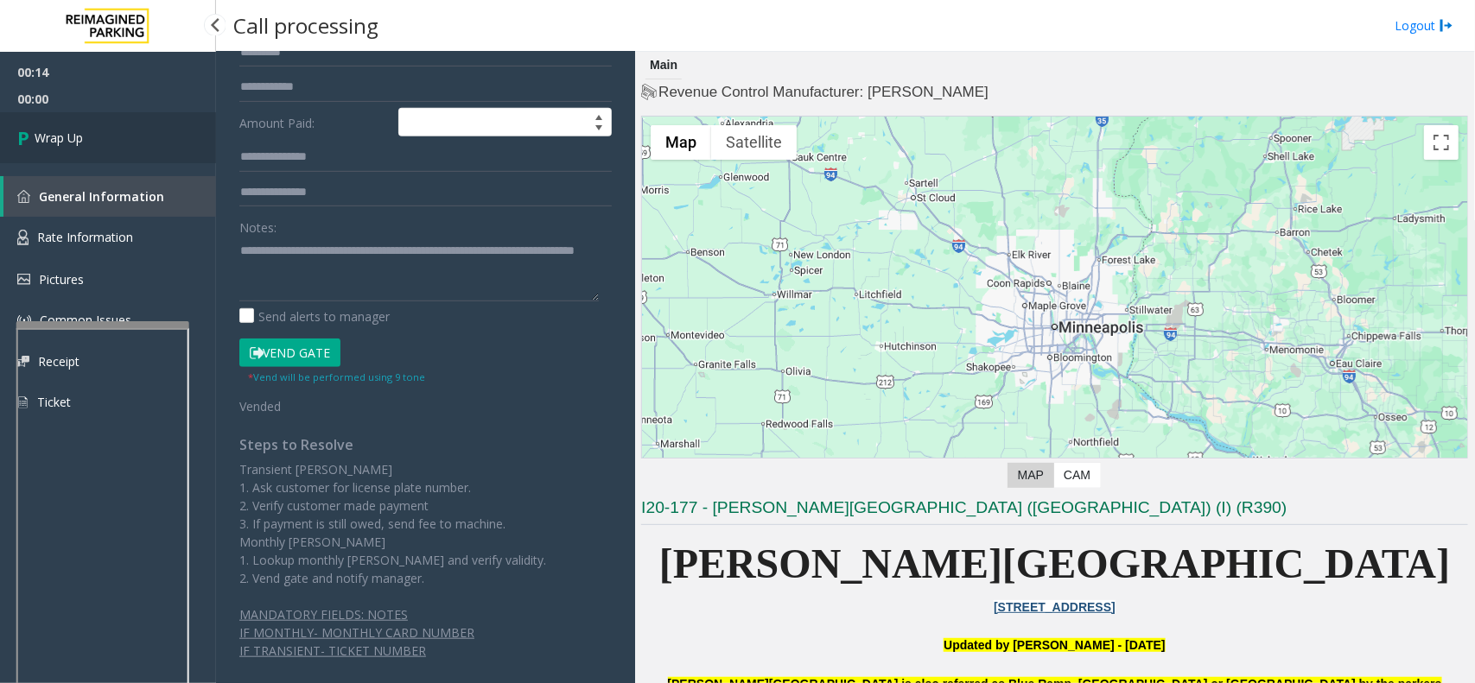
click at [130, 113] on link "Wrap Up" at bounding box center [108, 137] width 216 height 51
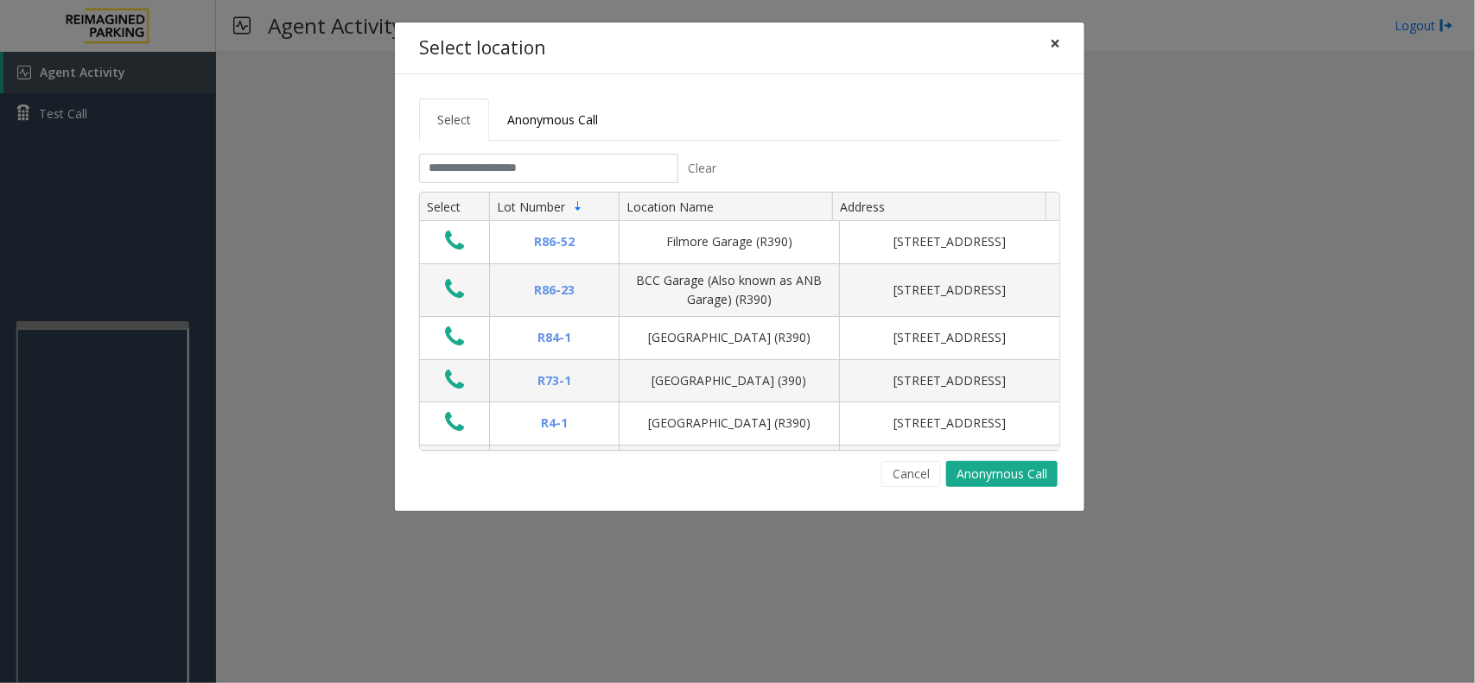
click at [1051, 35] on span "×" at bounding box center [1055, 43] width 10 height 24
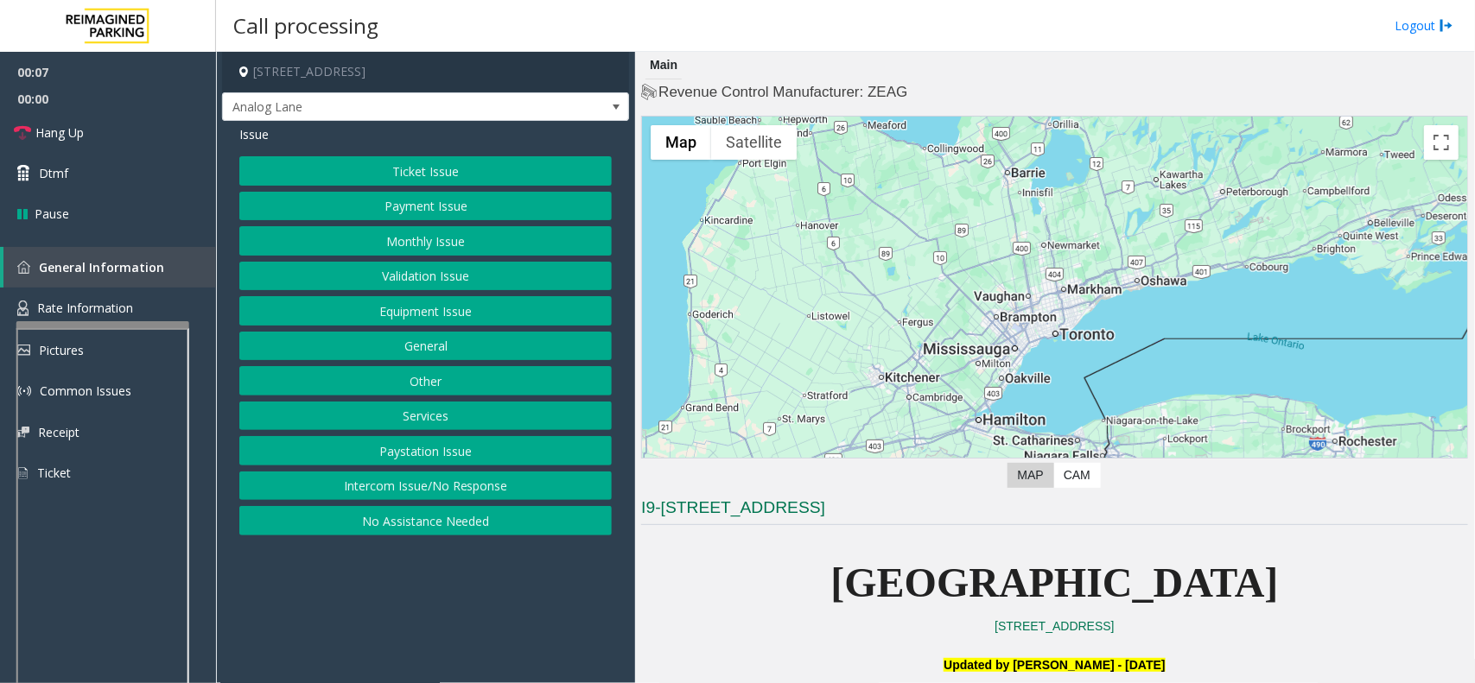
click at [386, 244] on button "Monthly Issue" at bounding box center [425, 240] width 372 height 29
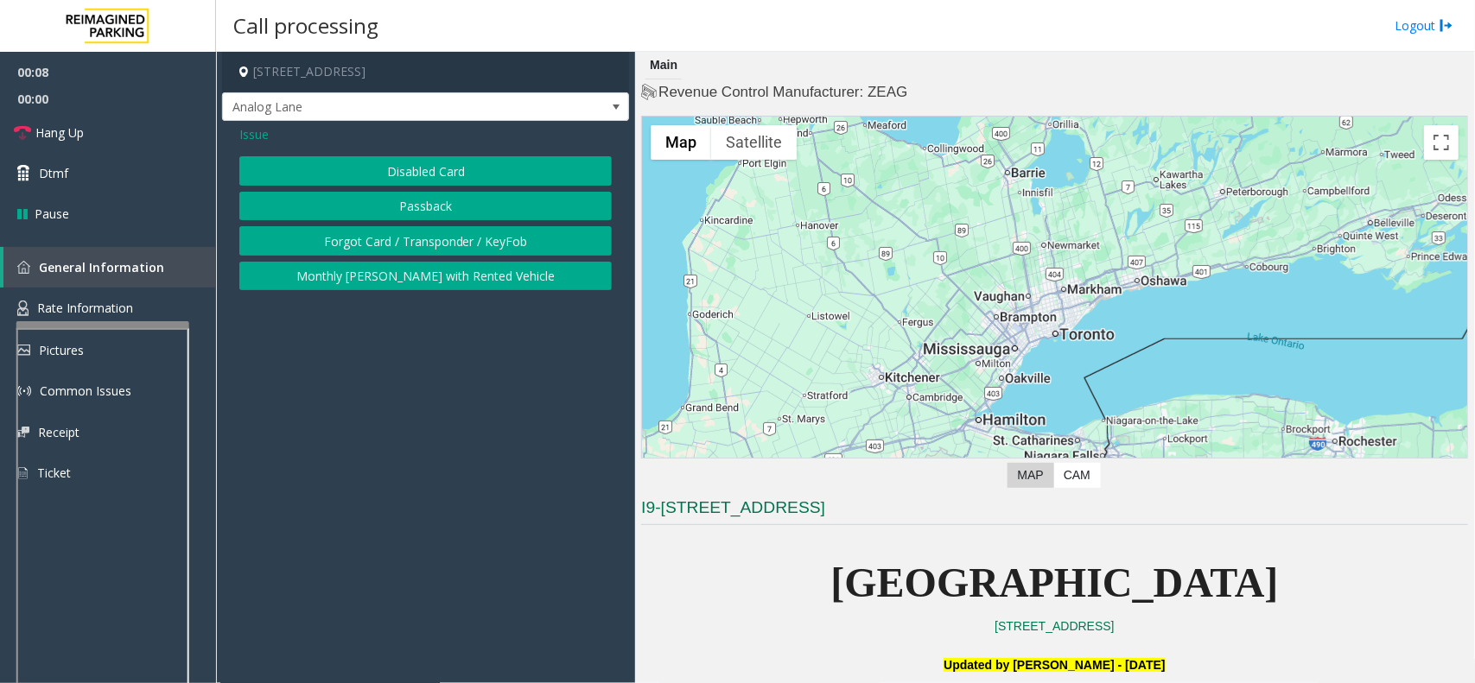
click at [459, 170] on button "Disabled Card" at bounding box center [425, 170] width 372 height 29
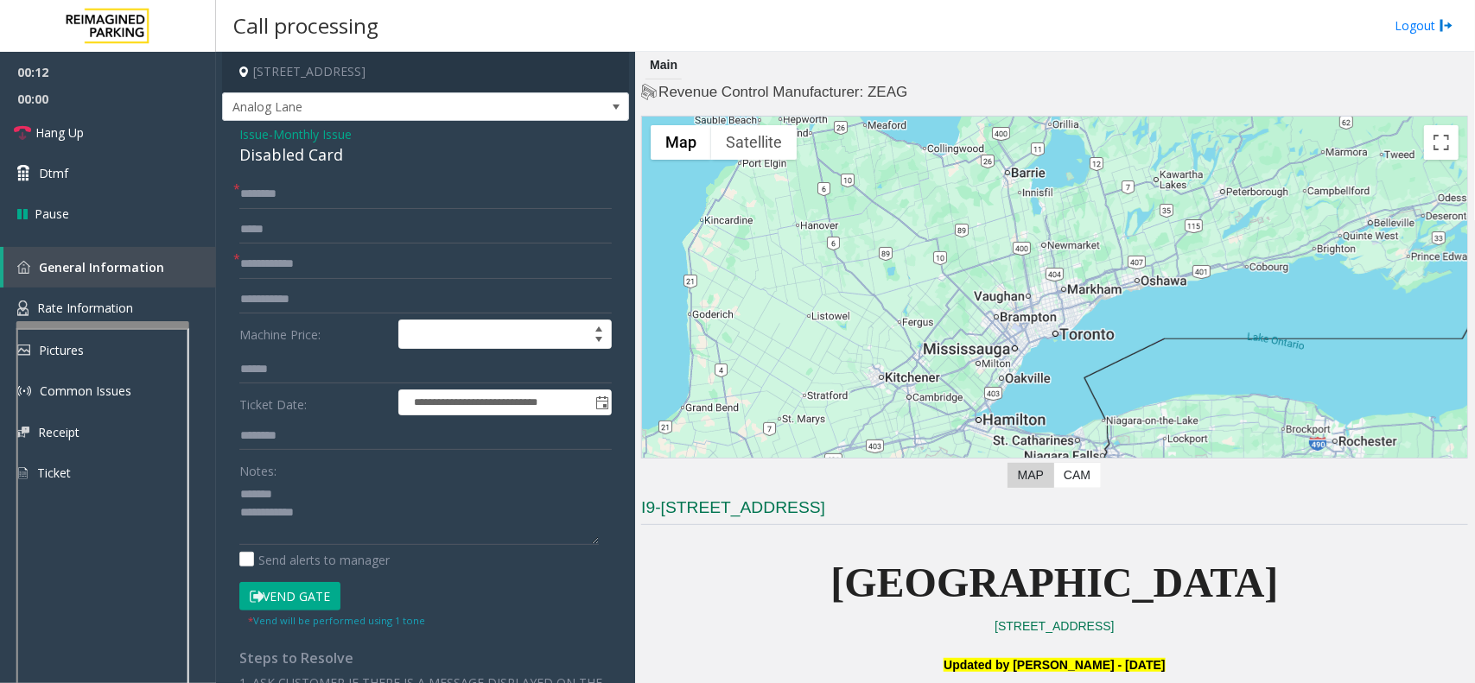
click at [329, 154] on div "Disabled Card" at bounding box center [425, 154] width 372 height 23
type textarea "**********"
click at [300, 264] on input "text" at bounding box center [425, 264] width 372 height 29
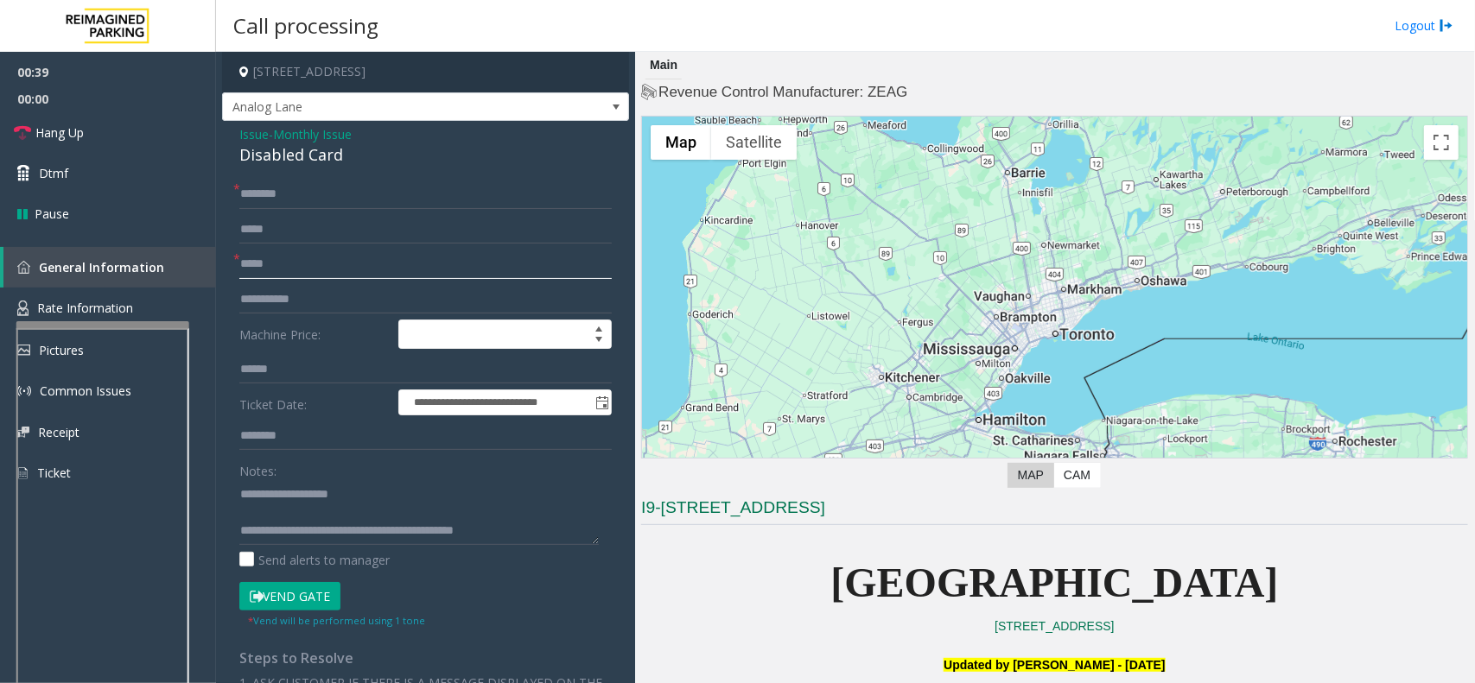
type input "*****"
click at [277, 196] on input "text" at bounding box center [425, 194] width 372 height 29
drag, startPoint x: 307, startPoint y: 531, endPoint x: 555, endPoint y: 531, distance: 248.8
click at [555, 531] on textarea at bounding box center [418, 512] width 359 height 65
paste textarea "**********"
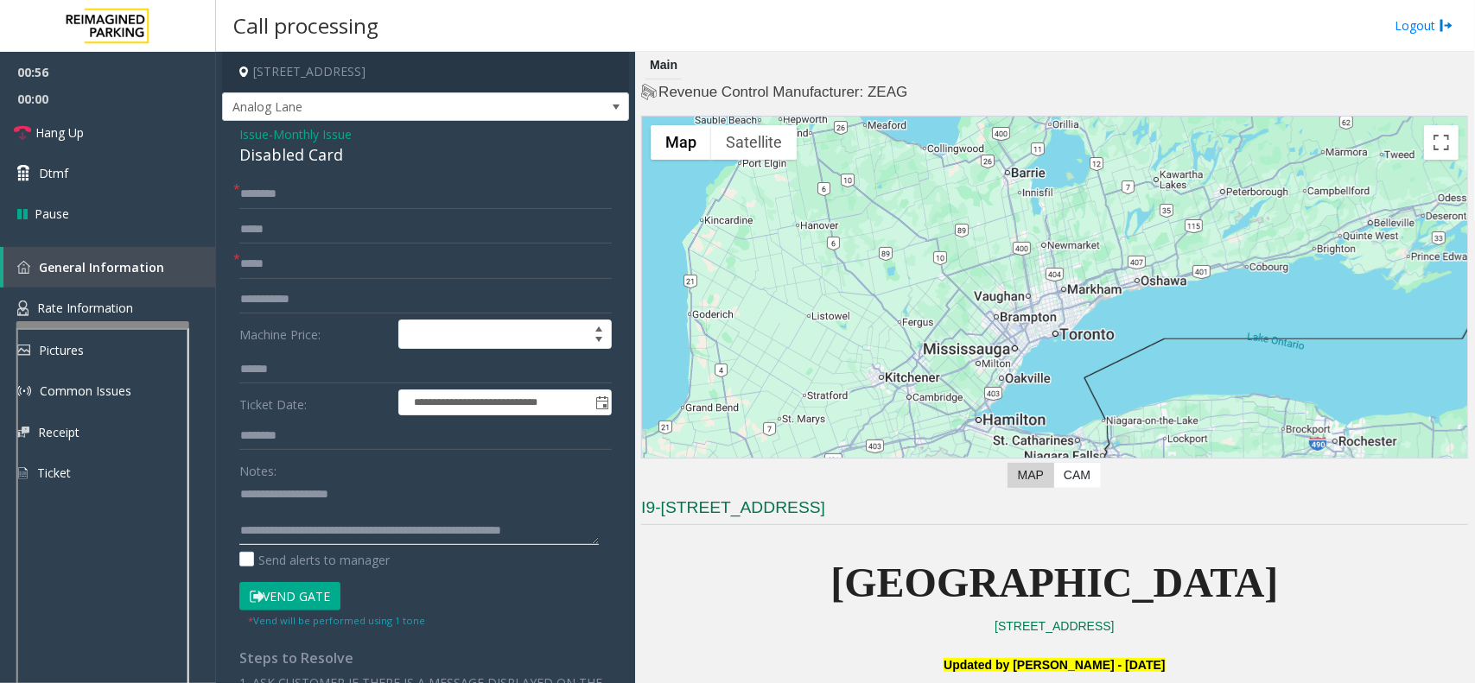
click at [411, 498] on textarea at bounding box center [418, 512] width 359 height 65
click at [396, 511] on textarea at bounding box center [418, 512] width 359 height 65
type textarea "**********"
click at [101, 127] on link "Hang Up" at bounding box center [108, 132] width 216 height 41
click at [266, 193] on input "text" at bounding box center [425, 194] width 372 height 29
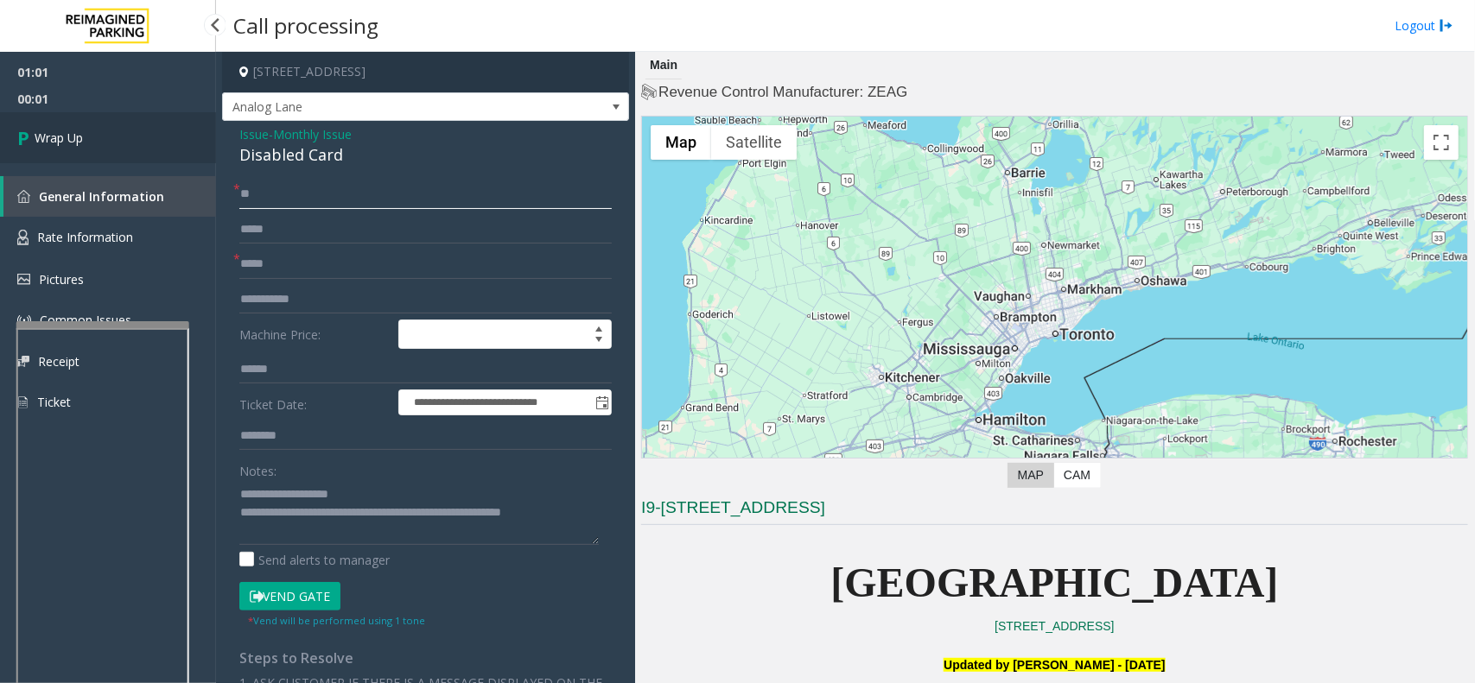
type input "**"
click at [70, 123] on link "Wrap Up" at bounding box center [108, 137] width 216 height 51
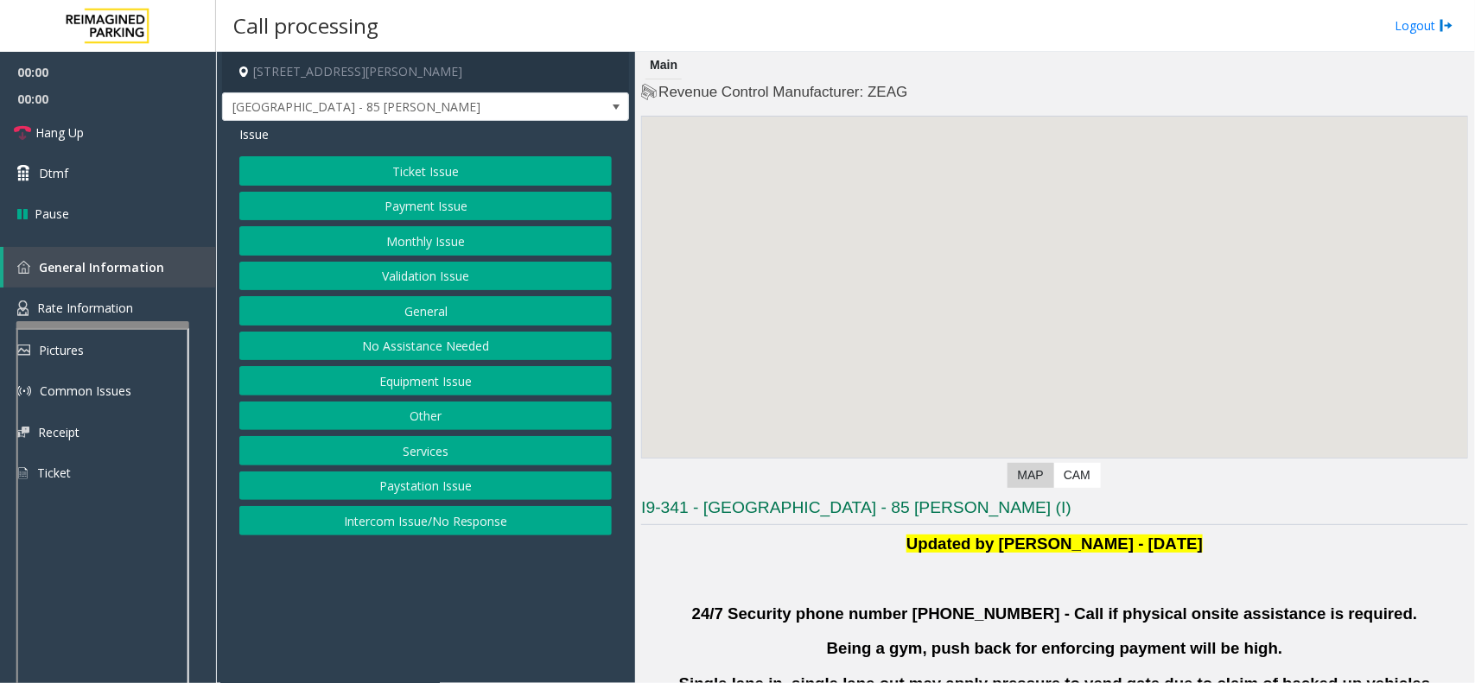
click at [402, 268] on button "Validation Issue" at bounding box center [425, 276] width 372 height 29
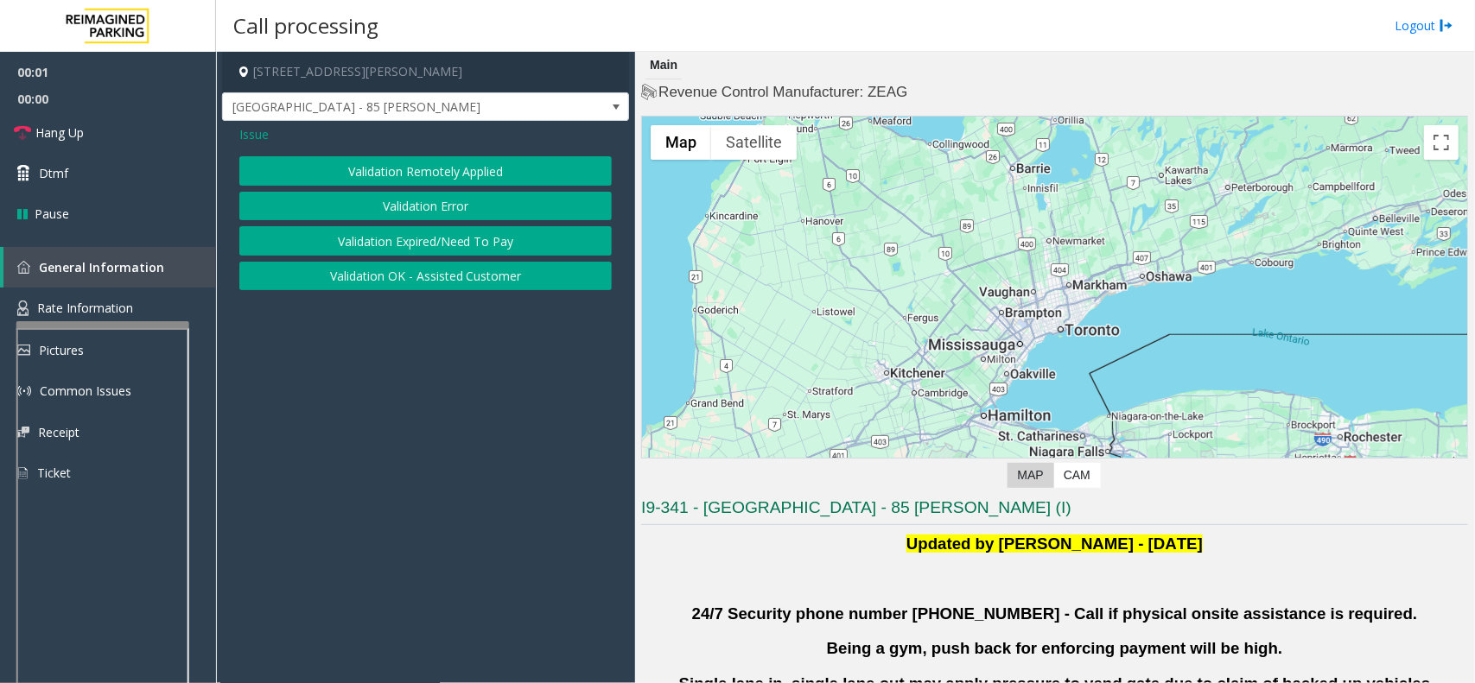
click at [399, 197] on button "Validation Error" at bounding box center [425, 206] width 372 height 29
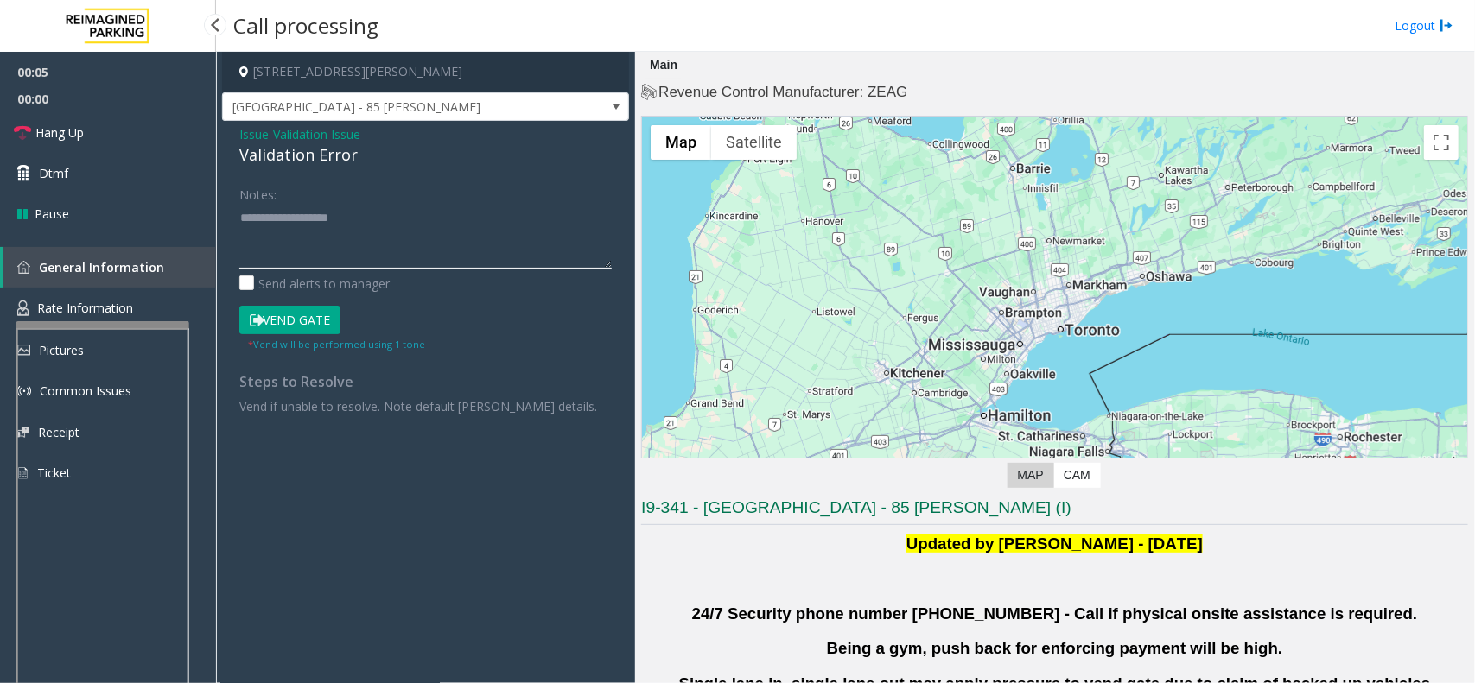
click at [347, 236] on textarea at bounding box center [425, 236] width 372 height 65
paste textarea "**********"
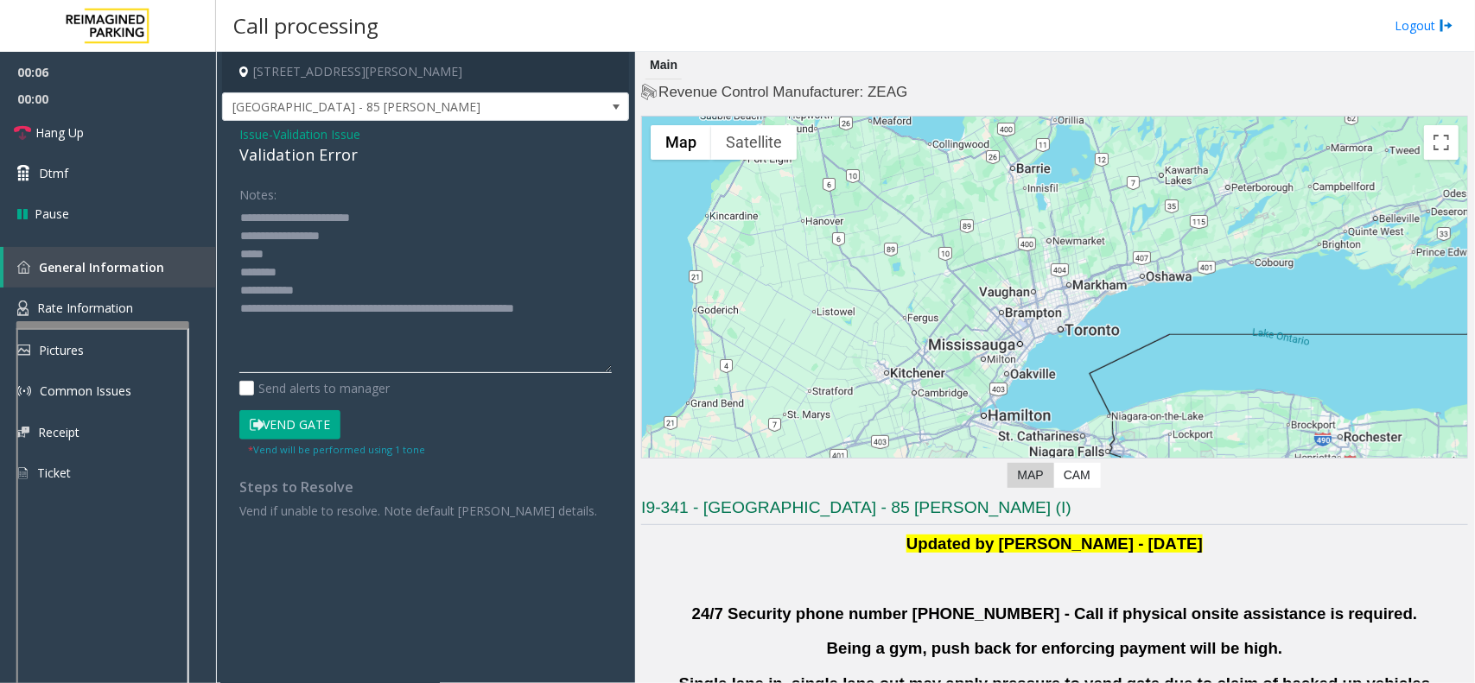
drag, startPoint x: 605, startPoint y: 265, endPoint x: 599, endPoint y: 365, distance: 100.4
click at [623, 377] on div "Notes: Send alerts to manager Vend Gate * Vend will be performed using 1 tone S…" at bounding box center [425, 350] width 398 height 340
click at [246, 219] on textarea at bounding box center [425, 291] width 372 height 175
click at [365, 264] on textarea at bounding box center [425, 291] width 372 height 175
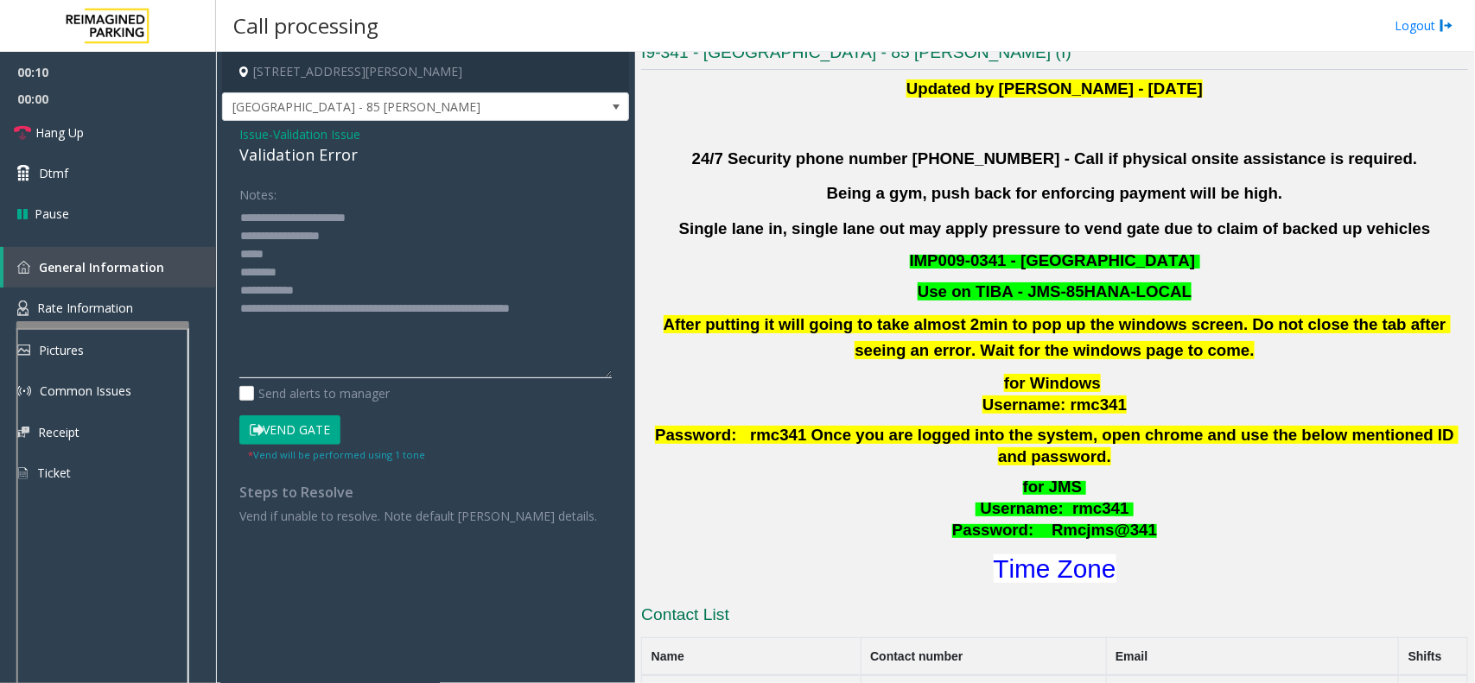
scroll to position [540, 0]
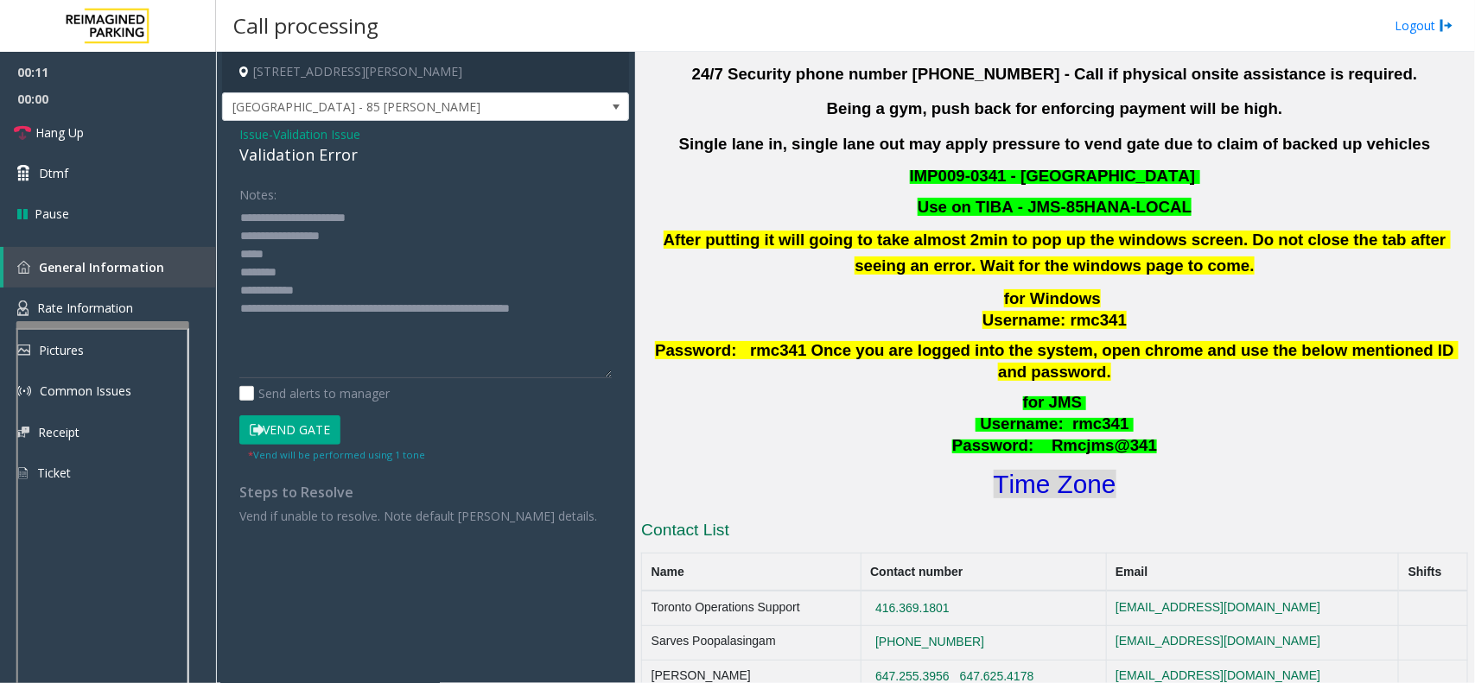
click at [1042, 472] on font "Time Zone" at bounding box center [1054, 484] width 123 height 29
click at [384, 278] on textarea at bounding box center [425, 291] width 372 height 175
click at [341, 262] on textarea at bounding box center [425, 291] width 372 height 175
click at [327, 269] on textarea at bounding box center [425, 291] width 372 height 175
drag, startPoint x: 316, startPoint y: 265, endPoint x: 341, endPoint y: 265, distance: 25.1
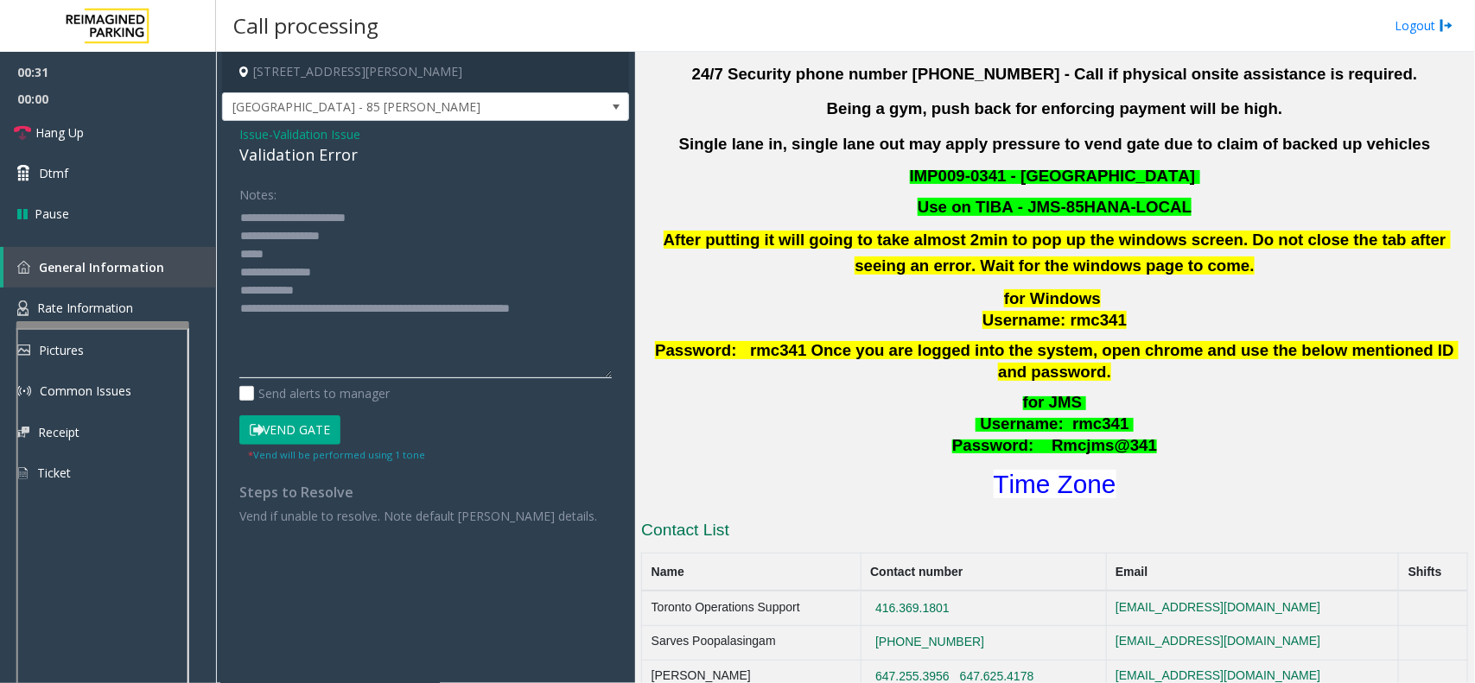
click at [316, 265] on textarea at bounding box center [425, 291] width 372 height 175
drag, startPoint x: 321, startPoint y: 281, endPoint x: 327, endPoint y: 288, distance: 9.2
click at [321, 282] on textarea at bounding box center [425, 291] width 372 height 175
click at [329, 292] on textarea at bounding box center [425, 291] width 372 height 175
click at [391, 238] on textarea at bounding box center [425, 291] width 372 height 175
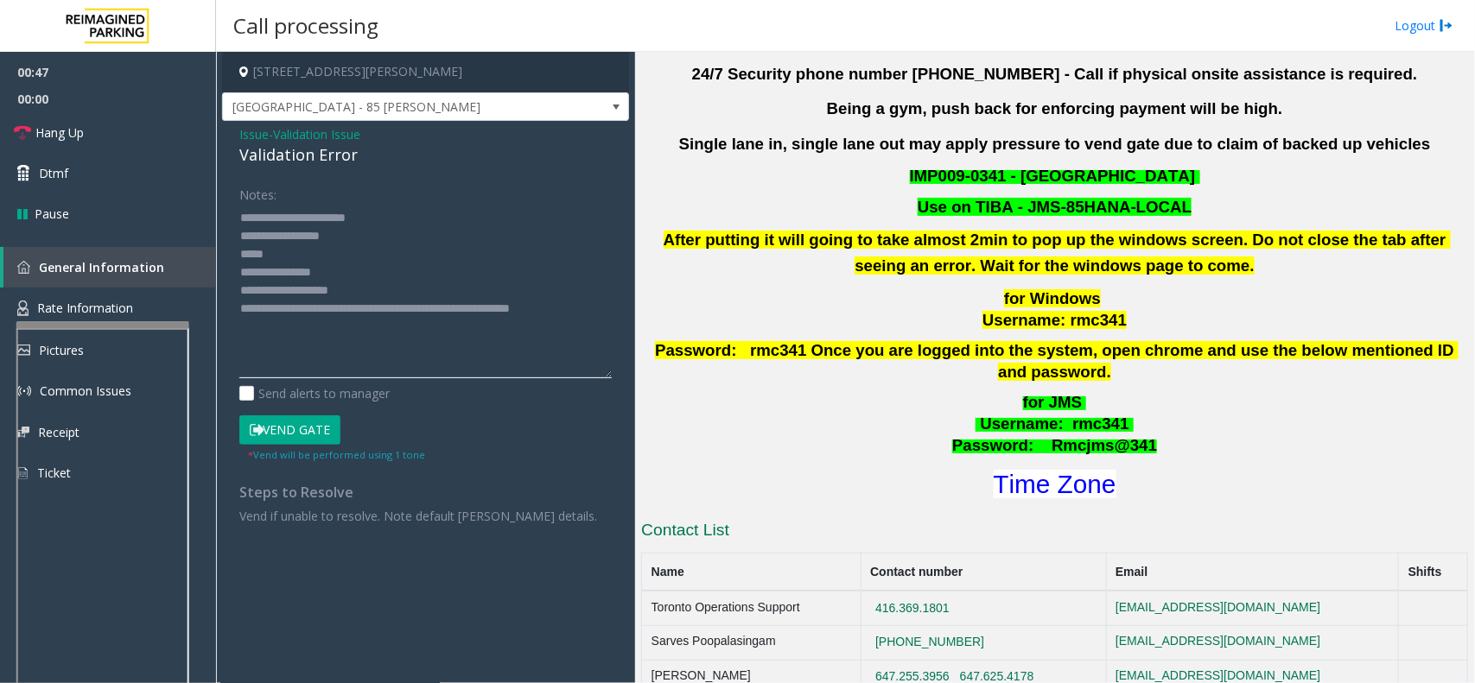
click at [393, 251] on textarea at bounding box center [425, 291] width 372 height 175
type textarea "**********"
click at [324, 434] on button "Vend Gate" at bounding box center [289, 430] width 101 height 29
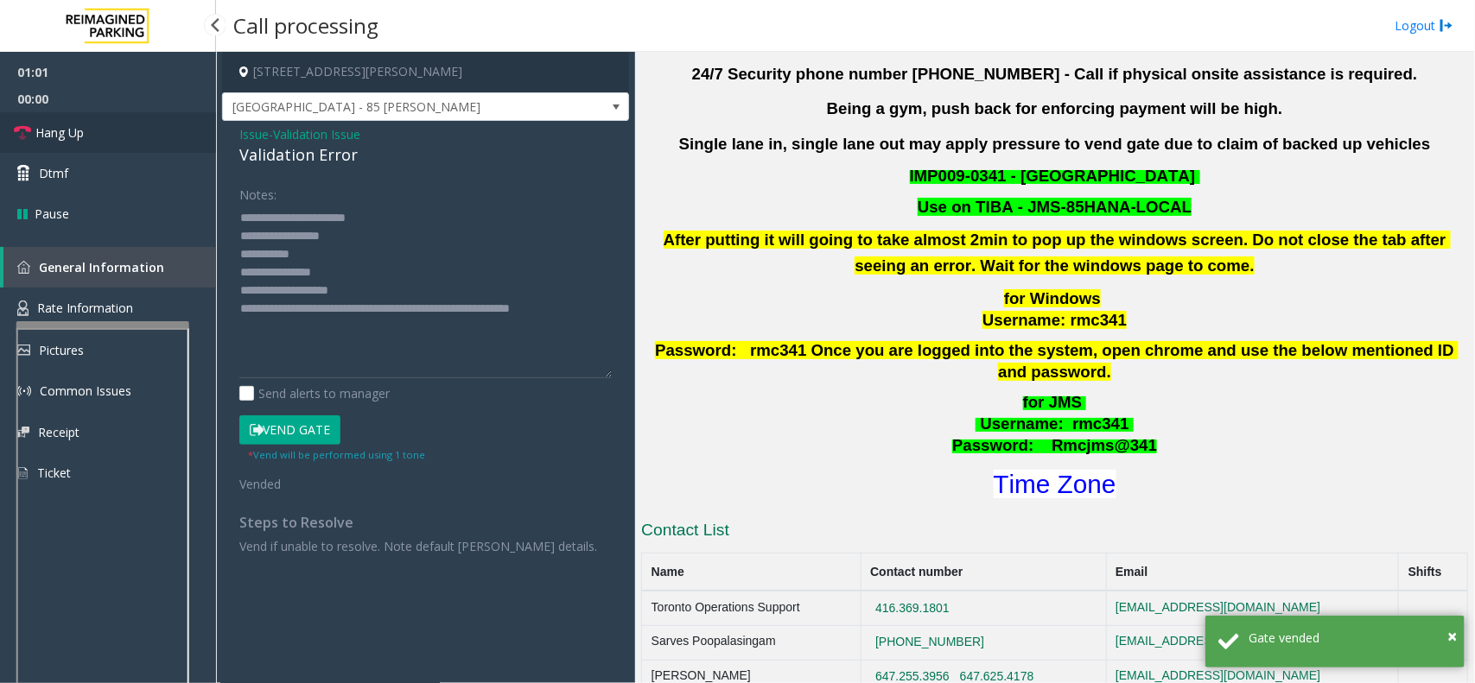
click at [145, 127] on link "Hang Up" at bounding box center [108, 132] width 216 height 41
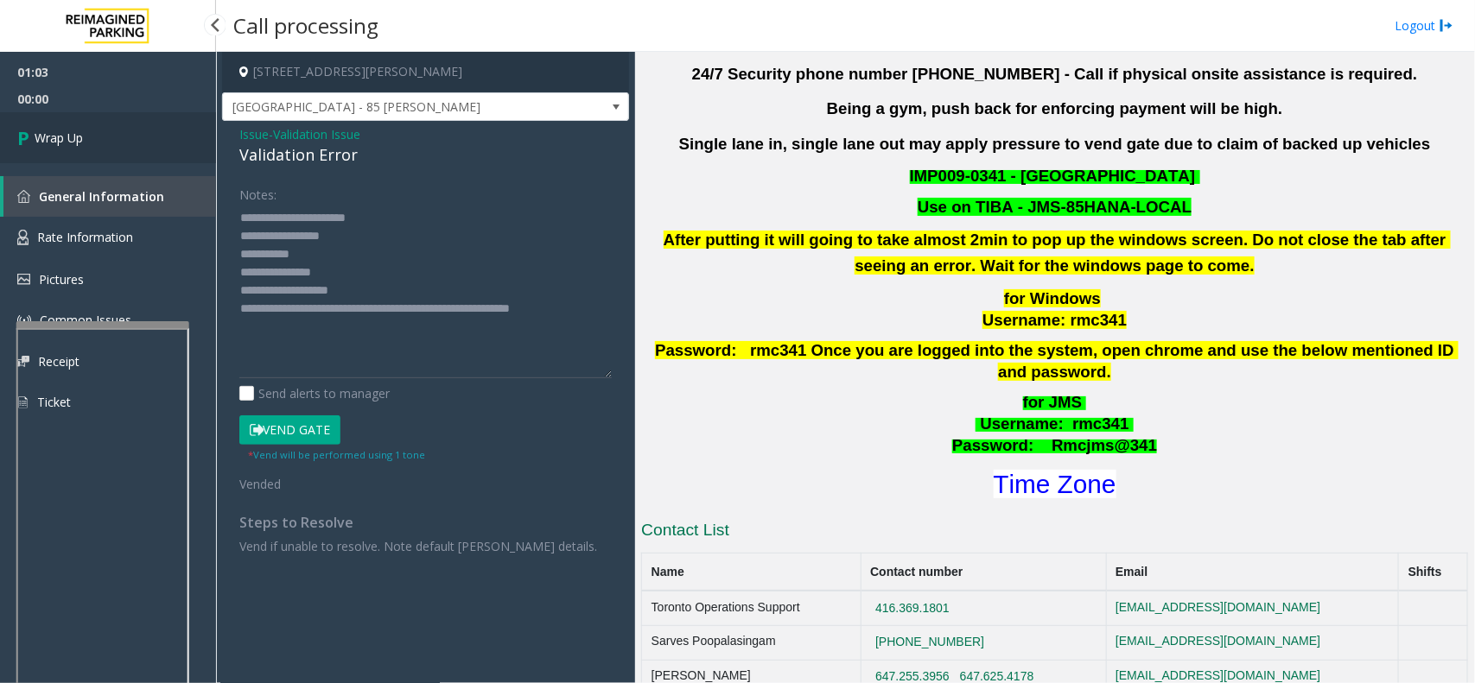
click at [166, 134] on link "Wrap Up" at bounding box center [108, 137] width 216 height 51
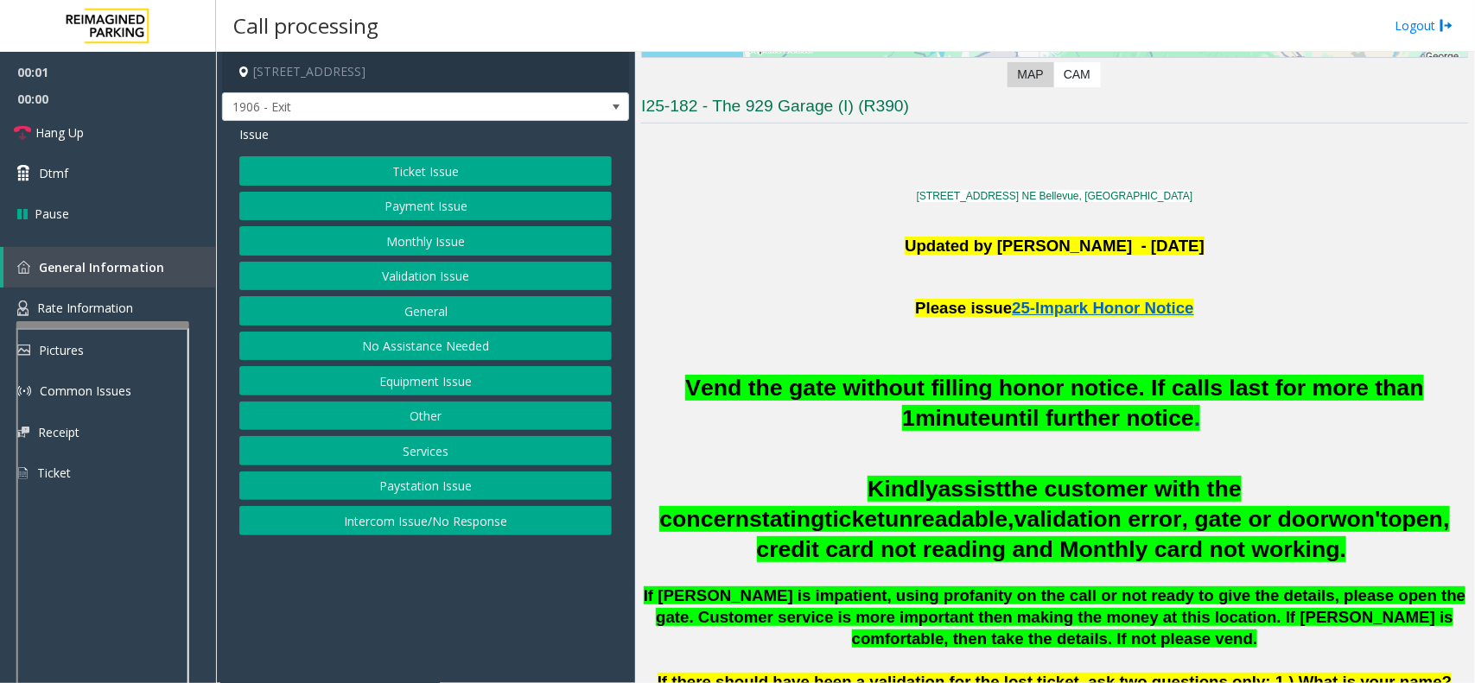
scroll to position [756, 0]
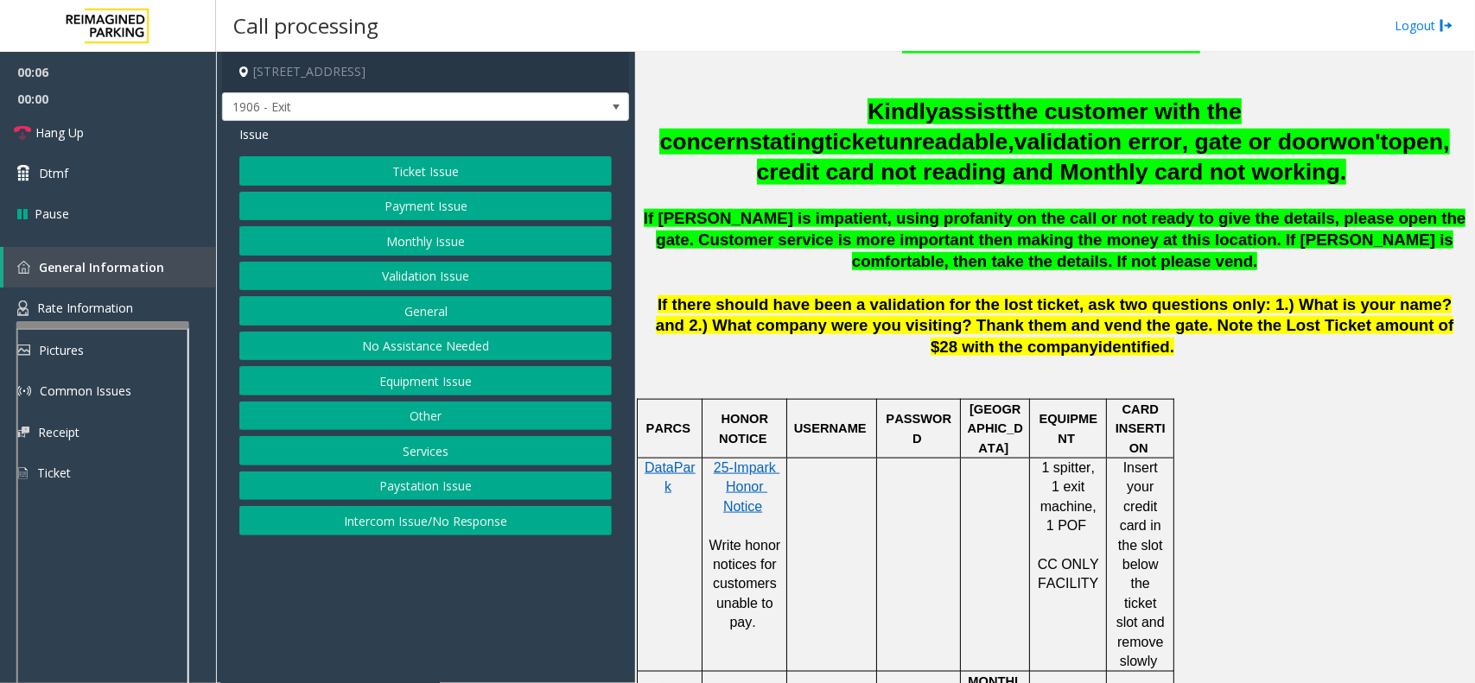
click at [437, 238] on button "Monthly Issue" at bounding box center [425, 240] width 372 height 29
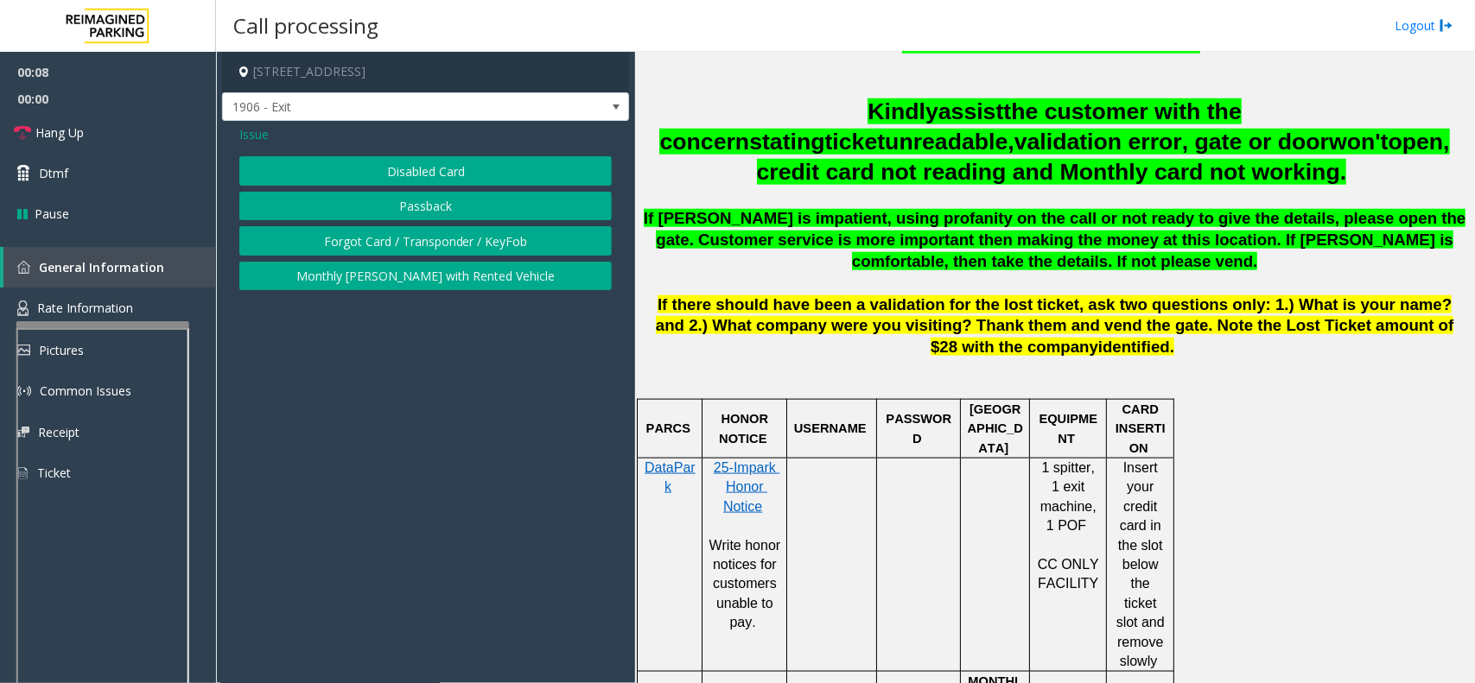
click at [416, 177] on button "Disabled Card" at bounding box center [425, 170] width 372 height 29
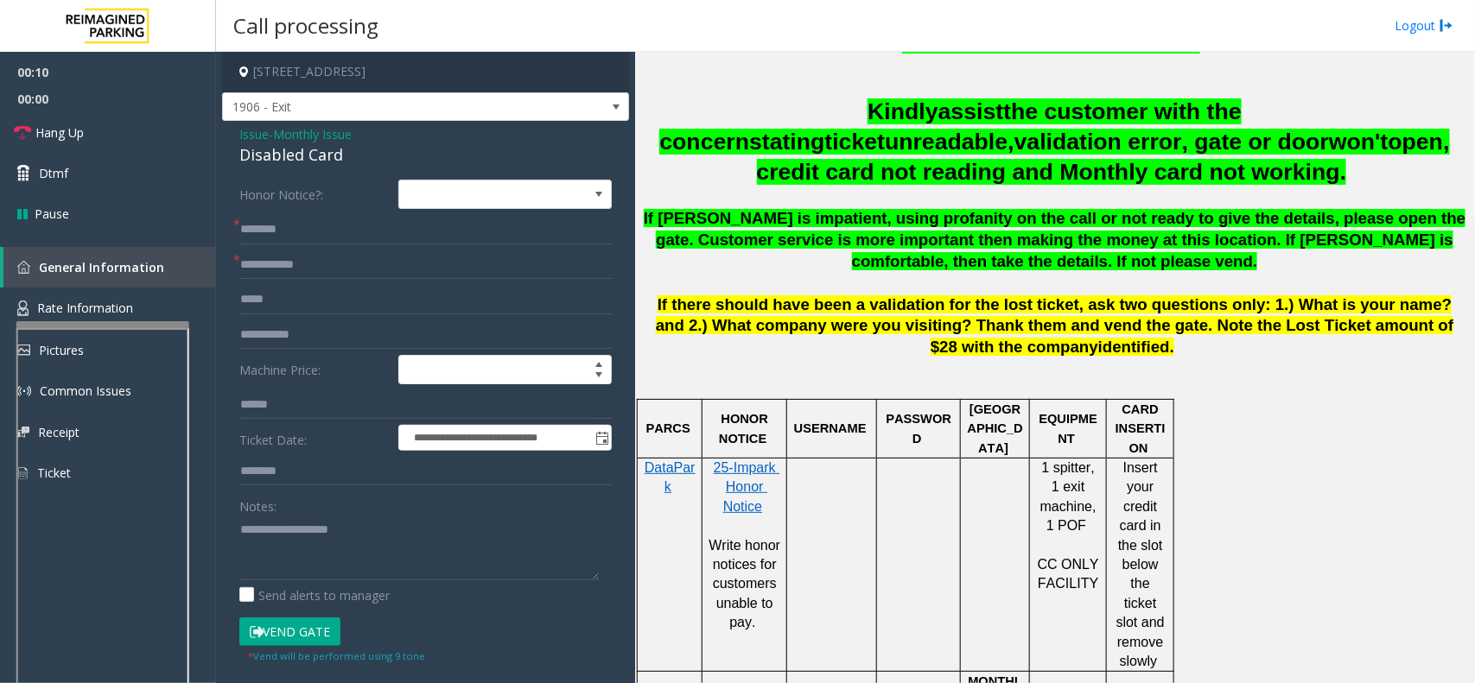
click at [244, 136] on span "Issue" at bounding box center [253, 134] width 29 height 18
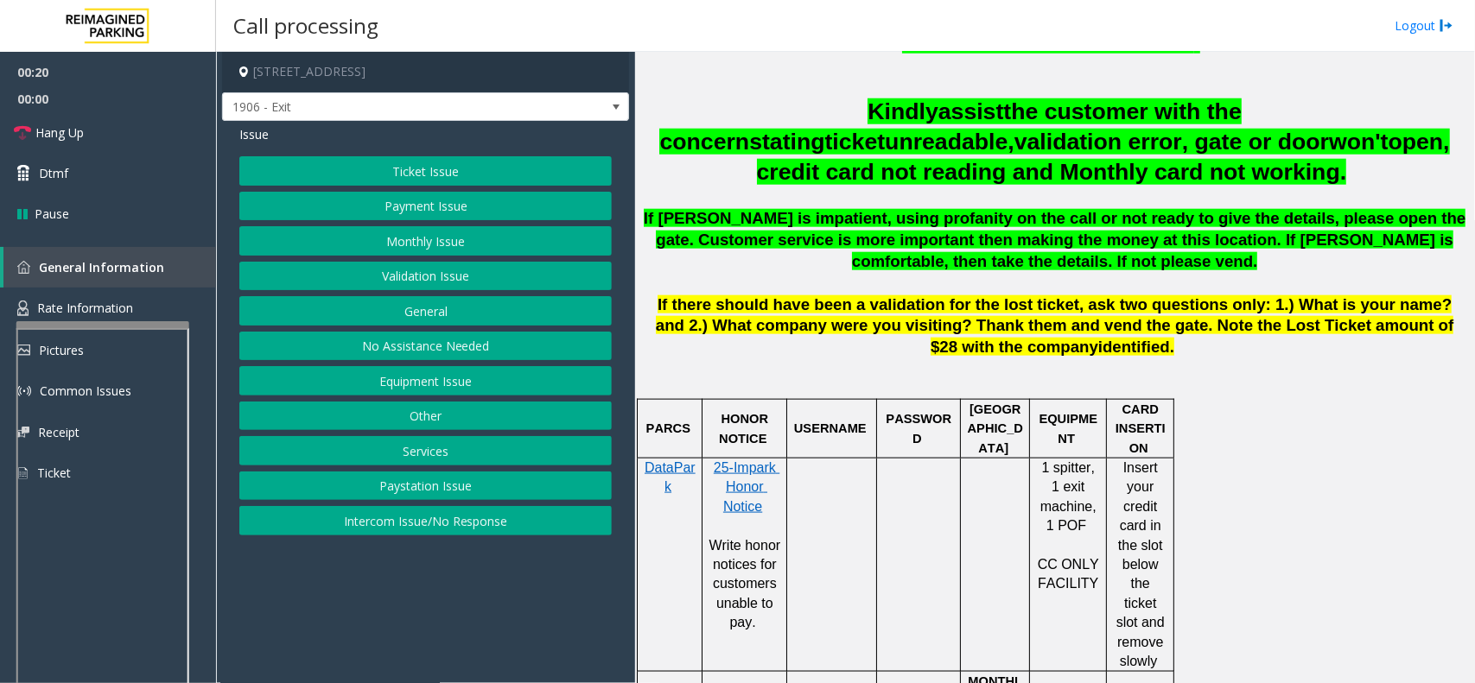
click at [412, 247] on button "Monthly Issue" at bounding box center [425, 240] width 372 height 29
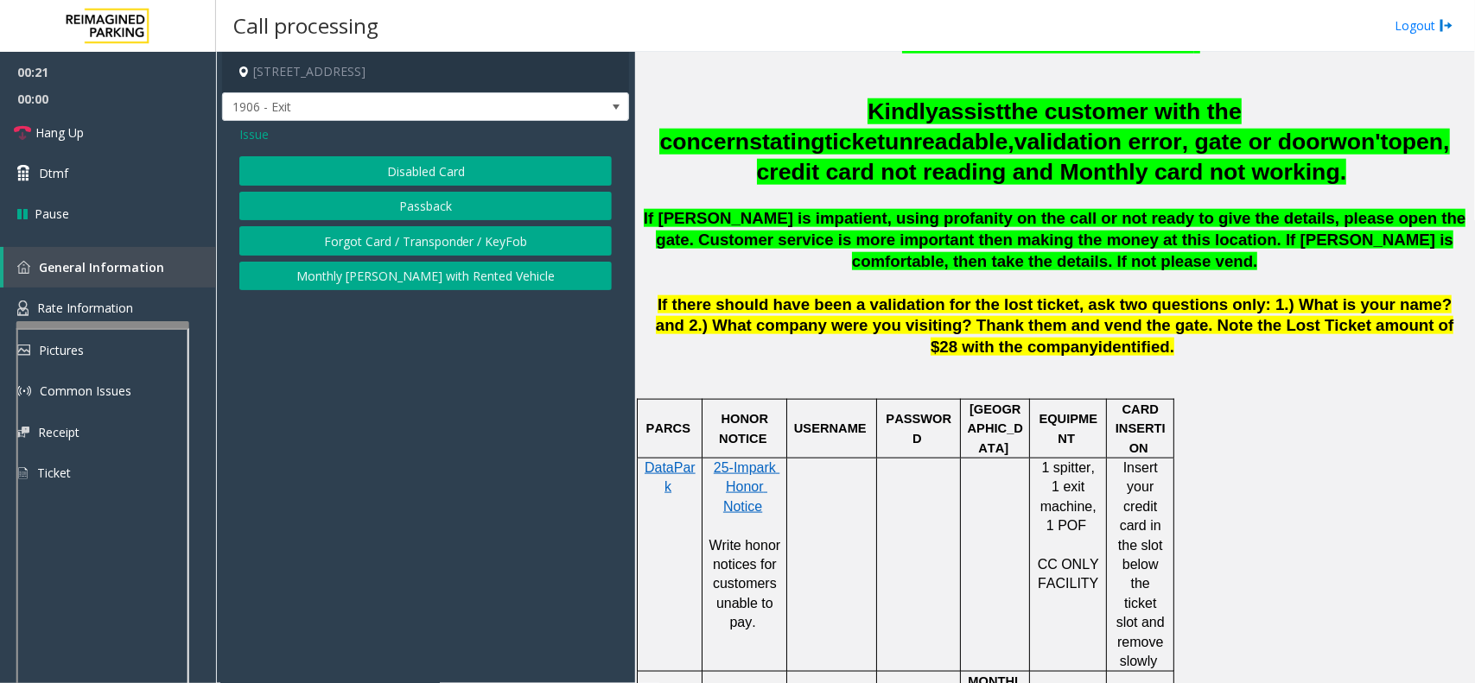
click at [430, 238] on button "Forgot Card / Transponder / KeyFob" at bounding box center [425, 240] width 372 height 29
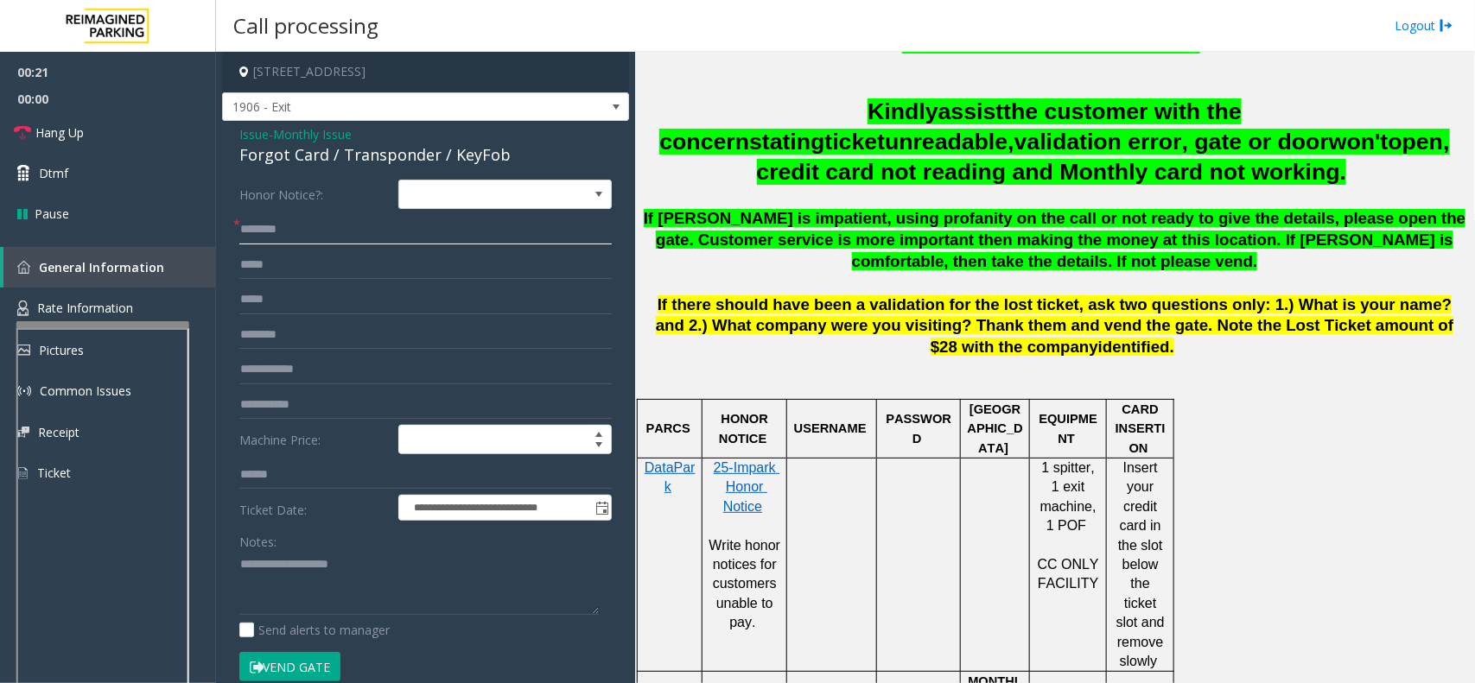
click at [331, 238] on input "text" at bounding box center [425, 229] width 372 height 29
type textarea "**********"
click at [275, 330] on input "text" at bounding box center [425, 335] width 372 height 29
type input "****"
click at [330, 225] on input "text" at bounding box center [425, 229] width 372 height 29
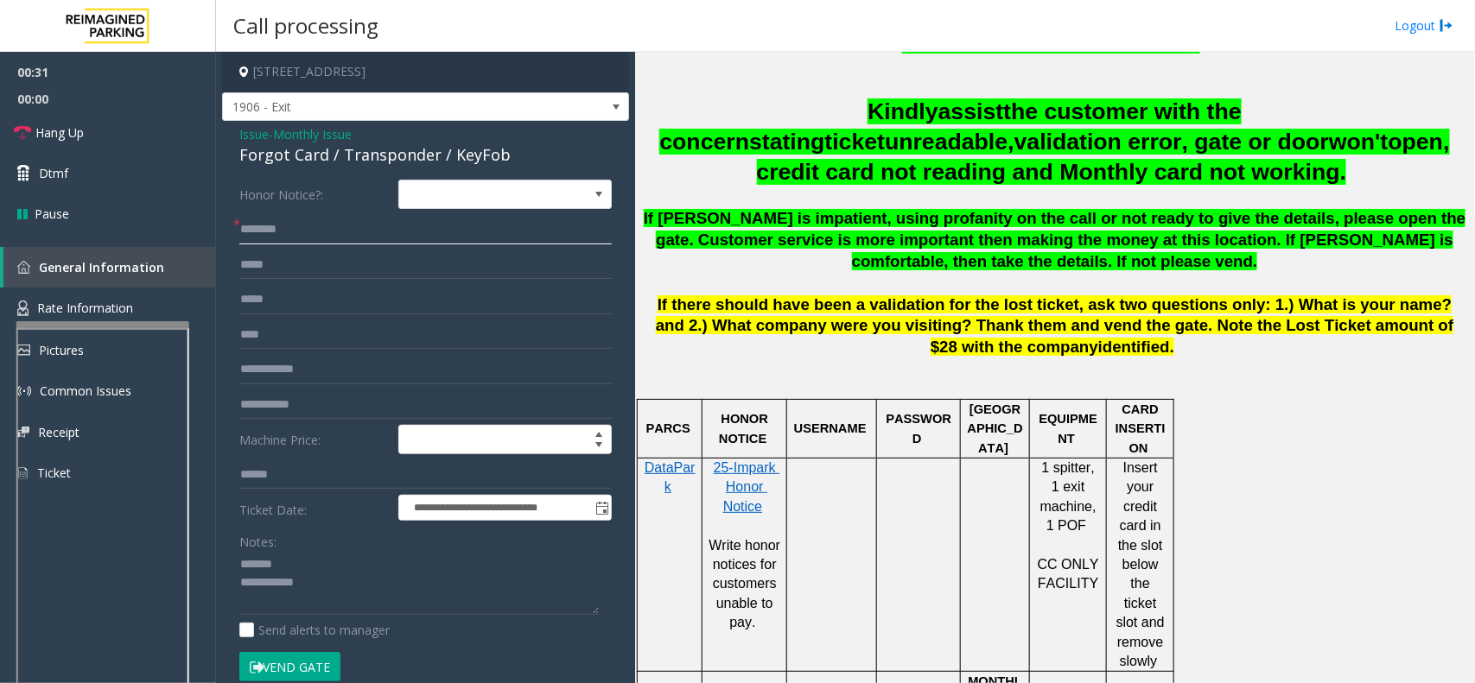
type input "*"
type input "******"
click at [289, 657] on button "Vend Gate" at bounding box center [289, 666] width 101 height 29
click at [355, 162] on div "Forgot Card / Transponder / KeyFob" at bounding box center [425, 154] width 372 height 23
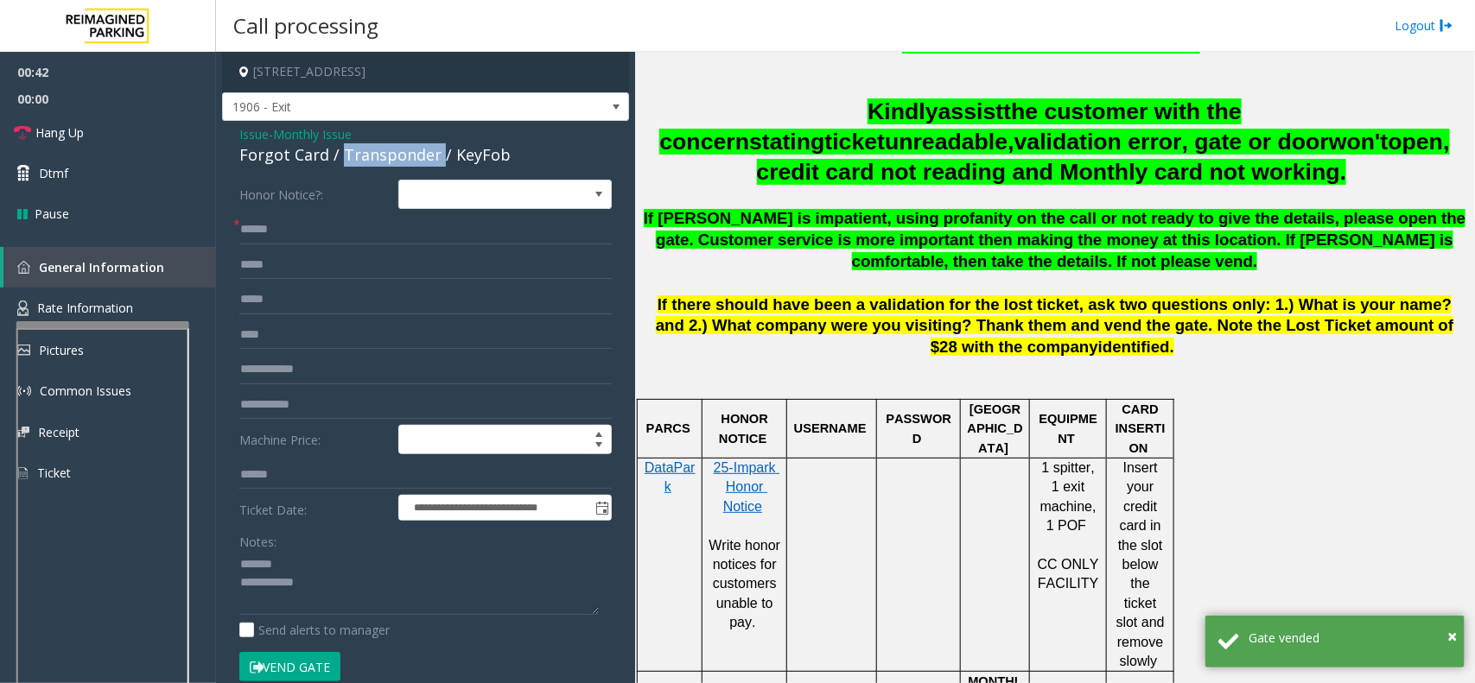
click at [355, 162] on div "Forgot Card / Transponder / KeyFob" at bounding box center [425, 154] width 372 height 23
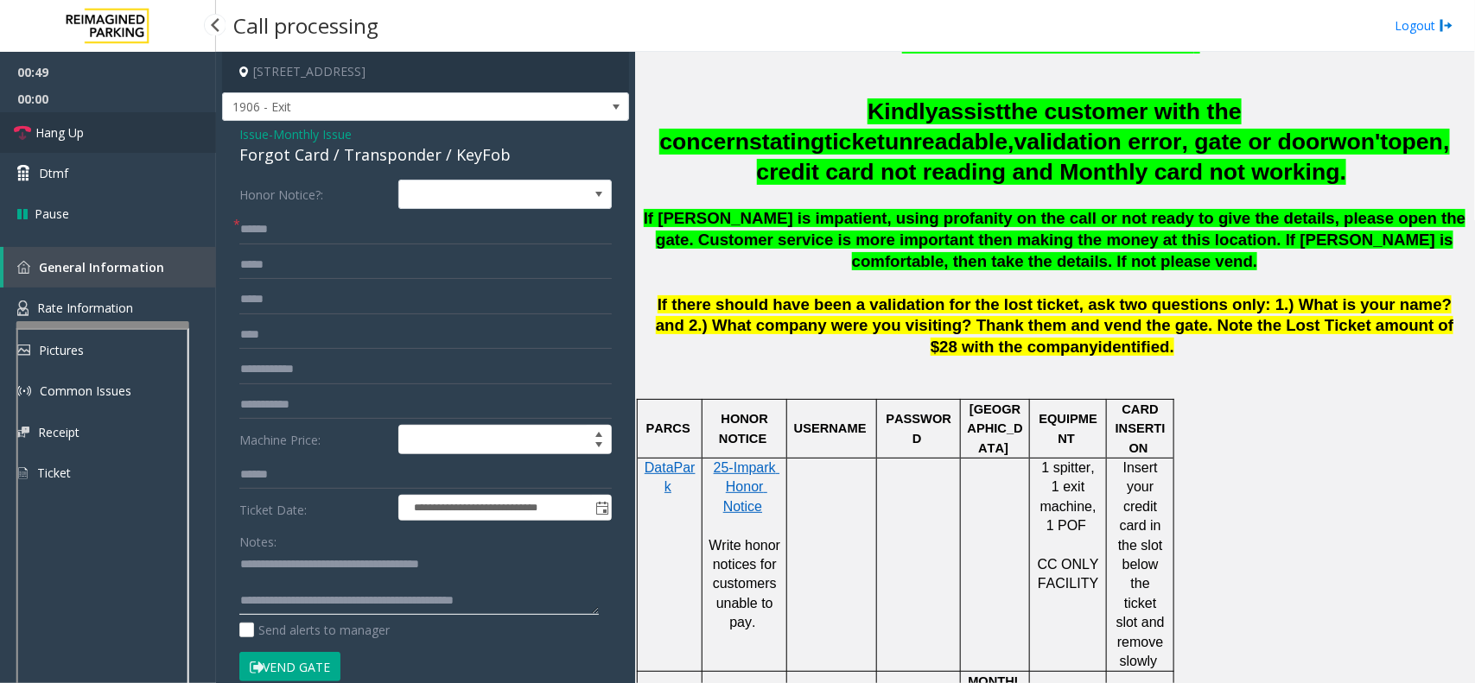
type textarea "**********"
click at [48, 130] on span "Hang Up" at bounding box center [59, 133] width 48 height 18
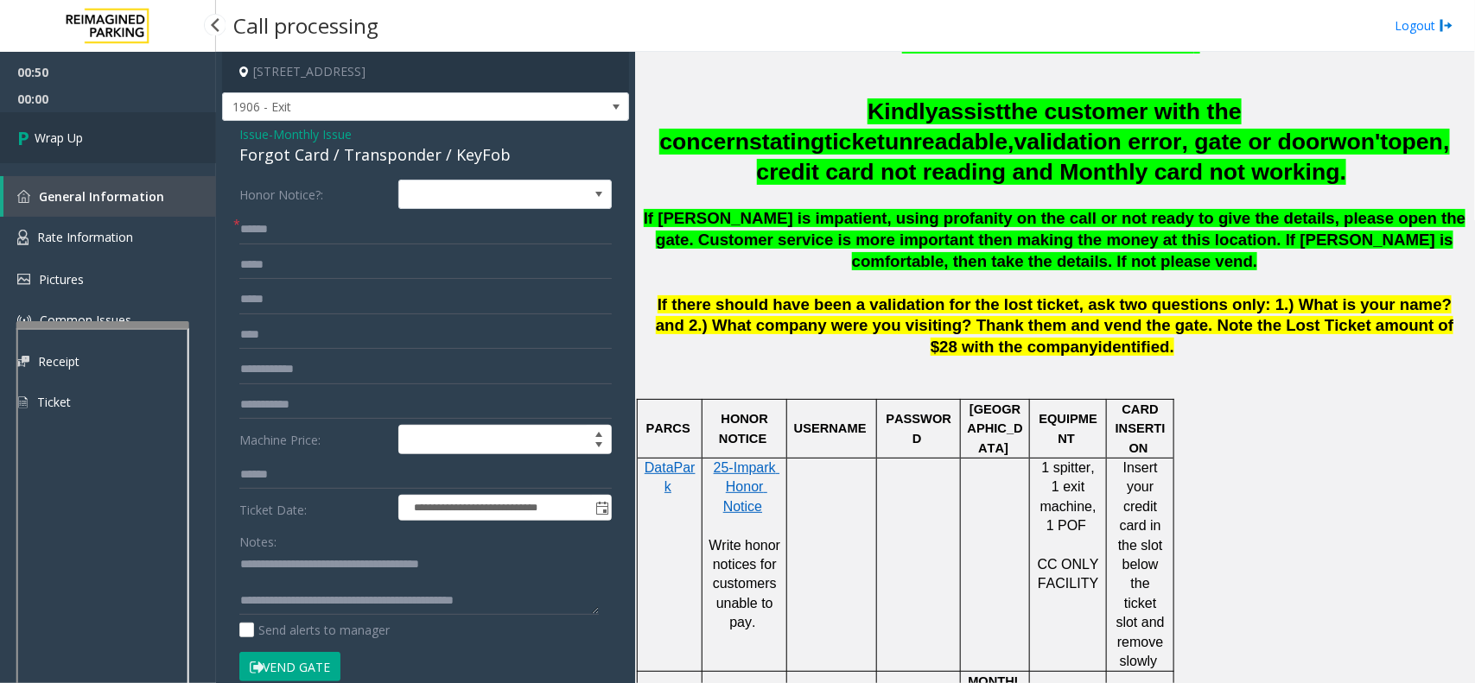
click at [48, 130] on span "Wrap Up" at bounding box center [59, 138] width 48 height 18
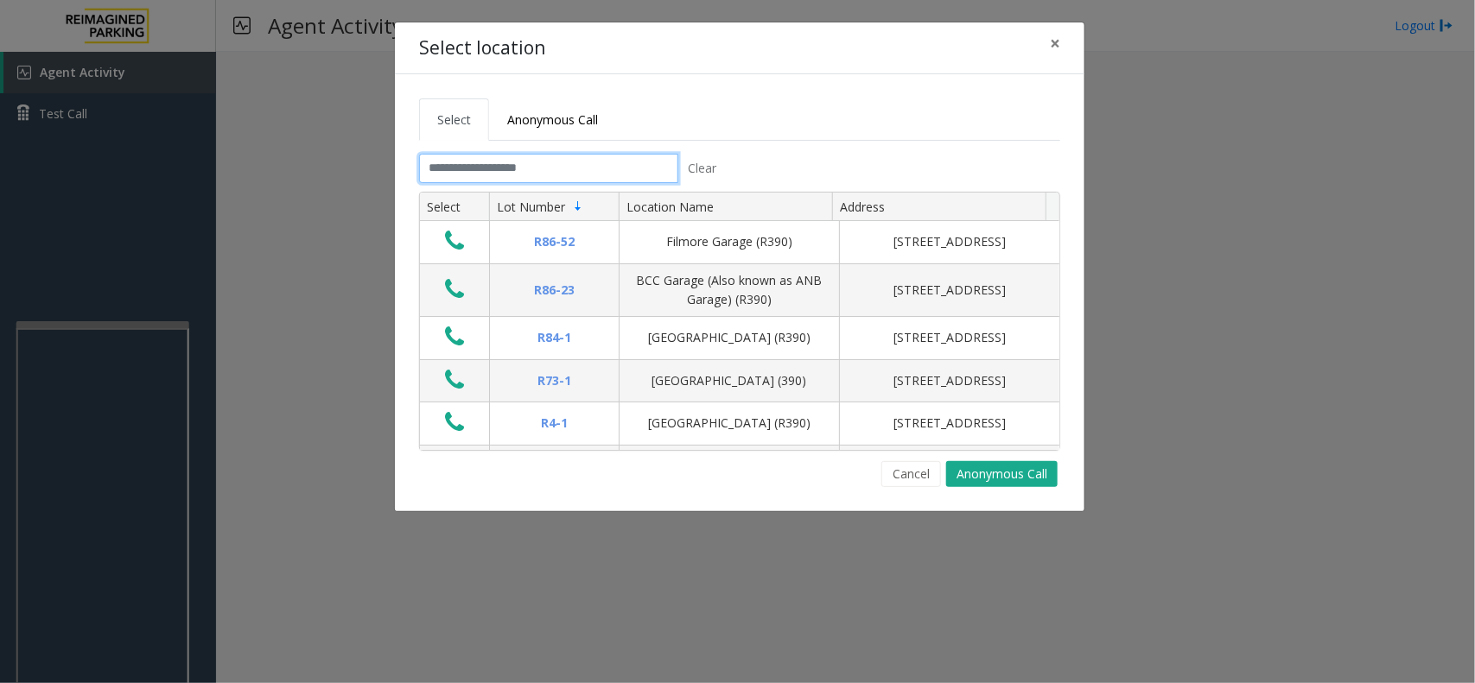
click at [557, 180] on input "text" at bounding box center [548, 168] width 259 height 29
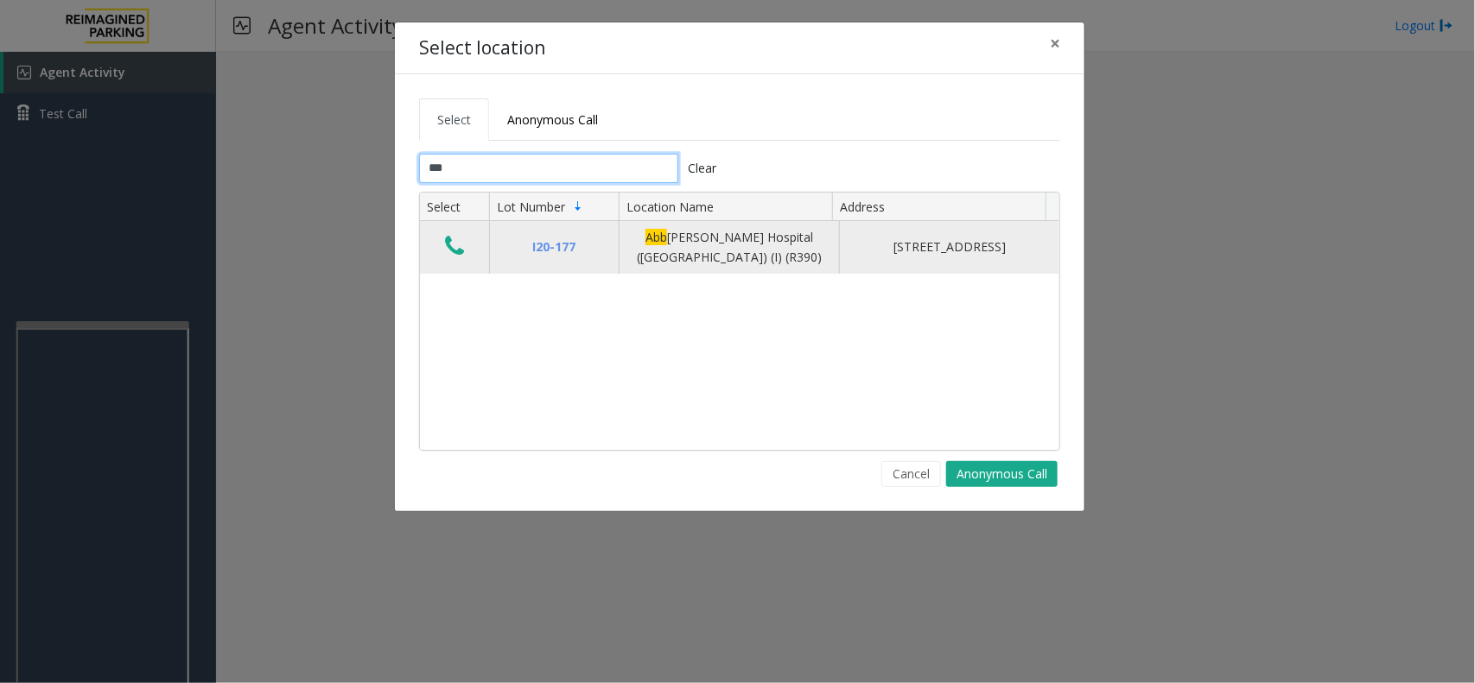
type input "***"
click at [441, 246] on button "Data table" at bounding box center [454, 247] width 29 height 28
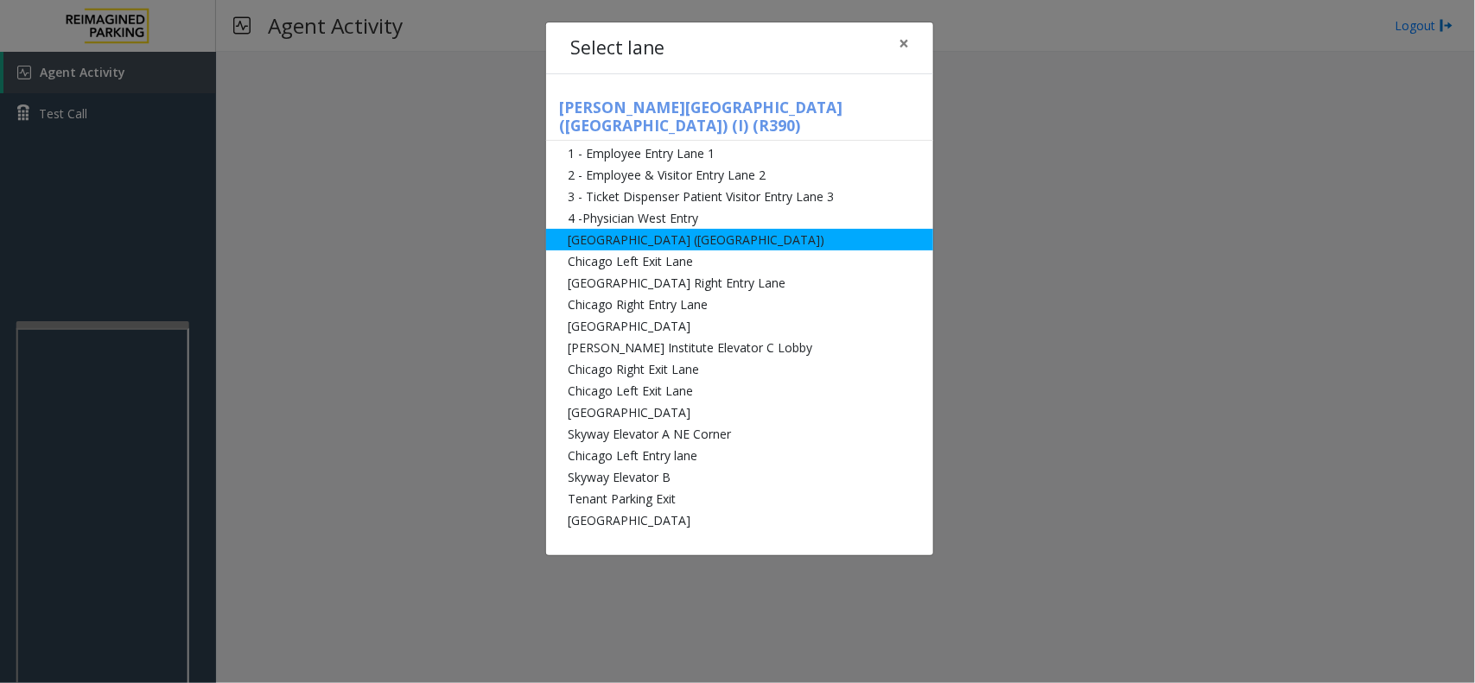
click at [645, 229] on li "[GEOGRAPHIC_DATA] ([GEOGRAPHIC_DATA])" at bounding box center [739, 240] width 387 height 22
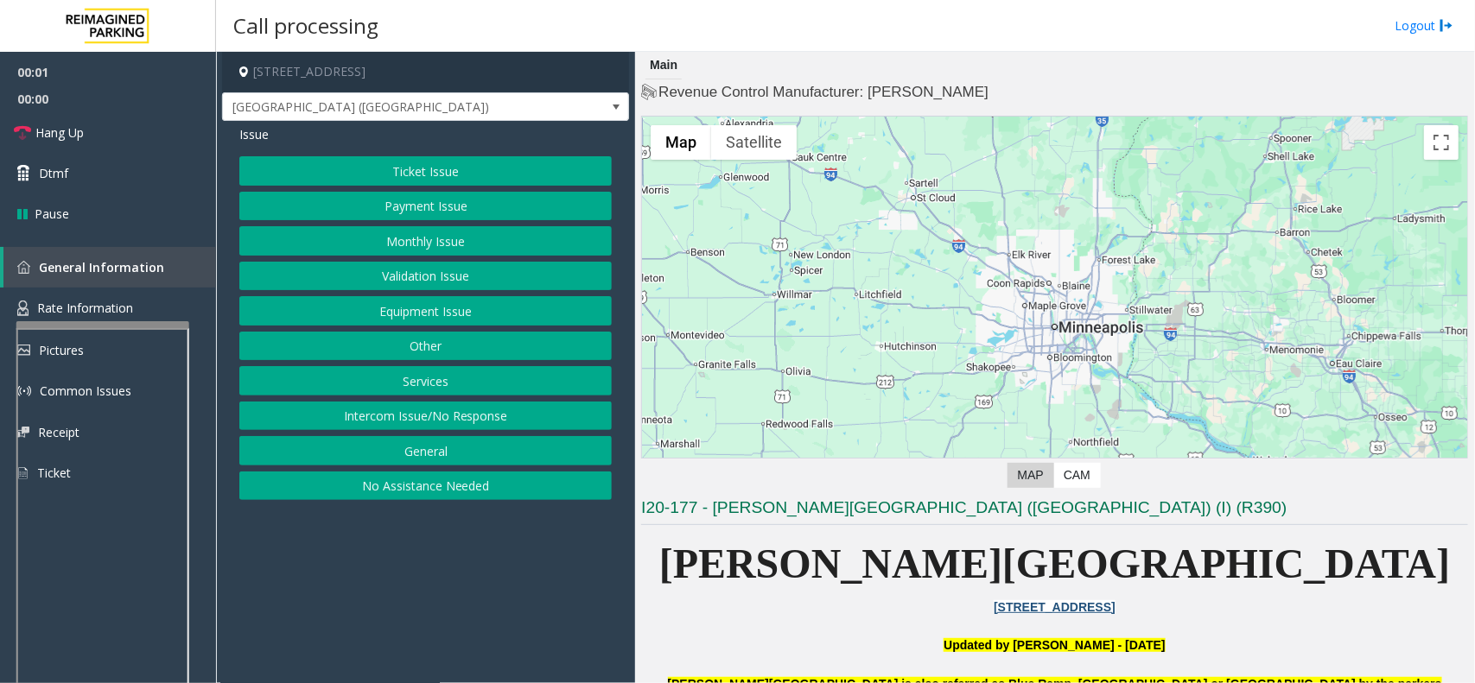
click at [412, 180] on button "Ticket Issue" at bounding box center [425, 170] width 372 height 29
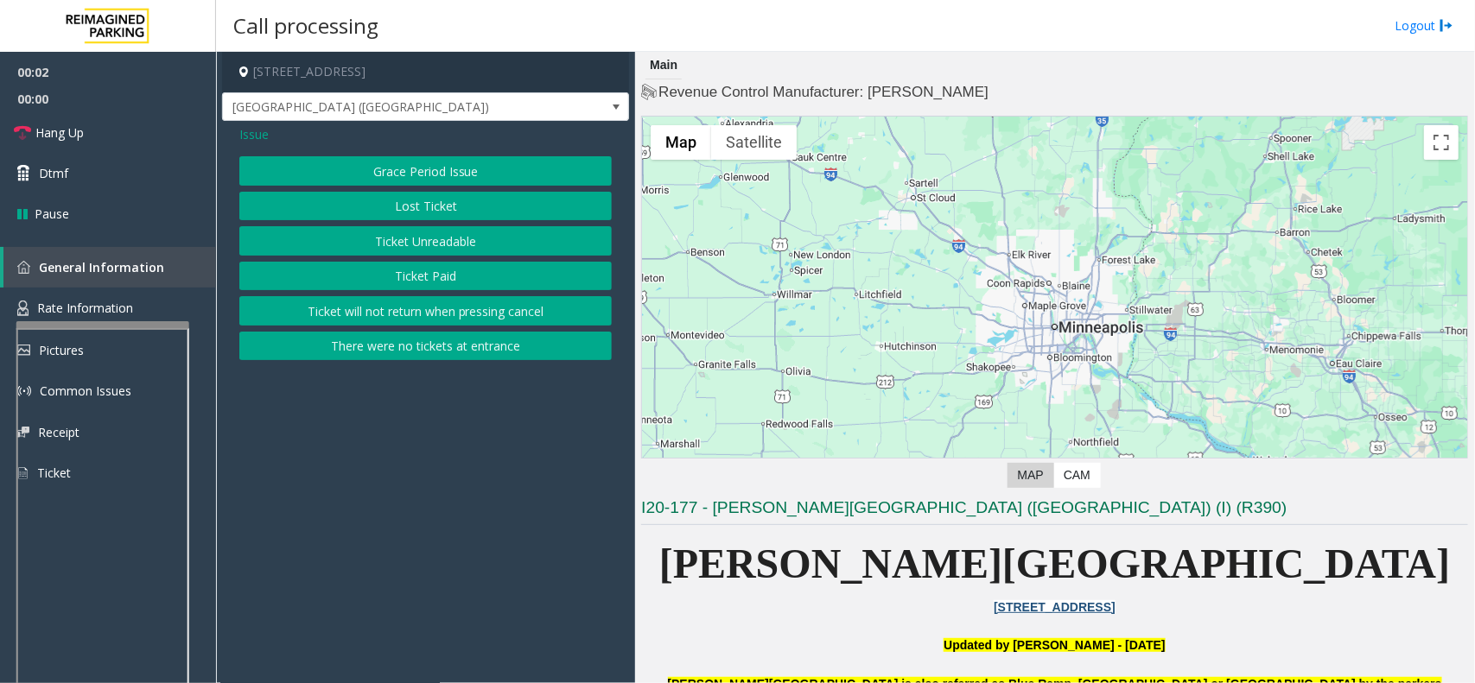
click at [429, 236] on button "Ticket Unreadable" at bounding box center [425, 240] width 372 height 29
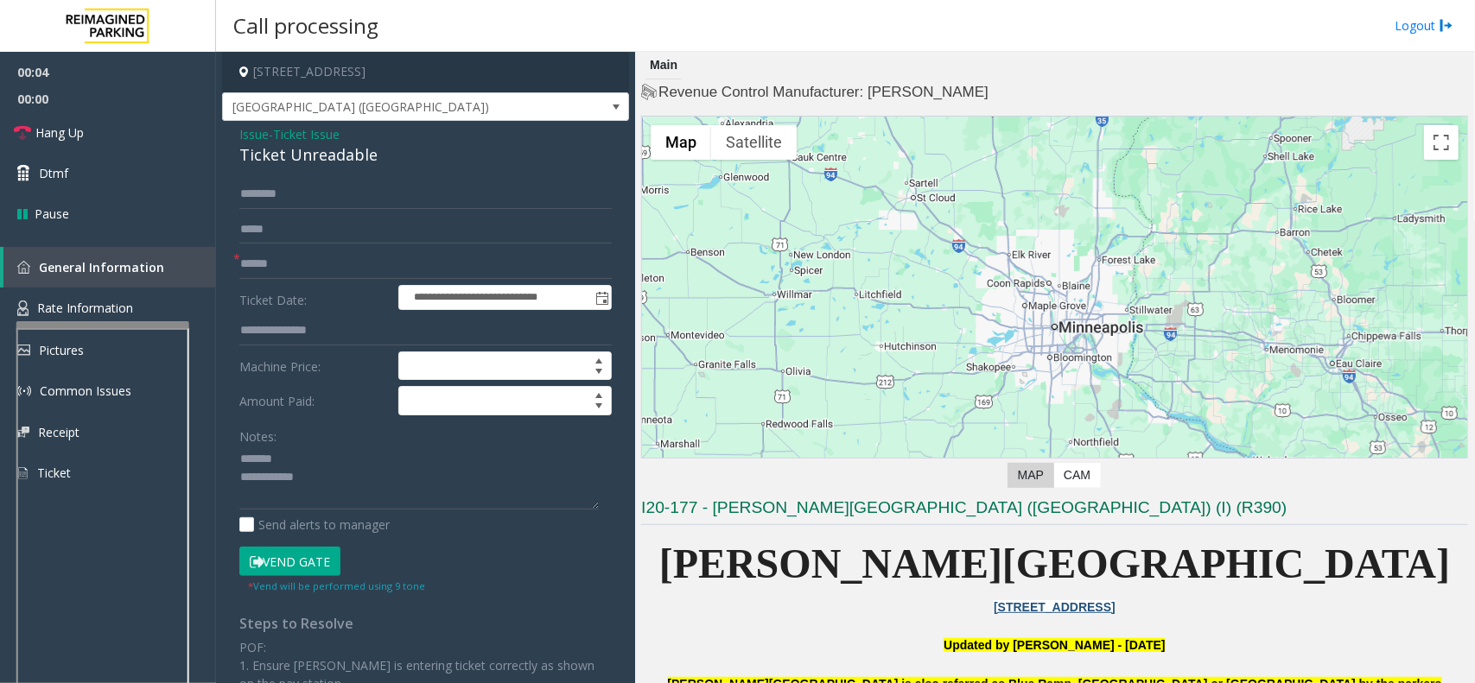
click at [326, 165] on div "Ticket Unreadable" at bounding box center [425, 154] width 372 height 23
type textarea "**********"
click at [259, 253] on input "text" at bounding box center [425, 264] width 372 height 29
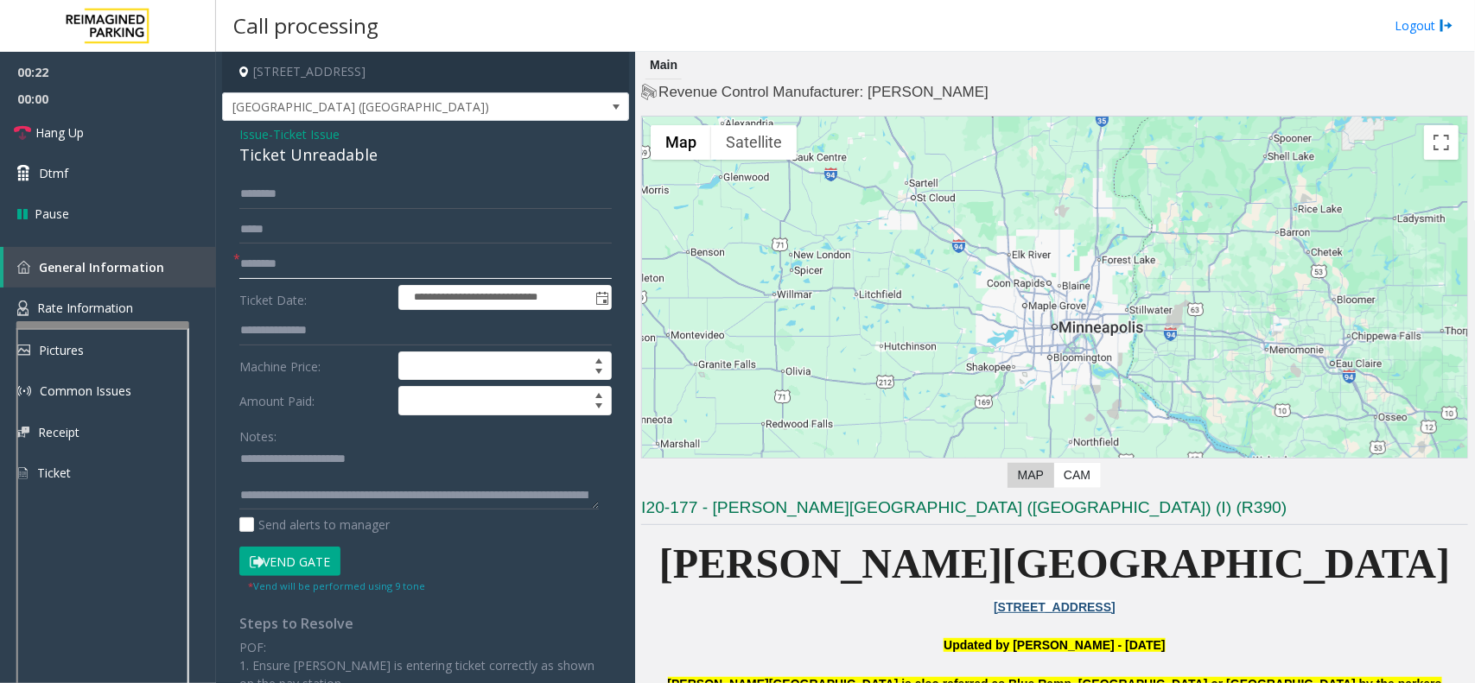
type input "********"
click at [307, 560] on button "Vend Gate" at bounding box center [289, 561] width 101 height 29
click at [124, 143] on link "Hang Up" at bounding box center [108, 132] width 216 height 41
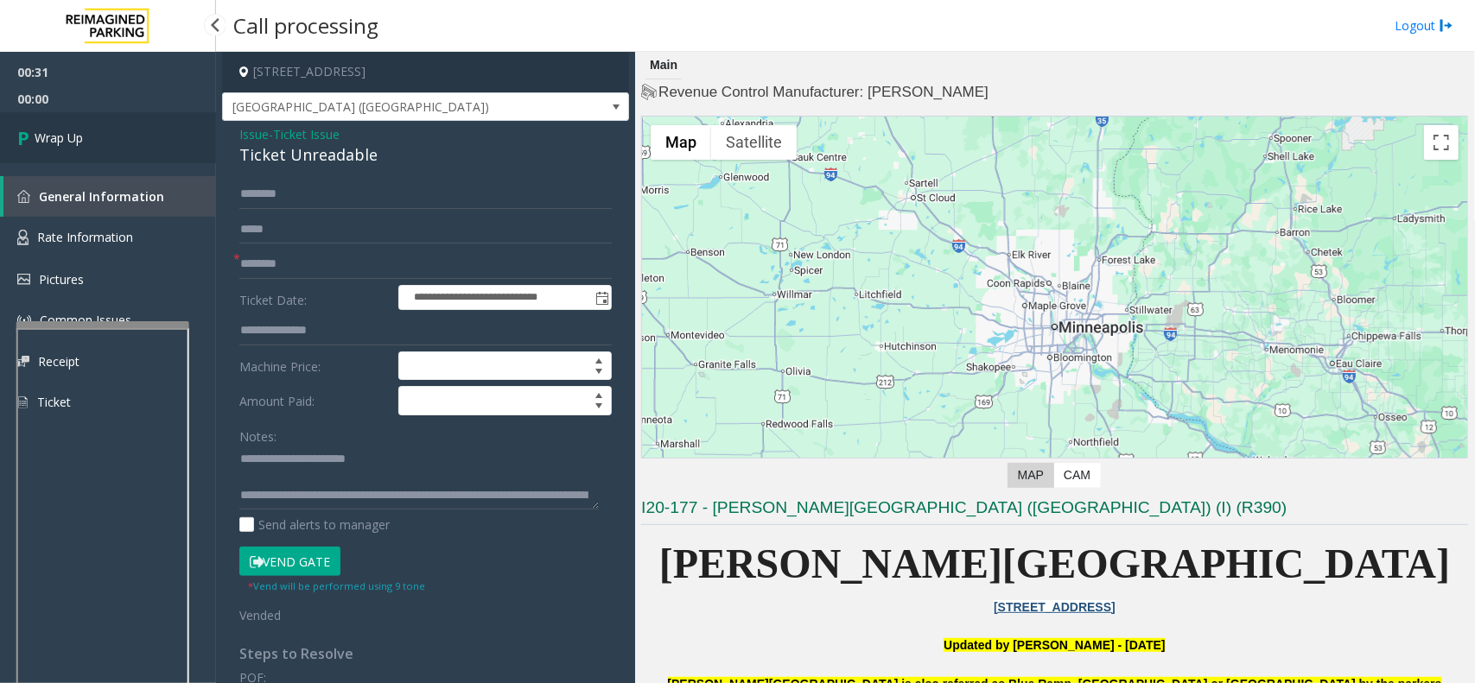
click at [124, 143] on link "Wrap Up" at bounding box center [108, 137] width 216 height 51
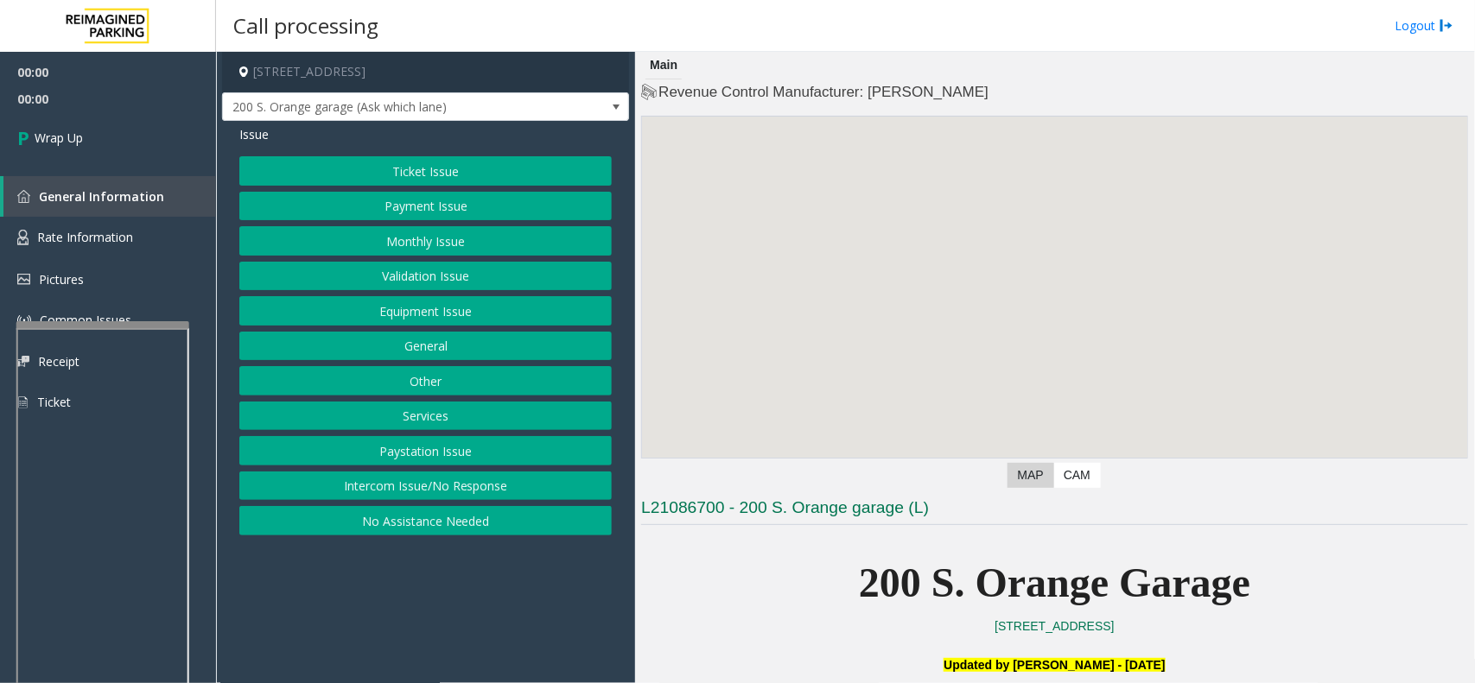
click at [436, 486] on button "Intercom Issue/No Response" at bounding box center [425, 486] width 372 height 29
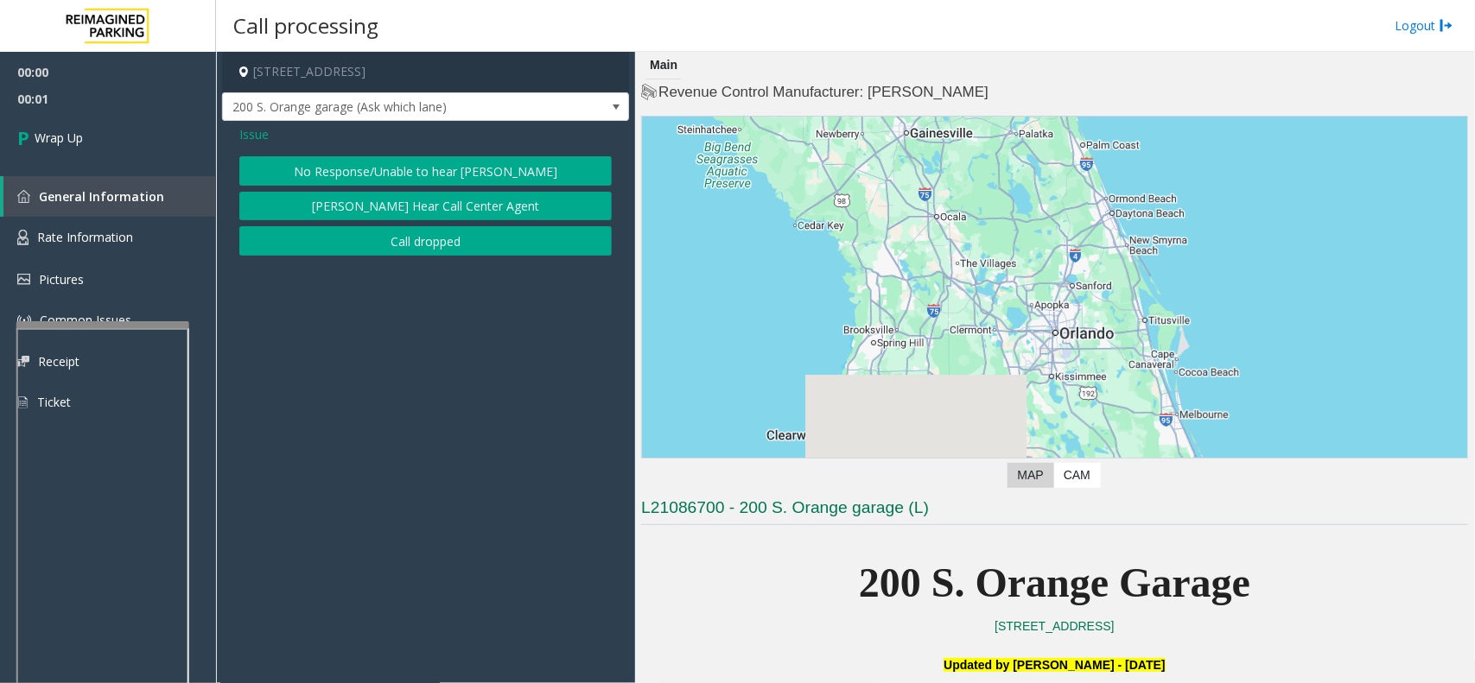
click at [456, 246] on button "Call dropped" at bounding box center [425, 240] width 372 height 29
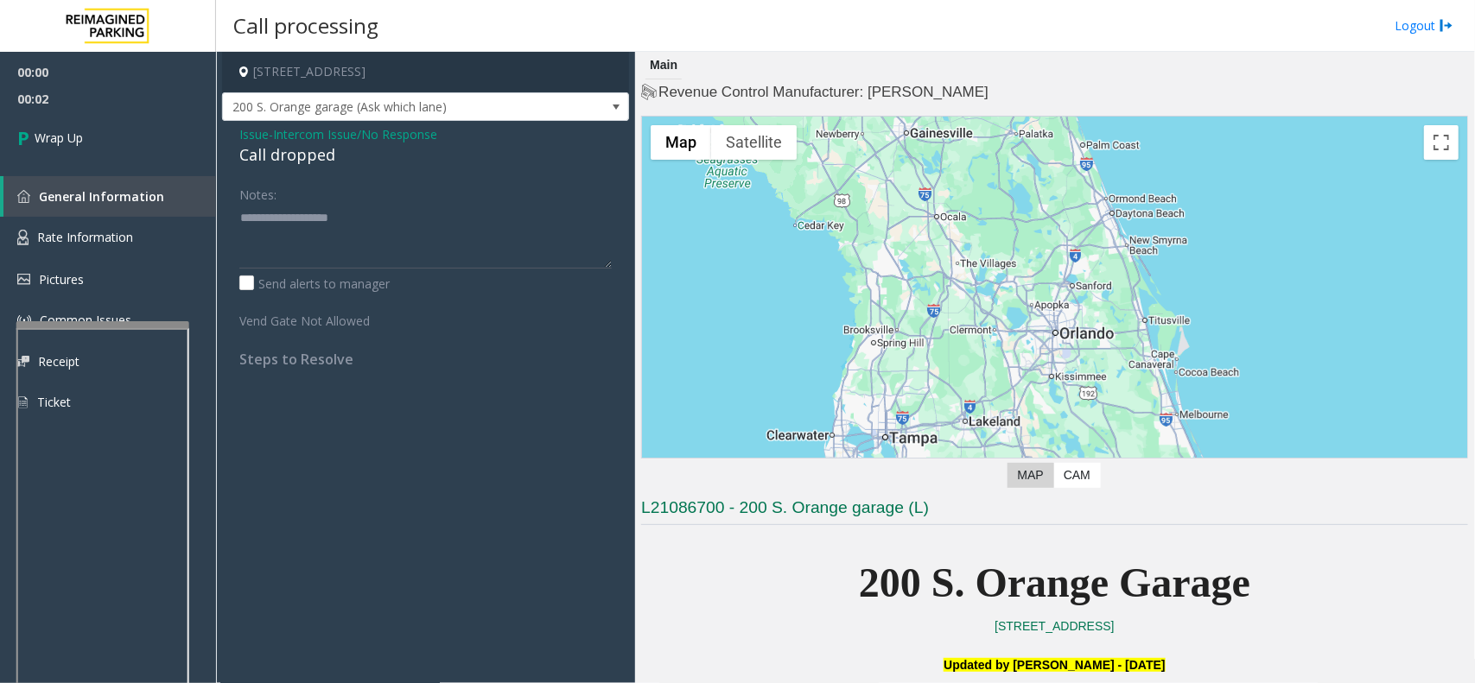
click at [302, 153] on div "Call dropped" at bounding box center [425, 154] width 372 height 23
paste textarea "**********"
click at [302, 223] on textarea at bounding box center [425, 236] width 372 height 65
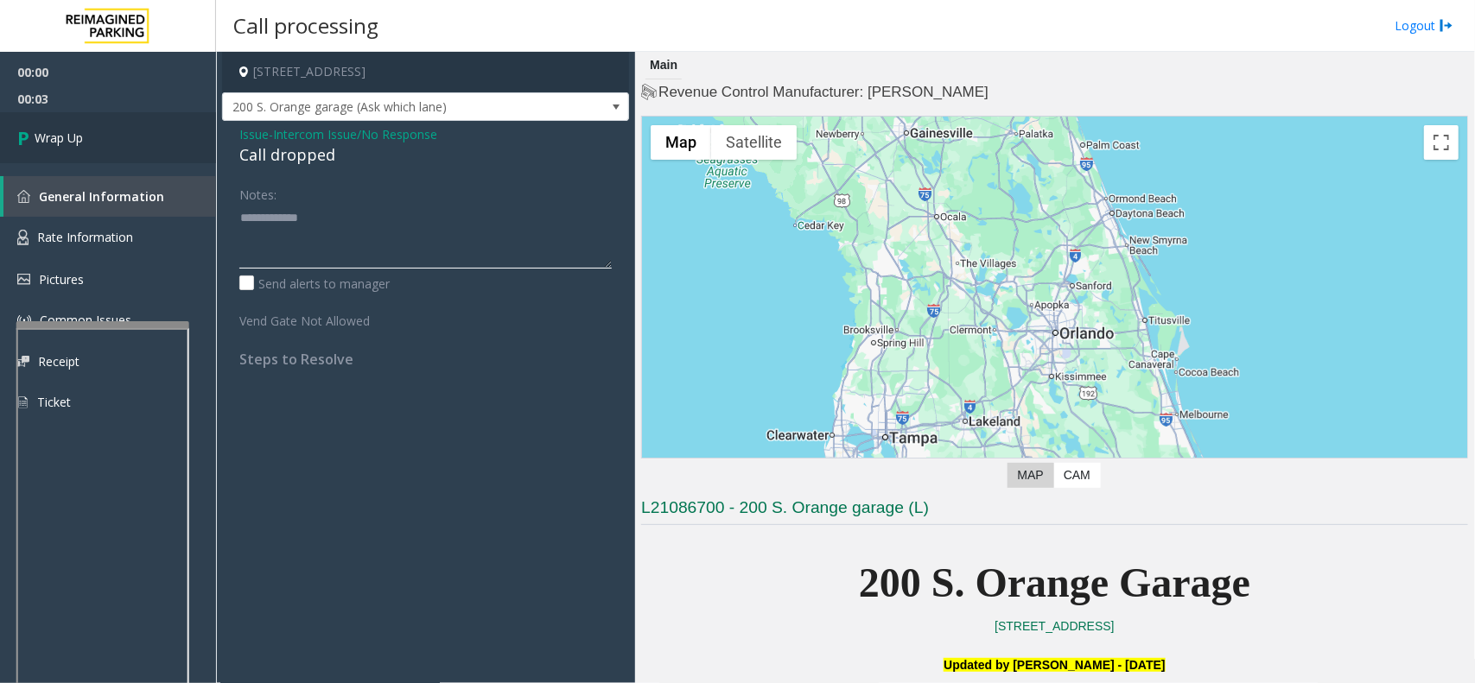
type textarea "**********"
click at [153, 128] on link "Wrap Up" at bounding box center [108, 137] width 216 height 51
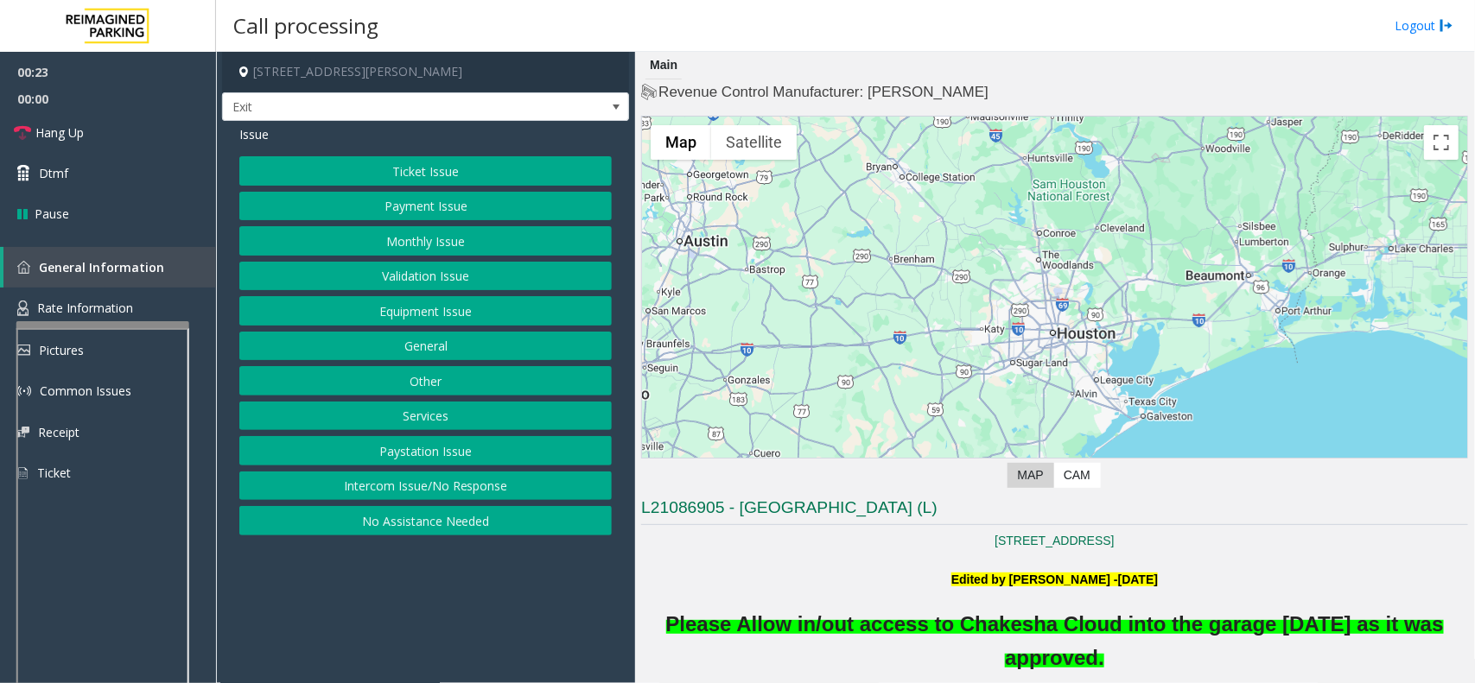
click at [426, 242] on button "Monthly Issue" at bounding box center [425, 240] width 372 height 29
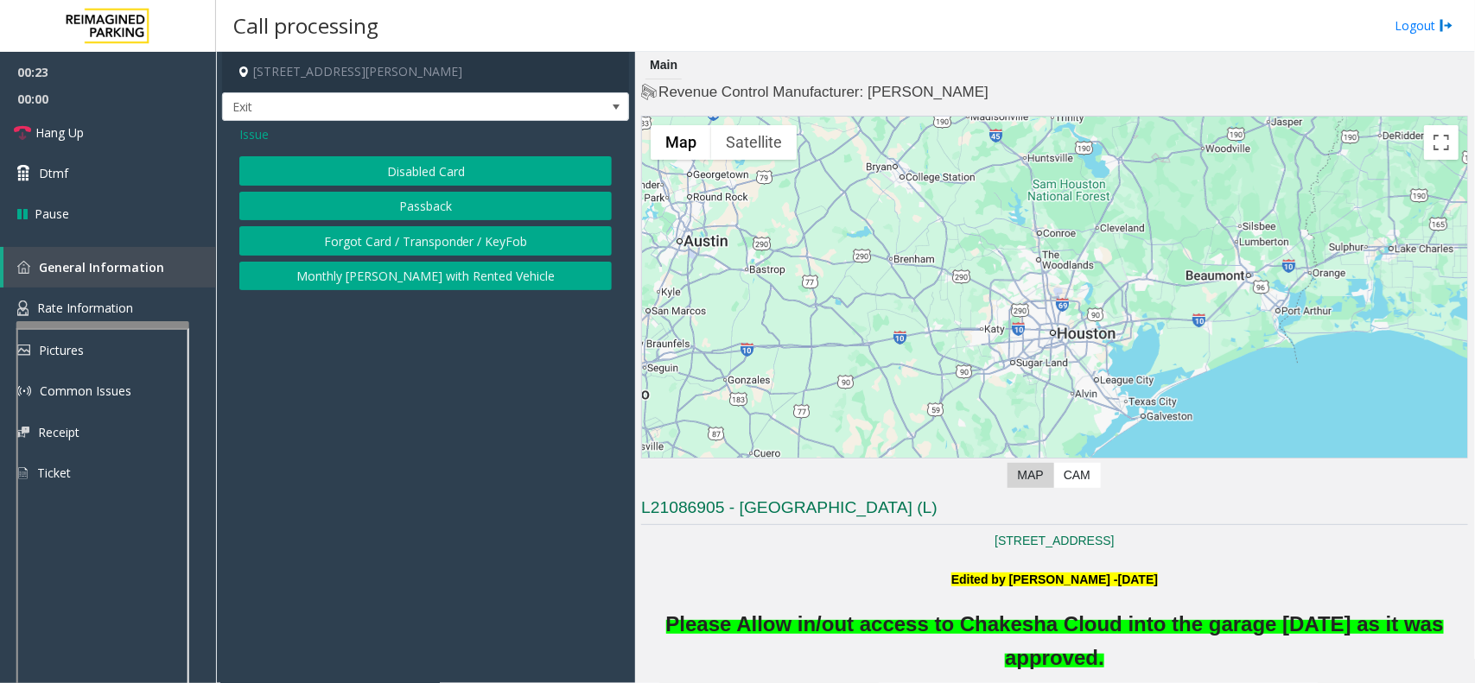
click at [404, 164] on button "Disabled Card" at bounding box center [425, 170] width 372 height 29
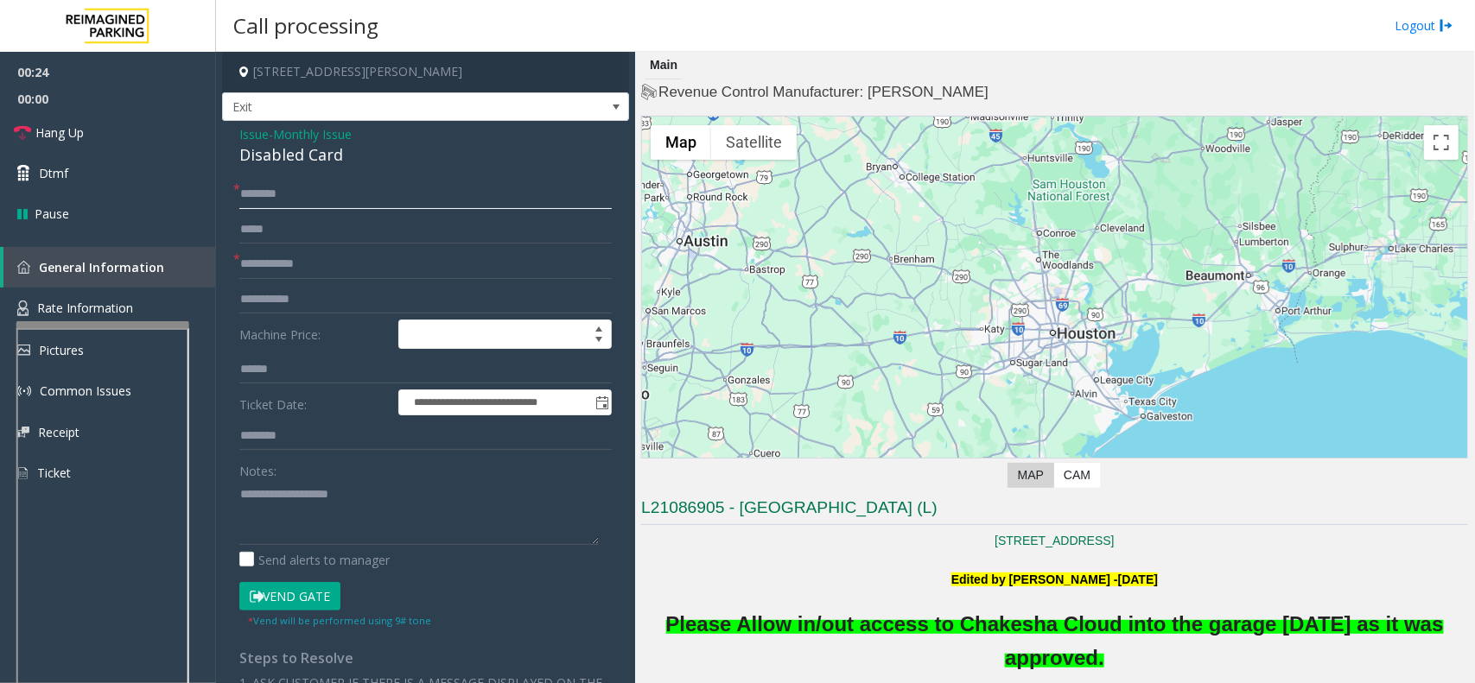
click at [285, 204] on input "text" at bounding box center [425, 194] width 372 height 29
paste input "*****"
type input "*****"
click at [308, 588] on button "Vend Gate" at bounding box center [289, 596] width 101 height 29
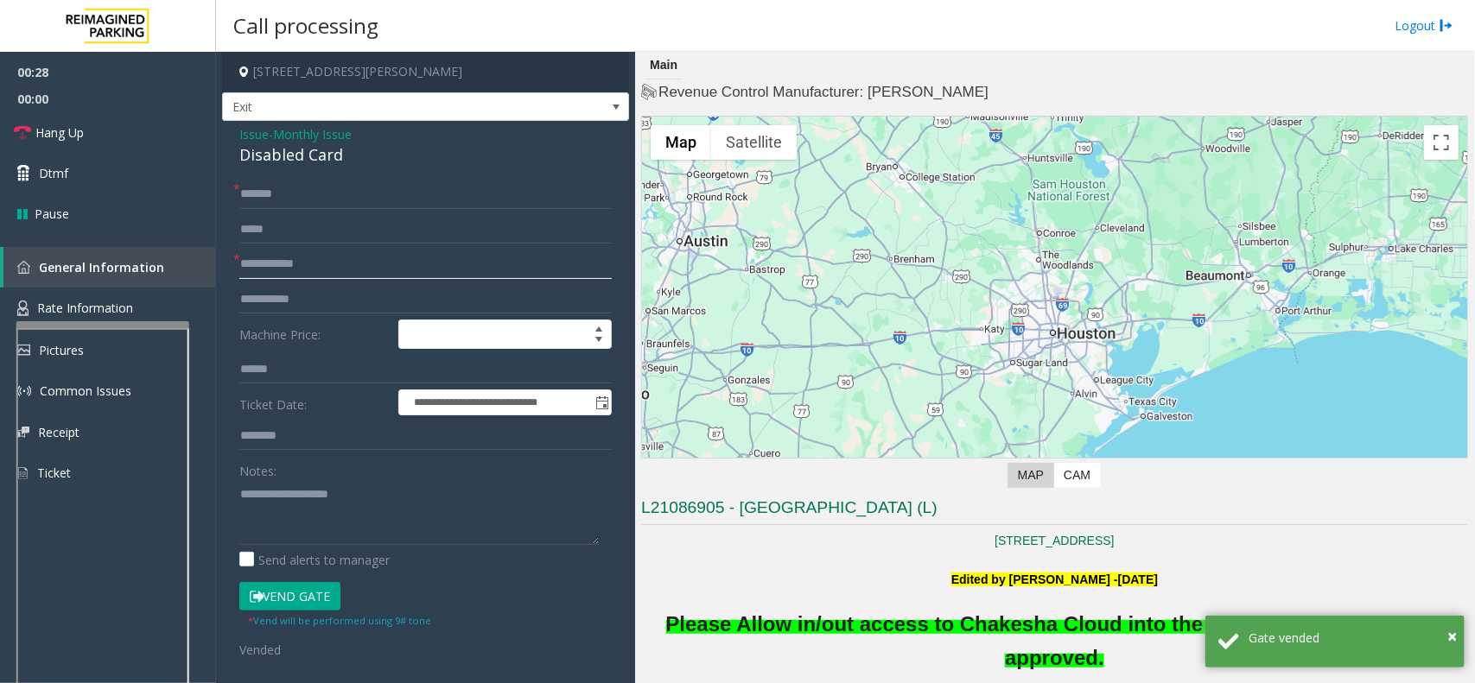
paste input "******"
click at [291, 270] on input "text" at bounding box center [425, 264] width 372 height 29
type input "******"
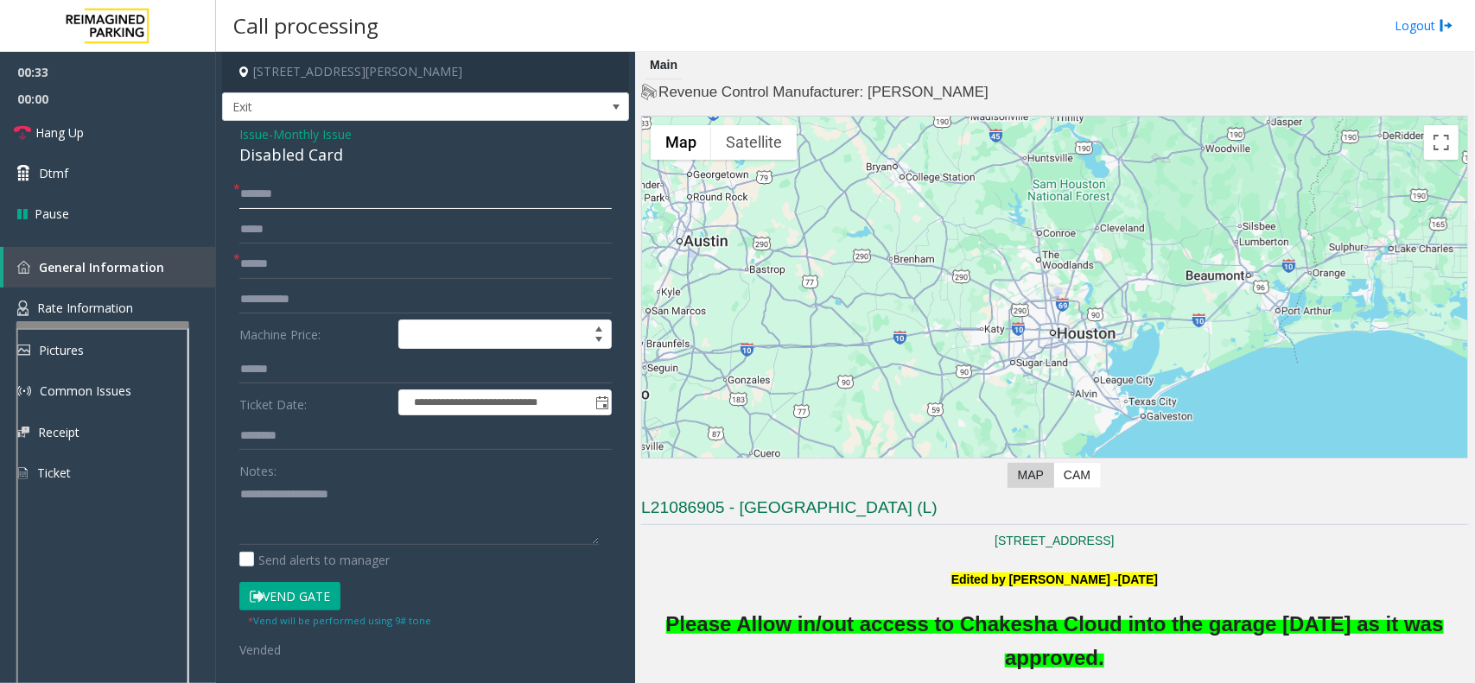
click at [399, 194] on input "*****" at bounding box center [425, 194] width 372 height 29
paste input "*******"
type input "**********"
click at [105, 141] on link "Hang Up" at bounding box center [108, 132] width 216 height 41
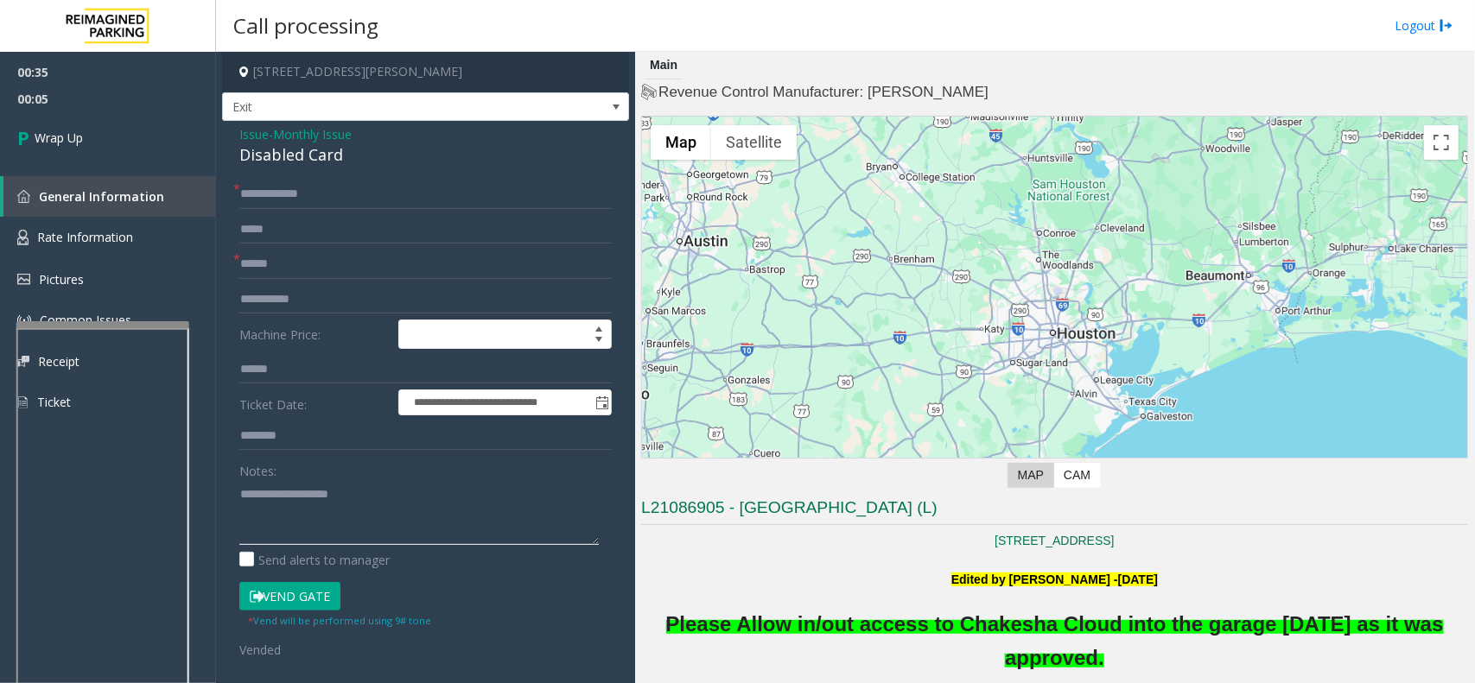
click at [326, 511] on textarea at bounding box center [418, 512] width 359 height 65
paste textarea "**********"
click at [326, 154] on div "Disabled Card" at bounding box center [425, 154] width 372 height 23
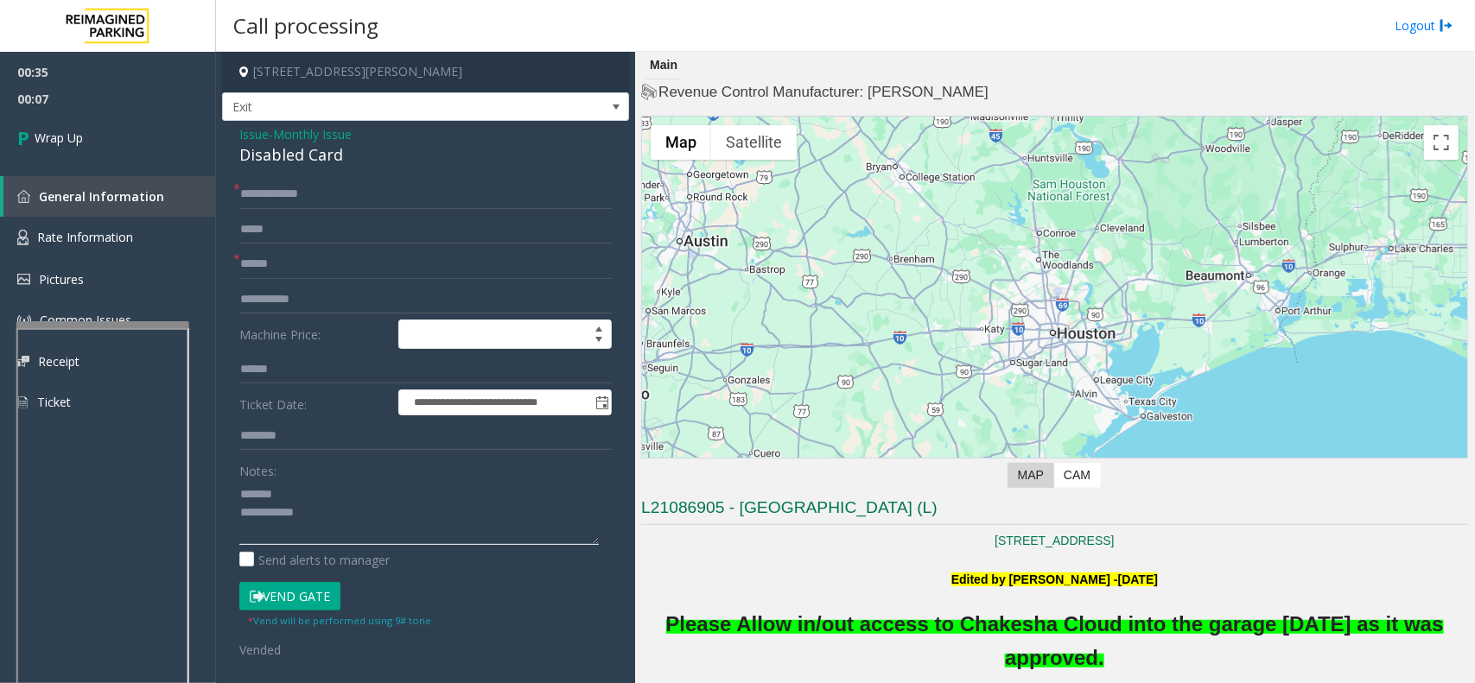
drag, startPoint x: 308, startPoint y: 493, endPoint x: 960, endPoint y: 533, distance: 652.6
click at [309, 493] on textarea at bounding box center [418, 512] width 359 height 65
paste textarea "**********"
click at [403, 524] on textarea at bounding box center [418, 512] width 359 height 65
click at [397, 530] on textarea at bounding box center [418, 512] width 359 height 65
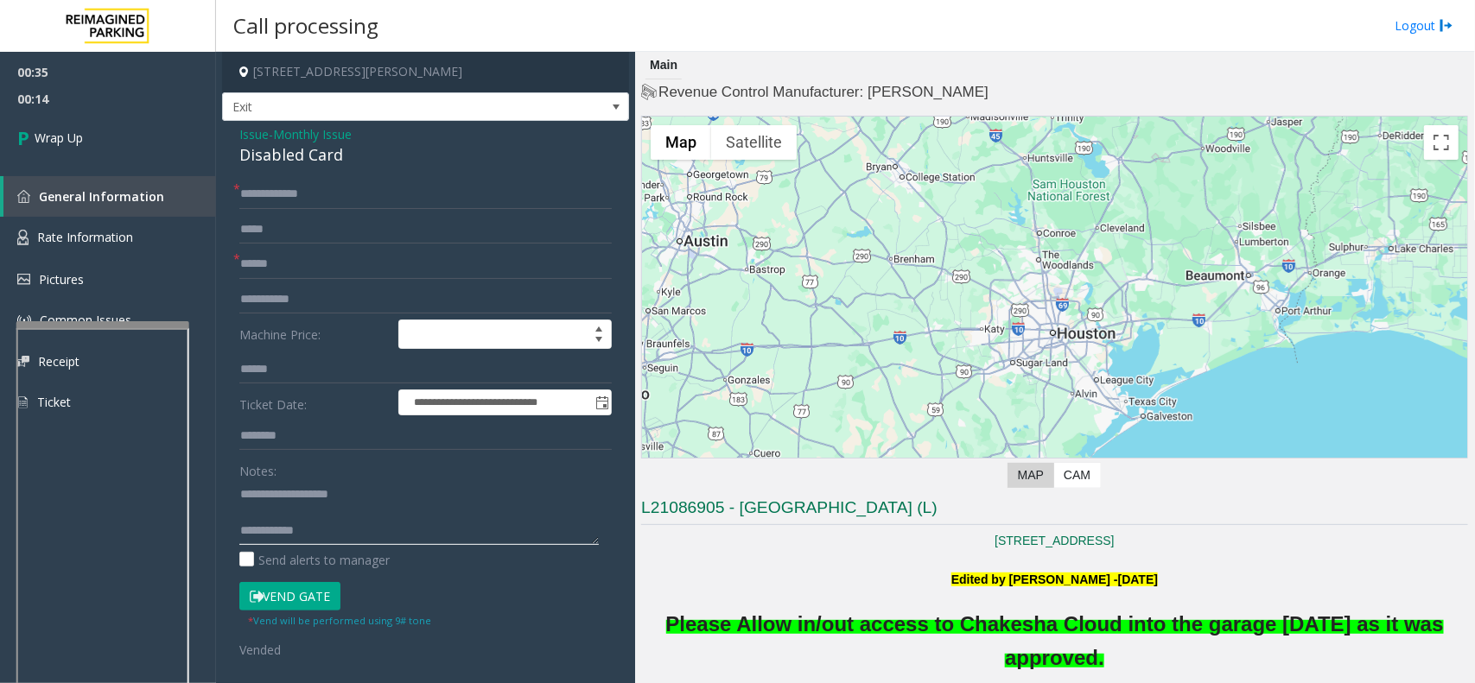
click at [463, 524] on textarea at bounding box center [418, 512] width 359 height 65
paste textarea "**********"
type textarea "**********"
click at [135, 141] on link "Wrap Up" at bounding box center [108, 137] width 216 height 51
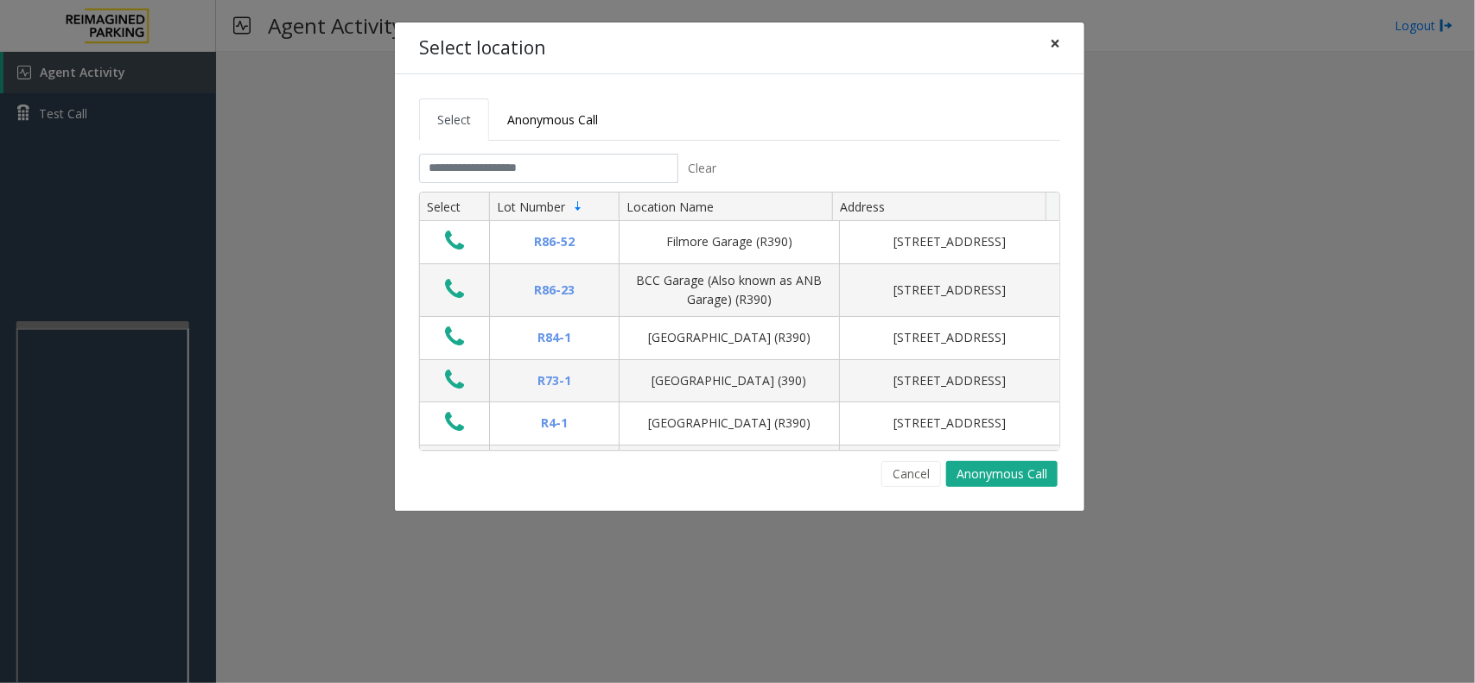
drag, startPoint x: 1059, startPoint y: 31, endPoint x: 1028, endPoint y: 57, distance: 40.5
click at [1056, 35] on button "×" at bounding box center [1055, 43] width 35 height 42
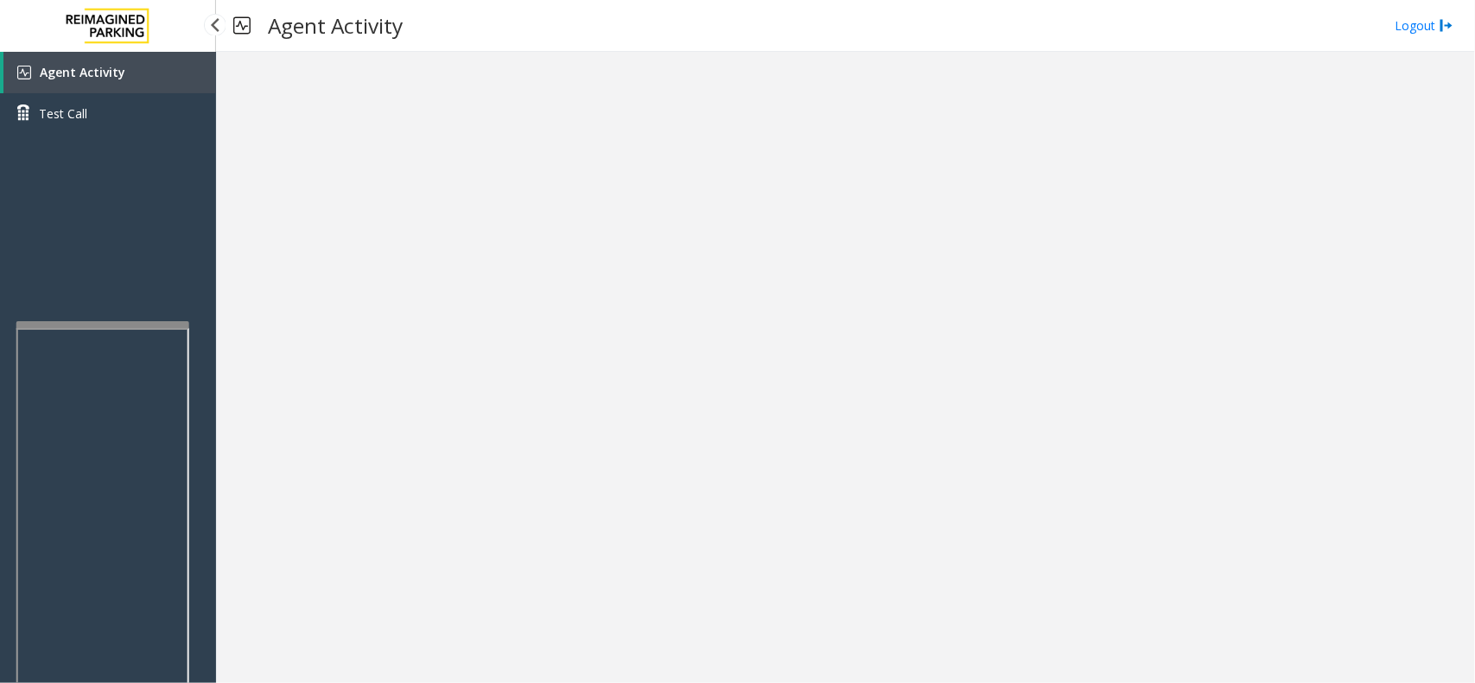
click at [108, 53] on link "Agent Activity" at bounding box center [109, 72] width 213 height 41
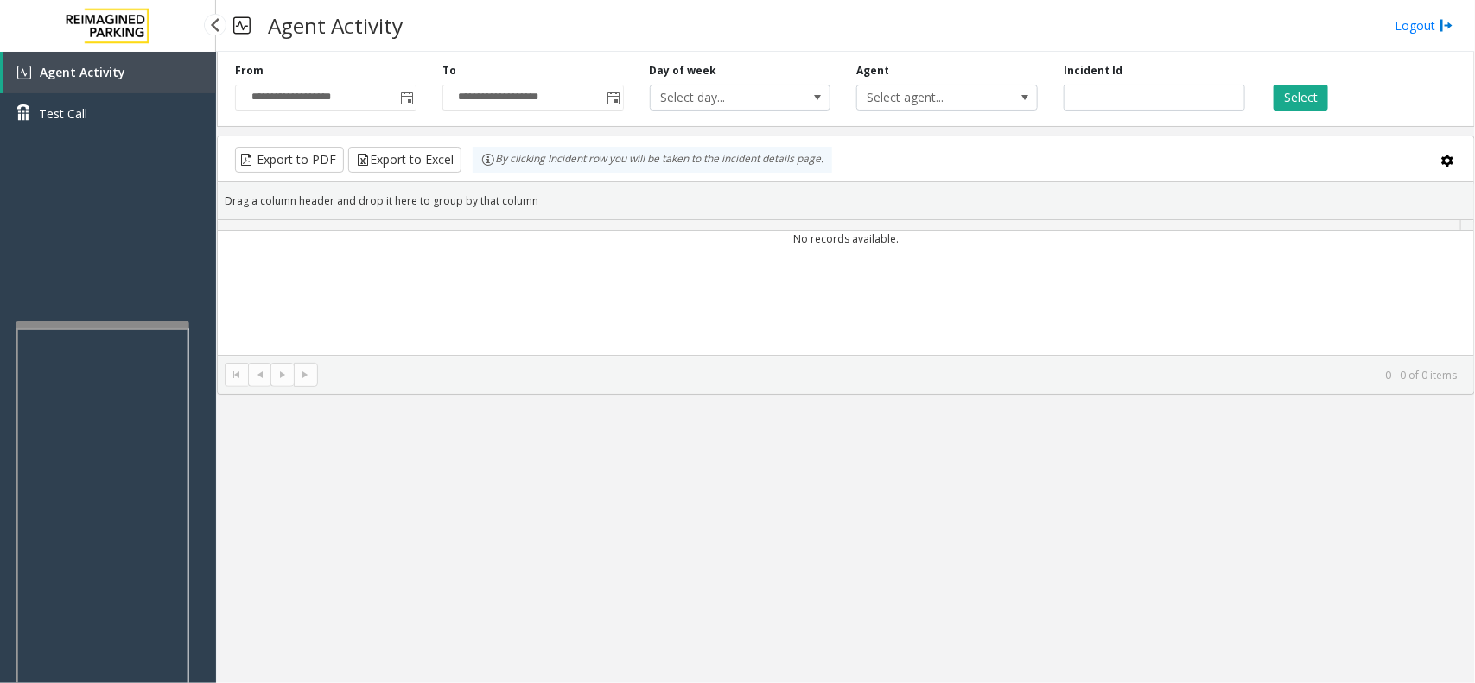
click at [118, 66] on span "Agent Activity" at bounding box center [83, 72] width 86 height 16
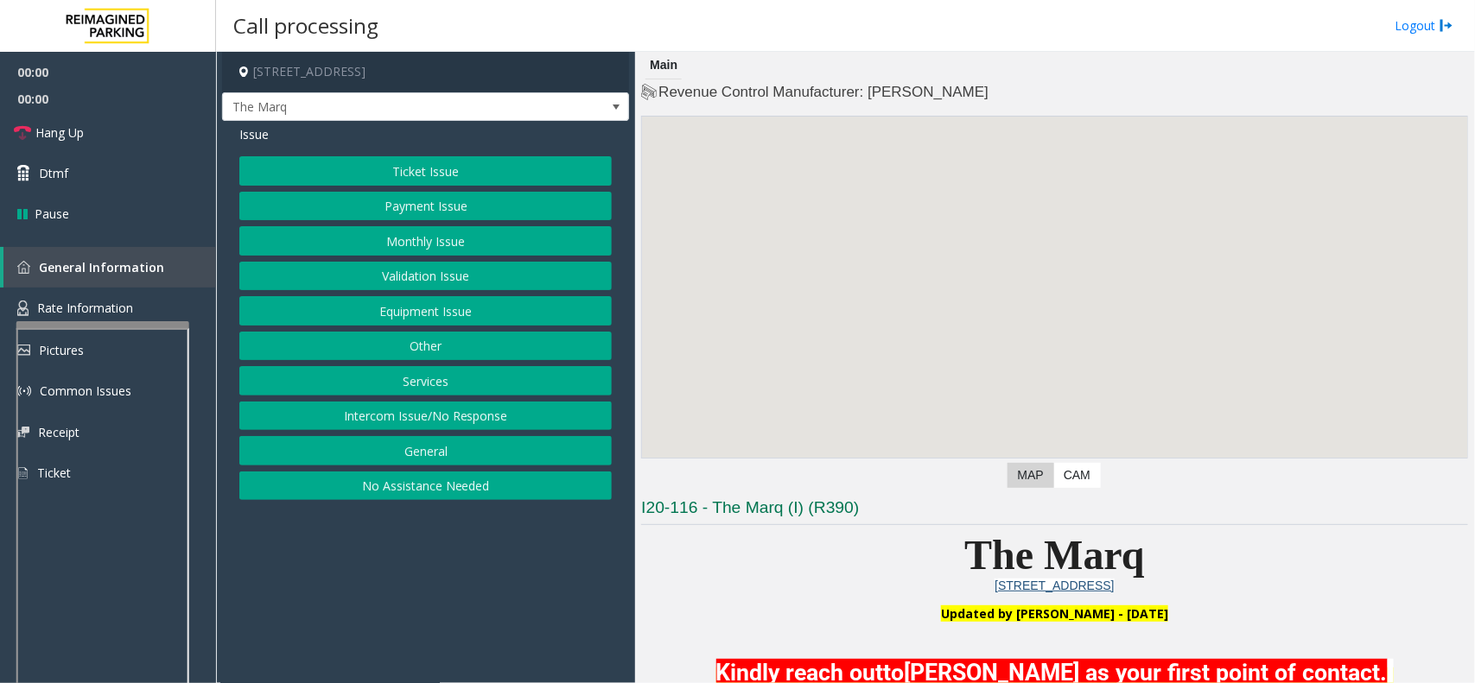
click at [410, 412] on button "Intercom Issue/No Response" at bounding box center [425, 416] width 372 height 29
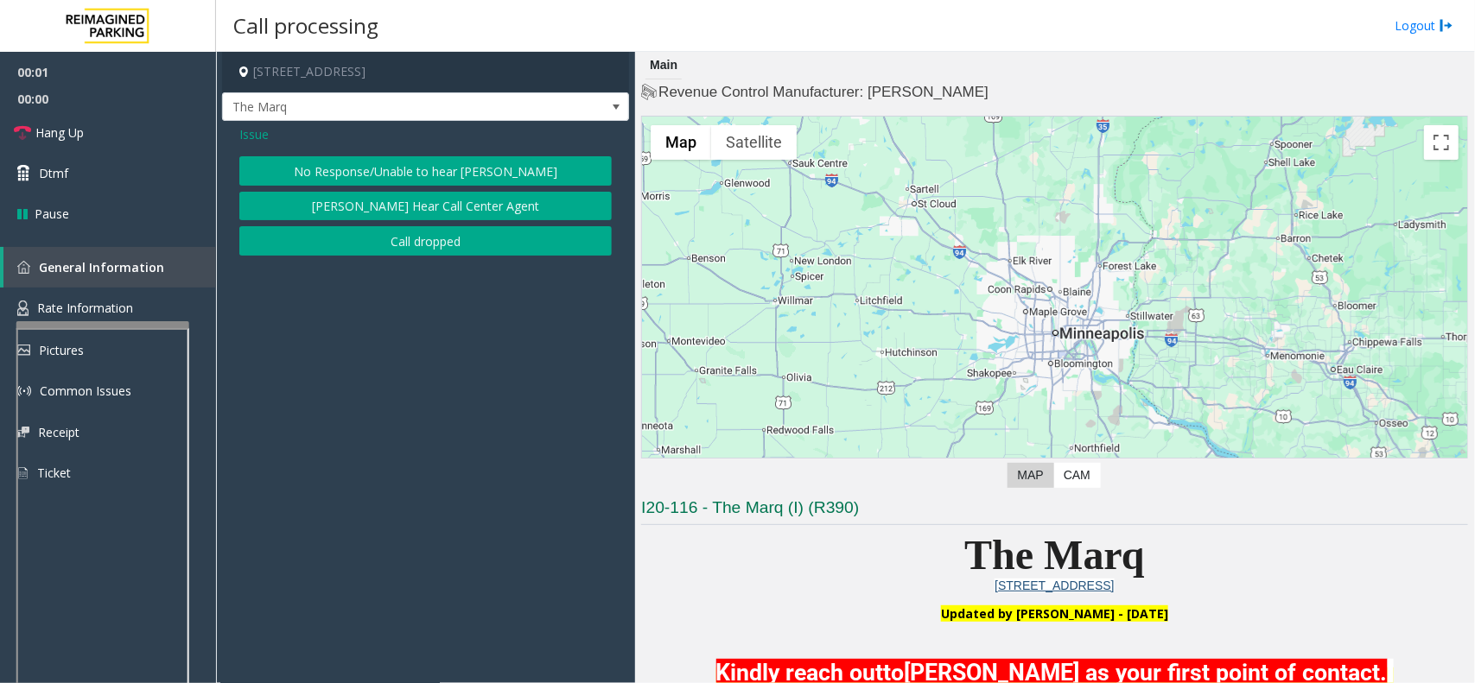
click at [420, 168] on button "No Response/Unable to hear [PERSON_NAME]" at bounding box center [425, 170] width 372 height 29
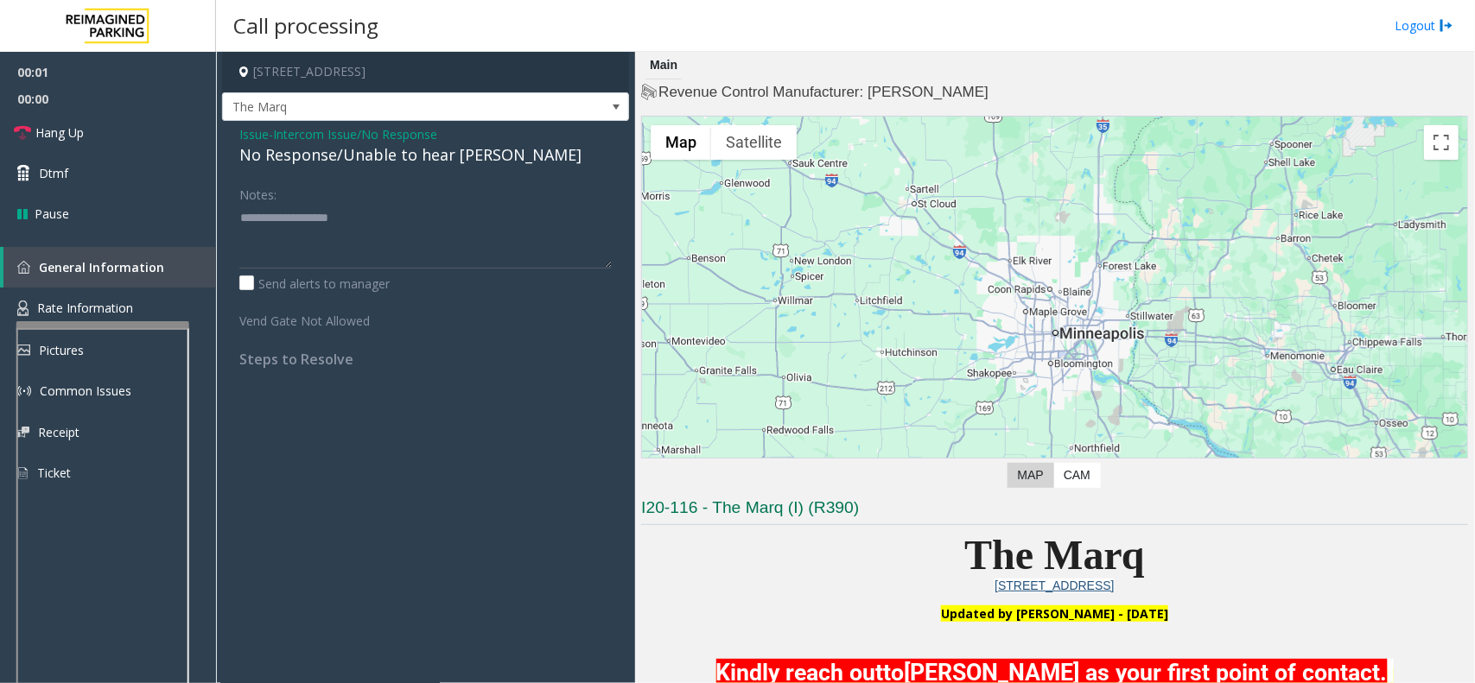
click at [416, 165] on div "No Response/Unable to hear [PERSON_NAME]" at bounding box center [425, 154] width 372 height 23
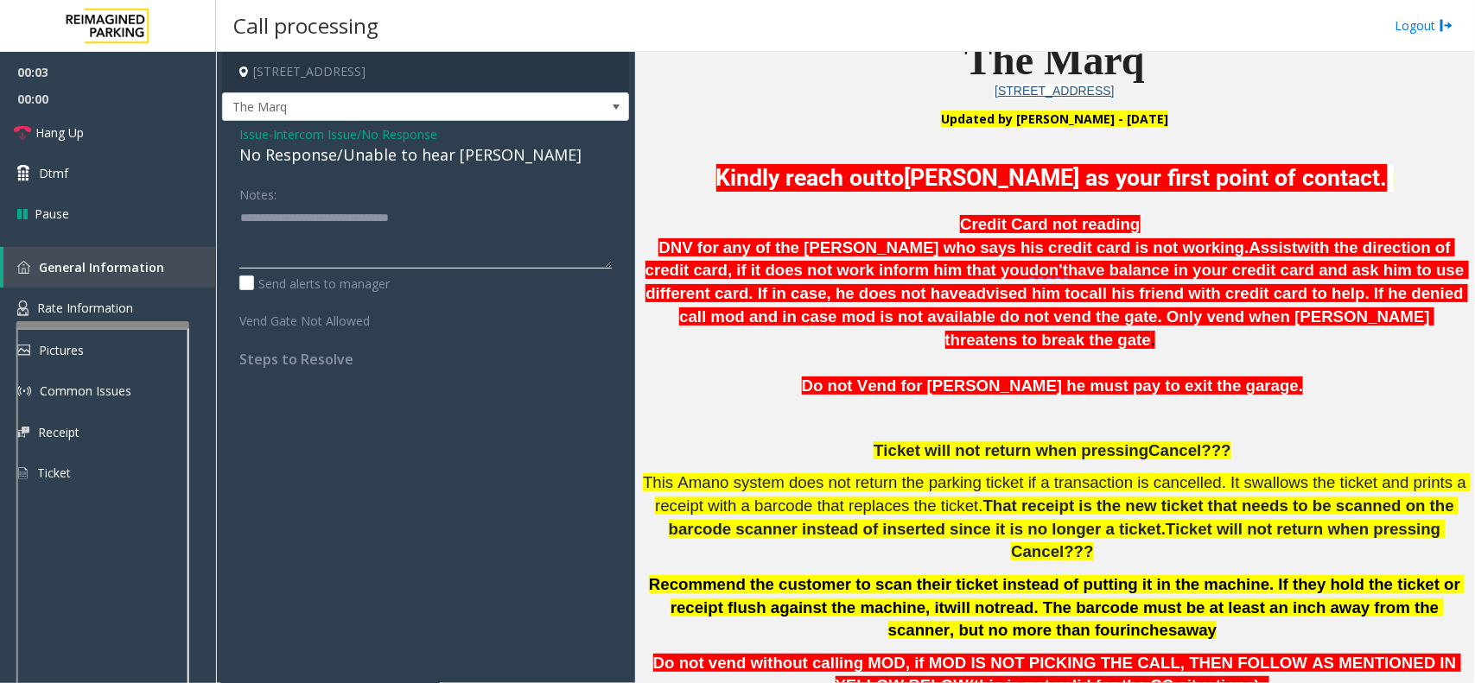
scroll to position [648, 0]
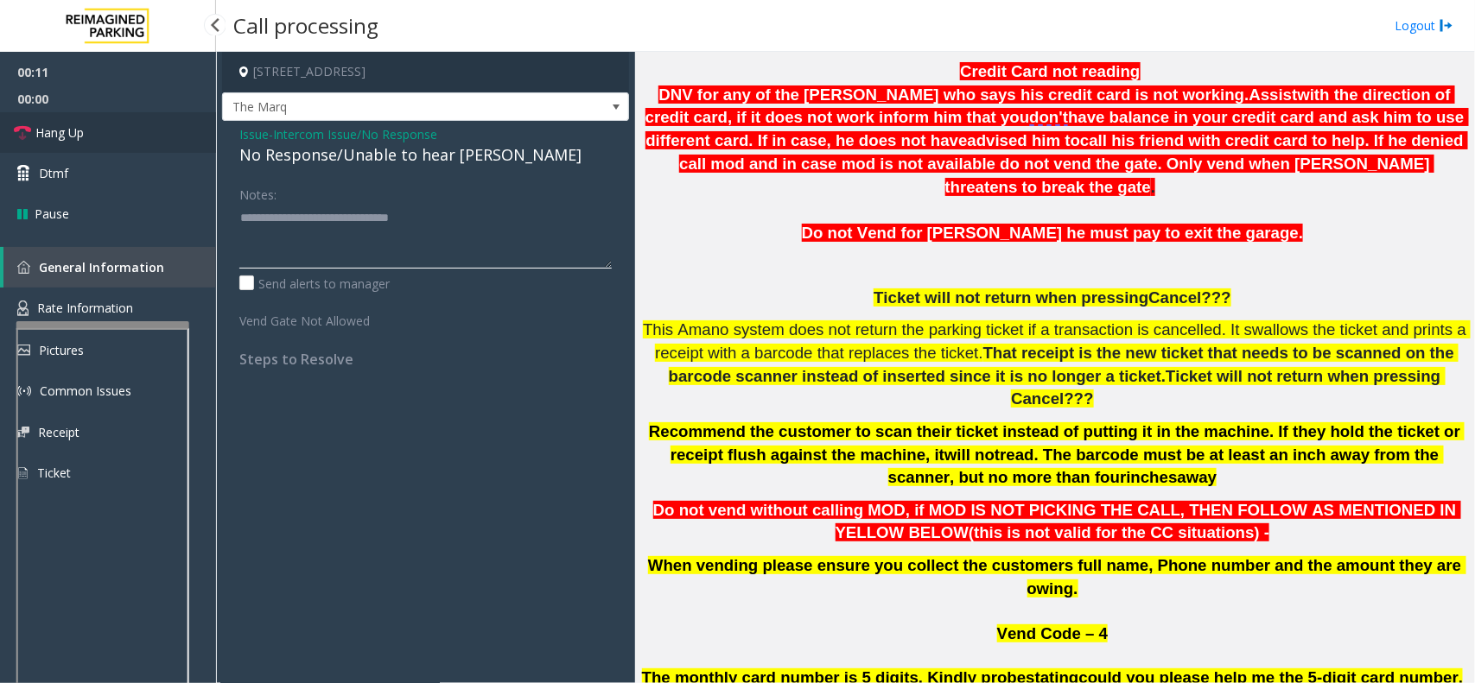
type textarea "**********"
click at [162, 141] on link "Hang Up" at bounding box center [108, 132] width 216 height 41
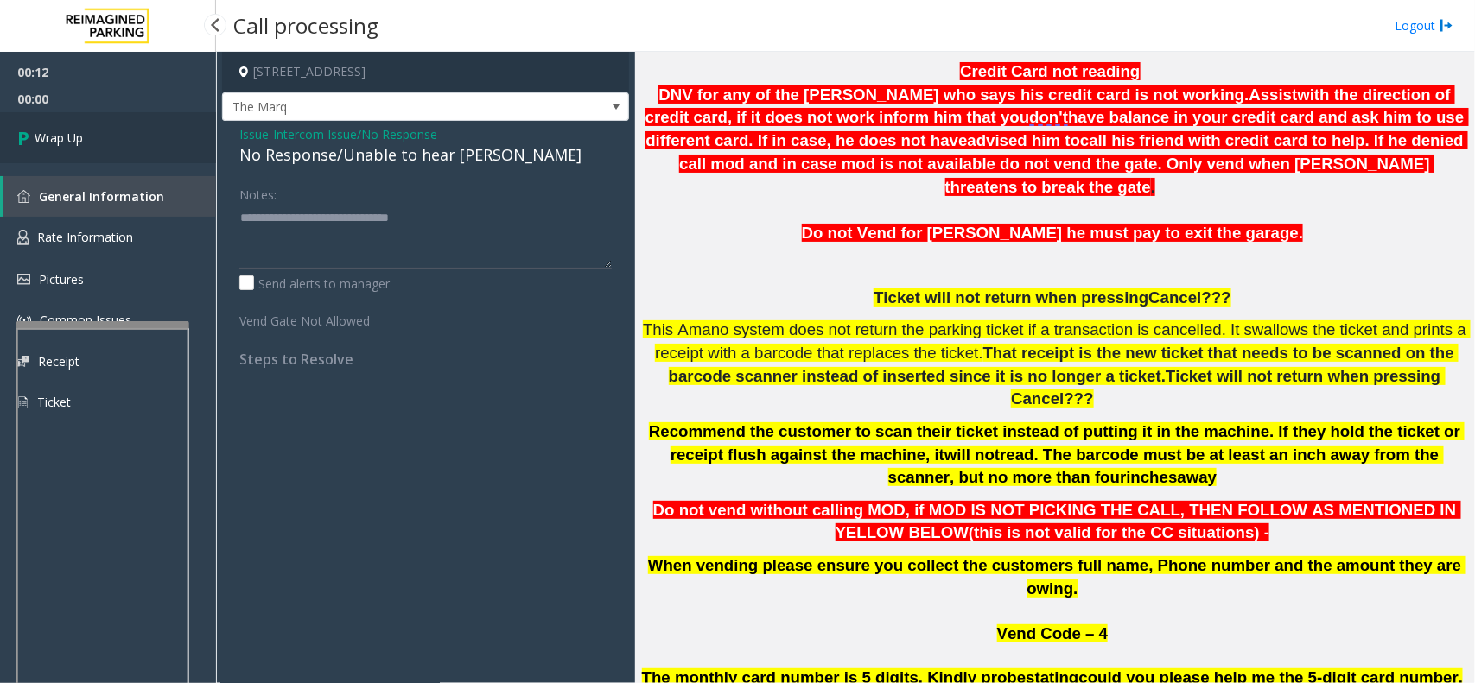
click at [145, 134] on link "Wrap Up" at bounding box center [108, 137] width 216 height 51
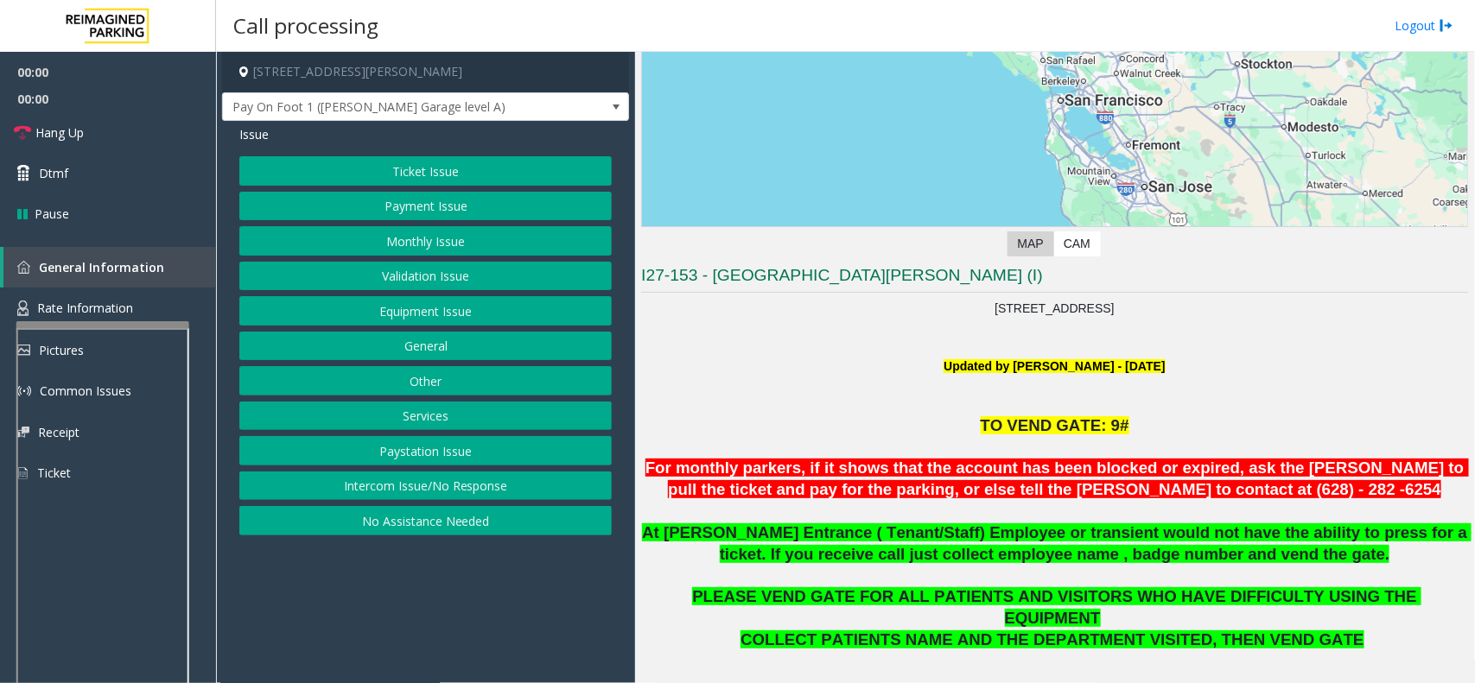
scroll to position [216, 0]
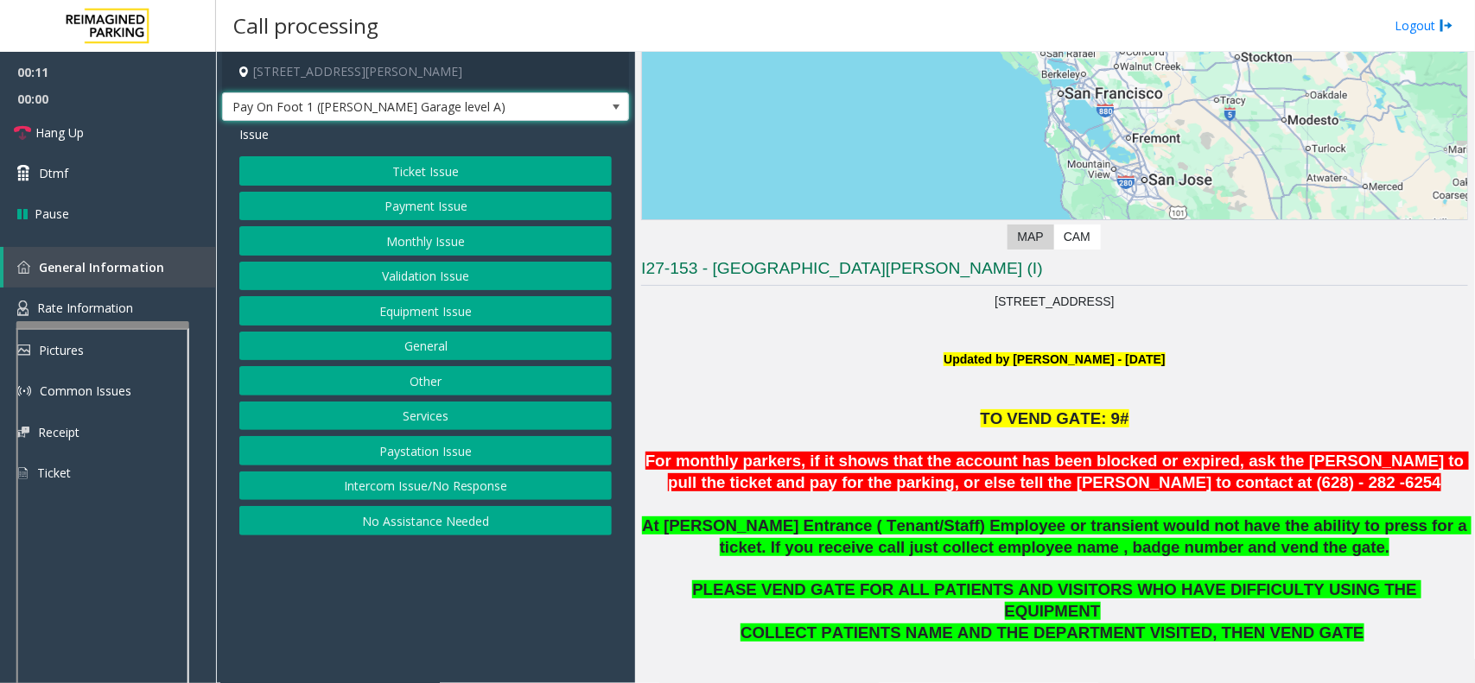
click at [490, 101] on span "Pay On Foot 1 ([PERSON_NAME] Garage level A)" at bounding box center [385, 107] width 324 height 28
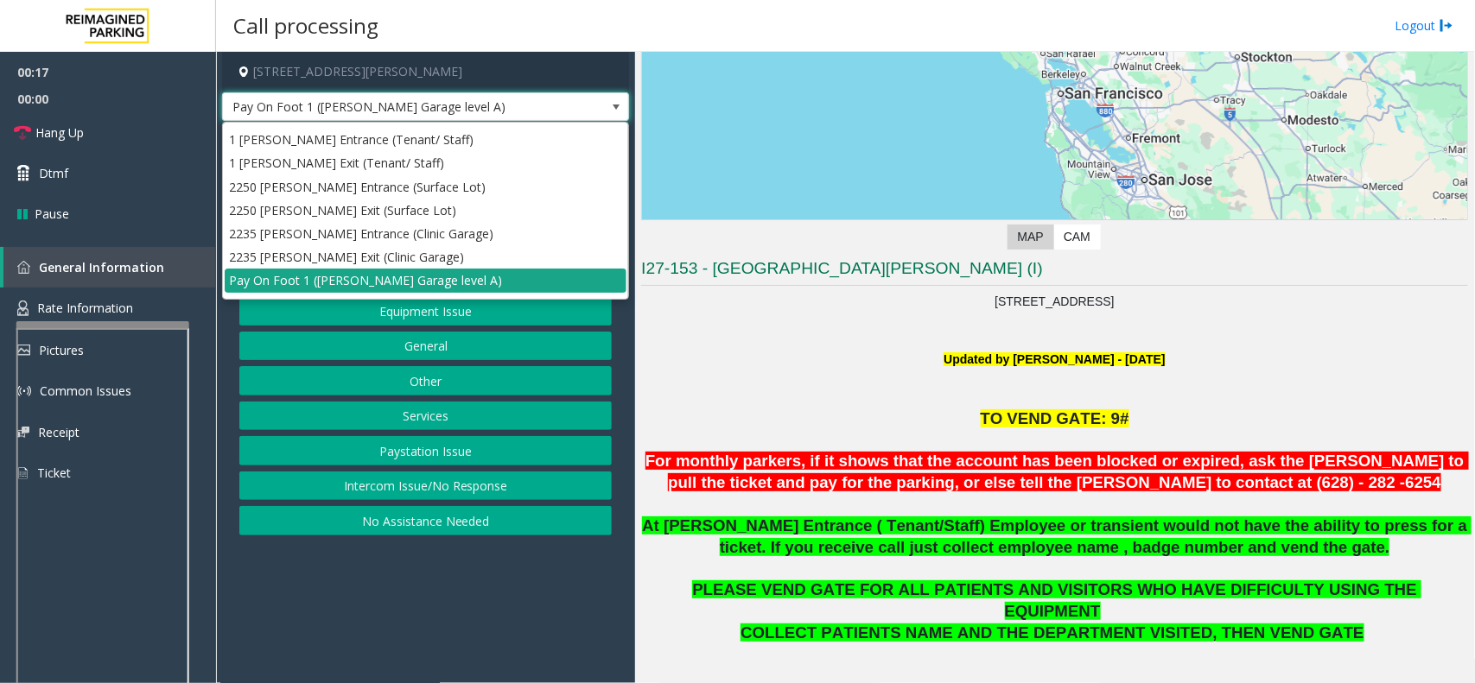
scroll to position [0, 0]
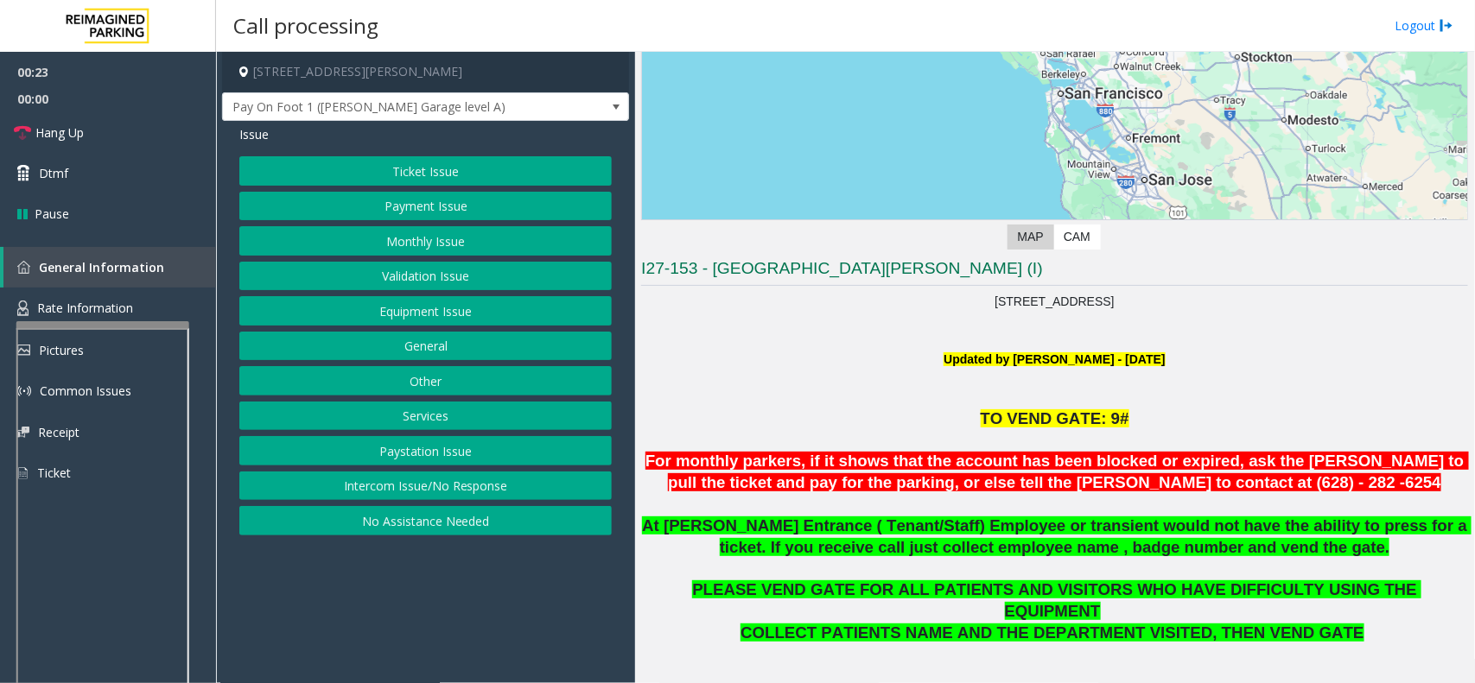
click at [460, 320] on button "Equipment Issue" at bounding box center [425, 310] width 372 height 29
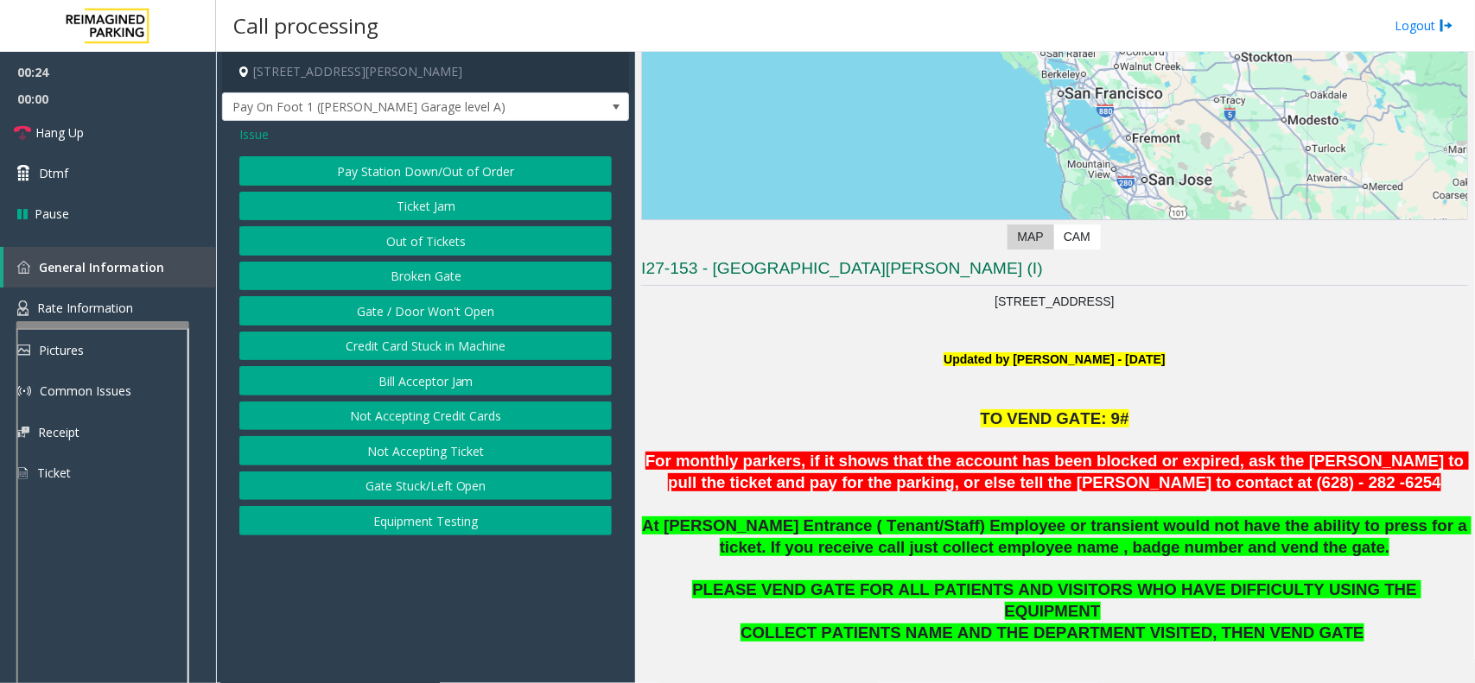
click at [460, 320] on button "Gate / Door Won't Open" at bounding box center [425, 310] width 372 height 29
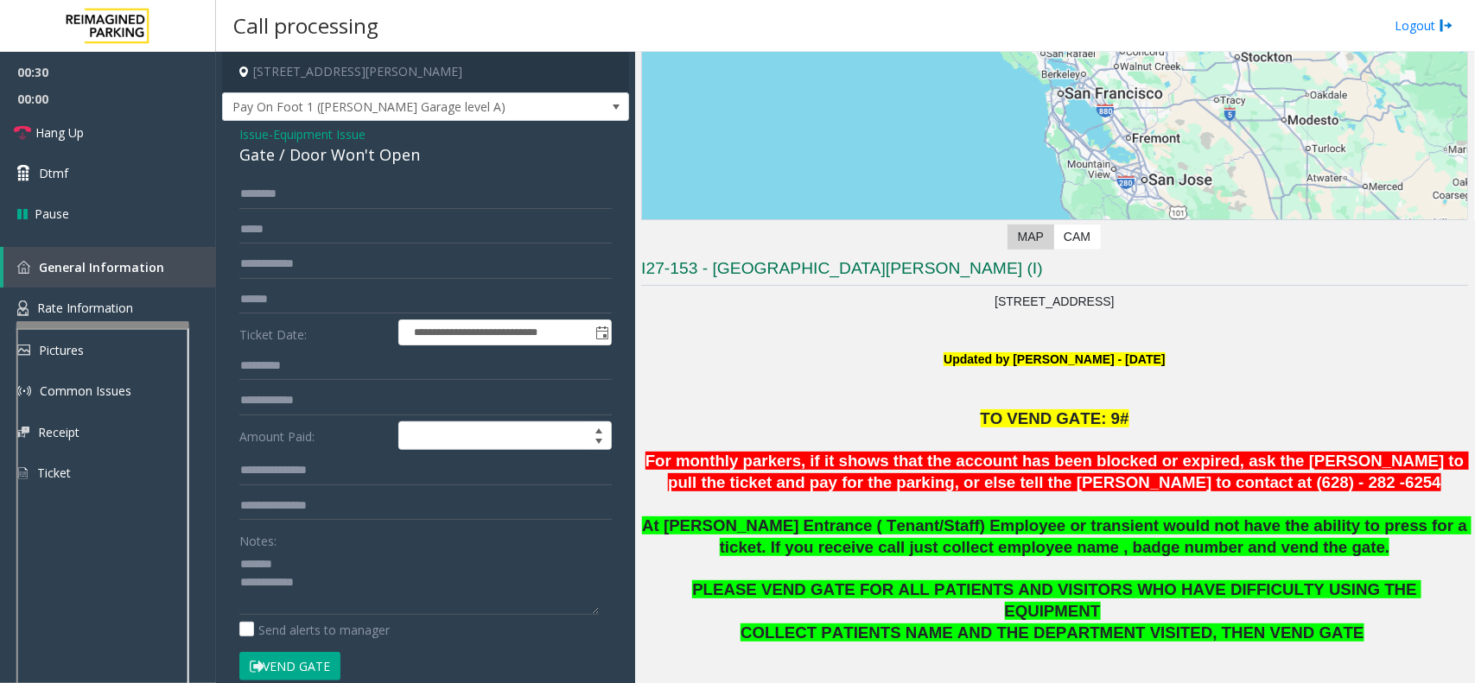
click at [352, 158] on div "Gate / Door Won't Open" at bounding box center [425, 154] width 372 height 23
click at [450, 602] on textarea at bounding box center [418, 582] width 359 height 65
click at [341, 600] on textarea at bounding box center [418, 582] width 359 height 65
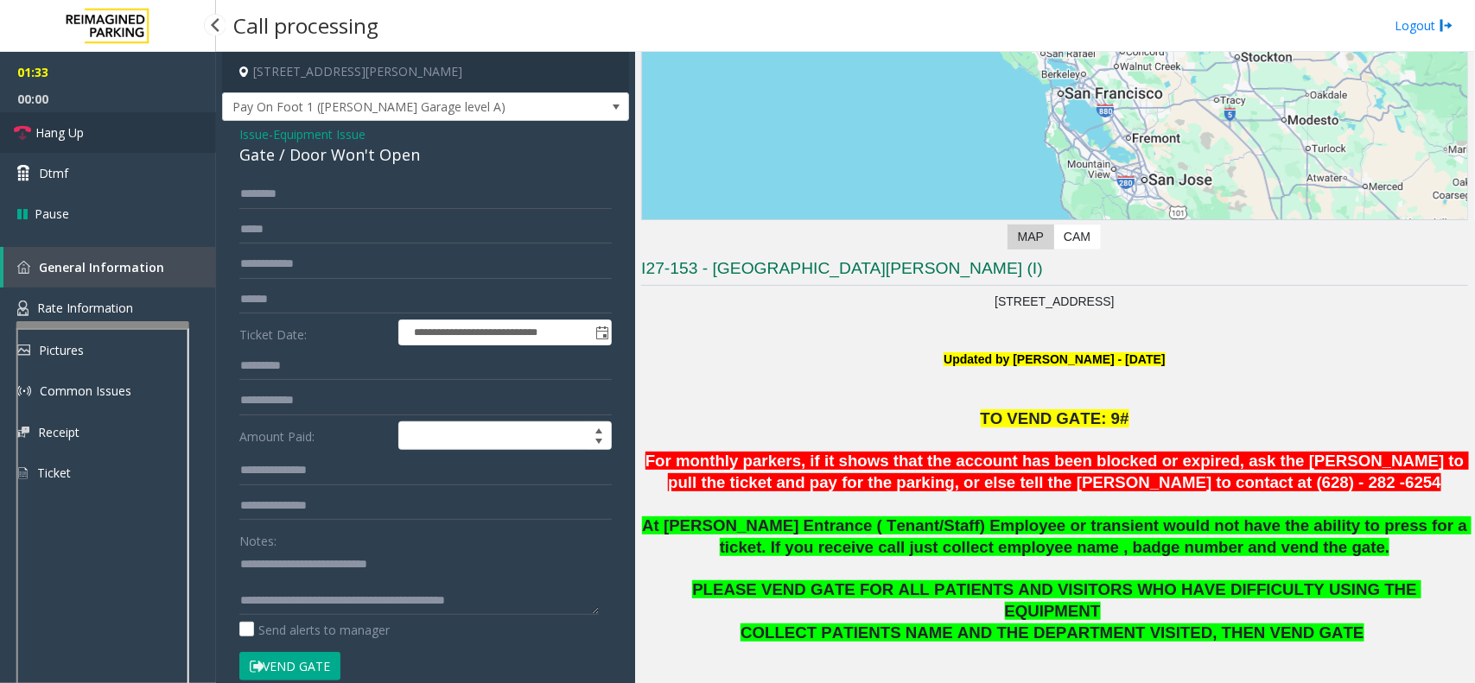
click at [157, 130] on link "Hang Up" at bounding box center [108, 132] width 216 height 41
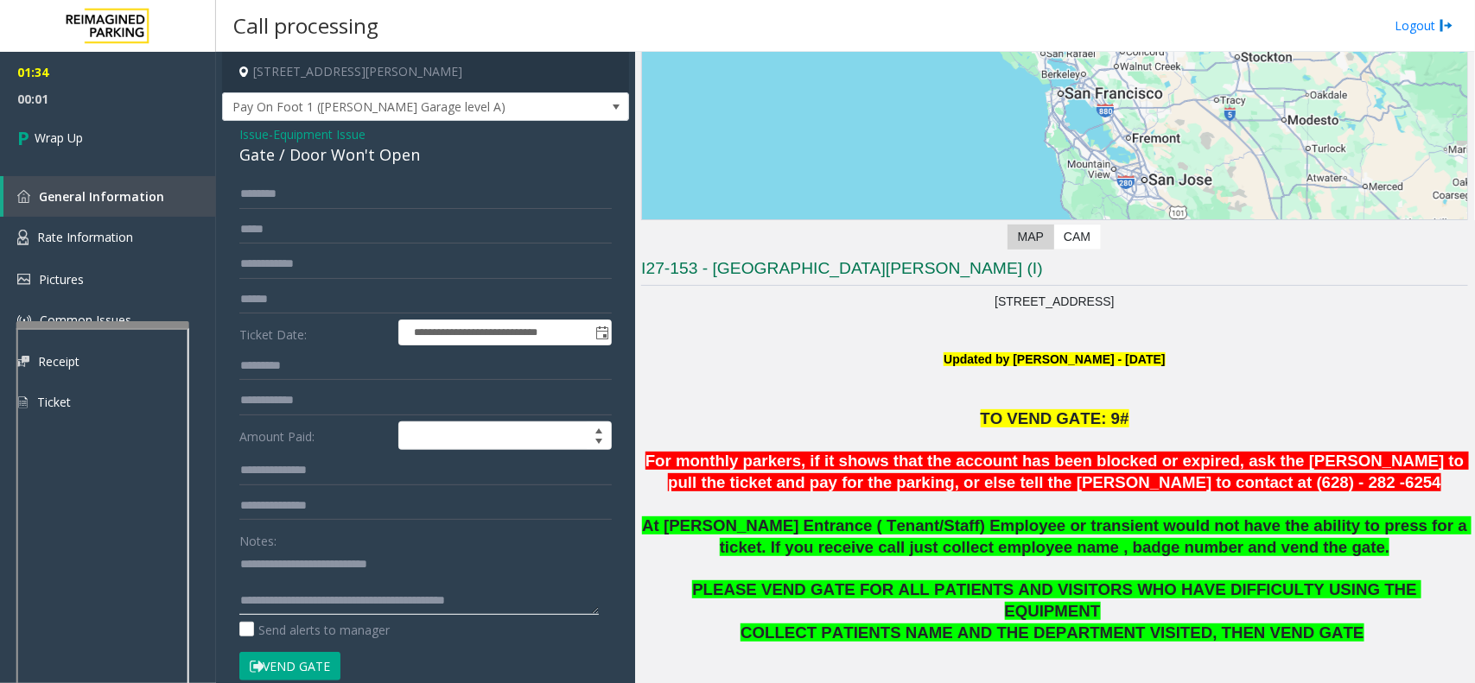
click at [516, 590] on textarea at bounding box center [418, 582] width 359 height 65
click at [508, 612] on textarea at bounding box center [418, 582] width 359 height 65
type textarea "**********"
click at [49, 124] on link "Wrap Up" at bounding box center [108, 137] width 216 height 51
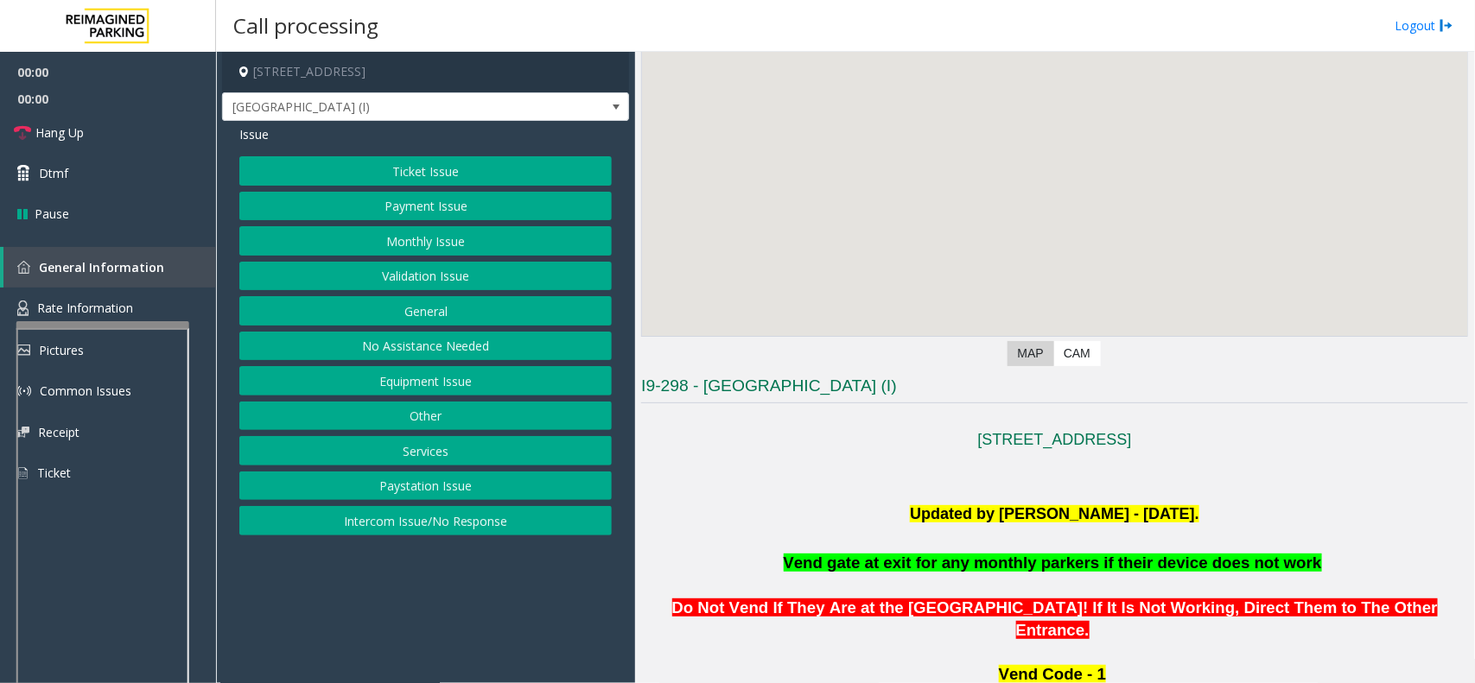
scroll to position [216, 0]
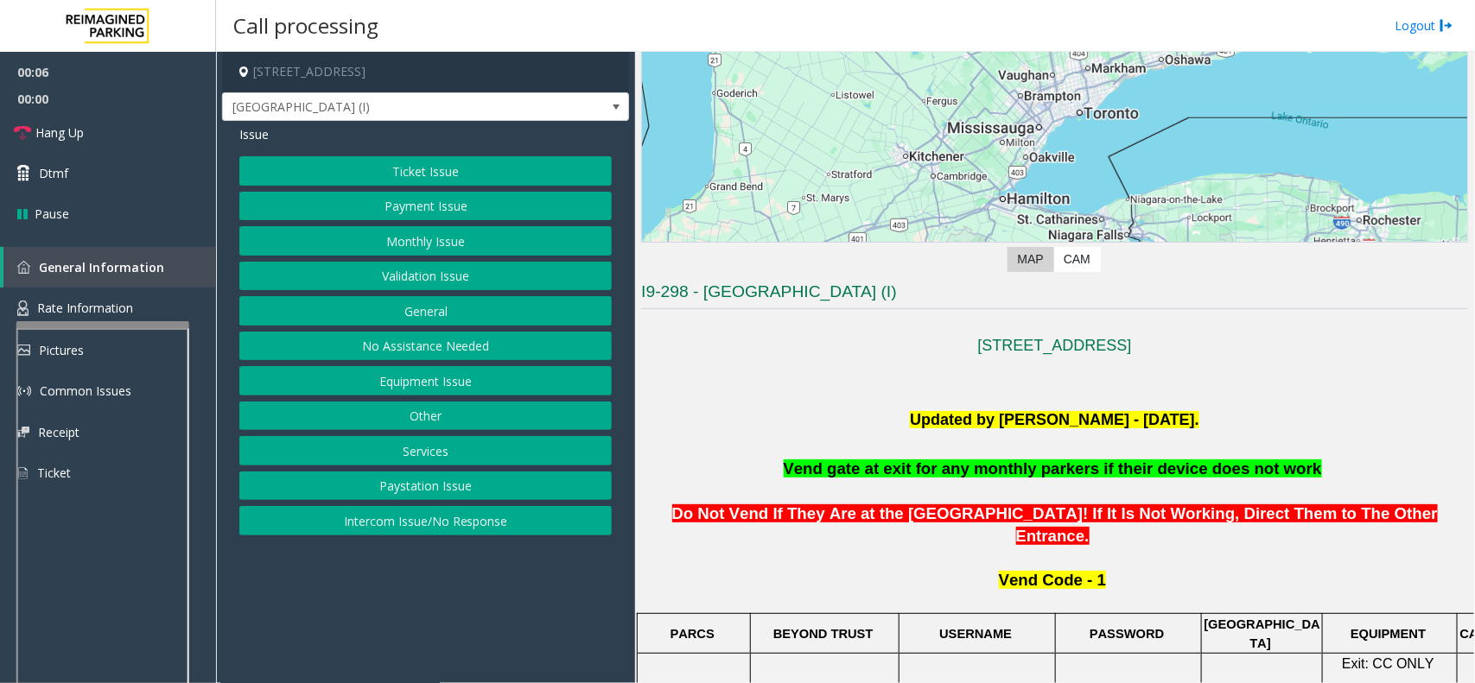
click at [420, 247] on button "Monthly Issue" at bounding box center [425, 240] width 372 height 29
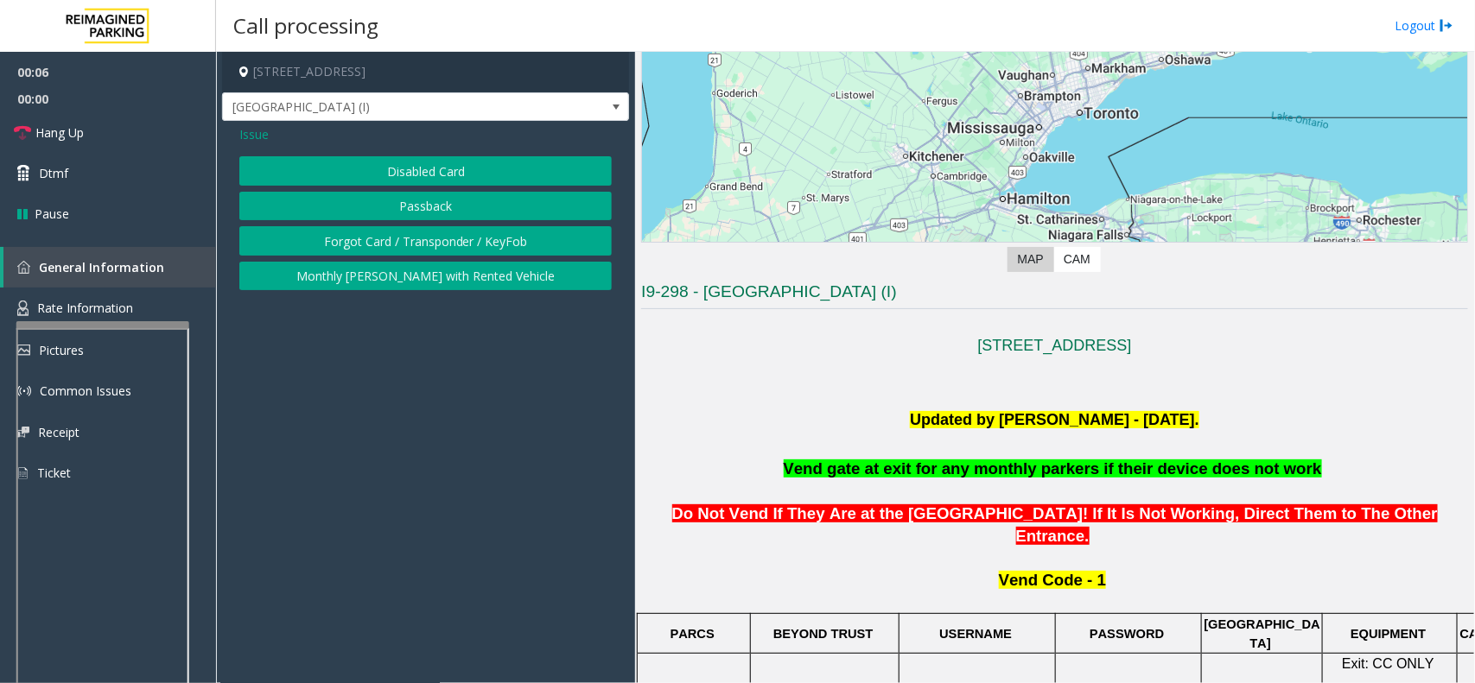
click at [436, 178] on button "Disabled Card" at bounding box center [425, 170] width 372 height 29
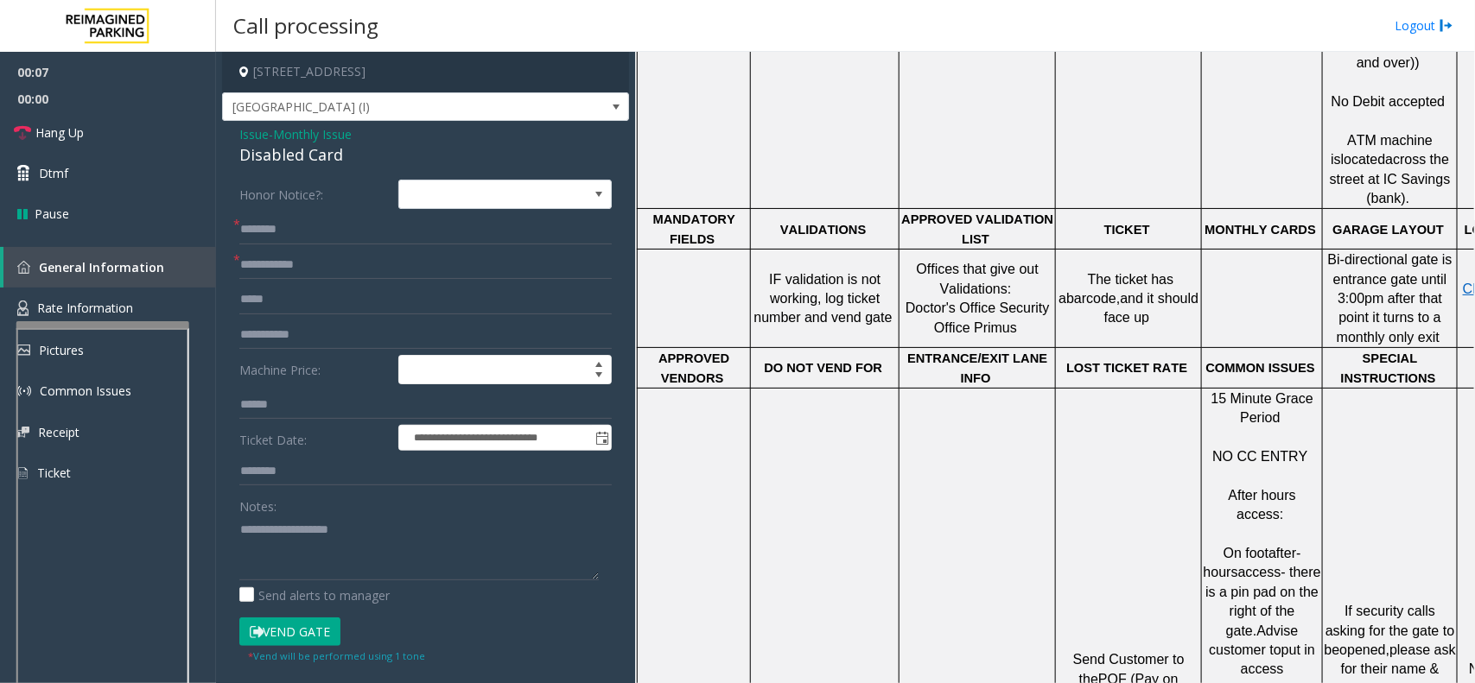
scroll to position [1296, 0]
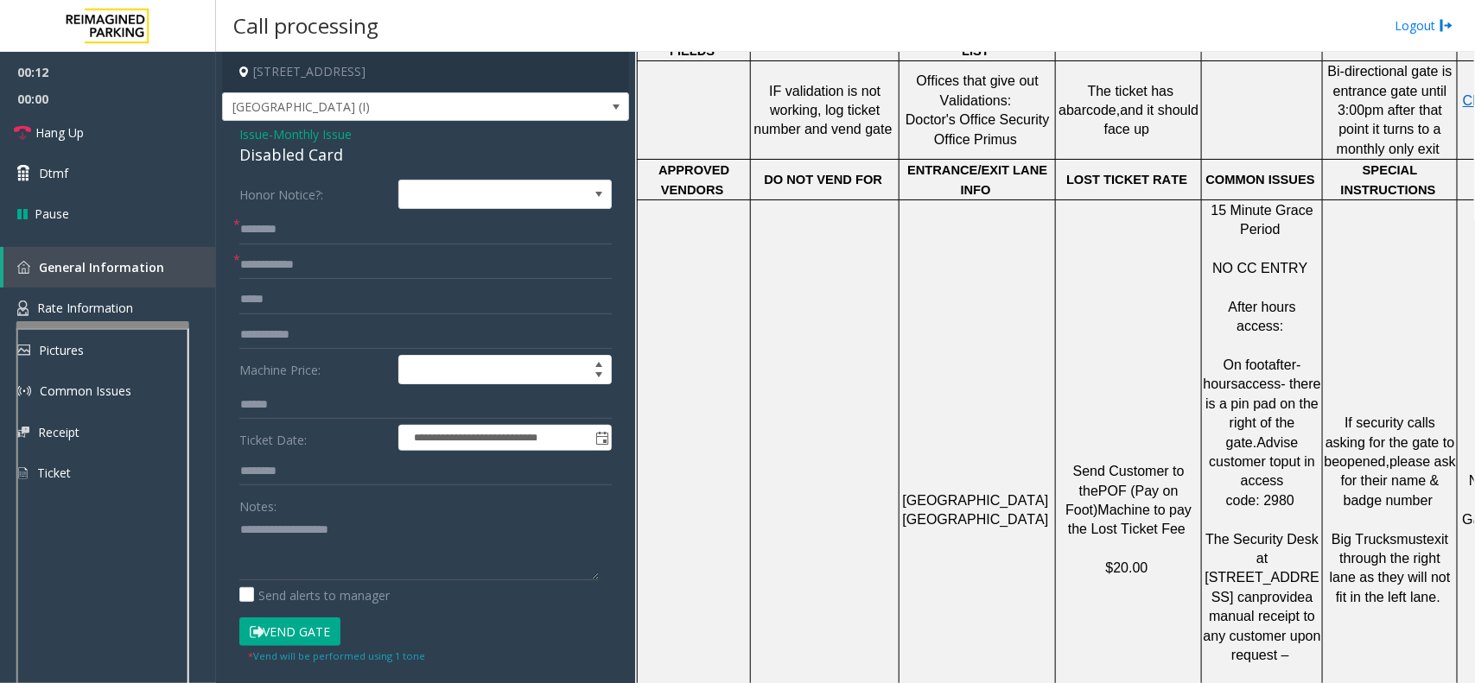
click at [259, 134] on span "Issue" at bounding box center [253, 134] width 29 height 18
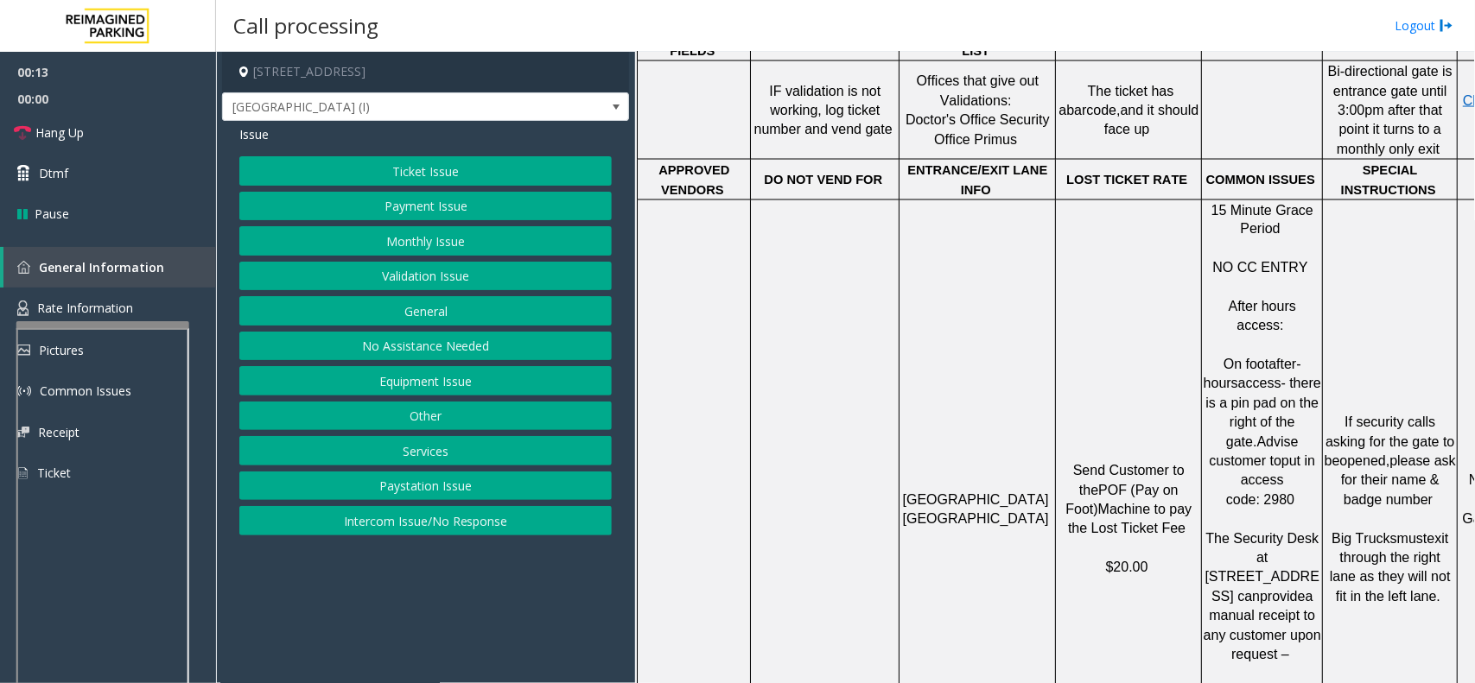
click at [420, 240] on button "Monthly Issue" at bounding box center [425, 240] width 372 height 29
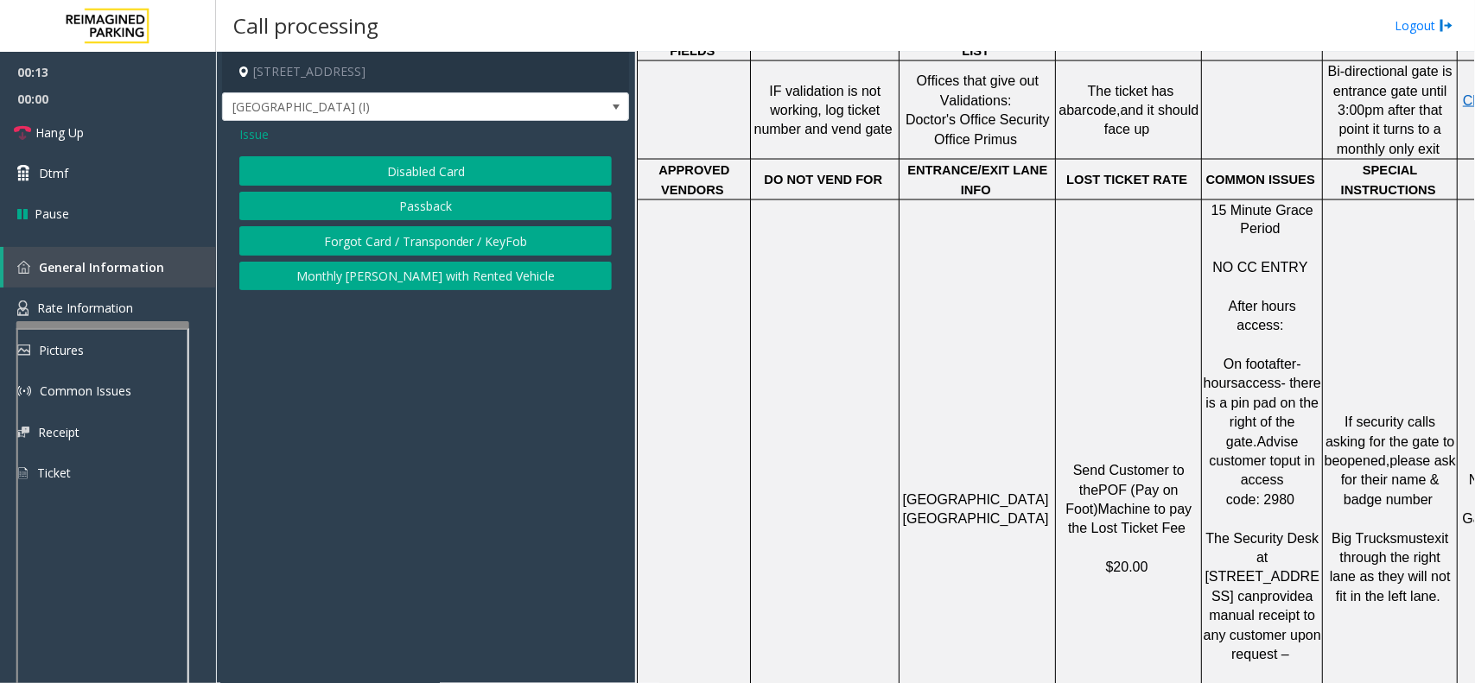
click at [400, 236] on button "Forgot Card / Transponder / KeyFob" at bounding box center [425, 240] width 372 height 29
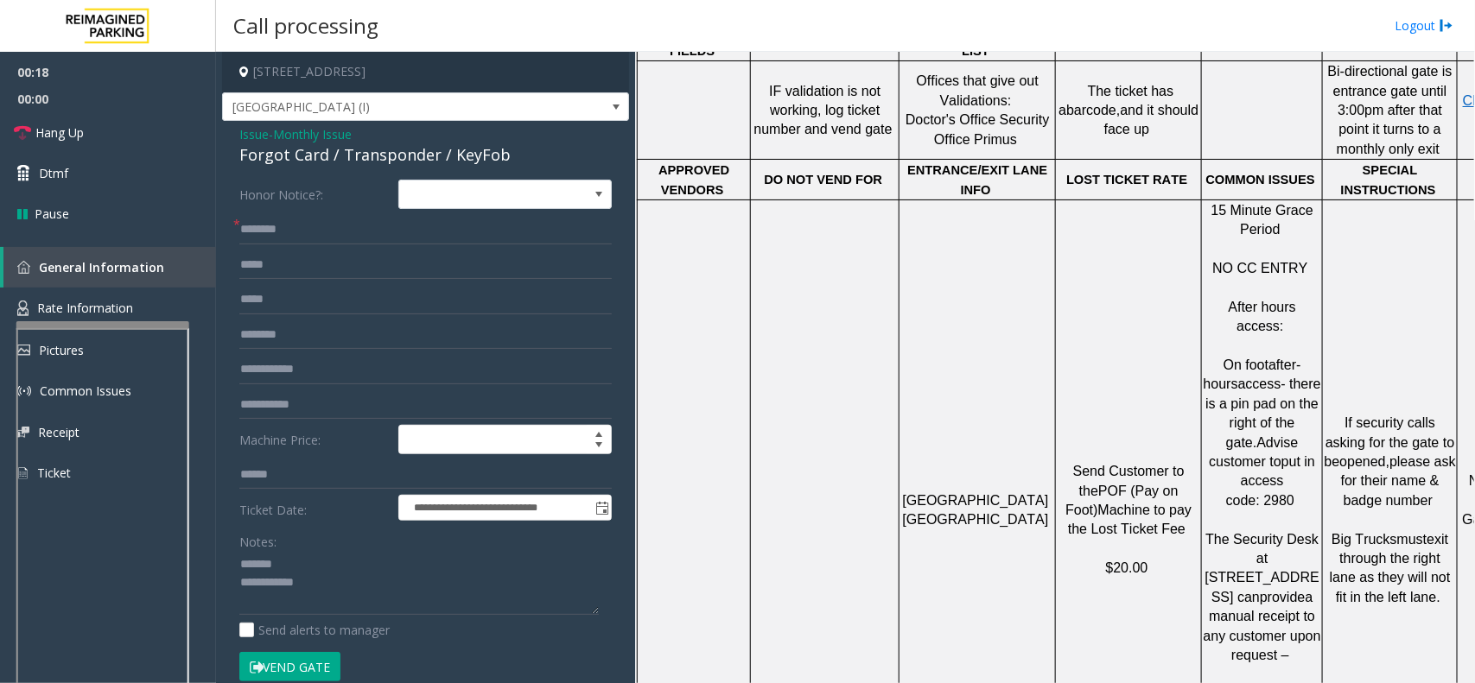
click at [289, 152] on div "Forgot Card / Transponder / KeyFob" at bounding box center [425, 154] width 372 height 23
type textarea "**********"
click at [311, 242] on input "text" at bounding box center [425, 229] width 372 height 29
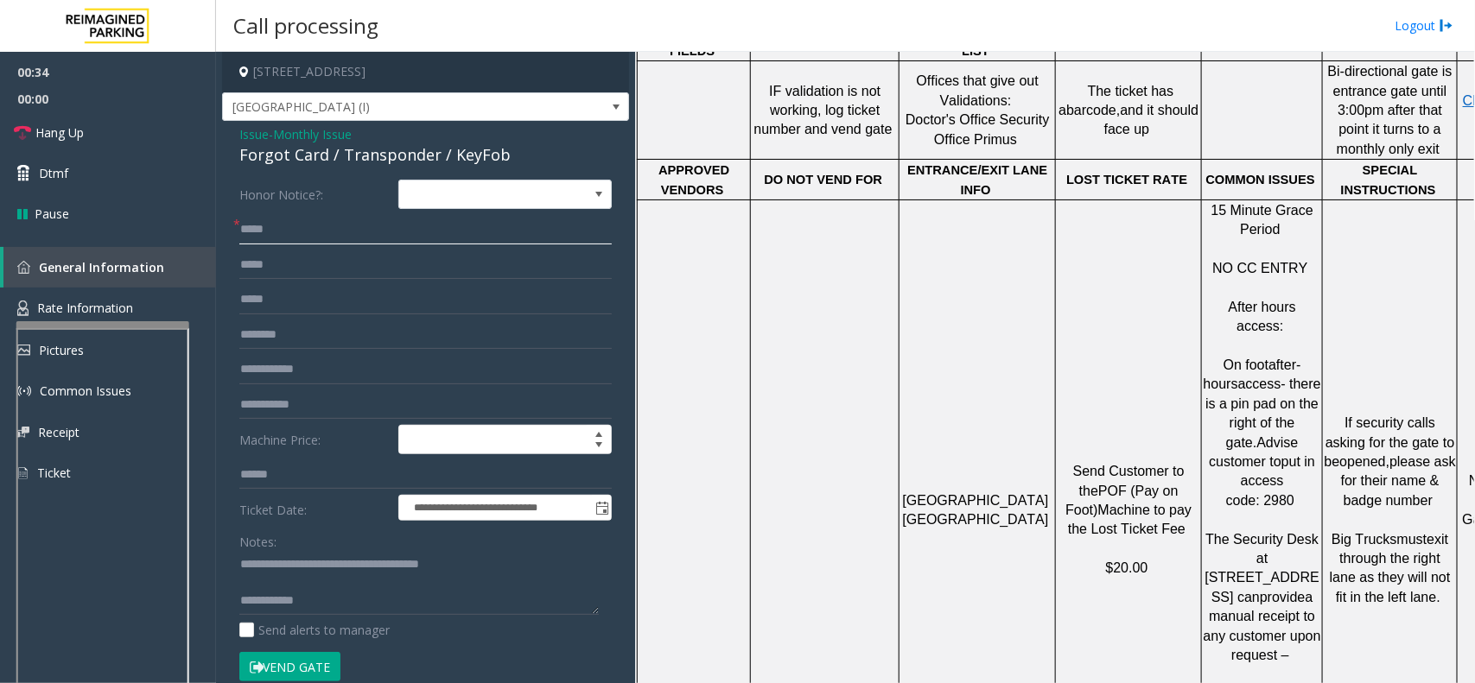
type input "*****"
click at [396, 325] on input "text" at bounding box center [425, 335] width 372 height 29
type input "*******"
click at [300, 665] on button "Vend Gate" at bounding box center [289, 666] width 101 height 29
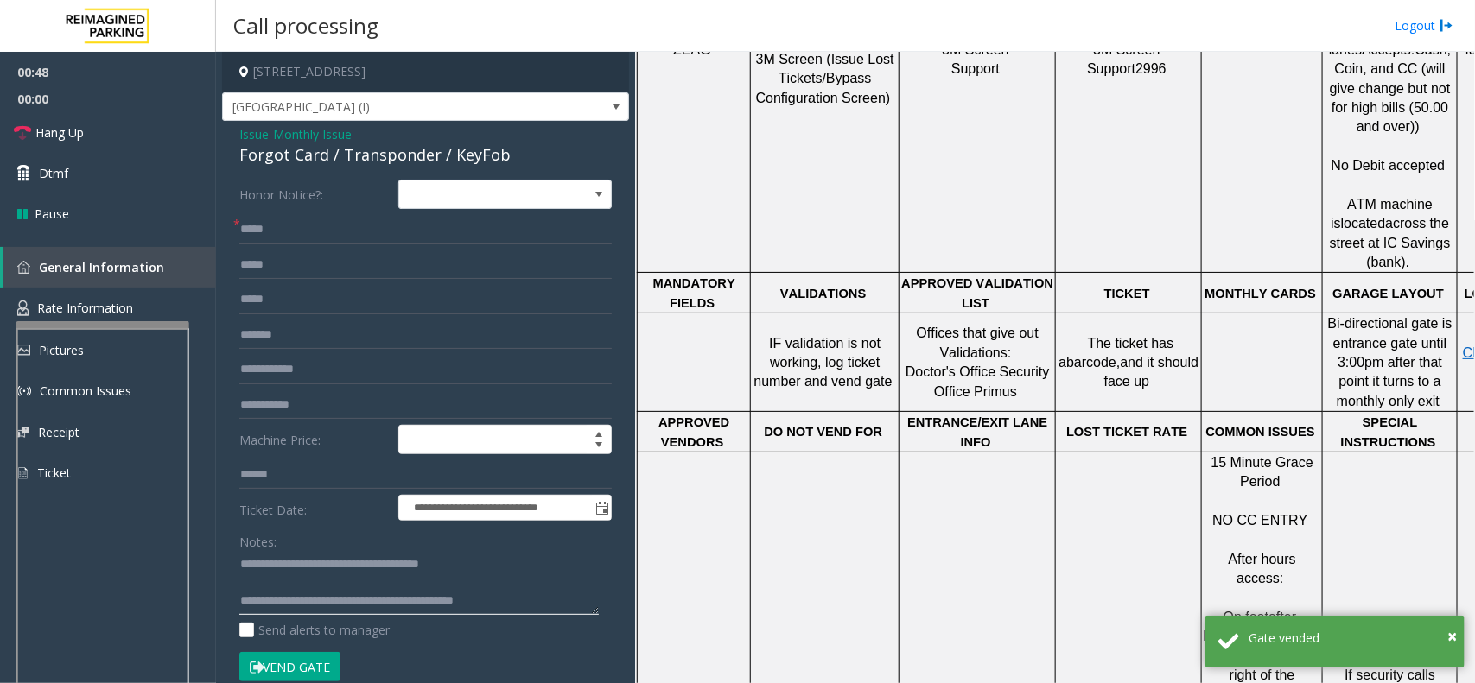
scroll to position [756, 0]
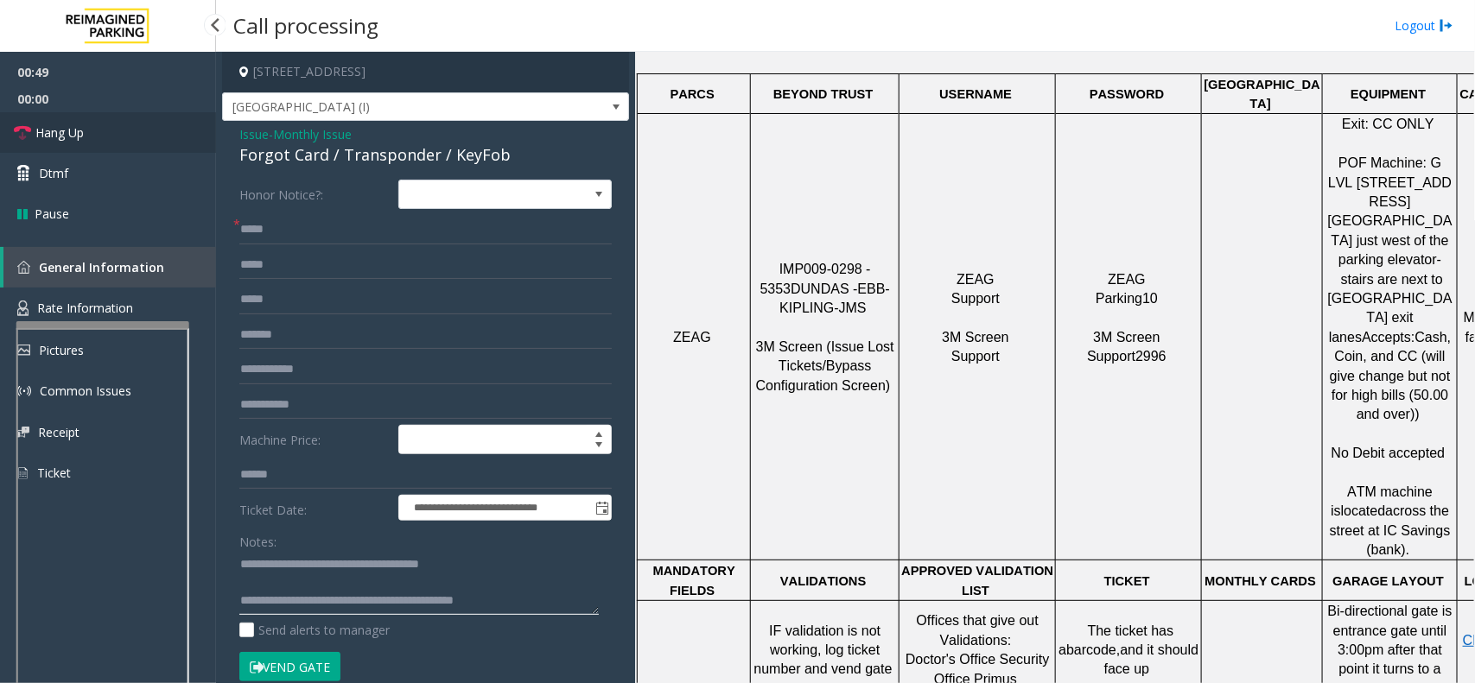
type textarea "**********"
click at [80, 140] on span "Hang Up" at bounding box center [59, 133] width 48 height 18
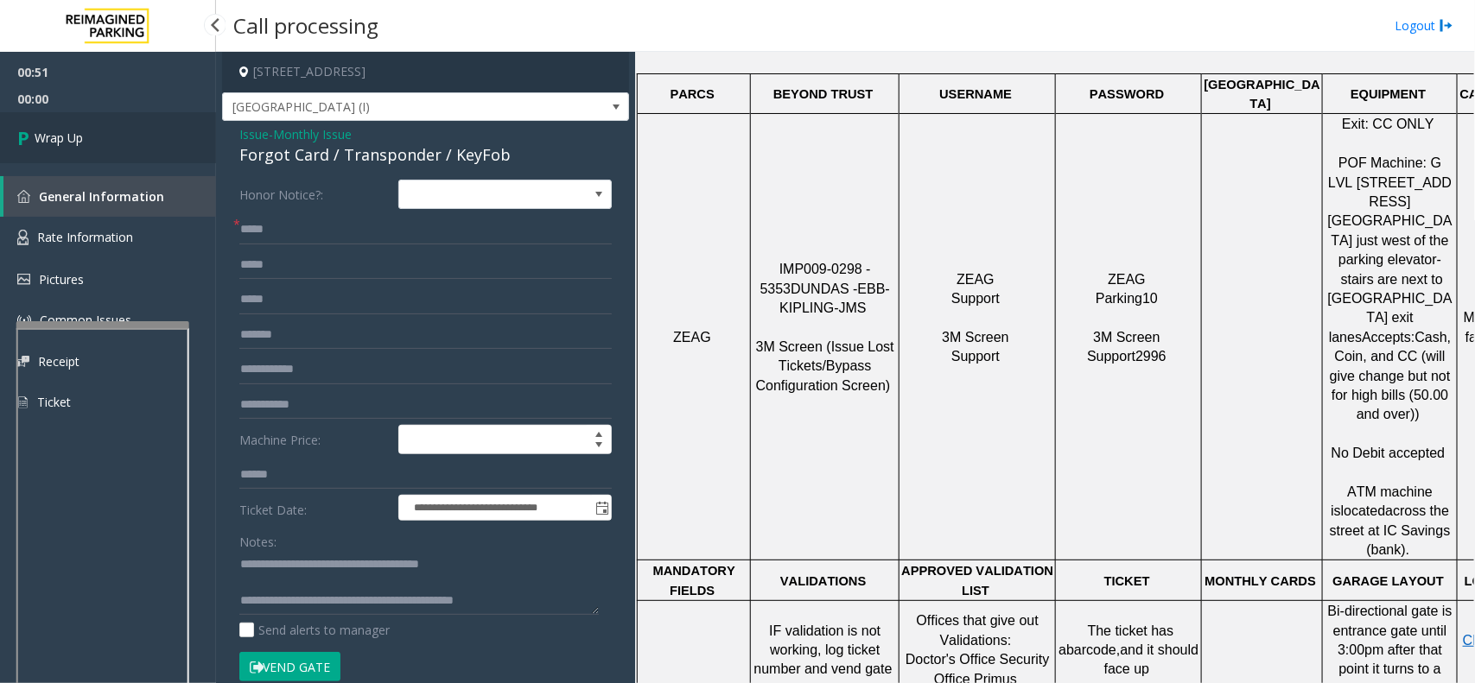
click at [79, 130] on span "Wrap Up" at bounding box center [59, 138] width 48 height 18
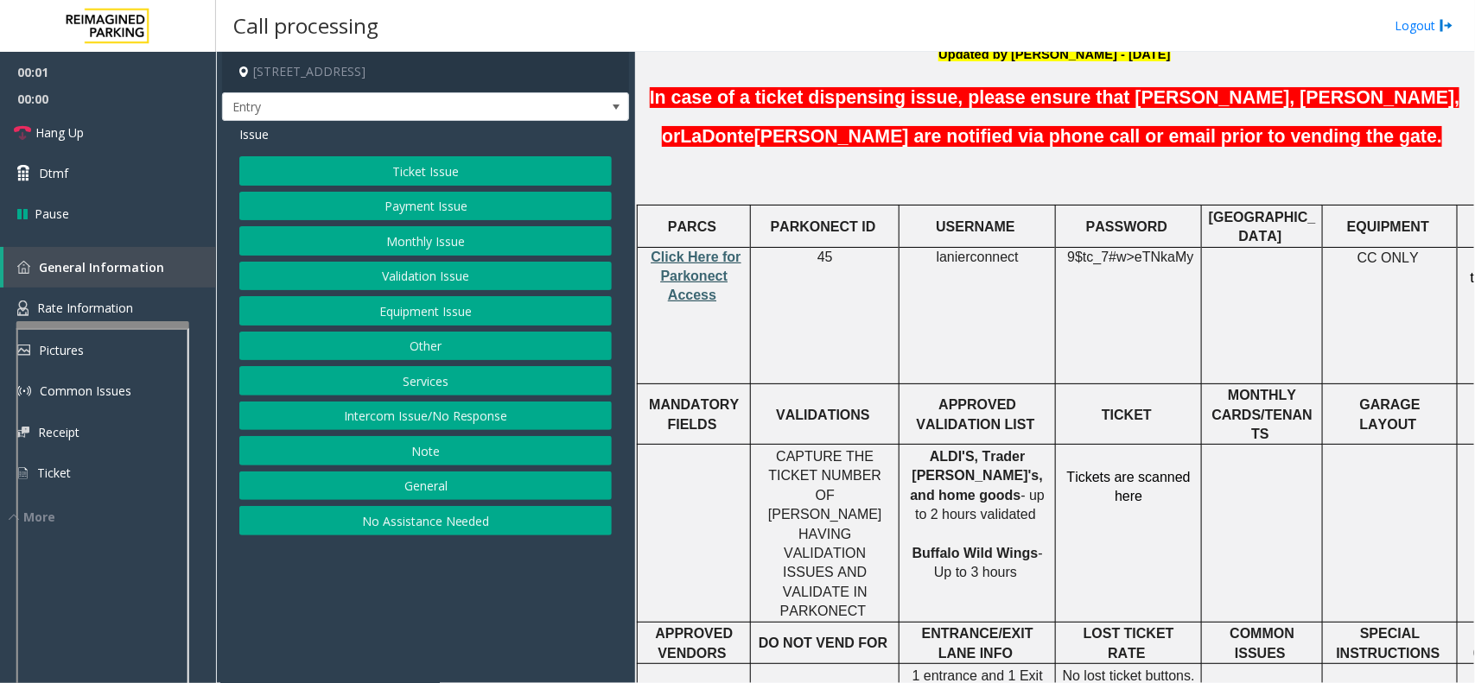
scroll to position [540, 0]
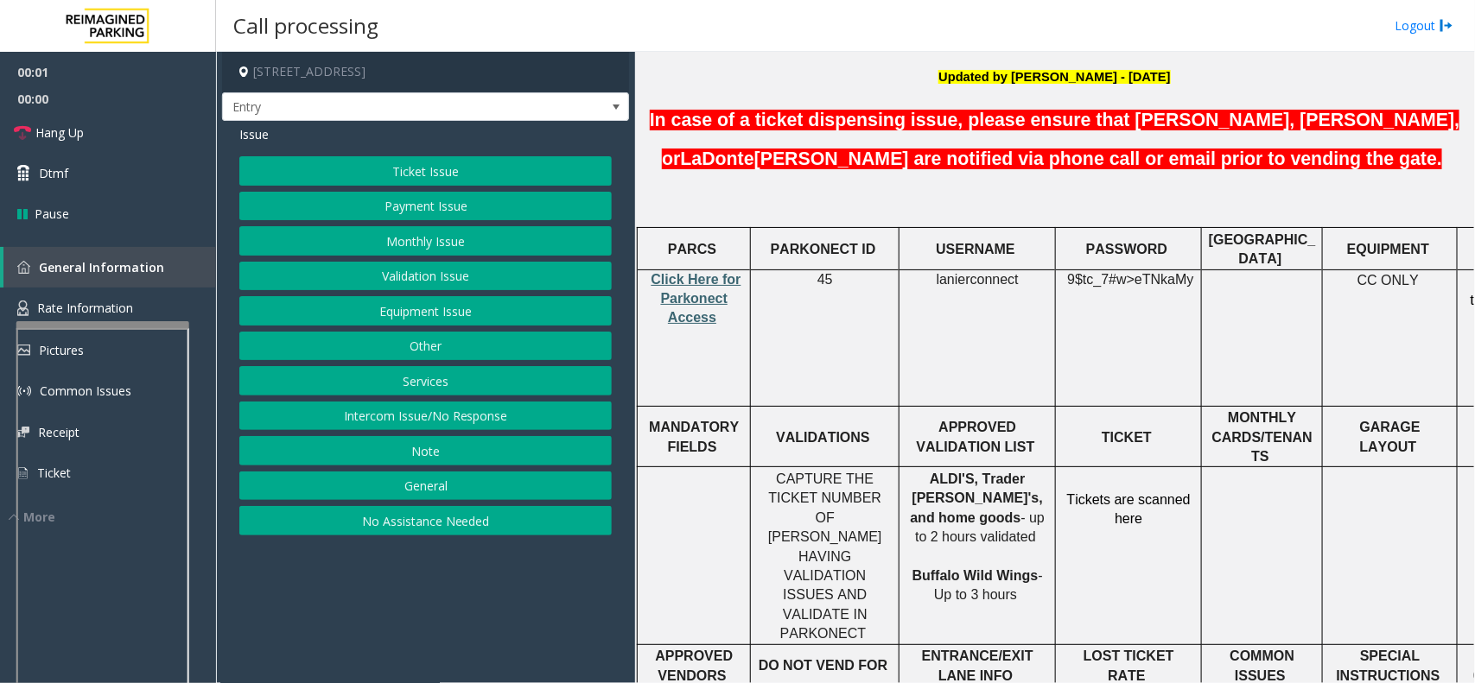
click at [676, 272] on span "Click Here for Parkonect Access" at bounding box center [696, 299] width 90 height 54
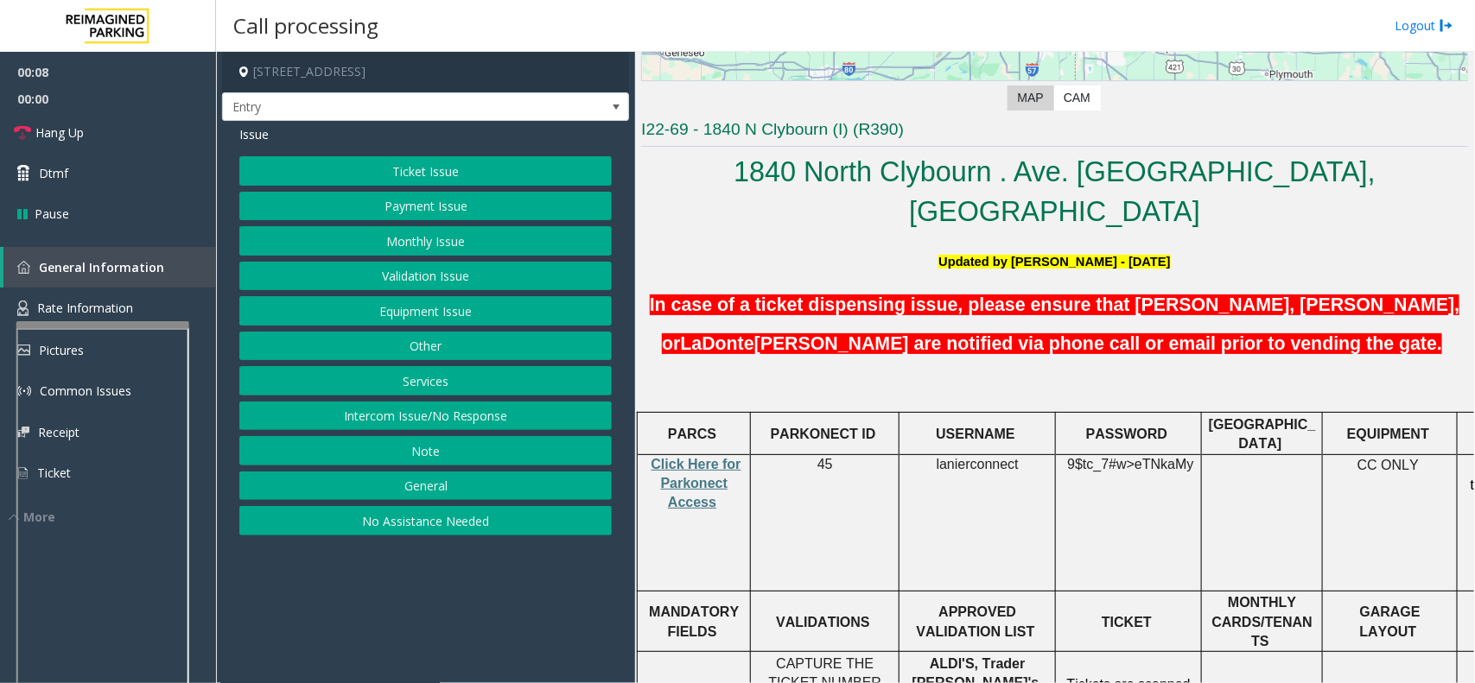
scroll to position [324, 0]
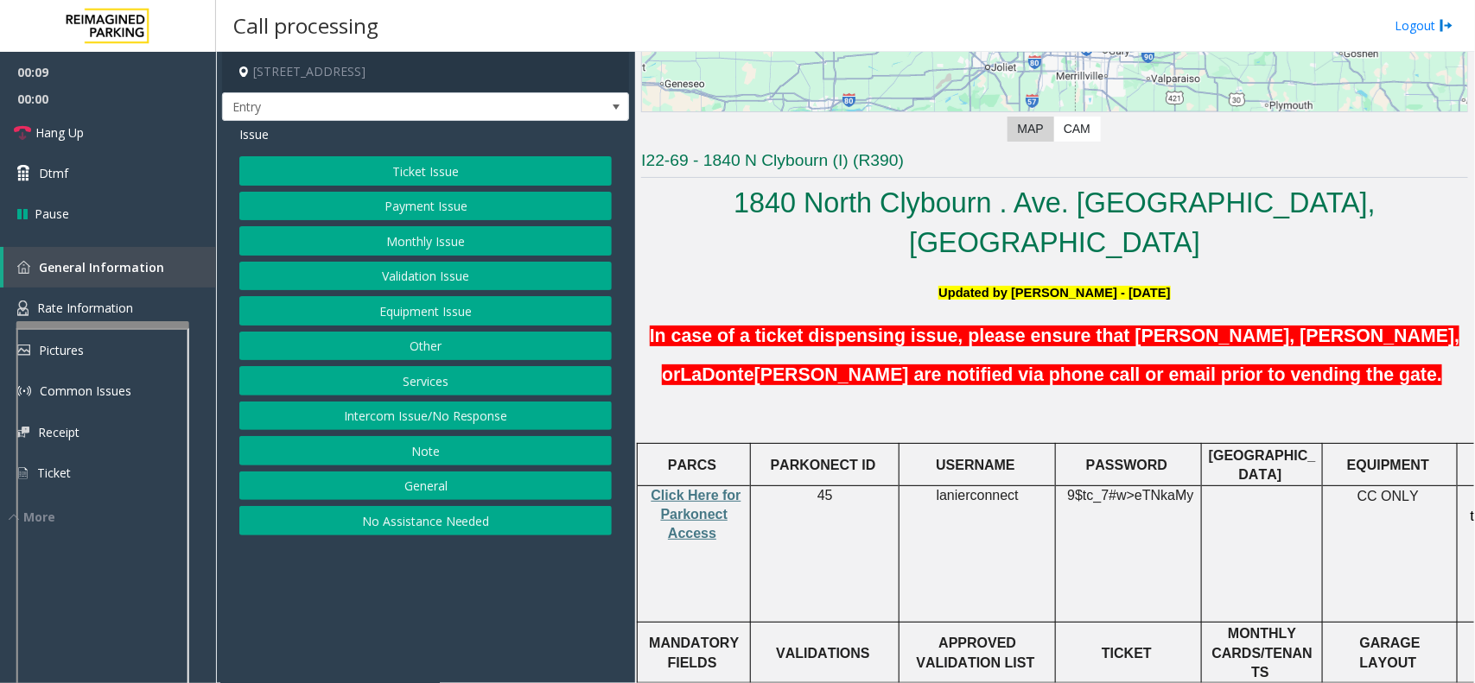
click at [978, 488] on span "lanierconnect" at bounding box center [977, 496] width 82 height 16
click at [1115, 486] on td "9$tc_7#w> eTNkaMy" at bounding box center [1129, 554] width 146 height 136
click at [1132, 488] on span "9$tc_7#w>" at bounding box center [1100, 495] width 67 height 15
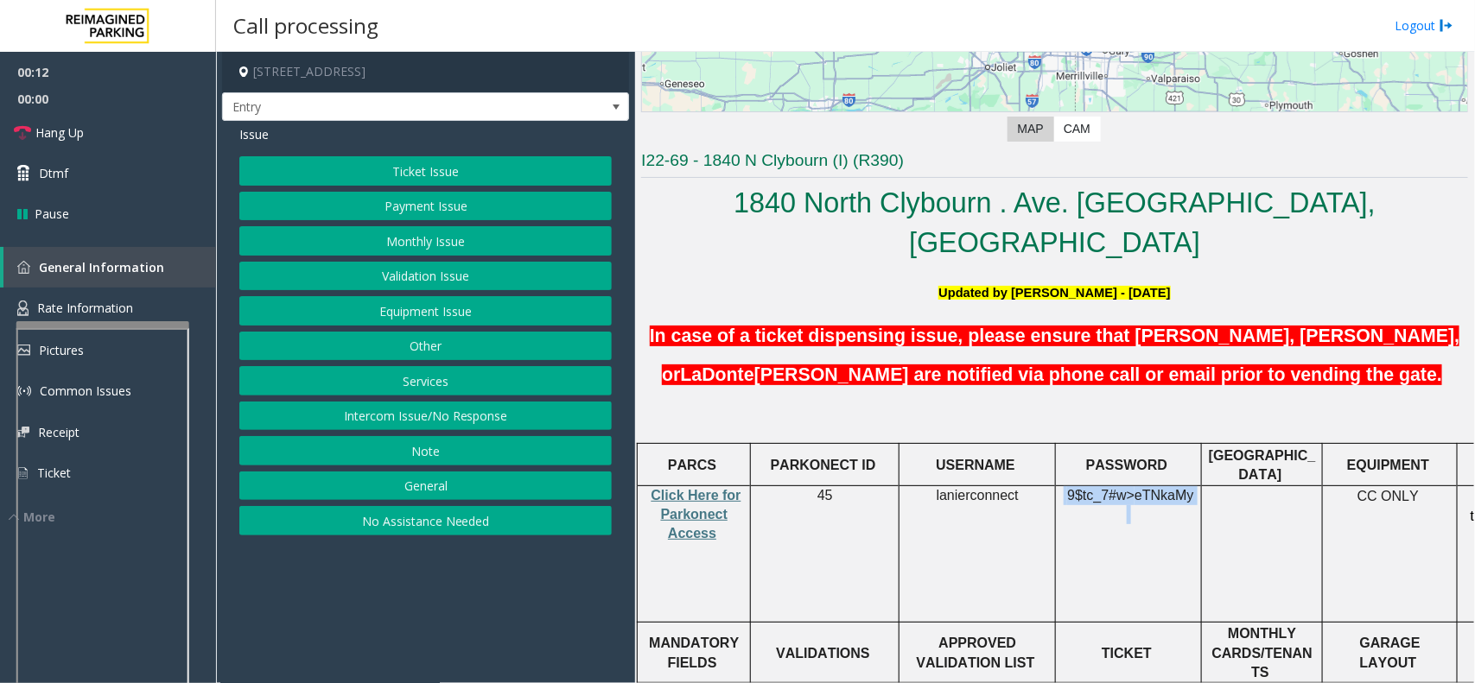
click at [1132, 488] on span "9$tc_7#w>" at bounding box center [1100, 495] width 67 height 15
click at [437, 378] on button "Services" at bounding box center [425, 380] width 372 height 29
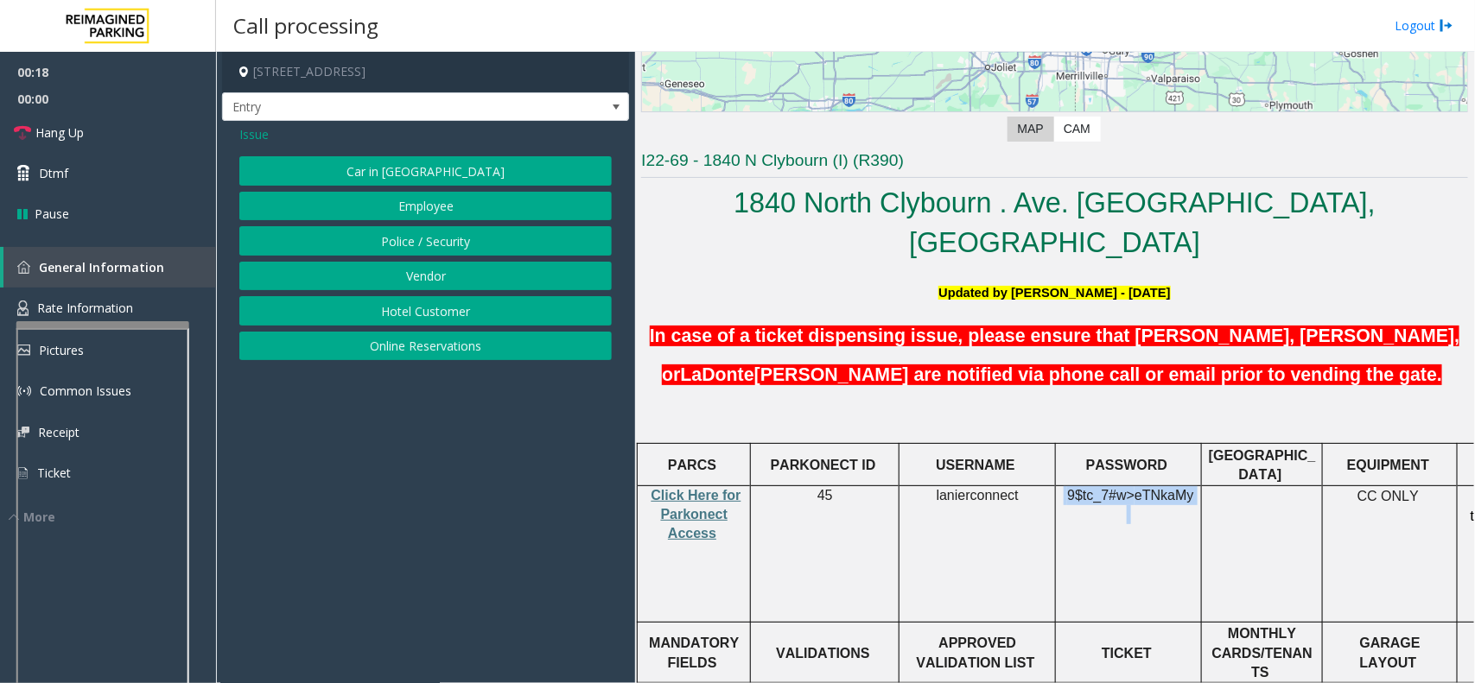
click at [436, 352] on button "Online Reservations" at bounding box center [425, 346] width 372 height 29
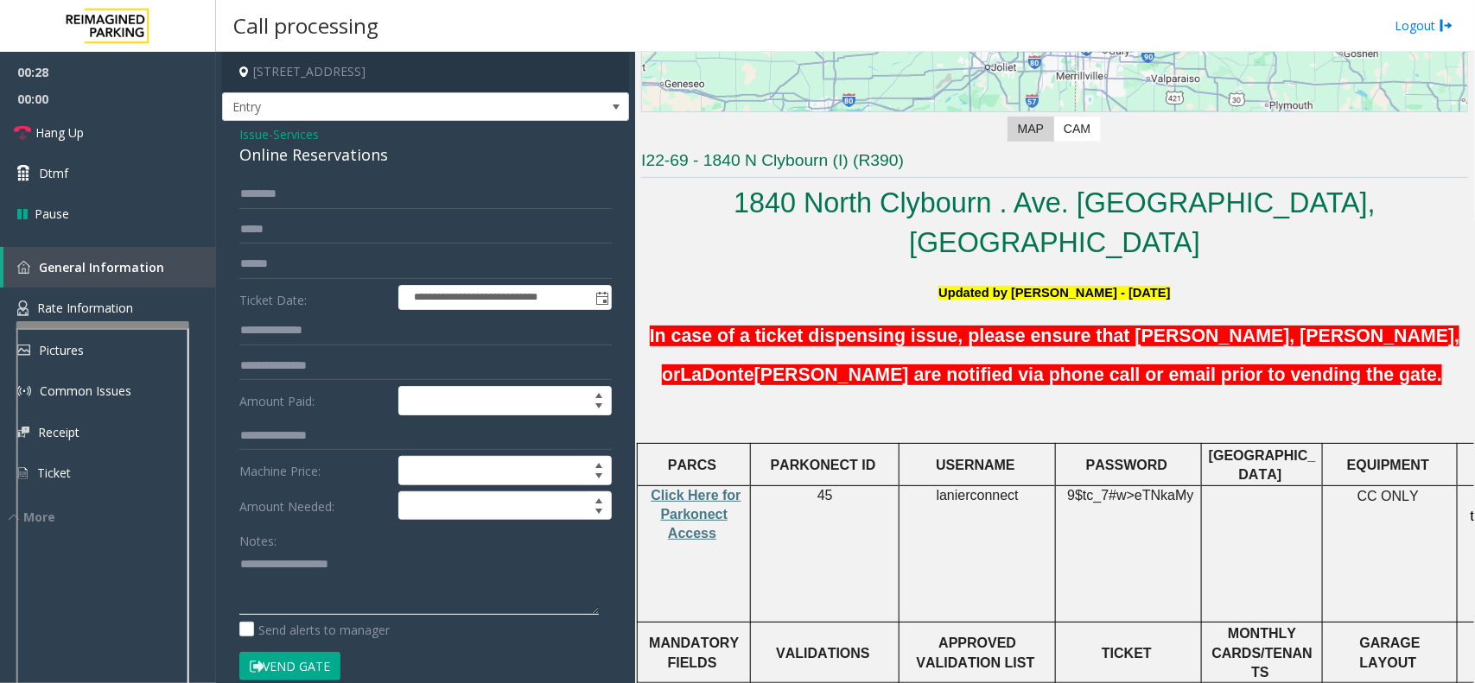
click at [374, 579] on textarea at bounding box center [418, 582] width 359 height 65
paste textarea "**********"
click at [373, 156] on div "Online Reservations" at bounding box center [425, 154] width 372 height 23
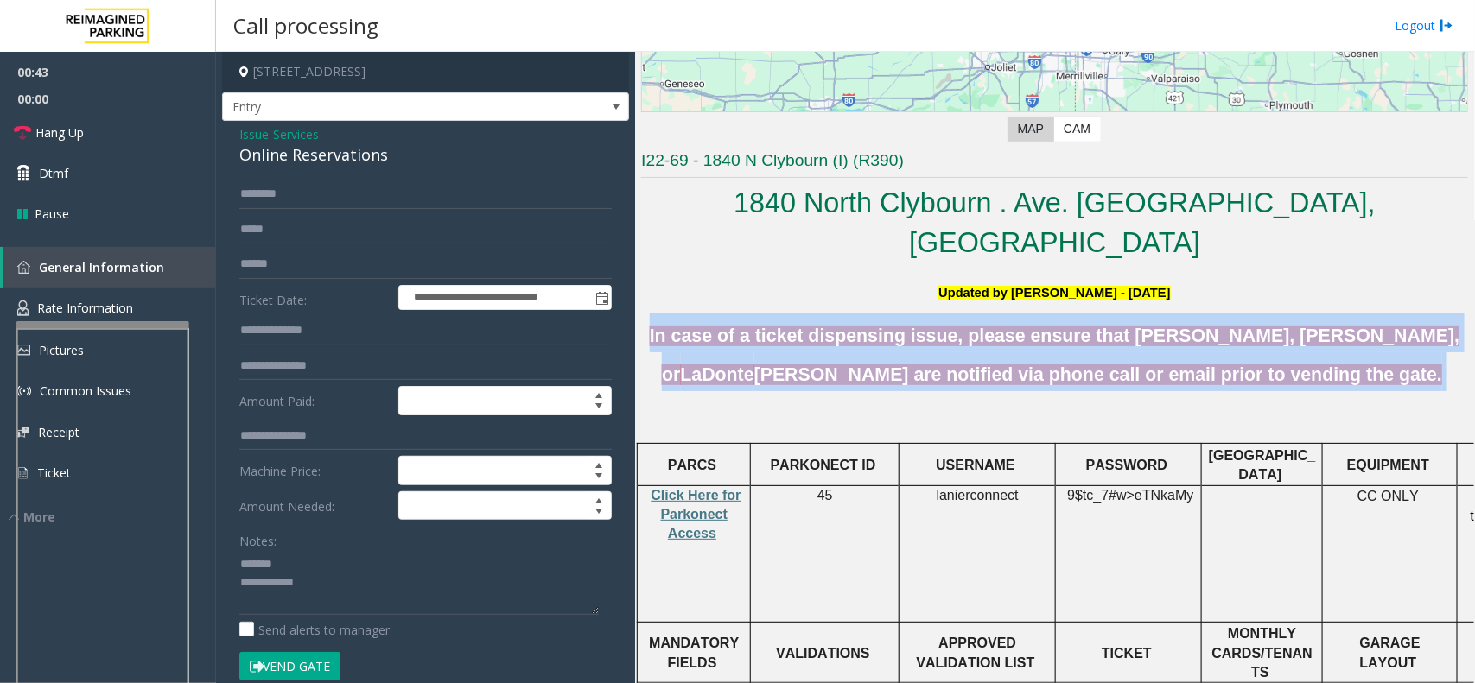
drag, startPoint x: 1387, startPoint y: 337, endPoint x: 678, endPoint y: 298, distance: 709.5
click at [678, 314] on h5 "In case of a ticket dispensing issue, please ensure that [PERSON_NAME], [PERSON…" at bounding box center [1054, 353] width 827 height 79
click at [139, 126] on link "Hang Up" at bounding box center [108, 132] width 216 height 41
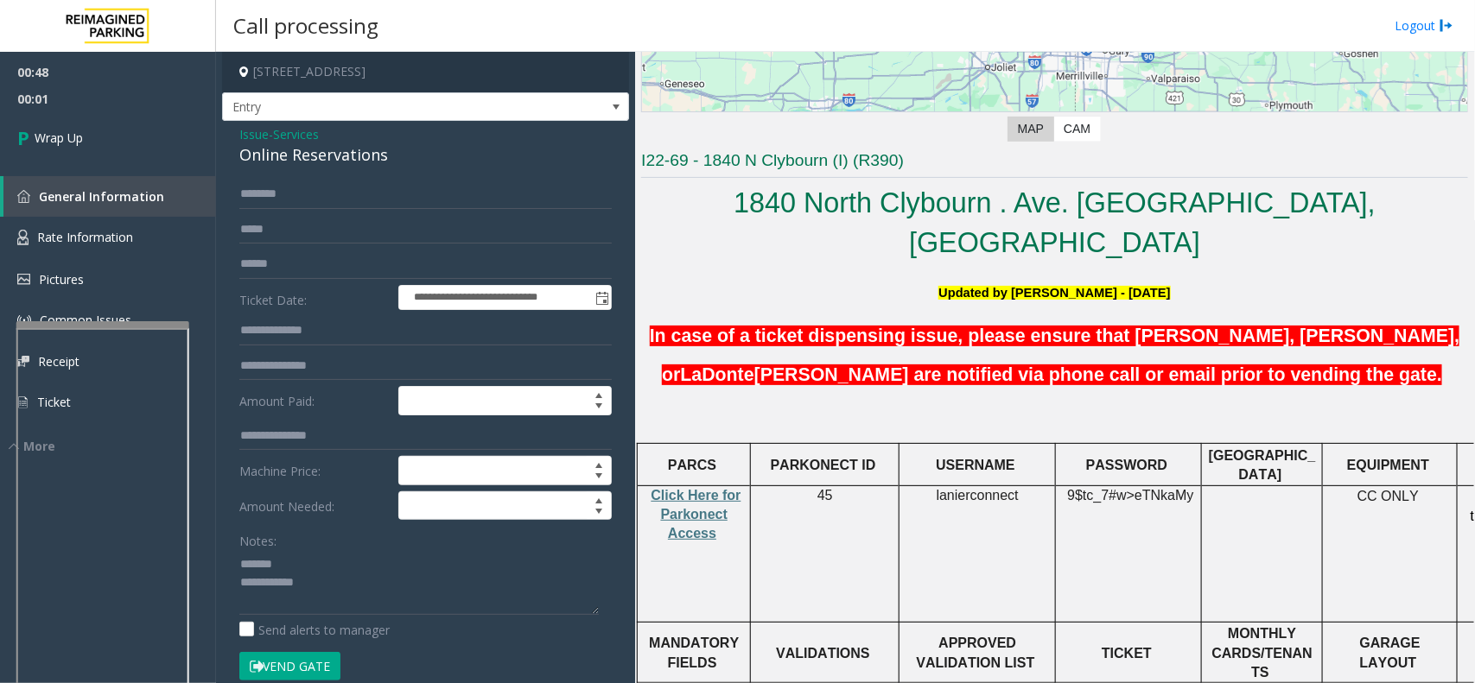
click at [288, 156] on div "Online Reservations" at bounding box center [425, 154] width 372 height 23
click at [337, 574] on textarea at bounding box center [418, 582] width 359 height 65
paste textarea "**********"
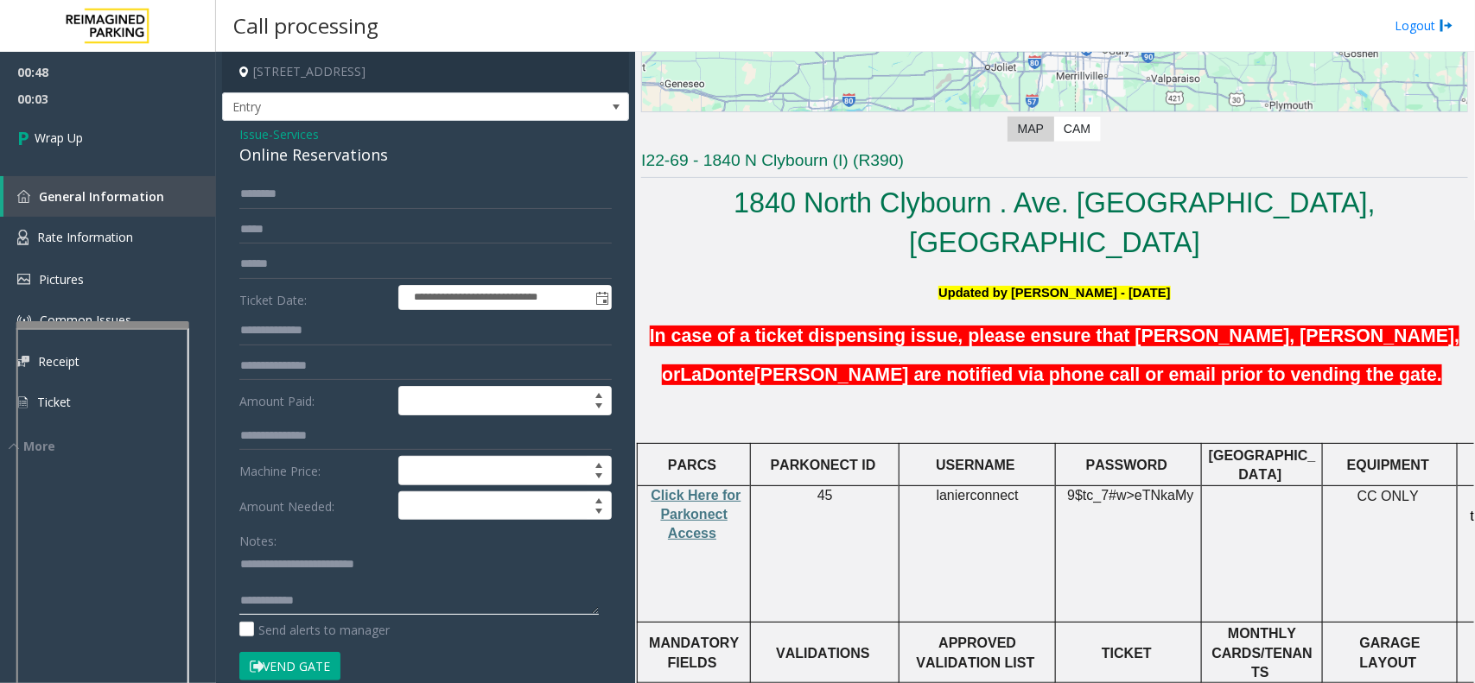
click at [396, 612] on textarea at bounding box center [418, 582] width 359 height 65
type textarea "**********"
click at [80, 151] on link "Wrap Up" at bounding box center [108, 137] width 216 height 51
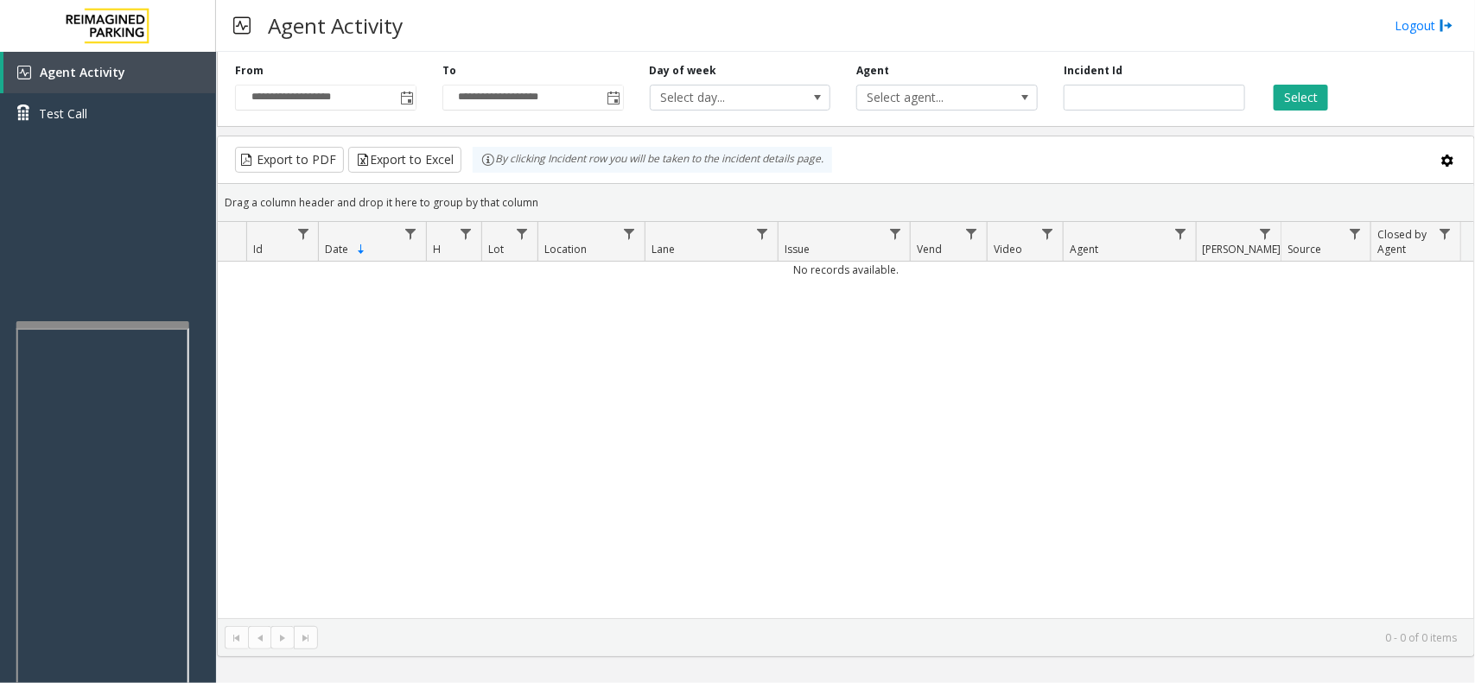
click at [870, 368] on div "No records available." at bounding box center [846, 440] width 1256 height 357
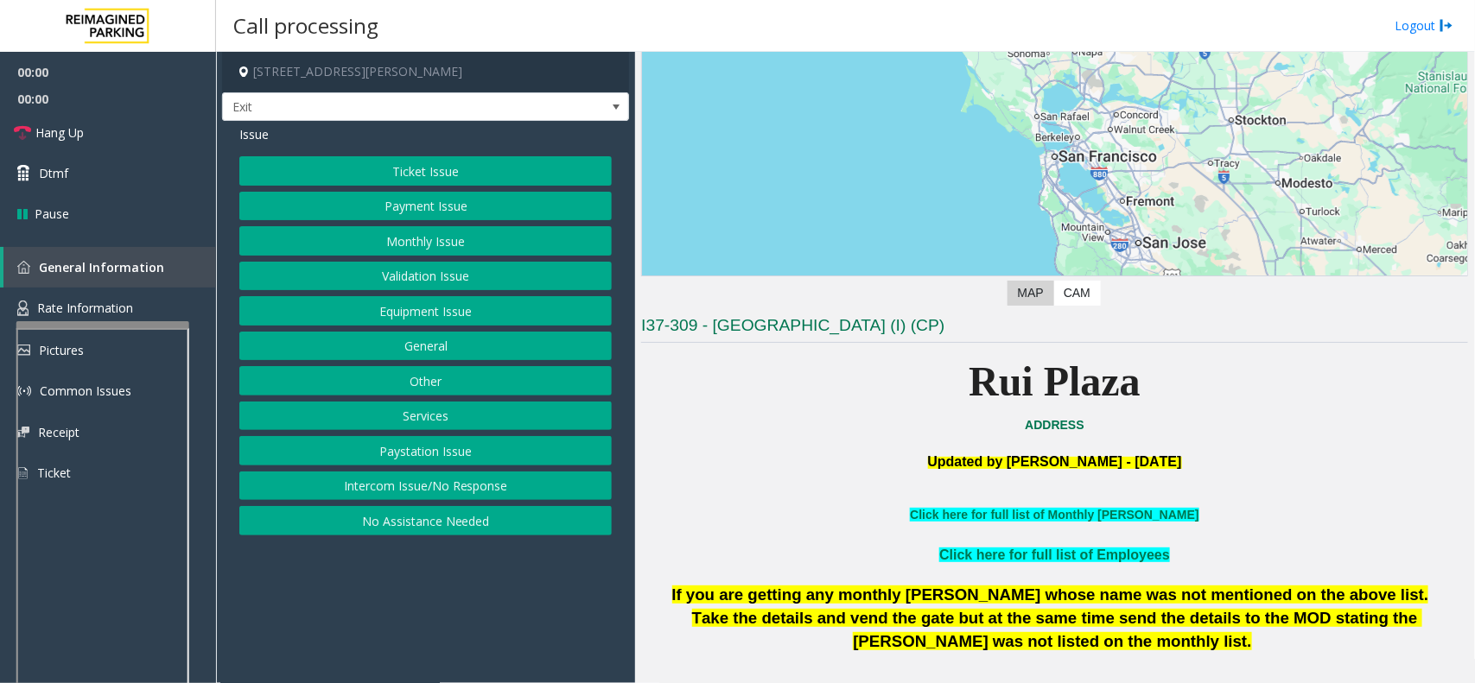
scroll to position [216, 0]
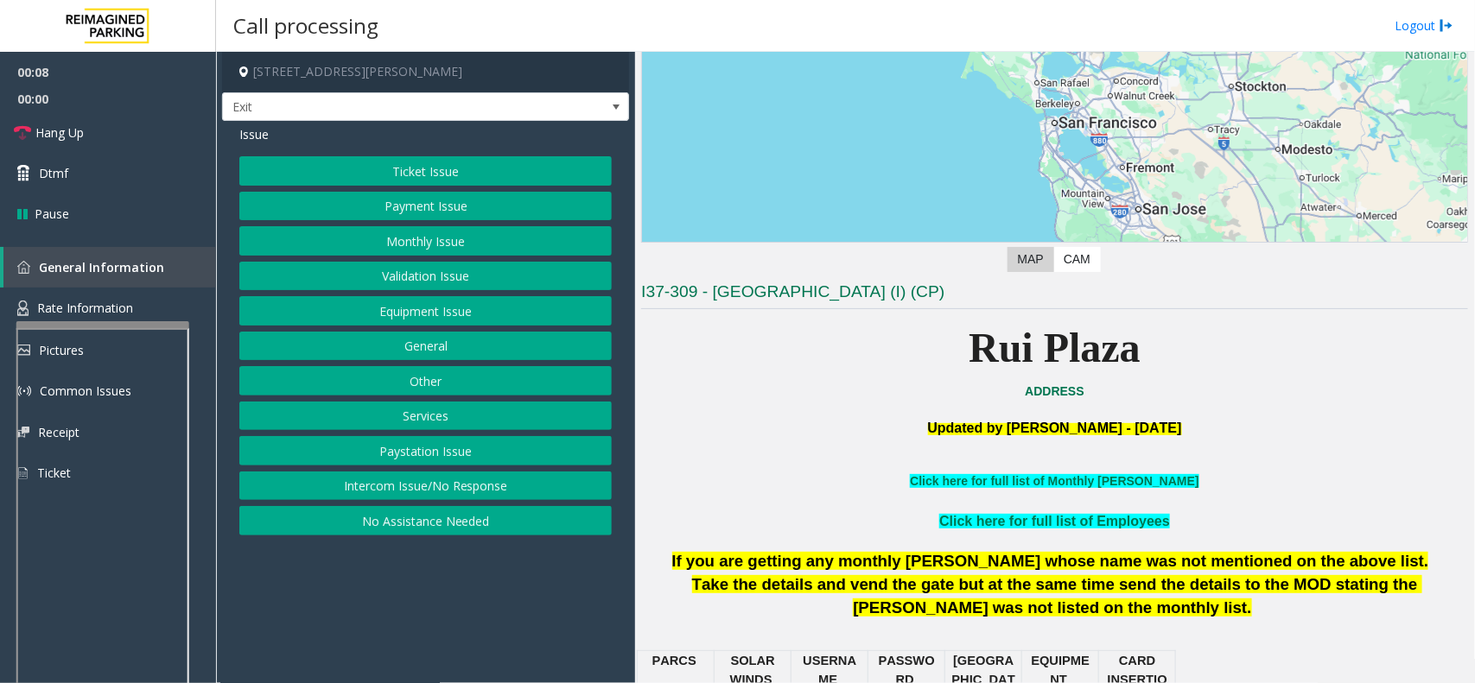
click at [402, 419] on button "Services" at bounding box center [425, 416] width 372 height 29
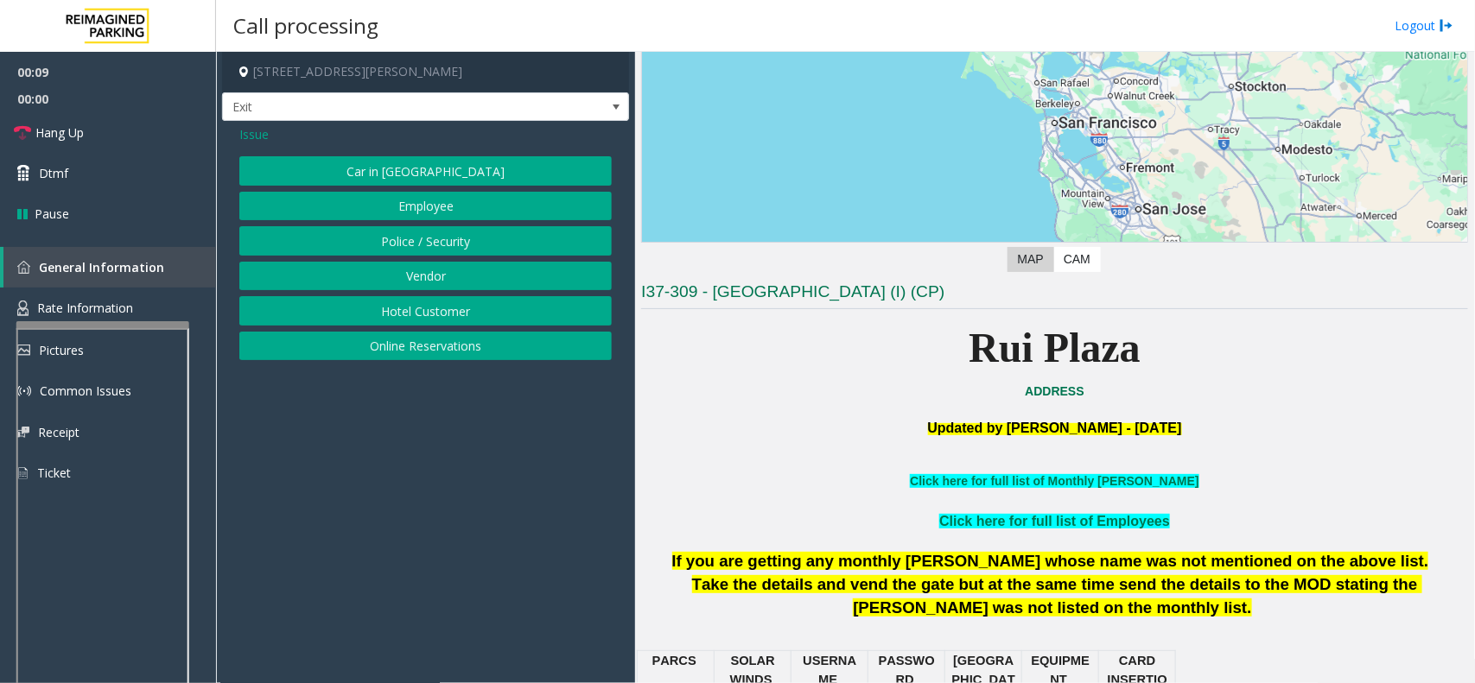
click at [450, 308] on button "Hotel Customer" at bounding box center [425, 310] width 372 height 29
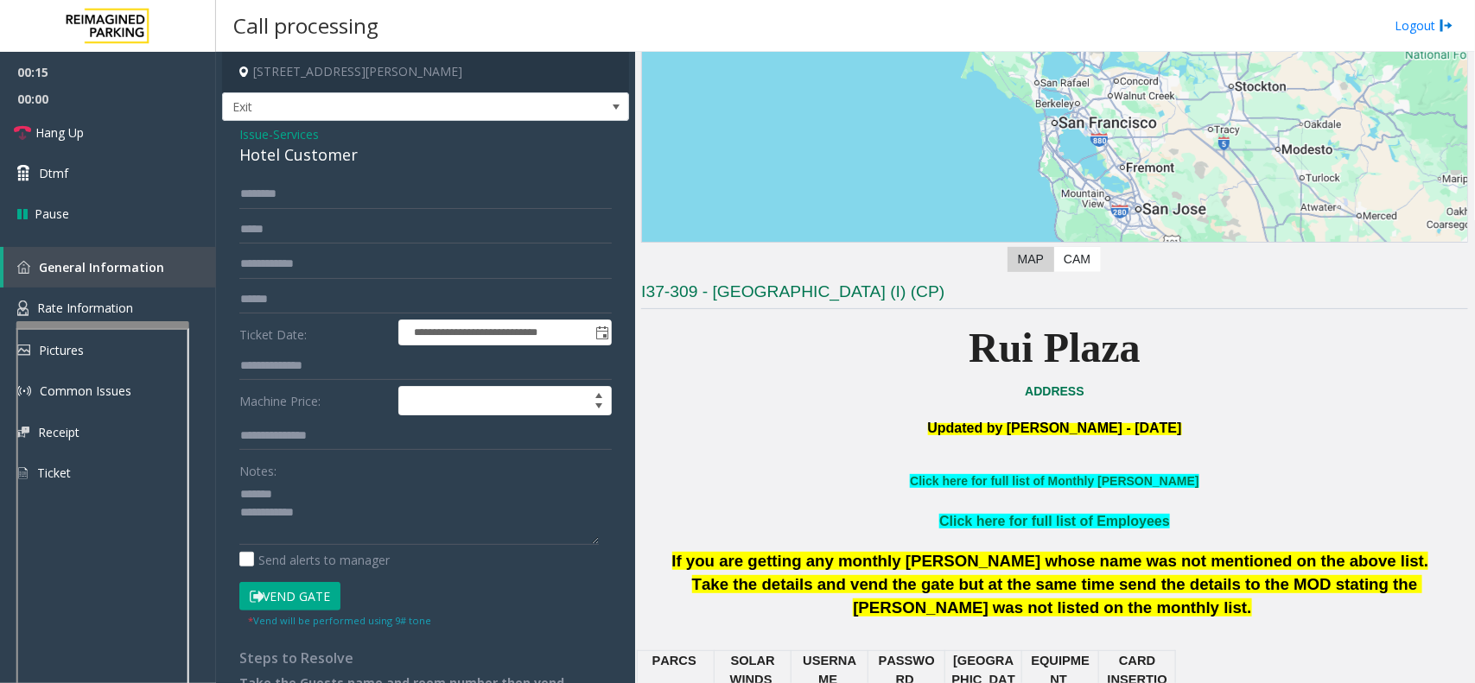
click at [325, 160] on div "Hotel Customer" at bounding box center [425, 154] width 372 height 23
click at [317, 377] on input "text" at bounding box center [425, 366] width 372 height 29
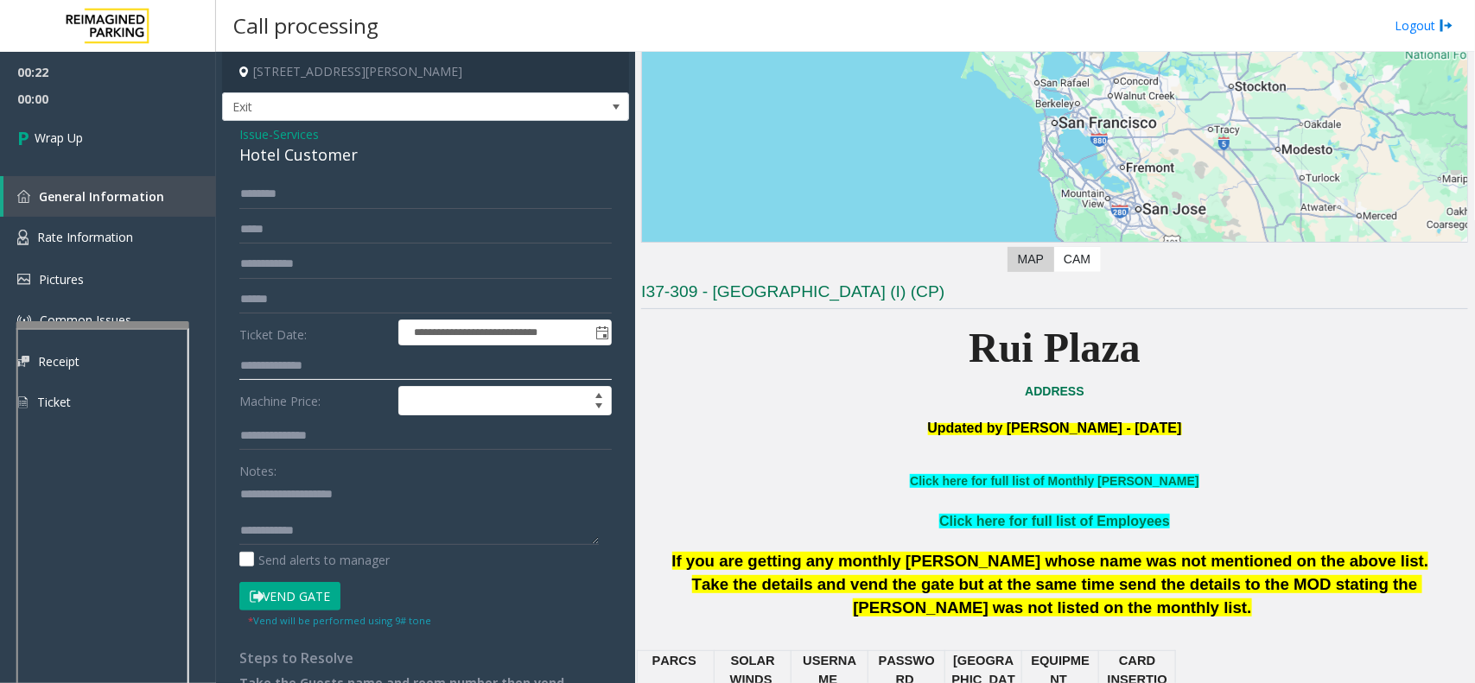
scroll to position [63, 0]
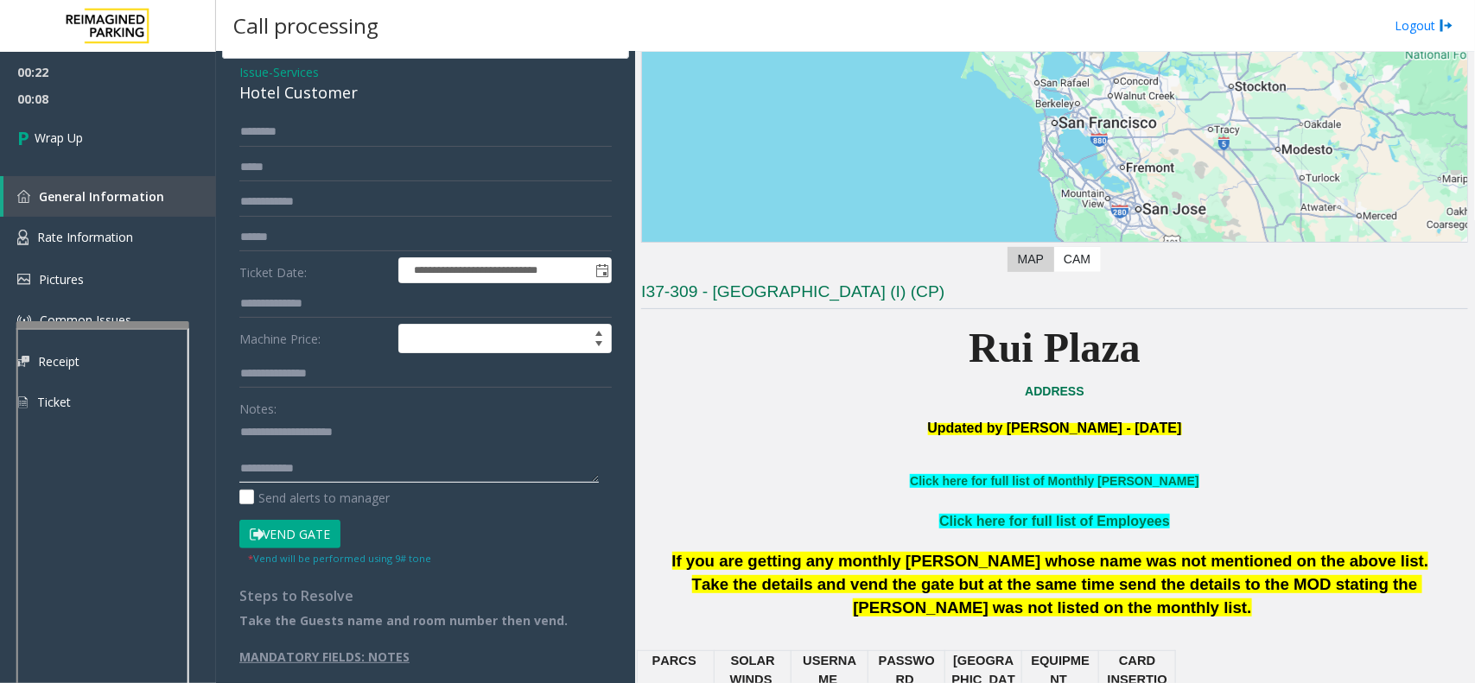
click at [361, 479] on textarea at bounding box center [418, 450] width 359 height 65
paste textarea "**********"
type textarea "**********"
click at [98, 76] on span "00:22" at bounding box center [108, 72] width 216 height 27
click at [80, 138] on span "Wrap Up" at bounding box center [59, 138] width 48 height 18
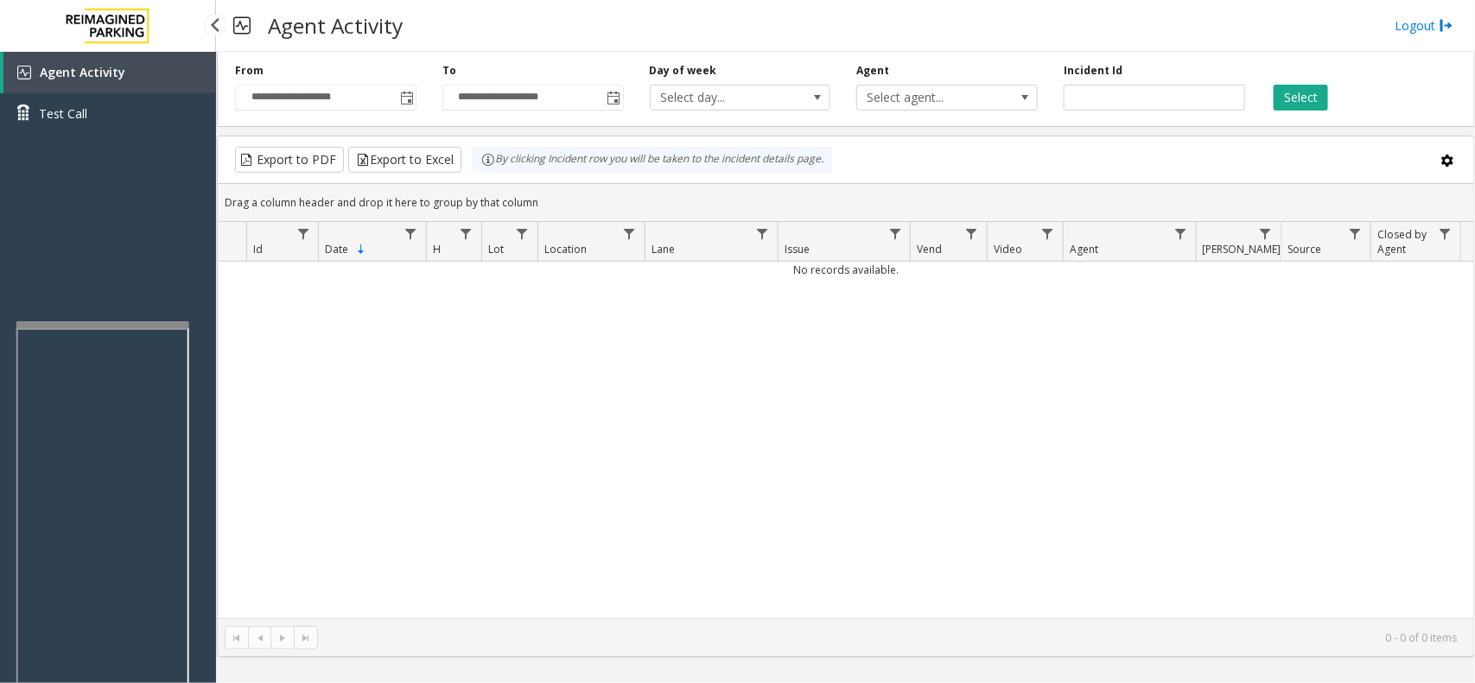
click at [93, 74] on span "Agent Activity" at bounding box center [83, 72] width 86 height 16
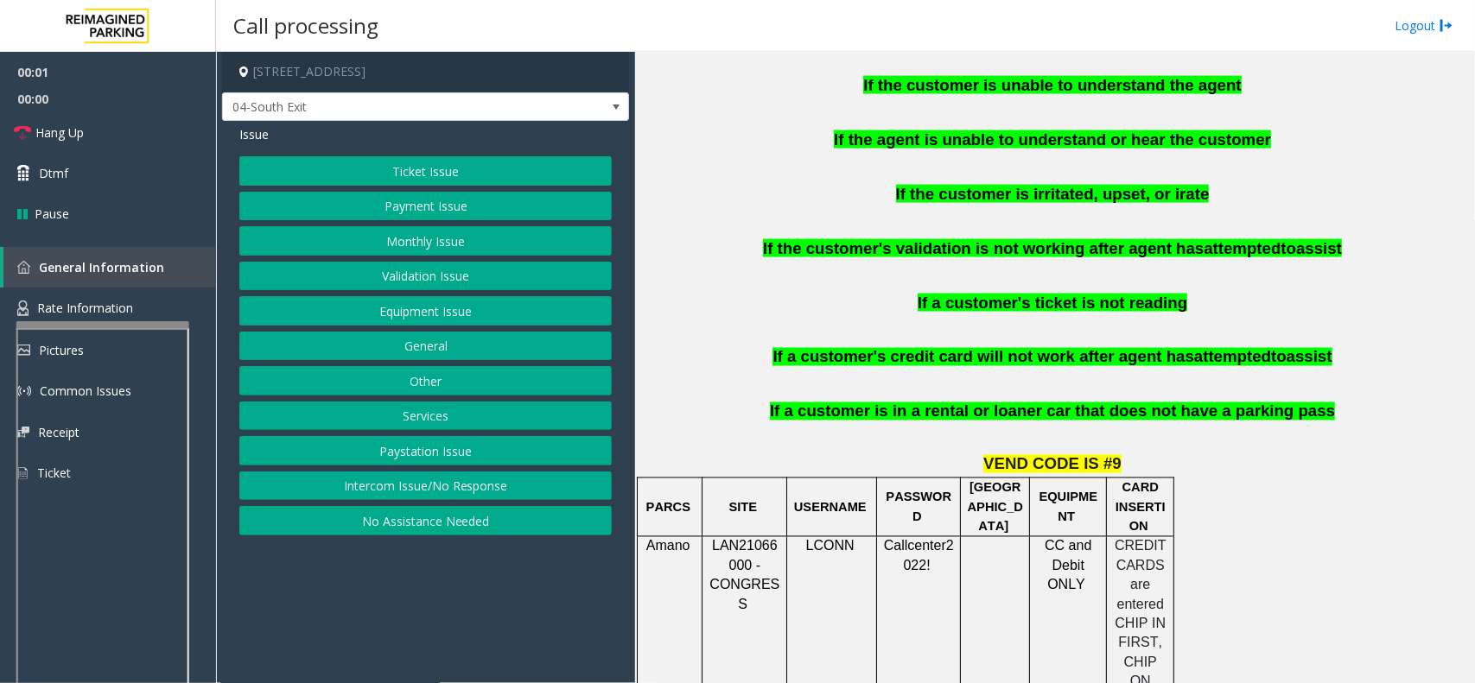
scroll to position [1620, 0]
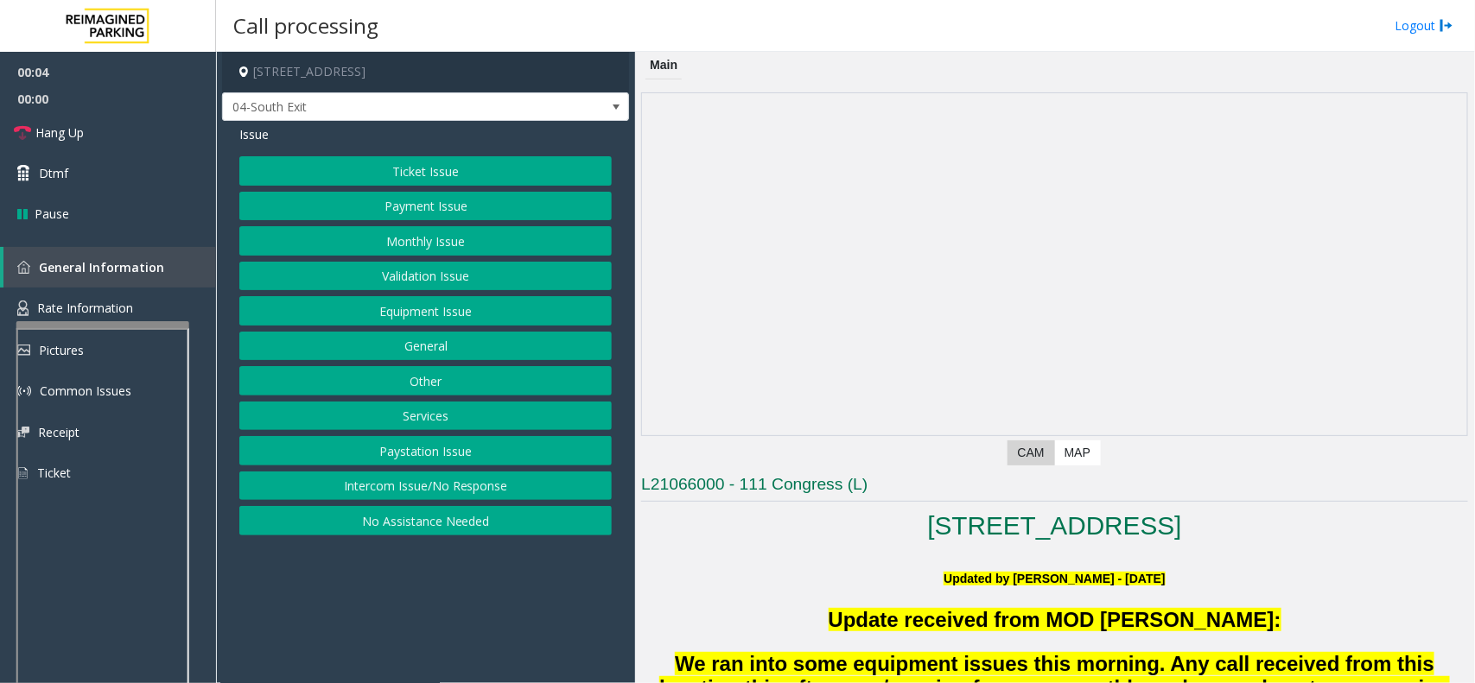
scroll to position [1188, 0]
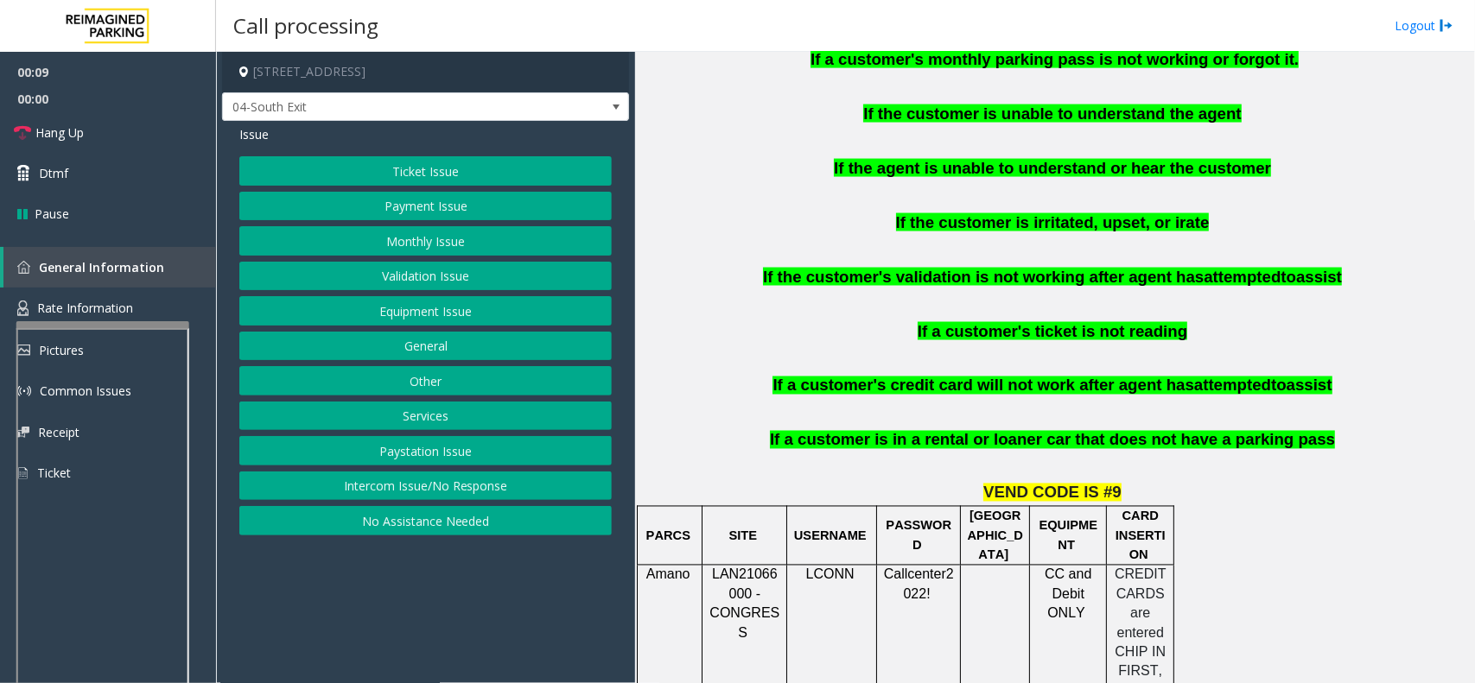
click at [409, 168] on button "Ticket Issue" at bounding box center [425, 170] width 372 height 29
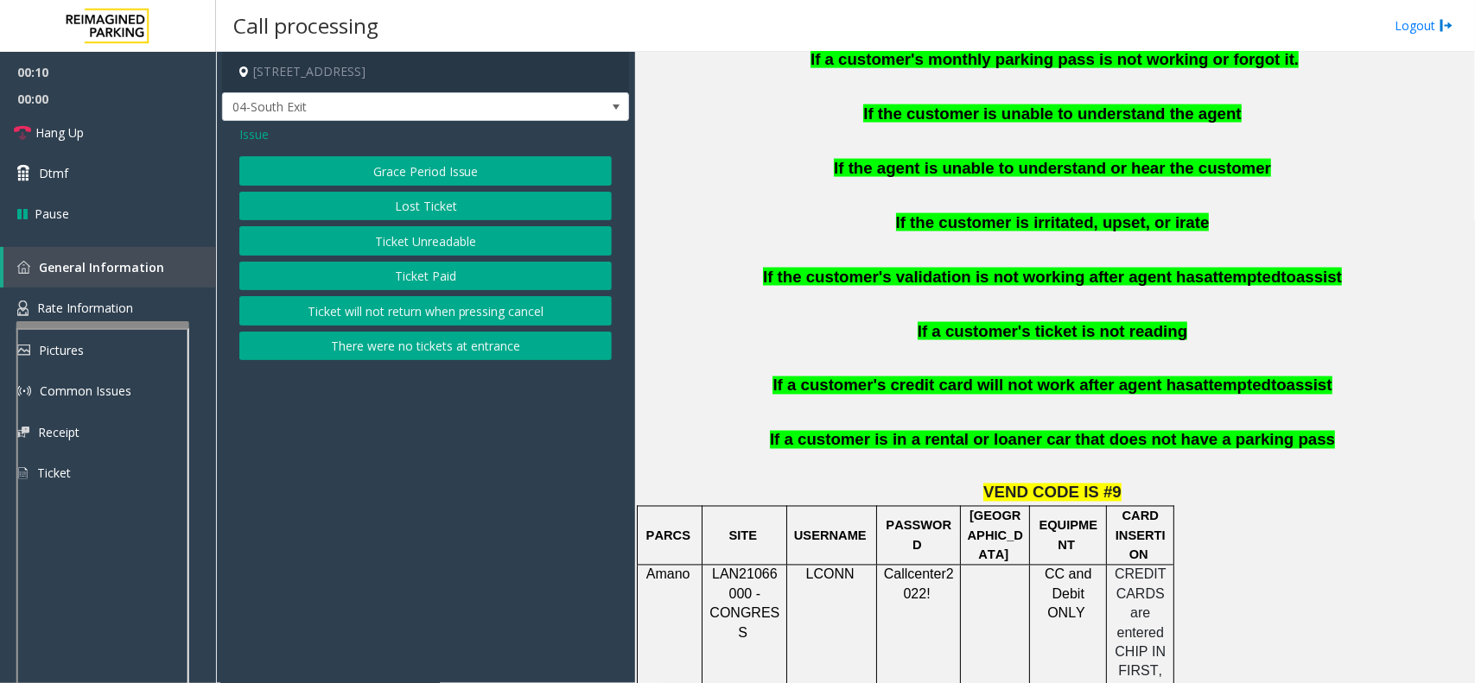
click at [451, 238] on button "Ticket Unreadable" at bounding box center [425, 240] width 372 height 29
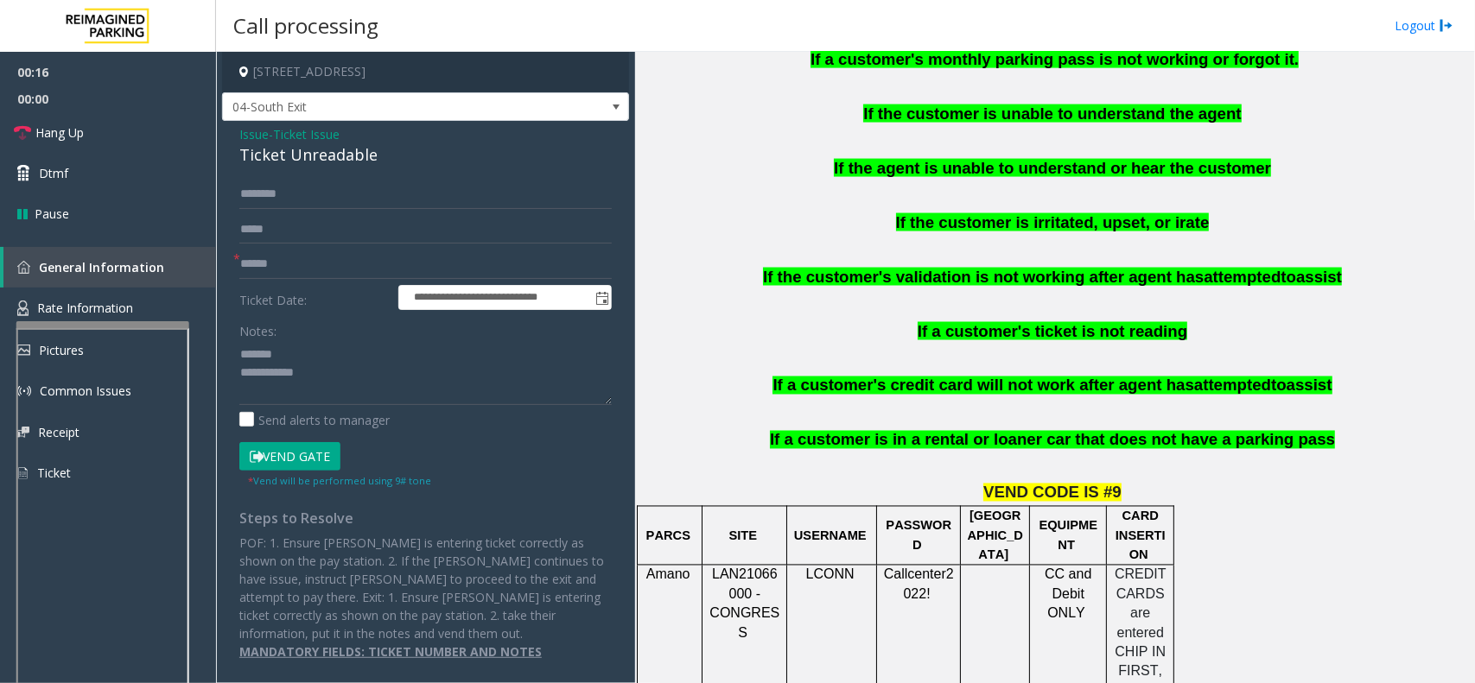
click at [329, 166] on div "Ticket Unreadable" at bounding box center [425, 154] width 372 height 23
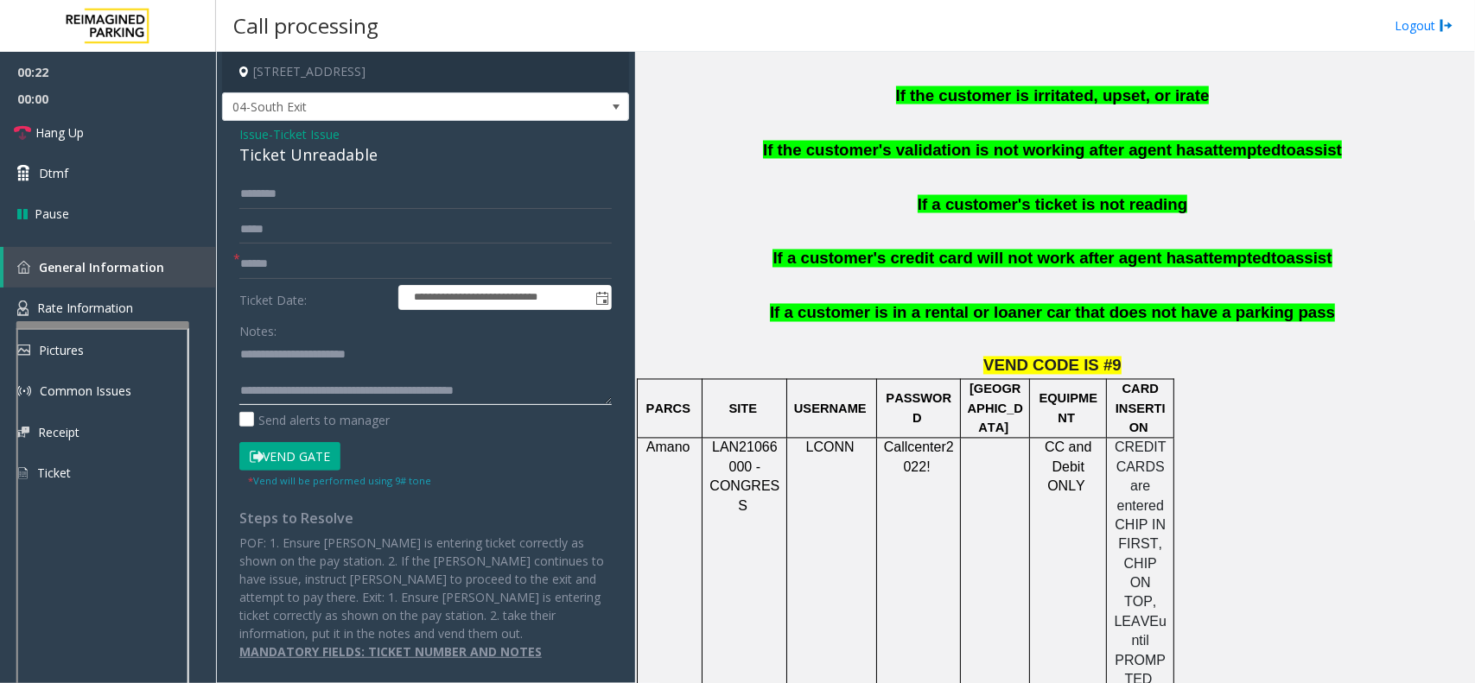
scroll to position [1512, 0]
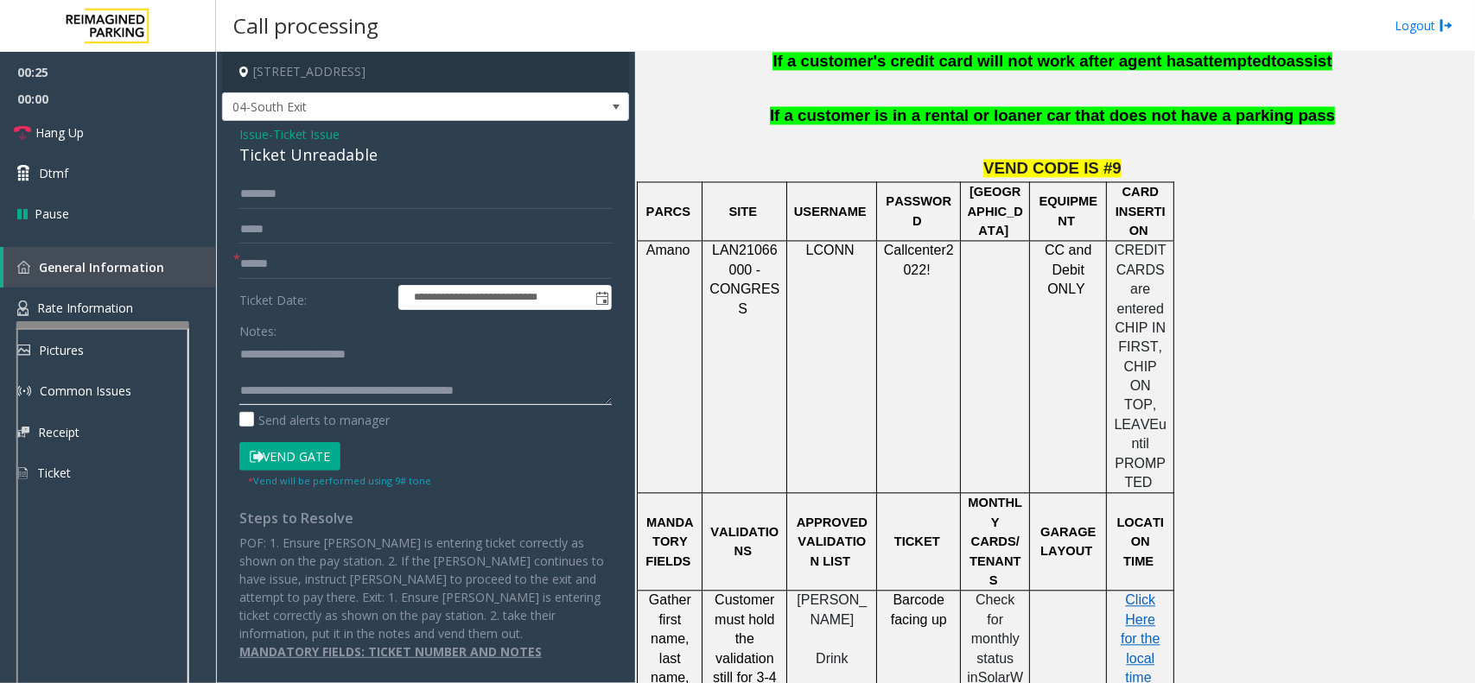
type textarea "**********"
click at [289, 270] on input "text" at bounding box center [425, 264] width 372 height 29
click at [291, 269] on input "text" at bounding box center [425, 264] width 372 height 29
drag, startPoint x: 950, startPoint y: 541, endPoint x: 895, endPoint y: 504, distance: 66.6
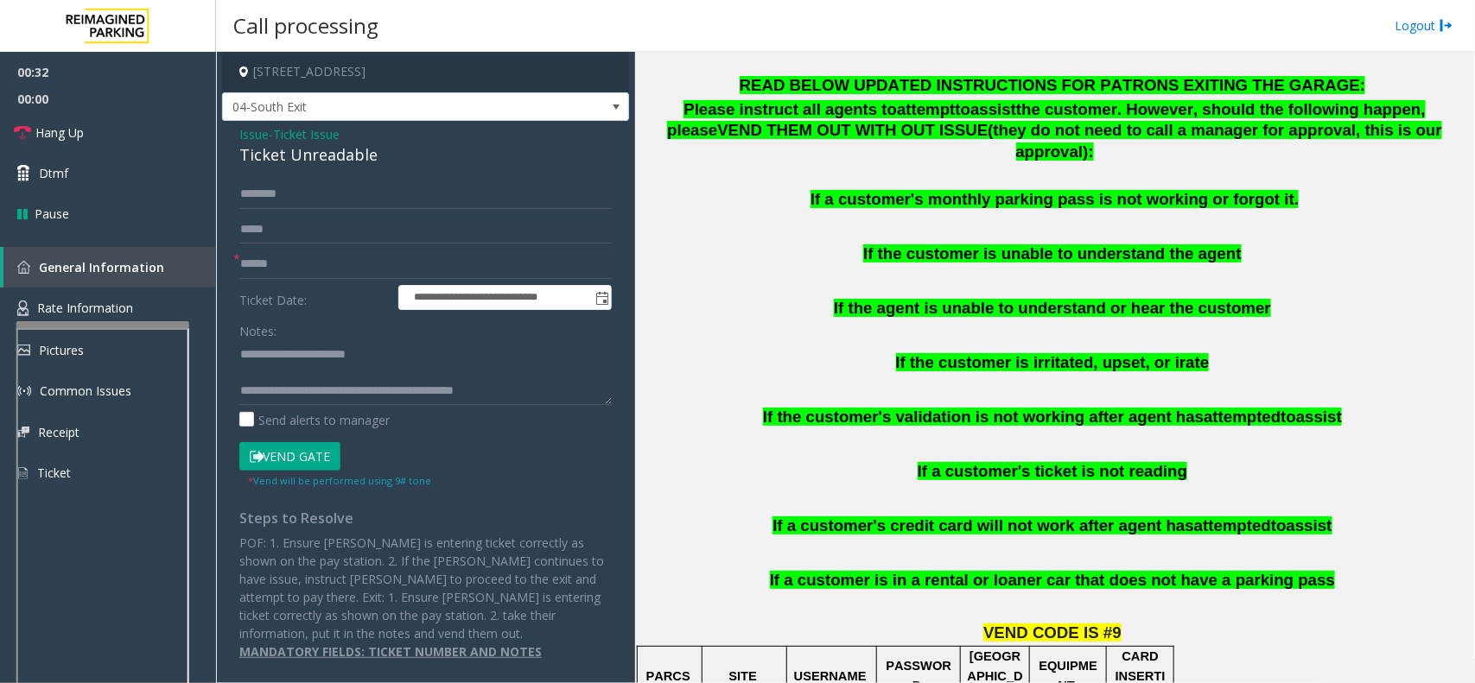
scroll to position [864, 0]
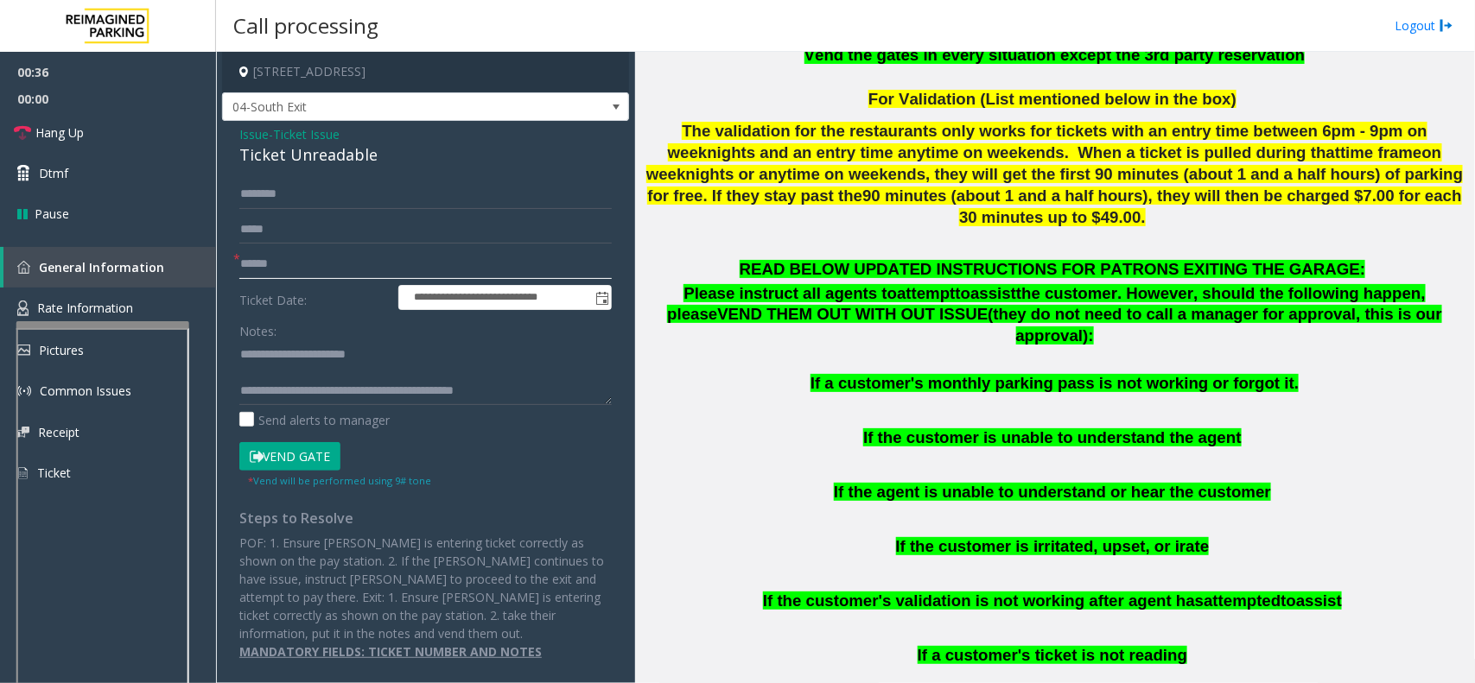
click at [334, 251] on input "text" at bounding box center [425, 264] width 372 height 29
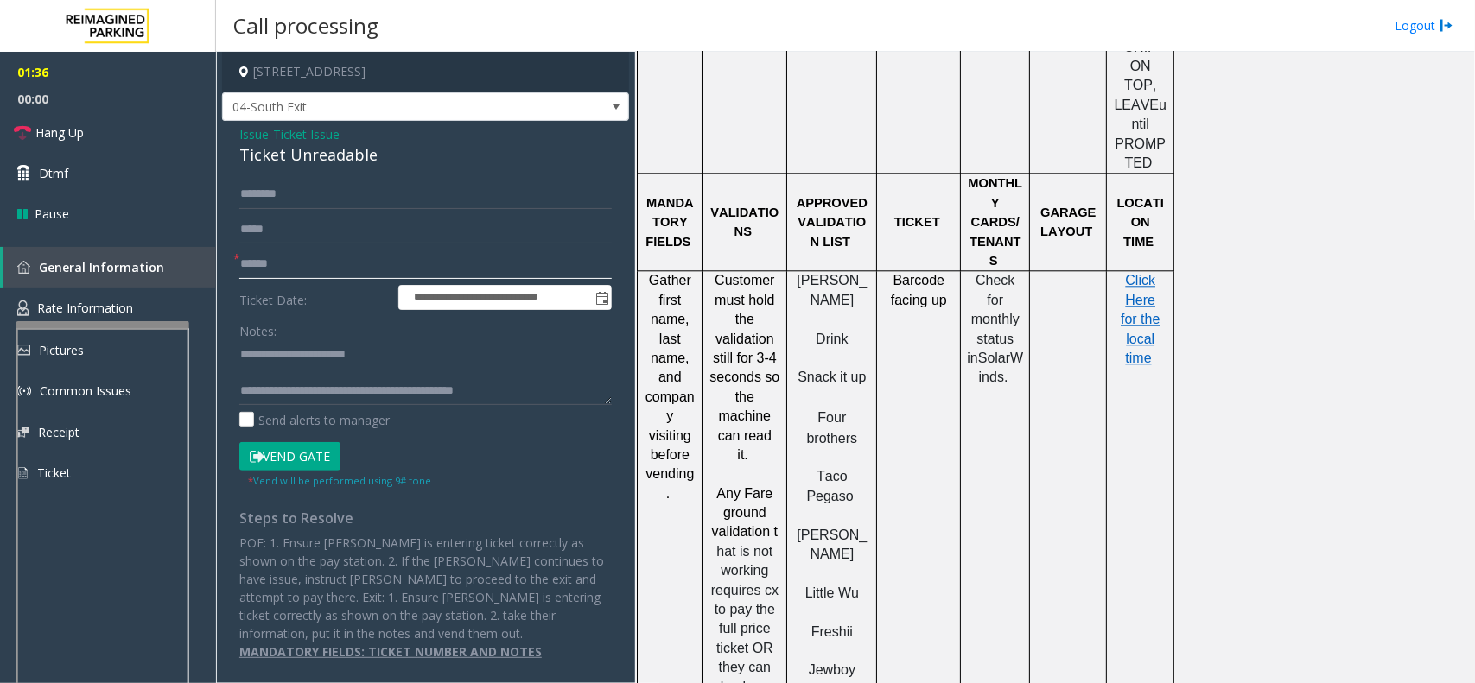
scroll to position [1836, 0]
click at [321, 270] on input "text" at bounding box center [425, 264] width 372 height 29
drag, startPoint x: 247, startPoint y: 130, endPoint x: 256, endPoint y: 141, distance: 13.5
click at [247, 130] on span "Issue" at bounding box center [253, 134] width 29 height 18
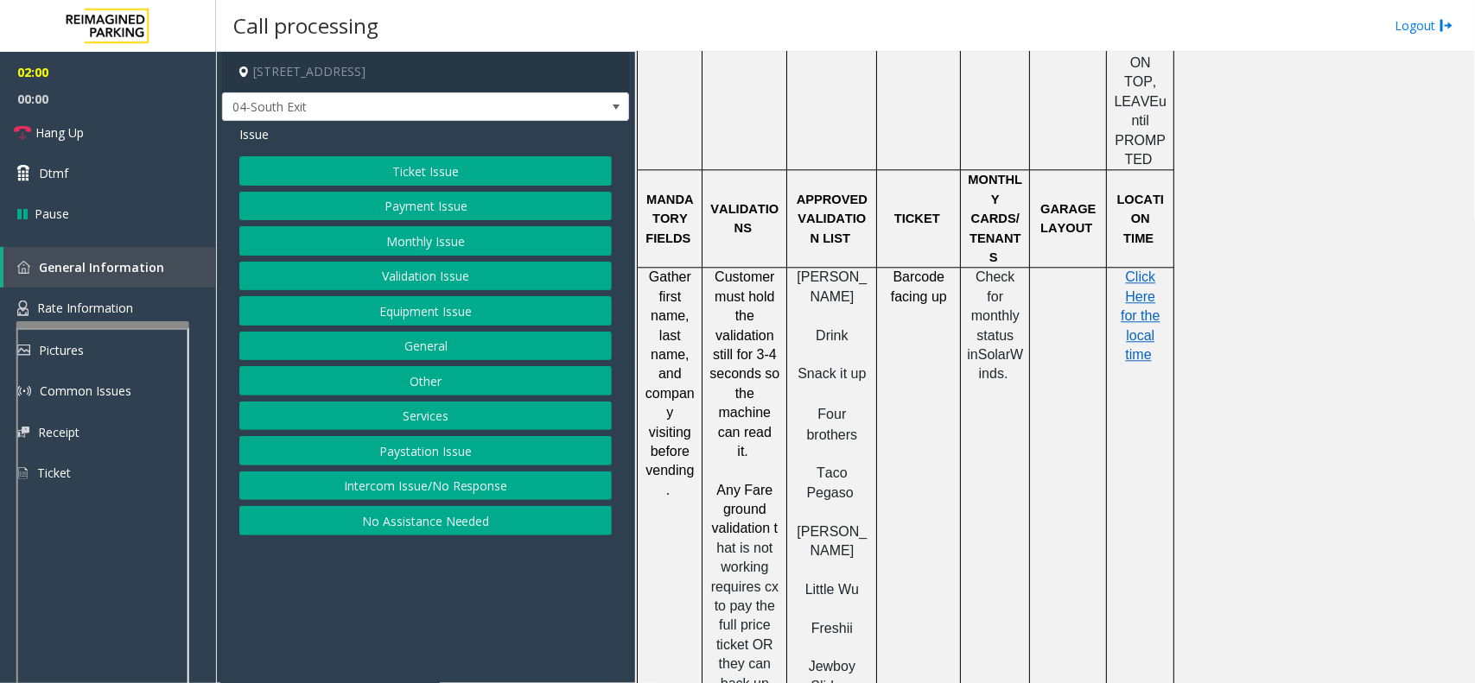
click at [447, 282] on button "Validation Issue" at bounding box center [425, 276] width 372 height 29
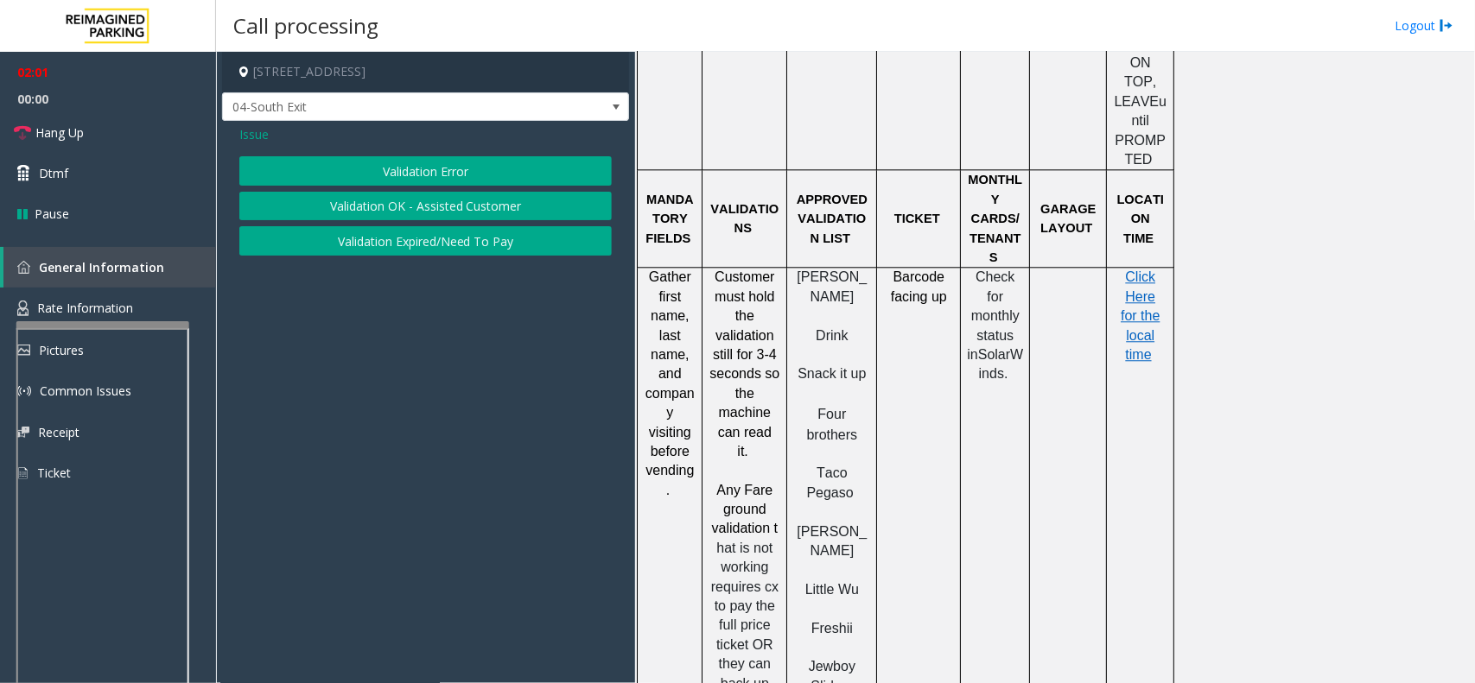
click at [426, 175] on button "Validation Error" at bounding box center [425, 170] width 372 height 29
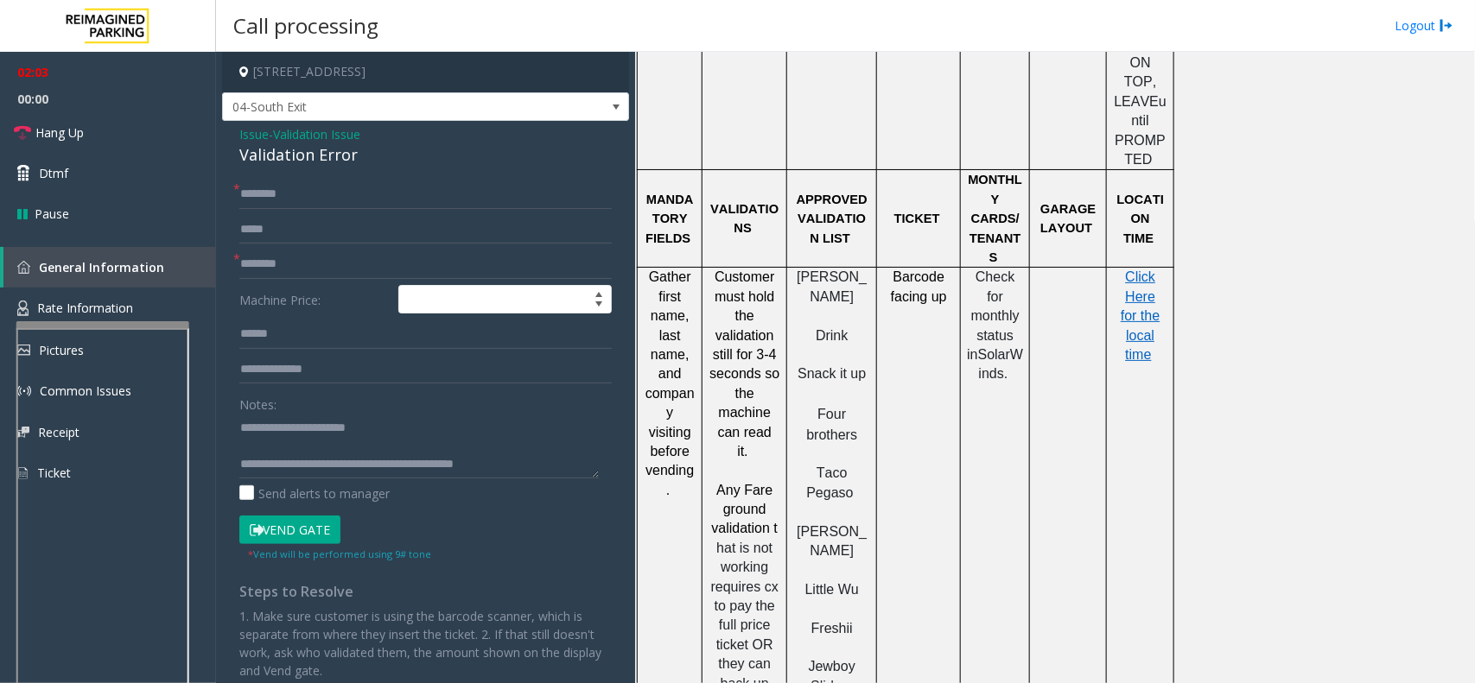
click at [341, 166] on div "Validation Error" at bounding box center [425, 154] width 372 height 23
click at [341, 157] on div "Validation Error" at bounding box center [425, 154] width 372 height 23
copy div "Validation Error"
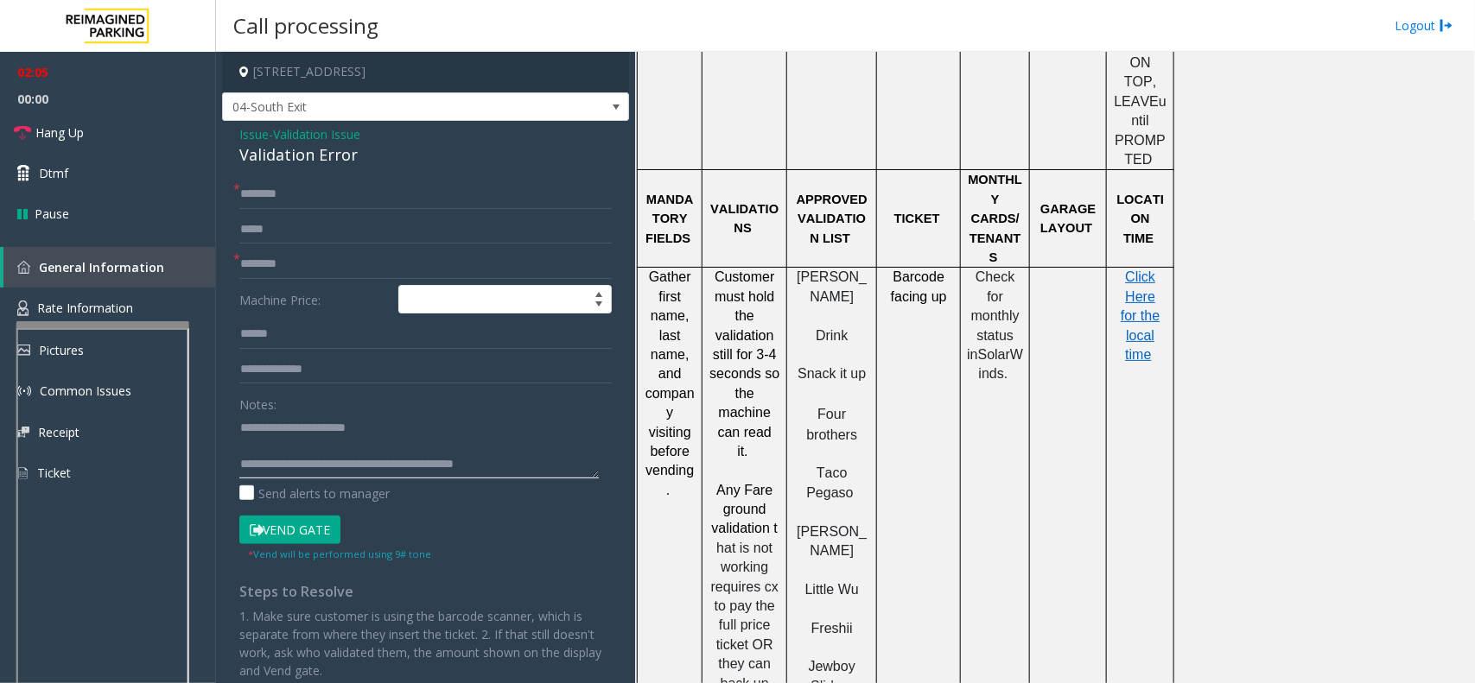
drag, startPoint x: 277, startPoint y: 424, endPoint x: 455, endPoint y: 416, distance: 178.1
click at [454, 416] on textarea at bounding box center [418, 446] width 359 height 65
paste textarea
click at [395, 448] on textarea at bounding box center [418, 446] width 359 height 65
click at [549, 460] on textarea at bounding box center [418, 446] width 359 height 65
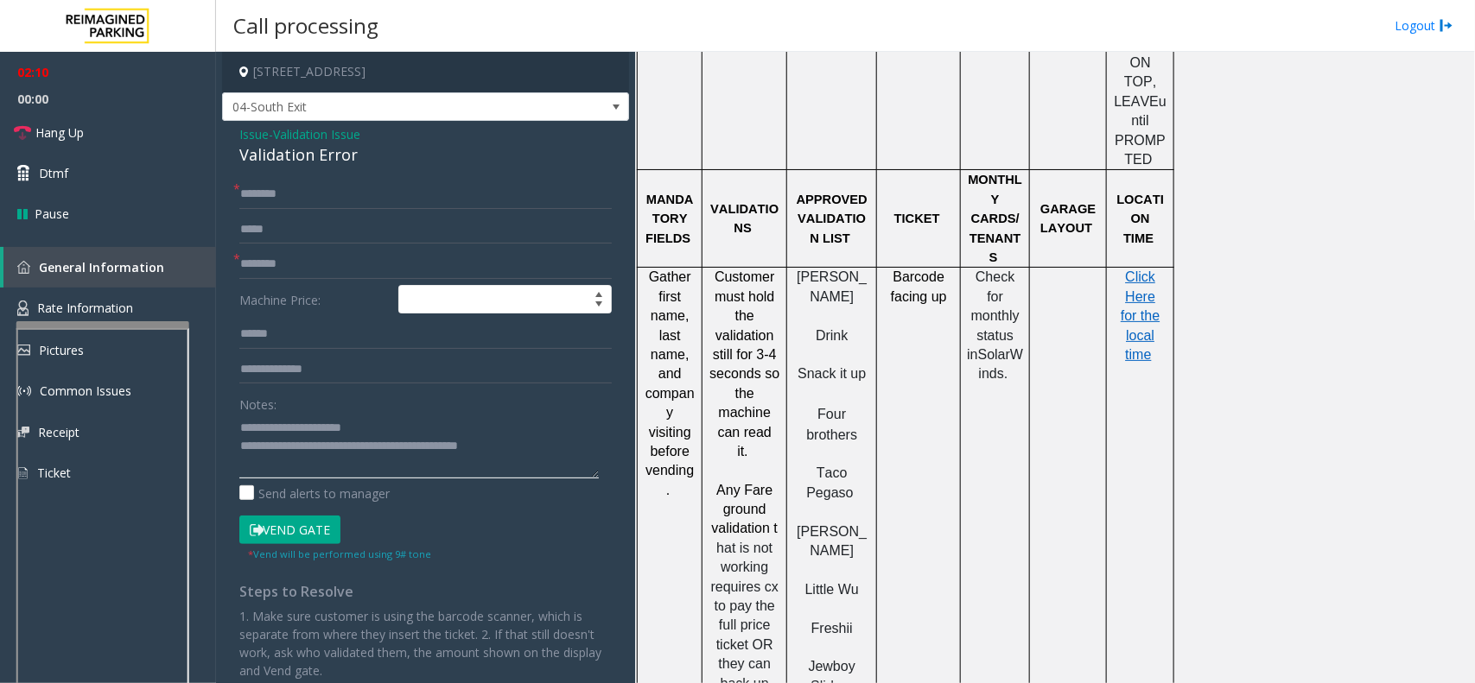
type textarea "**********"
click at [299, 261] on input "text" at bounding box center [425, 264] width 372 height 29
click at [299, 331] on input "text" at bounding box center [425, 334] width 372 height 29
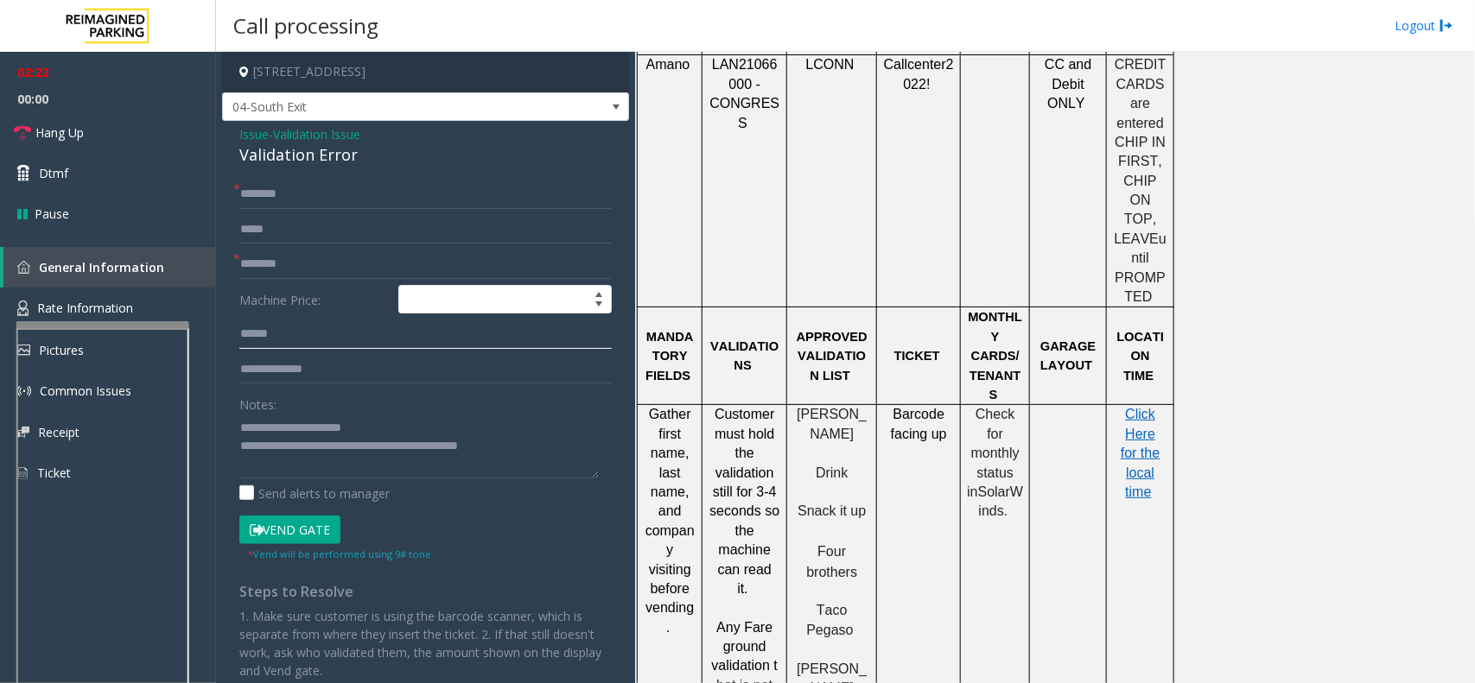
scroll to position [1620, 0]
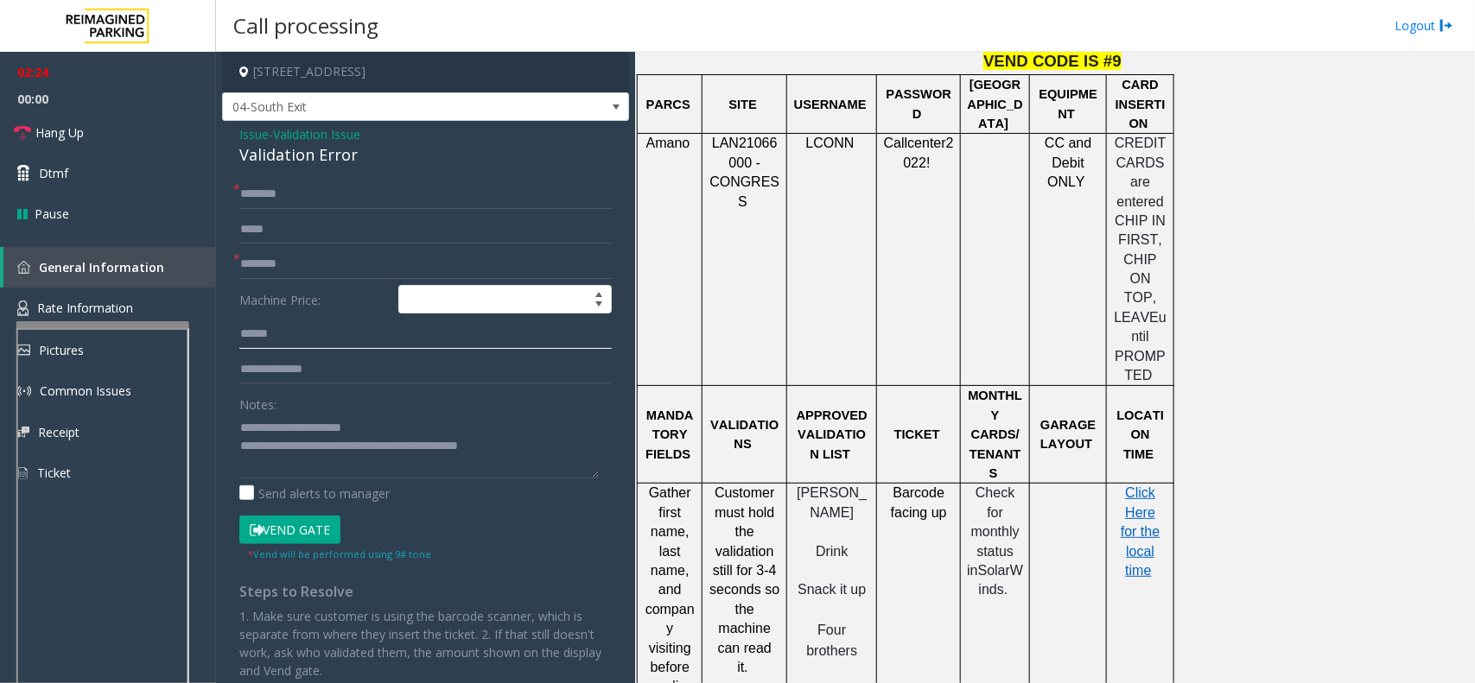
click at [292, 337] on input "text" at bounding box center [425, 334] width 372 height 29
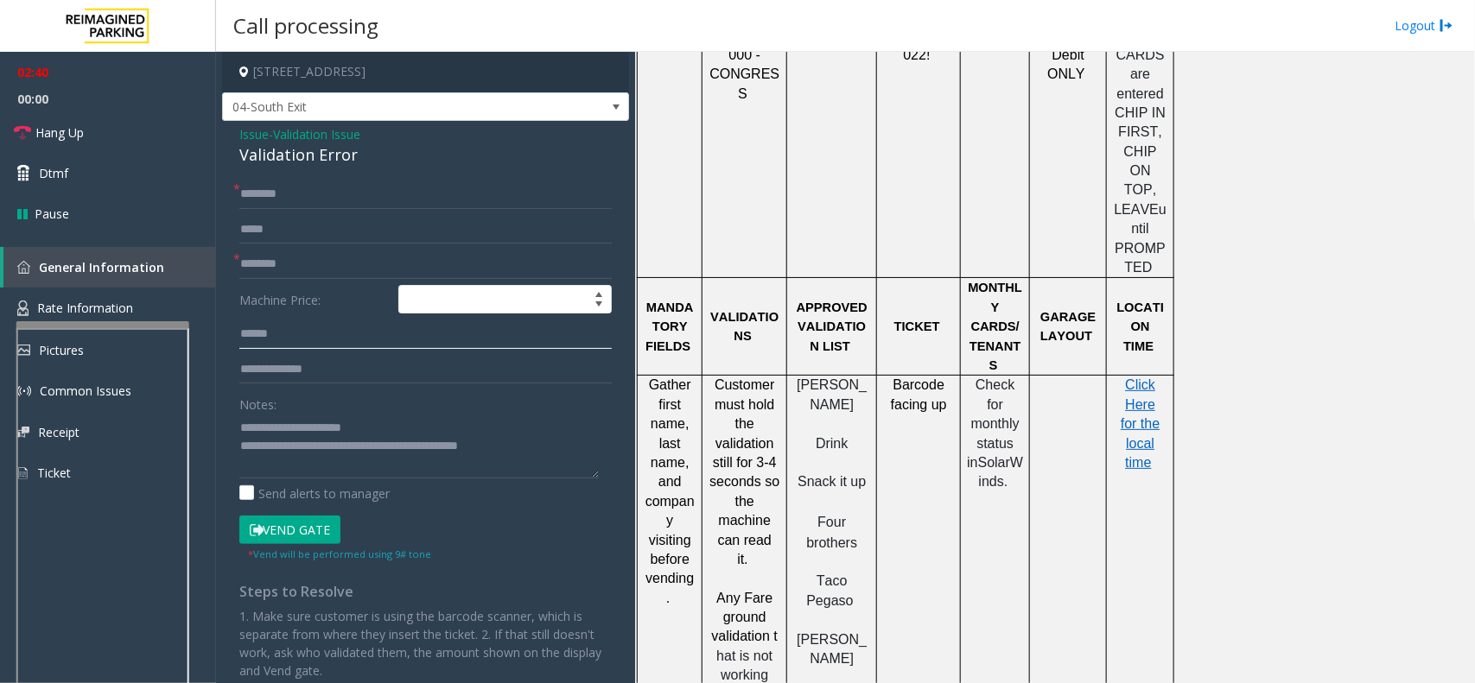
scroll to position [1836, 0]
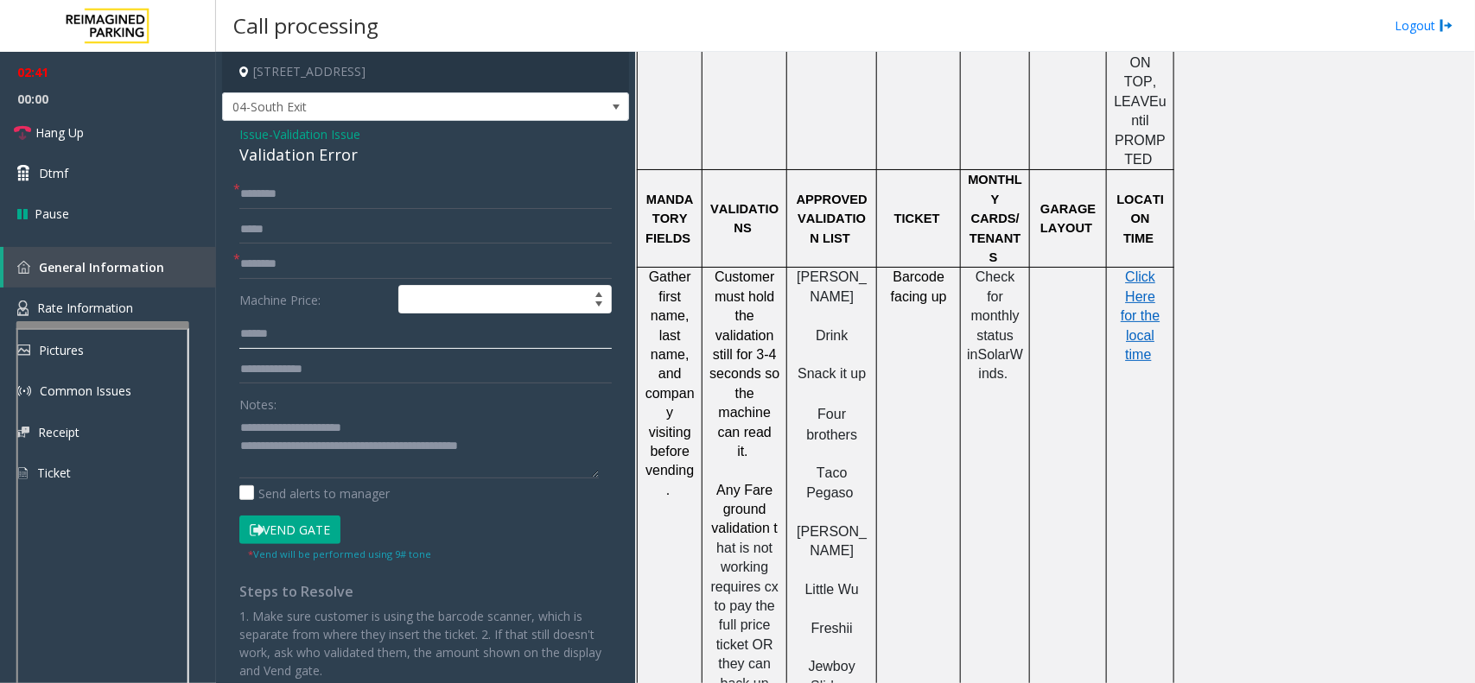
type input "******"
drag, startPoint x: 848, startPoint y: 555, endPoint x: 795, endPoint y: 538, distance: 56.3
click at [795, 657] on p "Jewboy Sliders" at bounding box center [831, 676] width 77 height 39
click at [305, 269] on input "text" at bounding box center [425, 264] width 372 height 29
type input "***"
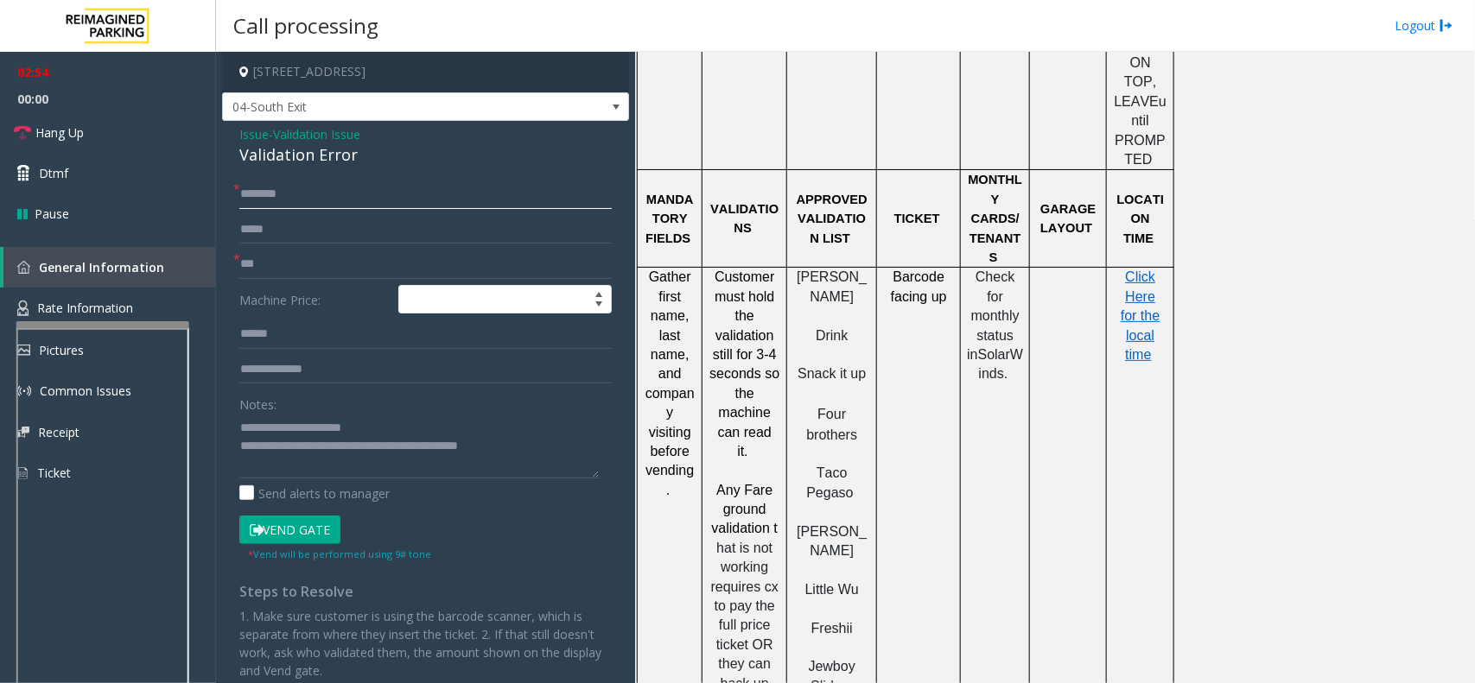
click at [296, 194] on input "text" at bounding box center [425, 194] width 372 height 29
type input "*"
type input "******"
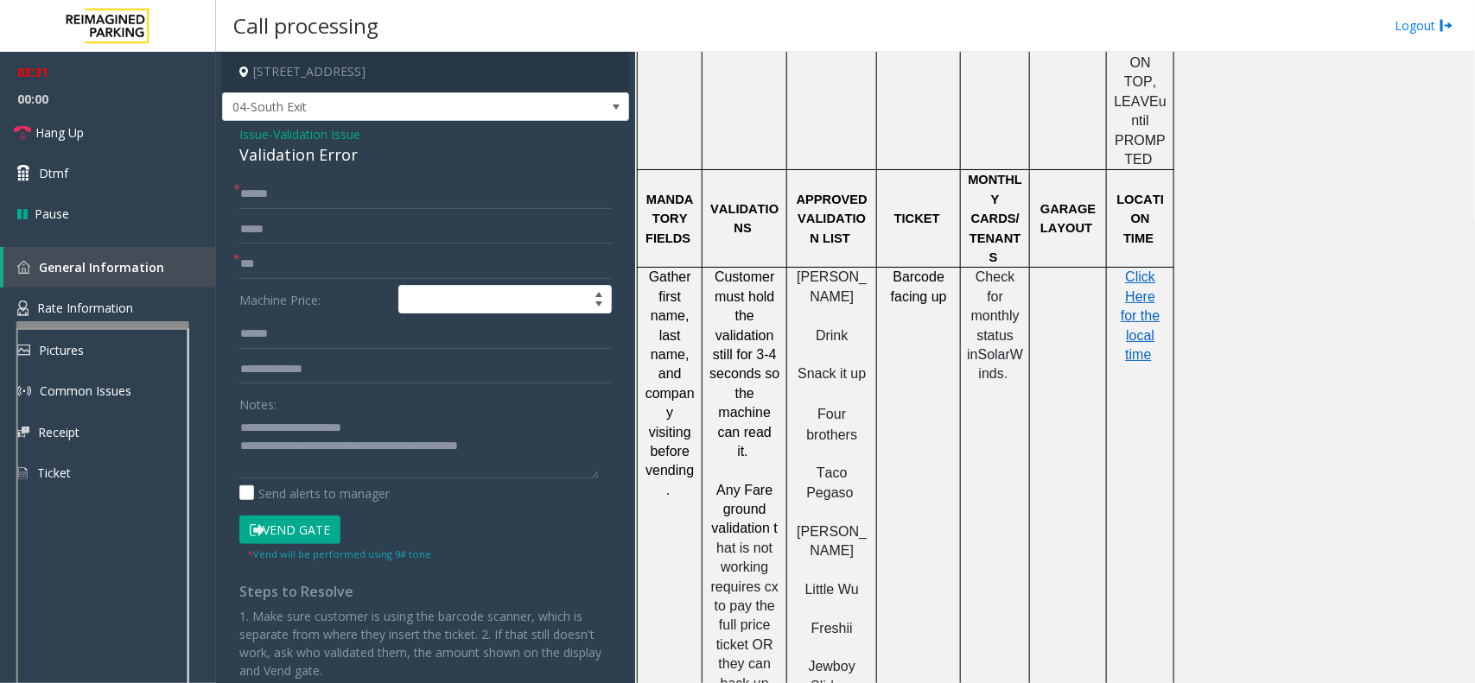
click at [278, 532] on button "Vend Gate" at bounding box center [289, 530] width 101 height 29
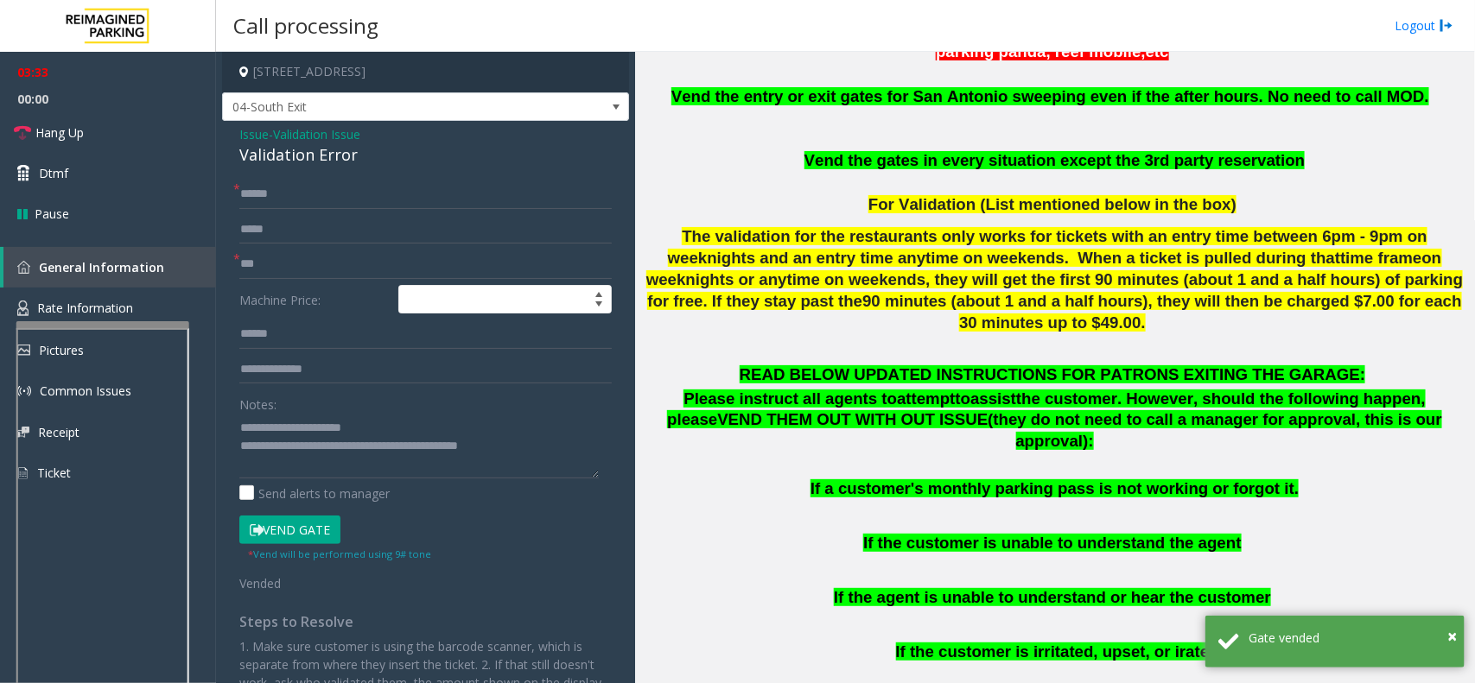
scroll to position [540, 0]
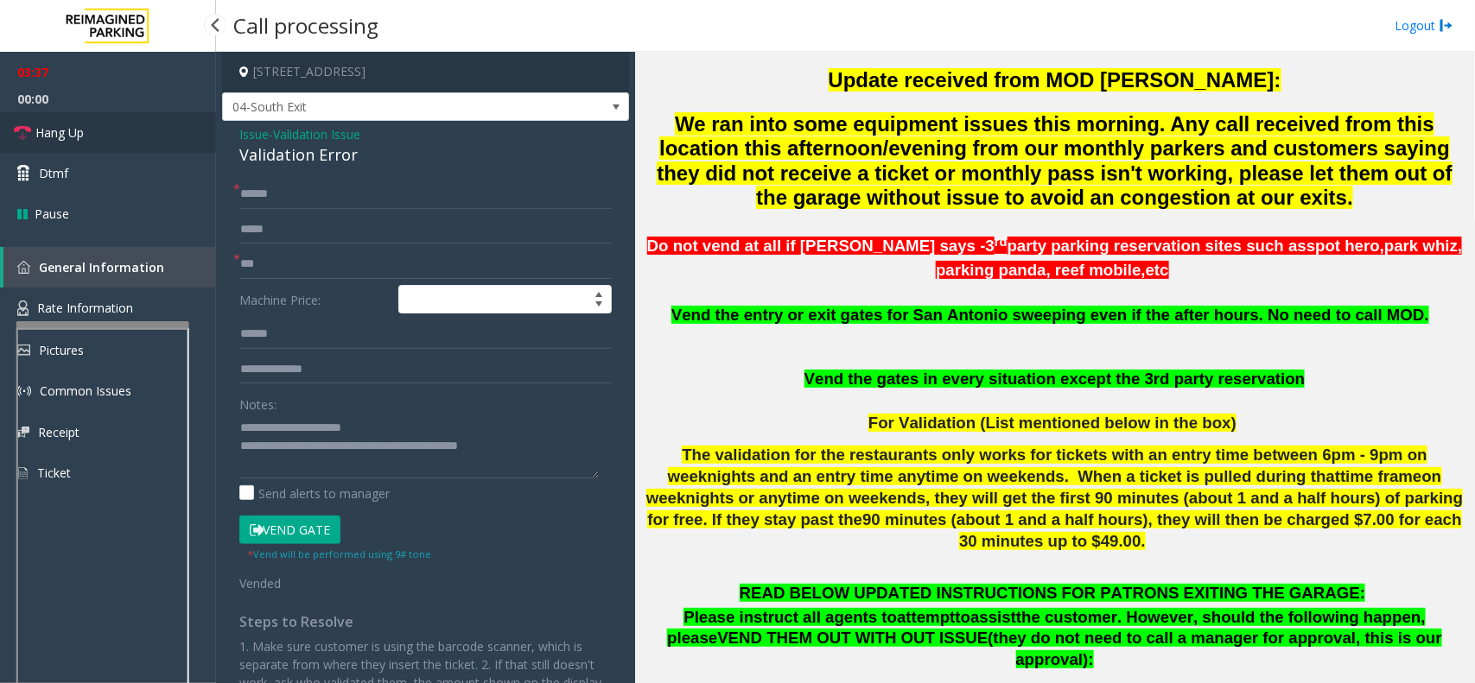
click at [80, 135] on span "Hang Up" at bounding box center [59, 133] width 48 height 18
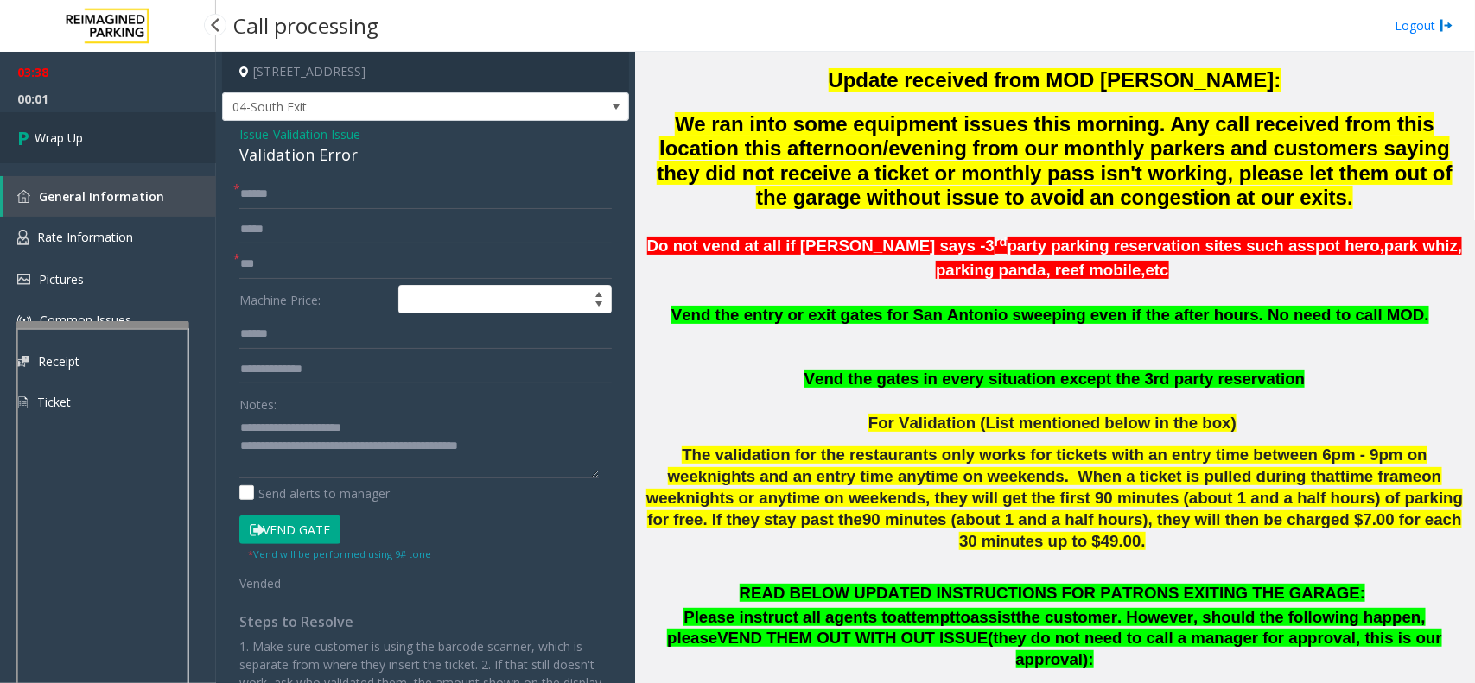
click at [85, 134] on link "Wrap Up" at bounding box center [108, 137] width 216 height 51
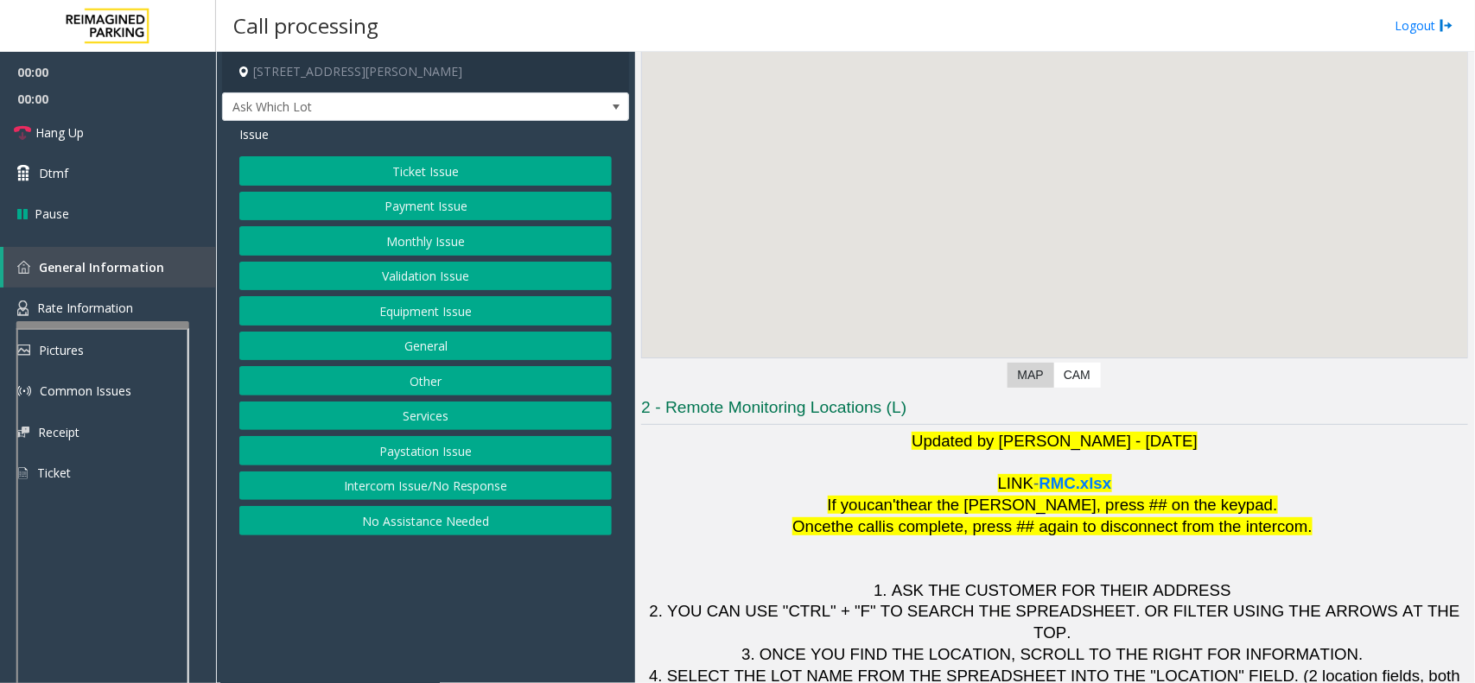
scroll to position [143, 0]
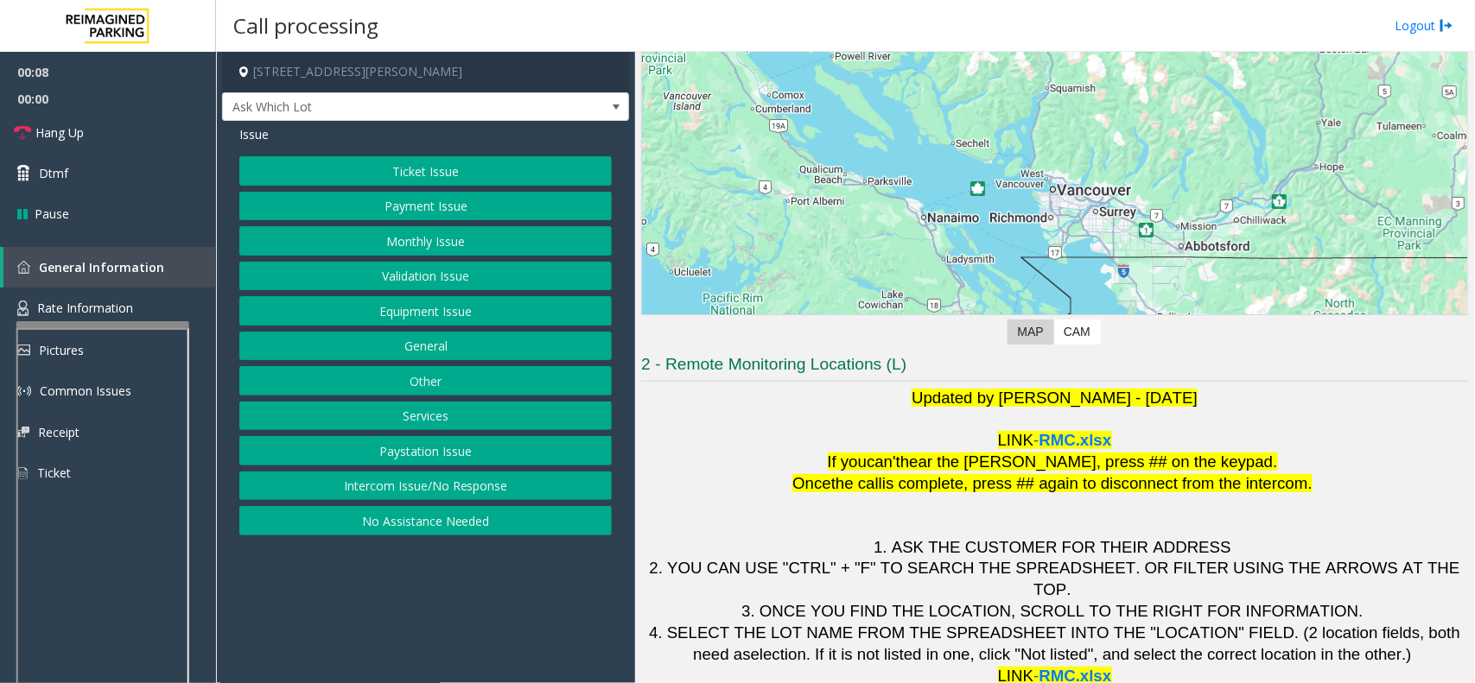
click at [435, 276] on button "Validation Issue" at bounding box center [425, 276] width 372 height 29
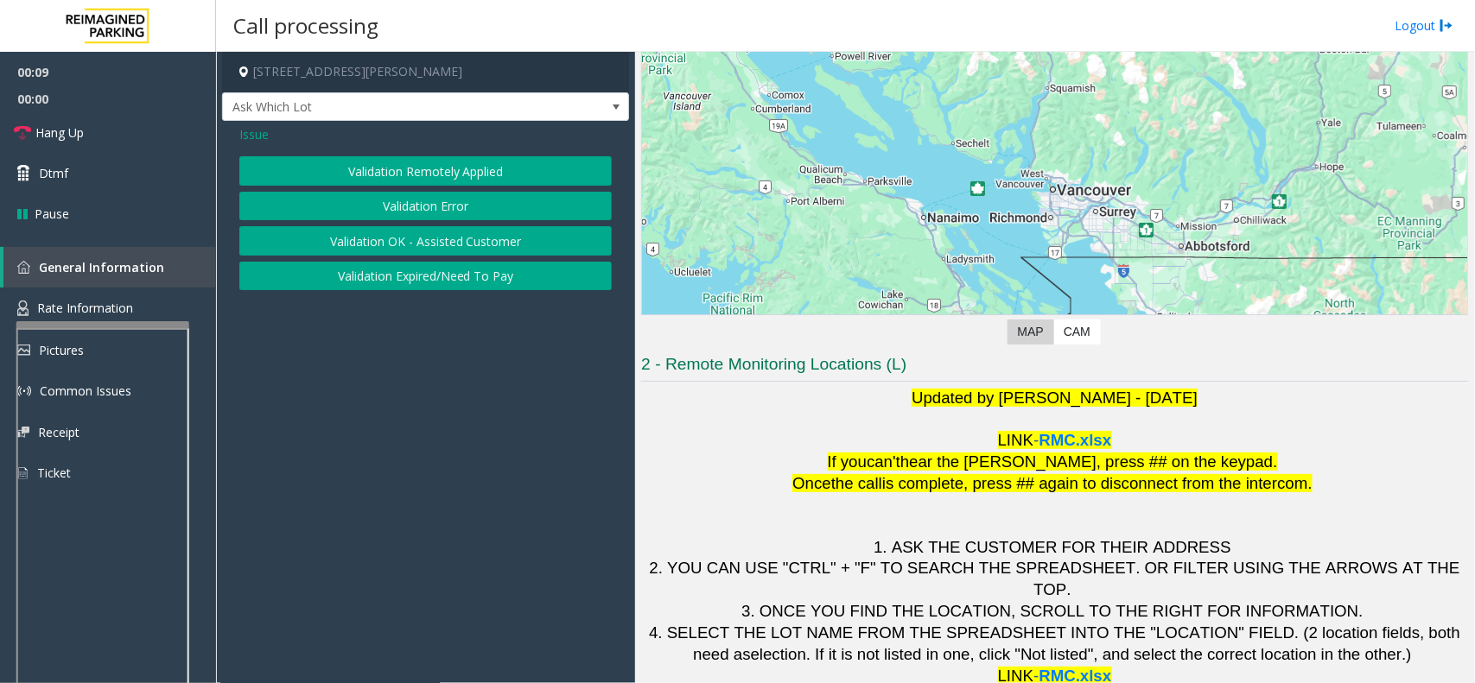
click at [446, 200] on button "Validation Error" at bounding box center [425, 206] width 372 height 29
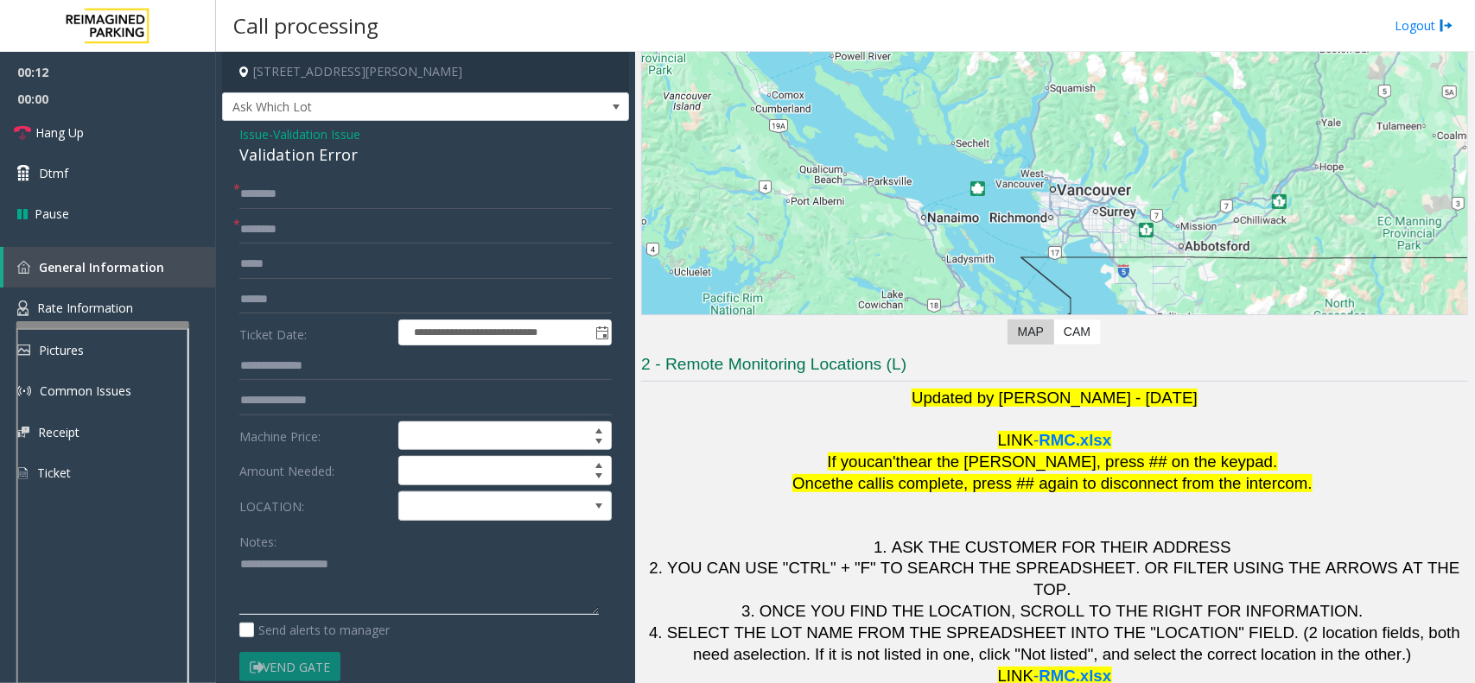
click at [299, 572] on textarea at bounding box center [418, 583] width 359 height 65
paste textarea "**********"
type textarea "**********"
click at [343, 158] on div "Validation Error" at bounding box center [425, 154] width 372 height 23
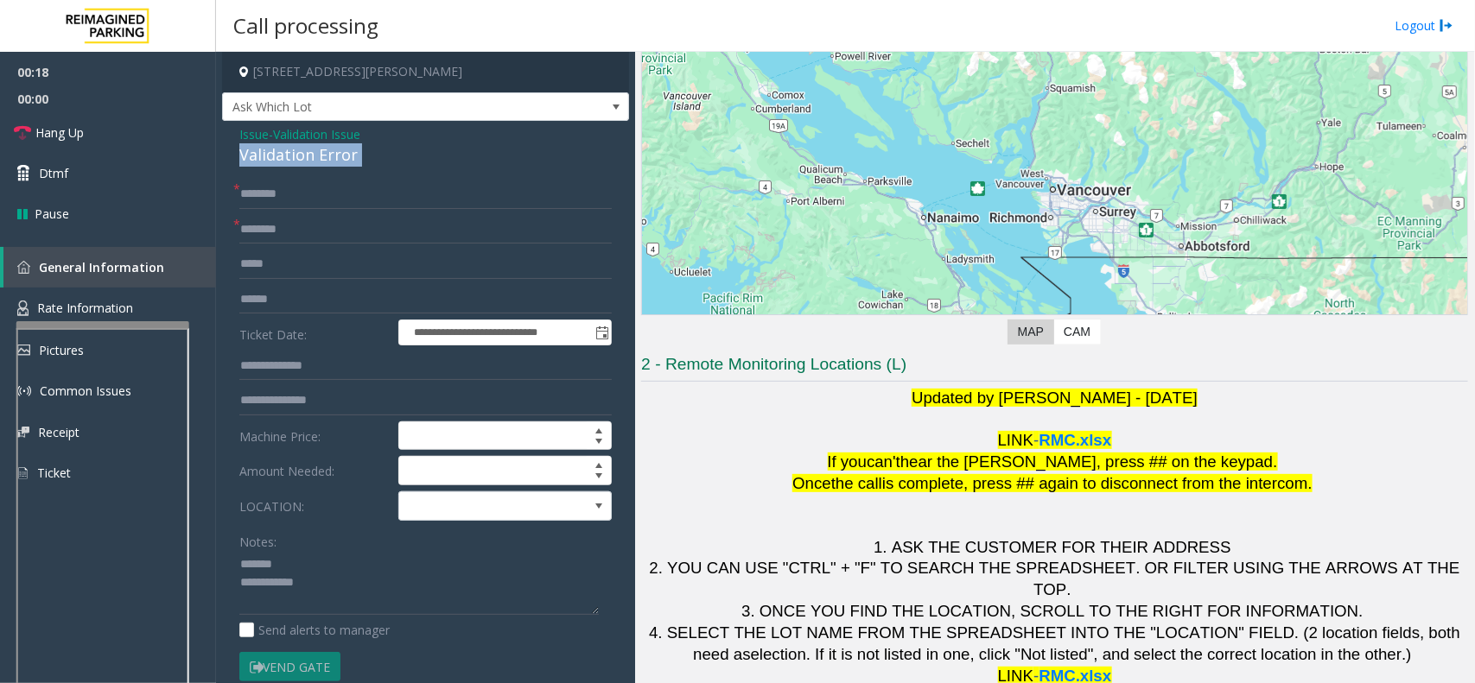
click at [343, 158] on div "Validation Error" at bounding box center [425, 154] width 372 height 23
copy div "Validation Error"
click at [378, 562] on textarea at bounding box center [418, 583] width 359 height 65
paste textarea "**********"
click at [383, 600] on textarea at bounding box center [418, 583] width 359 height 65
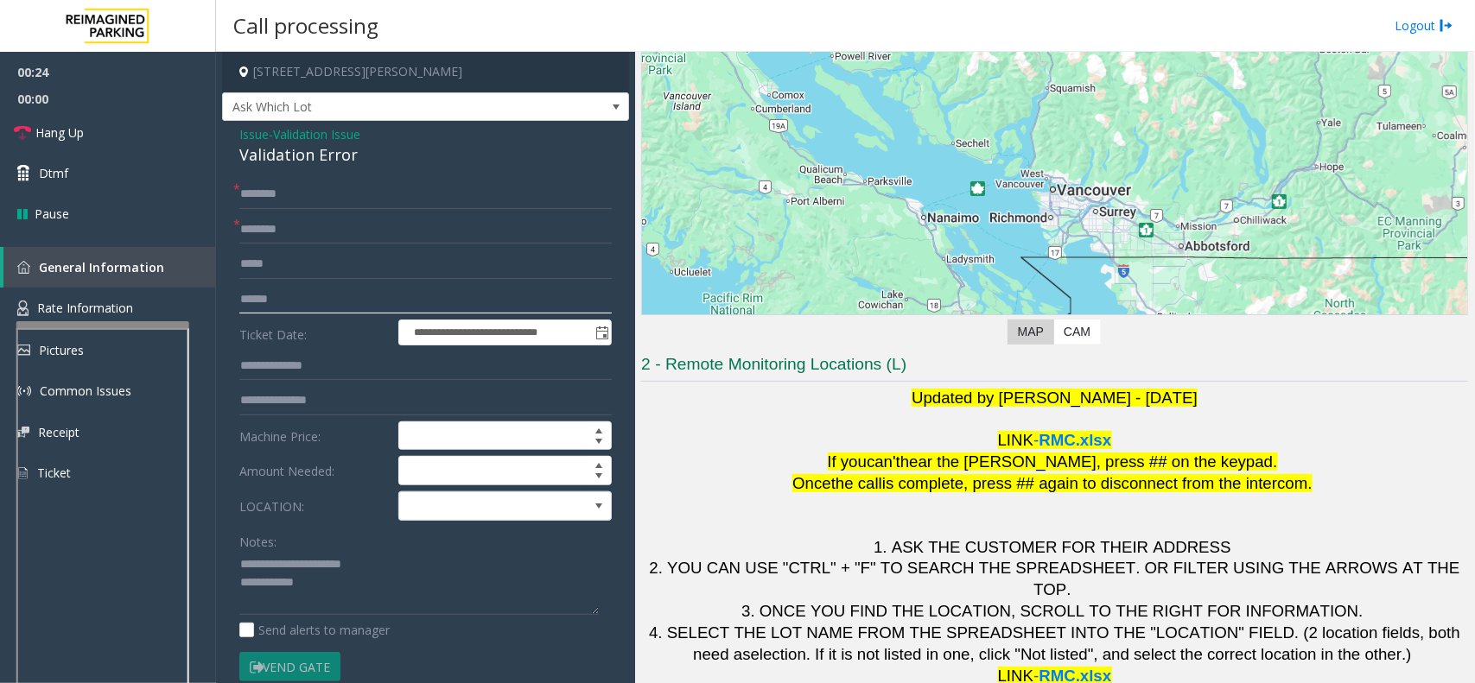
click at [343, 299] on input "text" at bounding box center [425, 299] width 372 height 29
click at [117, 136] on link "Hang Up" at bounding box center [108, 132] width 216 height 41
click at [402, 590] on textarea at bounding box center [418, 583] width 359 height 65
paste textarea "**********"
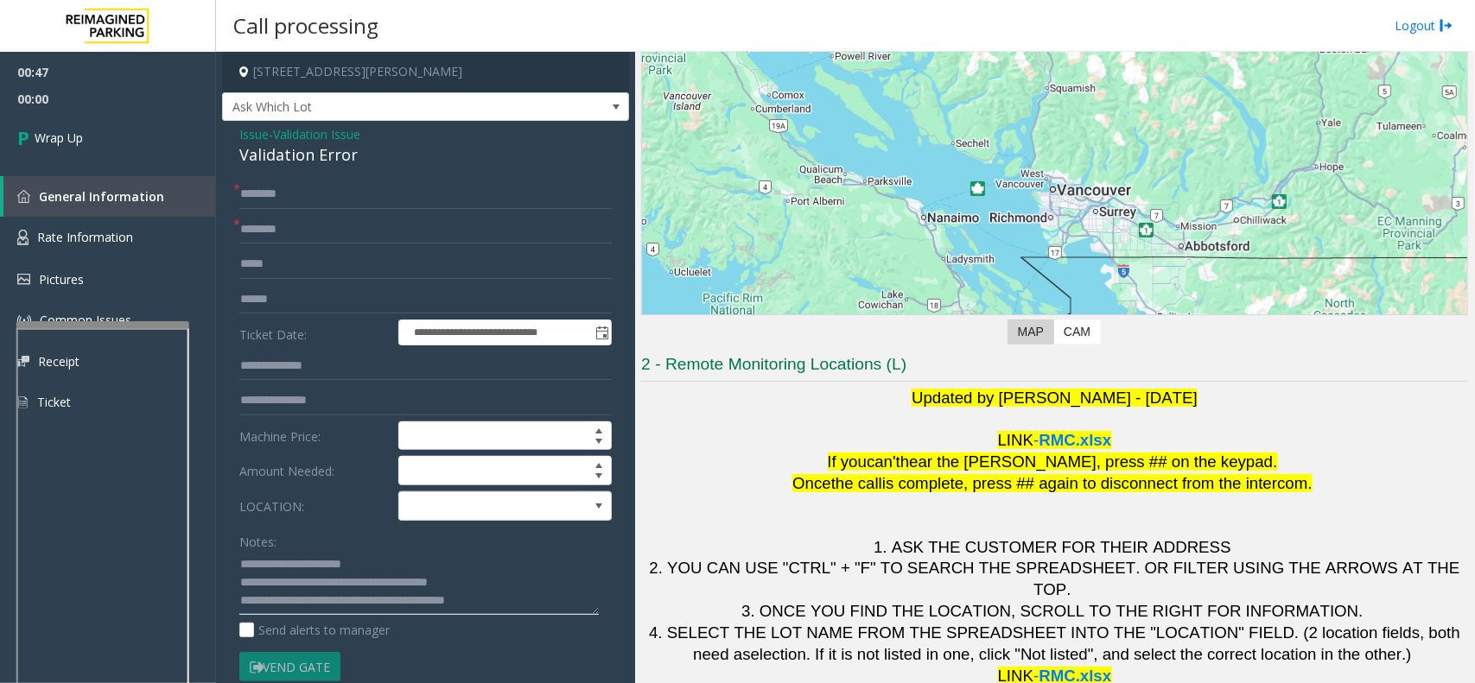
type textarea "**********"
click at [278, 232] on input "text" at bounding box center [425, 229] width 372 height 29
type input "**"
click at [279, 210] on form "**********" at bounding box center [425, 449] width 372 height 538
click at [283, 200] on input "*" at bounding box center [425, 194] width 372 height 29
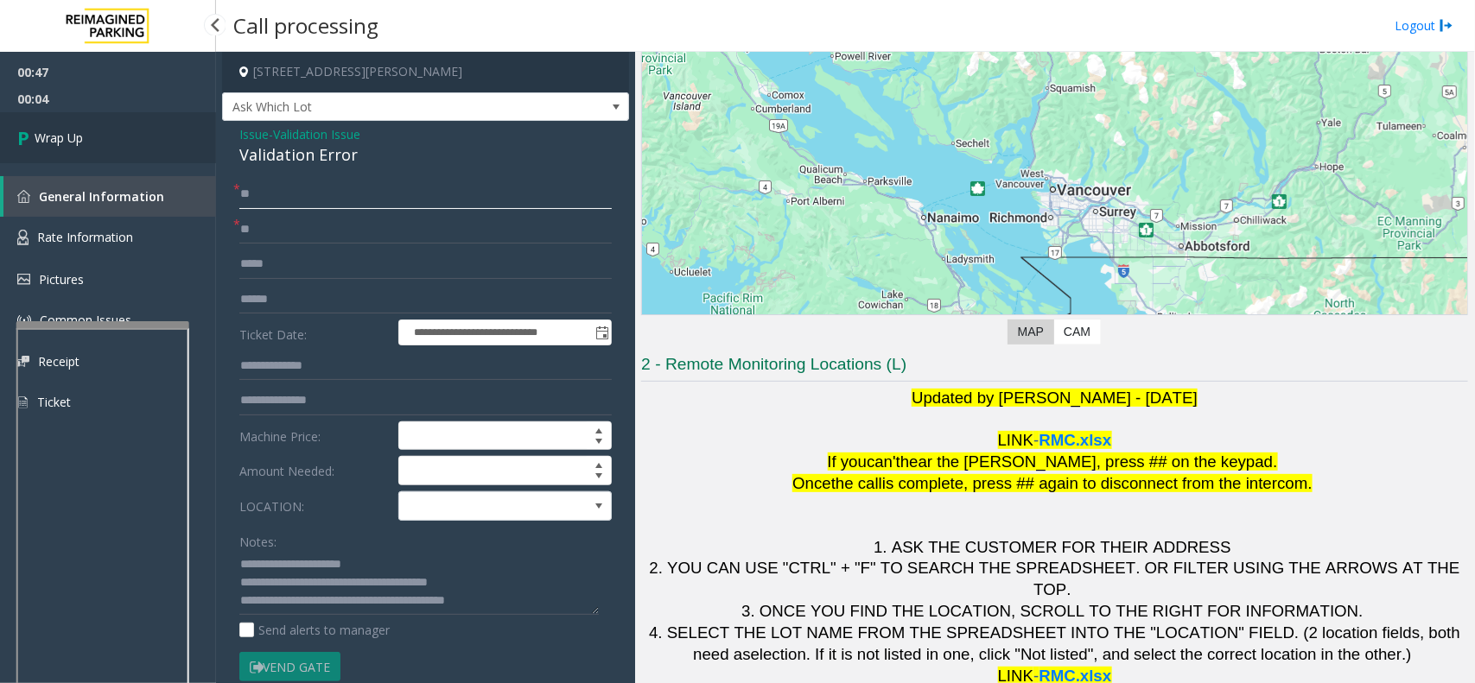
type input "**"
click at [98, 149] on link "Wrap Up" at bounding box center [108, 137] width 216 height 51
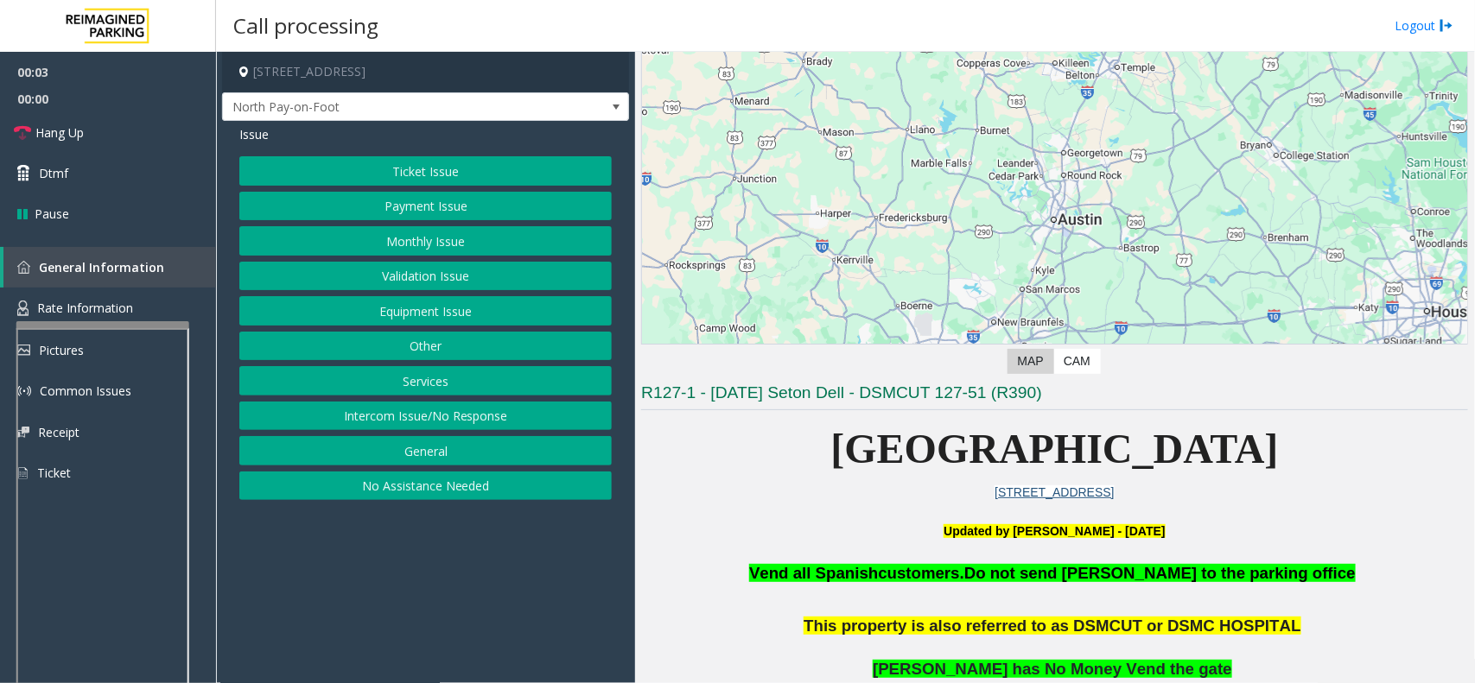
scroll to position [216, 0]
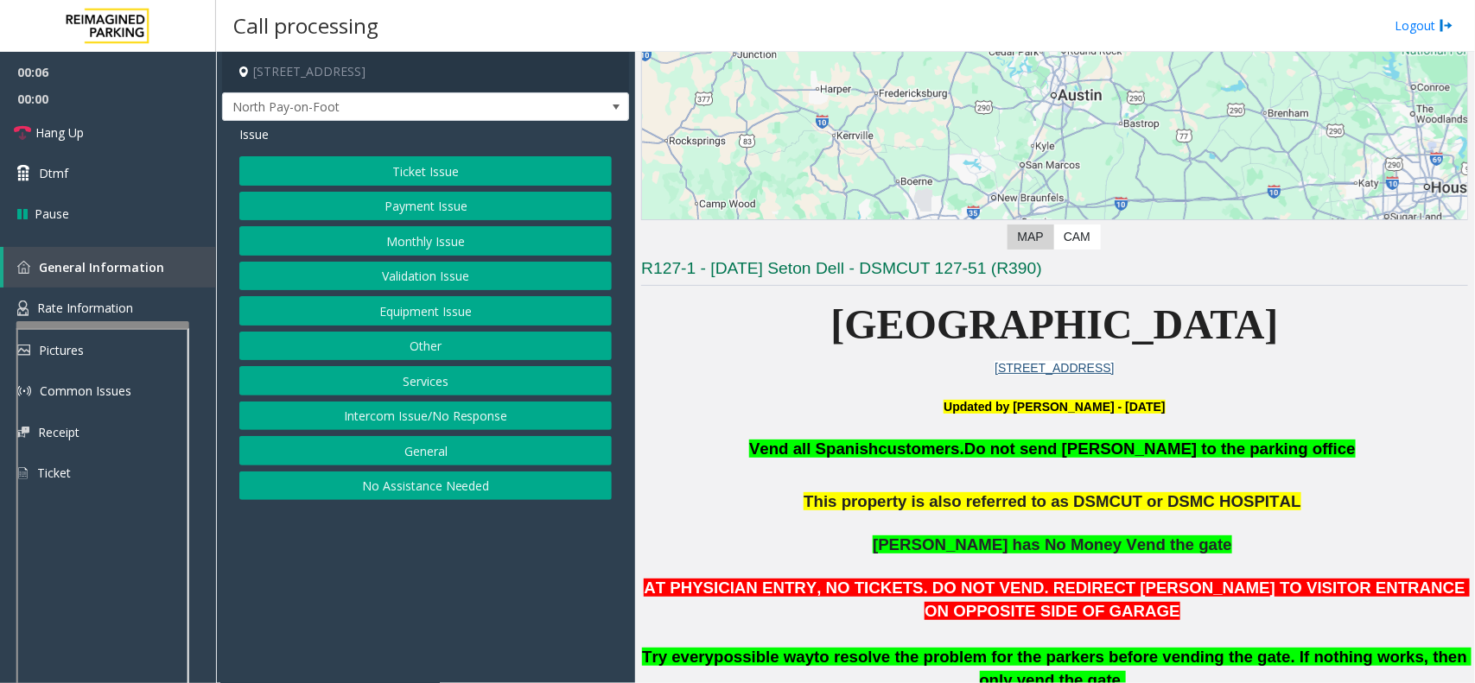
click at [435, 378] on button "Services" at bounding box center [425, 380] width 372 height 29
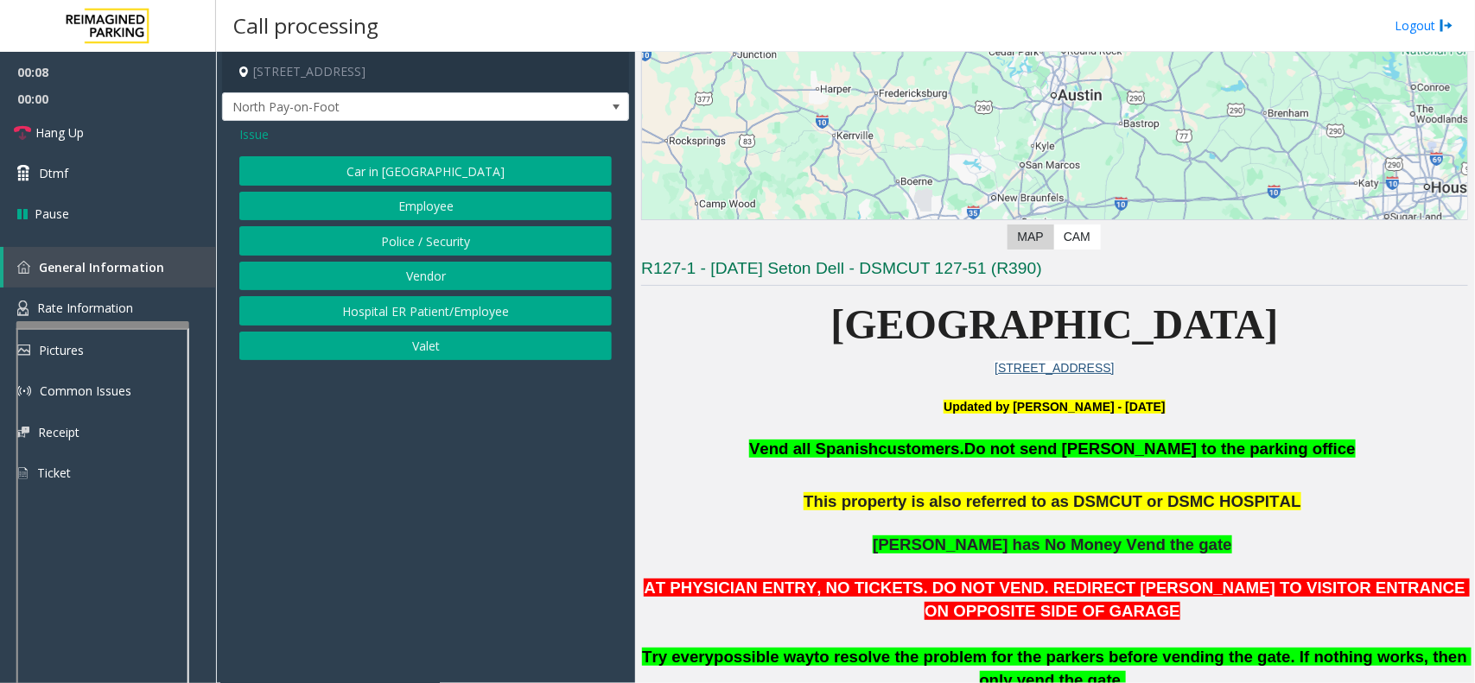
click at [255, 131] on span "Issue" at bounding box center [253, 134] width 29 height 18
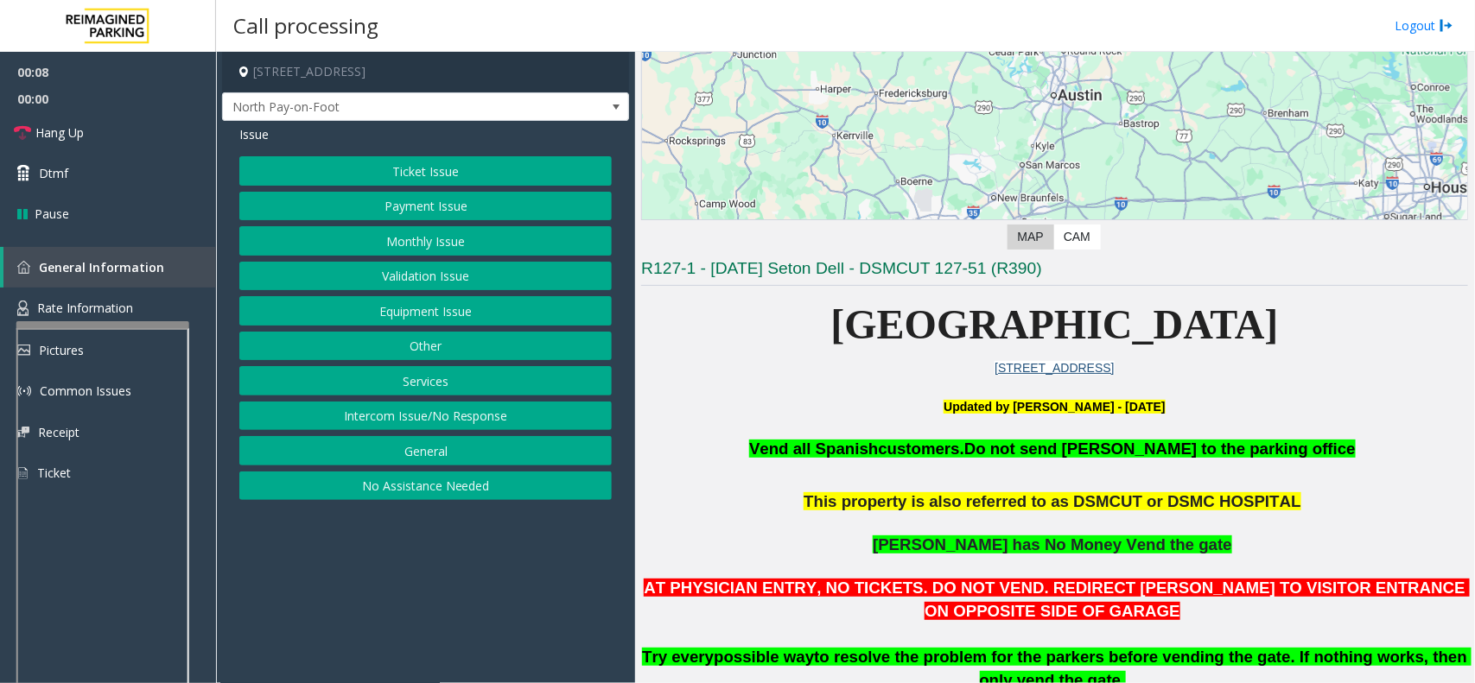
click at [443, 301] on button "Equipment Issue" at bounding box center [425, 310] width 372 height 29
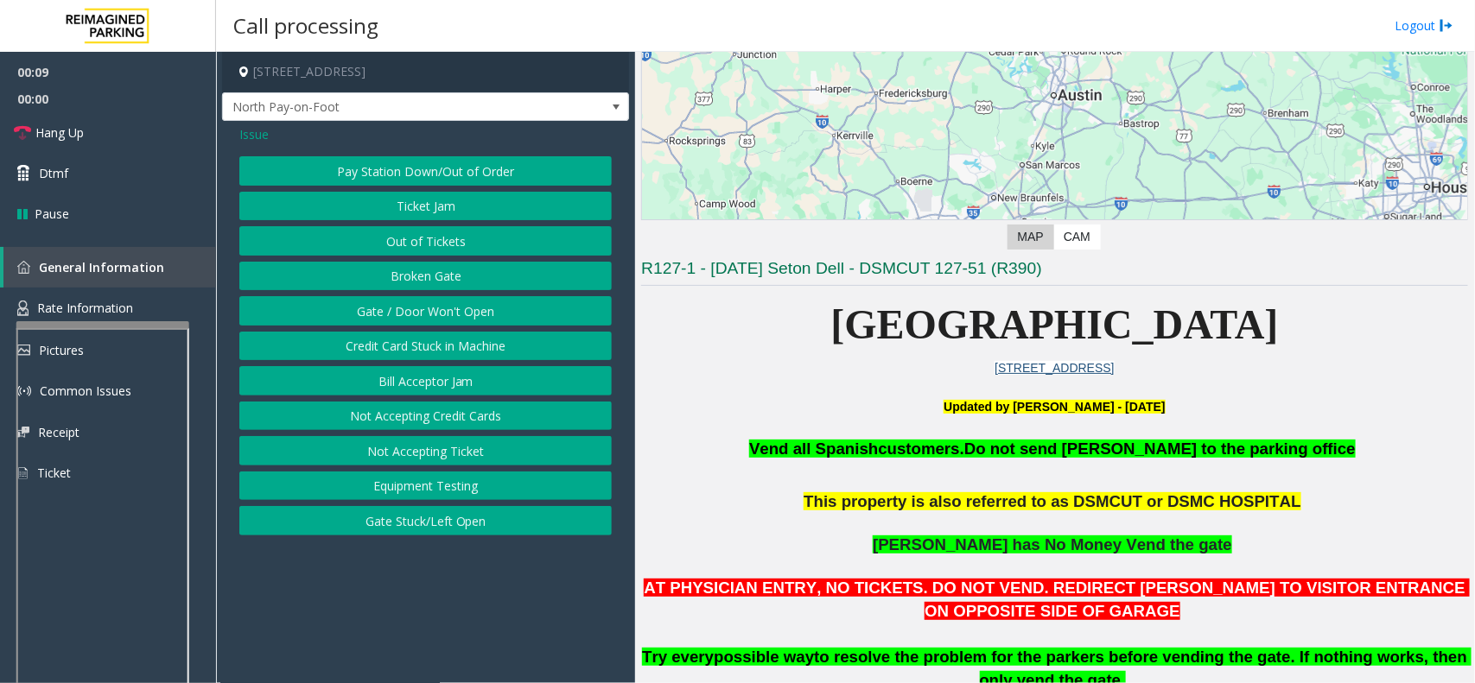
click at [436, 154] on div "Issue Pay Station Down/Out of Order Ticket Jam Out of Tickets Broken Gate Gate …" at bounding box center [425, 332] width 407 height 423
click at [436, 165] on button "Pay Station Down/Out of Order" at bounding box center [425, 170] width 372 height 29
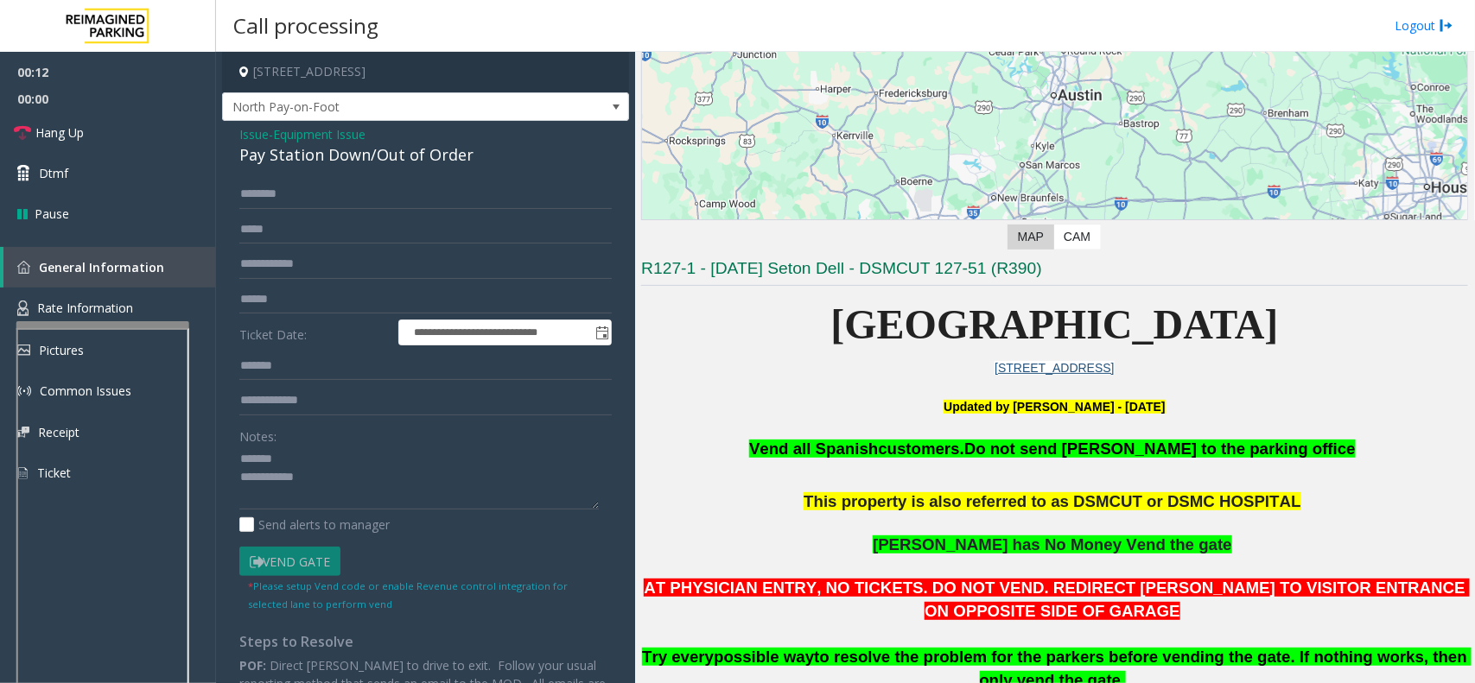
click at [391, 161] on div "Pay Station Down/Out of Order" at bounding box center [425, 154] width 372 height 23
copy div "Pay Station Down/Out of Order"
paste textarea "**********"
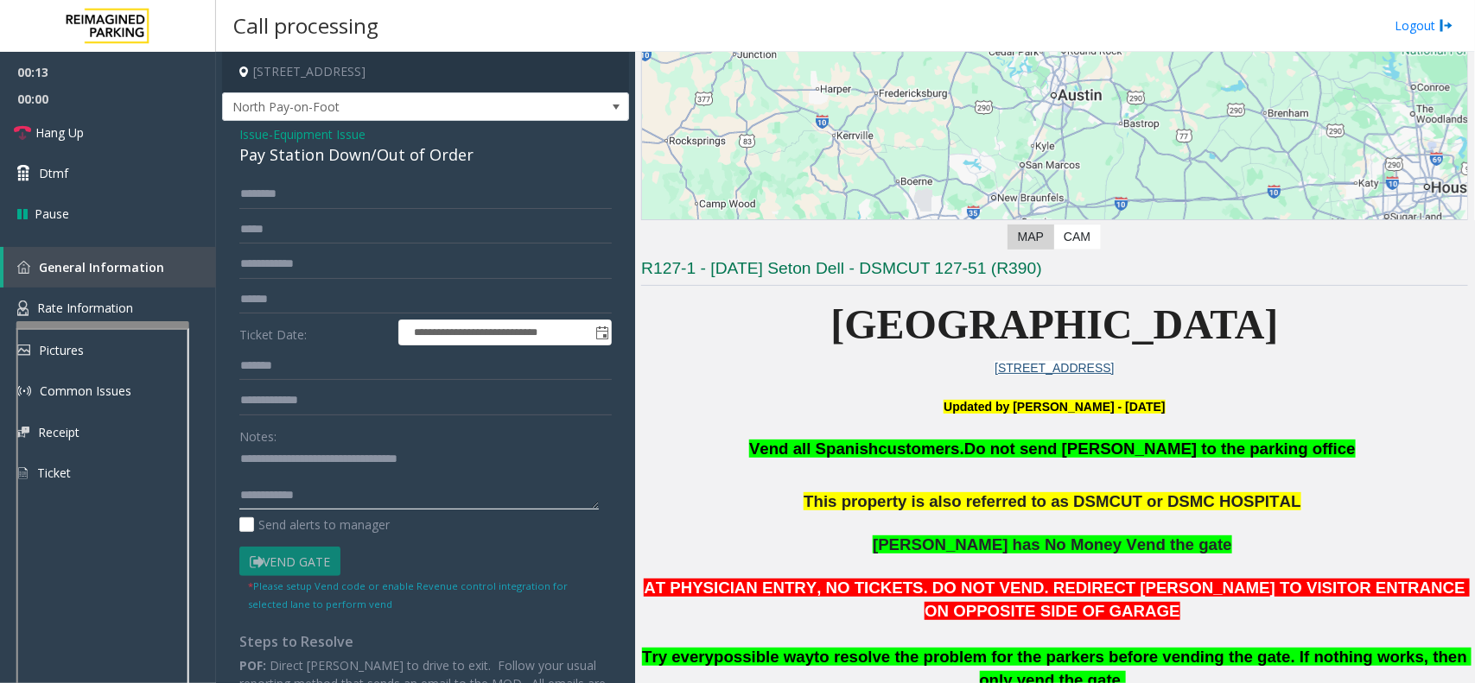
click at [350, 464] on textarea at bounding box center [418, 478] width 359 height 65
click at [330, 501] on textarea at bounding box center [418, 478] width 359 height 65
type textarea "**********"
click at [71, 128] on span "Hang Up" at bounding box center [59, 133] width 48 height 18
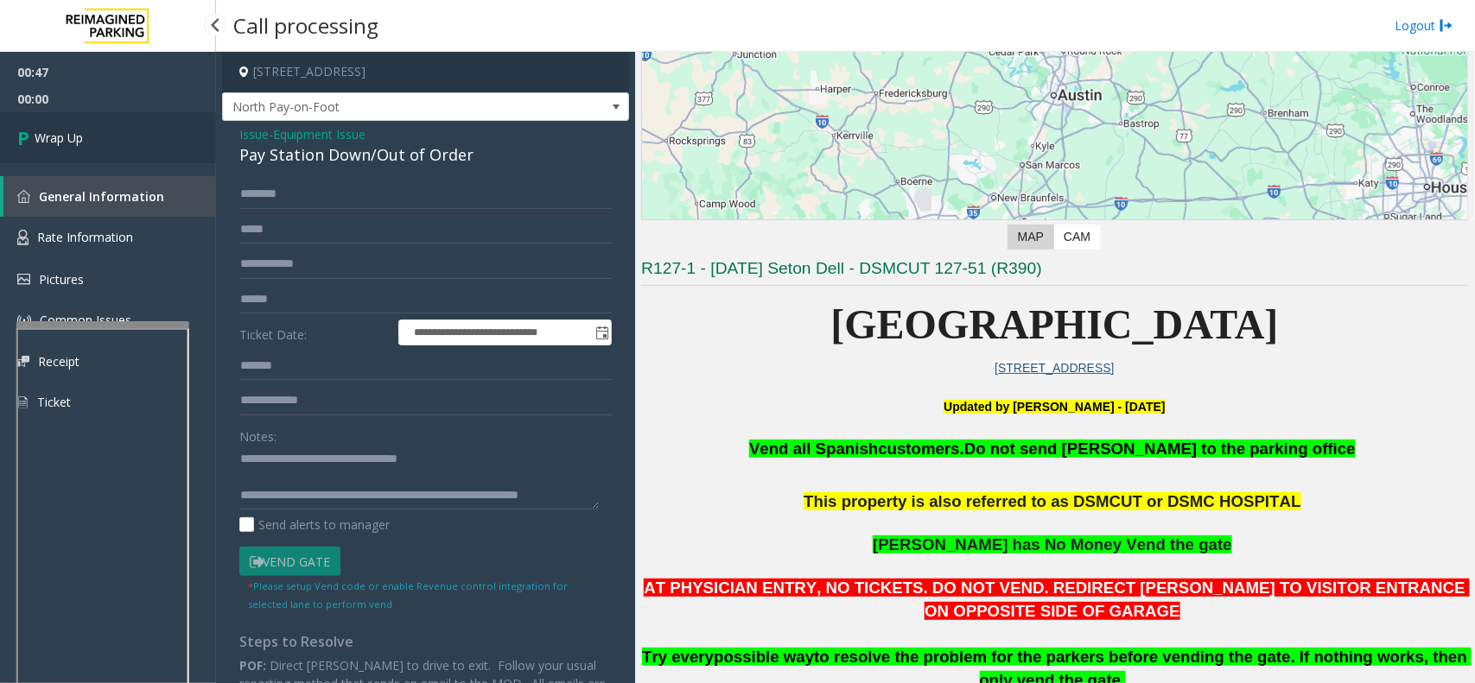
click at [71, 129] on span "Wrap Up" at bounding box center [59, 138] width 48 height 18
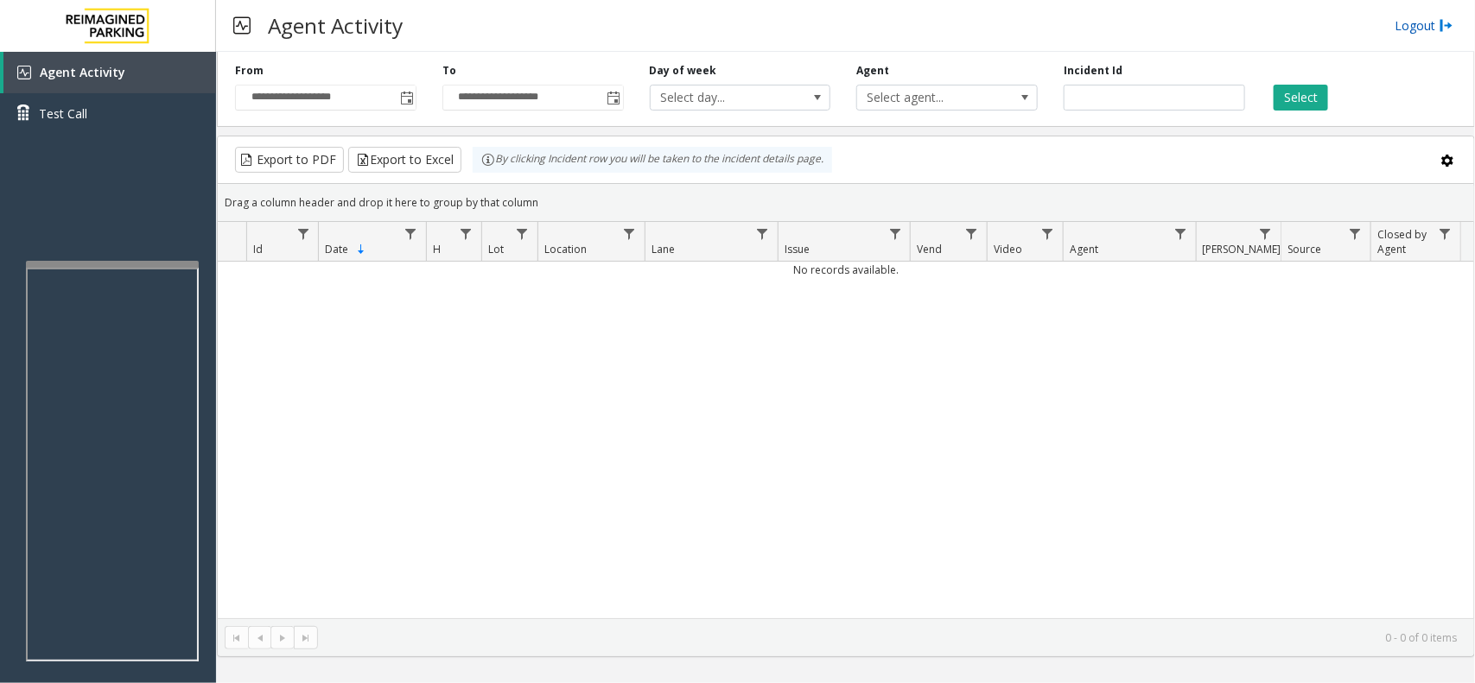
click at [1428, 24] on link "Logout" at bounding box center [1423, 25] width 59 height 18
